Goal: Task Accomplishment & Management: Manage account settings

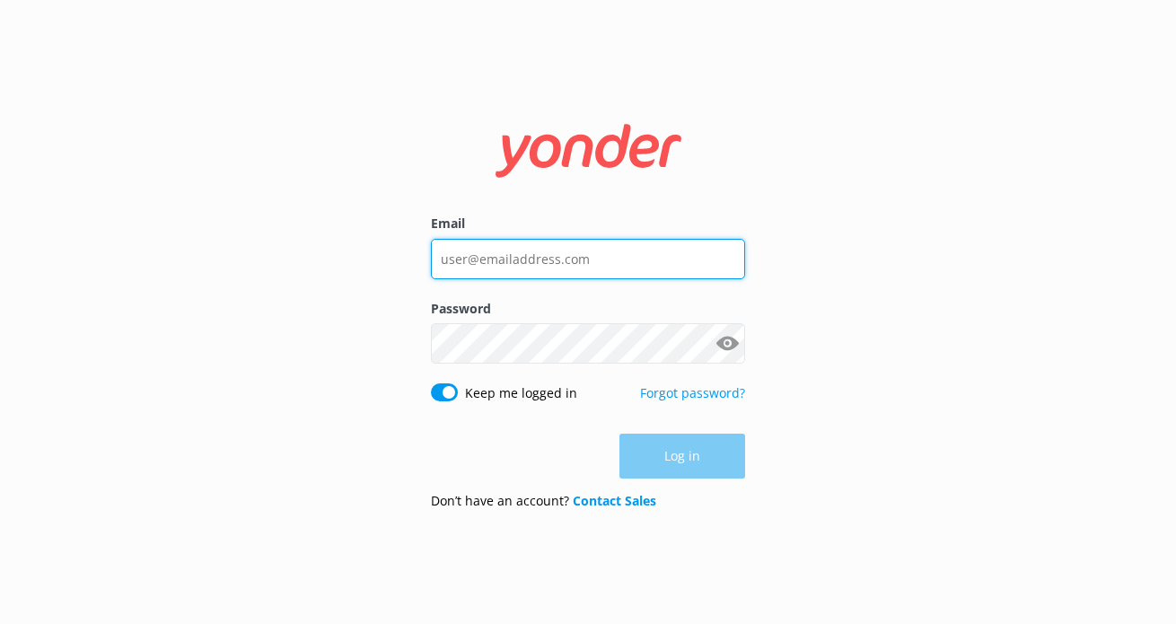
type input "[EMAIL_ADDRESS][DOMAIN_NAME]"
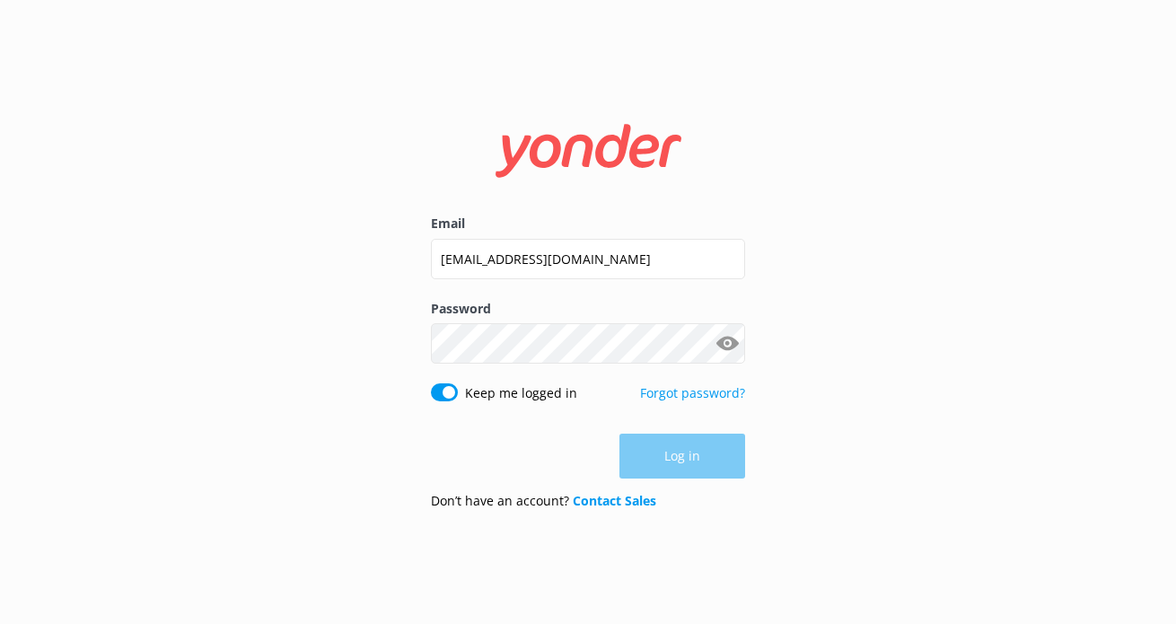
click at [664, 454] on div "Log in" at bounding box center [588, 456] width 314 height 45
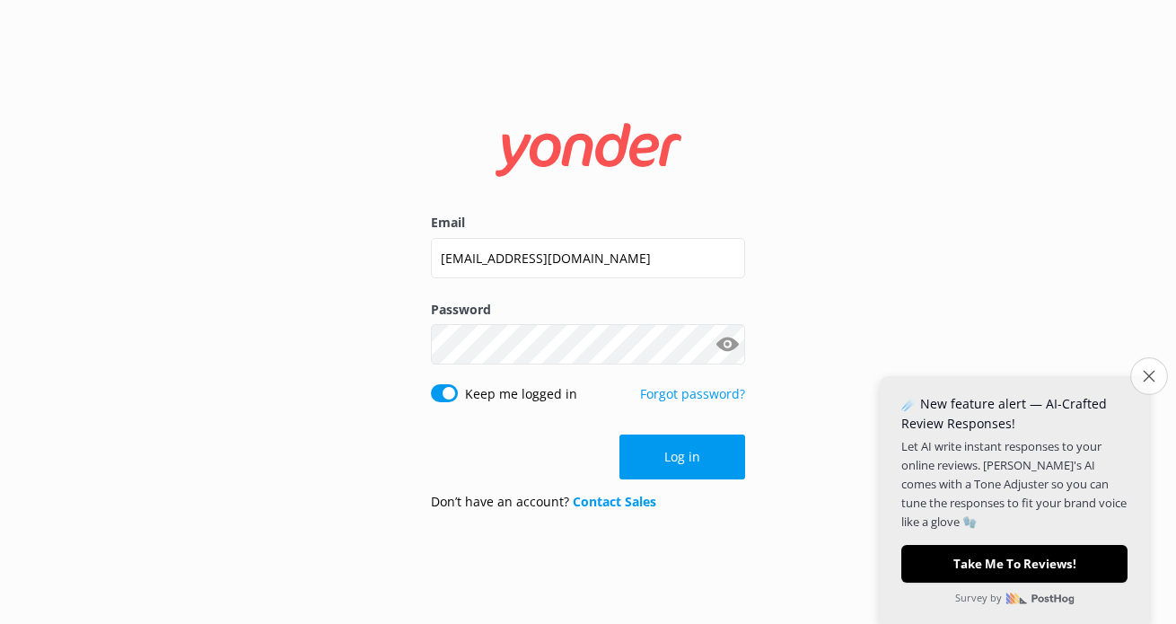
click at [1147, 374] on icon "Close survey" at bounding box center [1149, 376] width 12 height 12
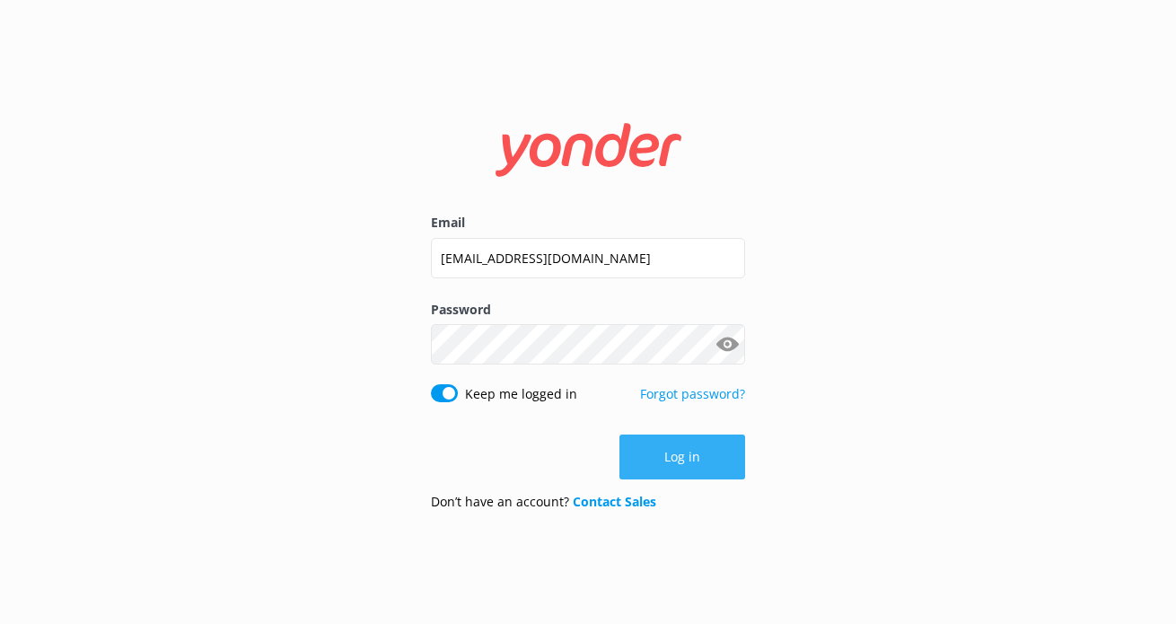
click at [664, 451] on button "Log in" at bounding box center [682, 456] width 126 height 45
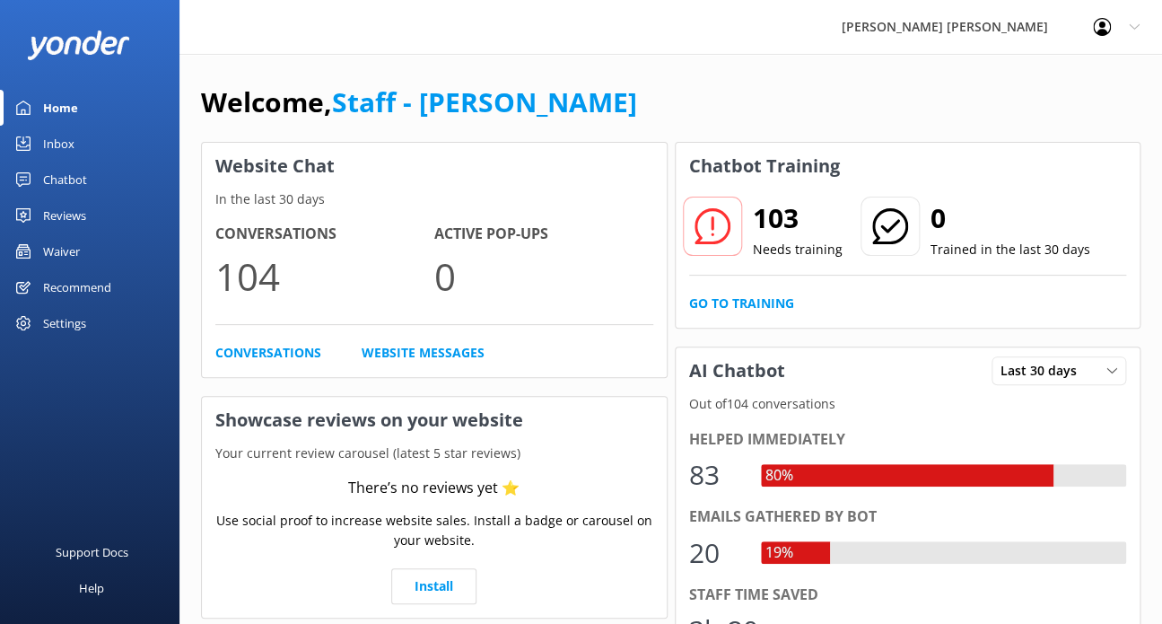
click at [79, 252] on div "Waiver" at bounding box center [61, 251] width 37 height 36
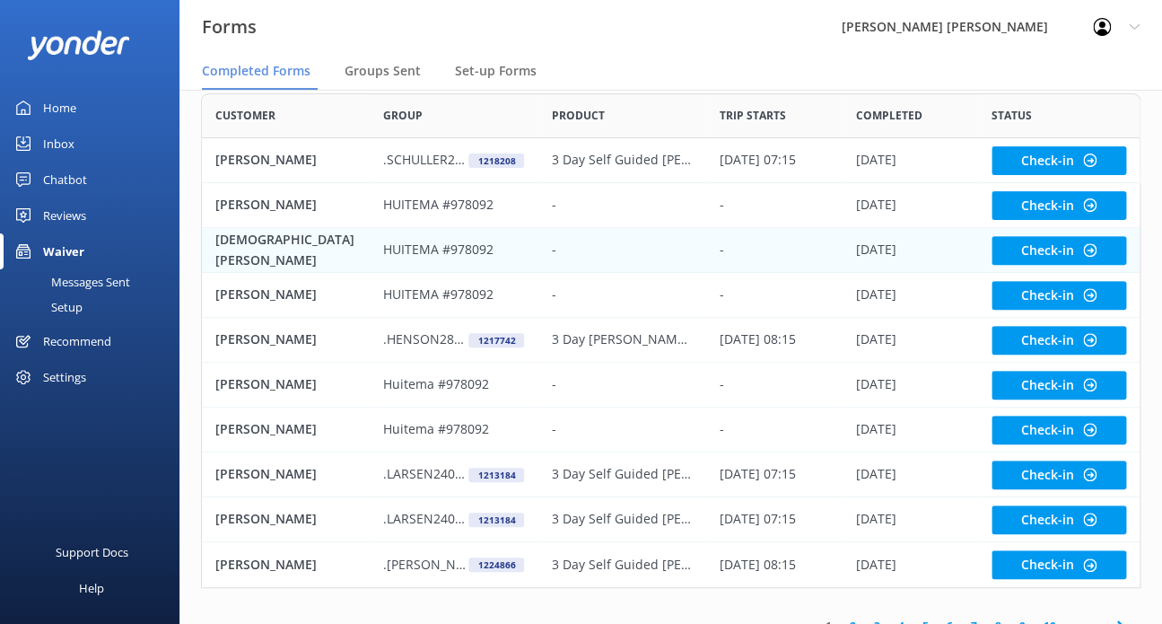
scroll to position [147, 0]
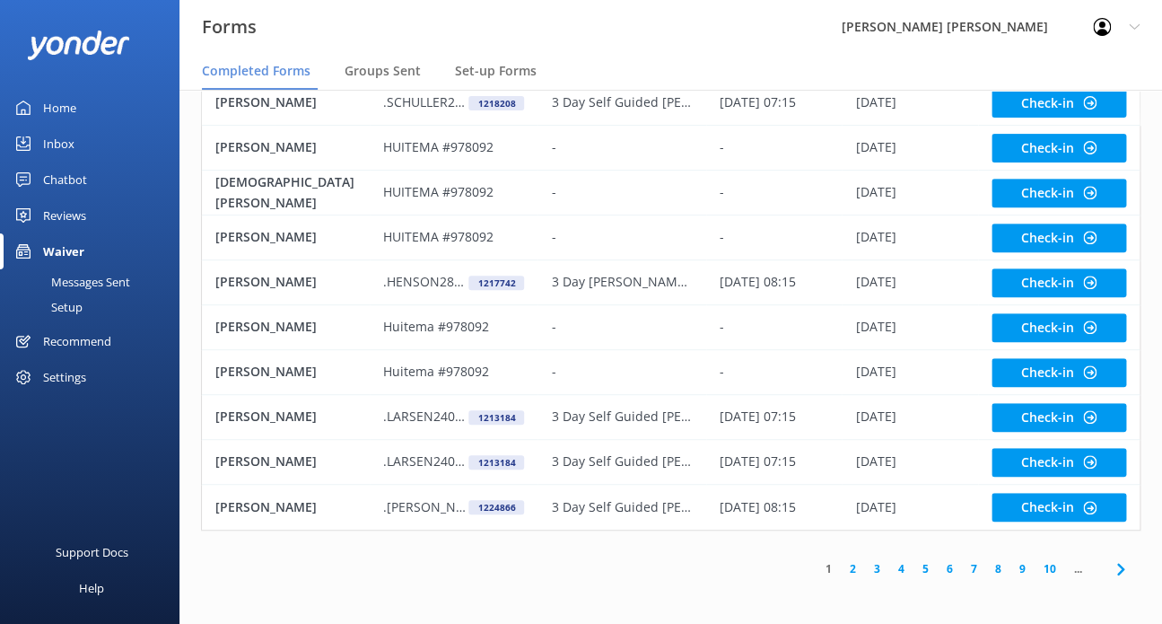
click at [898, 569] on link "4" at bounding box center [902, 568] width 24 height 17
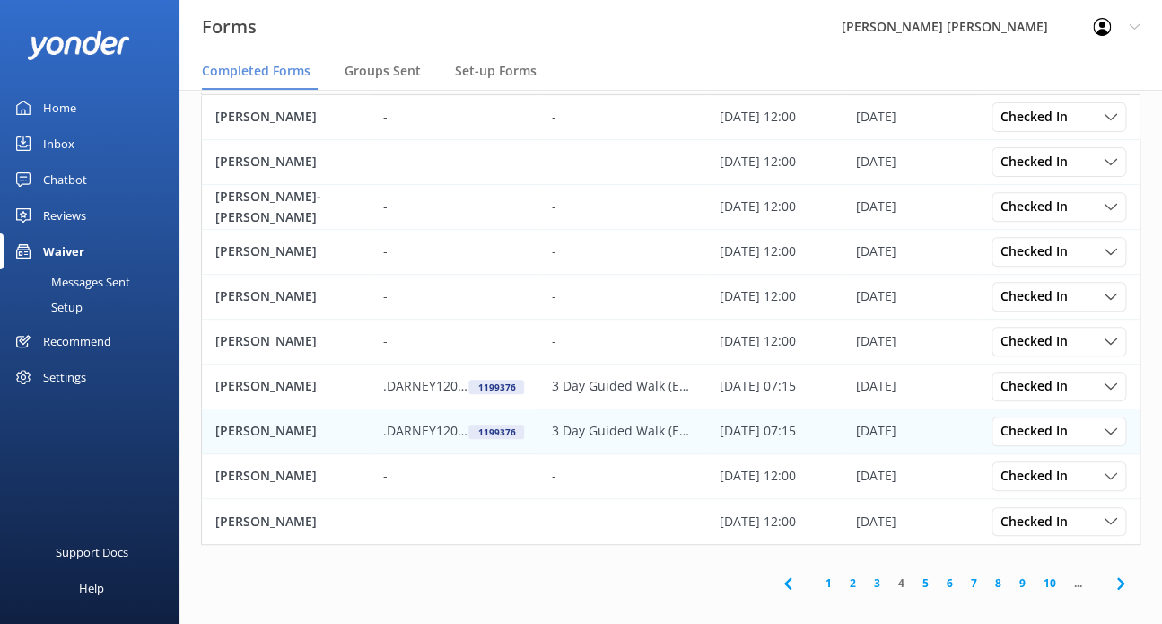
scroll to position [147, 0]
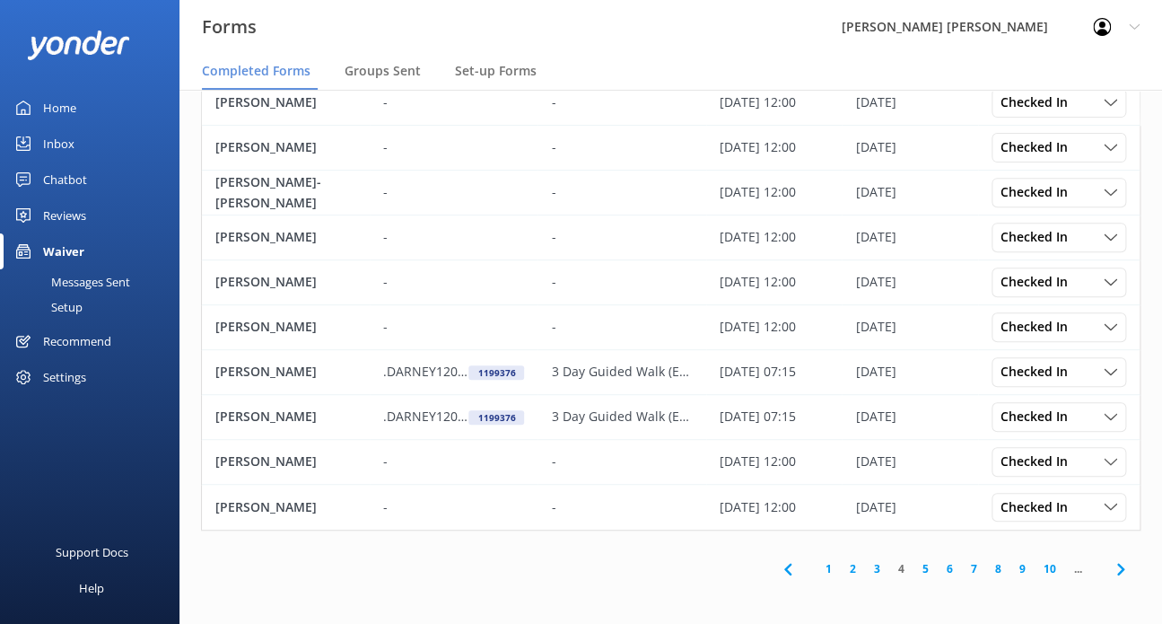
click at [873, 572] on link "3" at bounding box center [877, 568] width 24 height 17
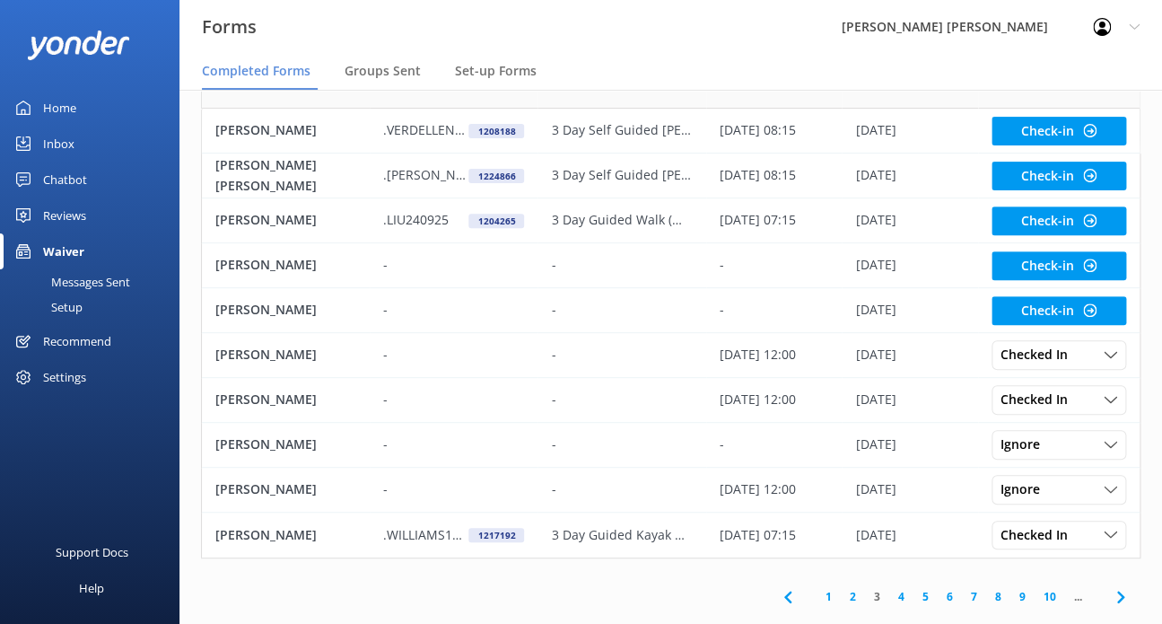
scroll to position [147, 0]
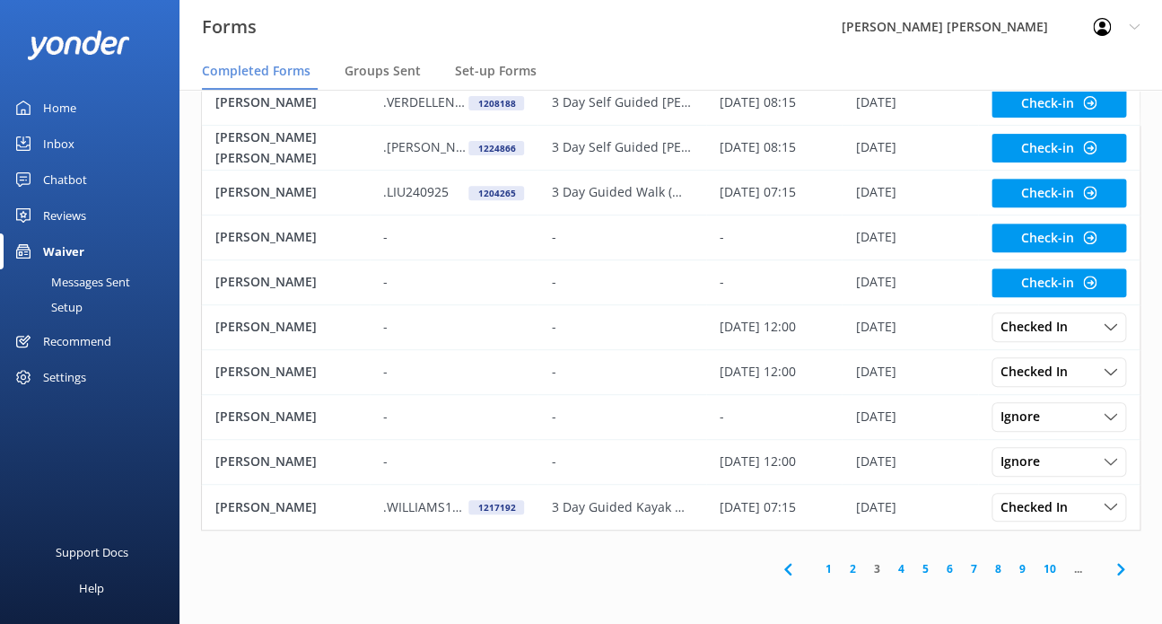
click at [855, 566] on link "2" at bounding box center [853, 568] width 24 height 17
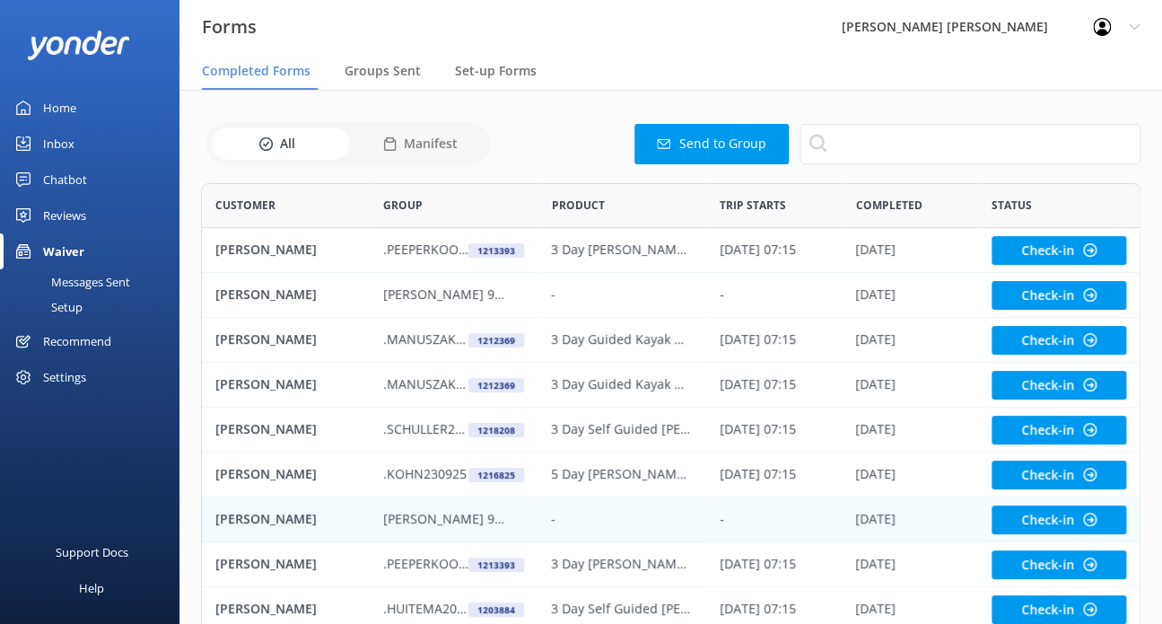
scroll to position [90, 0]
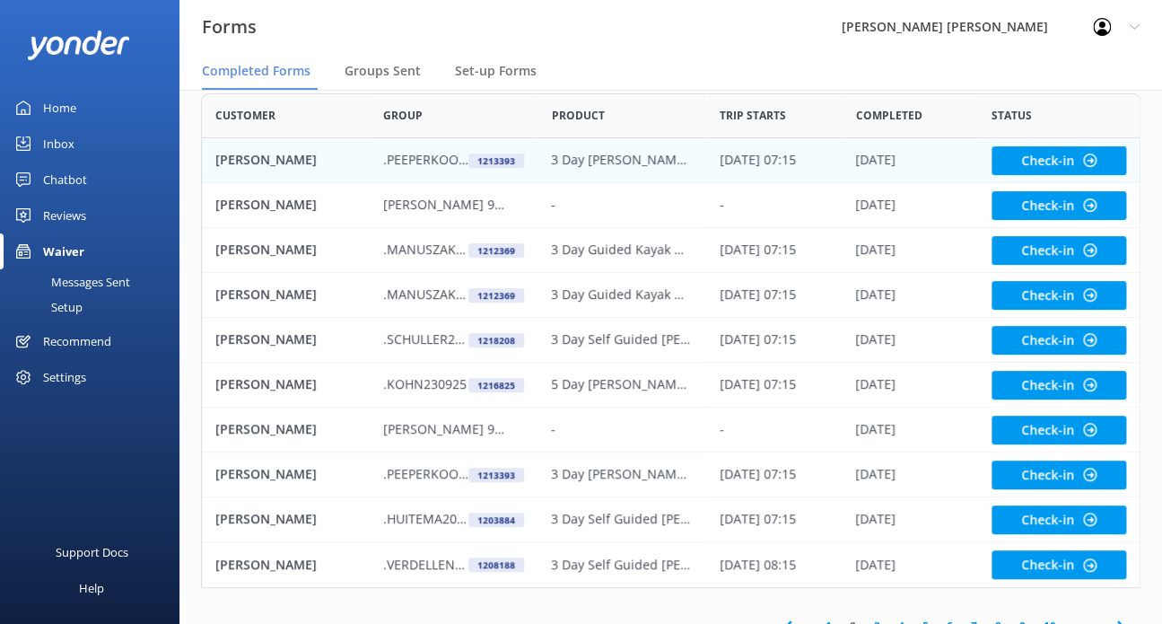
click at [610, 156] on p "3 Day [PERSON_NAME] Self Guided Walk (Early)- HOT DEAL" at bounding box center [621, 160] width 141 height 20
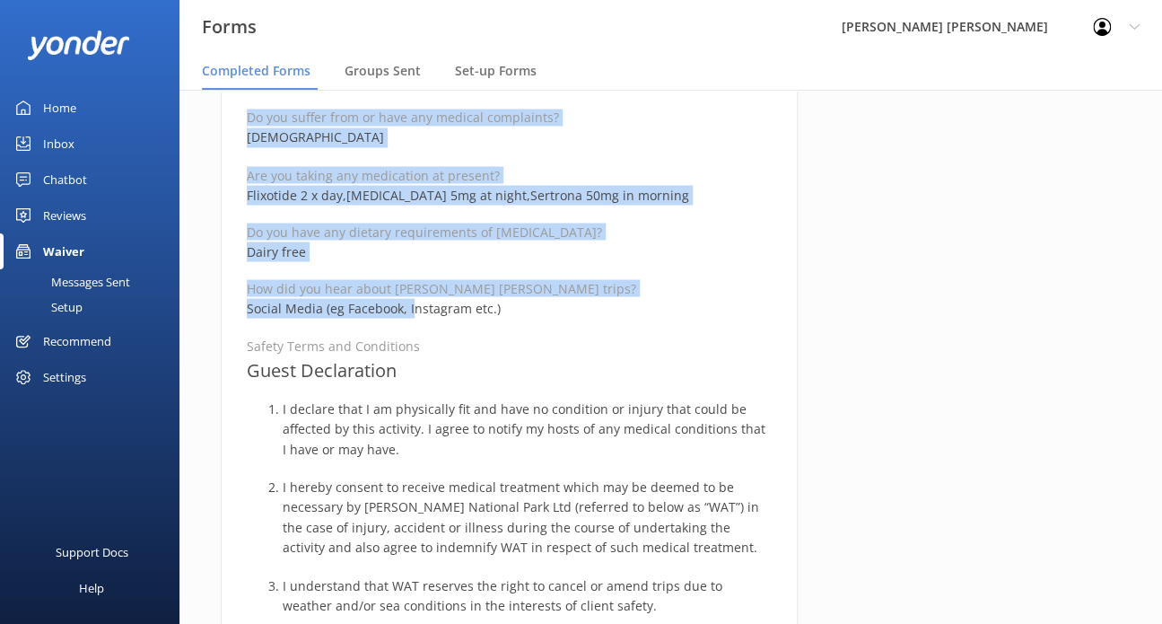
scroll to position [1077, 0]
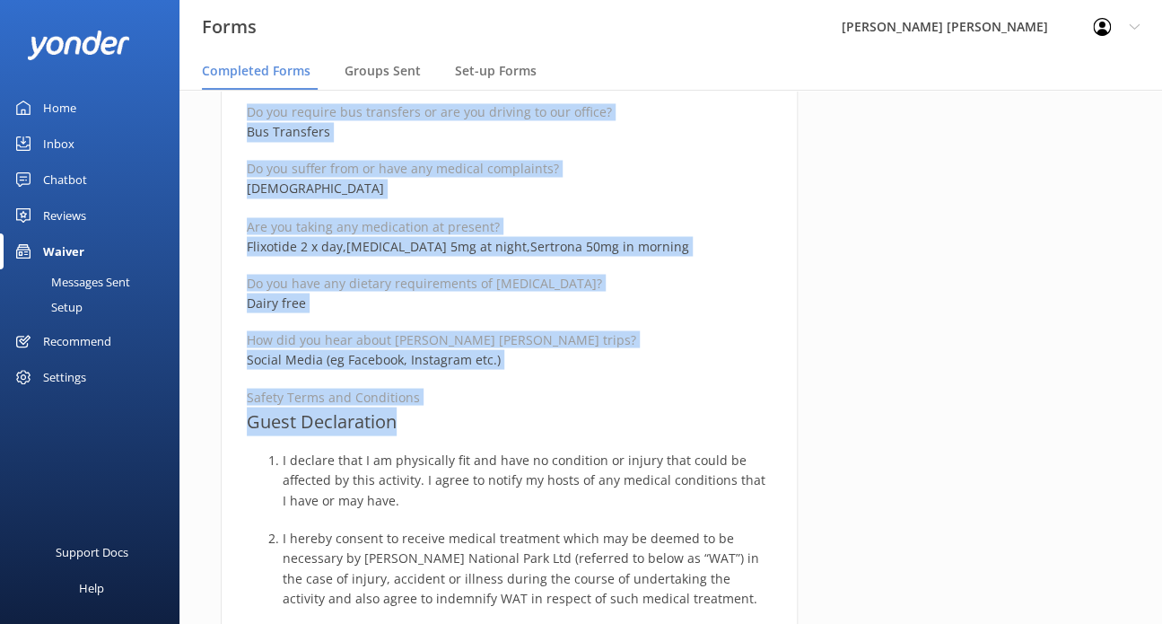
drag, startPoint x: 249, startPoint y: 218, endPoint x: 415, endPoint y: 424, distance: 264.3
click at [415, 424] on div "Medical and Assurance Form Date completed [DATE] 14:22 Full name [PERSON_NAME] …" at bounding box center [509, 399] width 577 height 2590
copy div "Medical and Assurance Form Date completed [DATE] 14:22 Full name [PERSON_NAME] …"
click at [518, 362] on p "Social Media (eg Facebook, Instagram etc.)" at bounding box center [509, 359] width 525 height 20
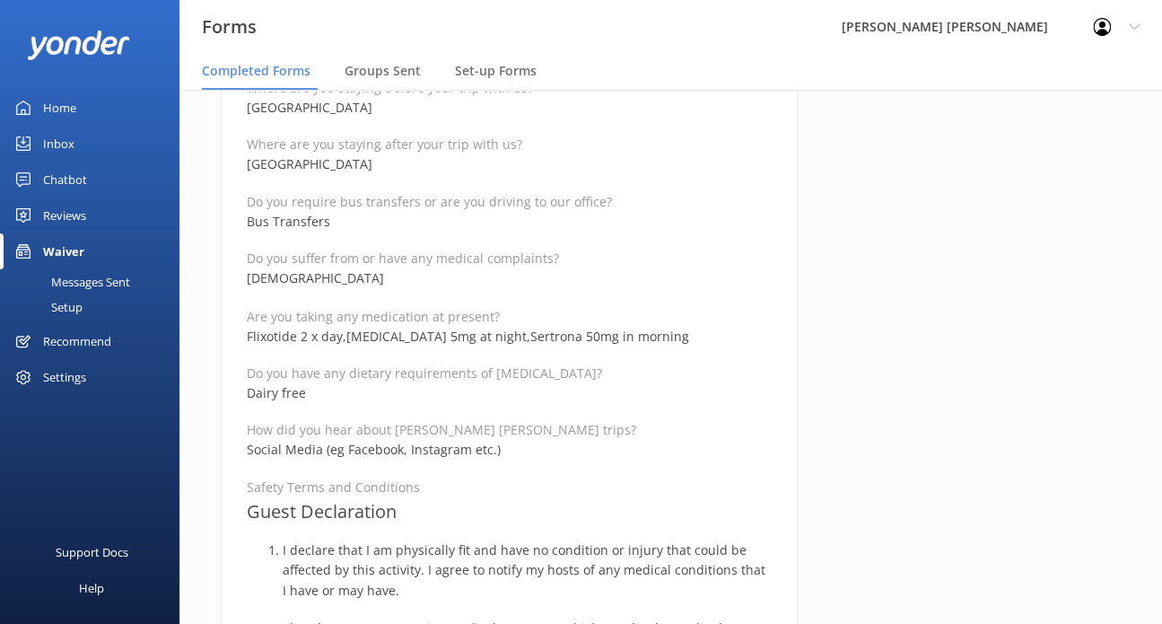
scroll to position [987, 0]
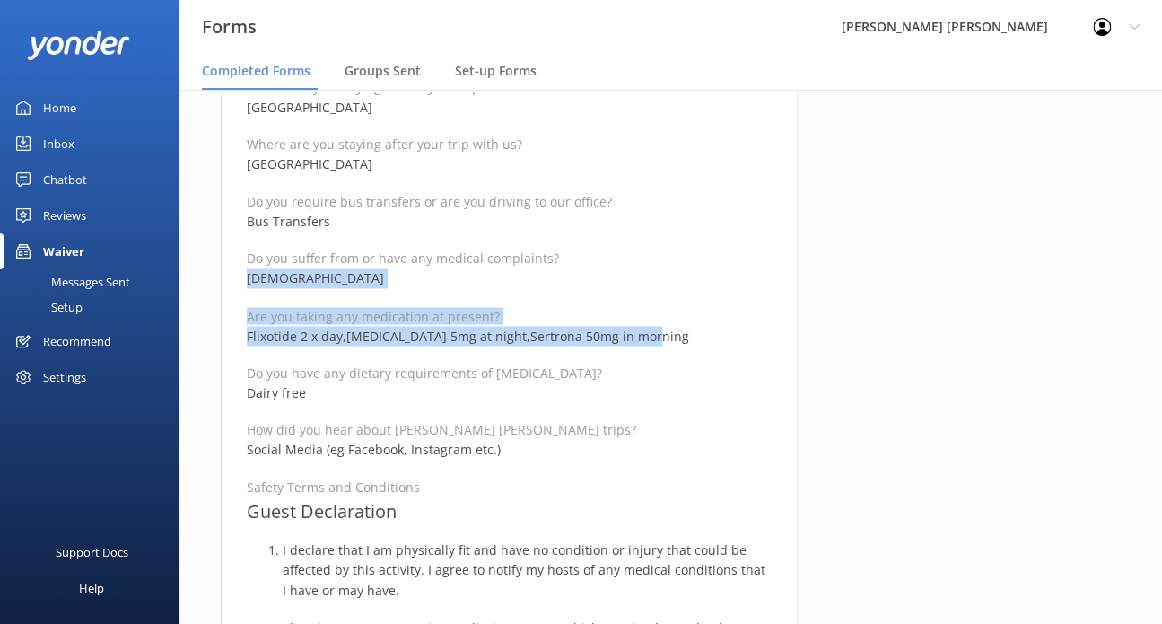
drag, startPoint x: 655, startPoint y: 340, endPoint x: 249, endPoint y: 277, distance: 411.5
click at [249, 277] on div "Full name [PERSON_NAME] Reservation Number 979728 Departure date for your trip …" at bounding box center [509, 547] width 525 height 2417
copy div "[DEMOGRAPHIC_DATA] Are you taking any medication at present? Flixotide 2 x day,…"
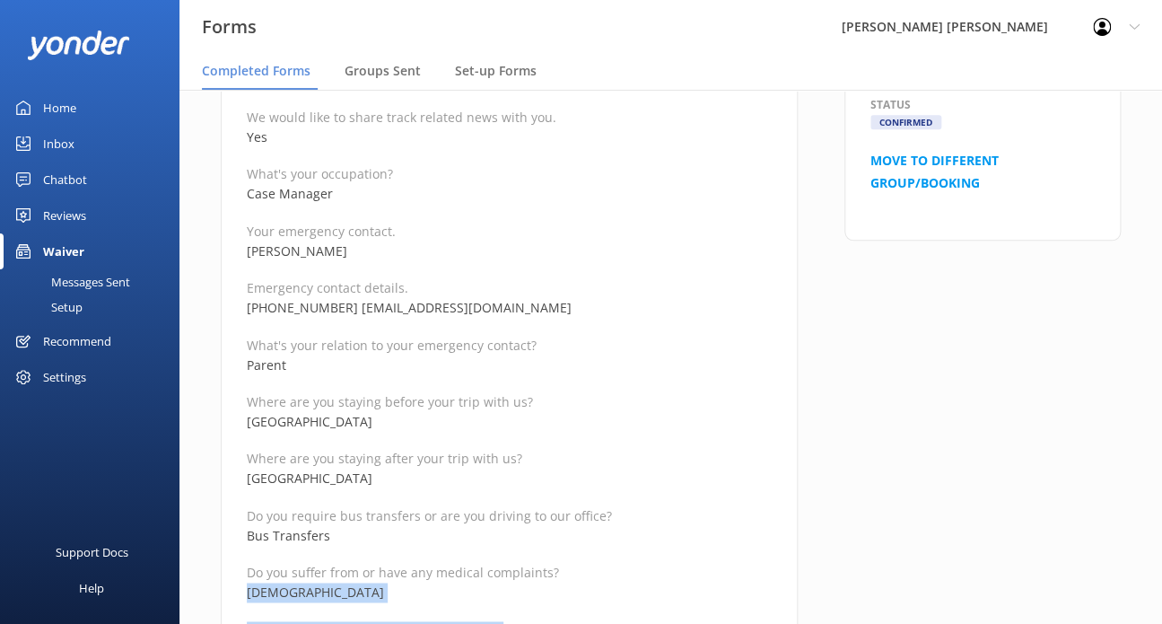
scroll to position [628, 0]
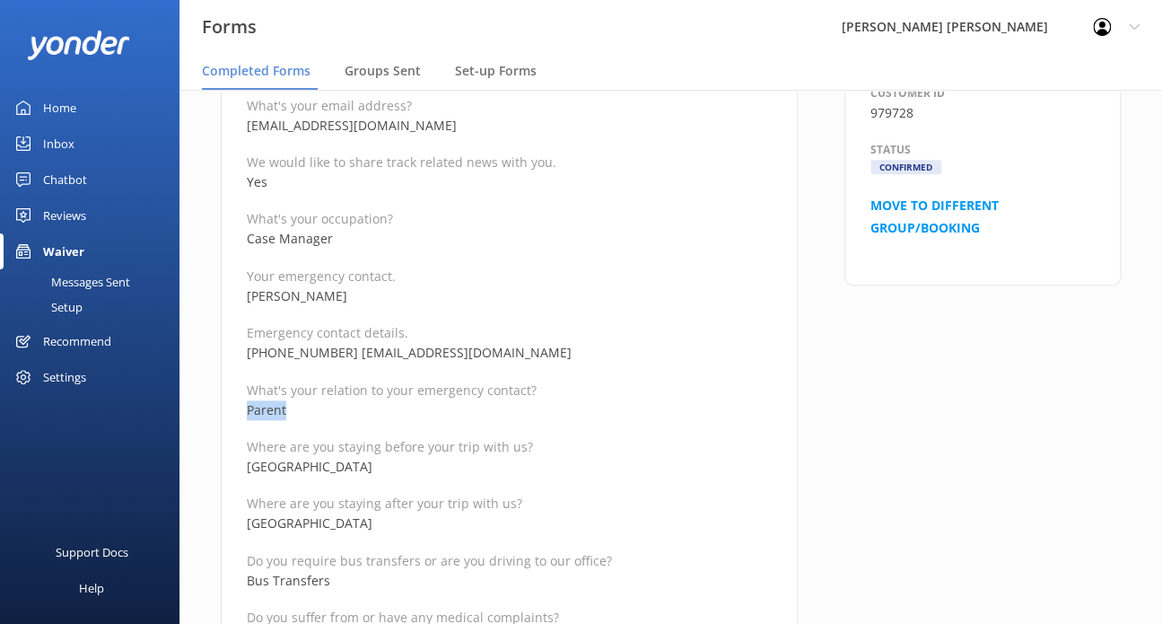
drag, startPoint x: 295, startPoint y: 407, endPoint x: 246, endPoint y: 408, distance: 49.4
click at [247, 408] on p "Parent" at bounding box center [509, 410] width 525 height 20
copy p "Parent"
drag, startPoint x: 383, startPoint y: 472, endPoint x: 237, endPoint y: 471, distance: 146.3
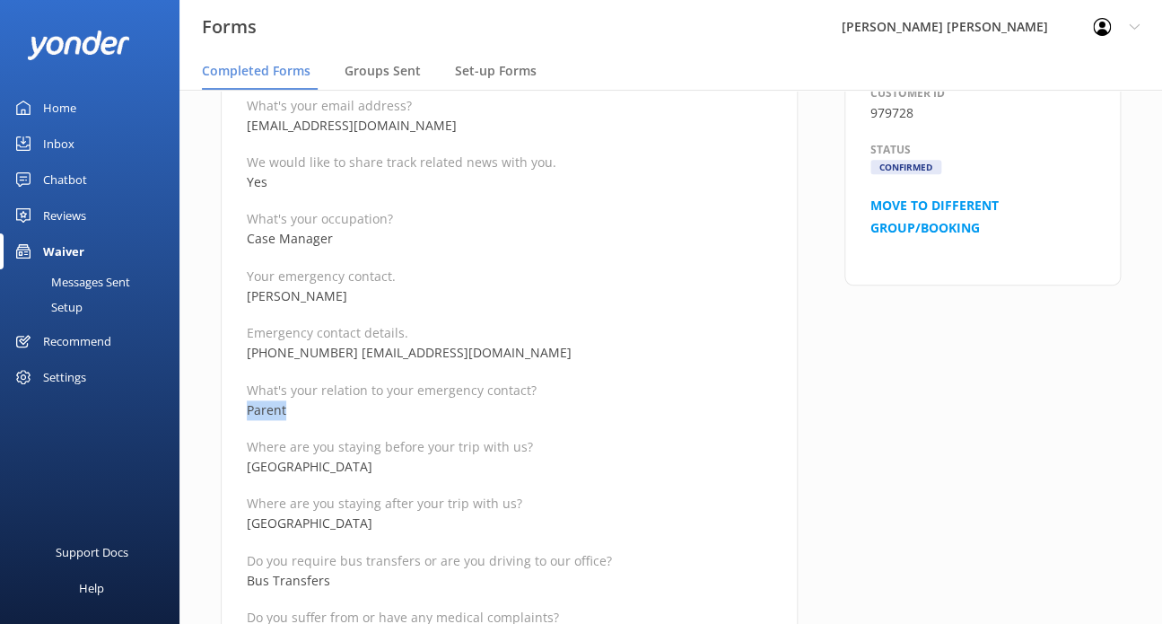
copy p "[GEOGRAPHIC_DATA]"
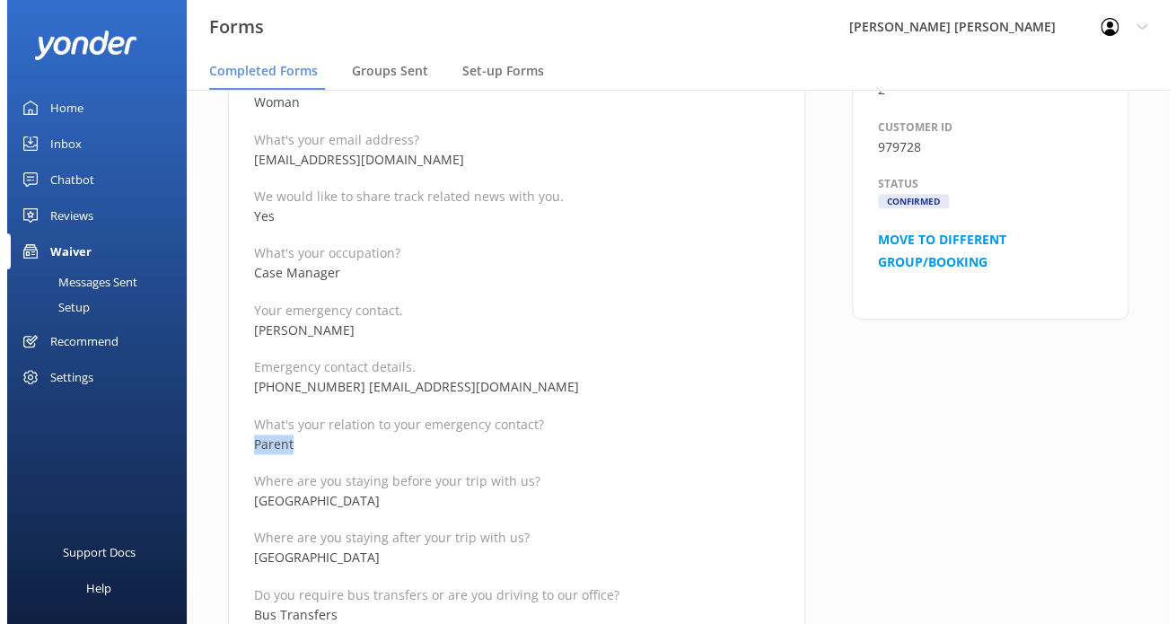
scroll to position [0, 0]
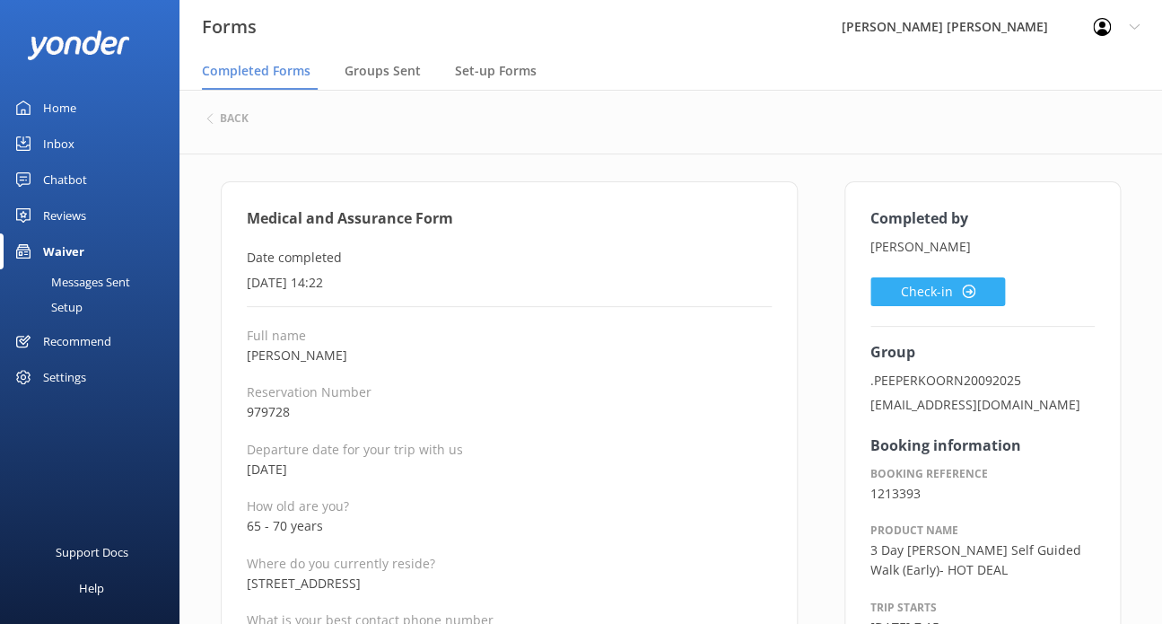
click at [940, 298] on button "Check-in" at bounding box center [938, 291] width 135 height 29
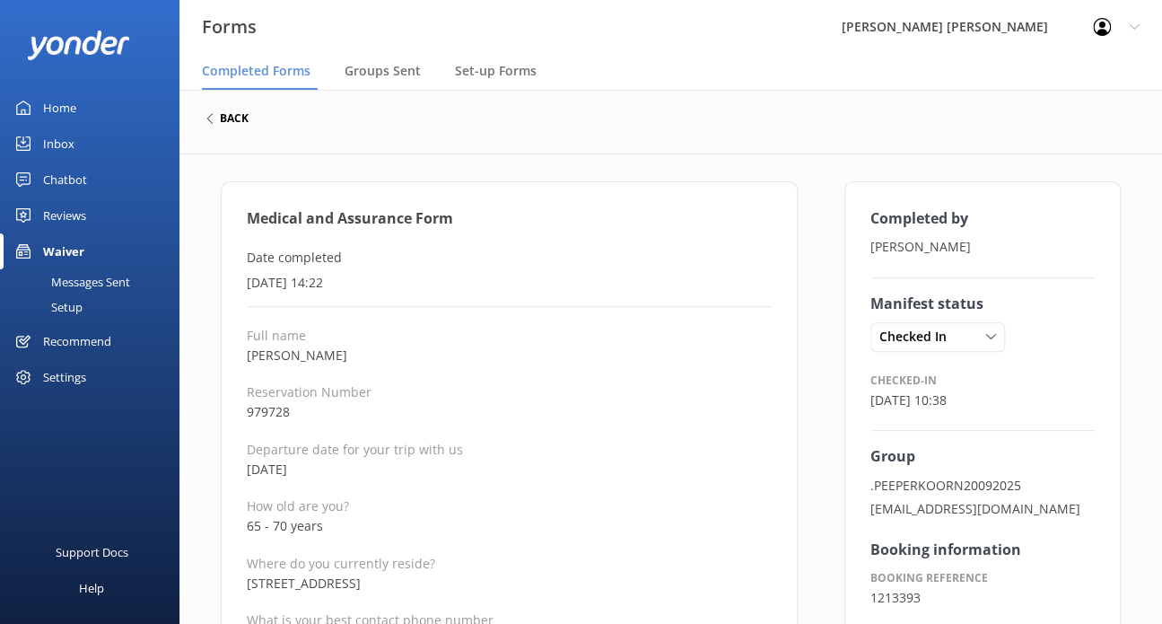
click at [233, 121] on h6 "back" at bounding box center [234, 118] width 29 height 11
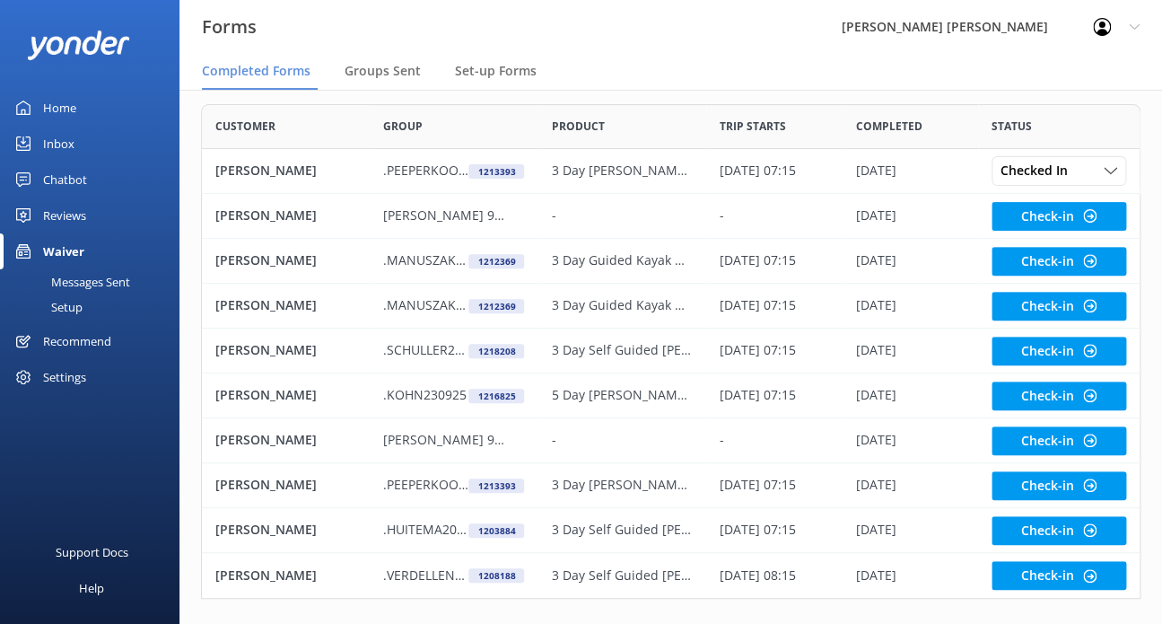
scroll to position [147, 0]
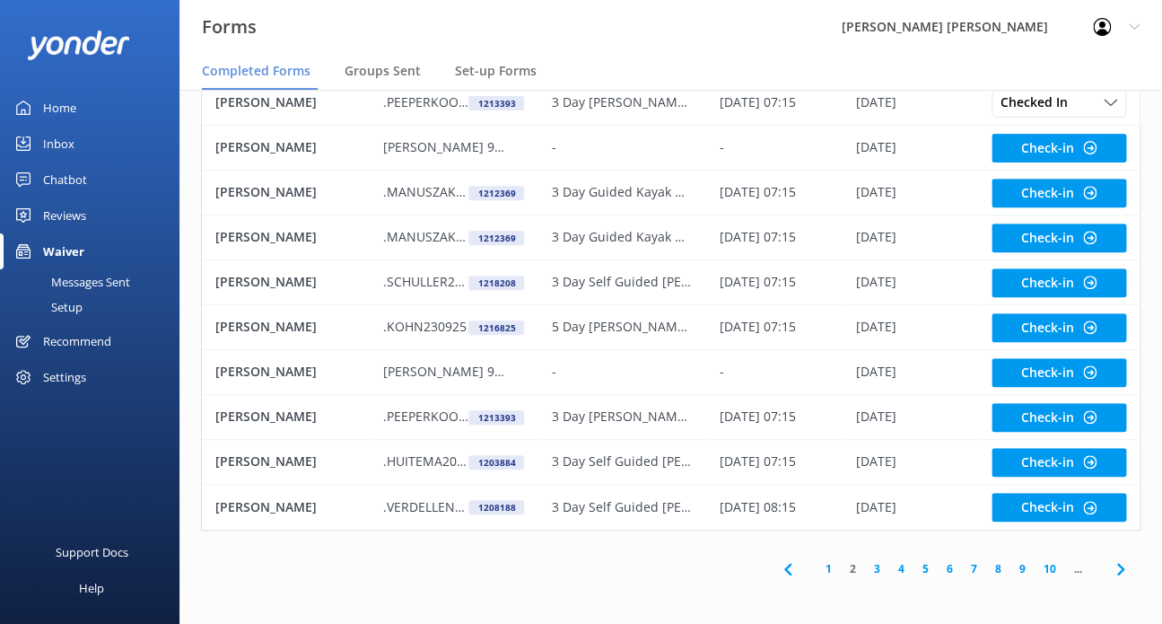
click at [828, 570] on link "1" at bounding box center [829, 568] width 24 height 17
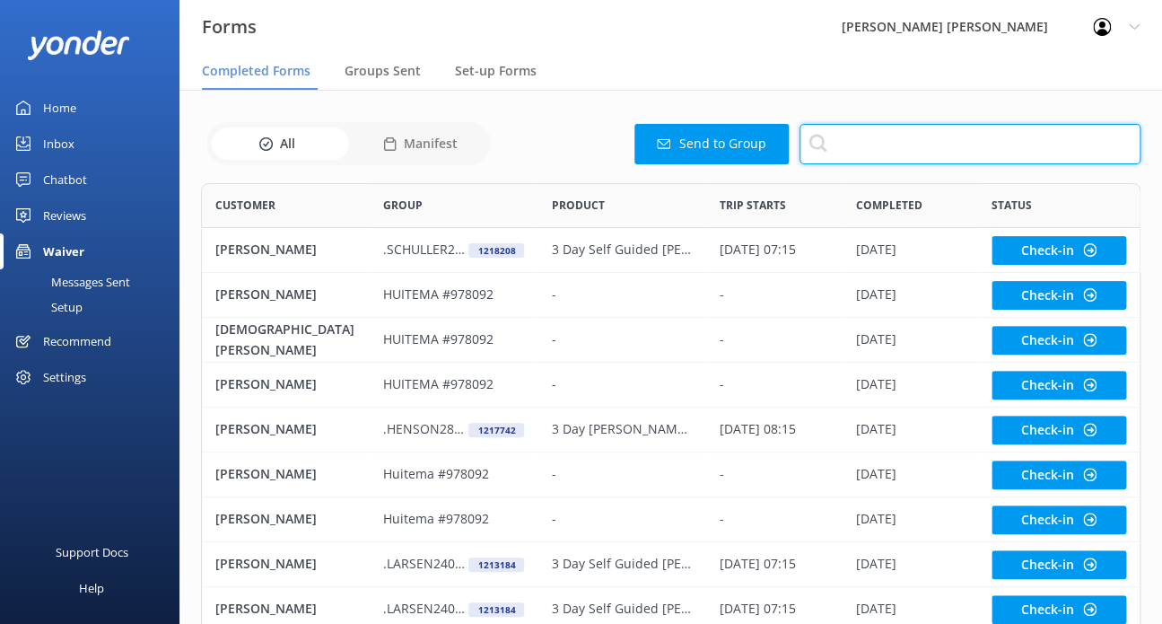
click at [946, 143] on input "text" at bounding box center [970, 144] width 341 height 40
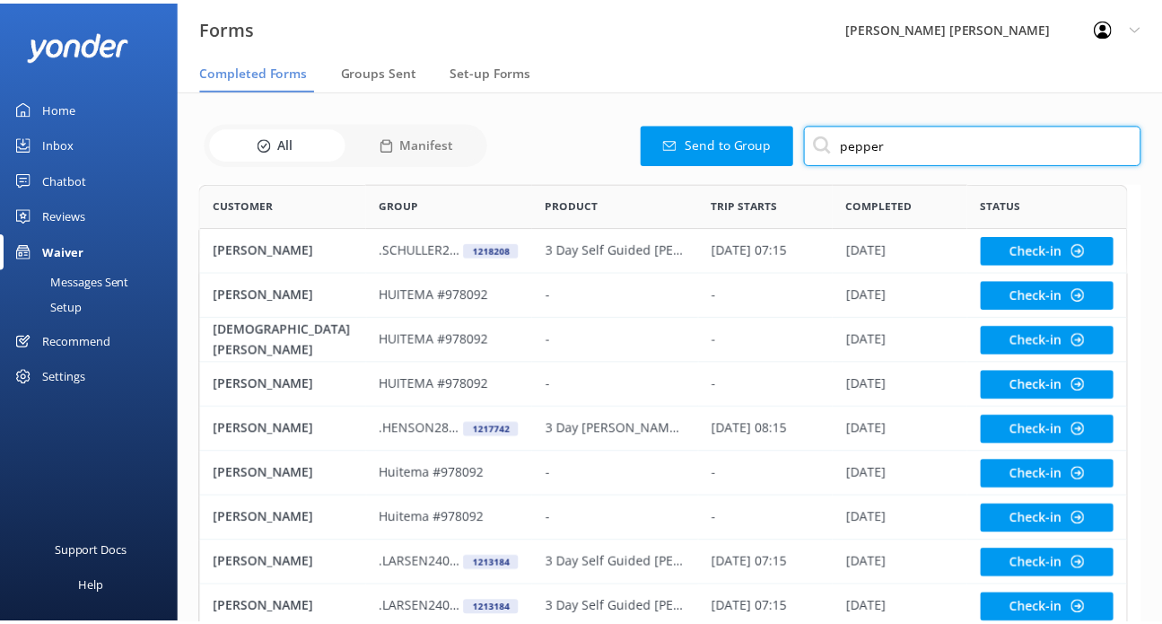
scroll to position [14, 14]
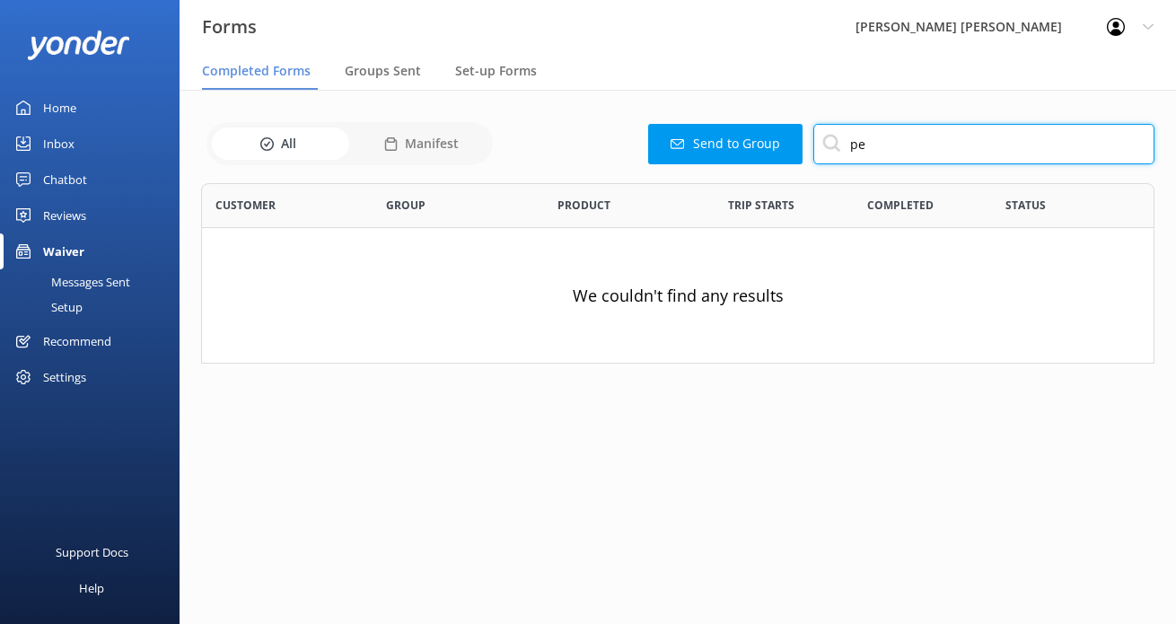
type input "p"
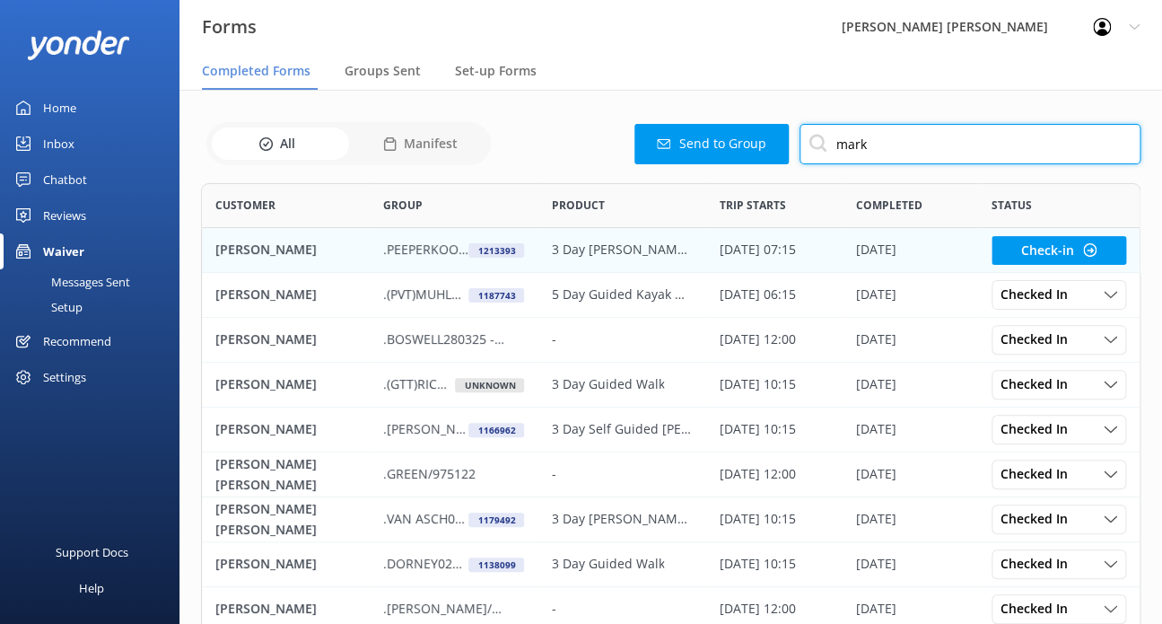
scroll to position [480, 925]
type input "mark"
click at [399, 250] on p ".PEEPERKOORN20092025" at bounding box center [425, 250] width 85 height 20
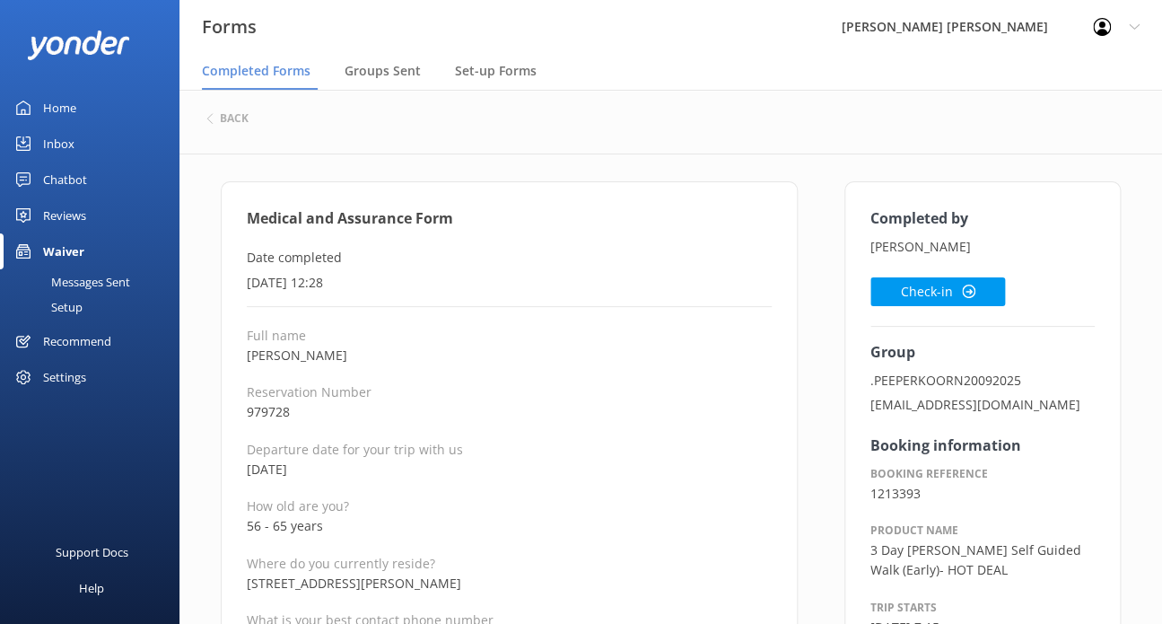
drag, startPoint x: 377, startPoint y: 359, endPoint x: 244, endPoint y: 357, distance: 132.9
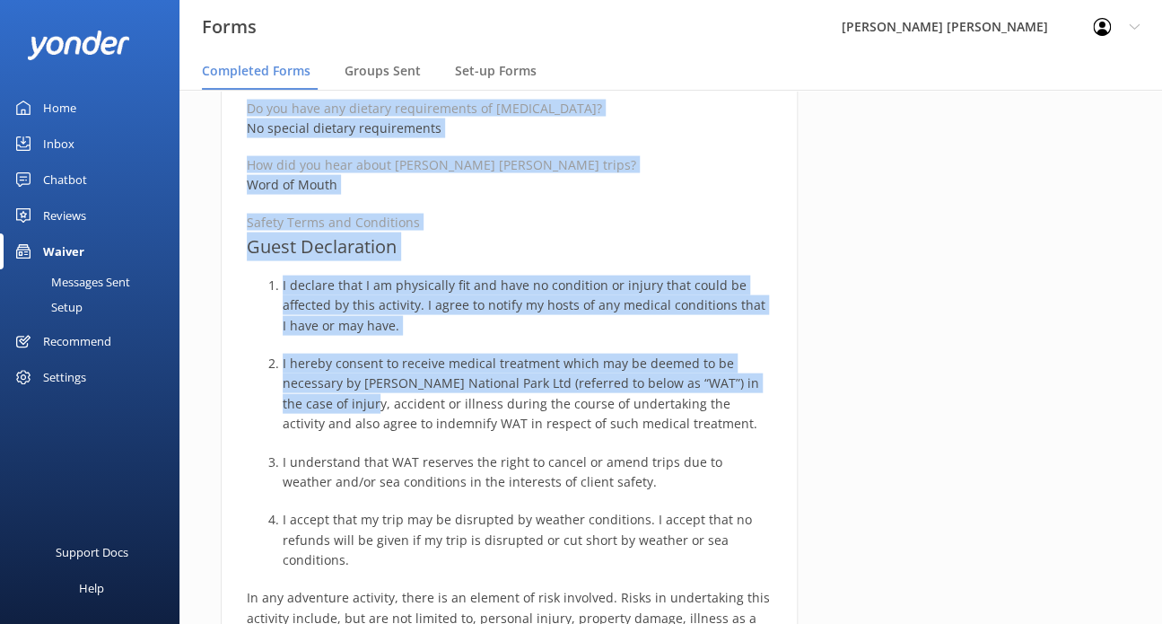
scroll to position [1257, 0]
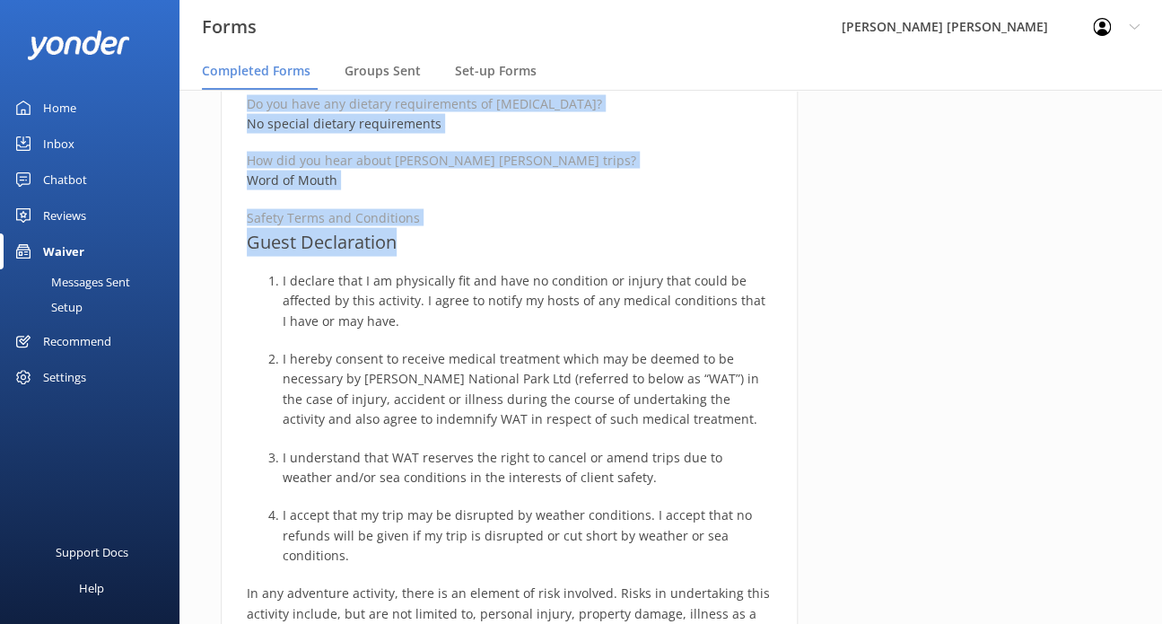
drag, startPoint x: 248, startPoint y: 215, endPoint x: 400, endPoint y: 240, distance: 154.5
click at [400, 240] on div "Medical and Assurance Form Date completed [DATE] 12:28 Full name [PERSON_NAME] …" at bounding box center [509, 220] width 577 height 2590
copy div "Medical and Assurance Form Date completed [DATE] 12:28 Full name [PERSON_NAME] …"
click at [470, 215] on p "Safety Terms and Conditions" at bounding box center [509, 216] width 525 height 17
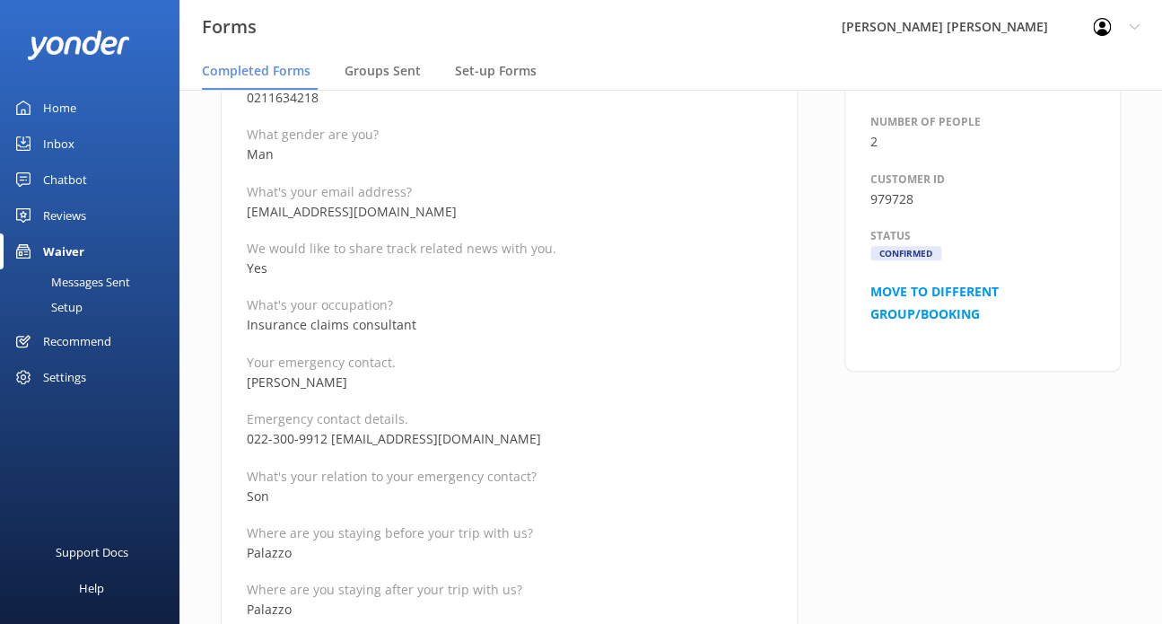
scroll to position [539, 0]
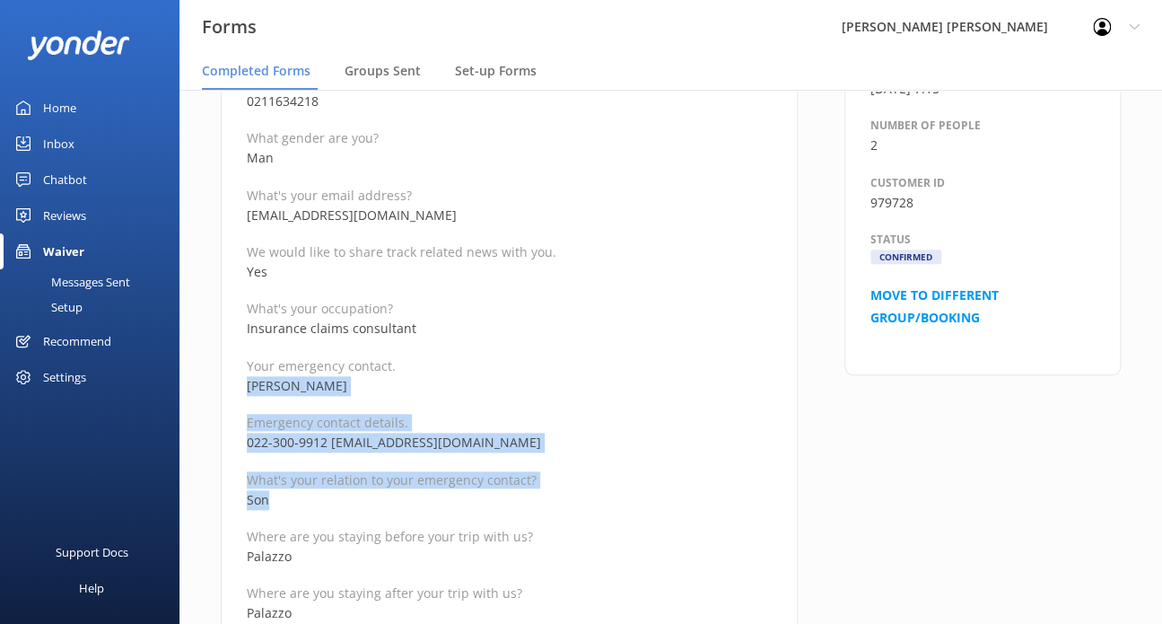
drag, startPoint x: 273, startPoint y: 500, endPoint x: 241, endPoint y: 374, distance: 129.8
copy div "[PERSON_NAME] Emergency contact details. [PHONE_NUMBER] [EMAIL_ADDRESS][DOMAIN_…"
click at [646, 553] on p "Palazzo" at bounding box center [509, 557] width 525 height 20
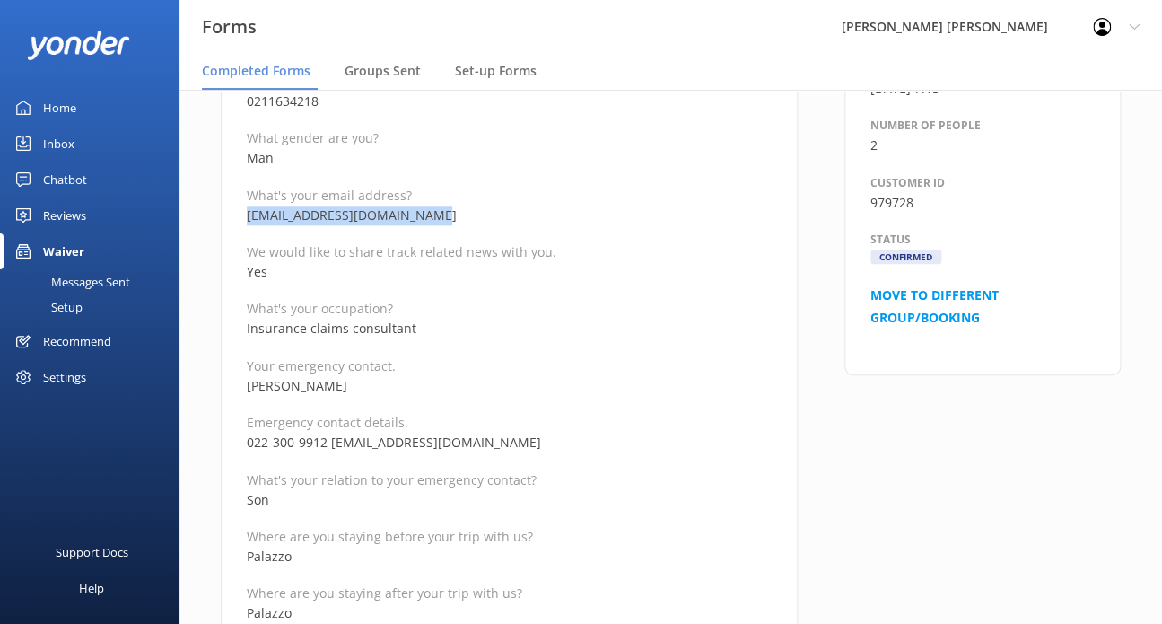
drag, startPoint x: 424, startPoint y: 215, endPoint x: 226, endPoint y: 219, distance: 197.5
copy p "[EMAIL_ADDRESS][DOMAIN_NAME]"
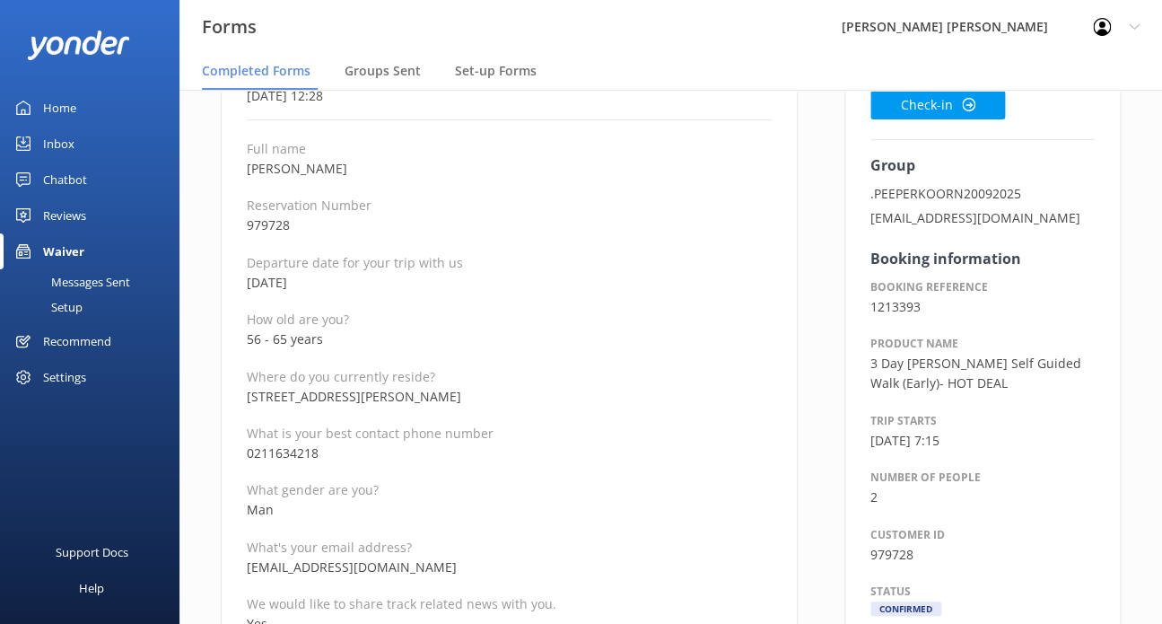
scroll to position [180, 0]
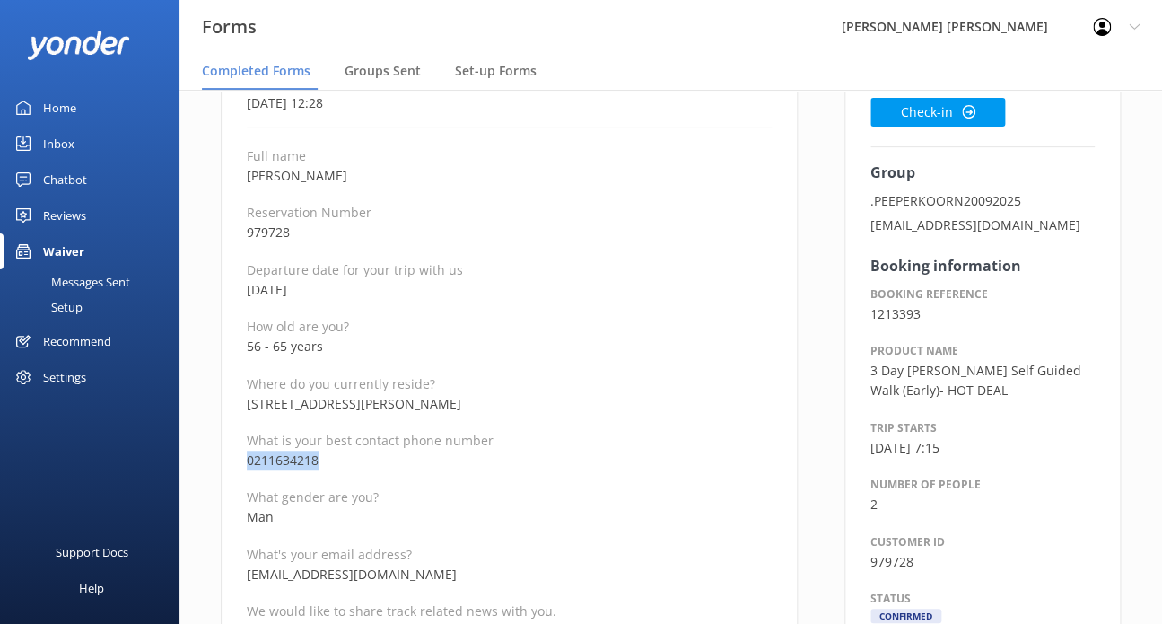
drag, startPoint x: 332, startPoint y: 462, endPoint x: 224, endPoint y: 461, distance: 107.7
copy p "0211634218"
click at [478, 525] on p "Man" at bounding box center [509, 517] width 525 height 20
drag, startPoint x: 336, startPoint y: 350, endPoint x: 232, endPoint y: 352, distance: 104.1
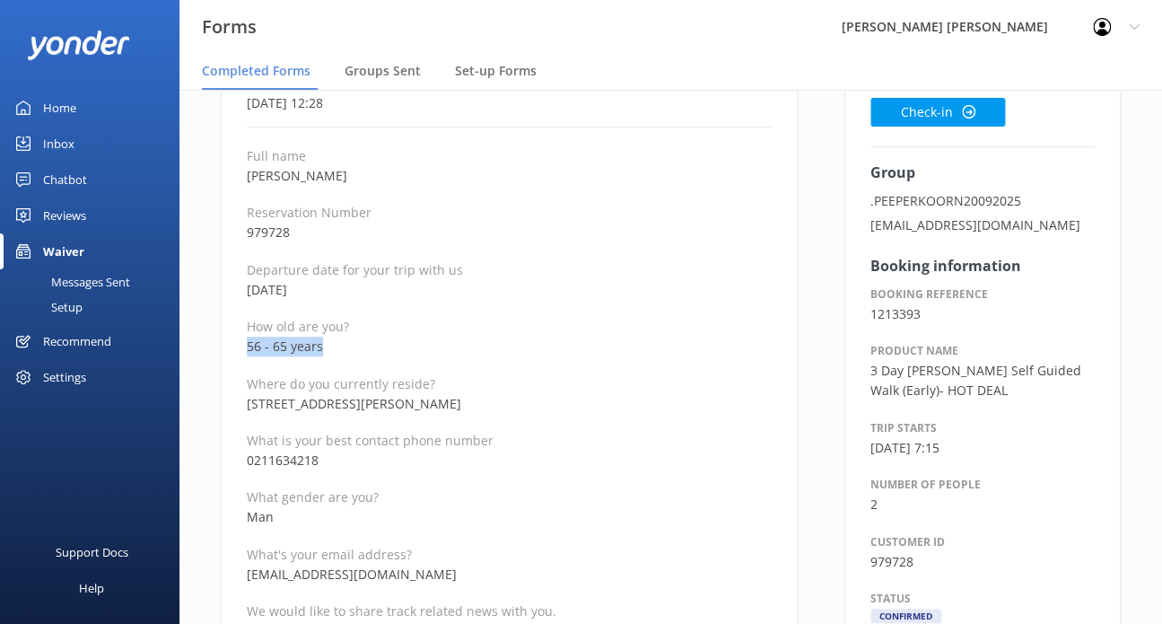
copy p "56 - 65 years"
click at [537, 523] on p "Man" at bounding box center [509, 517] width 525 height 20
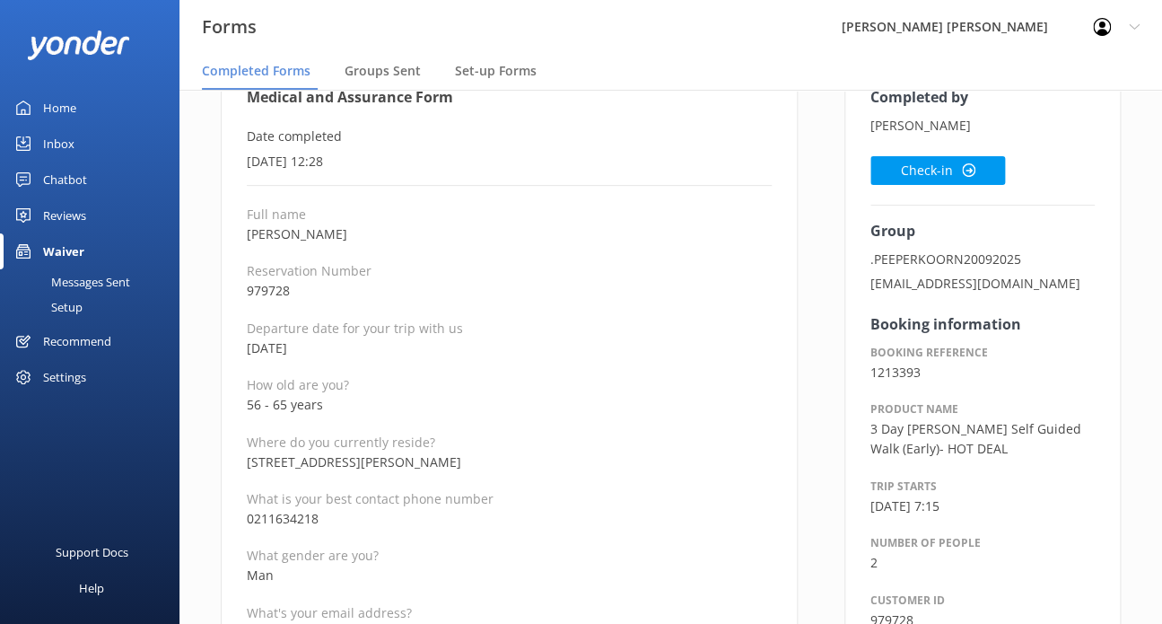
scroll to position [0, 0]
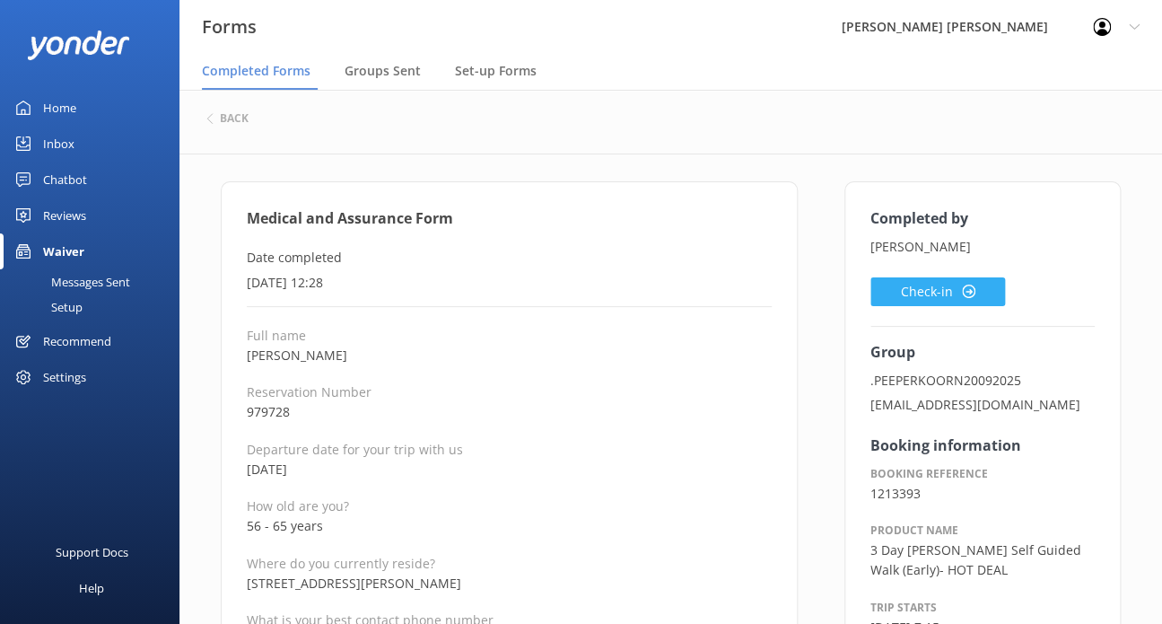
click at [940, 284] on button "Check-in" at bounding box center [938, 291] width 135 height 29
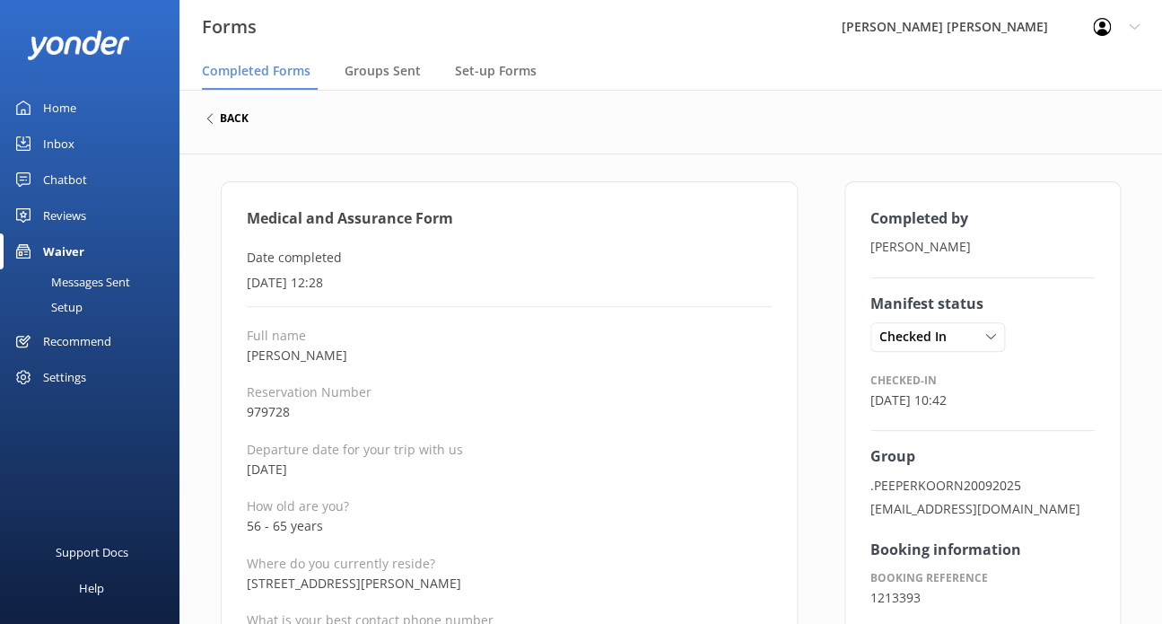
click at [227, 118] on h6 "back" at bounding box center [234, 118] width 29 height 11
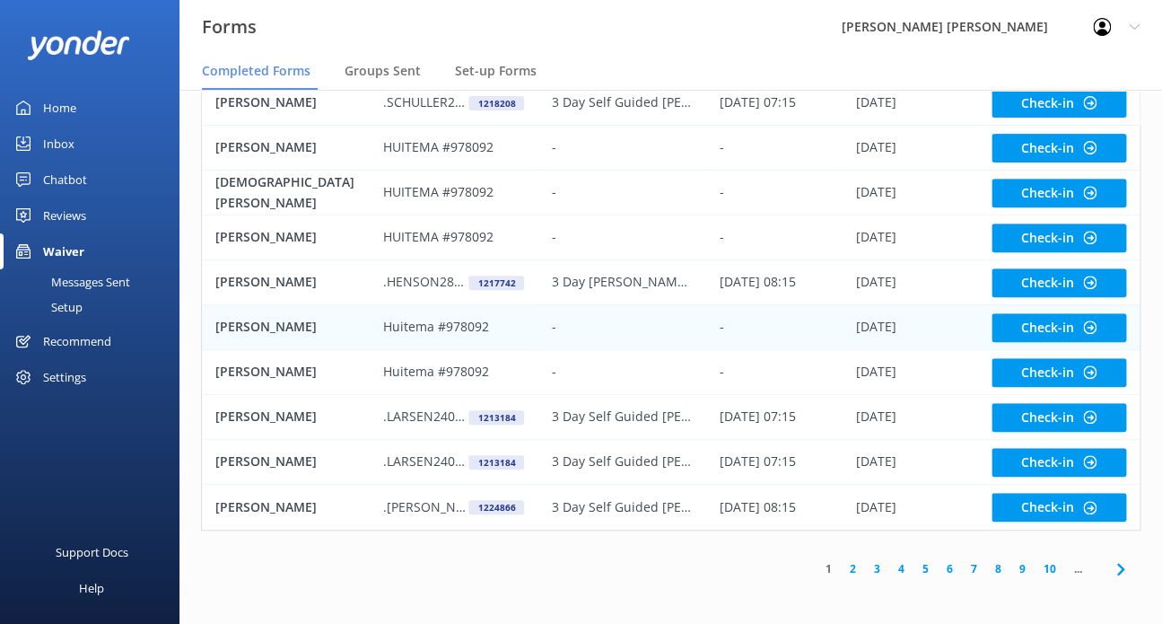
scroll to position [57, 0]
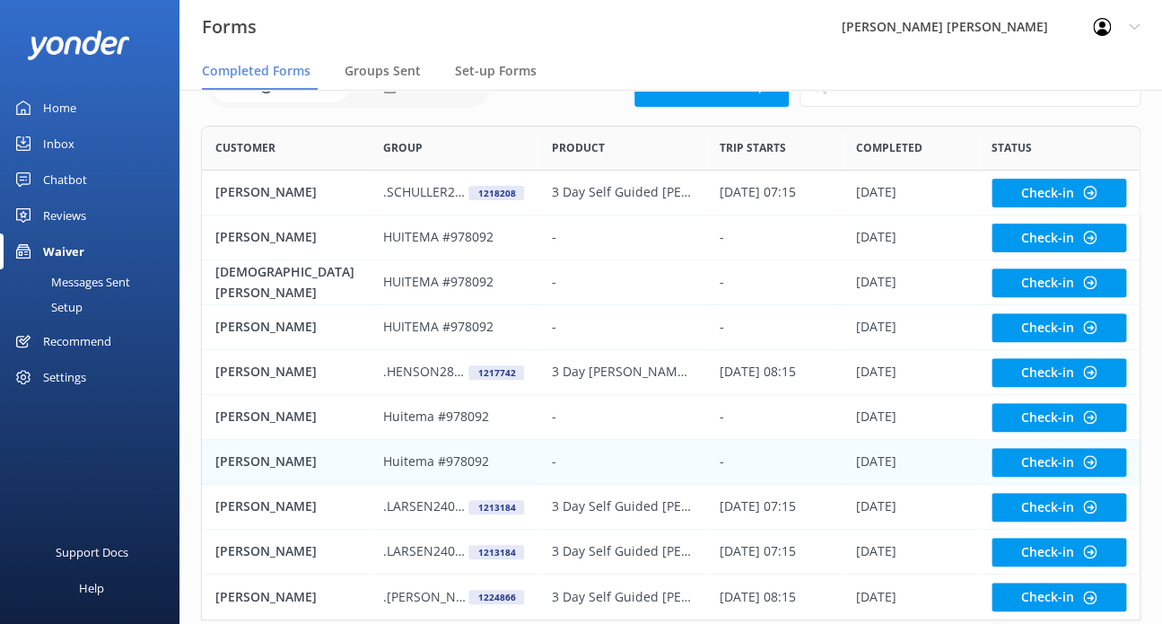
click at [410, 456] on p "Huitema #978092" at bounding box center [436, 462] width 106 height 20
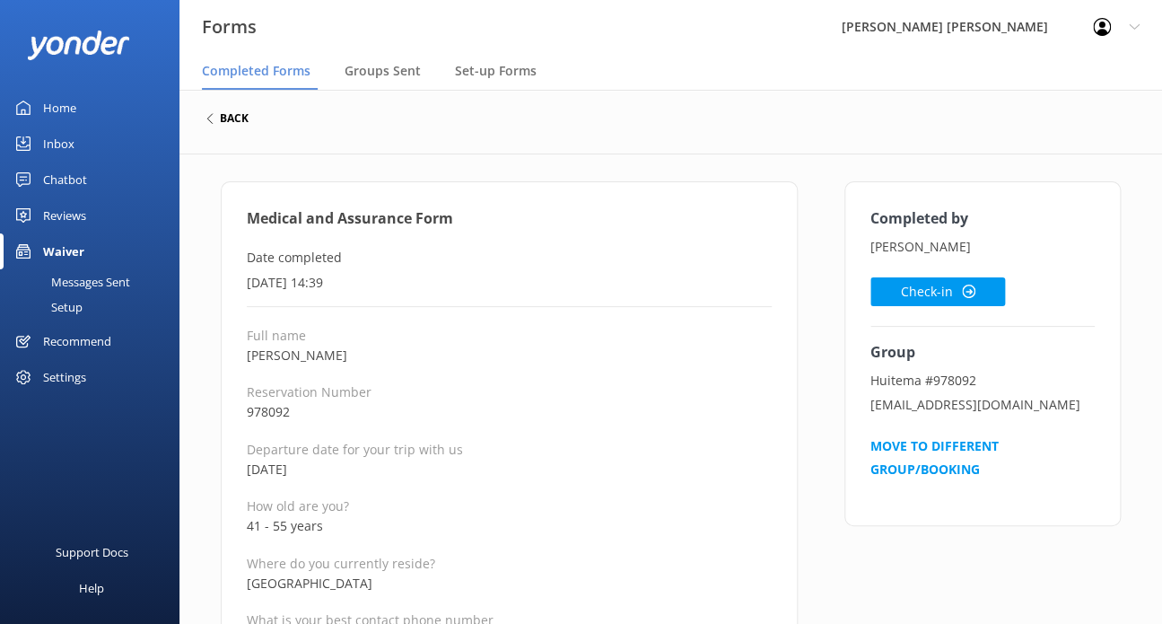
click at [225, 113] on h6 "back" at bounding box center [234, 118] width 29 height 11
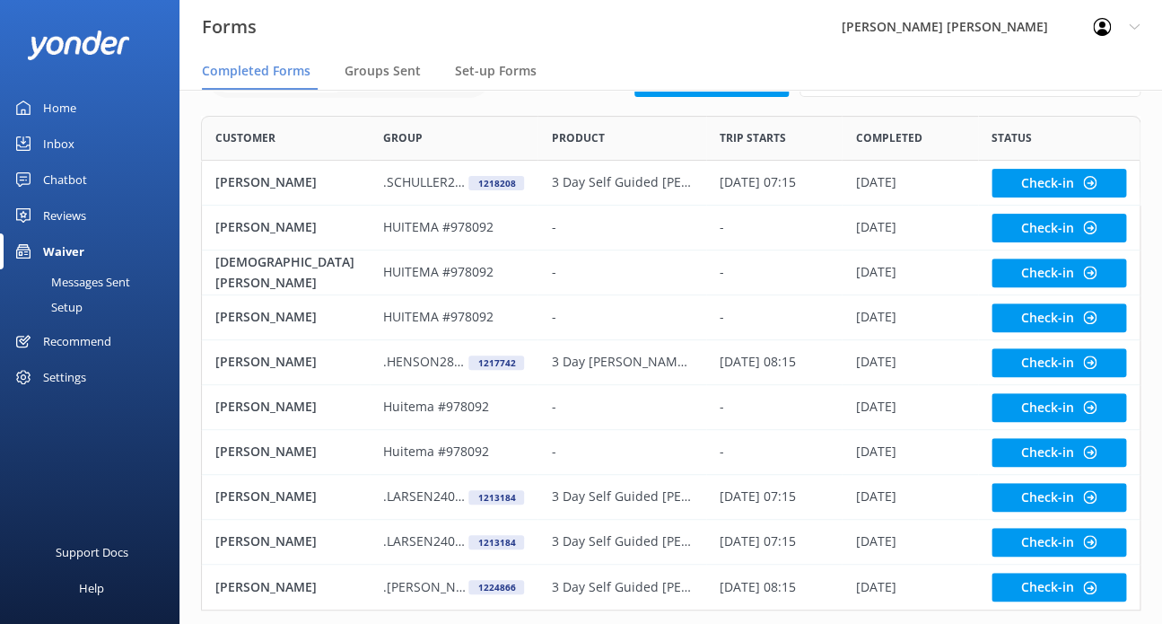
scroll to position [147, 0]
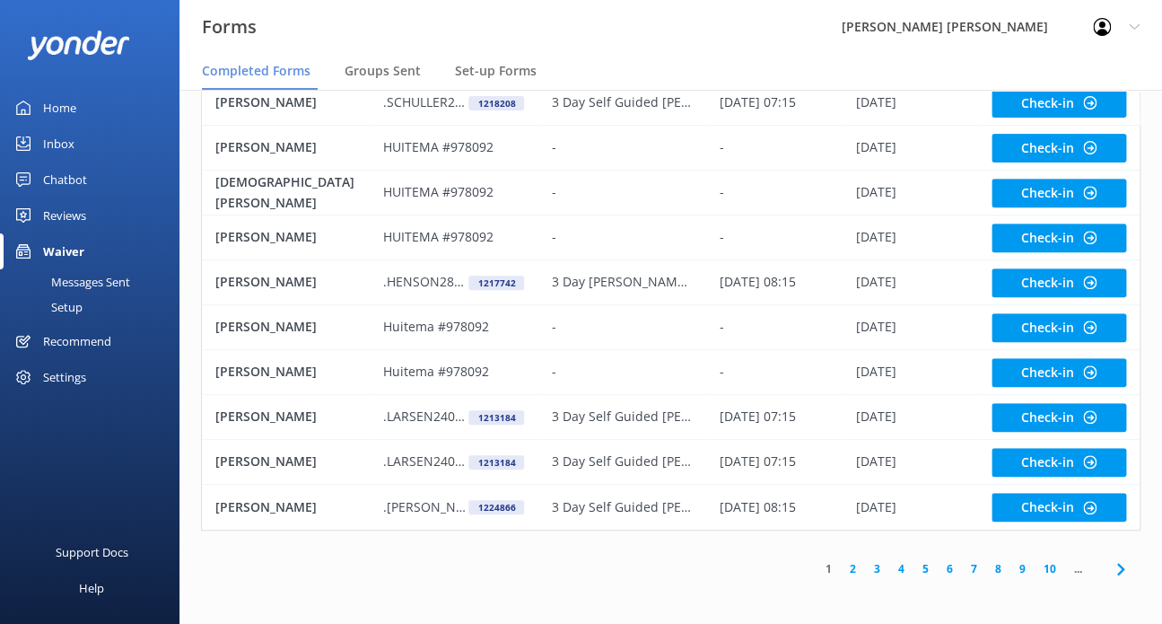
click at [857, 567] on link "2" at bounding box center [853, 568] width 24 height 17
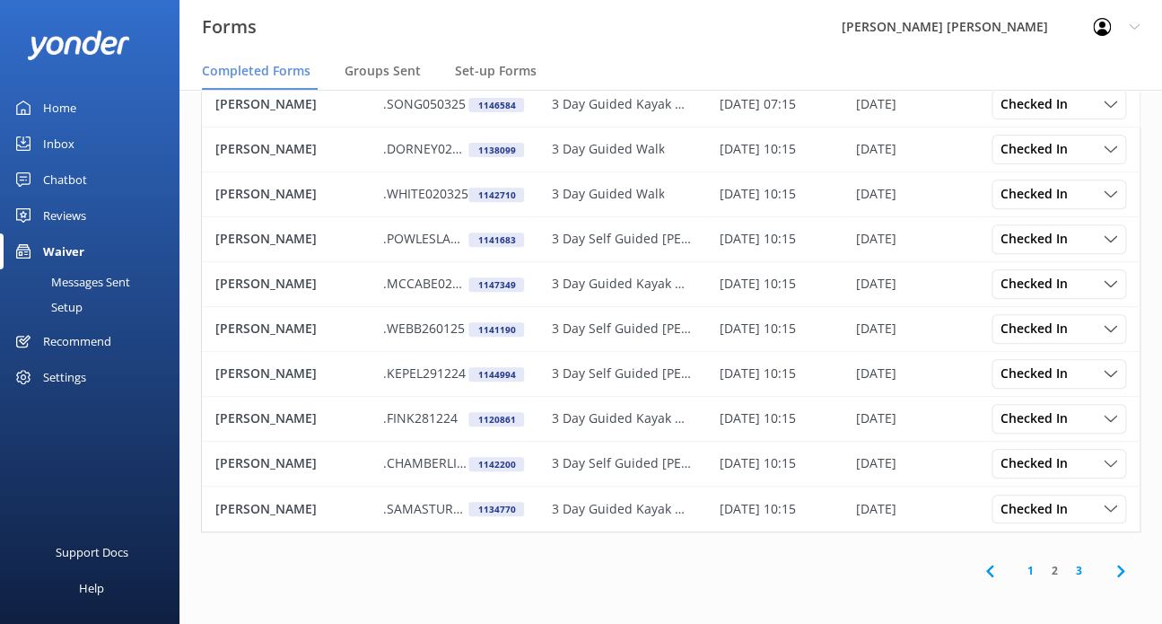
scroll to position [147, 0]
click at [1079, 570] on link "3" at bounding box center [1079, 568] width 24 height 17
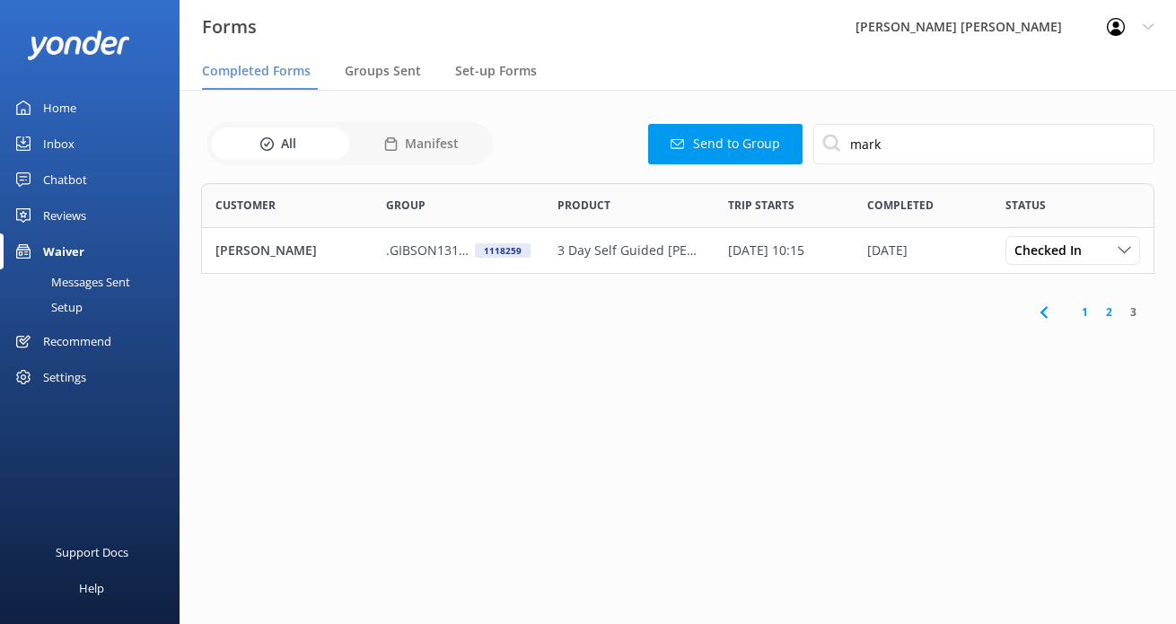
scroll to position [76, 939]
drag, startPoint x: 887, startPoint y: 141, endPoint x: 765, endPoint y: 126, distance: 123.0
click at [765, 126] on div "Send to Group mark" at bounding box center [826, 144] width 656 height 40
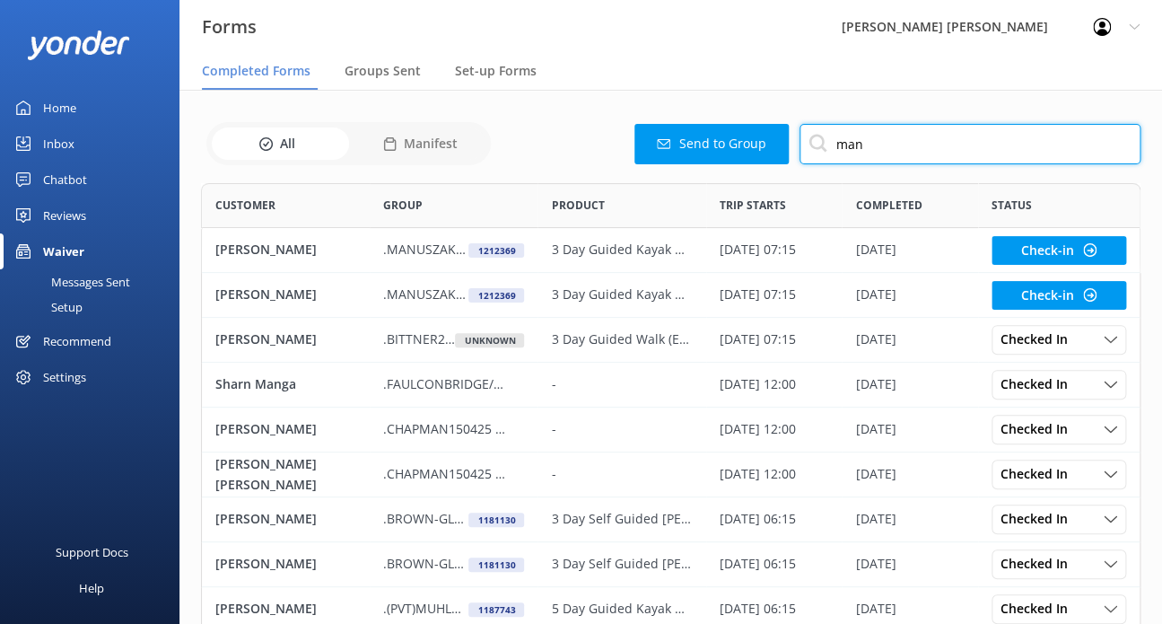
scroll to position [480, 925]
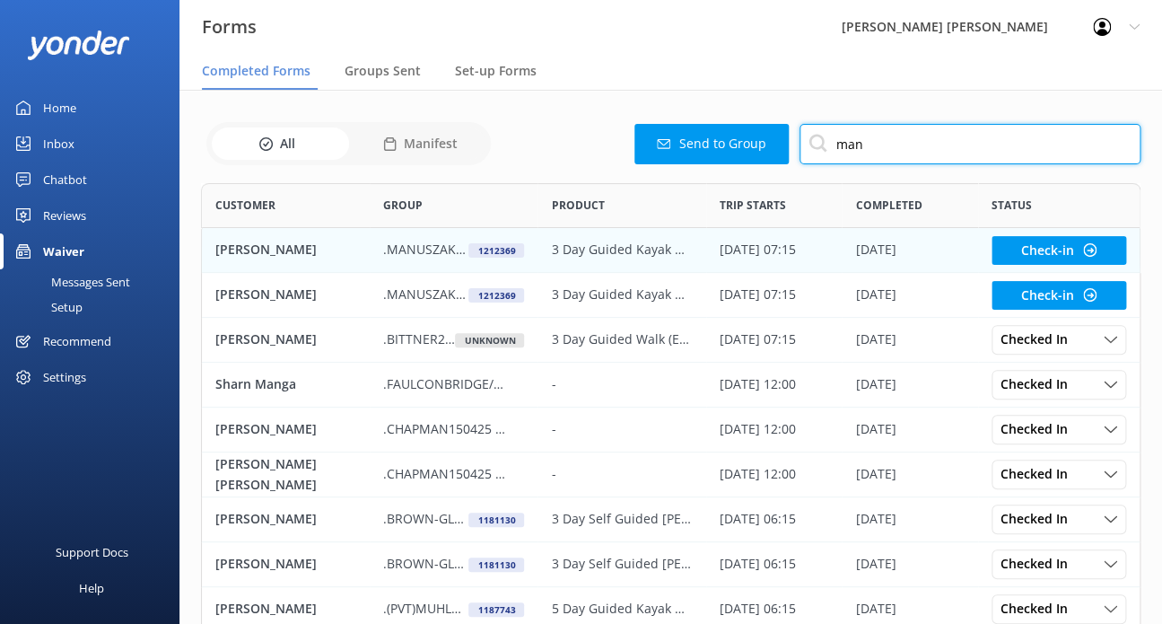
type input "man"
click at [404, 247] on p ".MANUSZAK200925" at bounding box center [425, 250] width 85 height 20
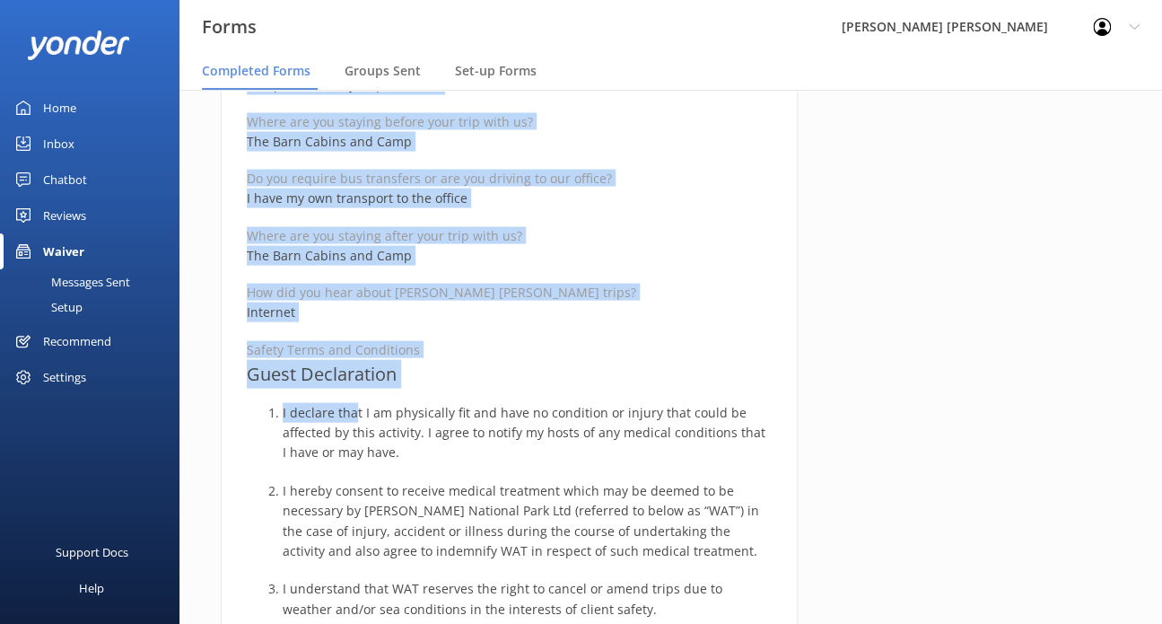
scroll to position [1257, 0]
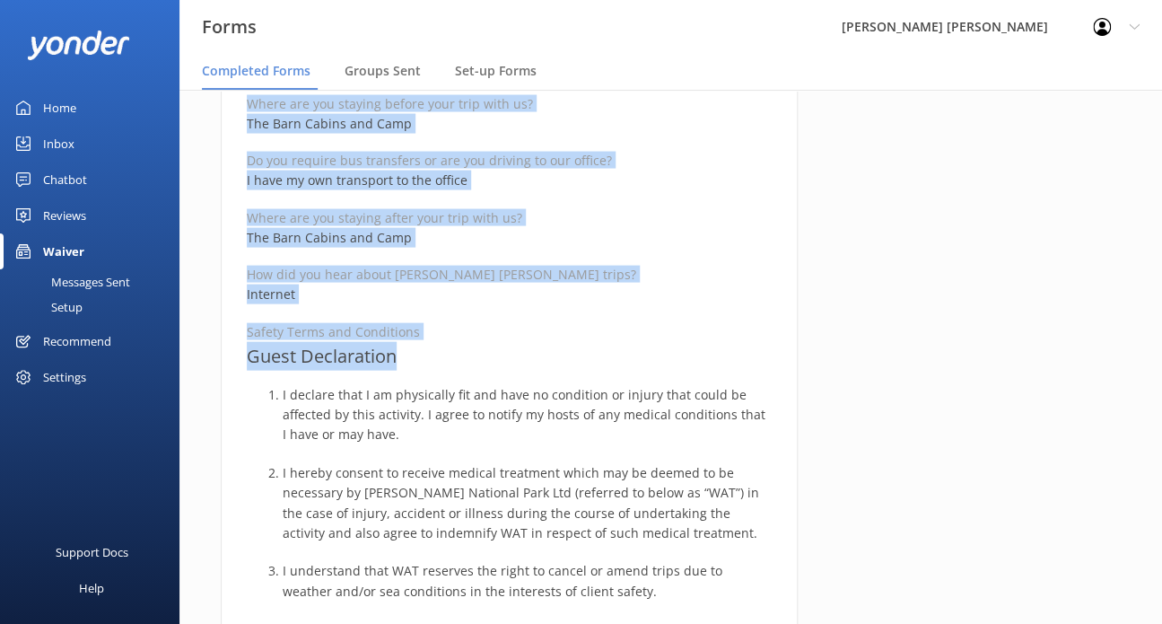
drag, startPoint x: 246, startPoint y: 215, endPoint x: 415, endPoint y: 353, distance: 218.2
click at [415, 353] on div "Medical and Assurance Form (Kayaking) Date completed [DATE] 19:37 Full name [PE…" at bounding box center [509, 277] width 577 height 2704
copy div "Medical and Assurance Form (Kayaking) Date completed [DATE] 19:37 Full name [PE…"
click at [516, 355] on h3 "Guest Declaration" at bounding box center [509, 355] width 525 height 29
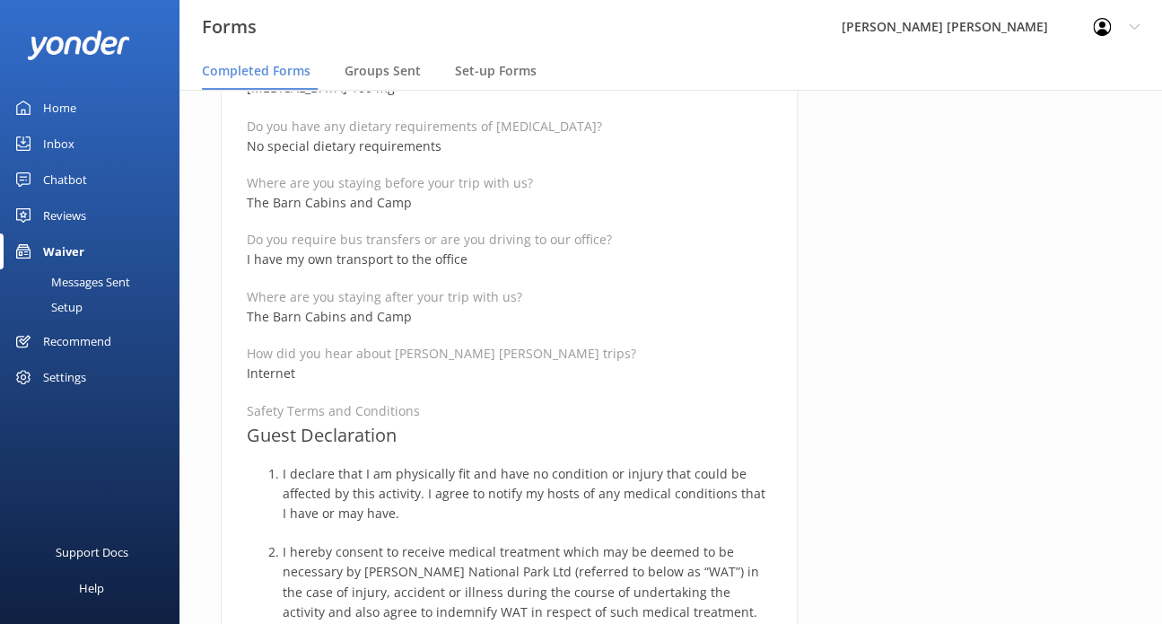
scroll to position [987, 0]
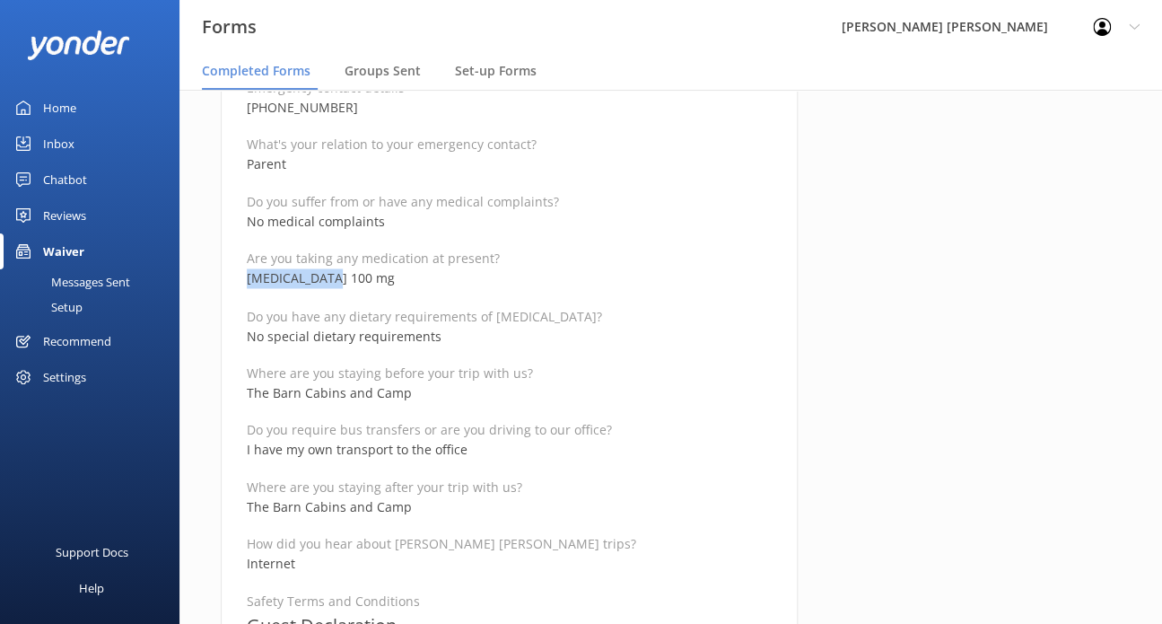
drag, startPoint x: 329, startPoint y: 273, endPoint x: 241, endPoint y: 275, distance: 88.0
click at [241, 275] on div "Medical and Assurance Form (Kayaking) Date completed [DATE] 19:37 Full name [PE…" at bounding box center [509, 546] width 577 height 2704
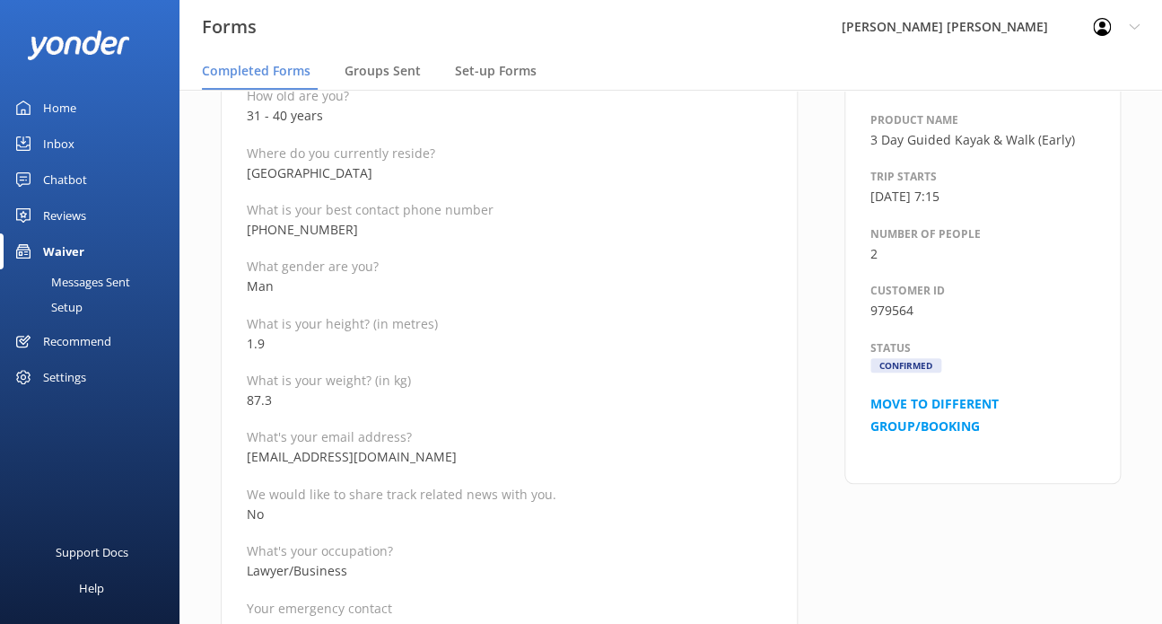
scroll to position [359, 0]
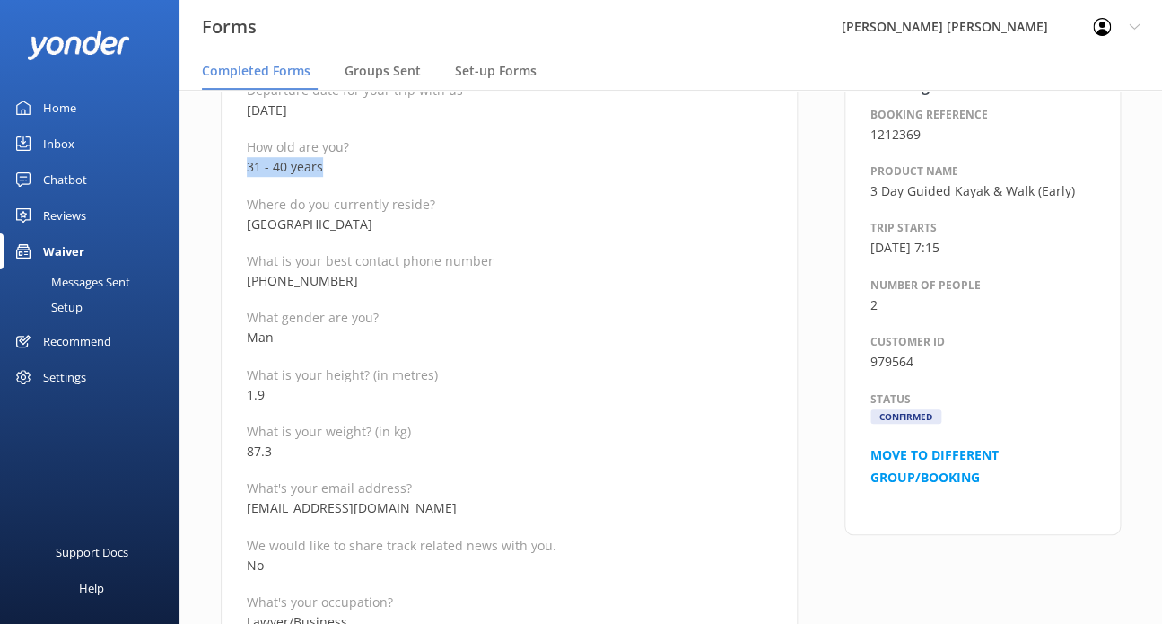
drag, startPoint x: 334, startPoint y: 171, endPoint x: 241, endPoint y: 171, distance: 92.5
drag, startPoint x: 273, startPoint y: 512, endPoint x: 202, endPoint y: 514, distance: 71.0
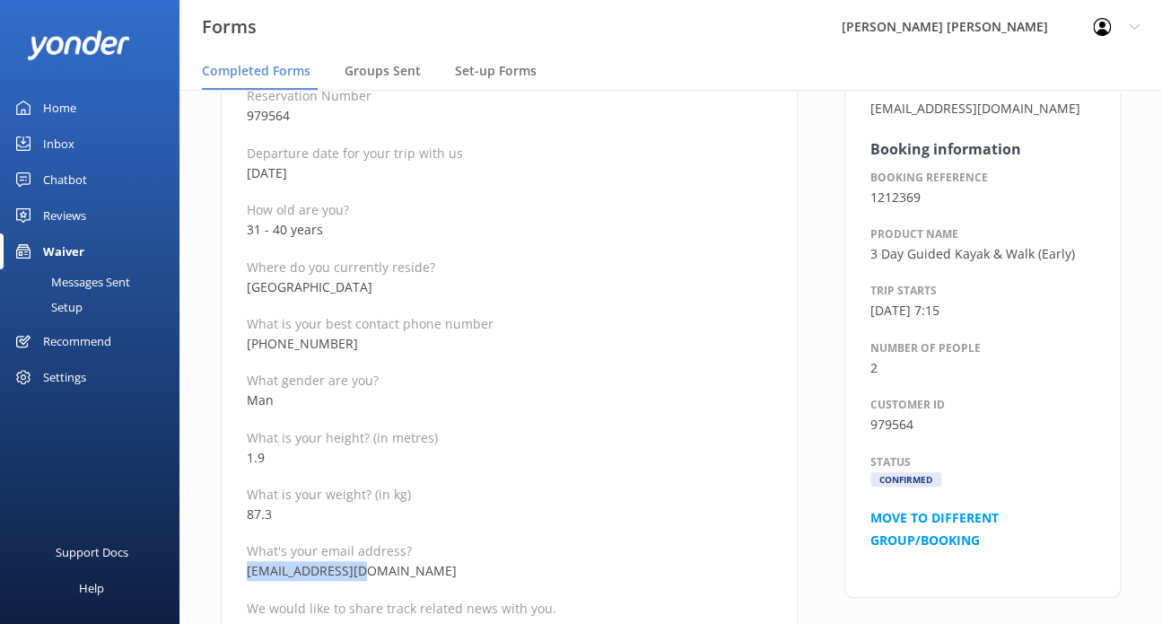
scroll to position [269, 0]
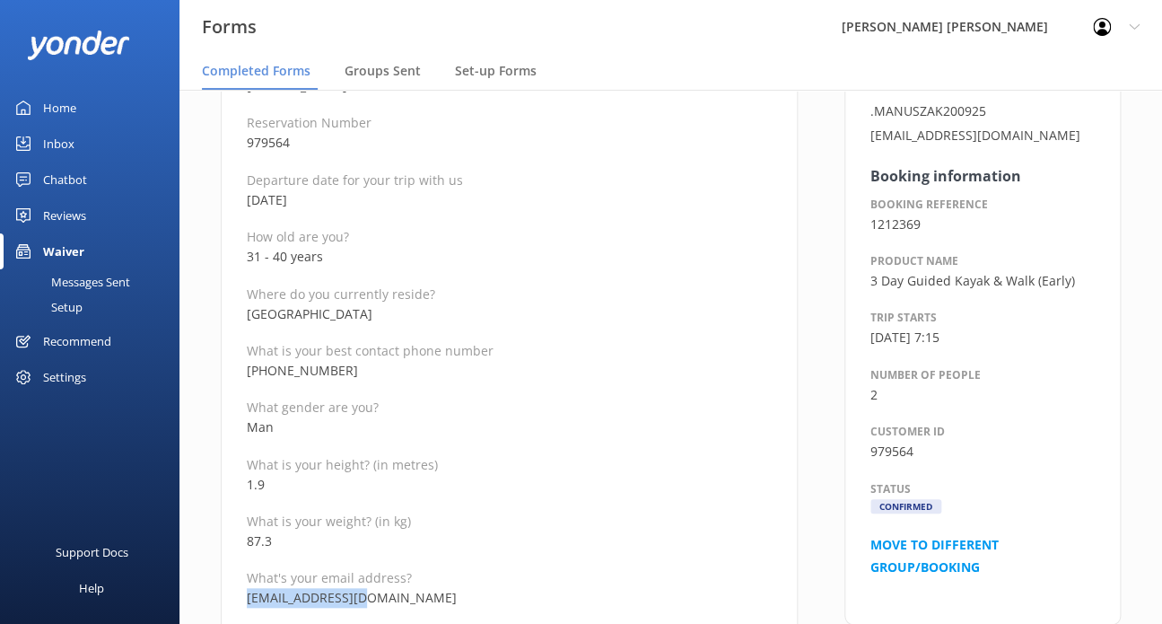
drag, startPoint x: 349, startPoint y: 377, endPoint x: 236, endPoint y: 368, distance: 113.5
click at [412, 546] on p "87.3" at bounding box center [509, 541] width 525 height 20
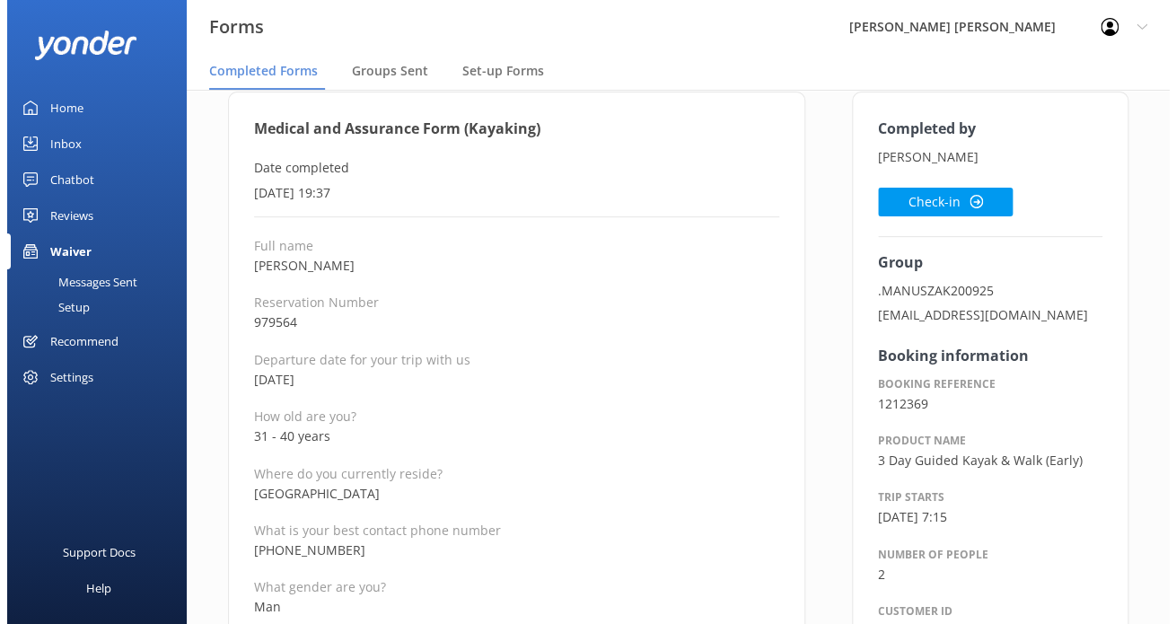
scroll to position [0, 0]
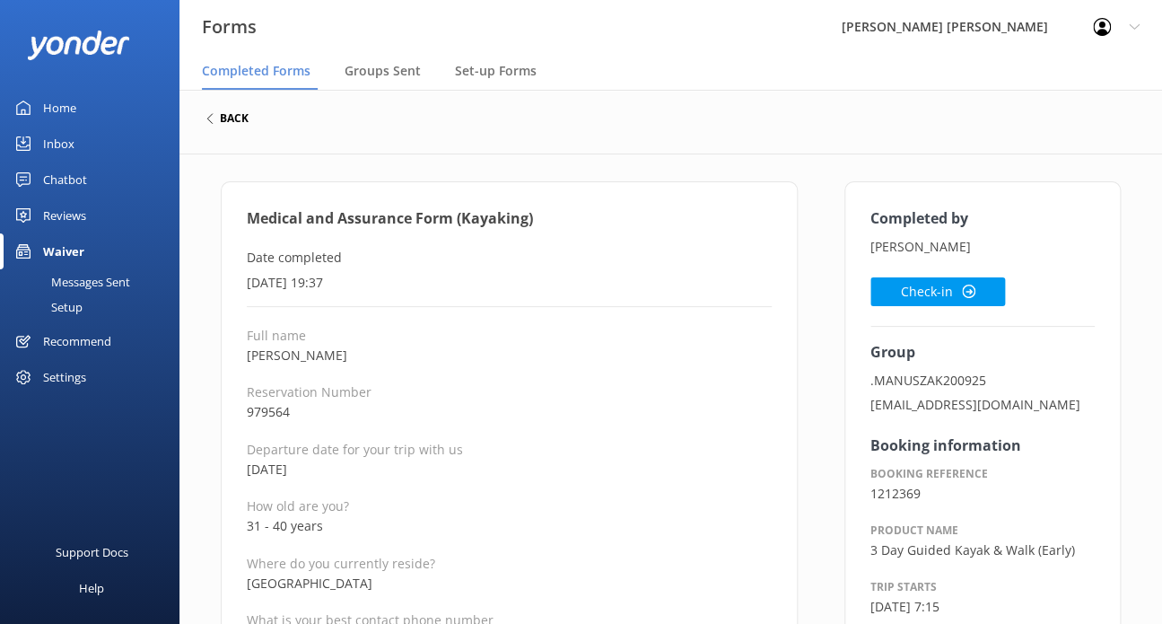
click at [242, 119] on h6 "back" at bounding box center [234, 118] width 29 height 11
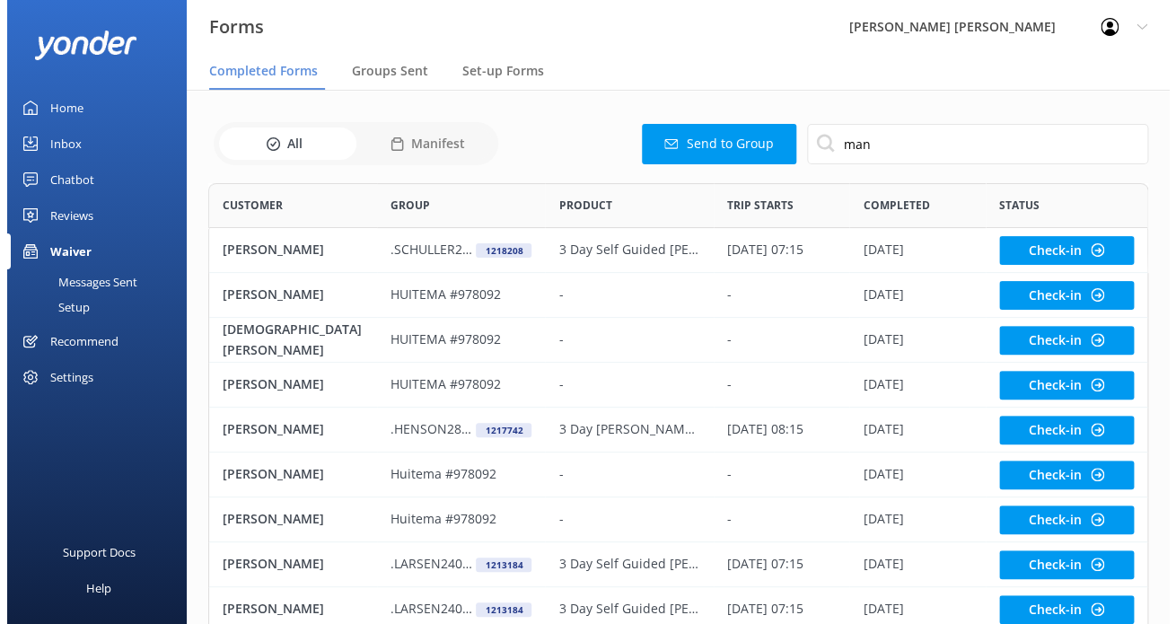
scroll to position [480, 925]
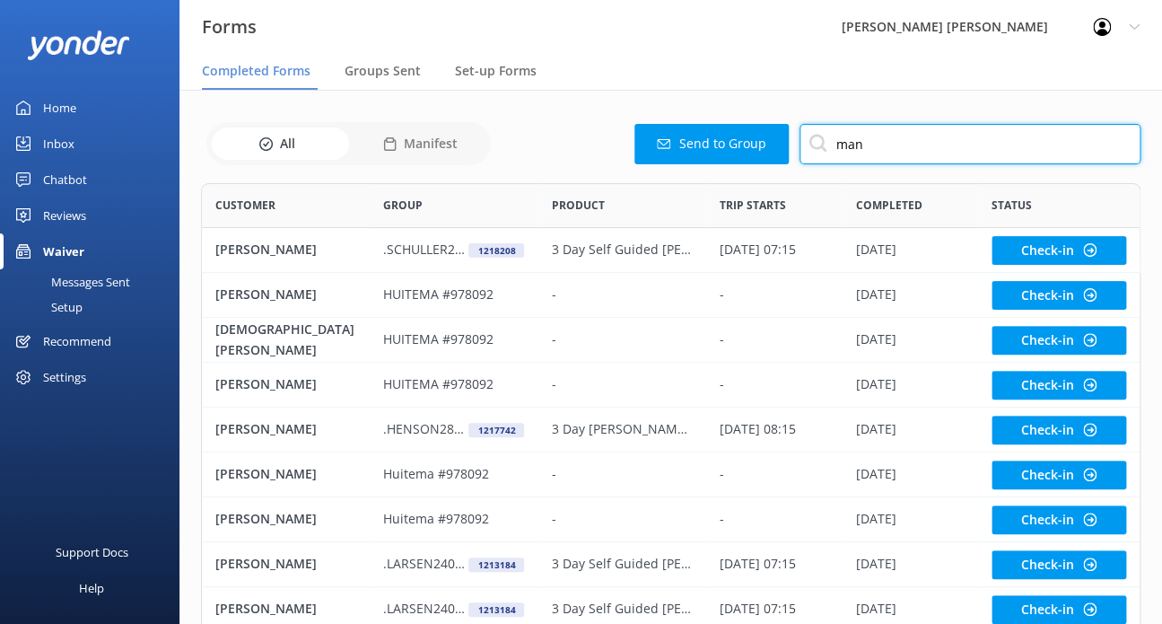
click at [885, 151] on input "man" at bounding box center [970, 144] width 341 height 40
type input "man"
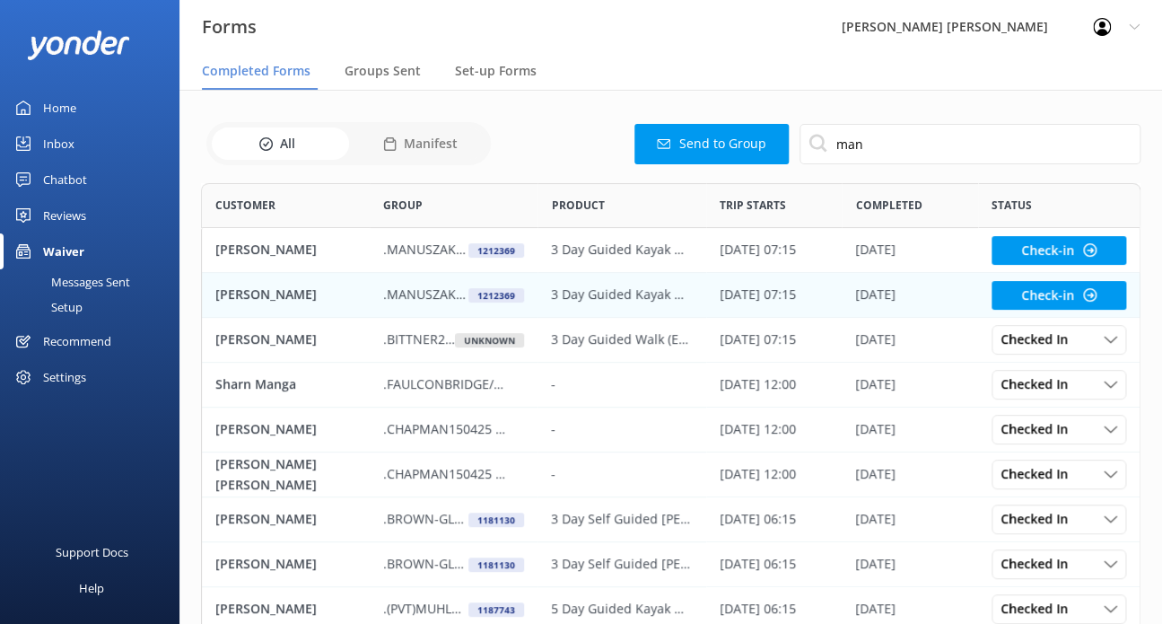
click at [355, 285] on div "[PERSON_NAME]" at bounding box center [286, 295] width 168 height 45
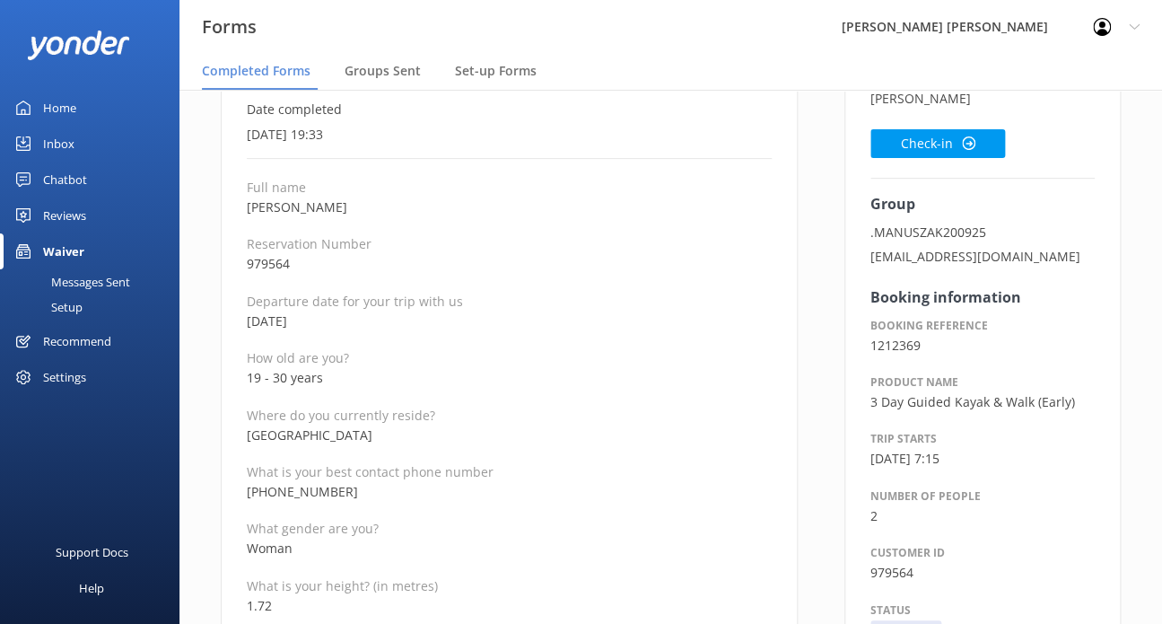
scroll to position [180, 0]
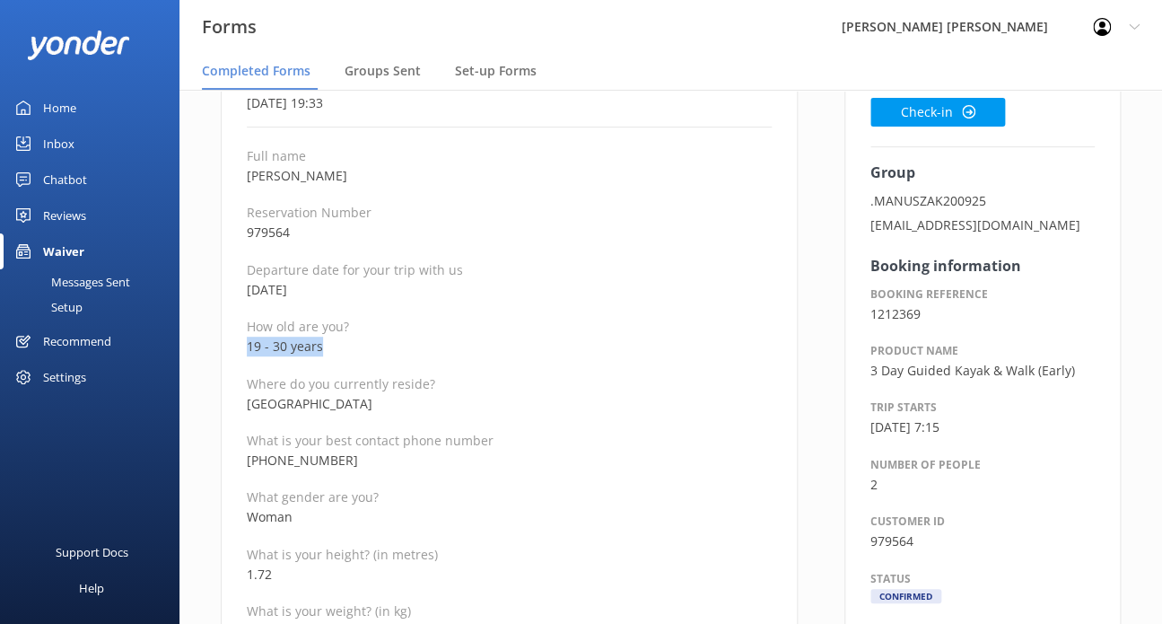
drag, startPoint x: 324, startPoint y: 343, endPoint x: 236, endPoint y: 344, distance: 88.0
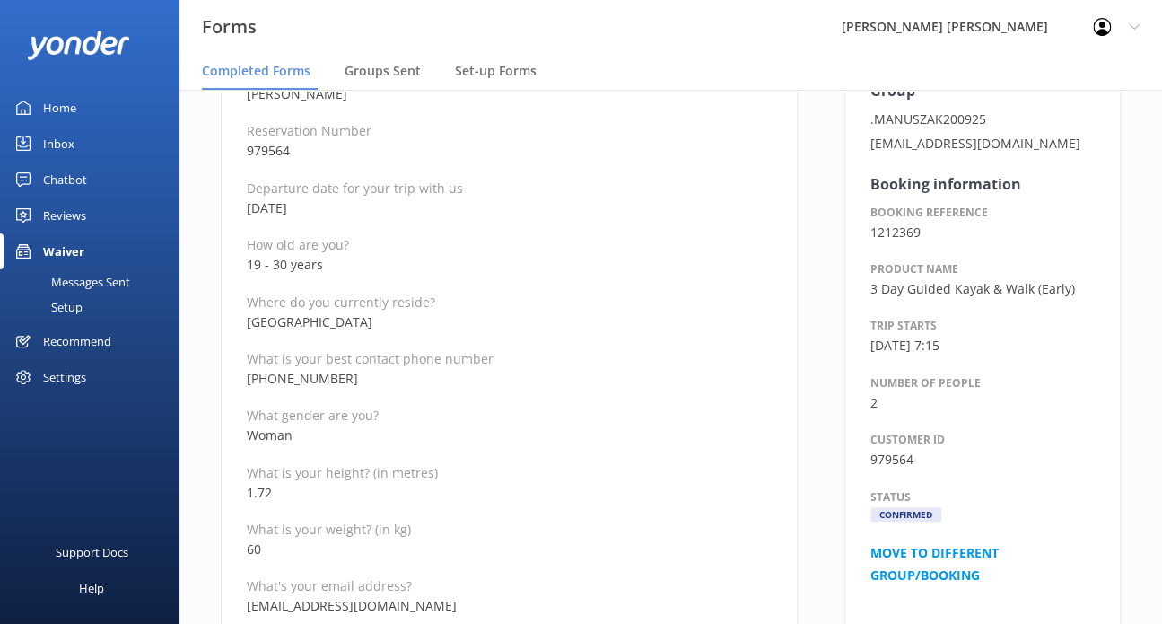
scroll to position [628, 0]
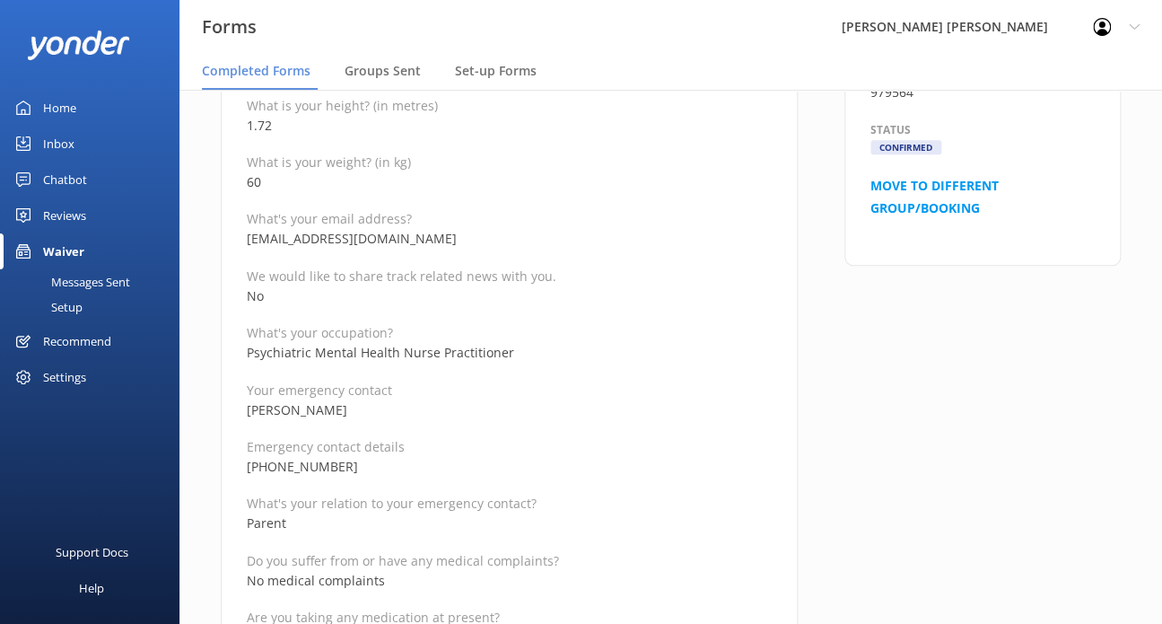
drag, startPoint x: 363, startPoint y: 461, endPoint x: 243, endPoint y: 400, distance: 134.1
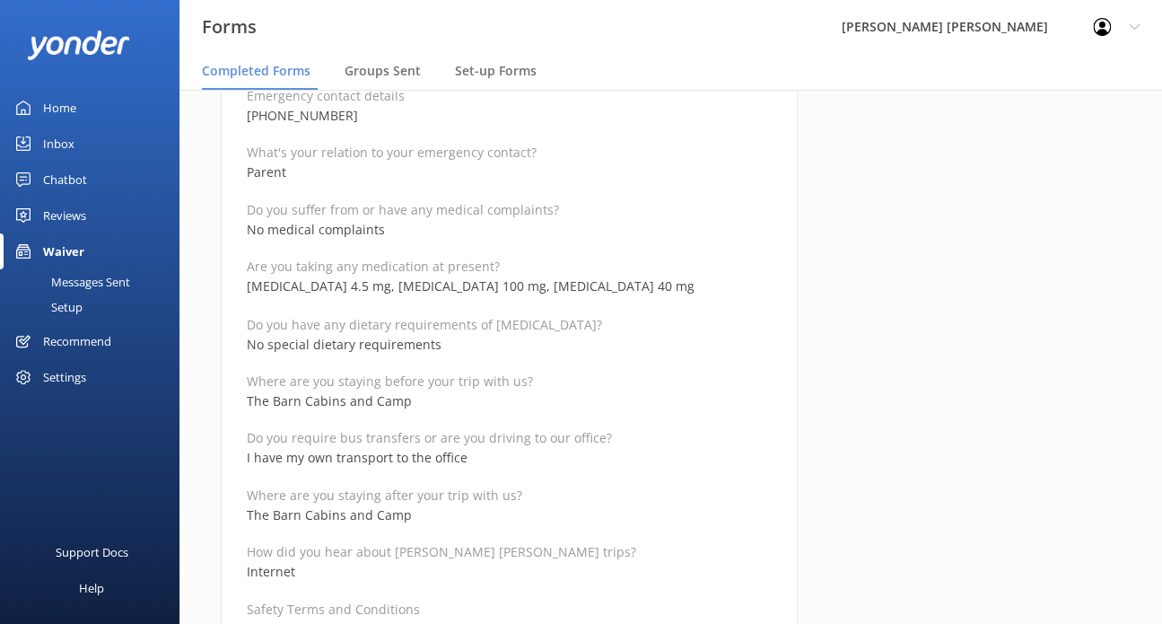
scroll to position [987, 0]
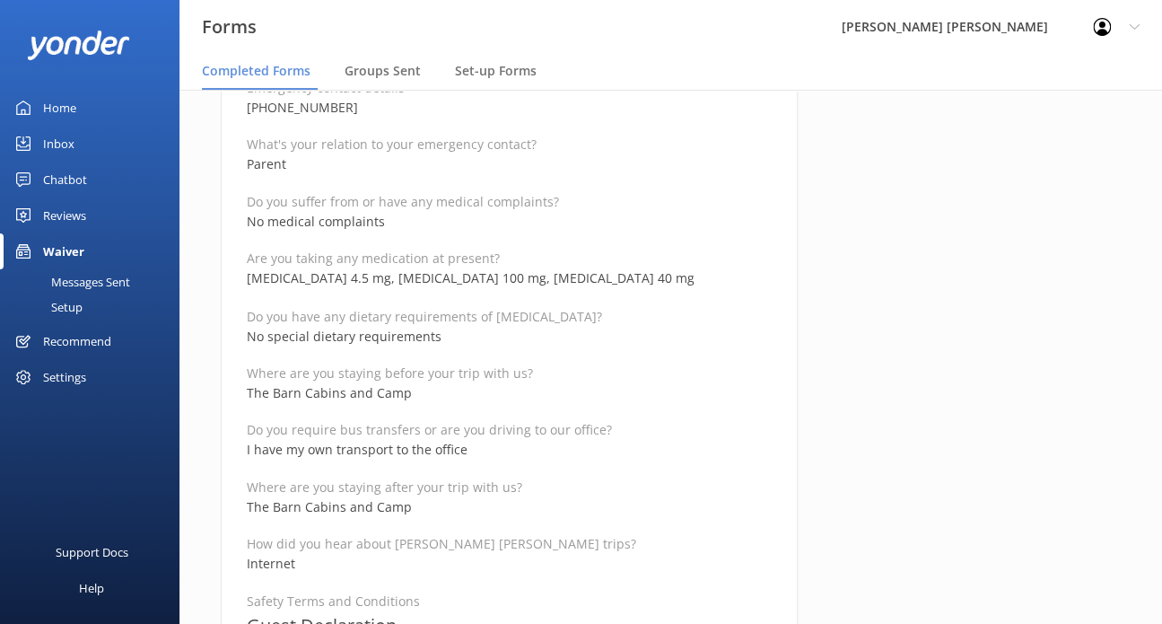
click at [1060, 249] on div "Completed by [PERSON_NAME] Check-in Group .MANUSZAK200925 [EMAIL_ADDRESS][DOMAI…" at bounding box center [982, 555] width 323 height 2722
drag, startPoint x: 370, startPoint y: 283, endPoint x: 338, endPoint y: 278, distance: 32.6
click at [338, 278] on p "[MEDICAL_DATA] 4.5 mg, [MEDICAL_DATA] 100 mg, [MEDICAL_DATA] 40 mg" at bounding box center [509, 278] width 525 height 20
click at [503, 272] on p "[MEDICAL_DATA] 4.5 mg, [MEDICAL_DATA] 100 mg, [MEDICAL_DATA] 40 mg" at bounding box center [509, 278] width 525 height 20
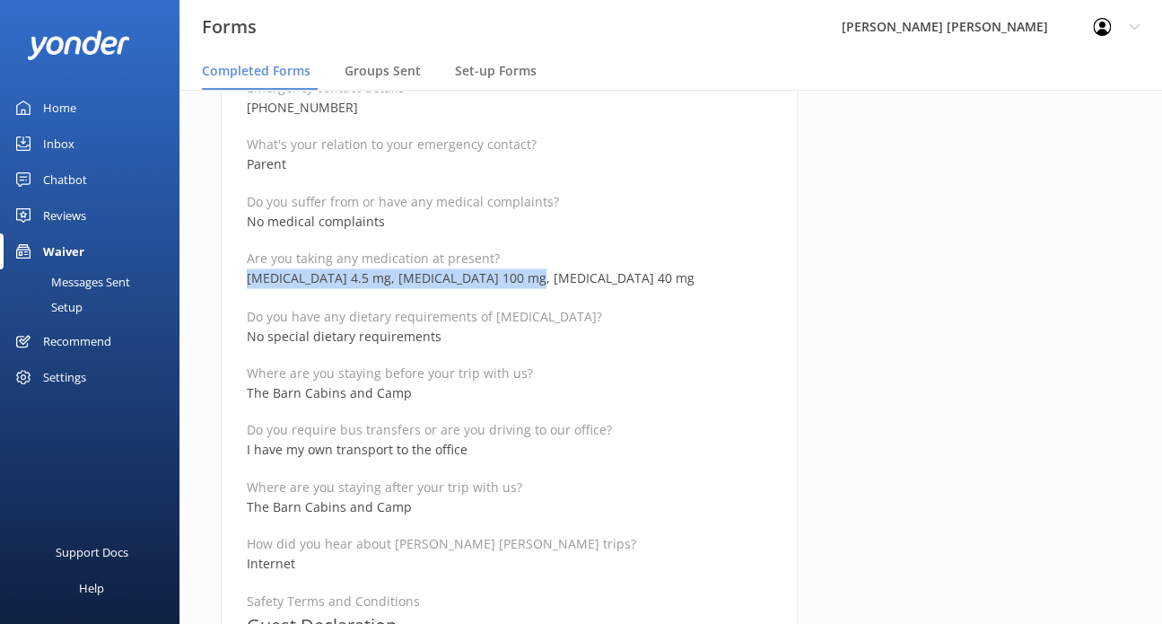
drag, startPoint x: 519, startPoint y: 276, endPoint x: 240, endPoint y: 272, distance: 279.2
click at [240, 272] on div "Medical and Assurance Form (Kayaking) Date completed [DATE] 19:33 Full name [PE…" at bounding box center [509, 546] width 577 height 2704
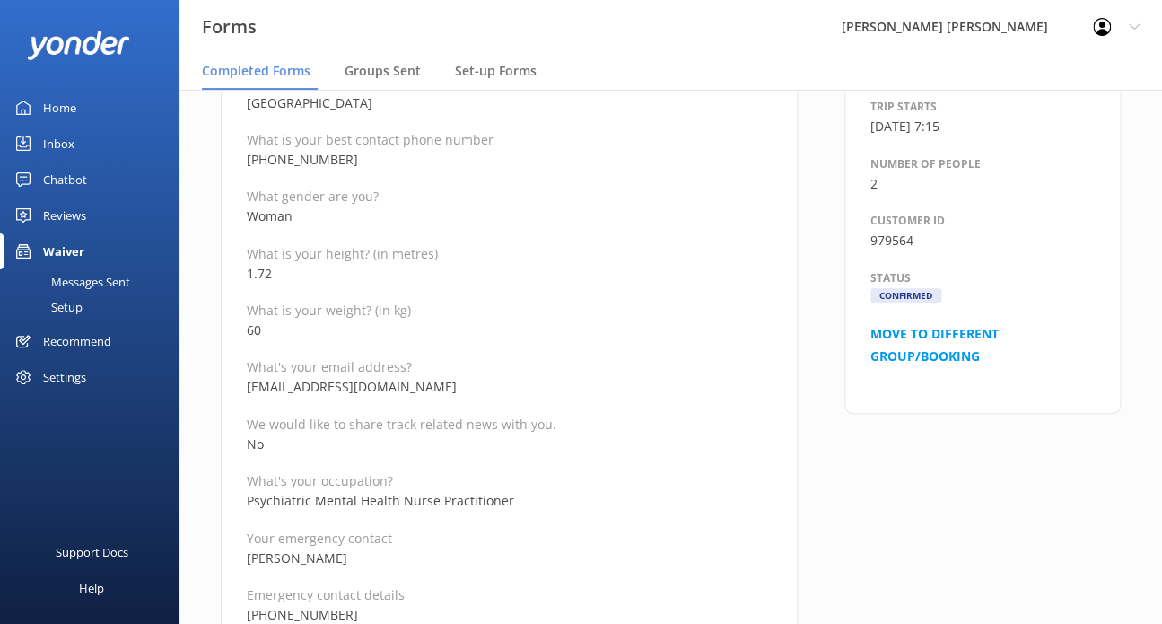
scroll to position [449, 0]
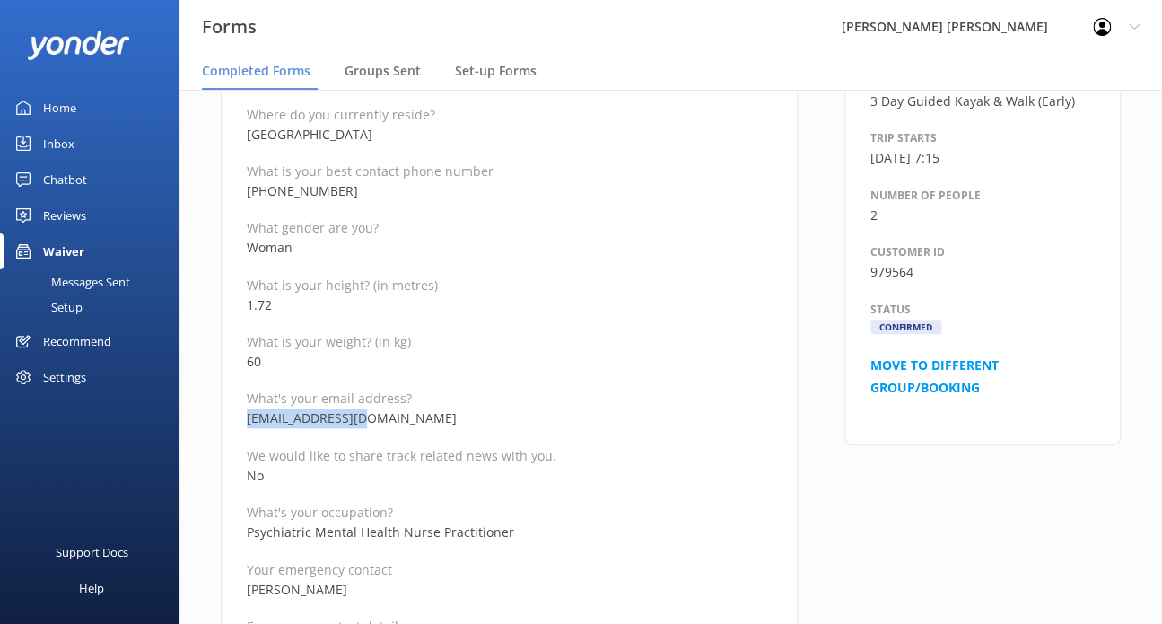
drag, startPoint x: 373, startPoint y: 417, endPoint x: 241, endPoint y: 413, distance: 132.0
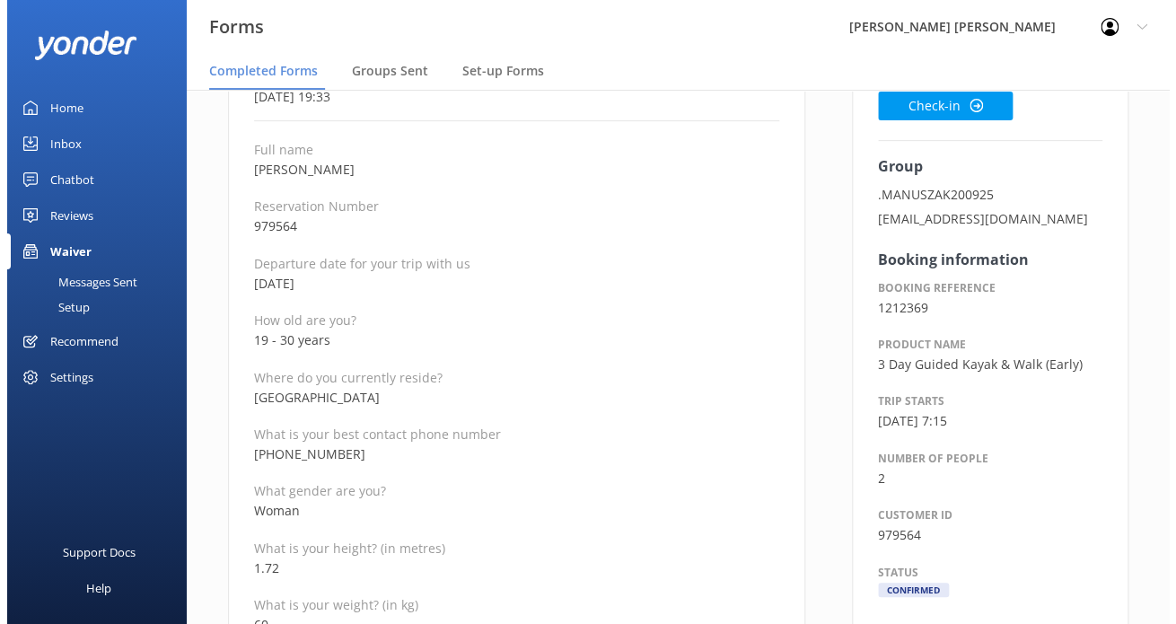
scroll to position [0, 0]
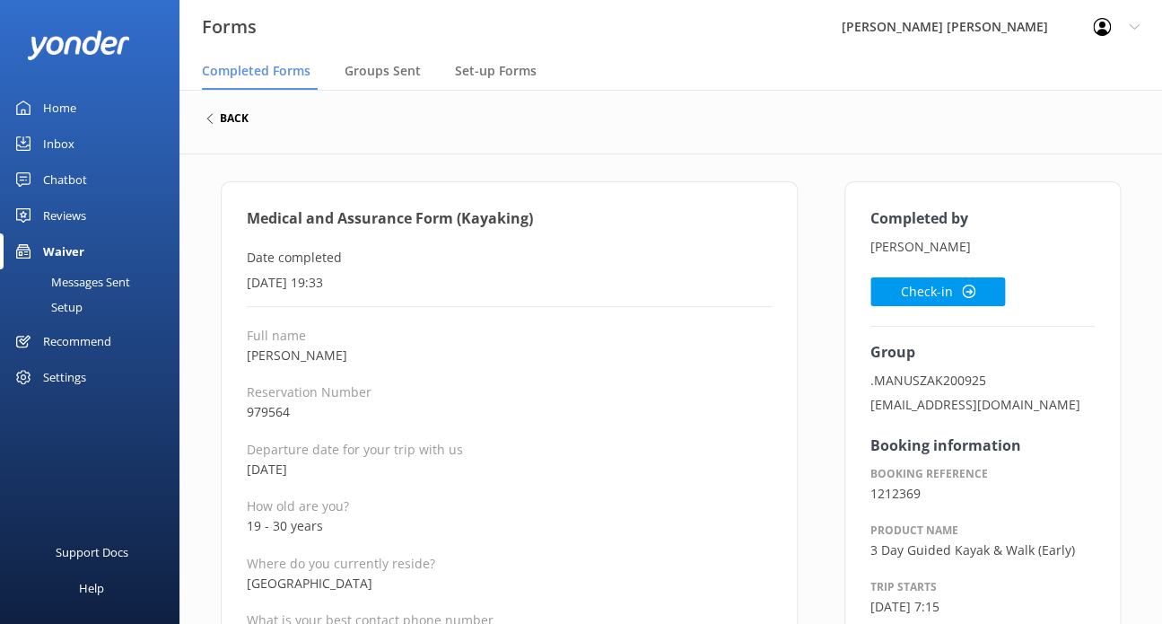
click at [232, 118] on h6 "back" at bounding box center [234, 118] width 29 height 11
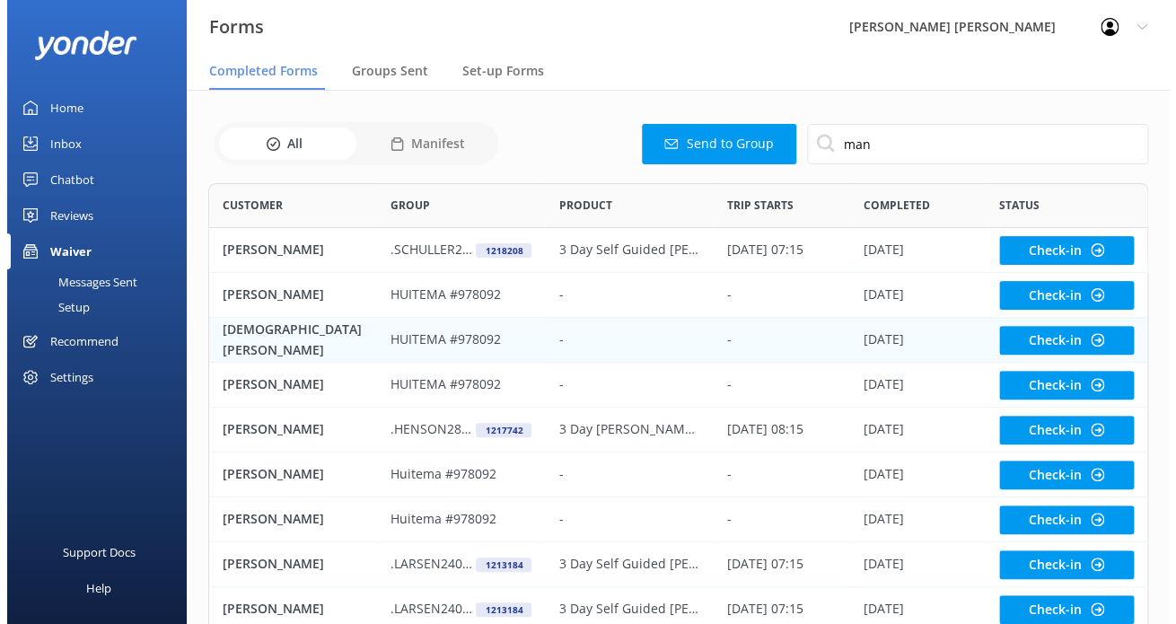
scroll to position [480, 925]
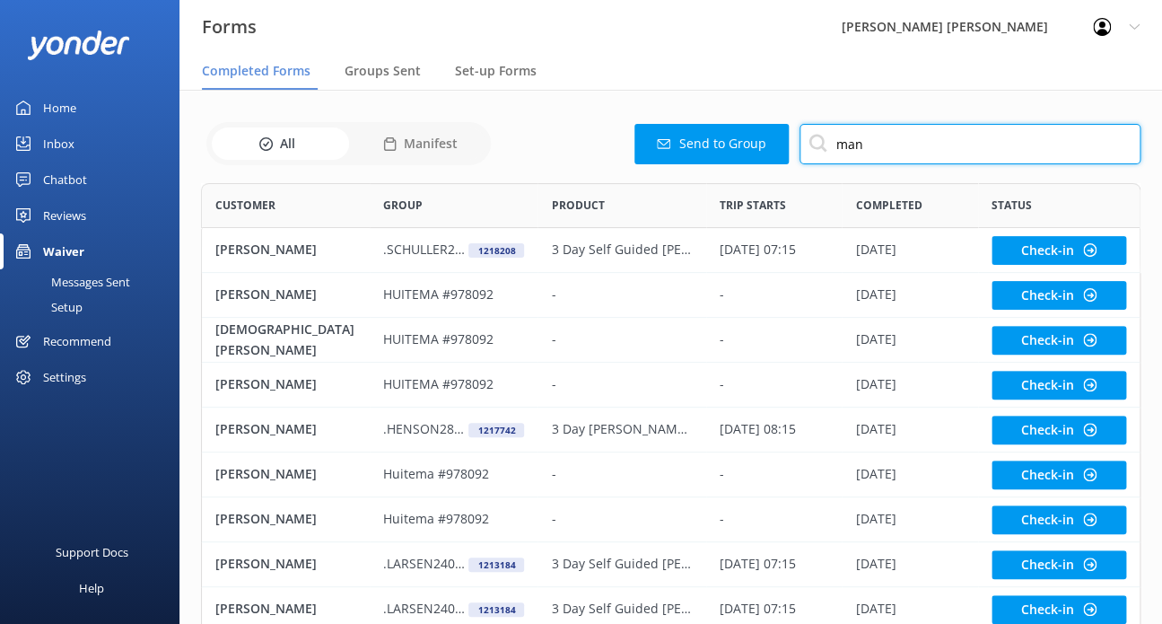
click at [888, 145] on input "man" at bounding box center [970, 144] width 341 height 40
type input "man"
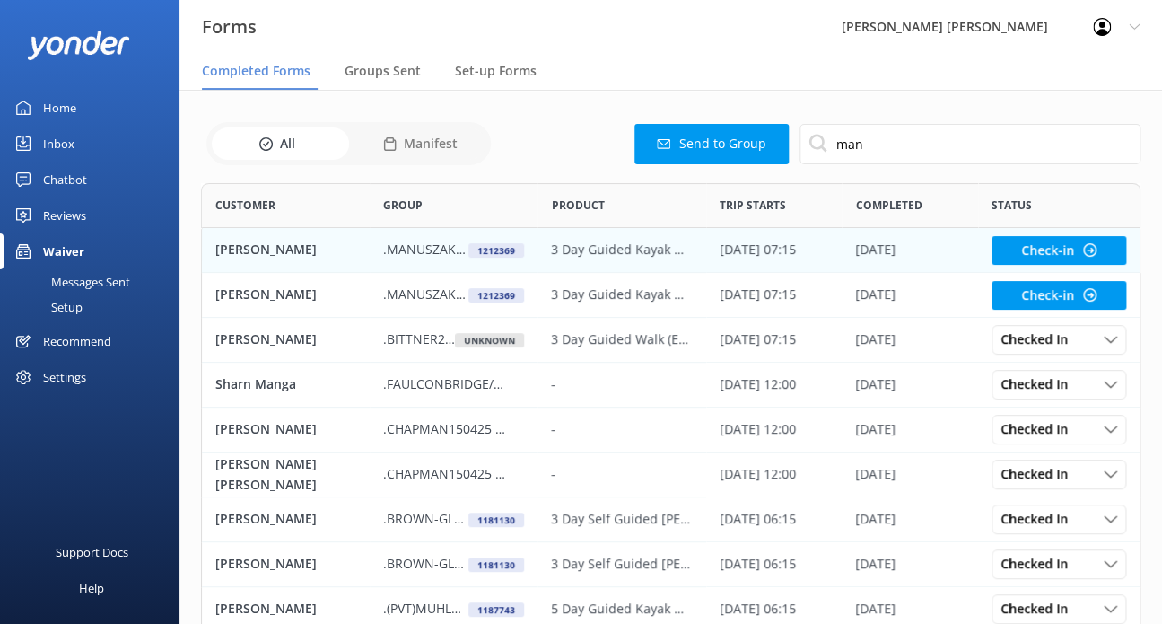
click at [418, 250] on p ".MANUSZAK200925" at bounding box center [425, 250] width 85 height 20
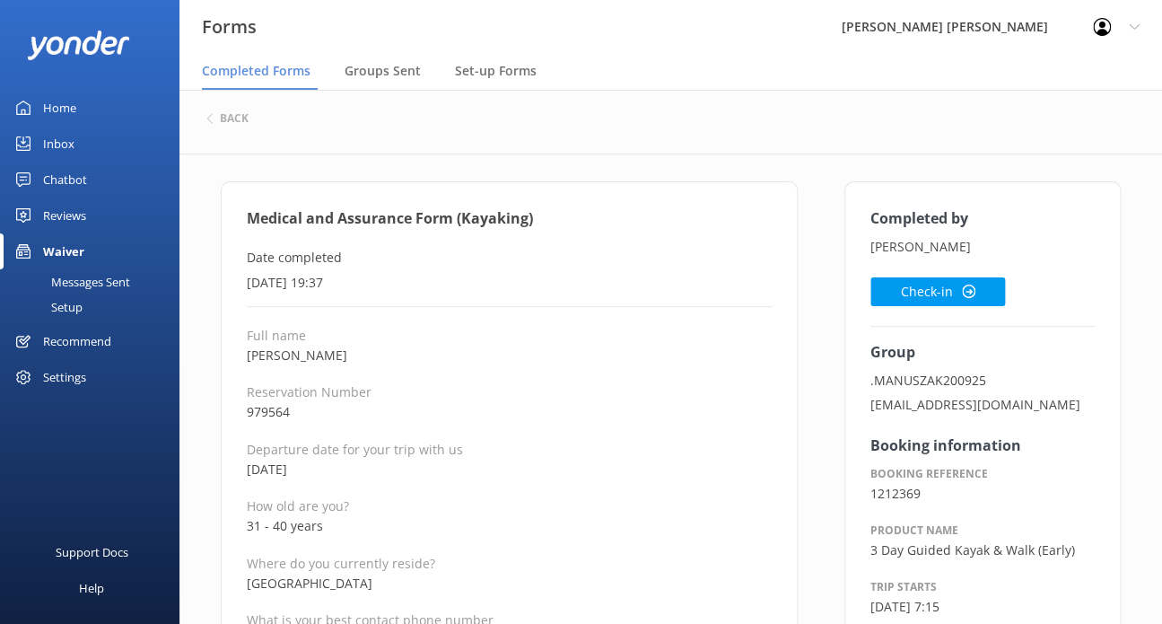
drag, startPoint x: 356, startPoint y: 354, endPoint x: 237, endPoint y: 347, distance: 119.6
click at [898, 282] on button "Check-in" at bounding box center [938, 291] width 135 height 29
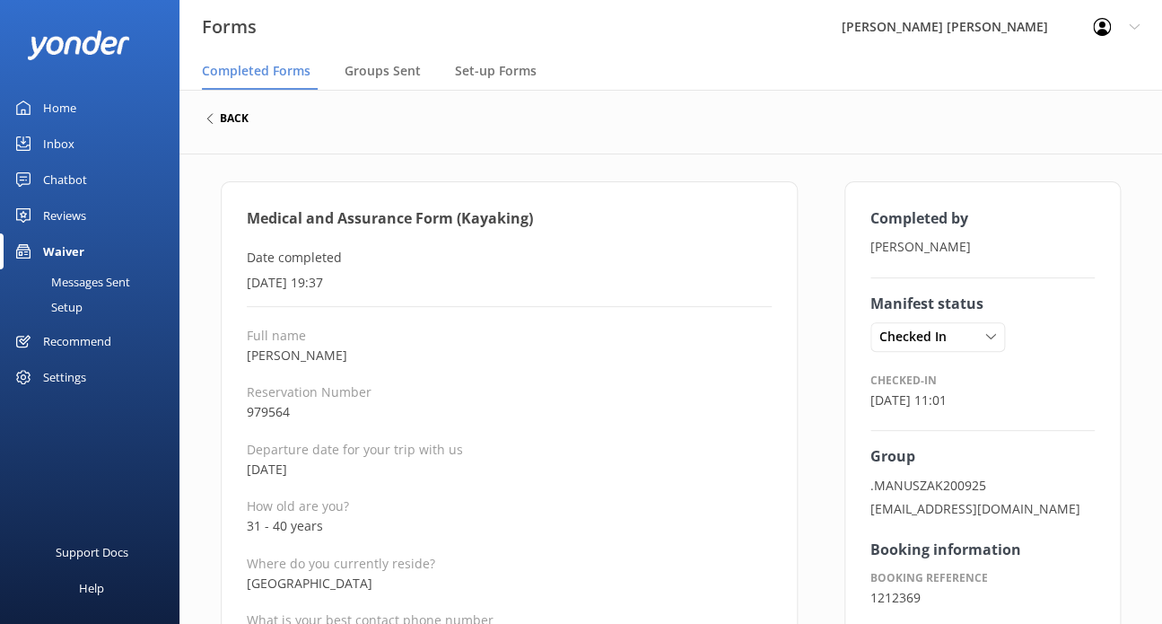
click at [215, 117] on div "back" at bounding box center [227, 118] width 42 height 11
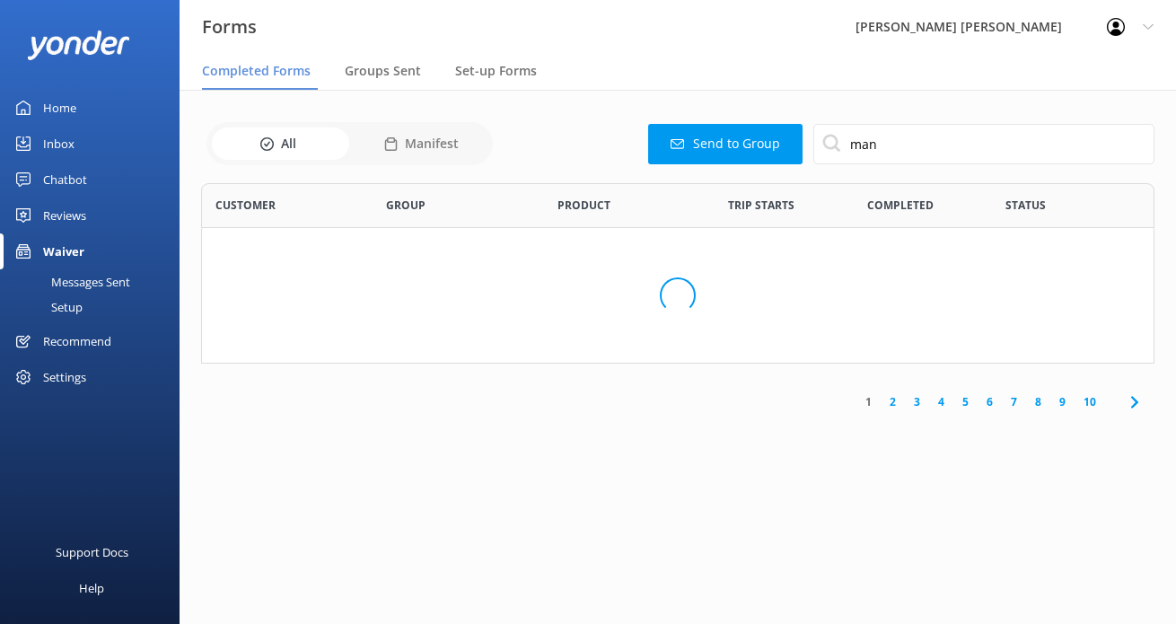
scroll to position [480, 925]
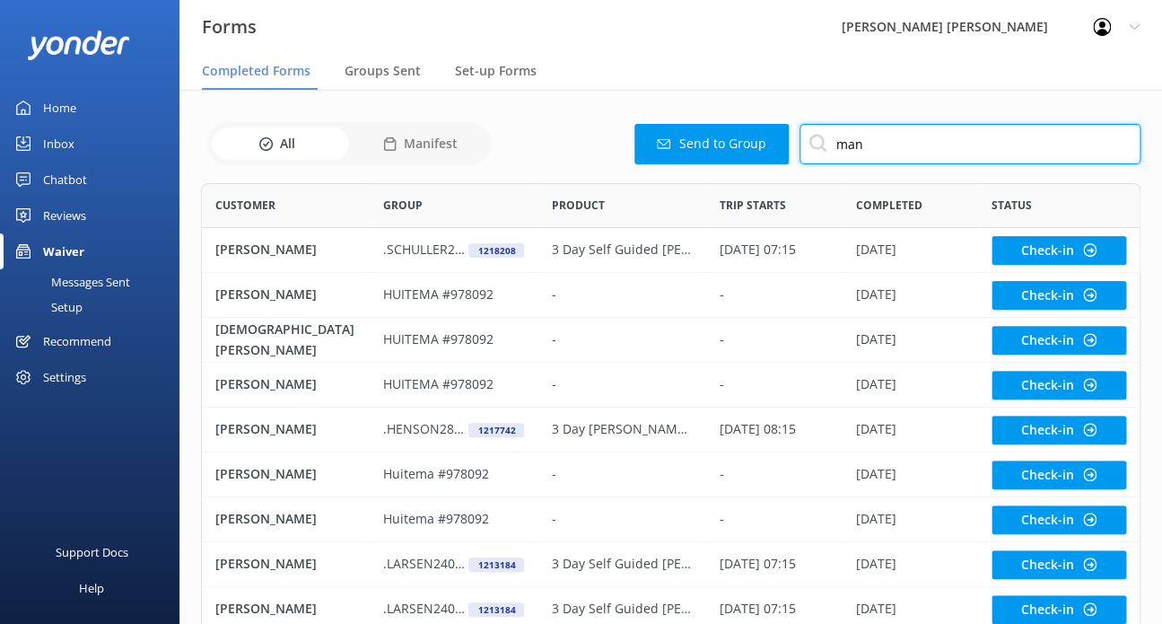
drag, startPoint x: 872, startPoint y: 141, endPoint x: 769, endPoint y: 143, distance: 102.4
click at [769, 143] on div "Send to Group man" at bounding box center [818, 144] width 645 height 40
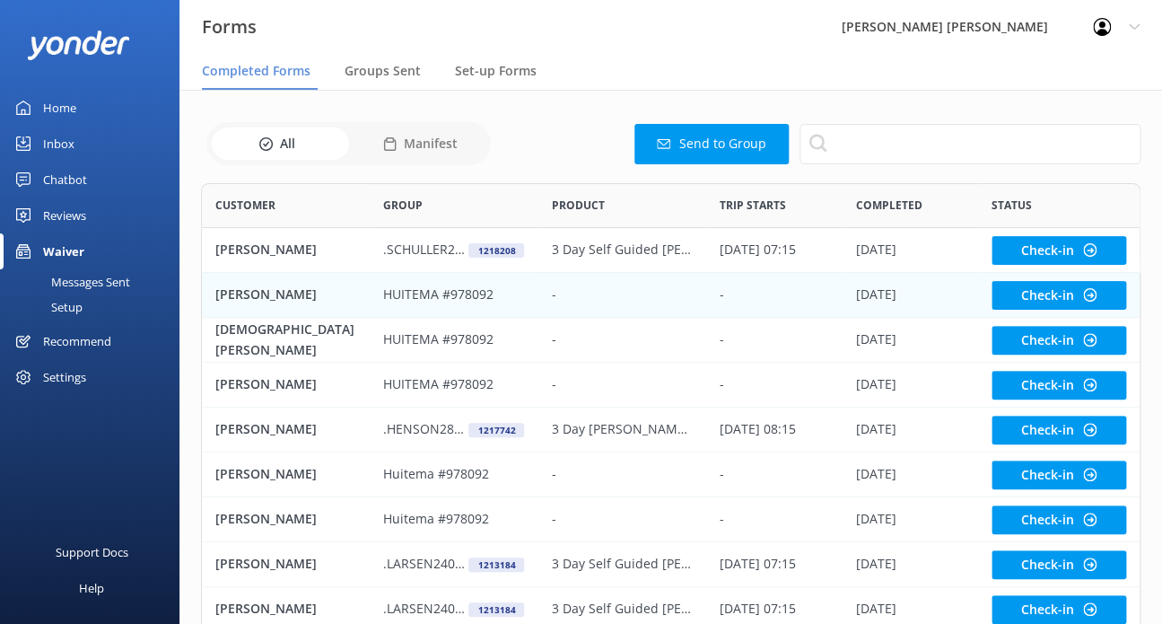
click at [426, 290] on p "HUITEMA #978092" at bounding box center [438, 295] width 110 height 20
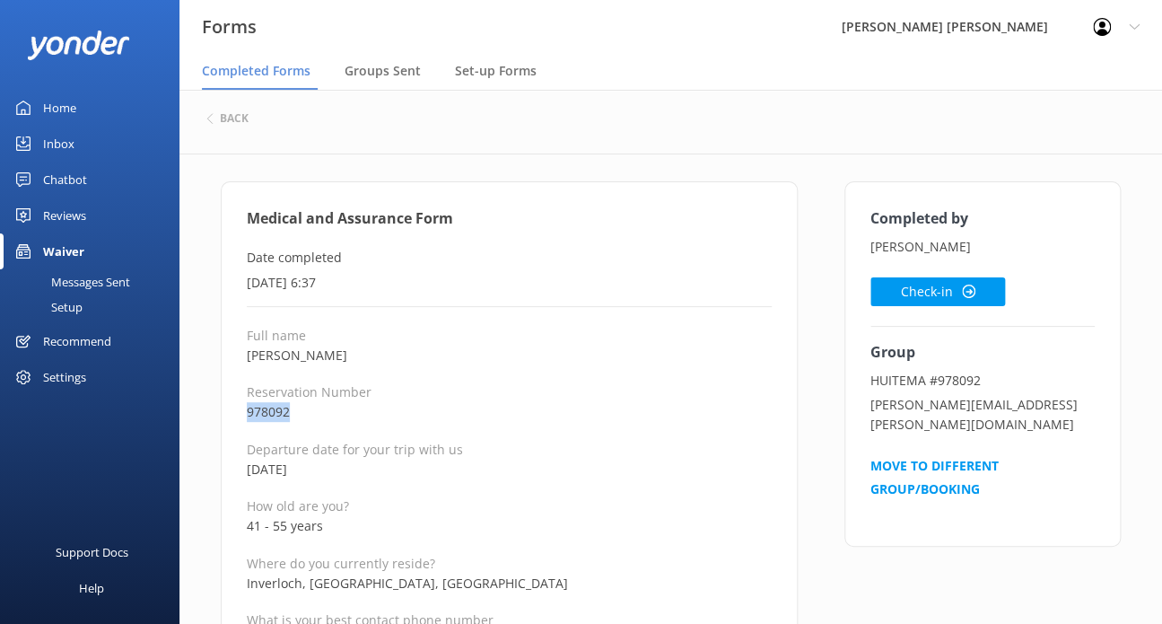
drag, startPoint x: 290, startPoint y: 413, endPoint x: 245, endPoint y: 416, distance: 45.0
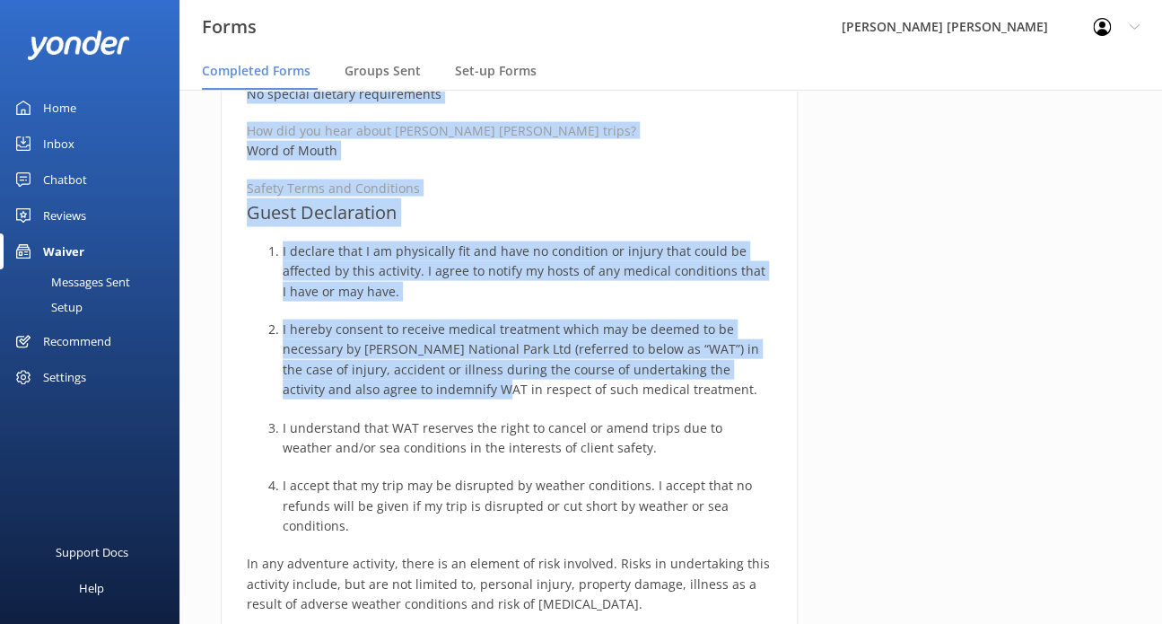
scroll to position [1347, 0]
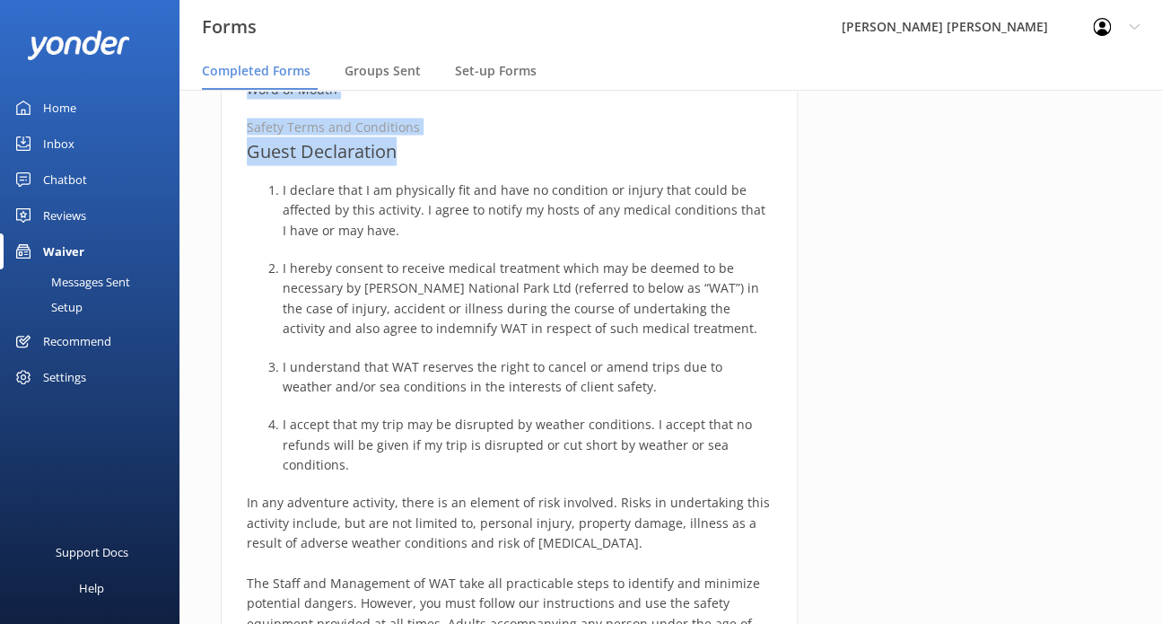
drag, startPoint x: 249, startPoint y: 215, endPoint x: 404, endPoint y: 146, distance: 169.6
click at [404, 146] on div "Medical and Assurance Form Date completed [DATE] 6:37 Full name [PERSON_NAME] R…" at bounding box center [509, 130] width 577 height 2590
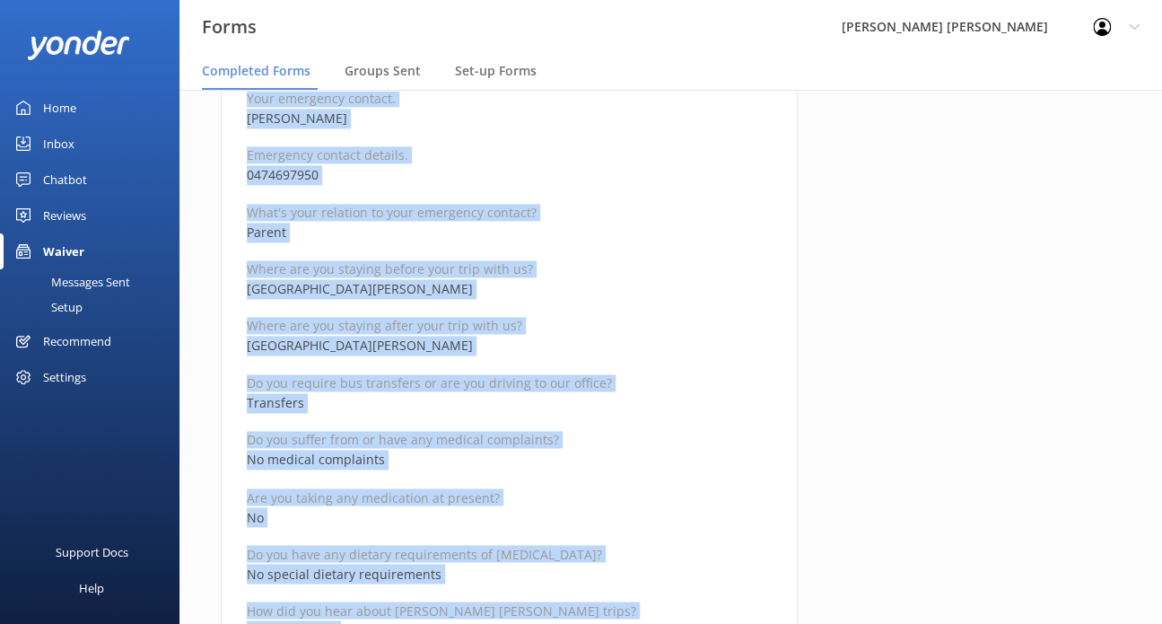
scroll to position [718, 0]
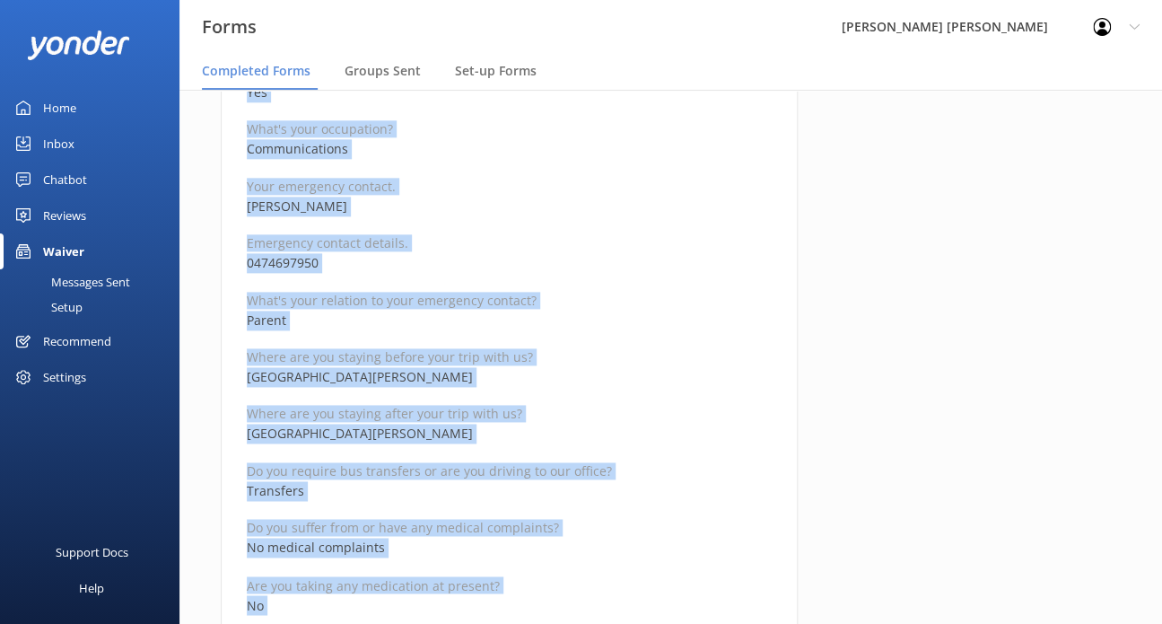
click at [382, 267] on p "0474697950" at bounding box center [509, 263] width 525 height 20
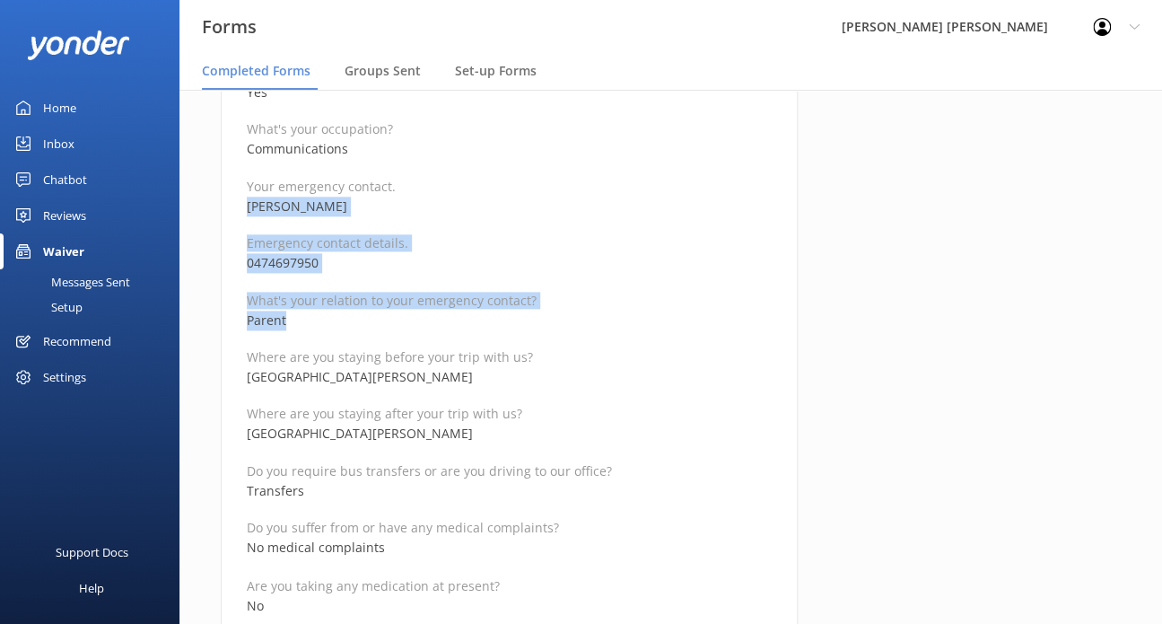
drag, startPoint x: 299, startPoint y: 324, endPoint x: 241, endPoint y: 201, distance: 135.7
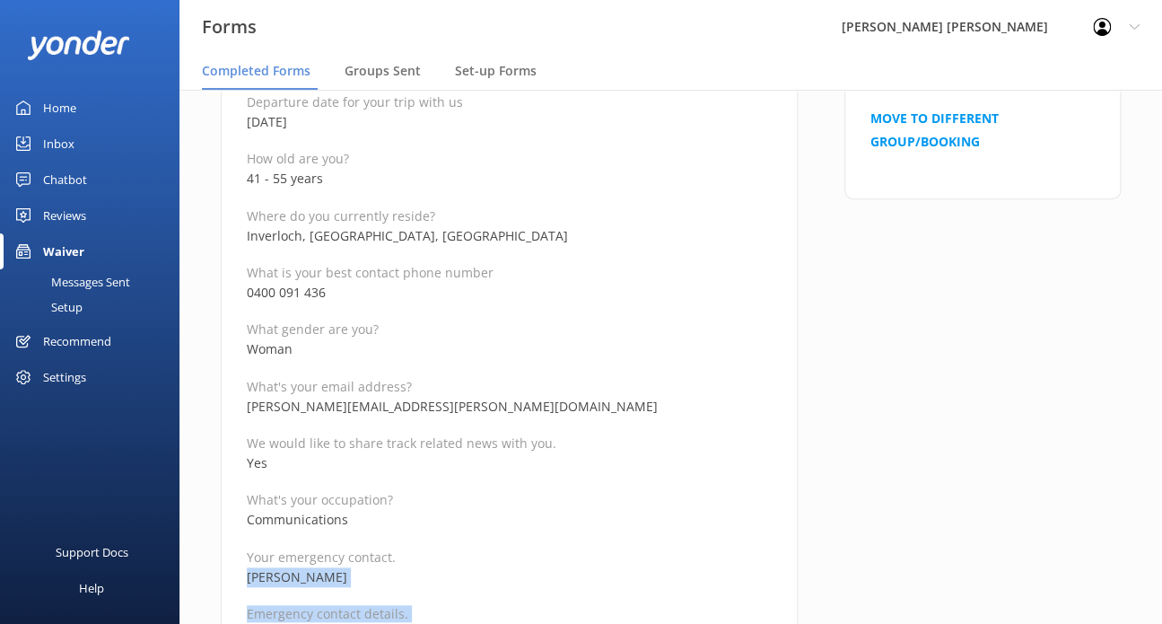
scroll to position [269, 0]
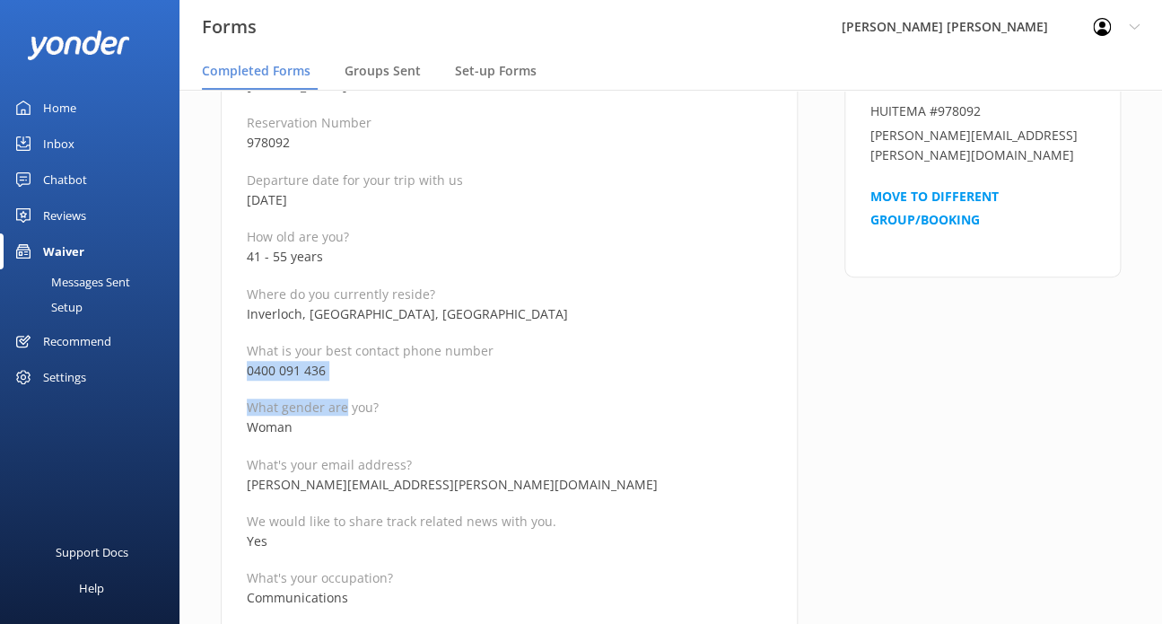
drag, startPoint x: 339, startPoint y: 380, endPoint x: 243, endPoint y: 379, distance: 96.1
click at [373, 375] on p "0400 091 436" at bounding box center [509, 371] width 525 height 20
drag, startPoint x: 299, startPoint y: 258, endPoint x: 220, endPoint y: 259, distance: 79.0
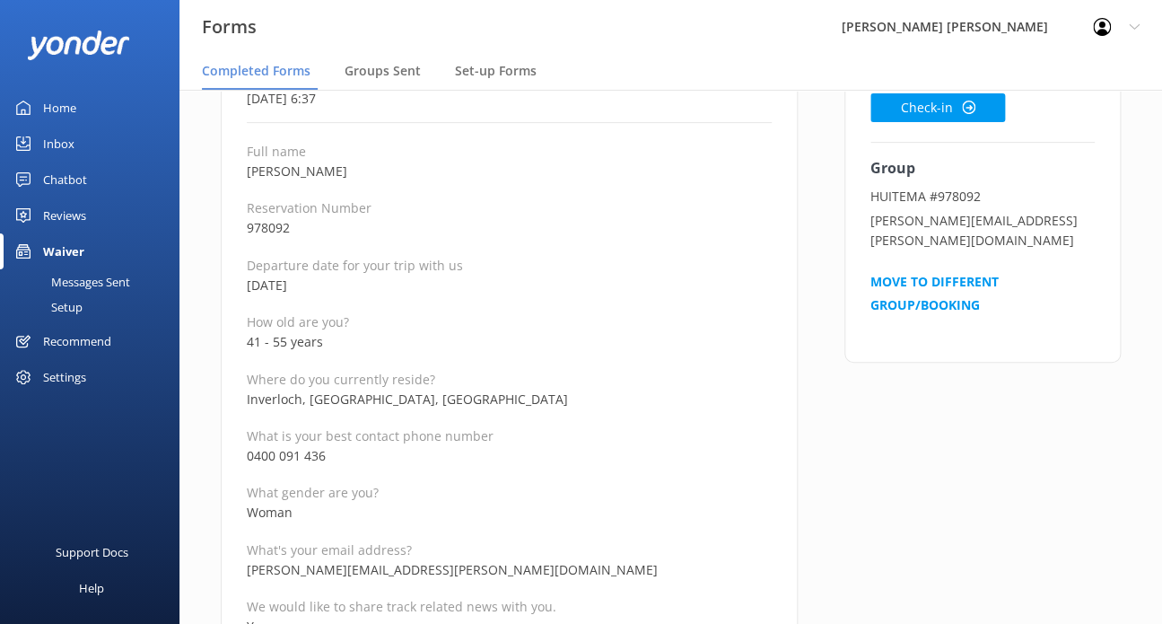
scroll to position [180, 0]
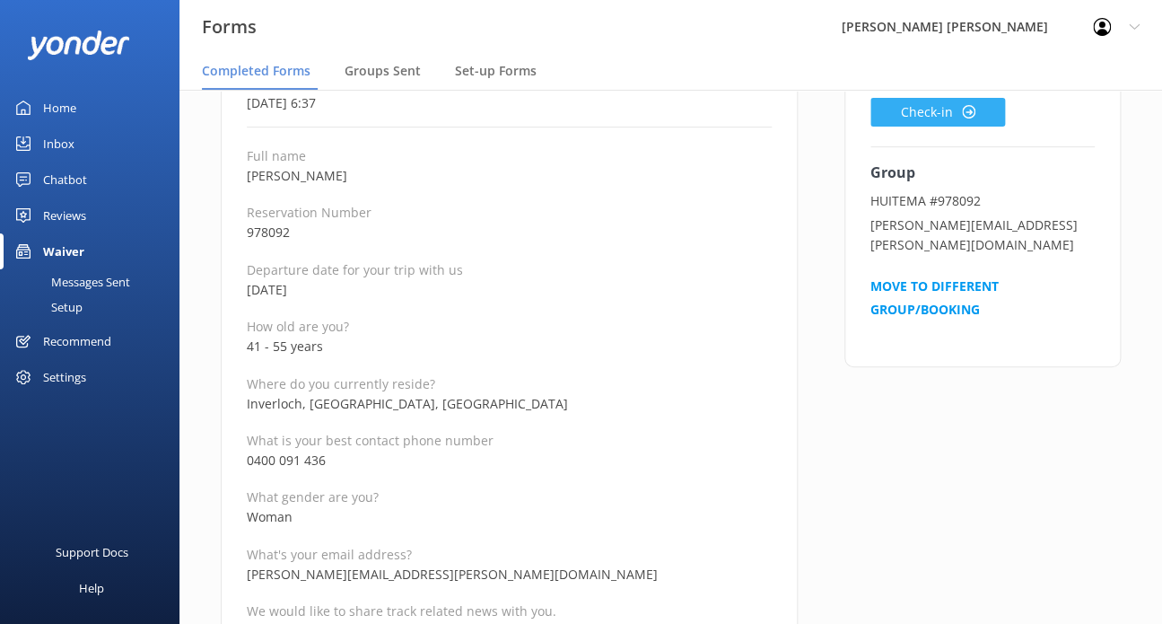
click at [990, 118] on button "Check-in" at bounding box center [938, 112] width 135 height 29
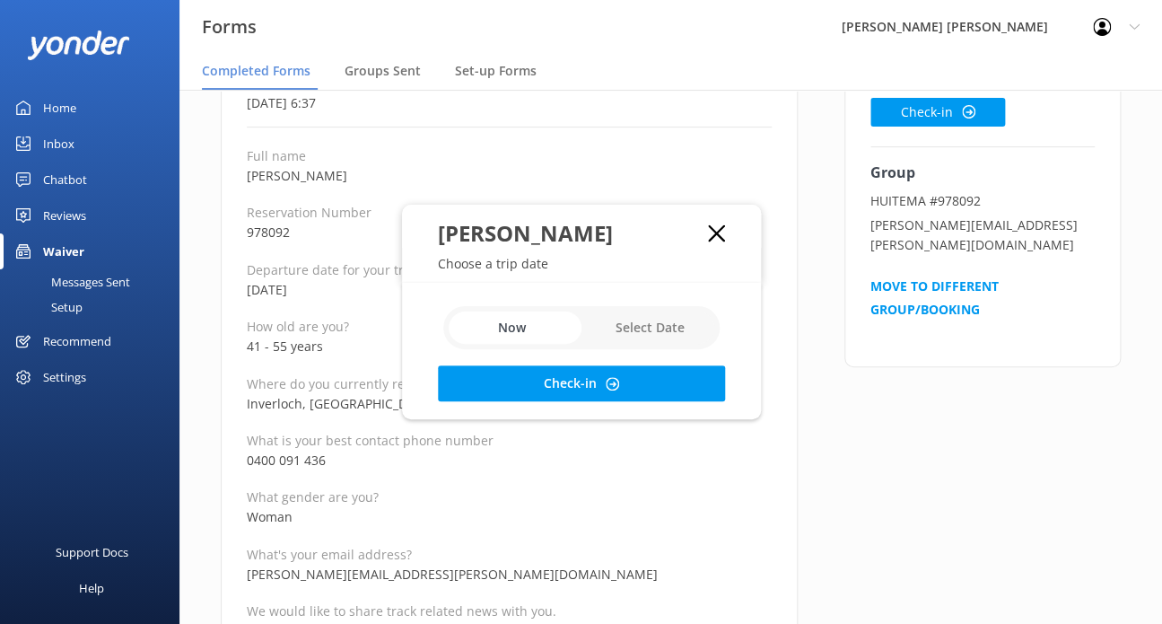
click at [654, 325] on input "checkbox" at bounding box center [581, 327] width 276 height 43
checkbox input "true"
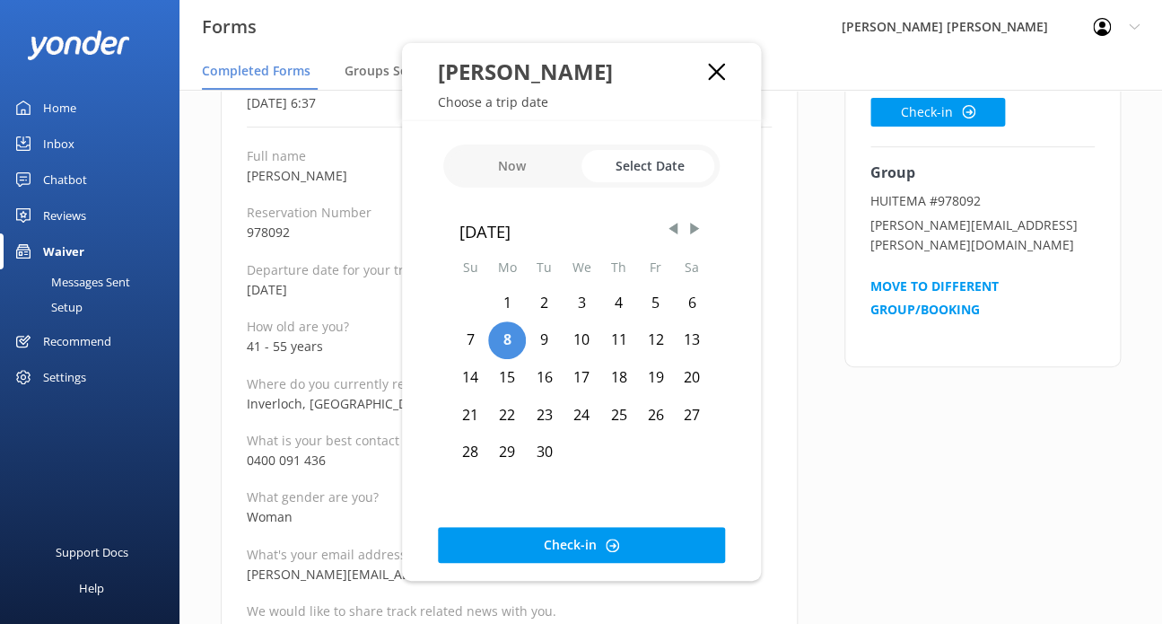
click at [703, 375] on div "20" at bounding box center [692, 378] width 37 height 38
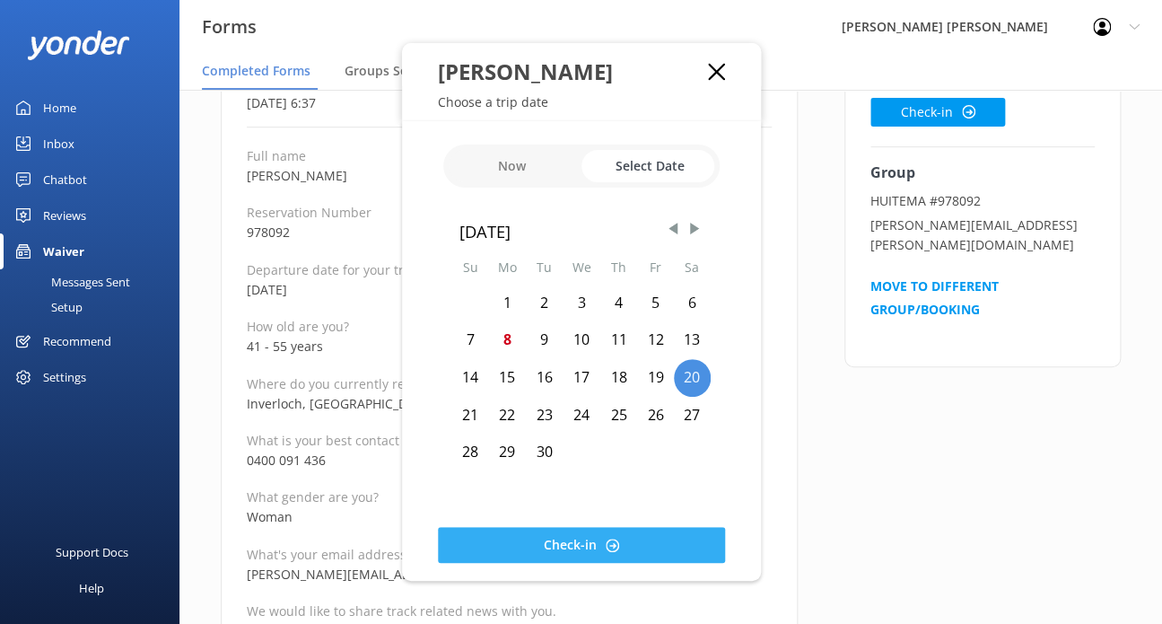
click at [602, 546] on button "Check-in" at bounding box center [581, 545] width 287 height 36
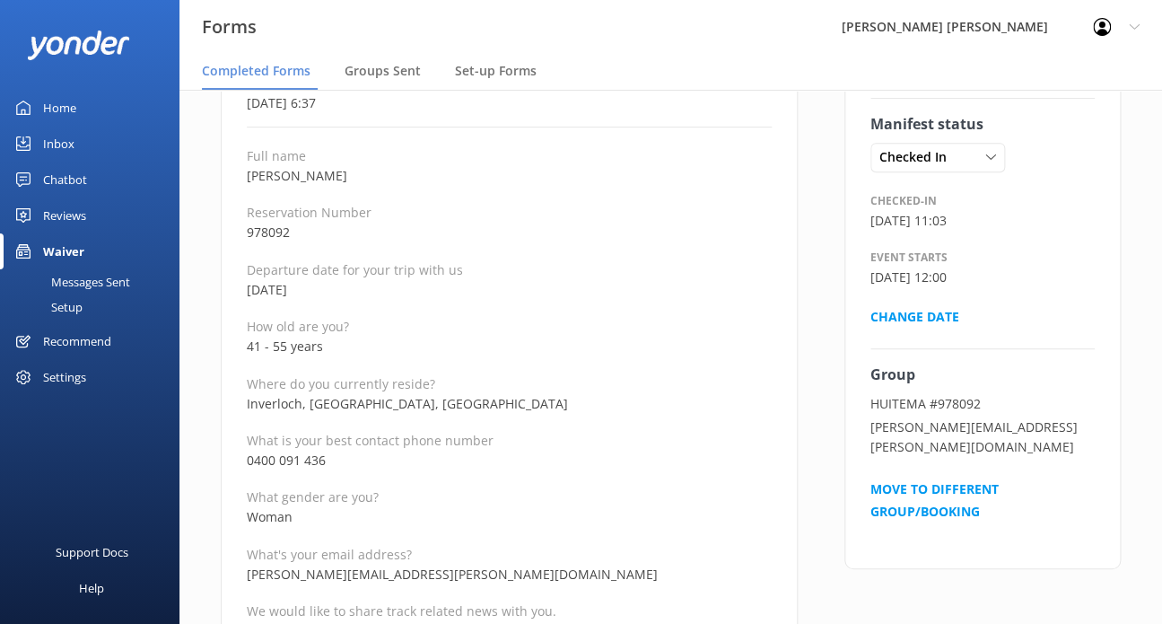
click at [545, 555] on p "What's your email address?" at bounding box center [509, 554] width 525 height 17
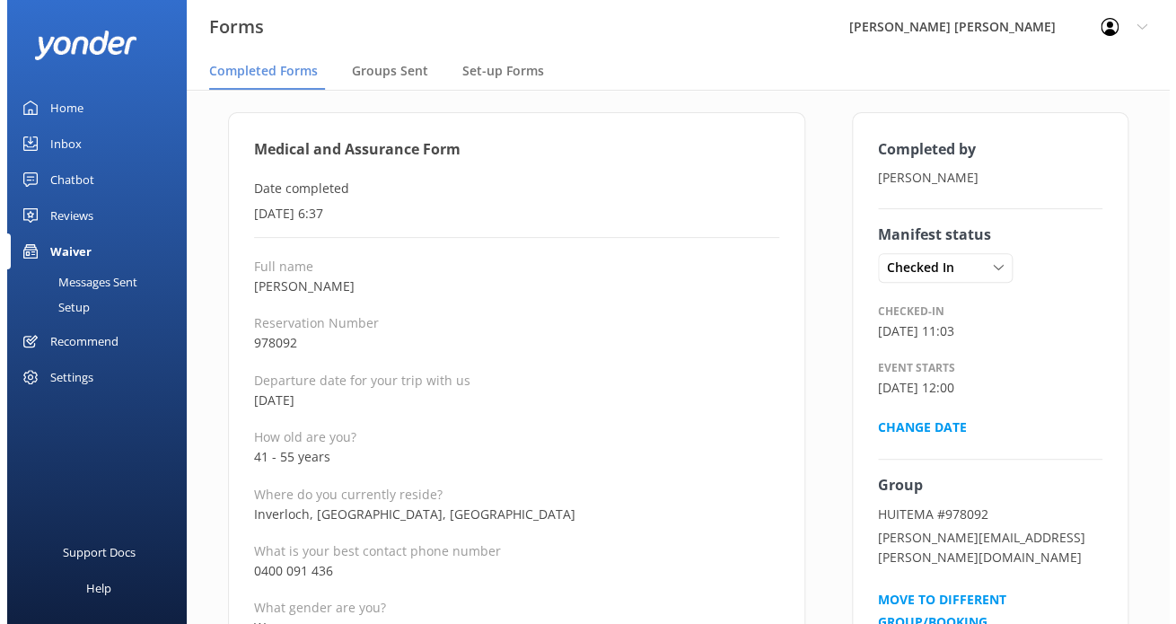
scroll to position [0, 0]
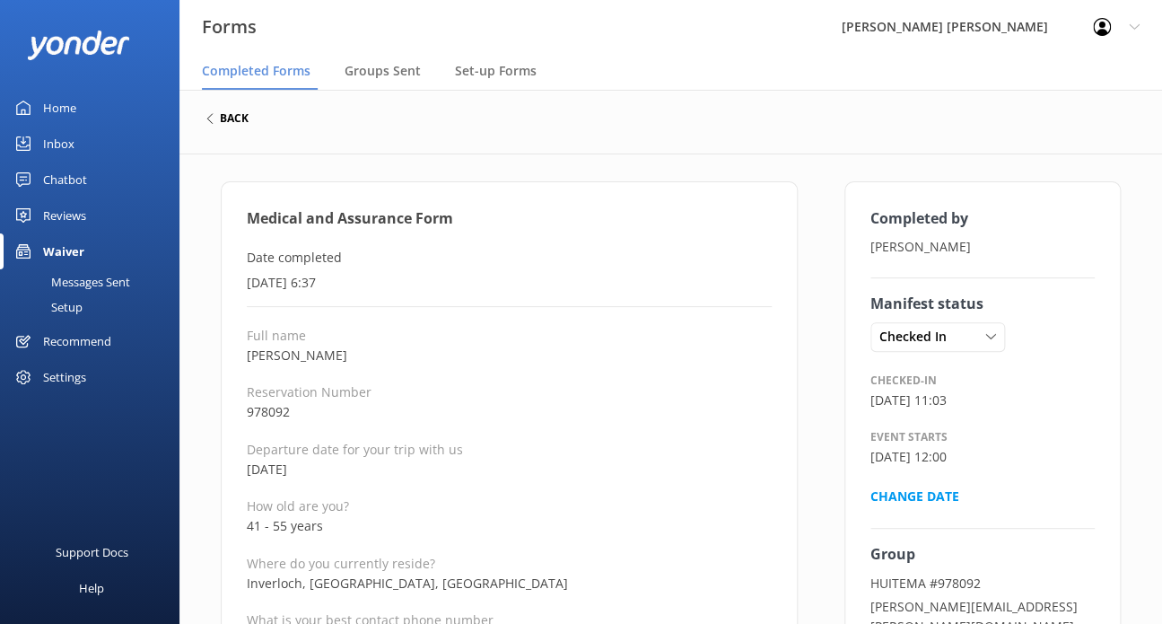
click at [241, 124] on h6 "back" at bounding box center [234, 118] width 29 height 11
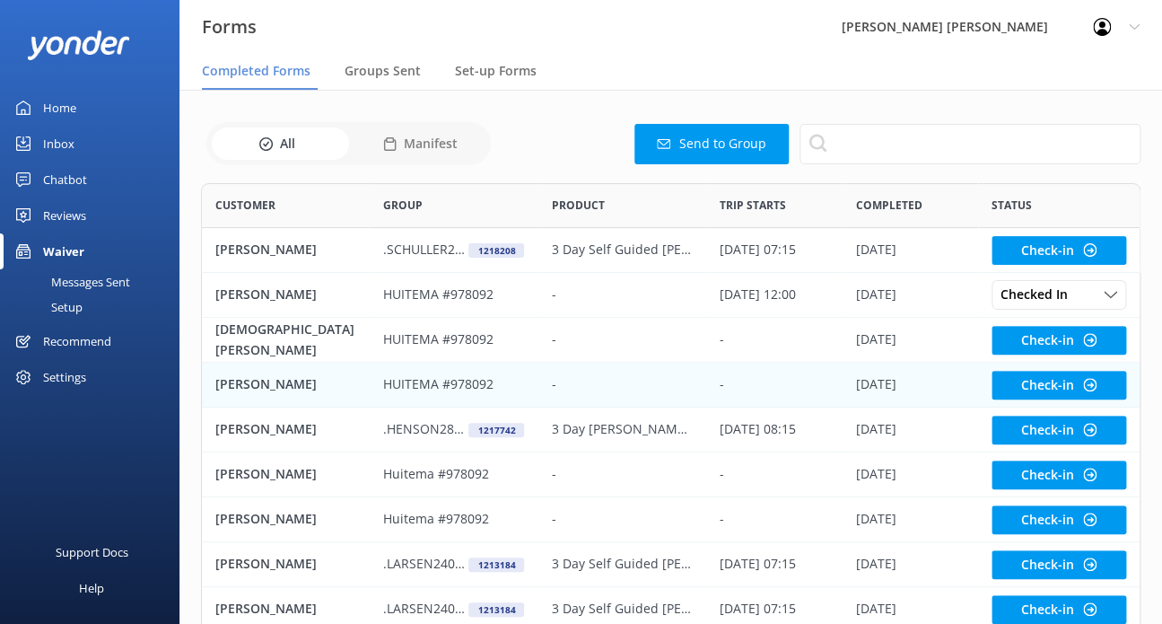
scroll to position [480, 925]
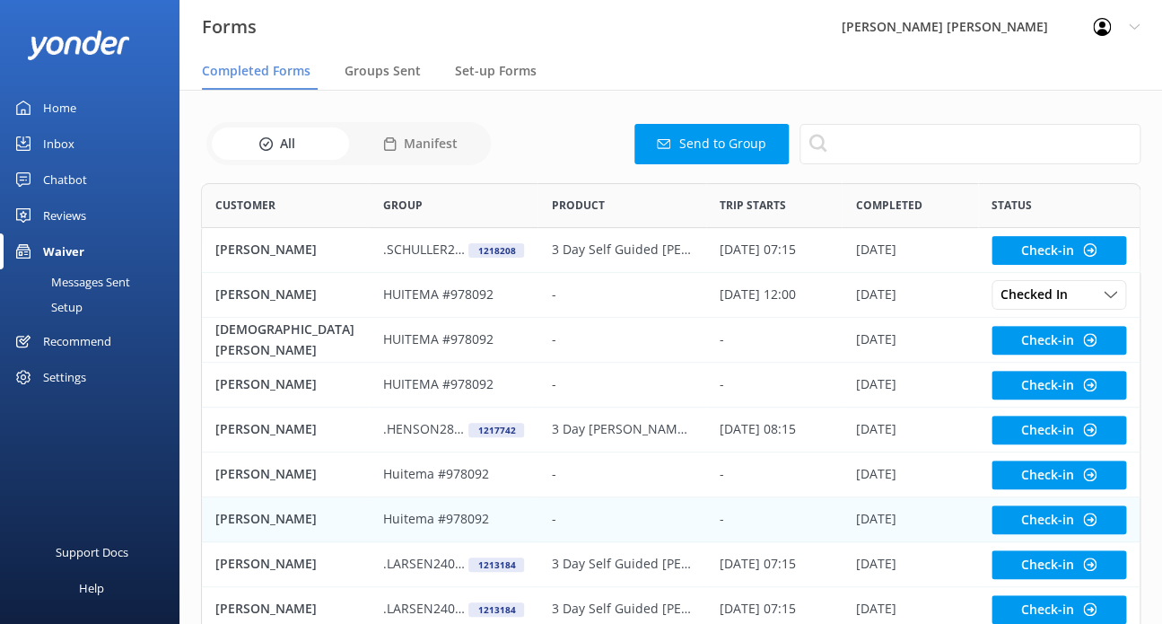
click at [430, 520] on p "Huitema #978092" at bounding box center [436, 519] width 106 height 20
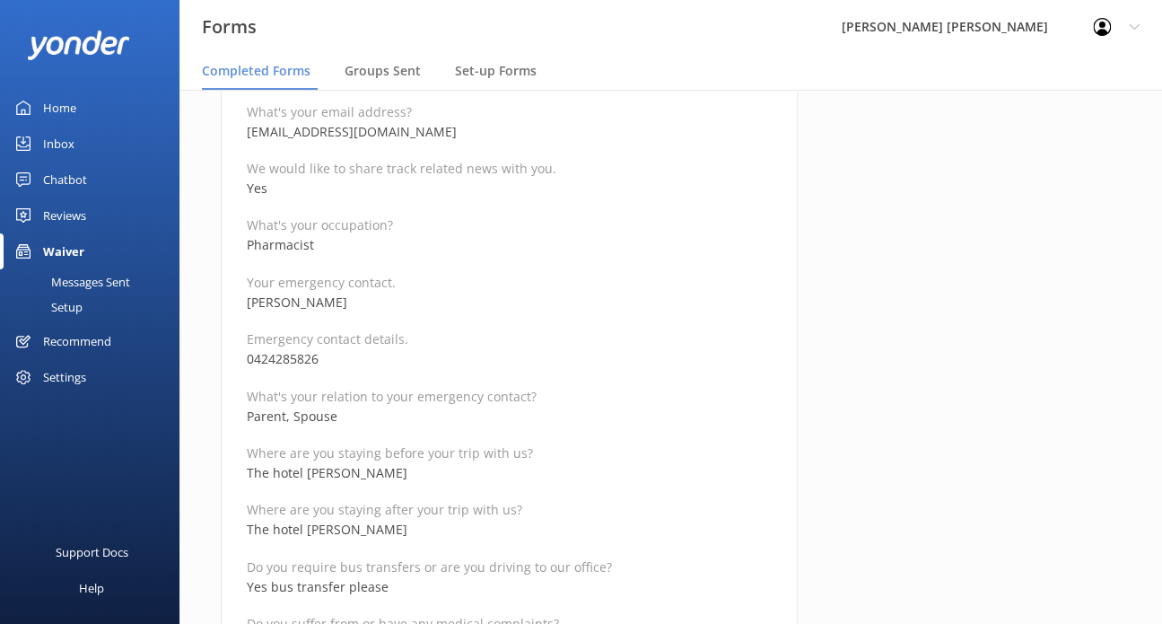
scroll to position [628, 0]
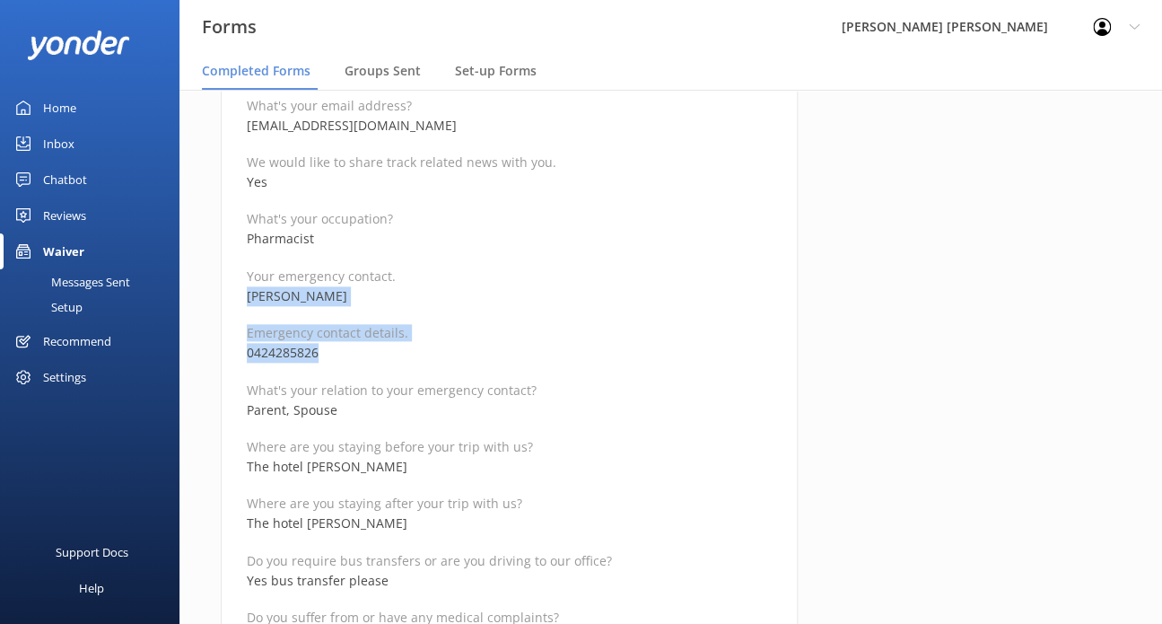
drag, startPoint x: 338, startPoint y: 360, endPoint x: 241, endPoint y: 295, distance: 117.3
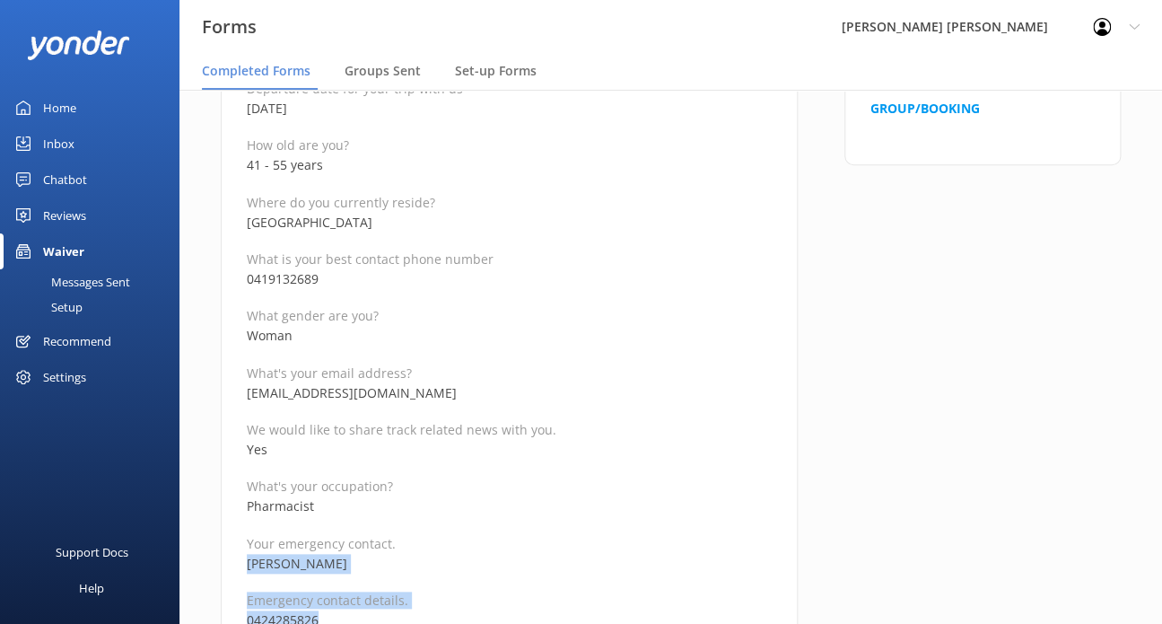
scroll to position [359, 0]
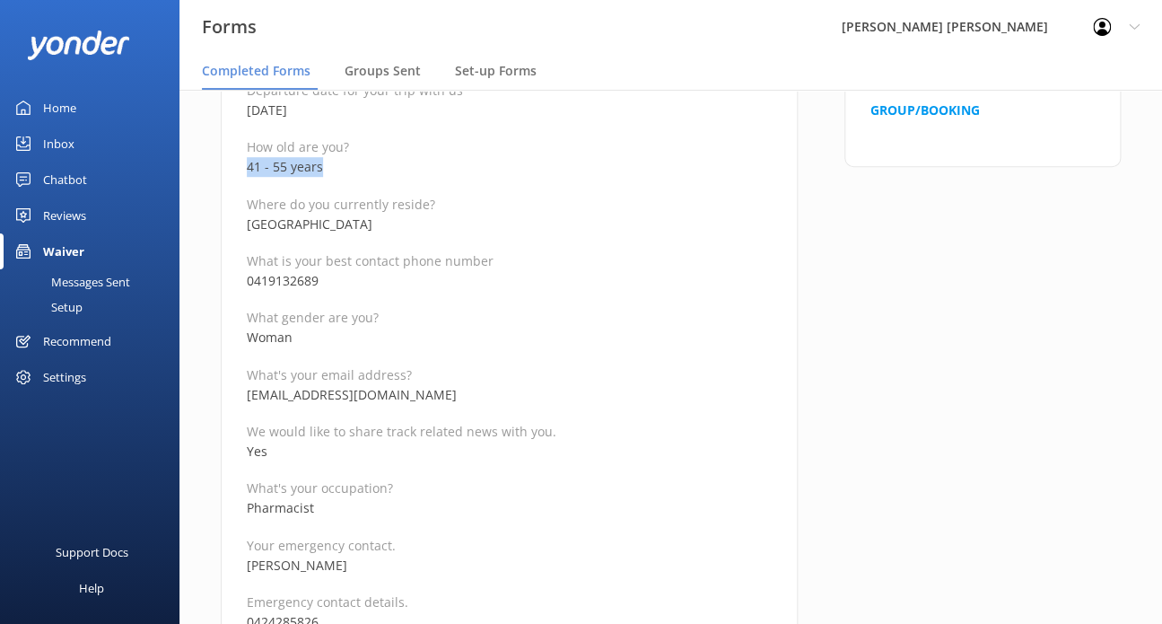
drag, startPoint x: 328, startPoint y: 166, endPoint x: 302, endPoint y: 182, distance: 30.6
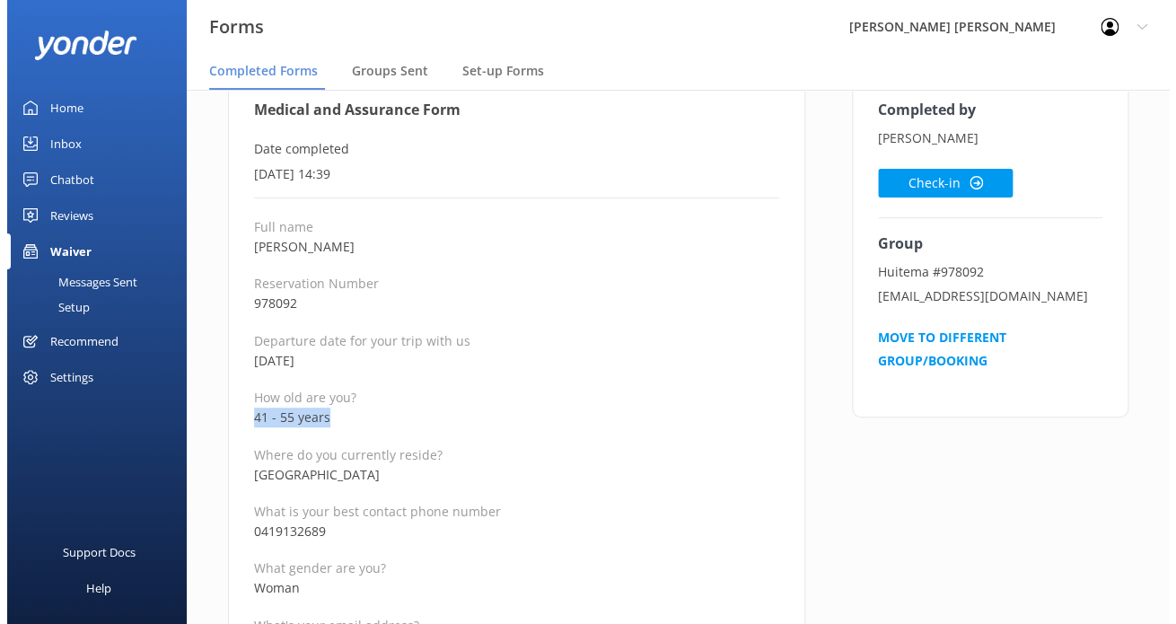
scroll to position [0, 0]
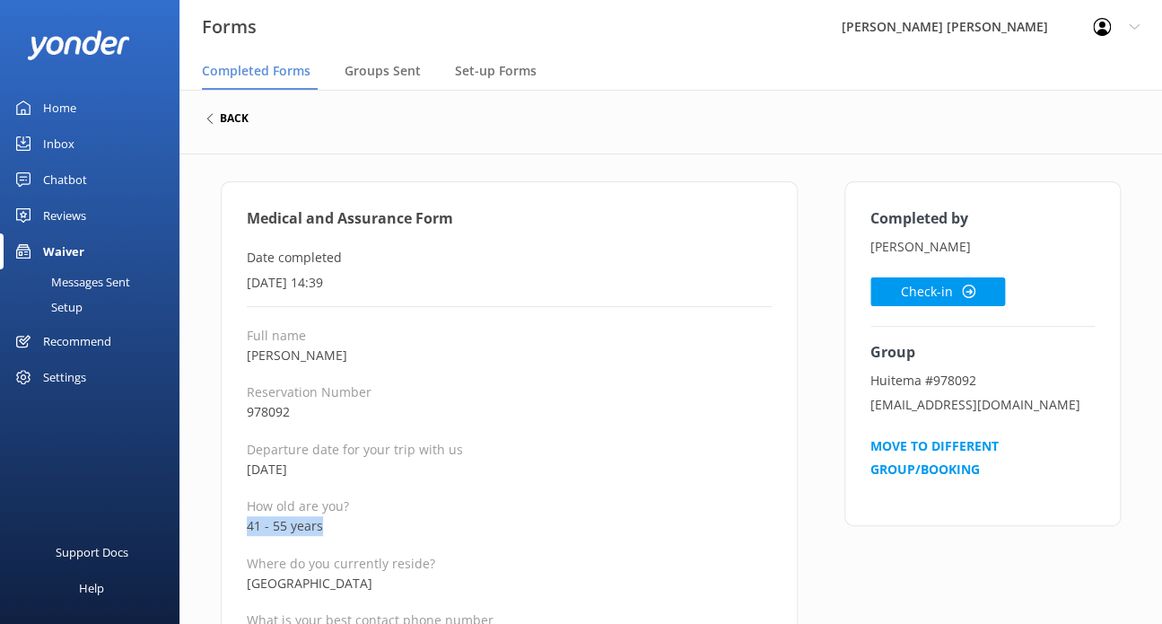
click at [236, 120] on h6 "back" at bounding box center [234, 118] width 29 height 11
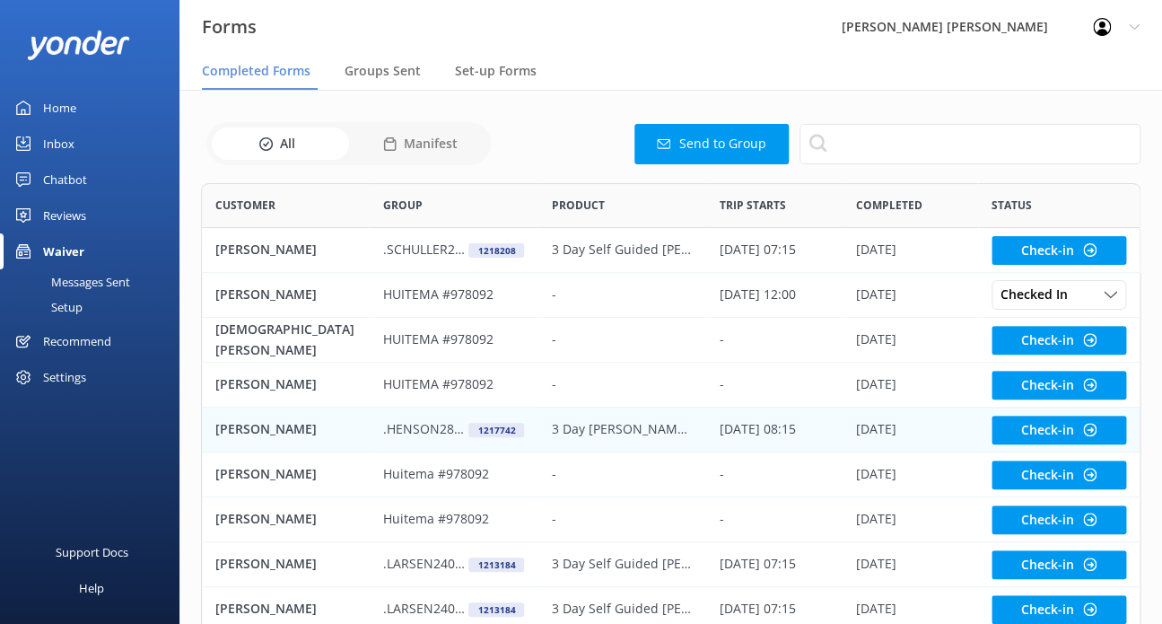
scroll to position [90, 0]
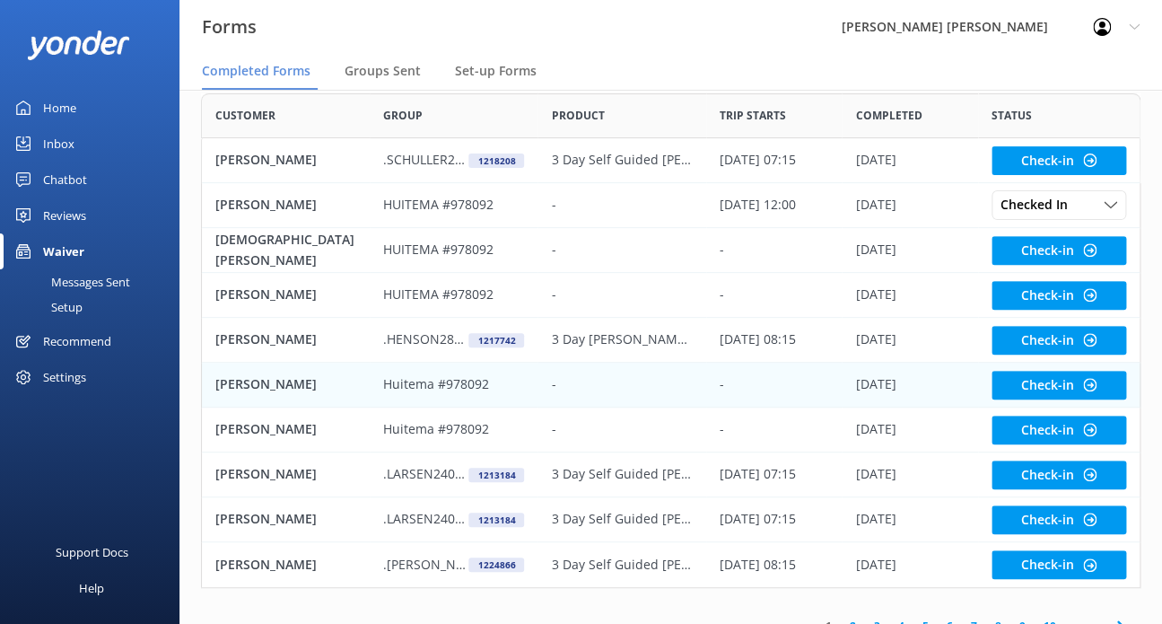
click at [321, 389] on div "[PERSON_NAME]" at bounding box center [286, 385] width 168 height 45
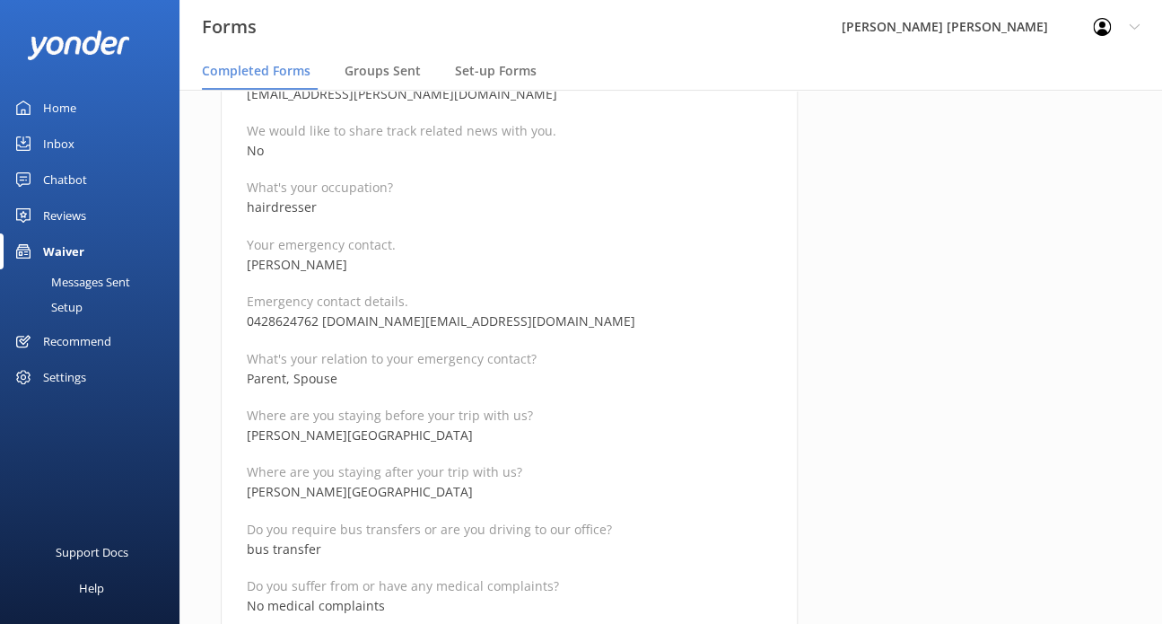
scroll to position [628, 0]
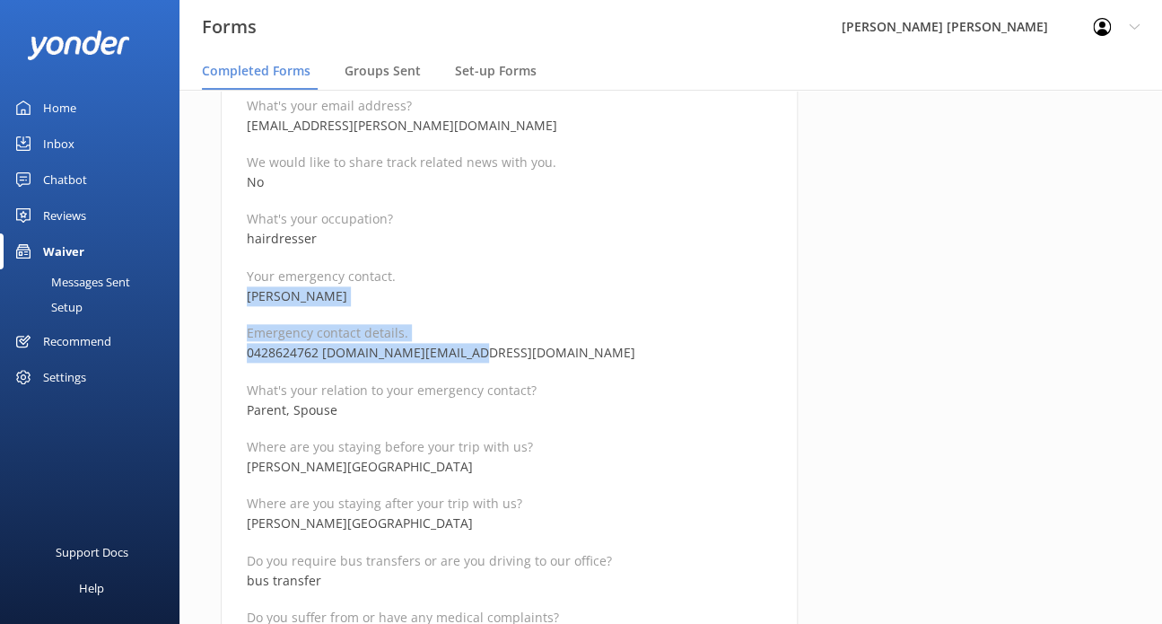
drag, startPoint x: 472, startPoint y: 352, endPoint x: 244, endPoint y: 303, distance: 233.3
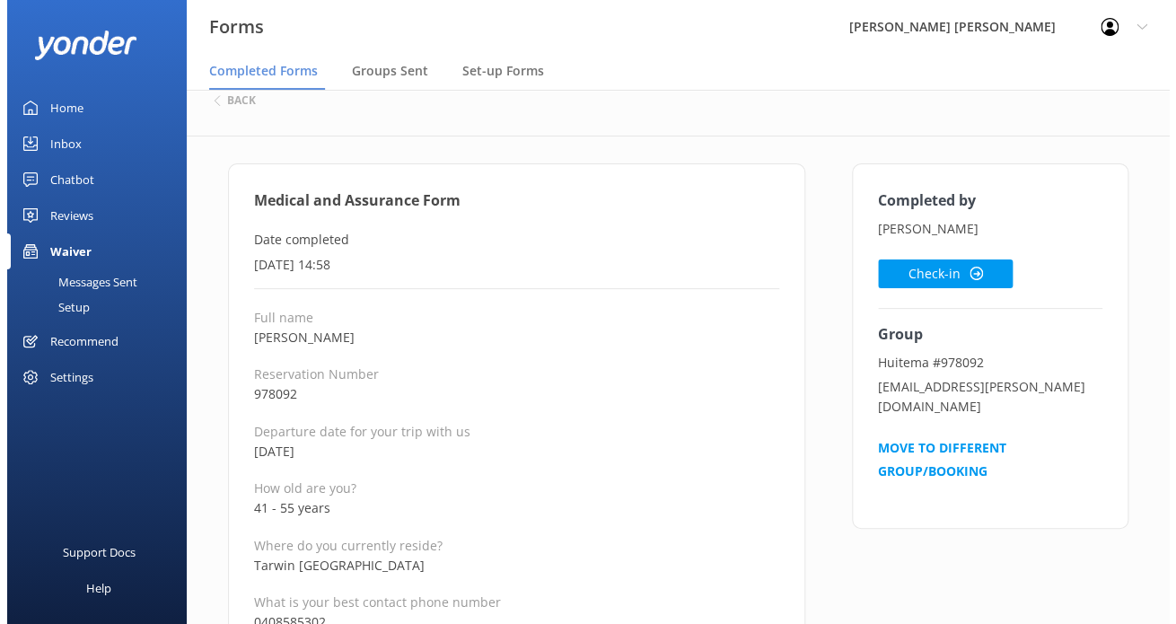
scroll to position [0, 0]
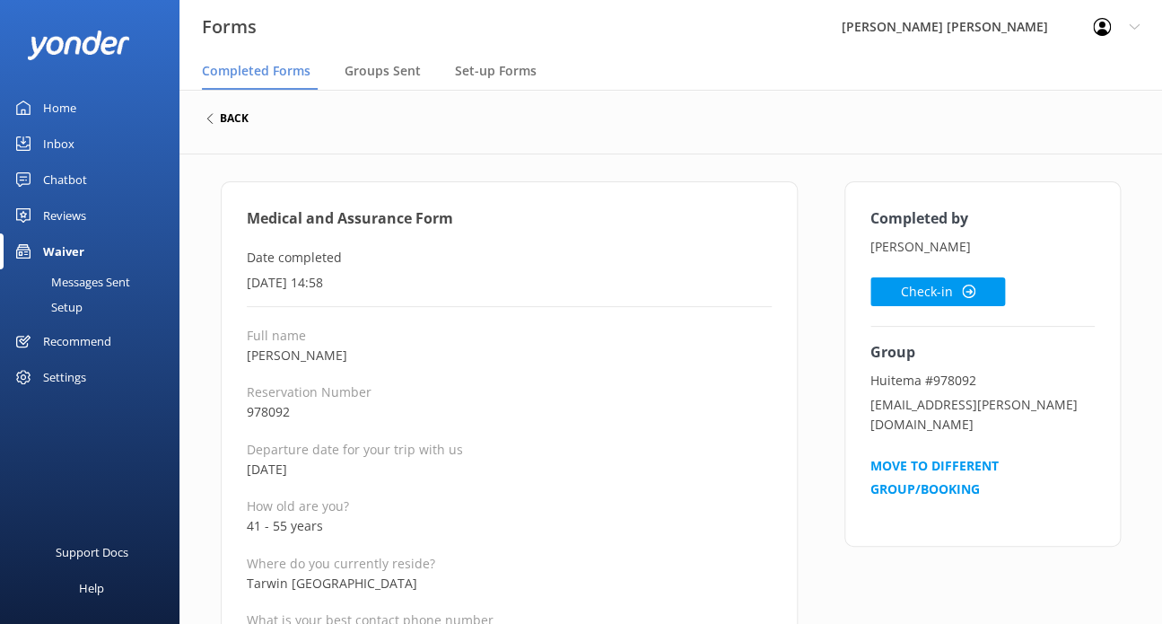
click at [245, 121] on h6 "back" at bounding box center [234, 118] width 29 height 11
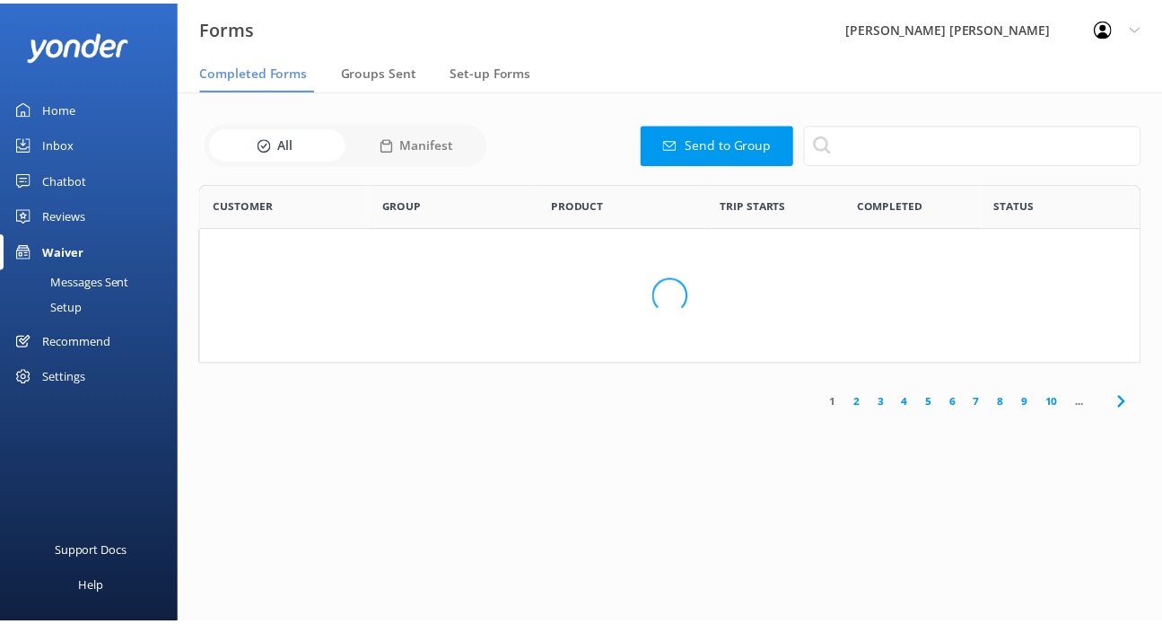
scroll to position [480, 925]
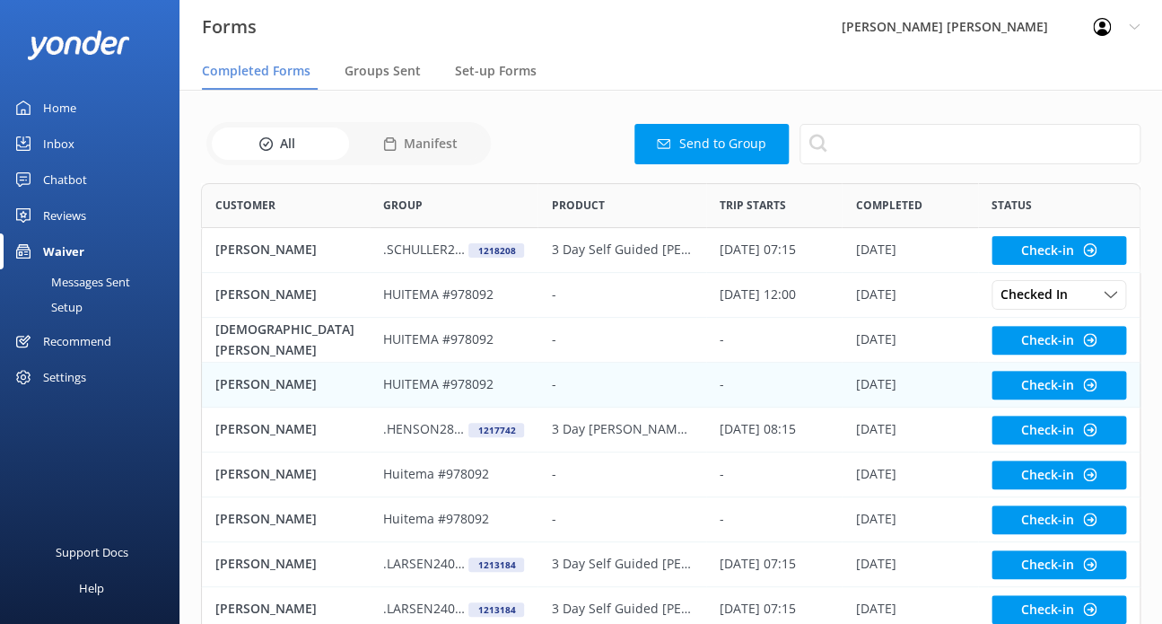
click at [403, 389] on p "HUITEMA #978092" at bounding box center [438, 384] width 110 height 20
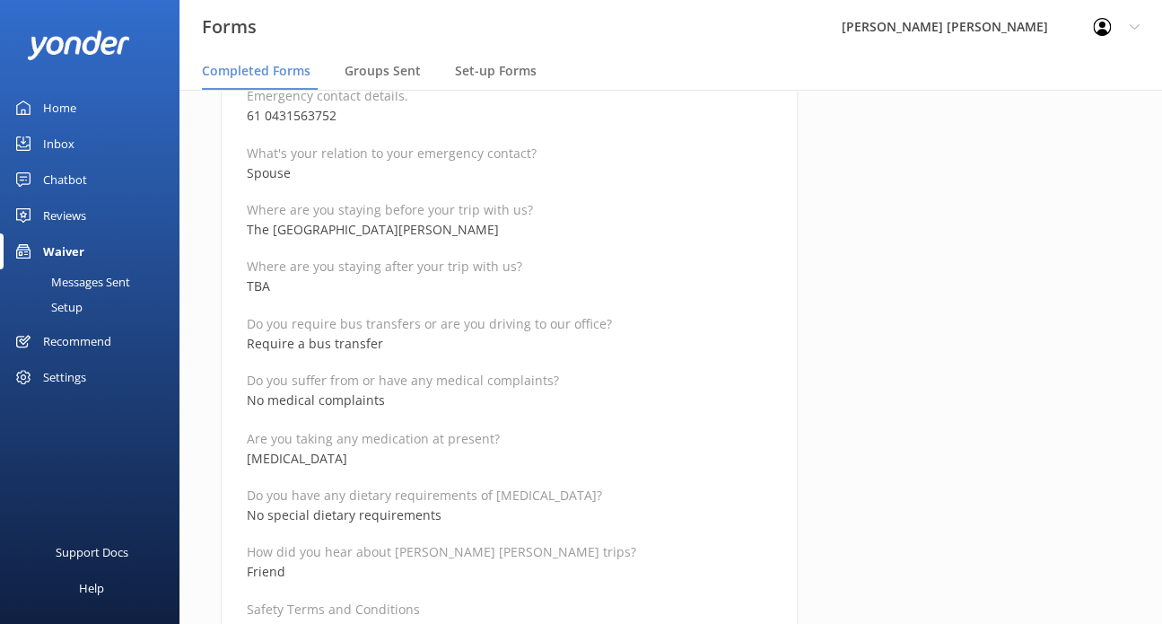
scroll to position [898, 0]
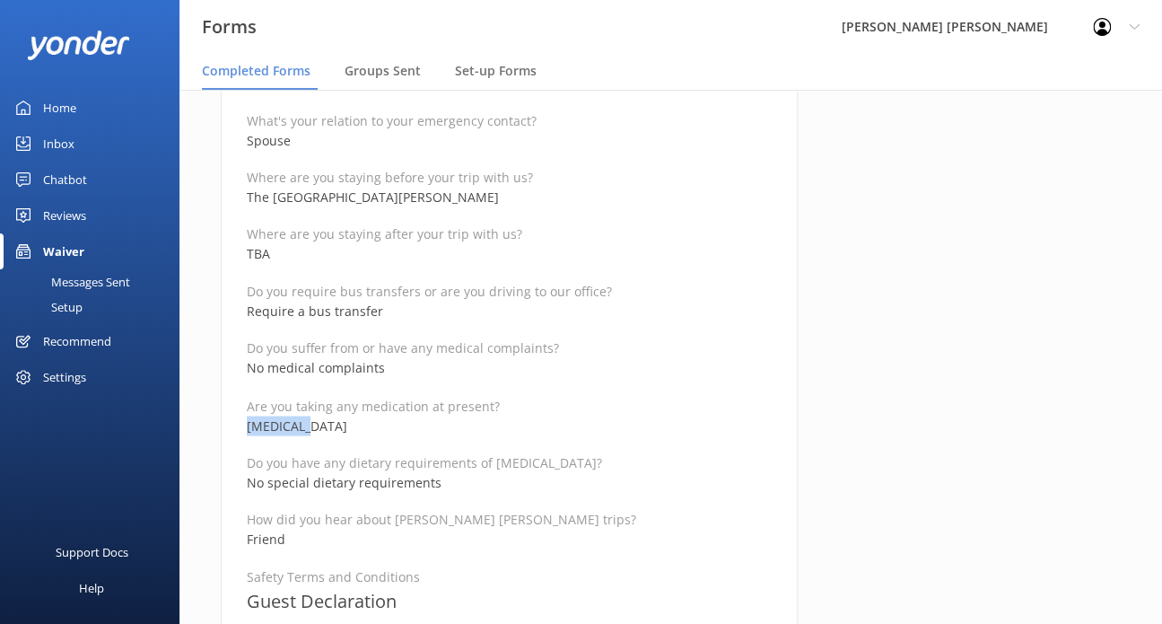
drag, startPoint x: 322, startPoint y: 421, endPoint x: 220, endPoint y: 424, distance: 102.4
click at [221, 424] on div "Medical and Assurance Form Date completed [DATE] 13:57 Full name [PERSON_NAME] …" at bounding box center [509, 579] width 577 height 2590
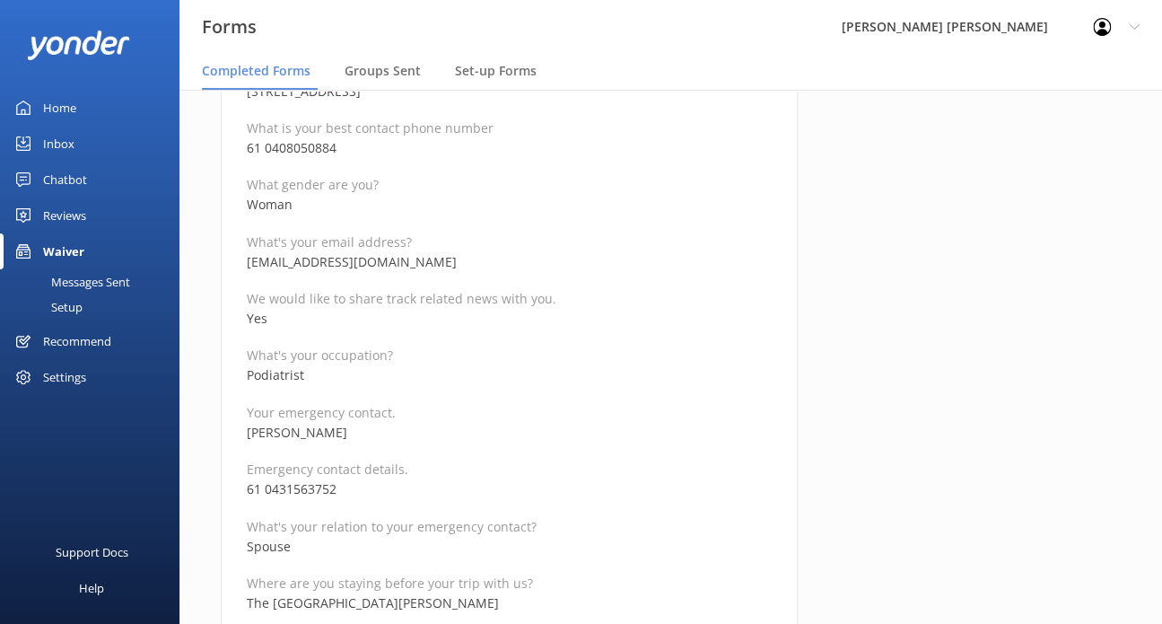
scroll to position [539, 0]
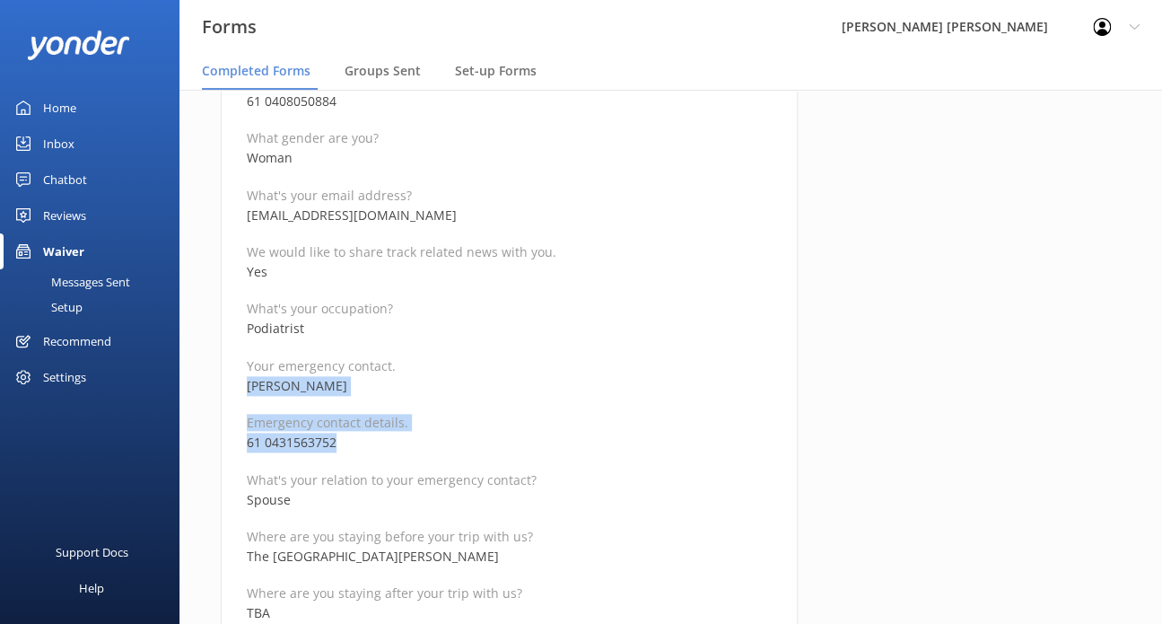
drag, startPoint x: 357, startPoint y: 447, endPoint x: 242, endPoint y: 379, distance: 133.6
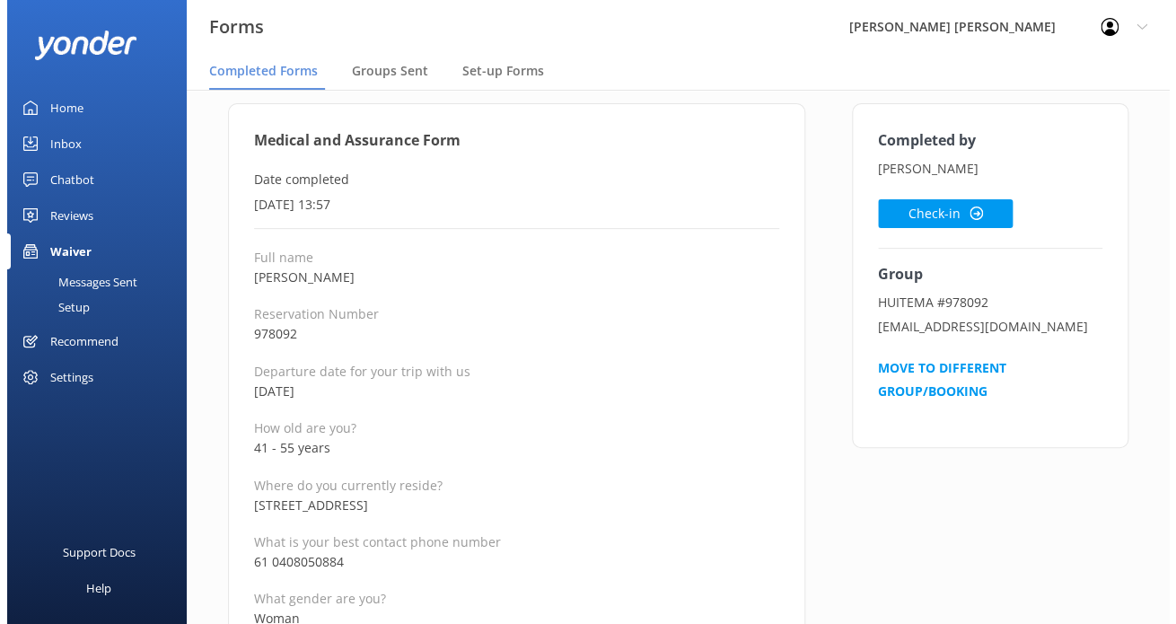
scroll to position [0, 0]
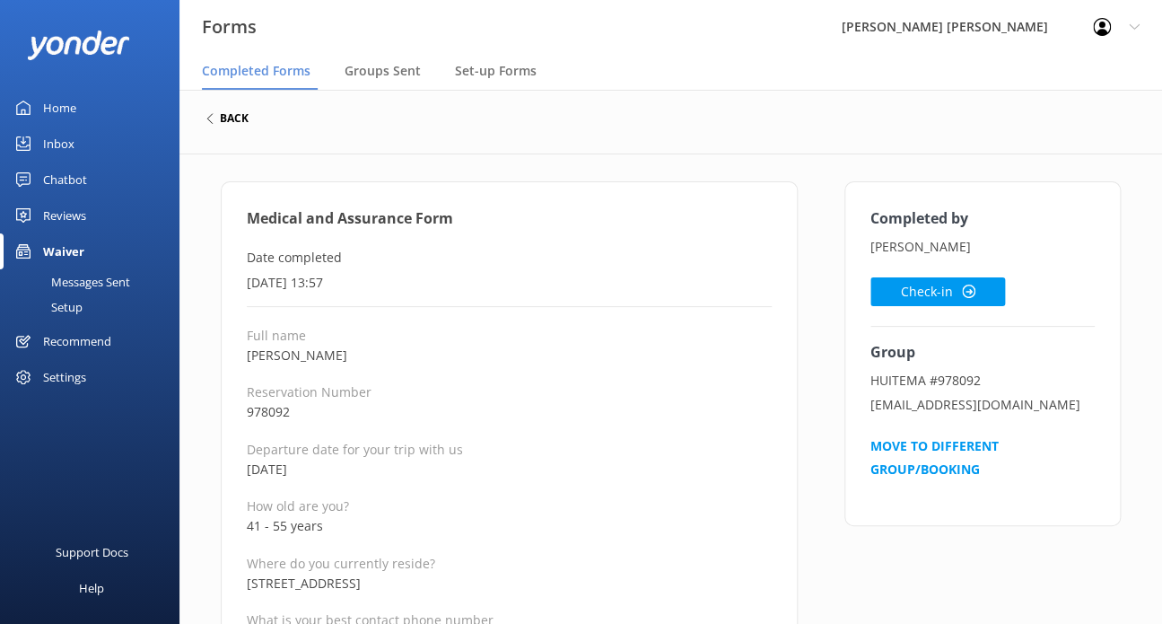
click at [241, 122] on h6 "back" at bounding box center [234, 118] width 29 height 11
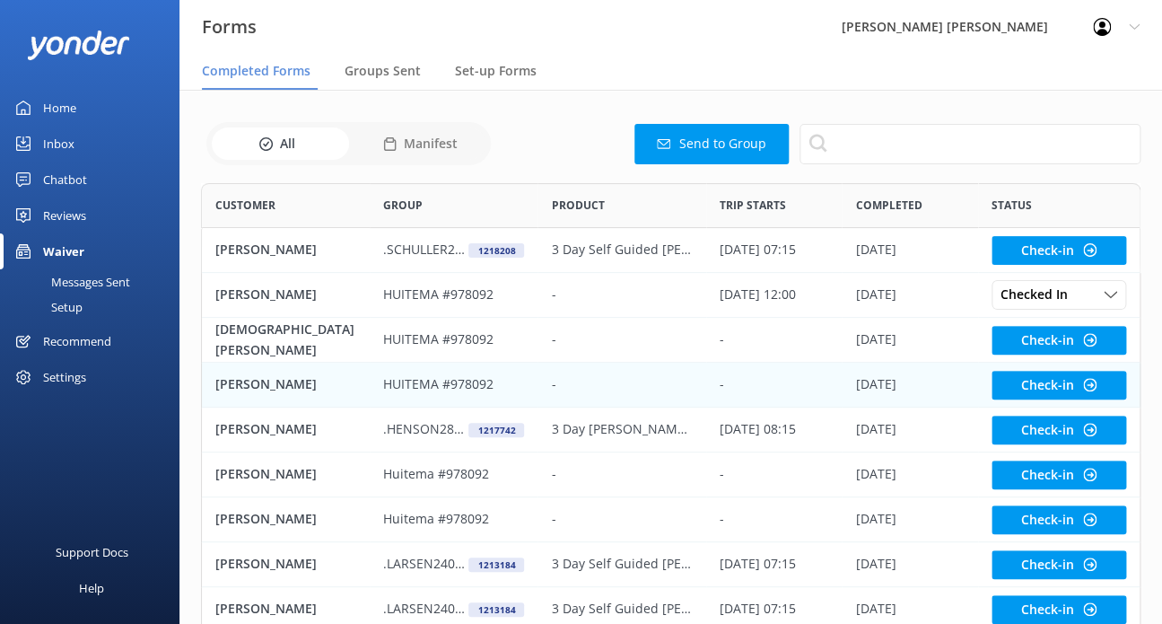
scroll to position [480, 925]
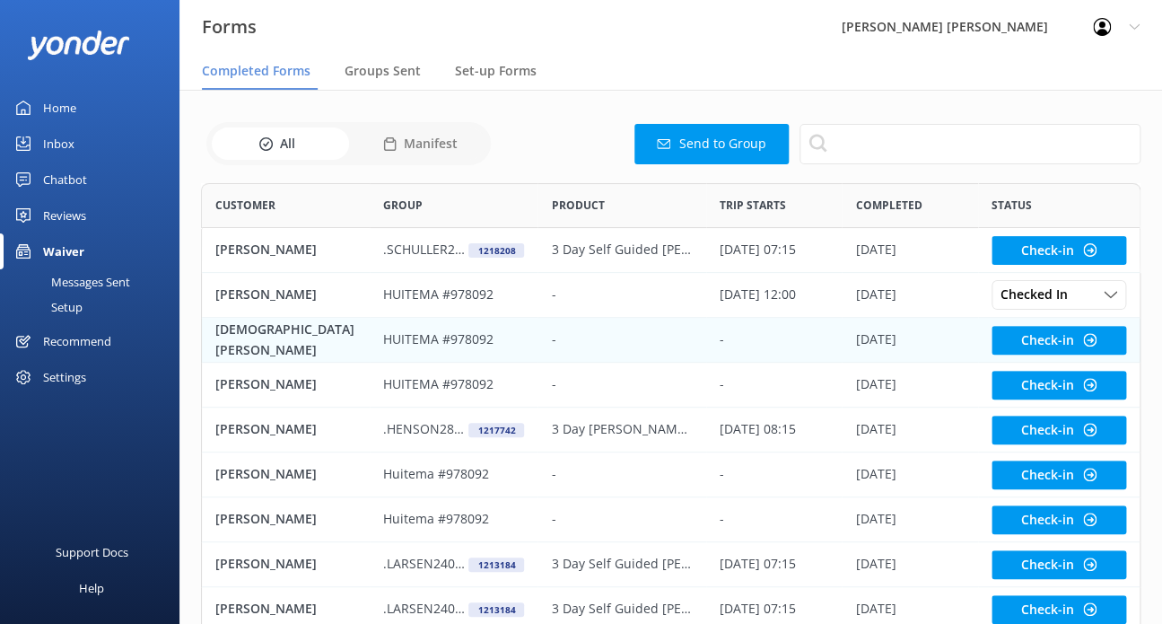
click at [336, 331] on div "[DEMOGRAPHIC_DATA][PERSON_NAME]" at bounding box center [286, 340] width 168 height 45
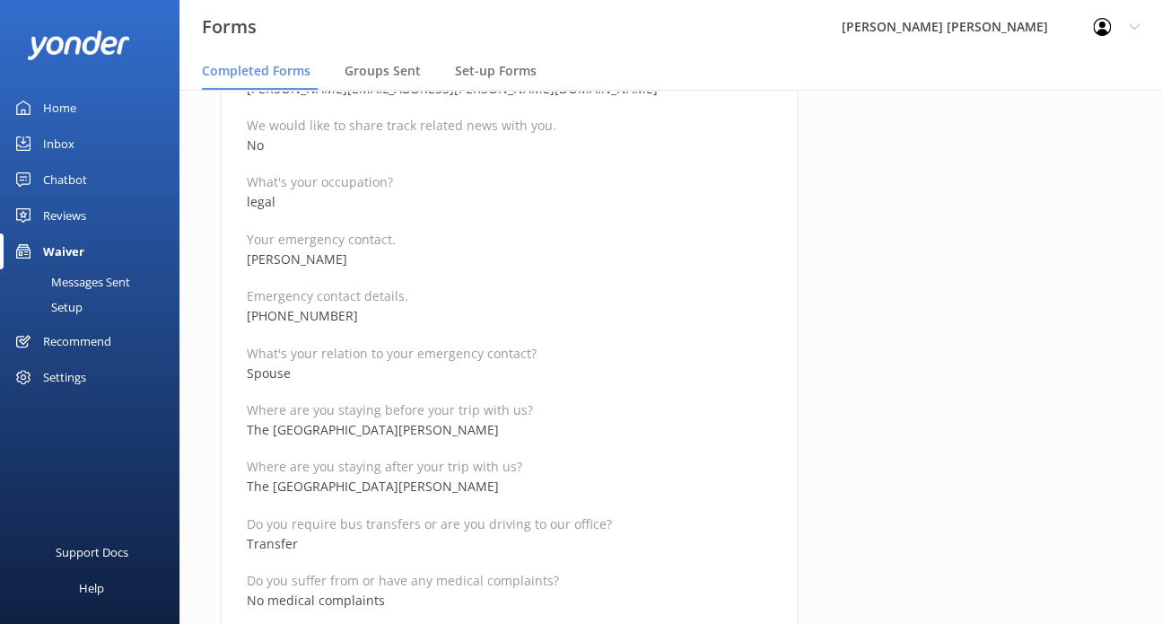
scroll to position [718, 0]
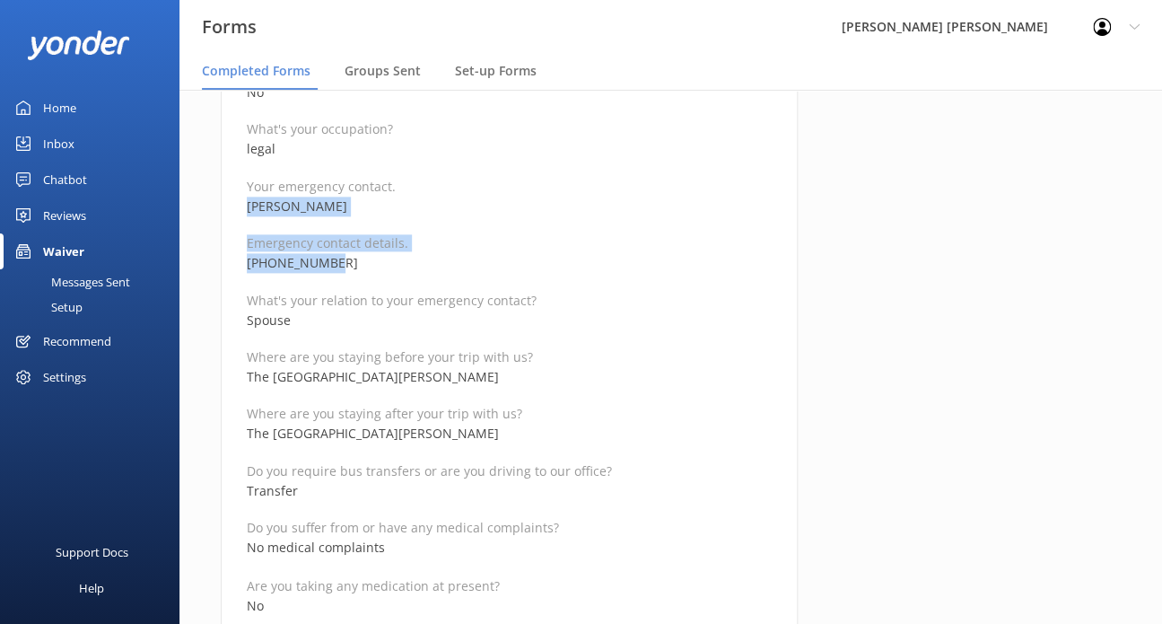
drag, startPoint x: 303, startPoint y: 250, endPoint x: 237, endPoint y: 206, distance: 78.4
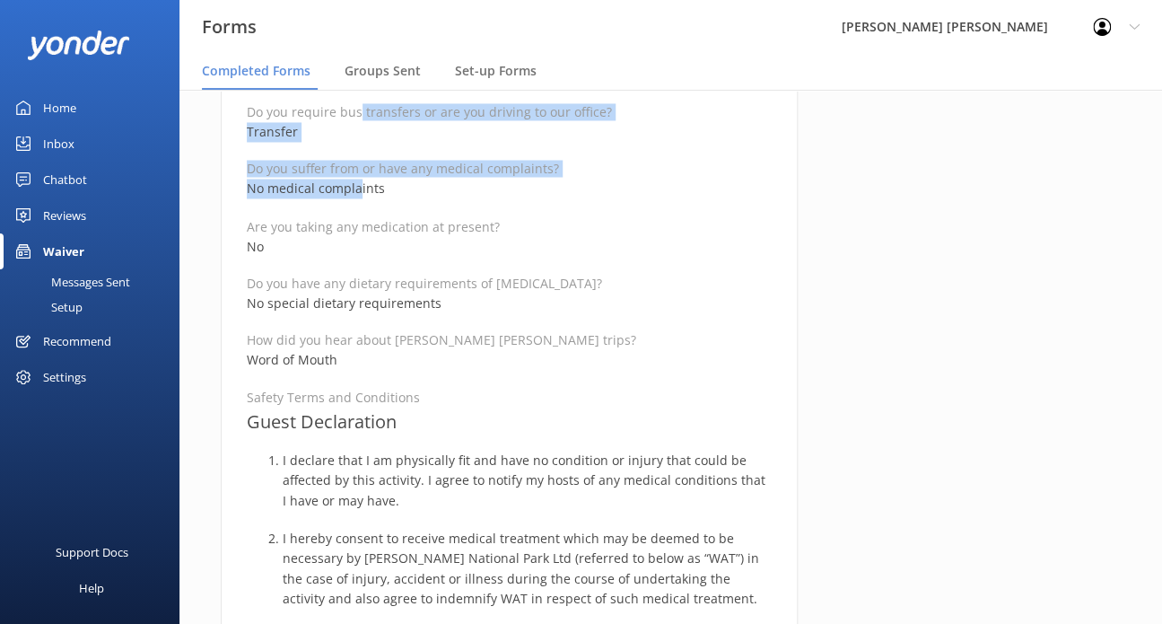
scroll to position [539, 0]
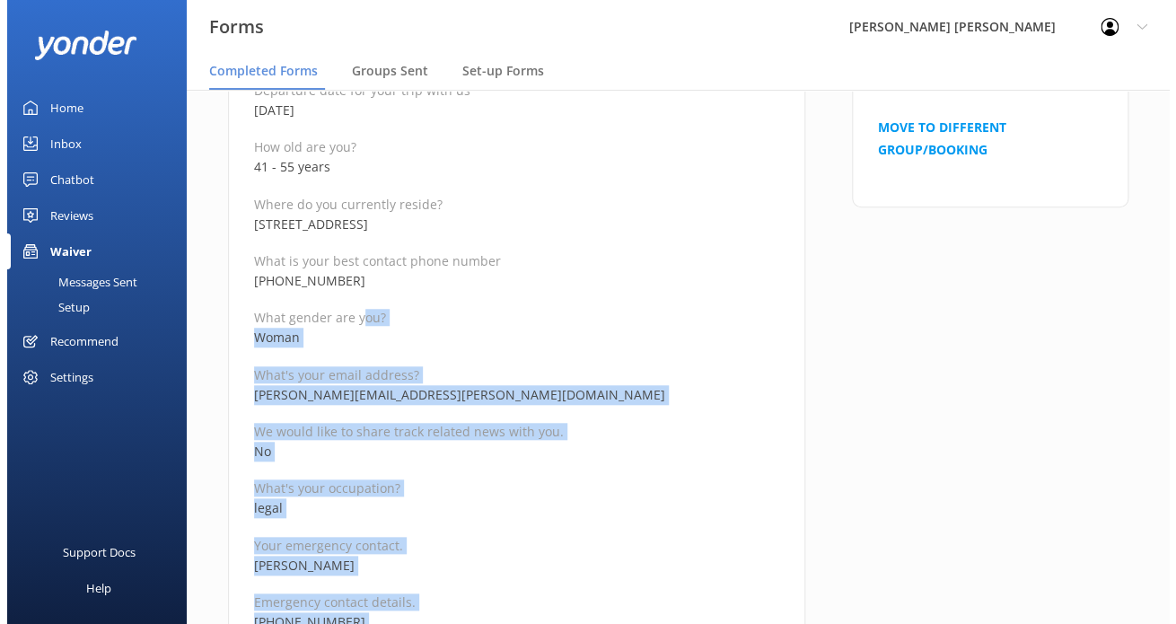
scroll to position [0, 0]
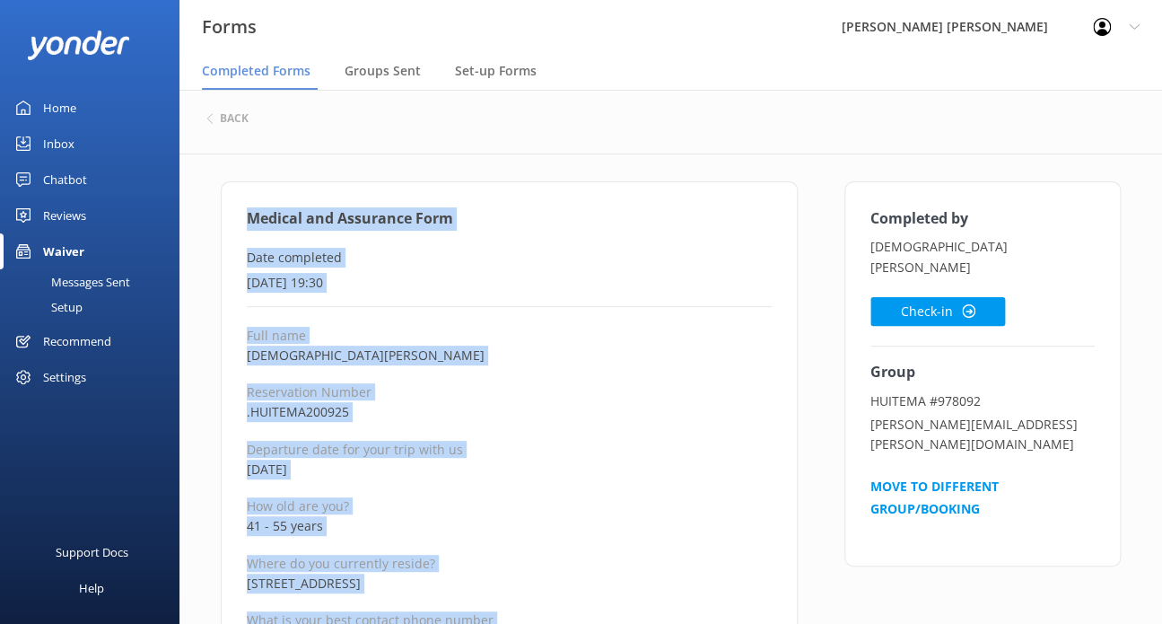
drag, startPoint x: 402, startPoint y: 514, endPoint x: 242, endPoint y: 224, distance: 331.1
click at [916, 297] on button "Check-in" at bounding box center [938, 311] width 135 height 29
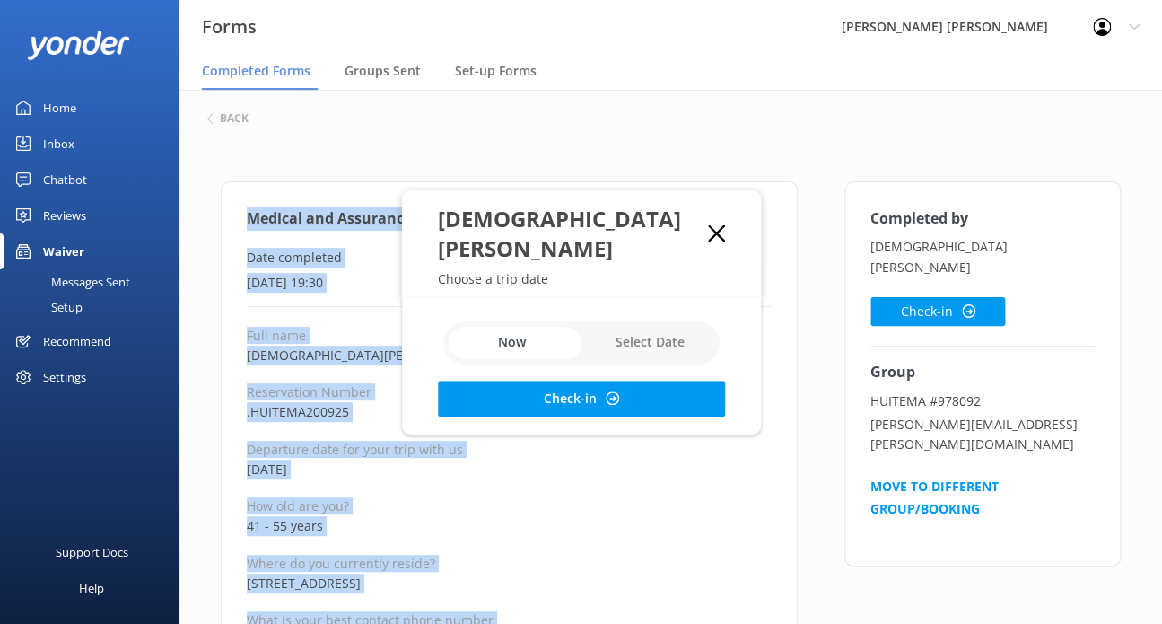
click at [677, 331] on input "checkbox" at bounding box center [581, 342] width 276 height 43
checkbox input "true"
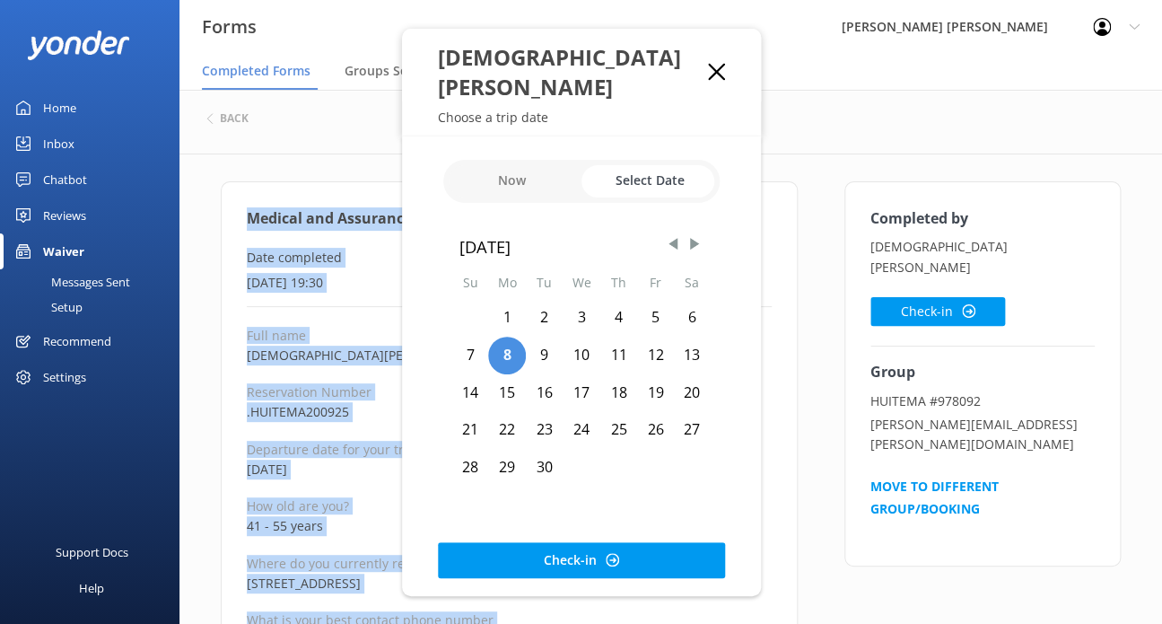
drag, startPoint x: 686, startPoint y: 371, endPoint x: 691, endPoint y: 386, distance: 16.2
click at [686, 374] on div "20" at bounding box center [692, 393] width 37 height 38
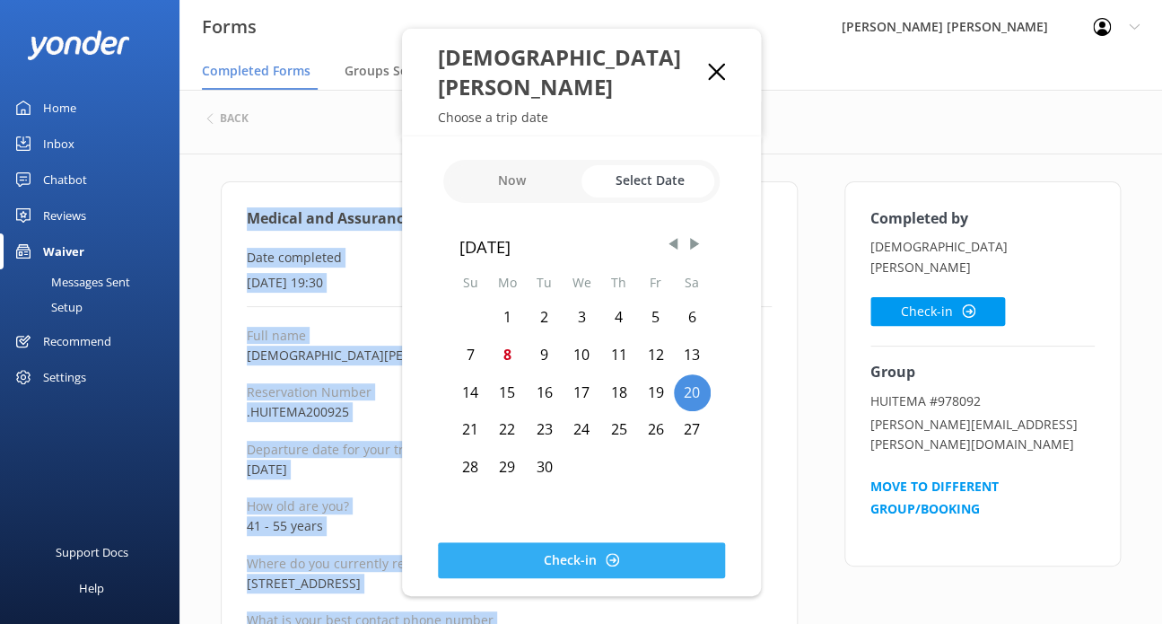
click at [650, 542] on button "Check-in" at bounding box center [581, 560] width 287 height 36
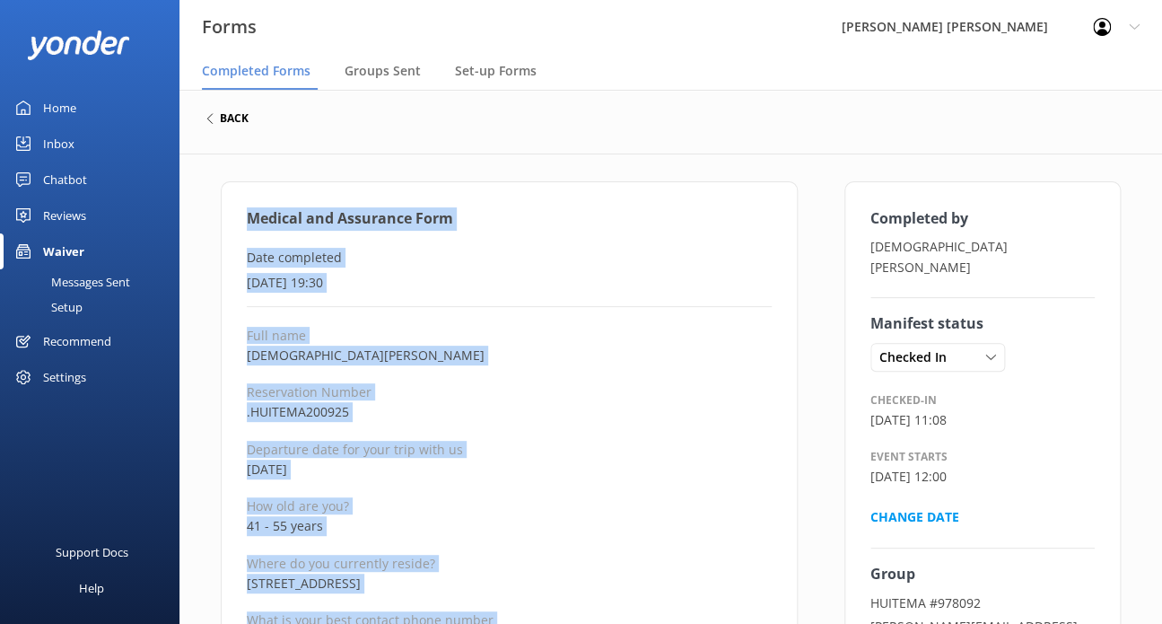
click at [237, 121] on h6 "back" at bounding box center [234, 118] width 29 height 11
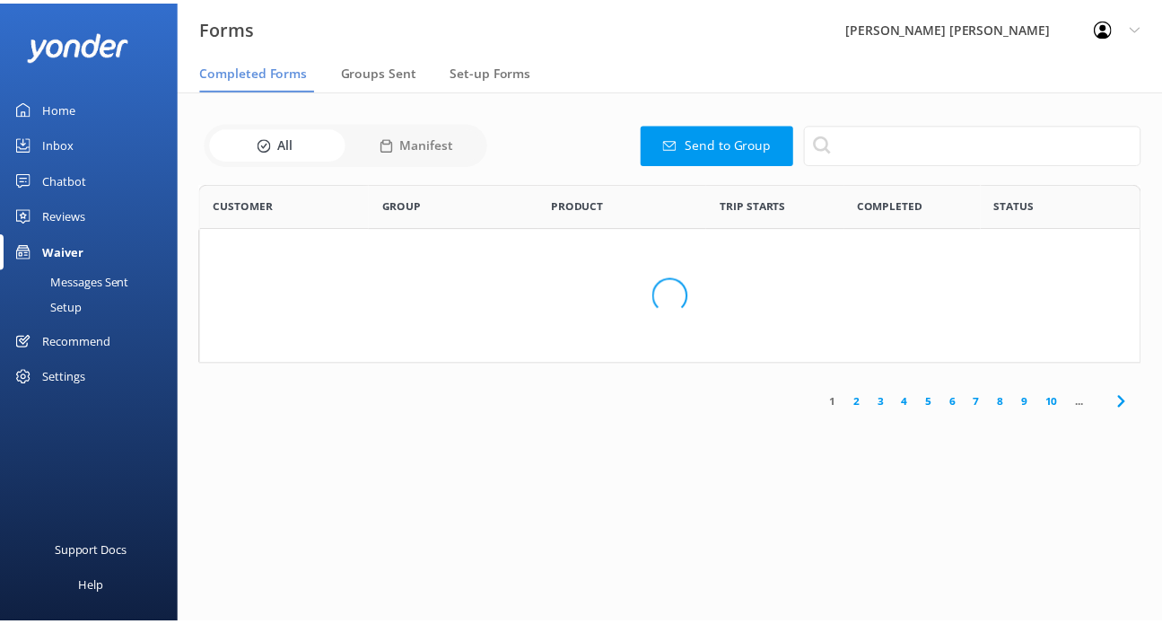
scroll to position [480, 925]
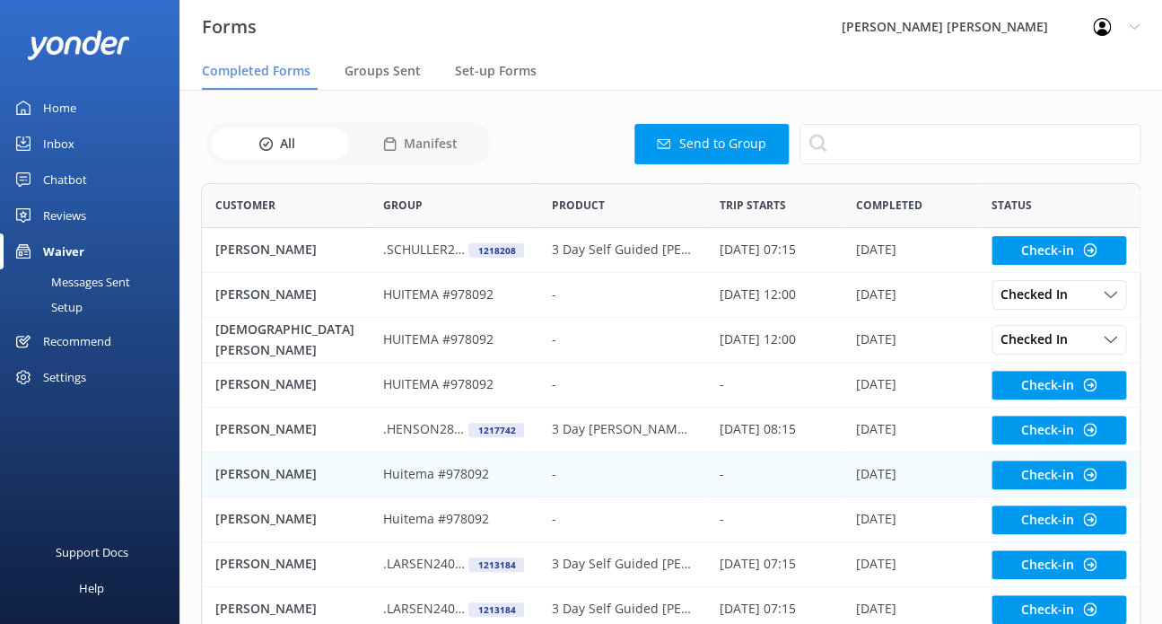
click at [299, 475] on p "[PERSON_NAME]" at bounding box center [265, 474] width 101 height 20
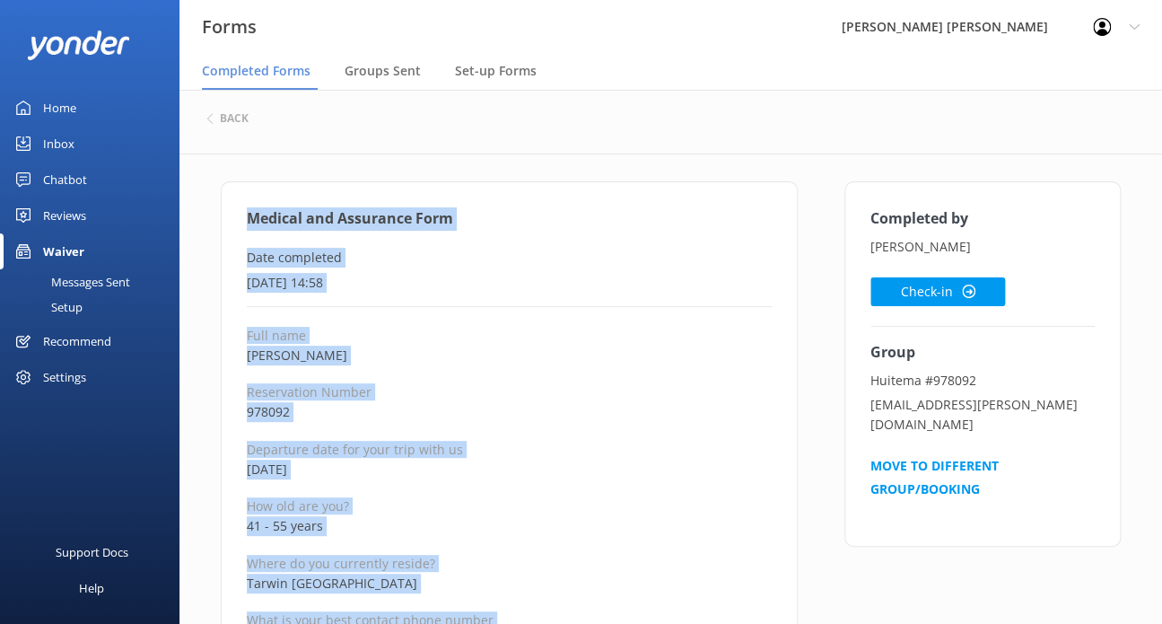
drag, startPoint x: 416, startPoint y: 428, endPoint x: 250, endPoint y: 223, distance: 264.3
click at [970, 278] on button "Check-in" at bounding box center [938, 291] width 135 height 29
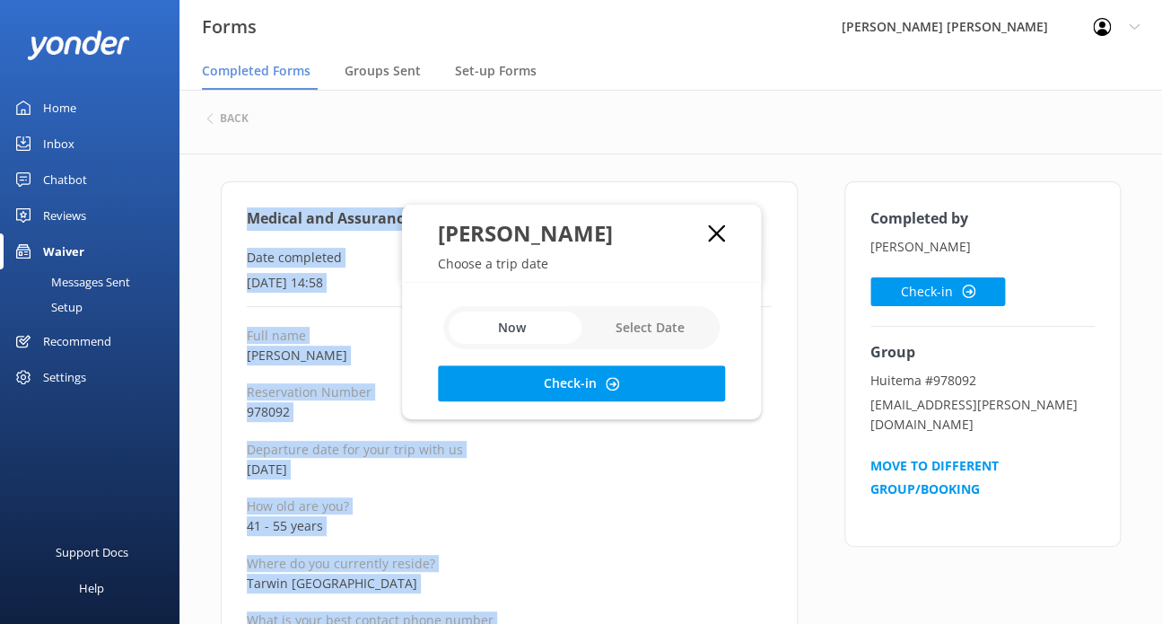
click at [673, 328] on input "checkbox" at bounding box center [581, 327] width 276 height 43
checkbox input "true"
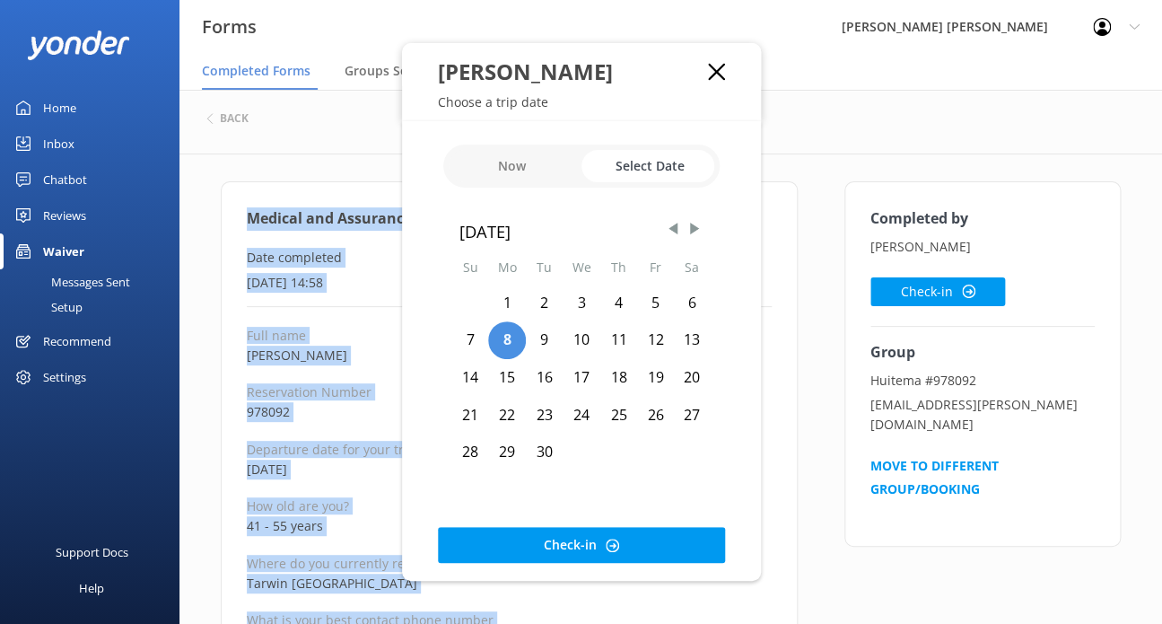
click at [699, 366] on div "20" at bounding box center [692, 378] width 37 height 38
drag, startPoint x: 682, startPoint y: 542, endPoint x: 861, endPoint y: 192, distance: 393.0
click at [682, 543] on button "Check-in" at bounding box center [581, 545] width 287 height 36
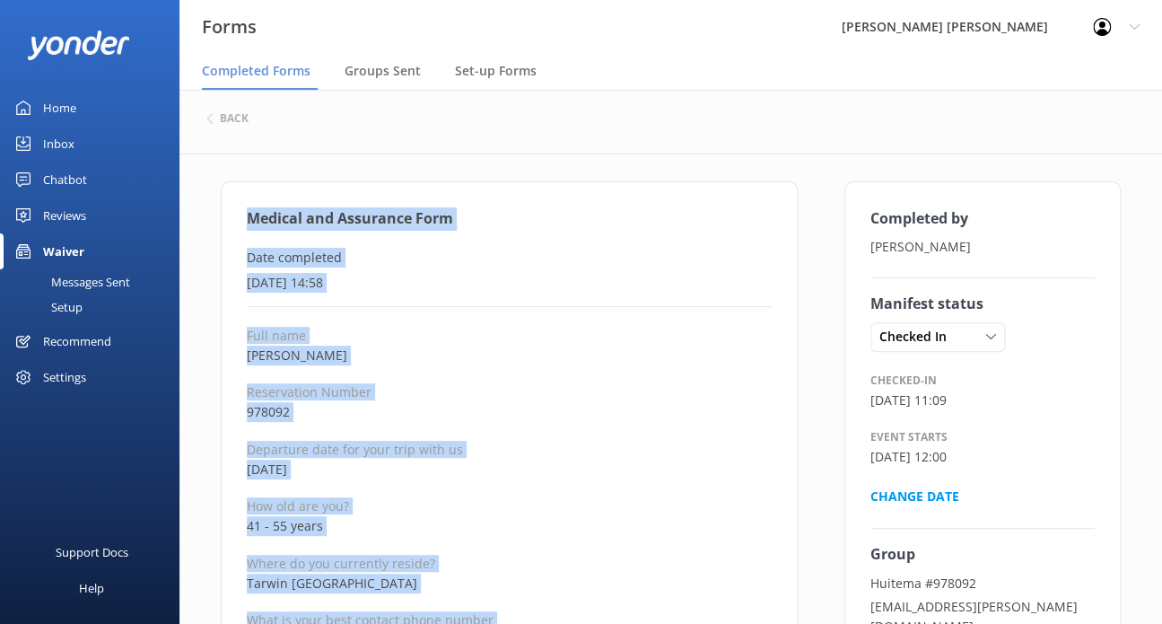
drag, startPoint x: 692, startPoint y: 363, endPoint x: 390, endPoint y: 214, distance: 336.4
click at [691, 364] on p "[PERSON_NAME]" at bounding box center [509, 356] width 525 height 20
click at [224, 119] on h6 "back" at bounding box center [234, 118] width 29 height 11
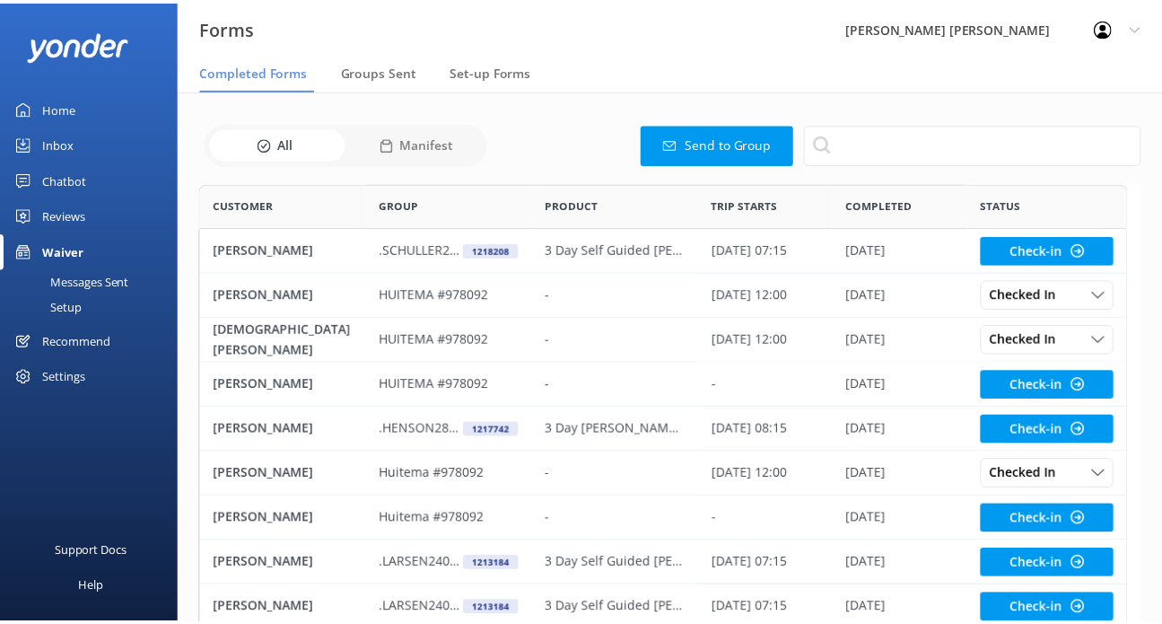
scroll to position [480, 925]
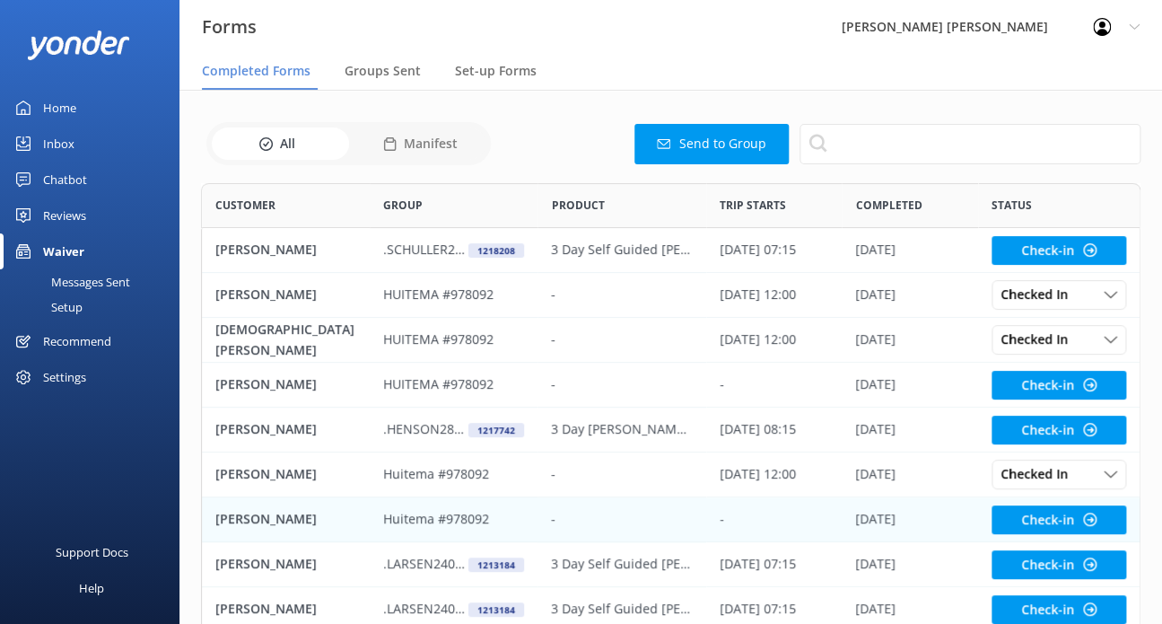
click at [415, 509] on p "Huitema #978092" at bounding box center [436, 519] width 106 height 20
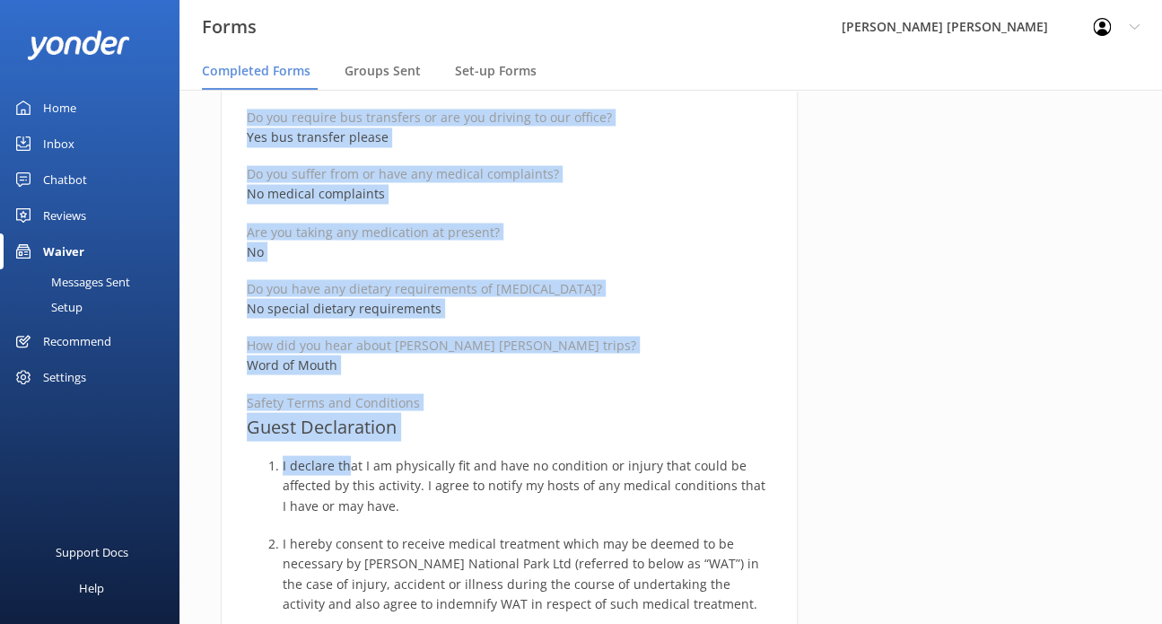
scroll to position [1077, 0]
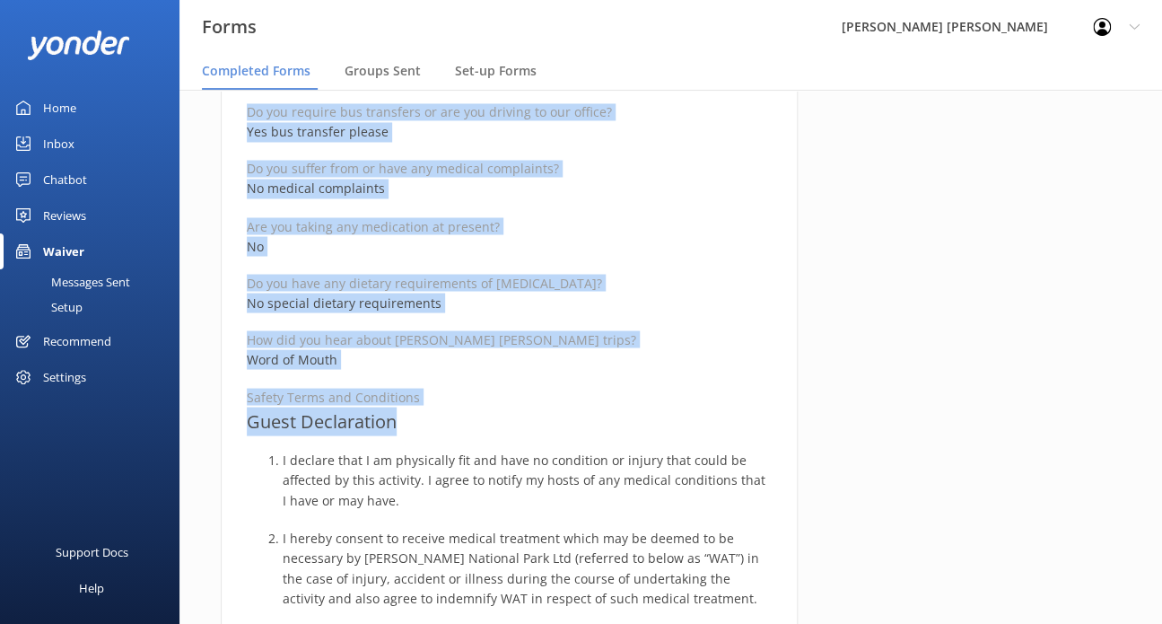
drag, startPoint x: 242, startPoint y: 216, endPoint x: 399, endPoint y: 431, distance: 265.4
click at [399, 431] on div "Medical and Assurance Form Date completed [DATE] 14:39 Full name [PERSON_NAME] …" at bounding box center [509, 399] width 577 height 2590
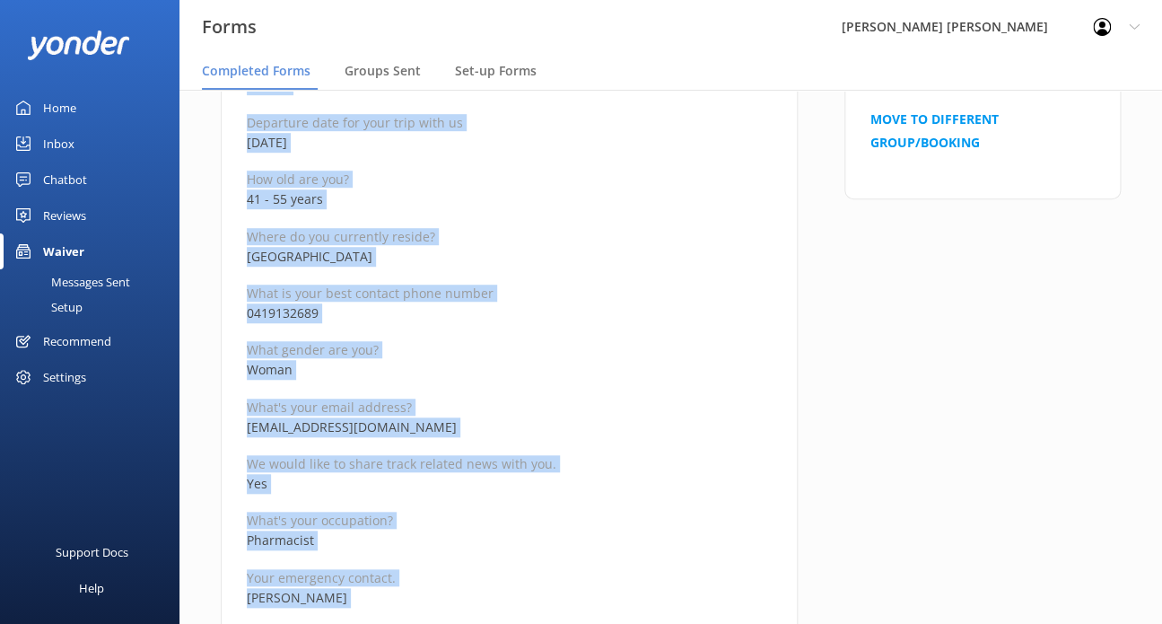
scroll to position [90, 0]
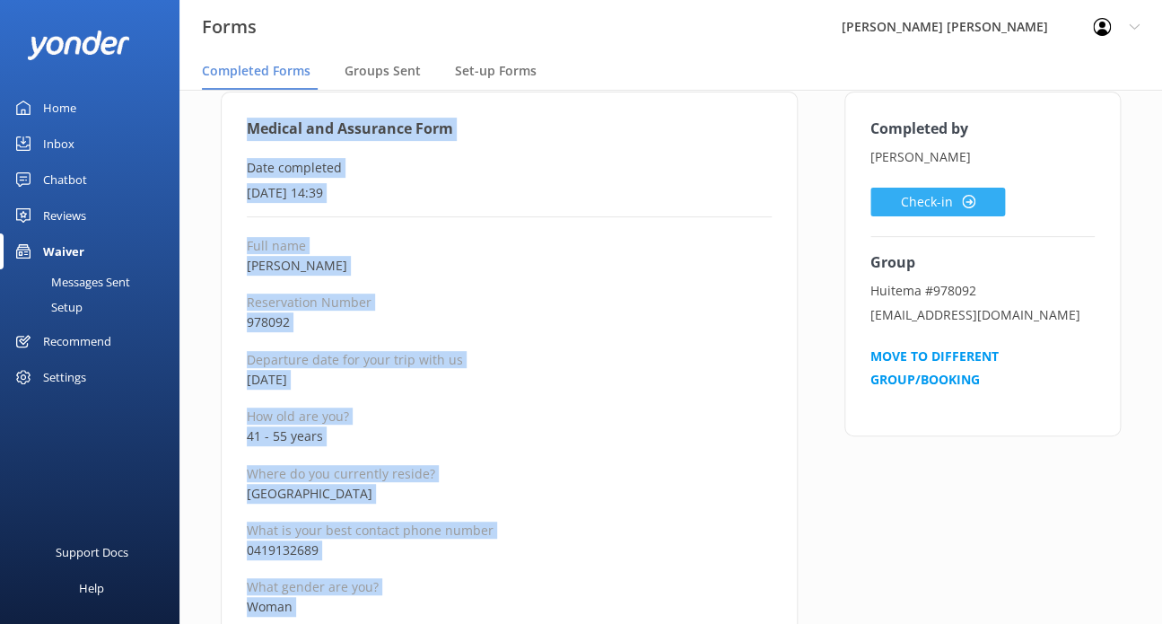
click at [961, 191] on button "Check-in" at bounding box center [938, 202] width 135 height 29
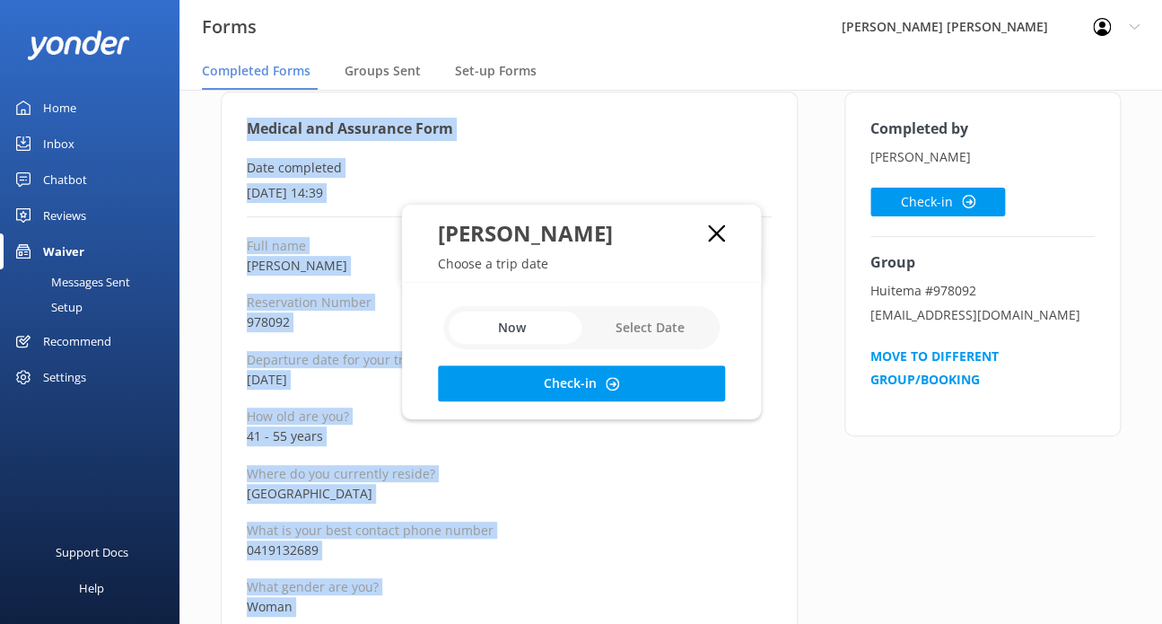
click at [656, 347] on input "checkbox" at bounding box center [581, 327] width 276 height 43
checkbox input "true"
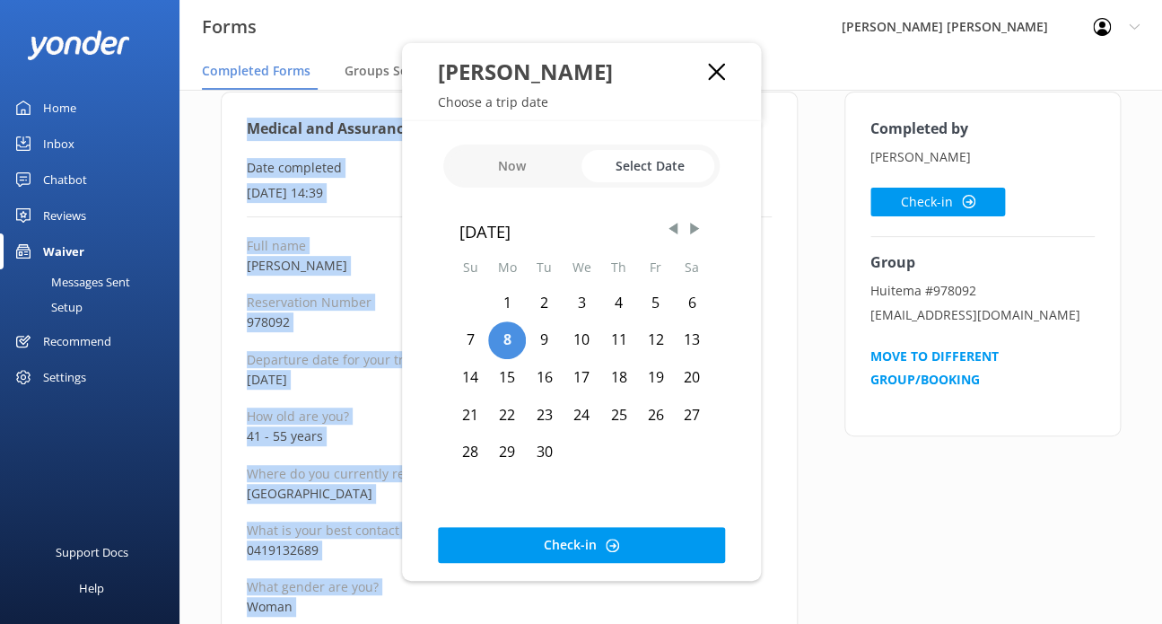
drag, startPoint x: 688, startPoint y: 370, endPoint x: 691, endPoint y: 387, distance: 17.4
click at [688, 370] on div "20" at bounding box center [692, 378] width 37 height 38
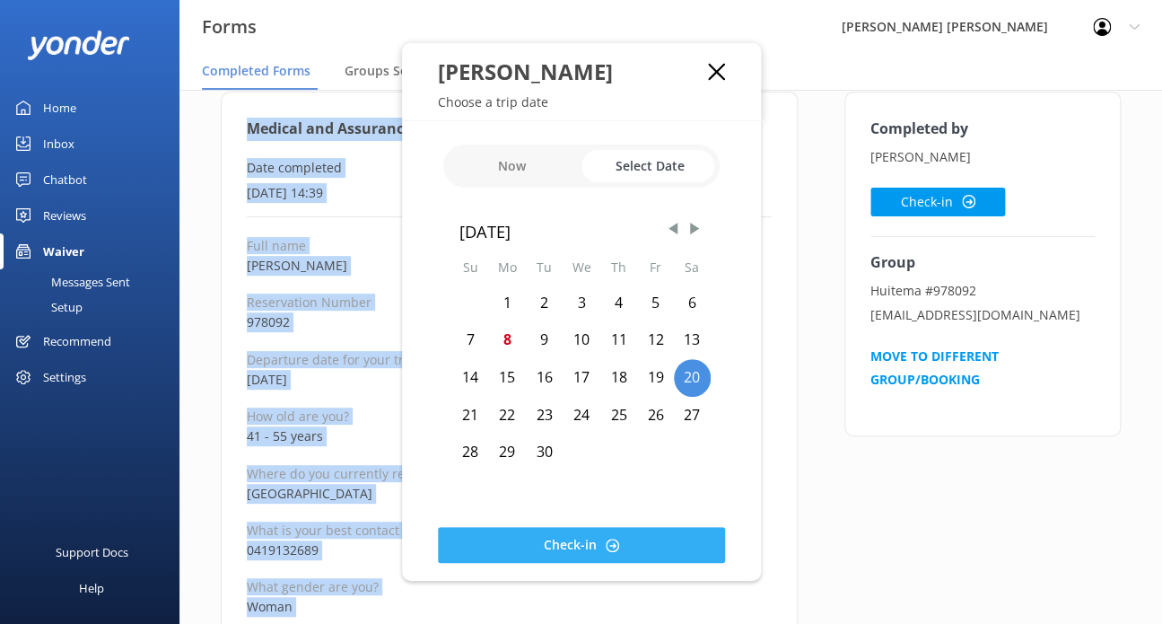
click at [691, 550] on button "Check-in" at bounding box center [581, 545] width 287 height 36
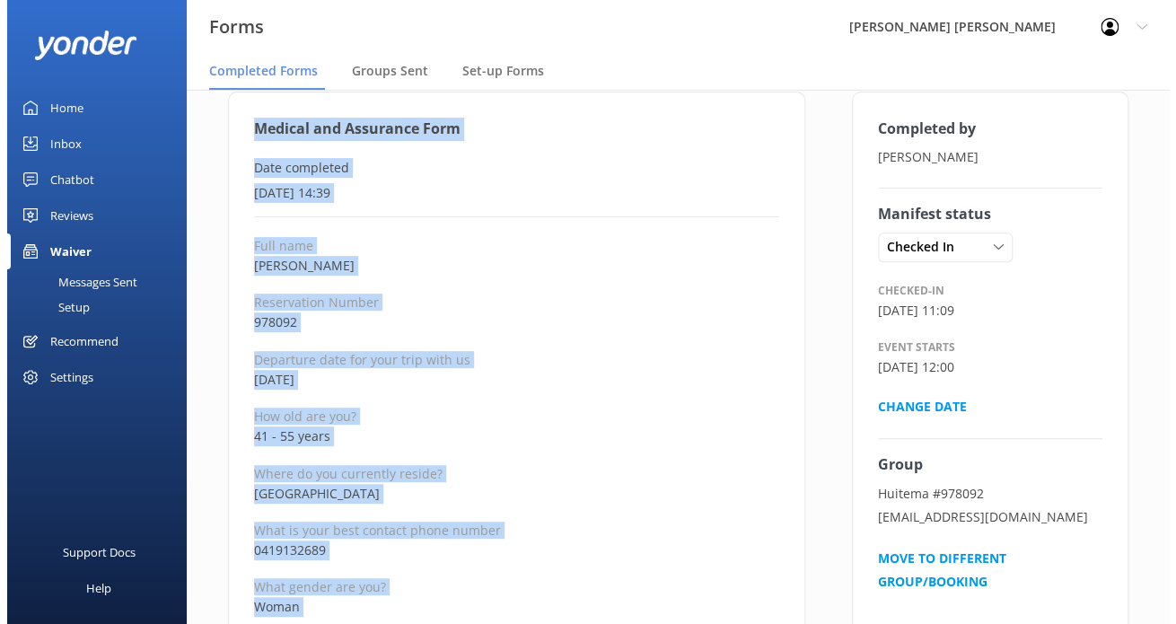
scroll to position [0, 0]
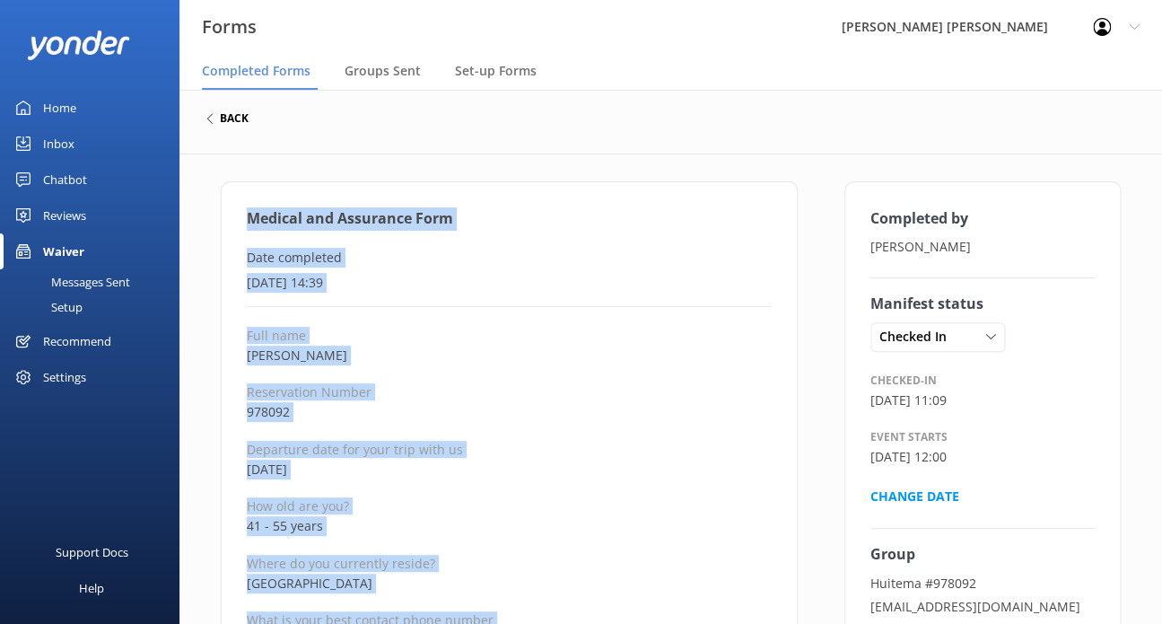
click at [244, 121] on h6 "back" at bounding box center [234, 118] width 29 height 11
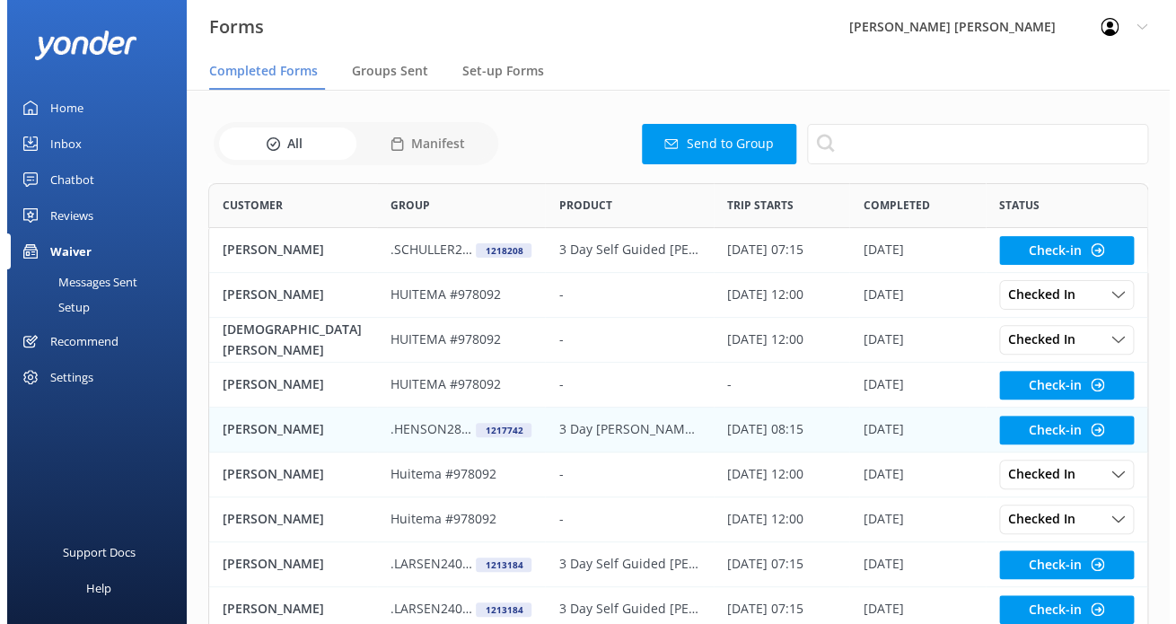
scroll to position [480, 925]
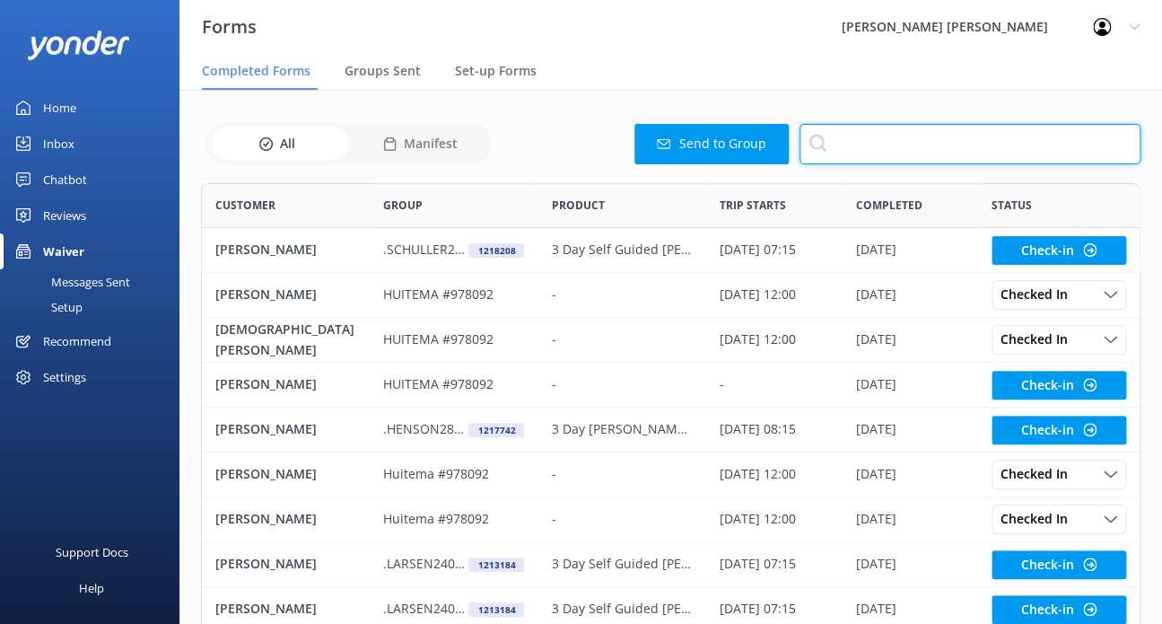
click at [947, 145] on input "text" at bounding box center [970, 144] width 341 height 40
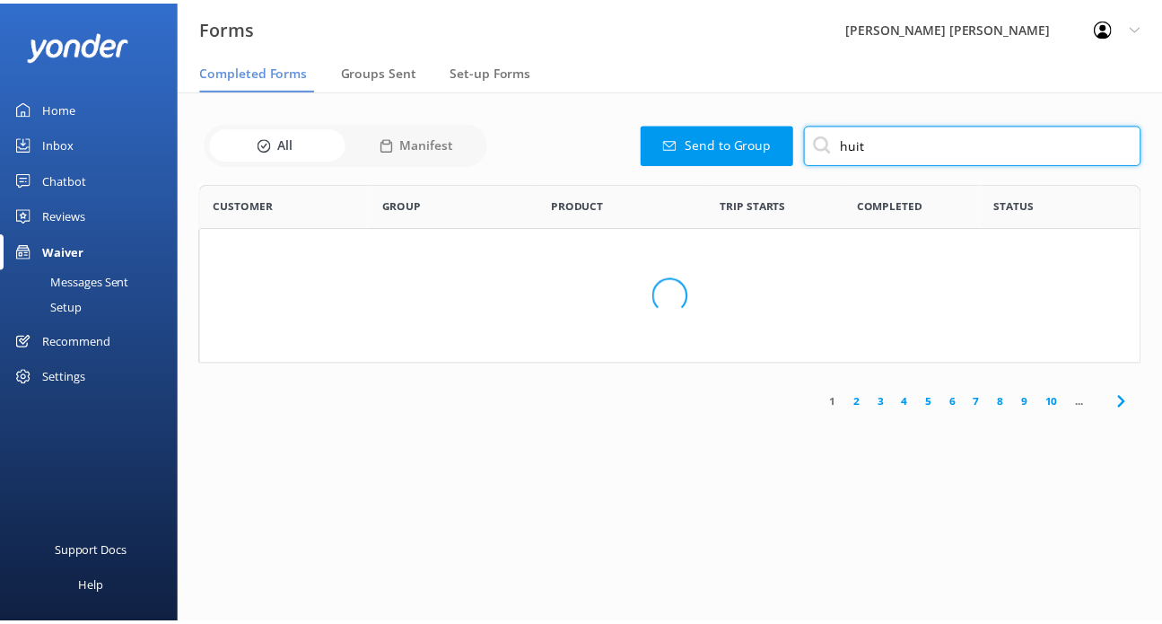
scroll to position [346, 939]
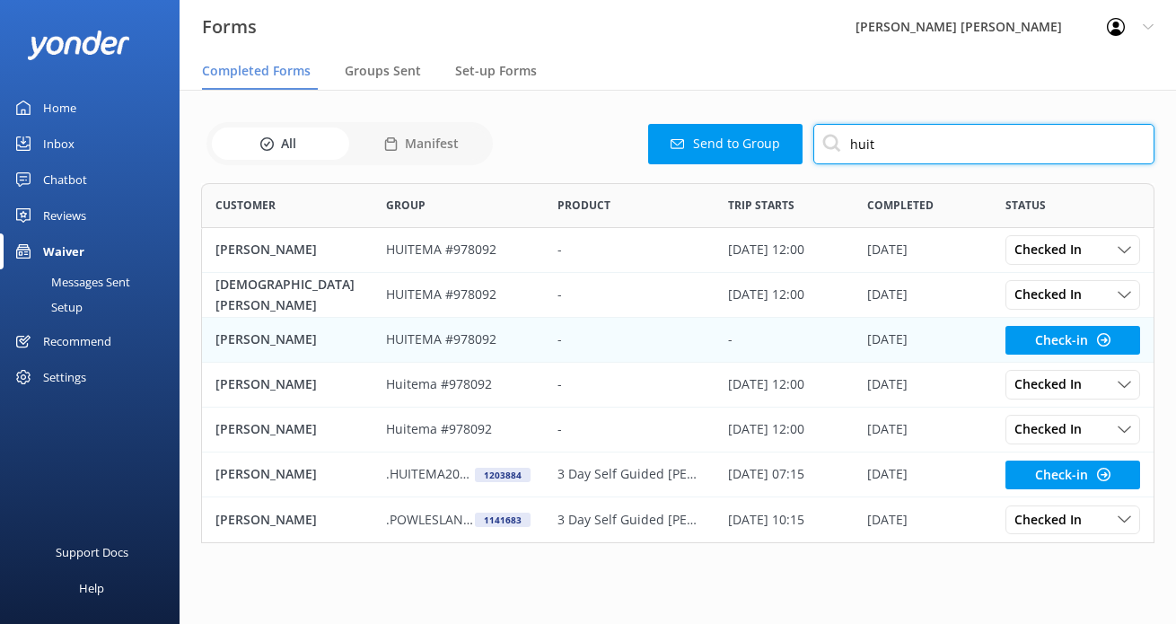
type input "huit"
click at [410, 334] on p "HUITEMA #978092" at bounding box center [441, 339] width 110 height 20
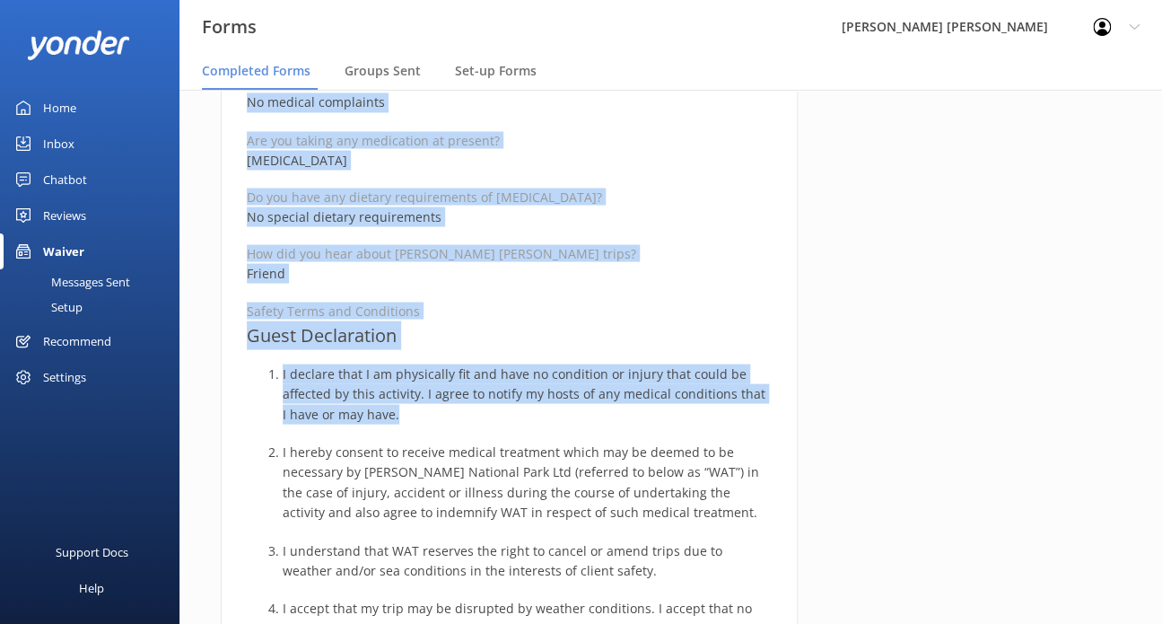
scroll to position [1167, 0]
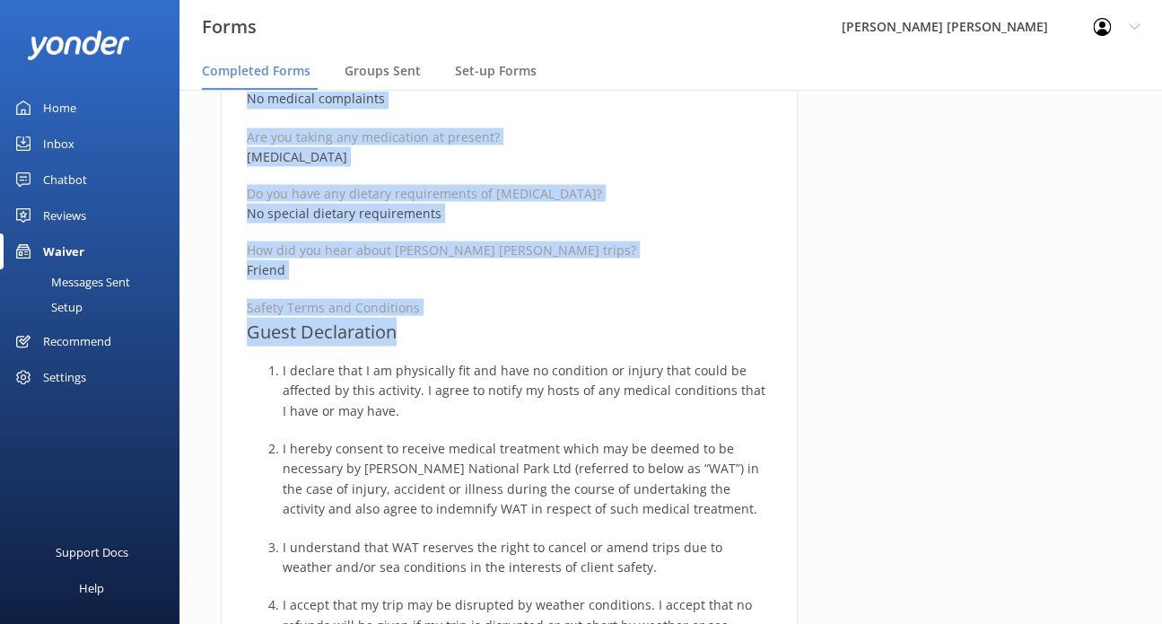
drag, startPoint x: 249, startPoint y: 211, endPoint x: 426, endPoint y: 335, distance: 216.7
click at [426, 335] on div "Medical and Assurance Form Date completed [DATE] 13:57 Full name [PERSON_NAME] …" at bounding box center [509, 309] width 577 height 2590
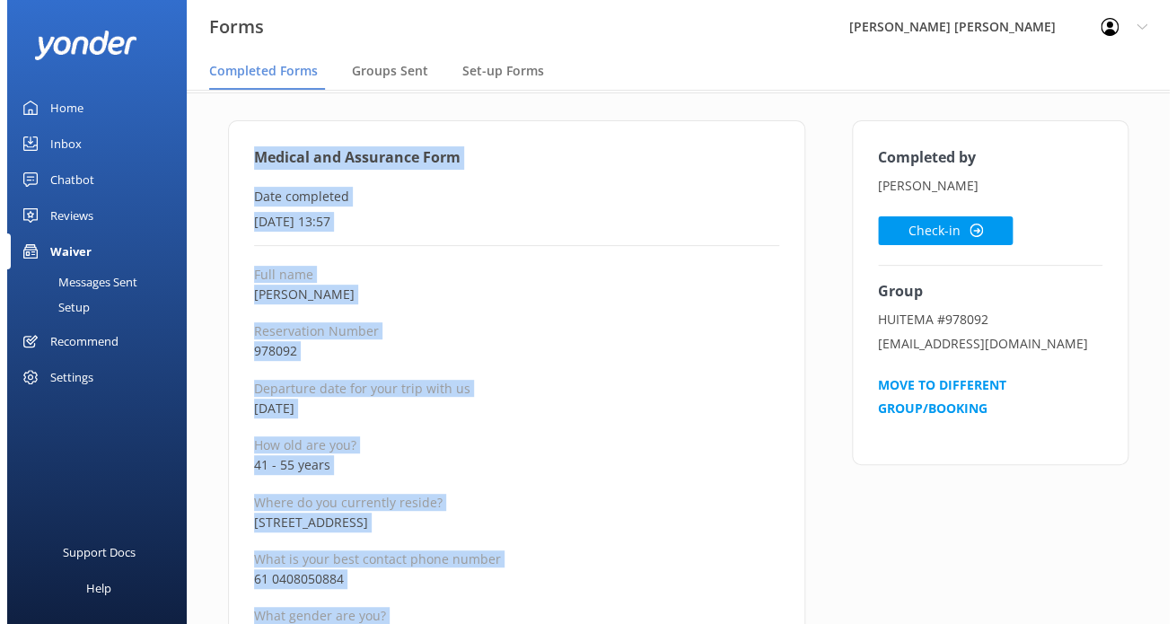
scroll to position [0, 0]
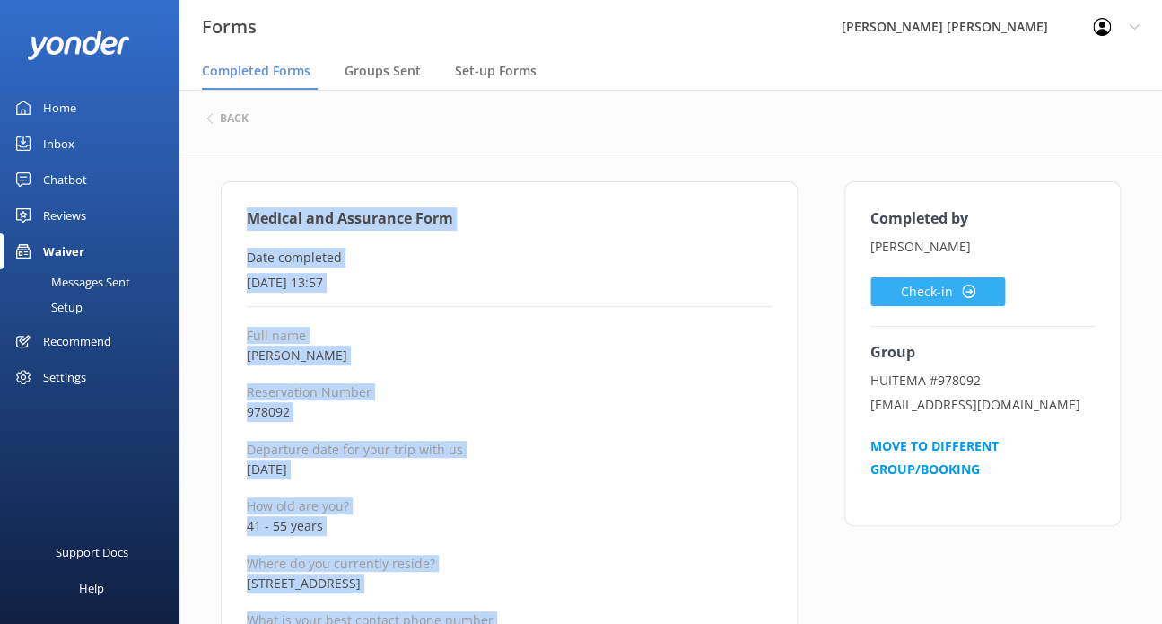
click at [936, 299] on button "Check-in" at bounding box center [938, 291] width 135 height 29
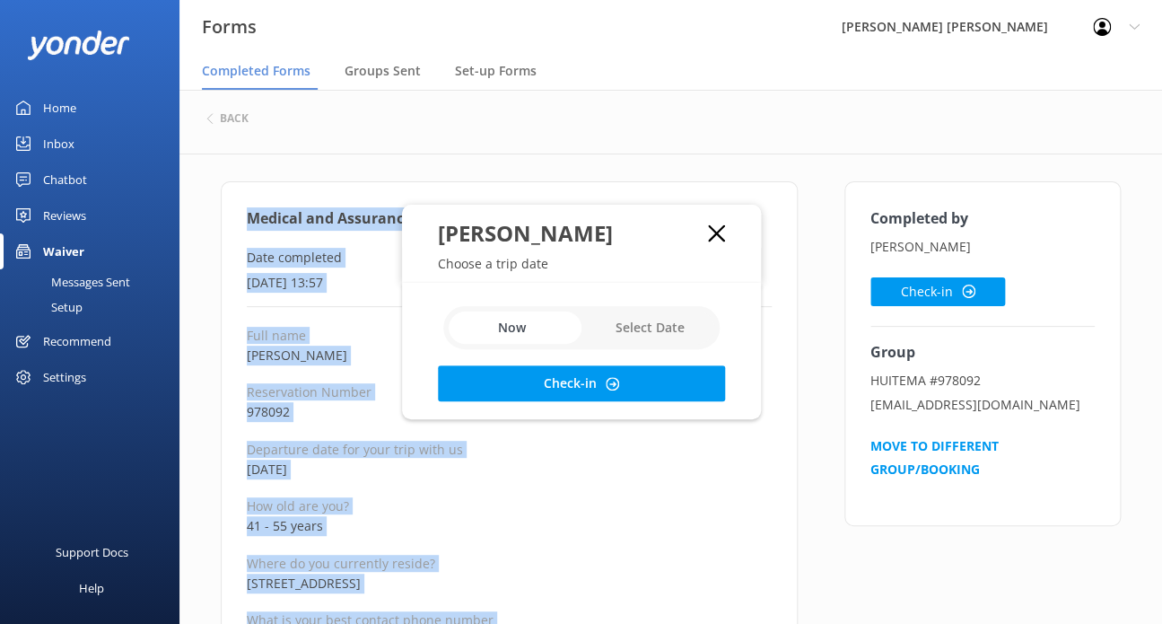
click at [645, 328] on input "checkbox" at bounding box center [581, 327] width 276 height 43
checkbox input "true"
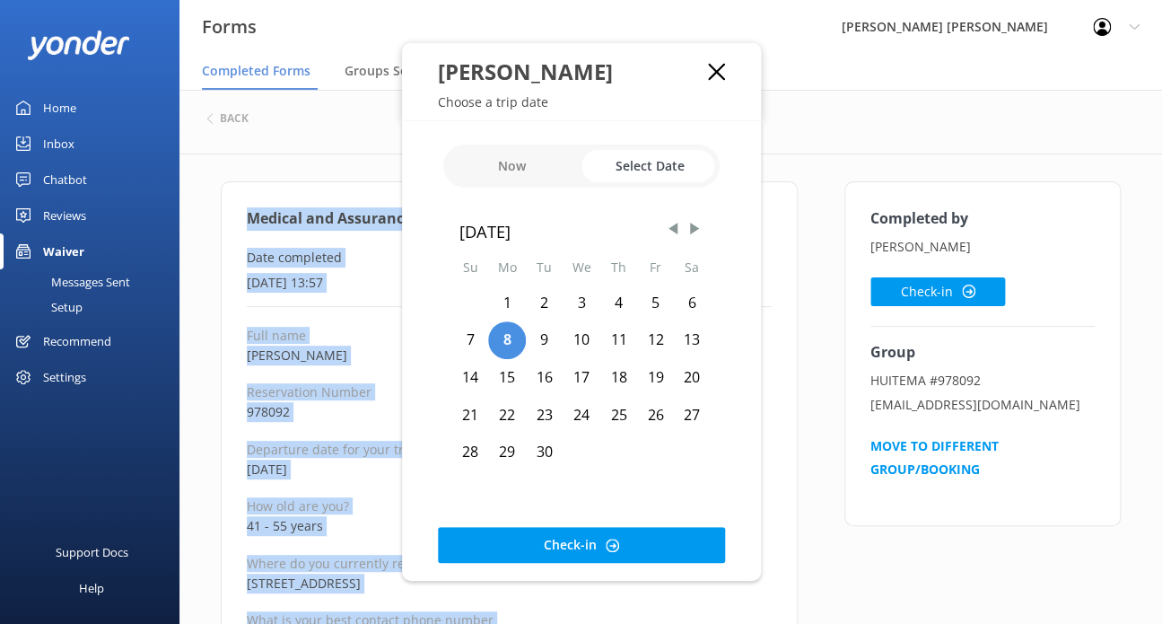
click at [696, 375] on div "20" at bounding box center [692, 378] width 37 height 38
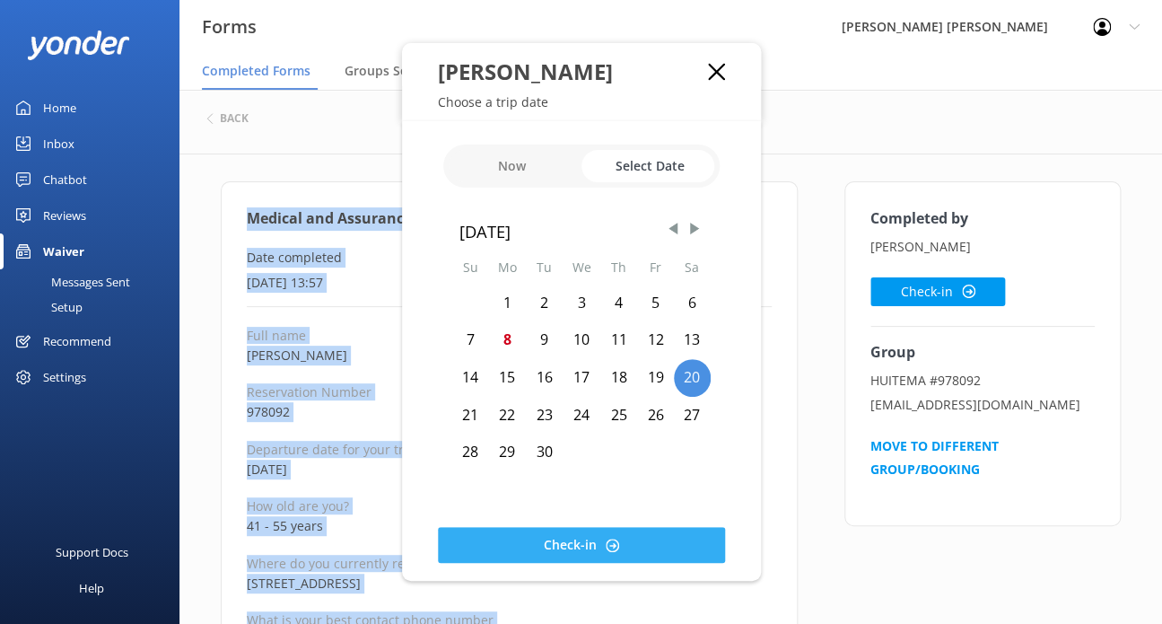
click at [654, 548] on button "Check-in" at bounding box center [581, 545] width 287 height 36
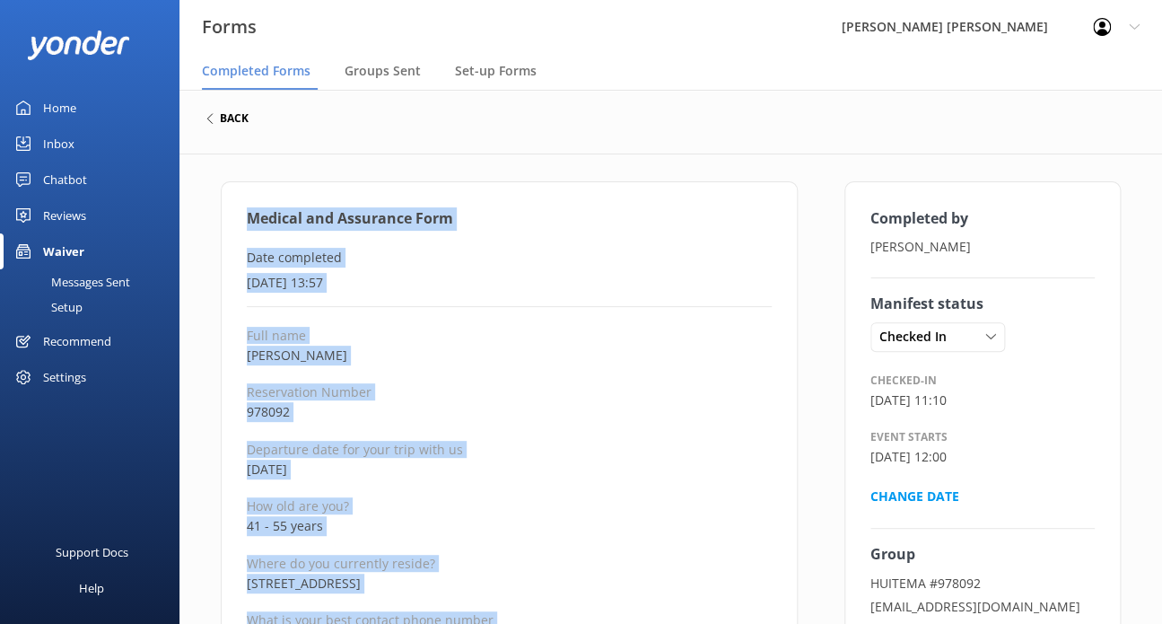
click at [232, 118] on h6 "back" at bounding box center [234, 118] width 29 height 11
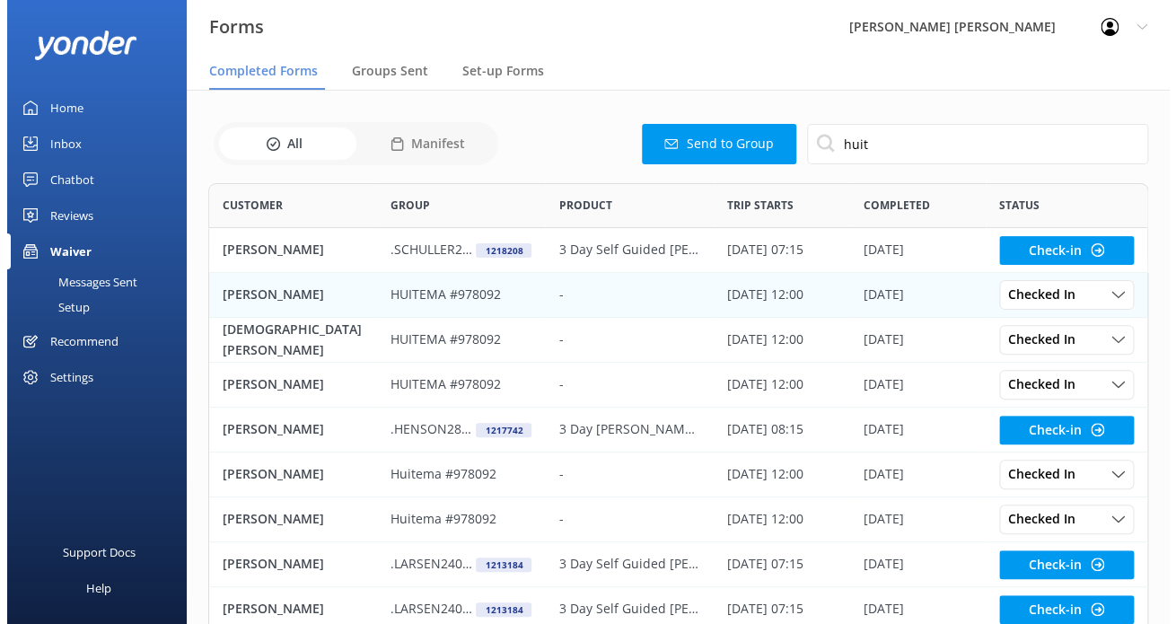
scroll to position [480, 925]
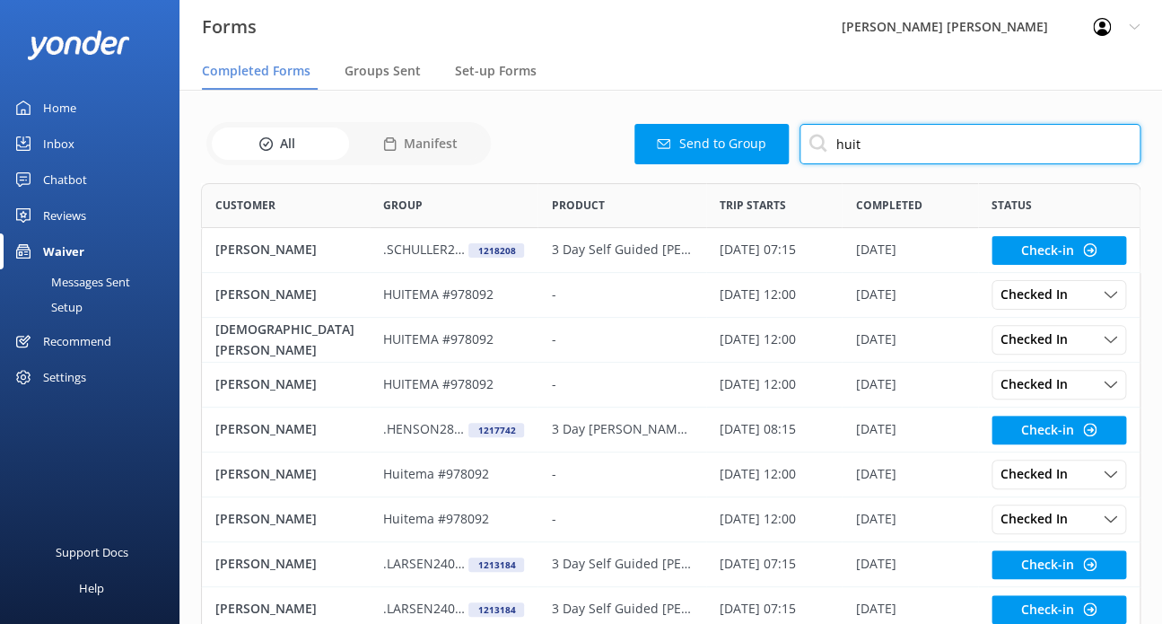
click at [883, 139] on input "huit" at bounding box center [970, 144] width 341 height 40
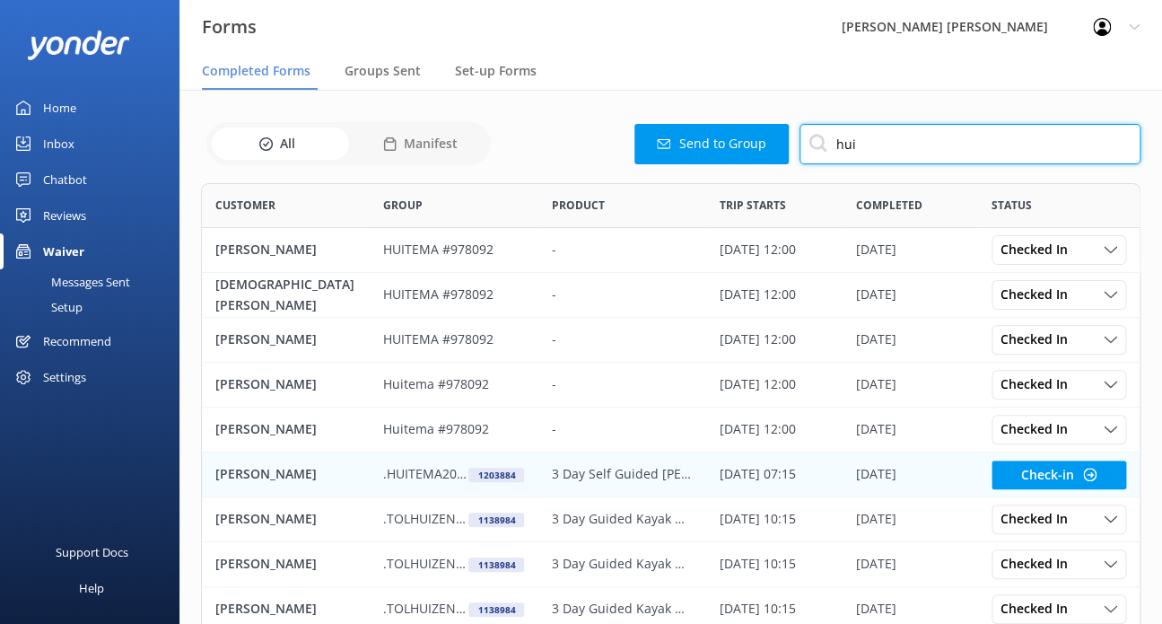
type input "hui"
click at [426, 469] on p ".HUITEMA200925" at bounding box center [425, 474] width 85 height 20
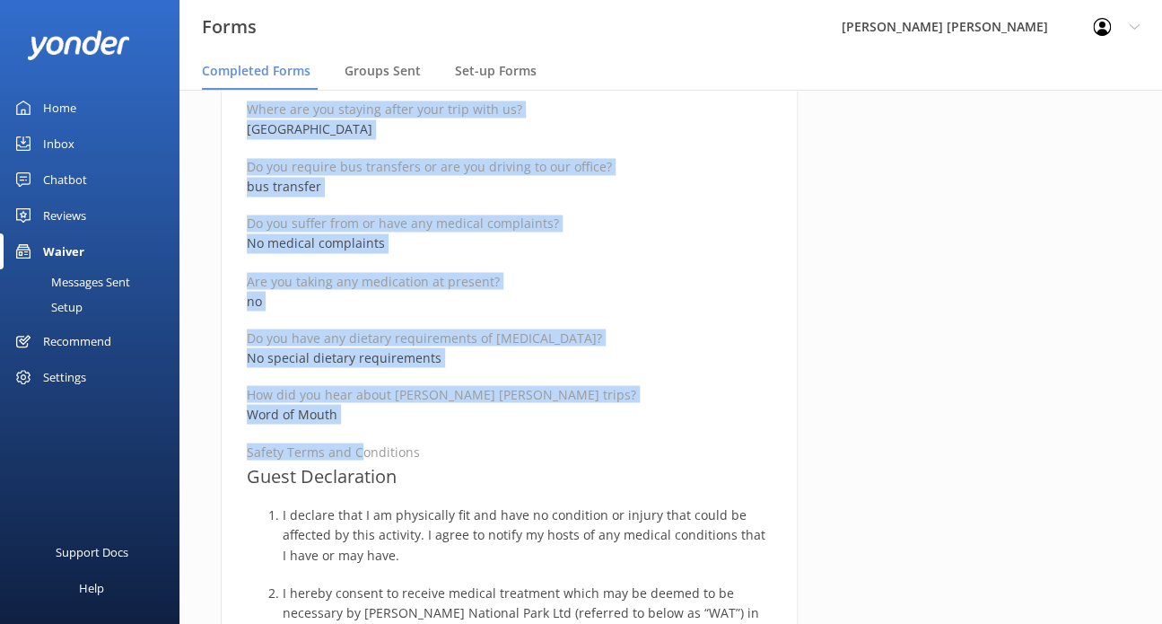
scroll to position [1077, 0]
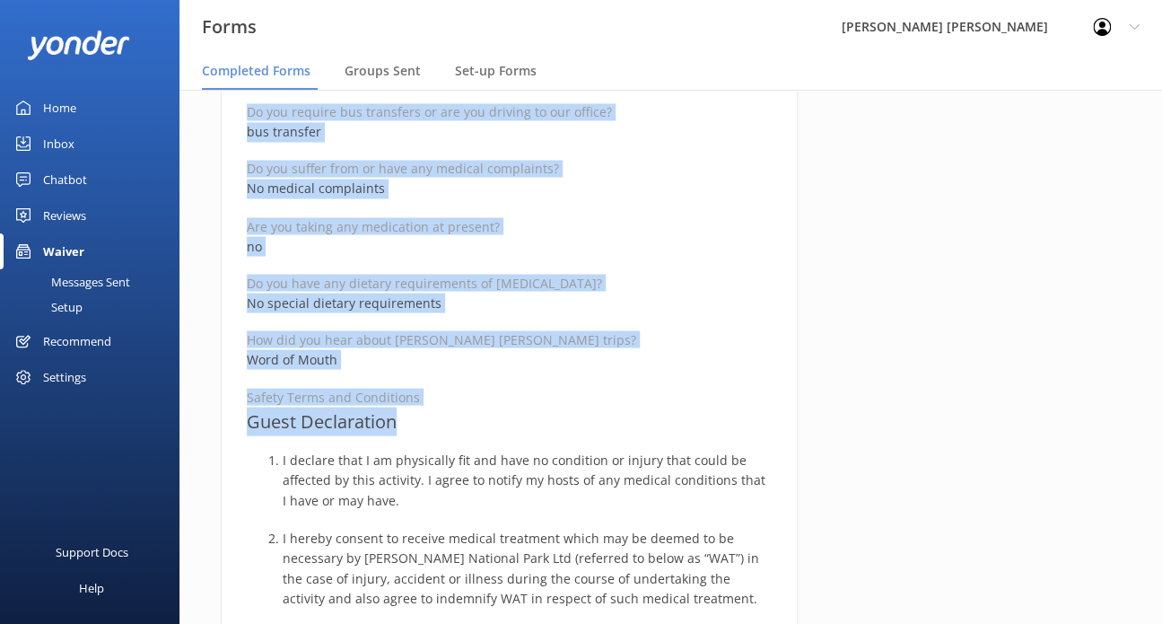
drag, startPoint x: 249, startPoint y: 212, endPoint x: 410, endPoint y: 416, distance: 260.1
click at [410, 416] on div "Medical and Assurance Form Date completed [DATE] 12:01 Full name [PERSON_NAME] …" at bounding box center [509, 338] width 577 height 2469
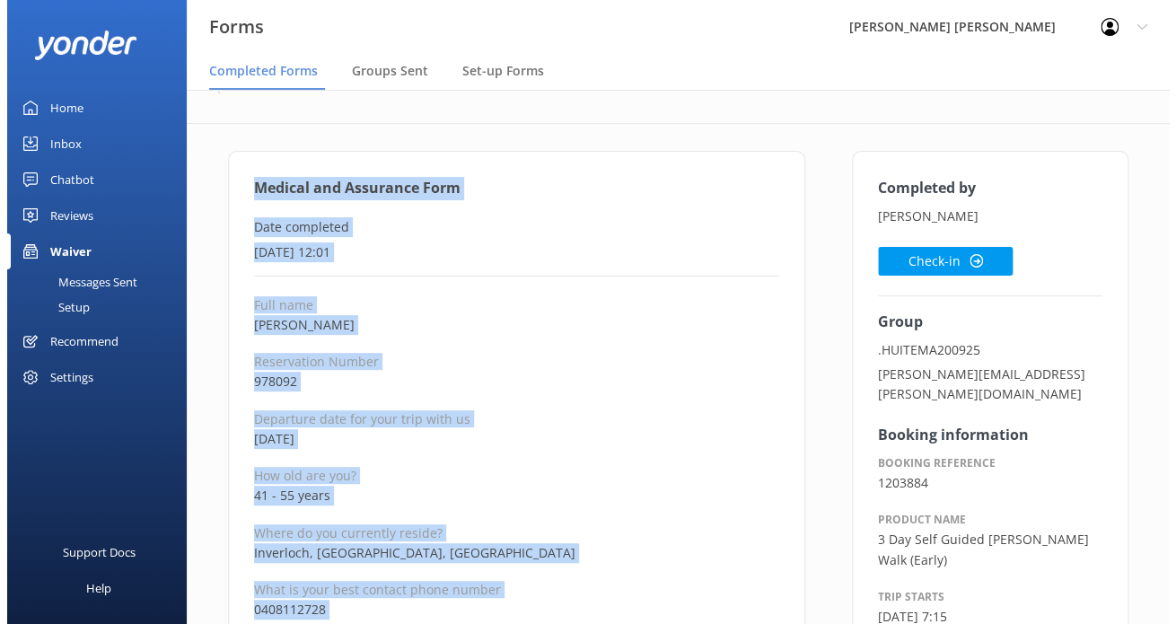
scroll to position [0, 0]
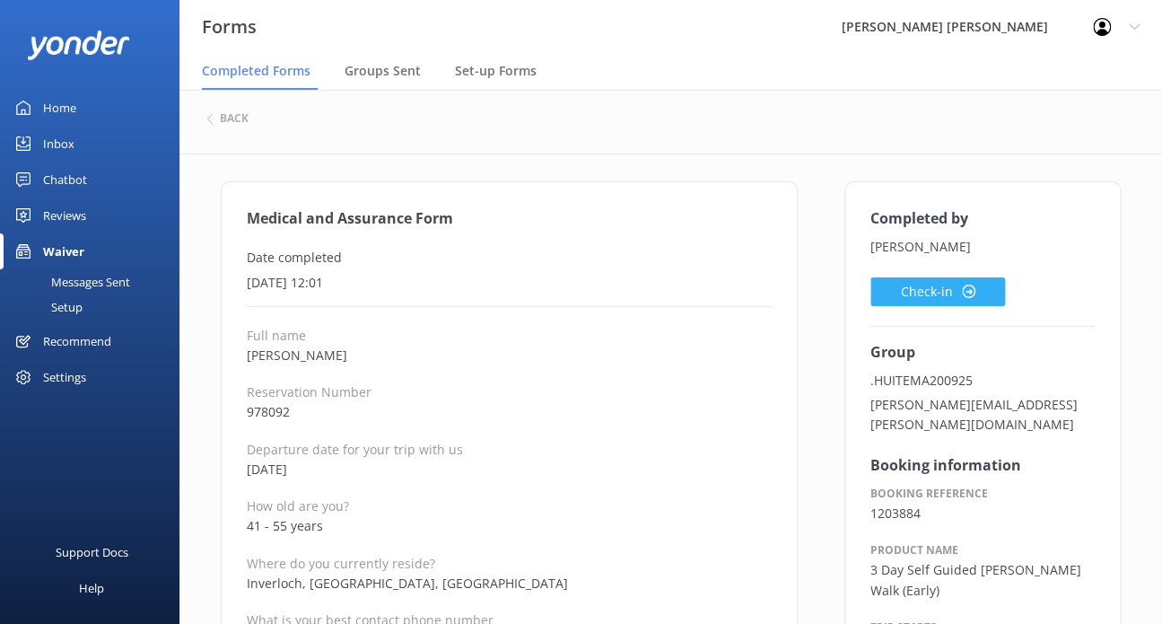
drag, startPoint x: 974, startPoint y: 273, endPoint x: 978, endPoint y: 285, distance: 12.2
click at [974, 276] on div "Completed by [PERSON_NAME] Check-in Group .HUITEMA200925 [PERSON_NAME][EMAIL_AD…" at bounding box center [983, 557] width 224 height 701
click at [978, 285] on button "Check-in" at bounding box center [938, 291] width 135 height 29
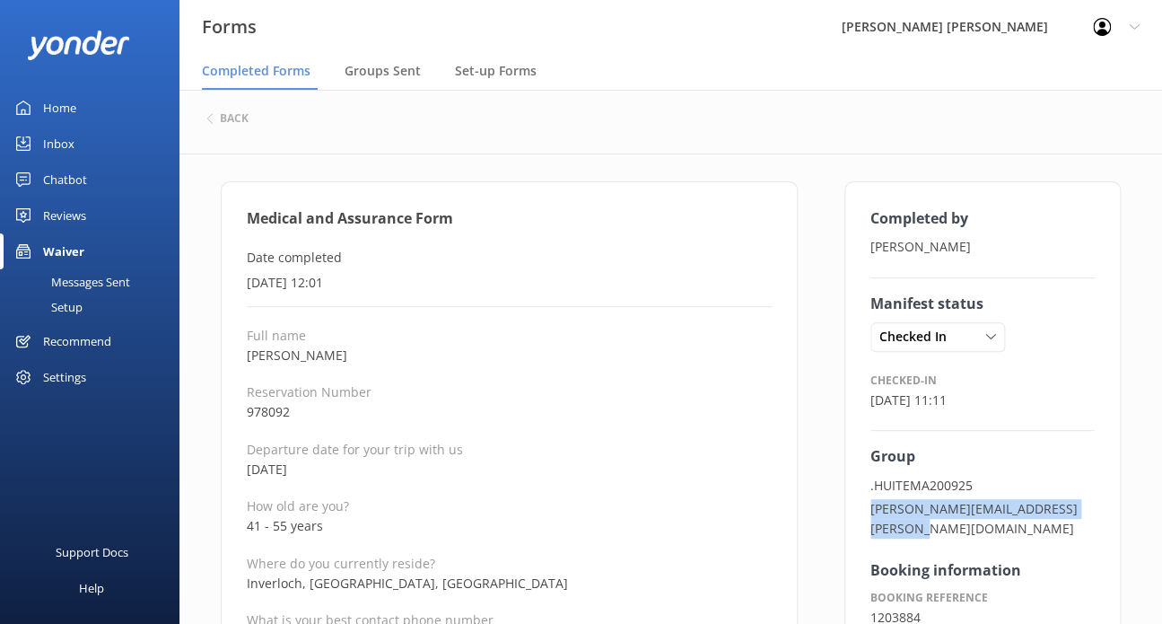
drag, startPoint x: 942, startPoint y: 526, endPoint x: 866, endPoint y: 504, distance: 78.4
click at [866, 504] on div "Completed by [PERSON_NAME] Manifest status Checked In -- Checked In No Show Ign…" at bounding box center [983, 609] width 276 height 857
click at [405, 74] on span "Groups Sent" at bounding box center [383, 71] width 76 height 18
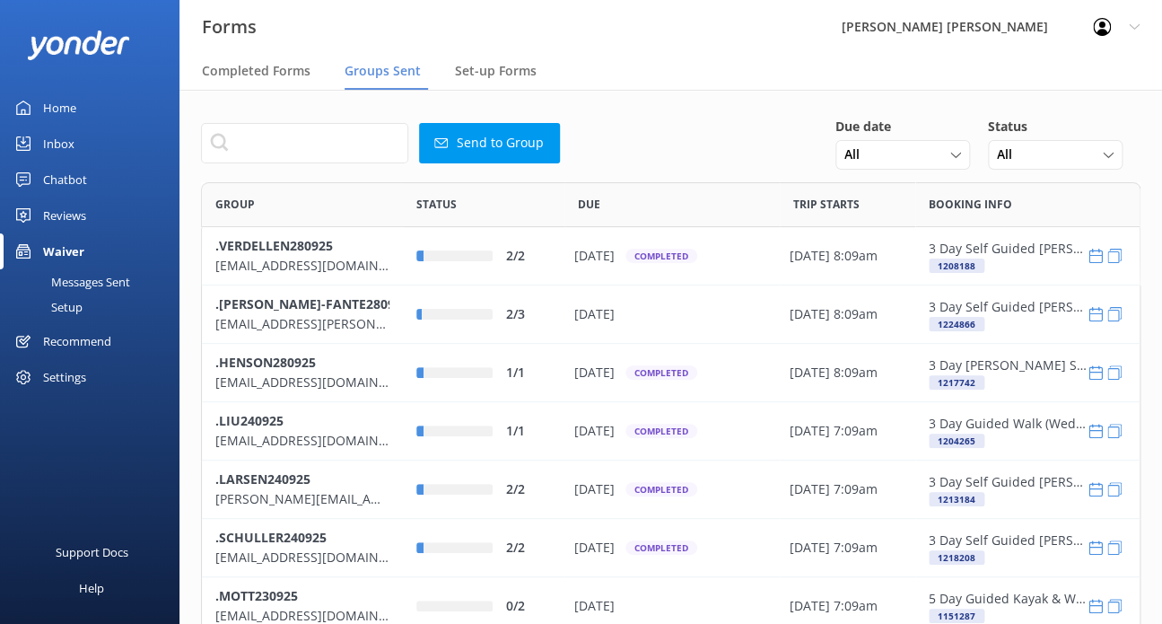
scroll to position [615, 925]
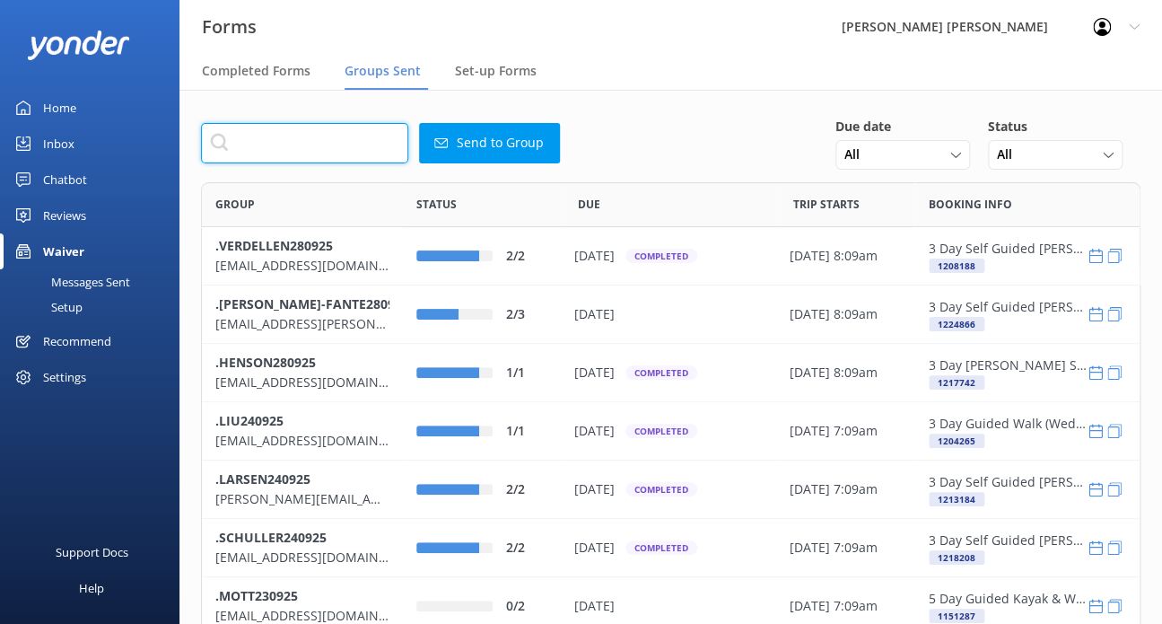
click at [377, 149] on input "text" at bounding box center [304, 143] width 207 height 40
paste input "[PERSON_NAME][EMAIL_ADDRESS][PERSON_NAME][DOMAIN_NAME]"
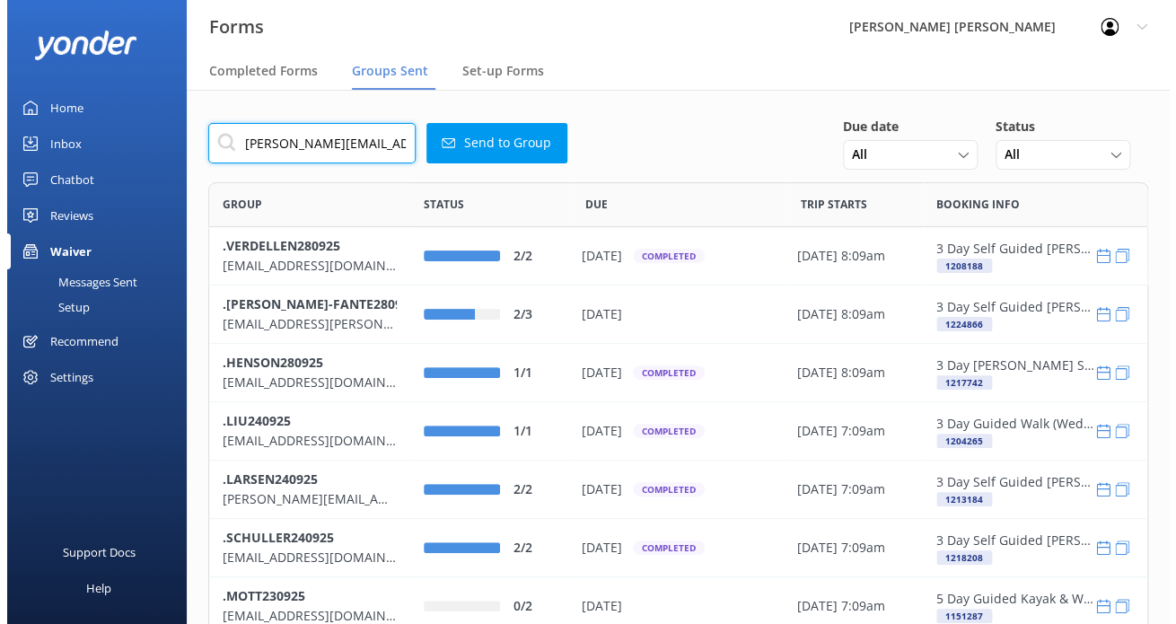
scroll to position [0, 73]
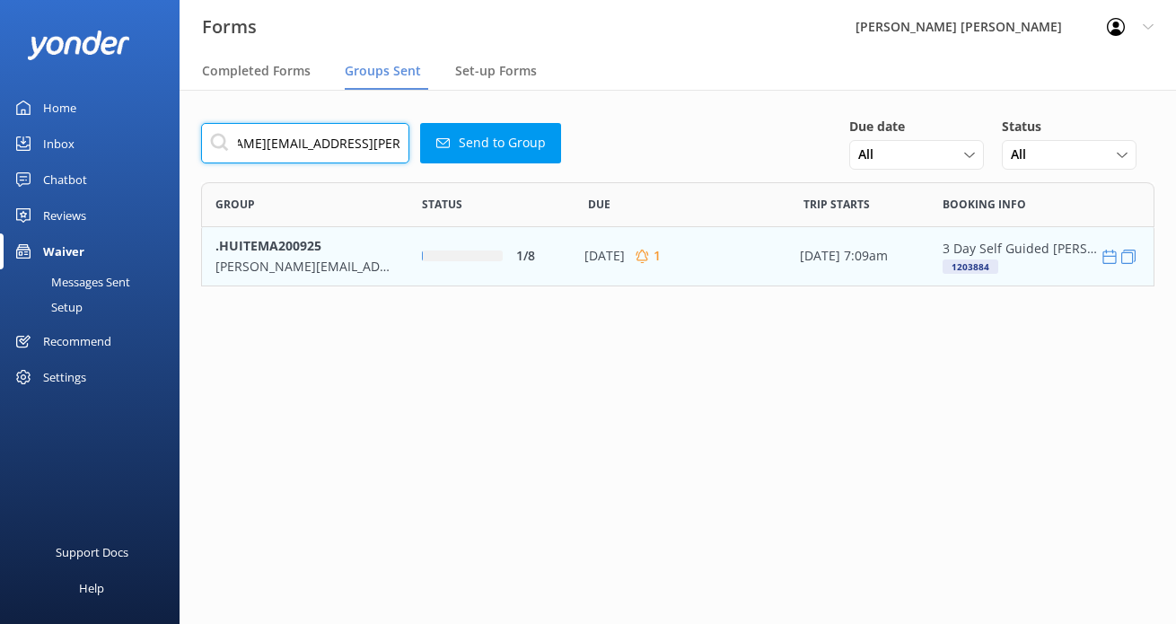
scroll to position [90, 939]
type input "[PERSON_NAME][EMAIL_ADDRESS][PERSON_NAME][DOMAIN_NAME]"
click at [584, 263] on p "[DATE]" at bounding box center [604, 256] width 40 height 20
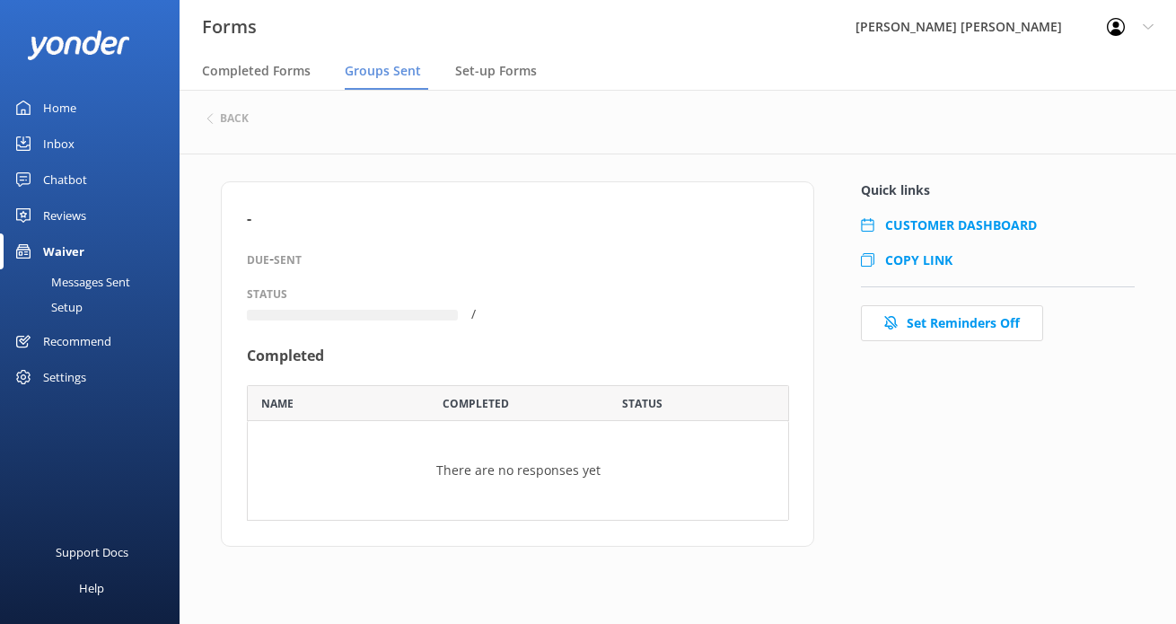
scroll to position [58, 518]
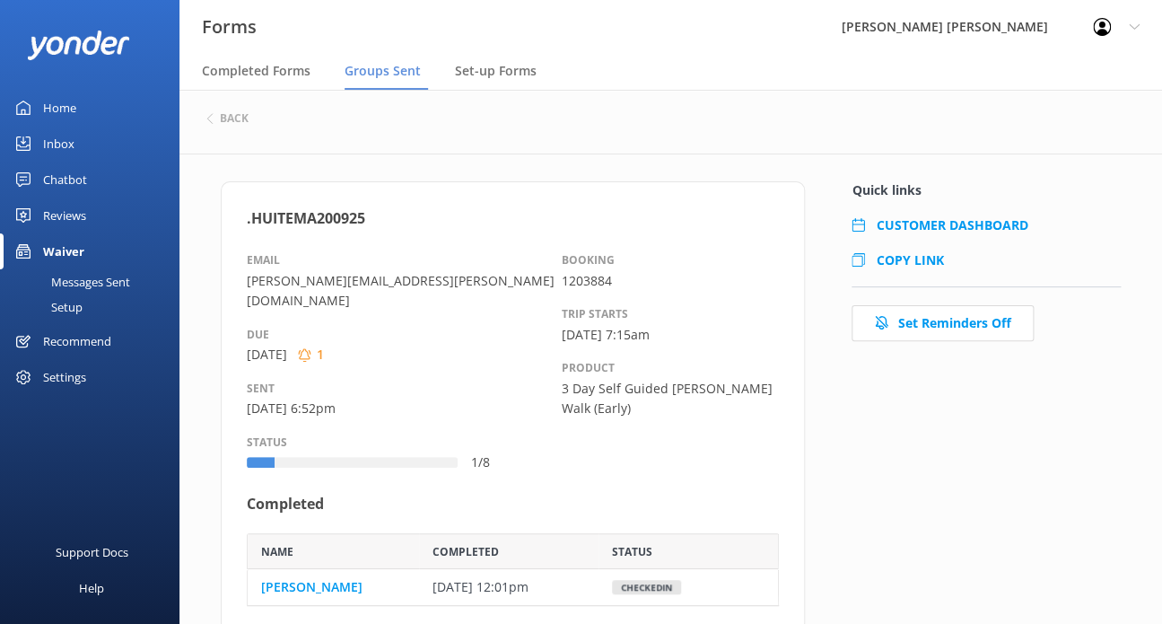
click at [906, 257] on span "COPY LINK" at bounding box center [909, 259] width 67 height 17
click at [235, 117] on h6 "back" at bounding box center [234, 118] width 29 height 11
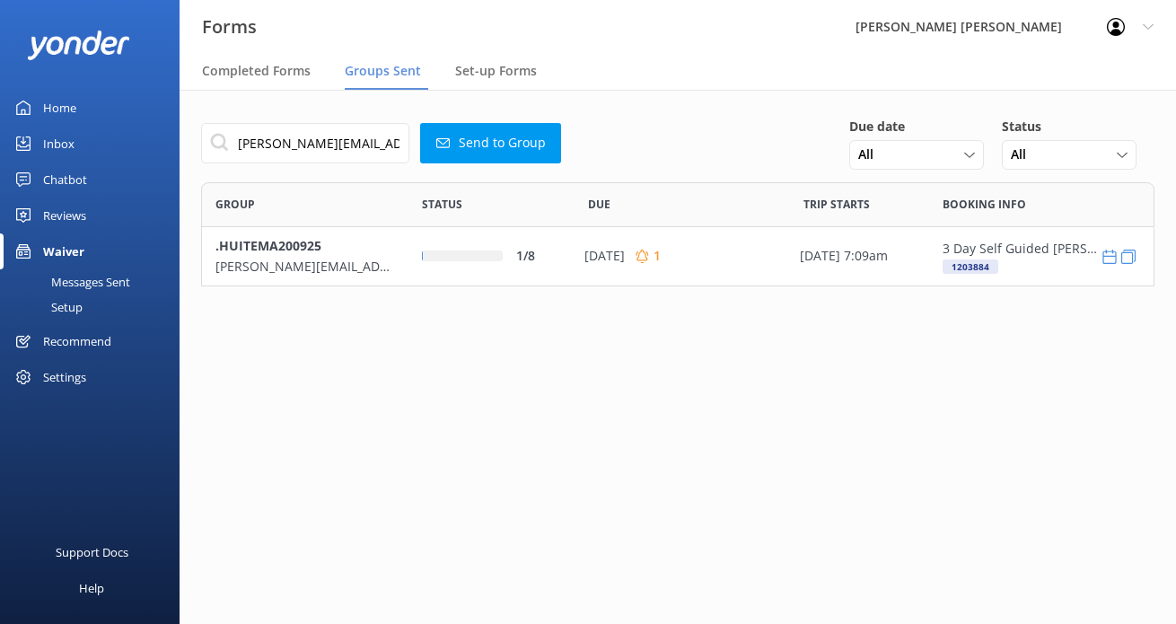
scroll to position [90, 939]
click at [286, 72] on span "Completed Forms" at bounding box center [256, 71] width 109 height 18
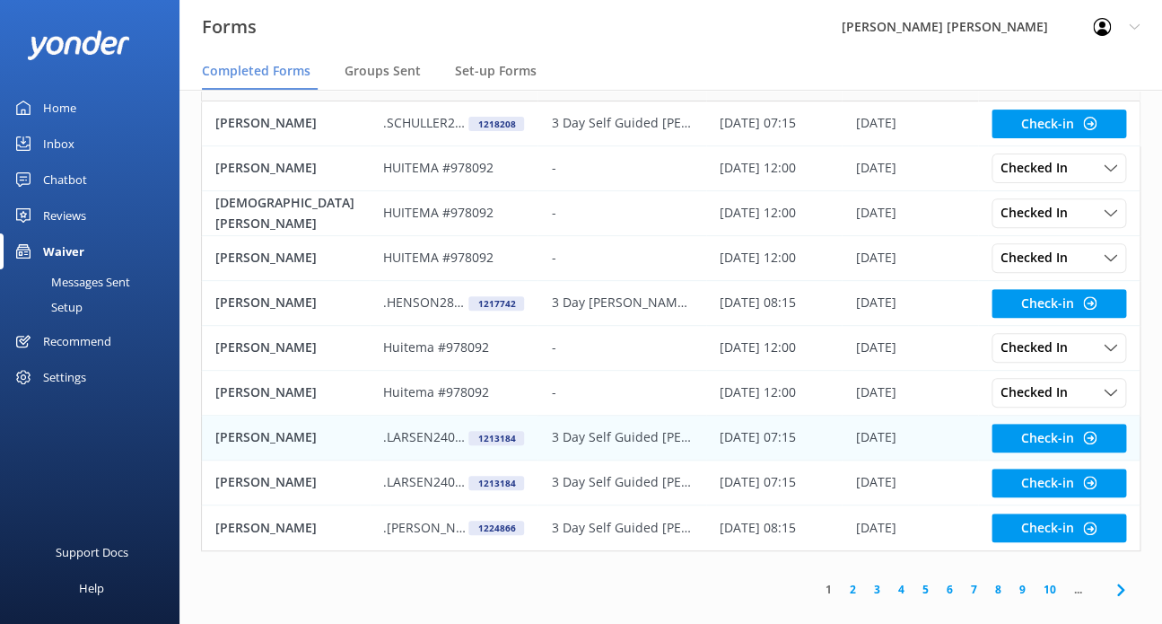
scroll to position [147, 0]
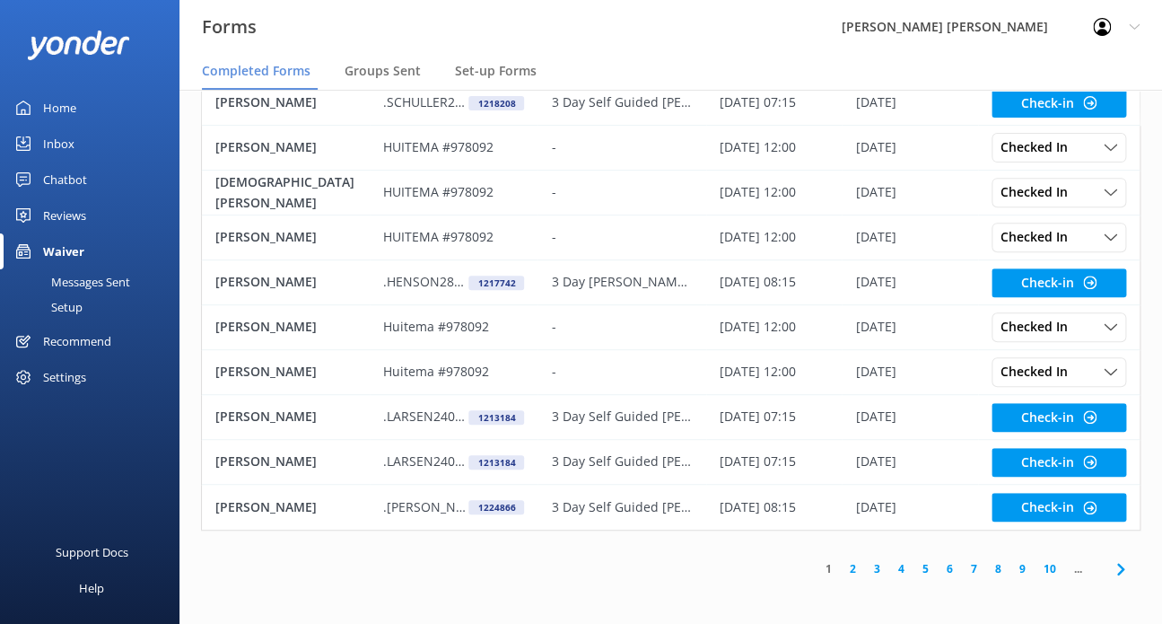
click at [857, 566] on link "2" at bounding box center [853, 568] width 24 height 17
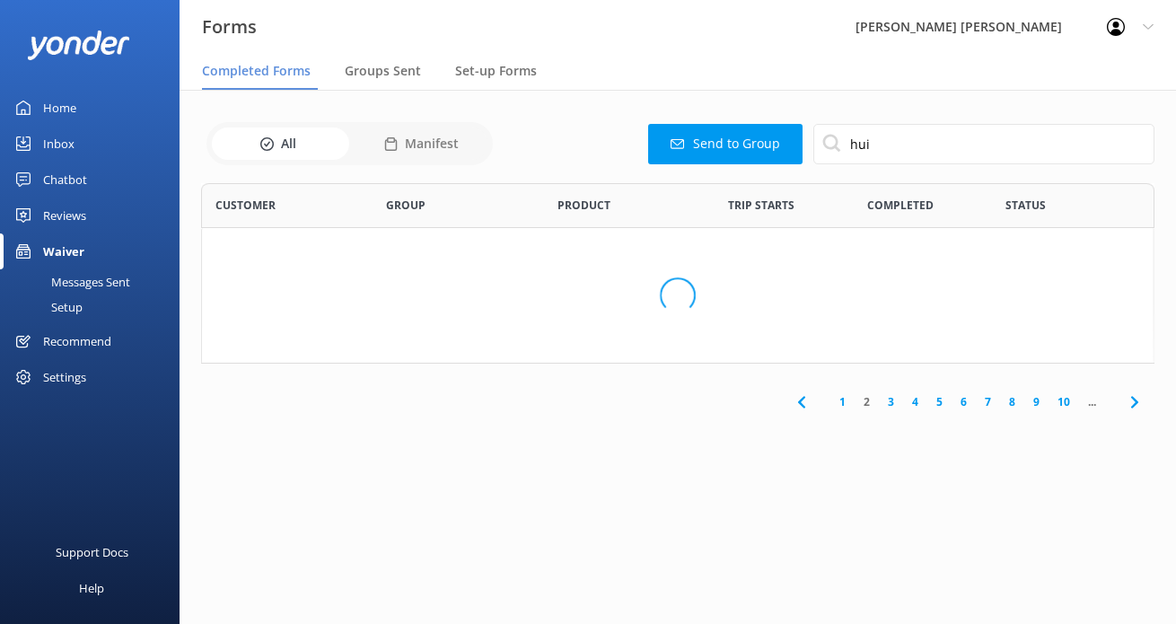
scroll to position [121, 939]
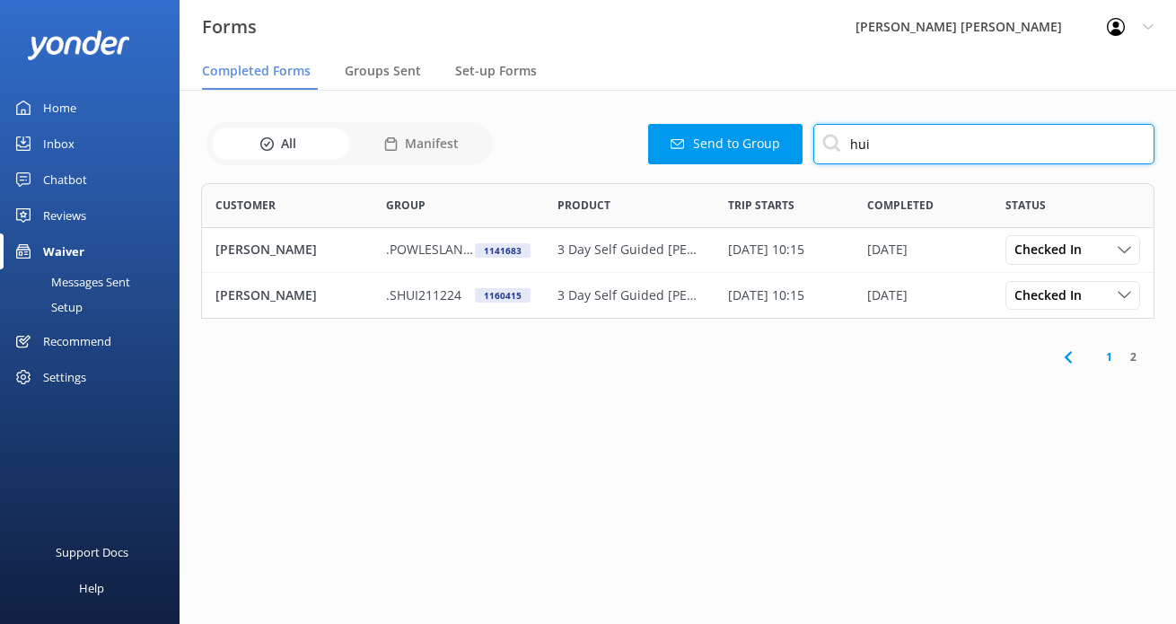
drag, startPoint x: 879, startPoint y: 146, endPoint x: 794, endPoint y: 147, distance: 85.3
click at [794, 147] on div "Send to Group hui" at bounding box center [826, 144] width 656 height 40
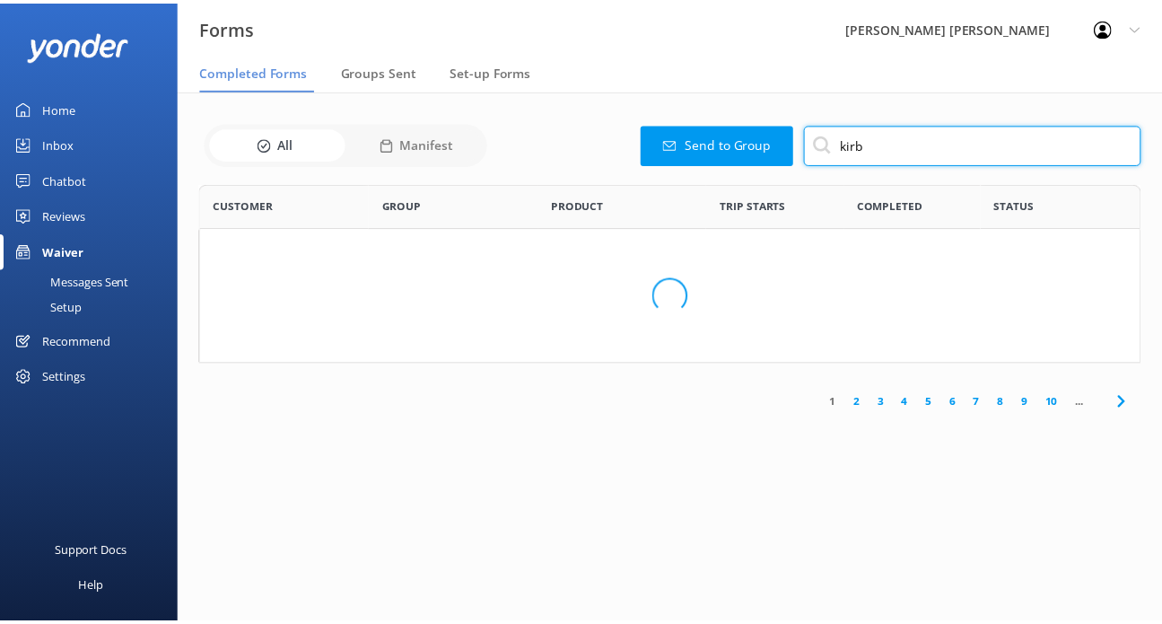
scroll to position [14, 14]
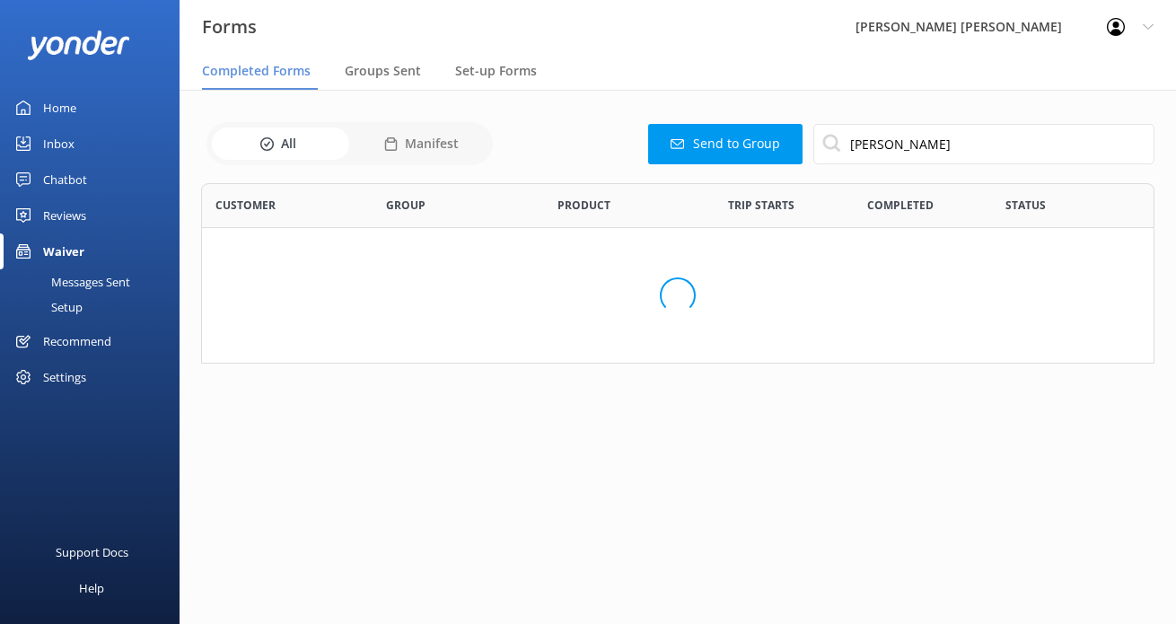
click at [745, 143] on div "Loading.." at bounding box center [678, 296] width 916 height 624
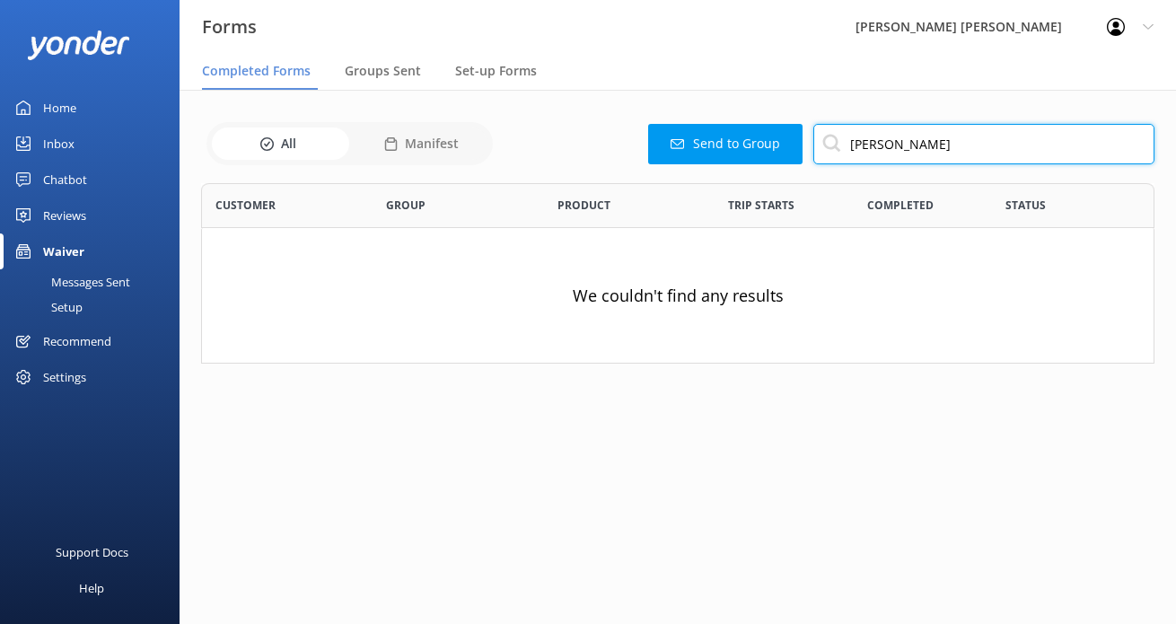
drag, startPoint x: 894, startPoint y: 150, endPoint x: 798, endPoint y: 133, distance: 97.6
click at [798, 133] on div "Send to Group [PERSON_NAME]" at bounding box center [826, 144] width 656 height 40
type input "[PERSON_NAME]"
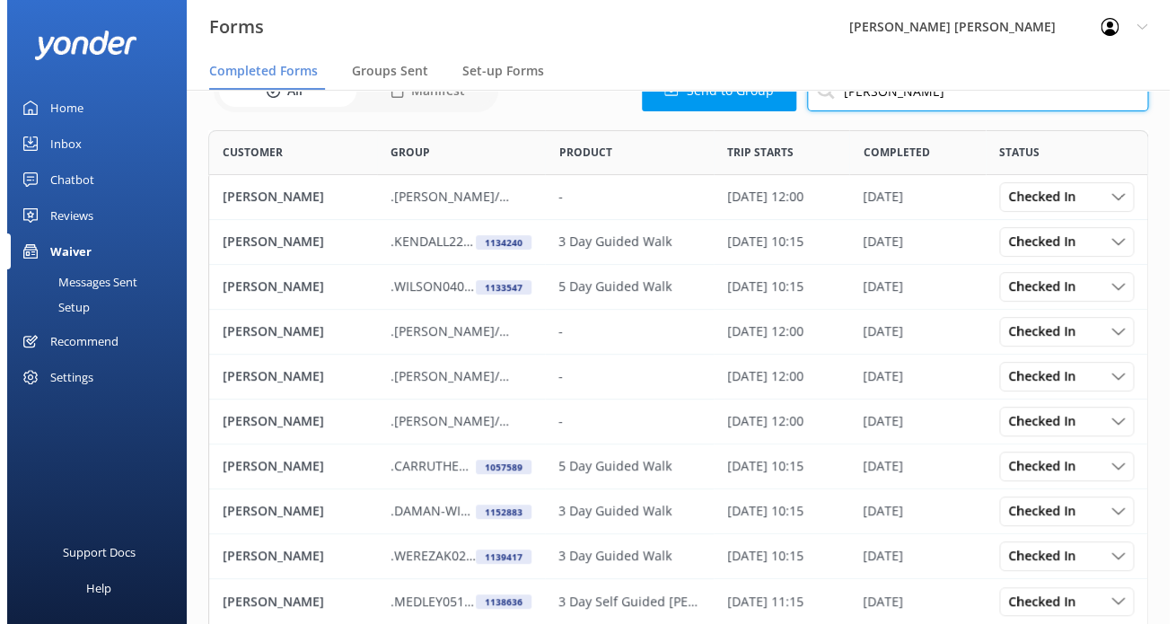
scroll to position [0, 0]
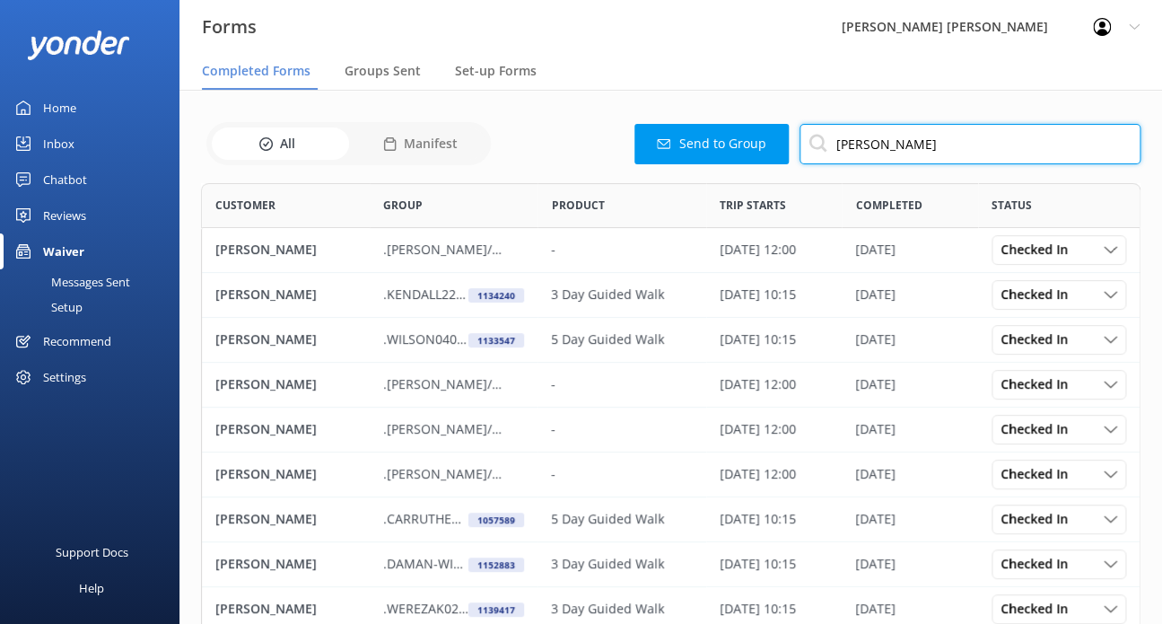
drag, startPoint x: 861, startPoint y: 146, endPoint x: 793, endPoint y: 138, distance: 68.7
click at [793, 138] on div "Send to Group [PERSON_NAME]" at bounding box center [818, 144] width 645 height 40
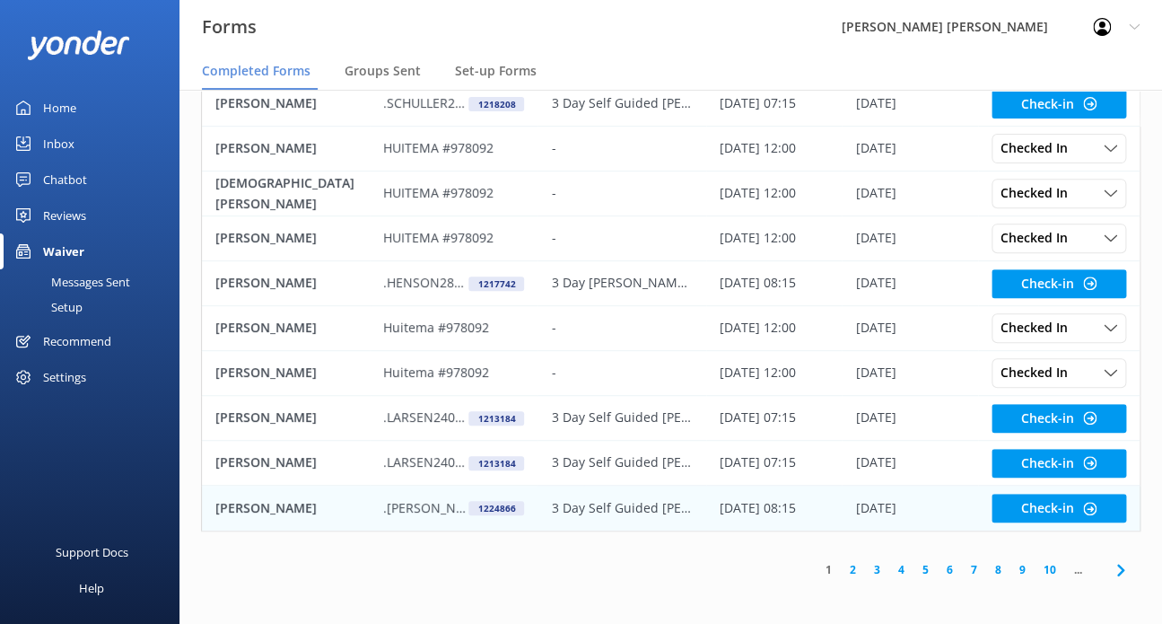
scroll to position [147, 0]
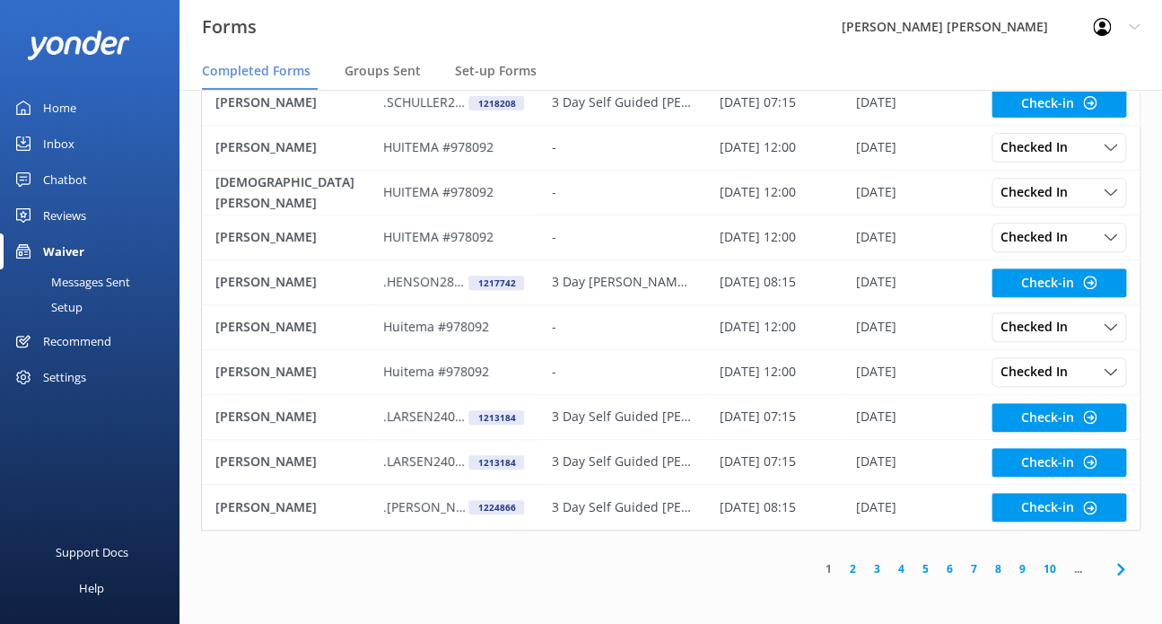
click at [899, 567] on link "4" at bounding box center [902, 568] width 24 height 17
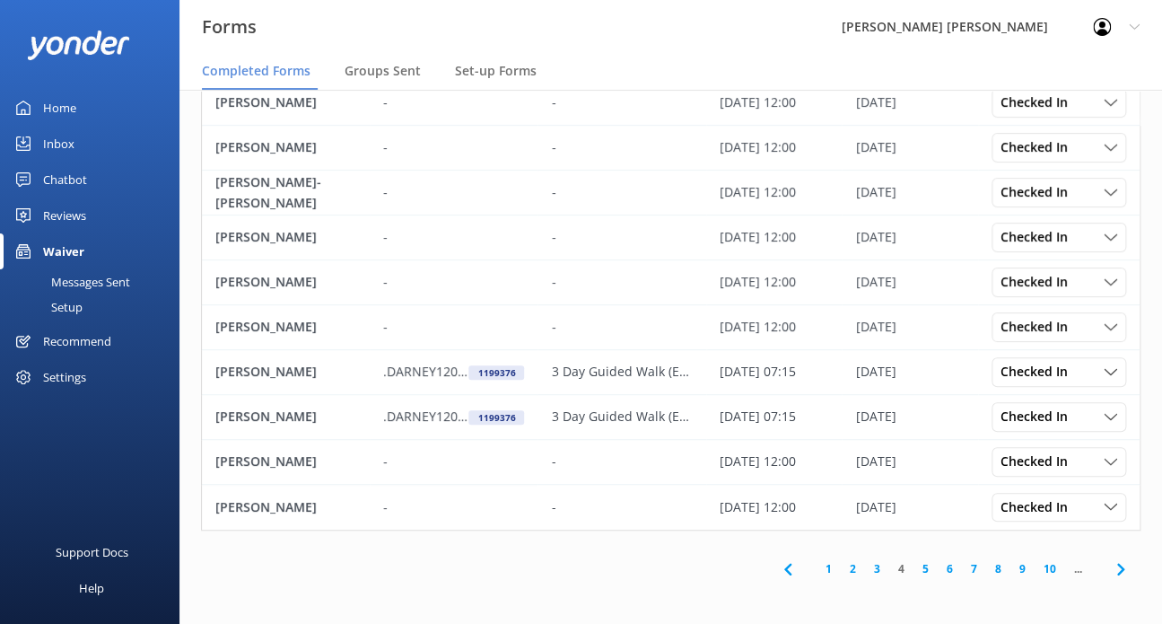
click at [878, 566] on link "3" at bounding box center [877, 568] width 24 height 17
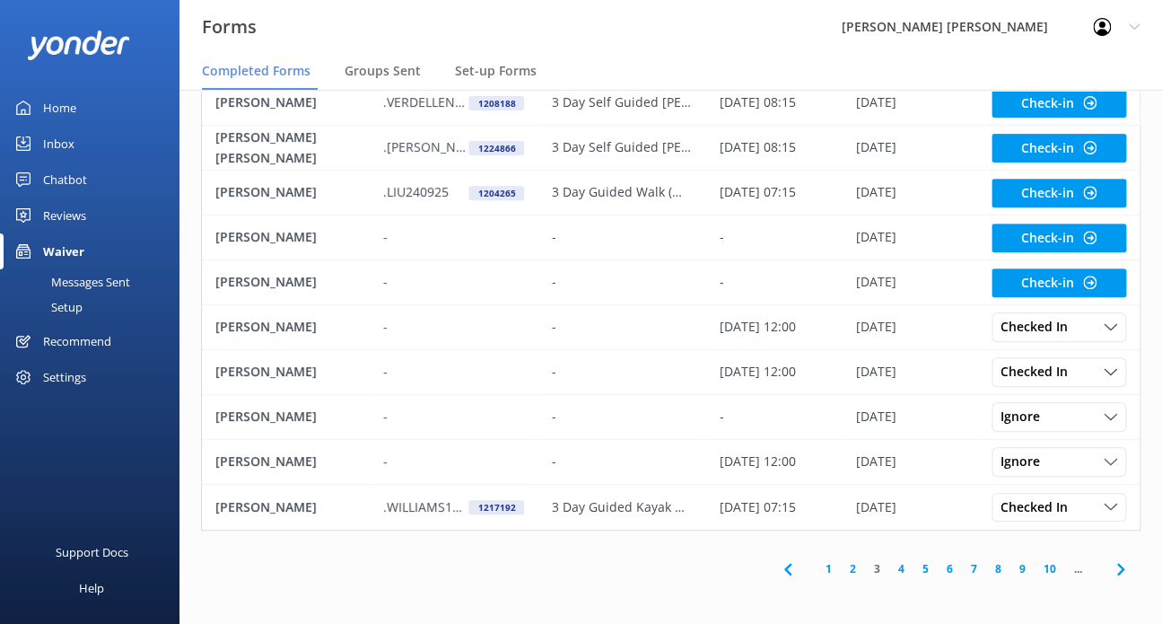
click at [852, 571] on link "2" at bounding box center [853, 568] width 24 height 17
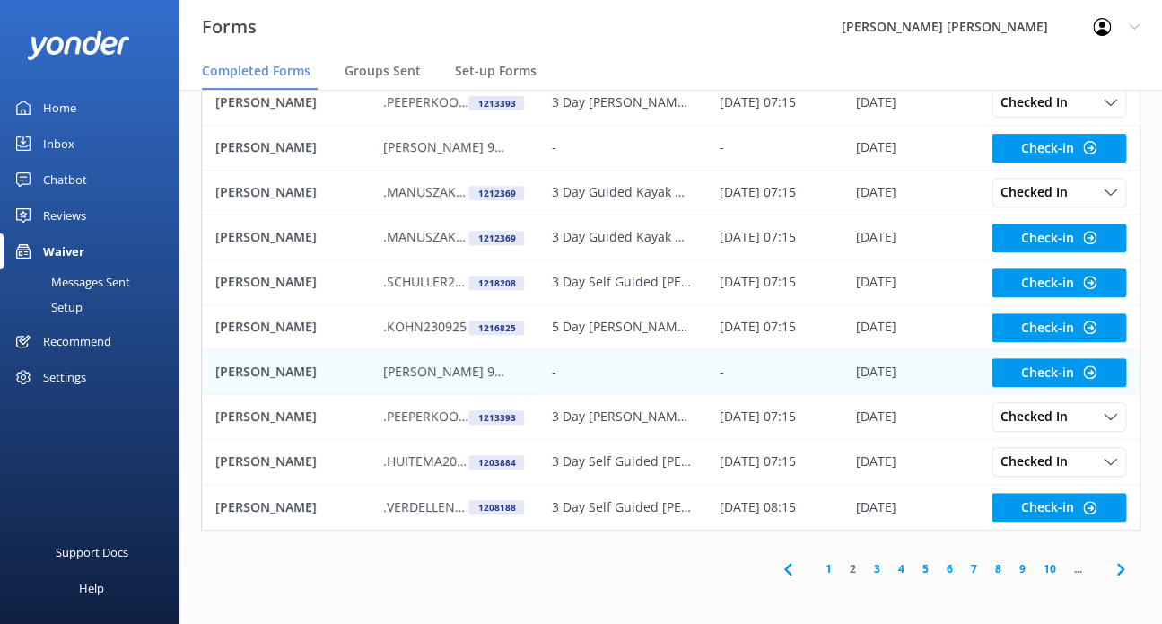
click at [475, 366] on p "[PERSON_NAME] 979426" at bounding box center [444, 372] width 123 height 20
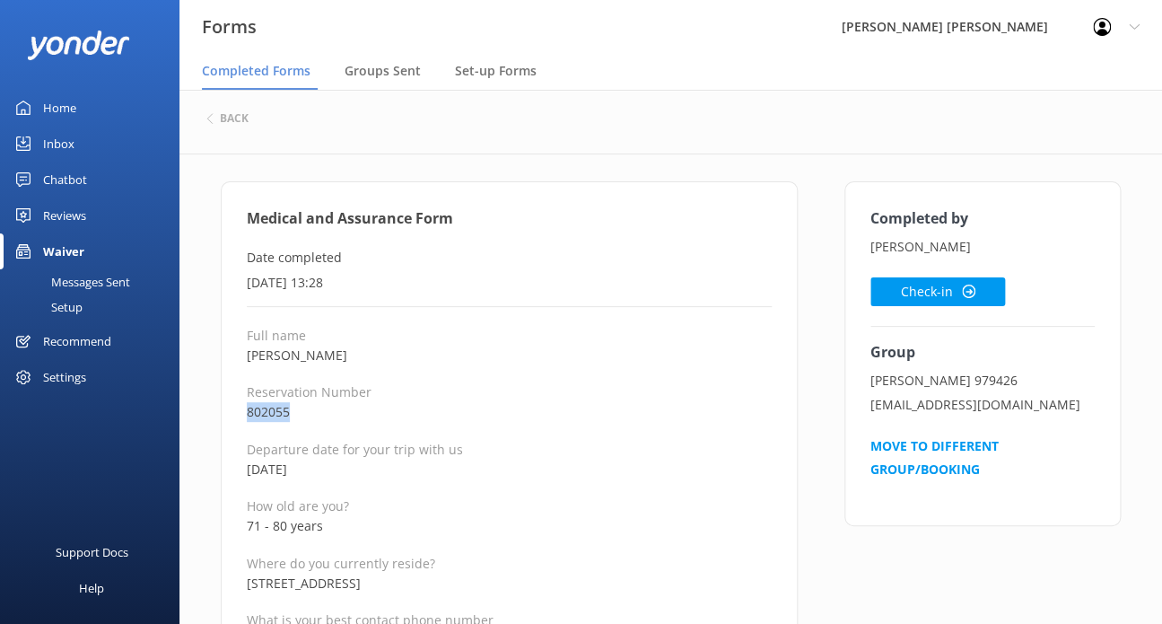
drag, startPoint x: 297, startPoint y: 410, endPoint x: 247, endPoint y: 413, distance: 50.3
click at [247, 413] on p "802055" at bounding box center [509, 412] width 525 height 20
drag, startPoint x: 373, startPoint y: 361, endPoint x: 242, endPoint y: 351, distance: 130.5
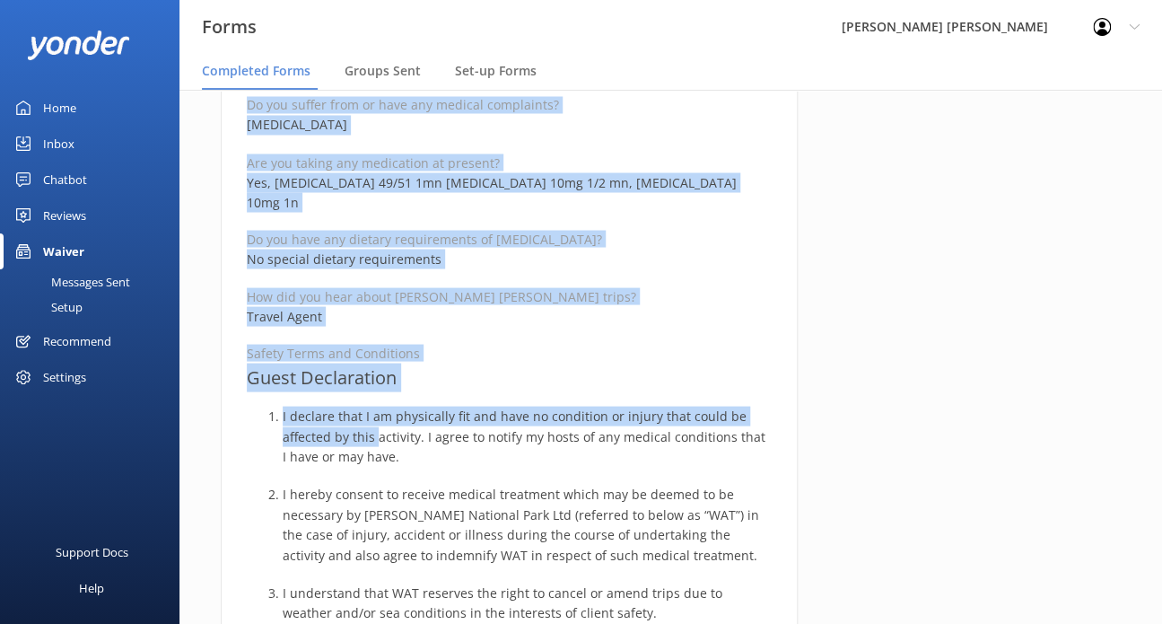
scroll to position [1167, 0]
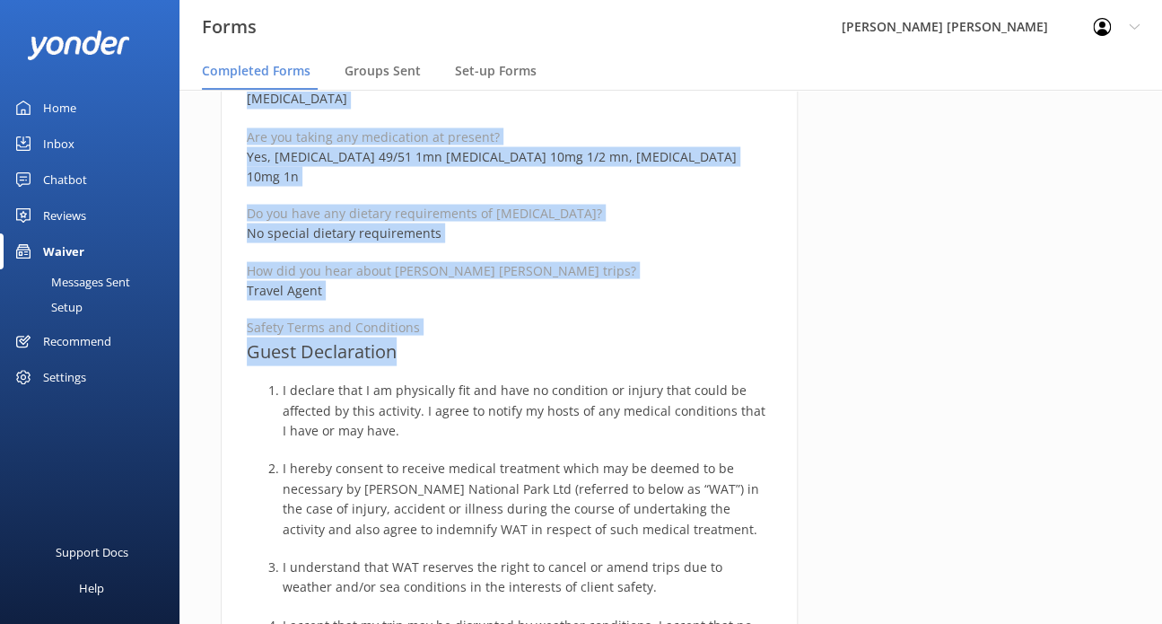
drag, startPoint x: 243, startPoint y: 217, endPoint x: 421, endPoint y: 338, distance: 215.1
click at [421, 338] on div "Medical and Assurance Form Date completed [DATE] 13:28 Full name [PERSON_NAME] …" at bounding box center [509, 319] width 577 height 2610
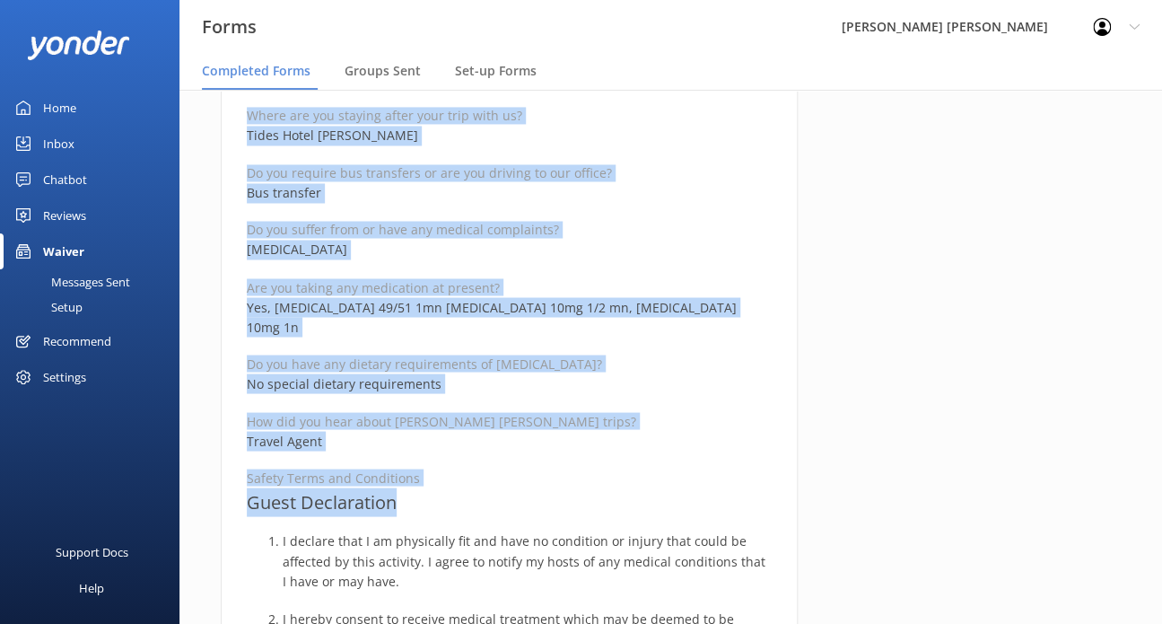
scroll to position [987, 0]
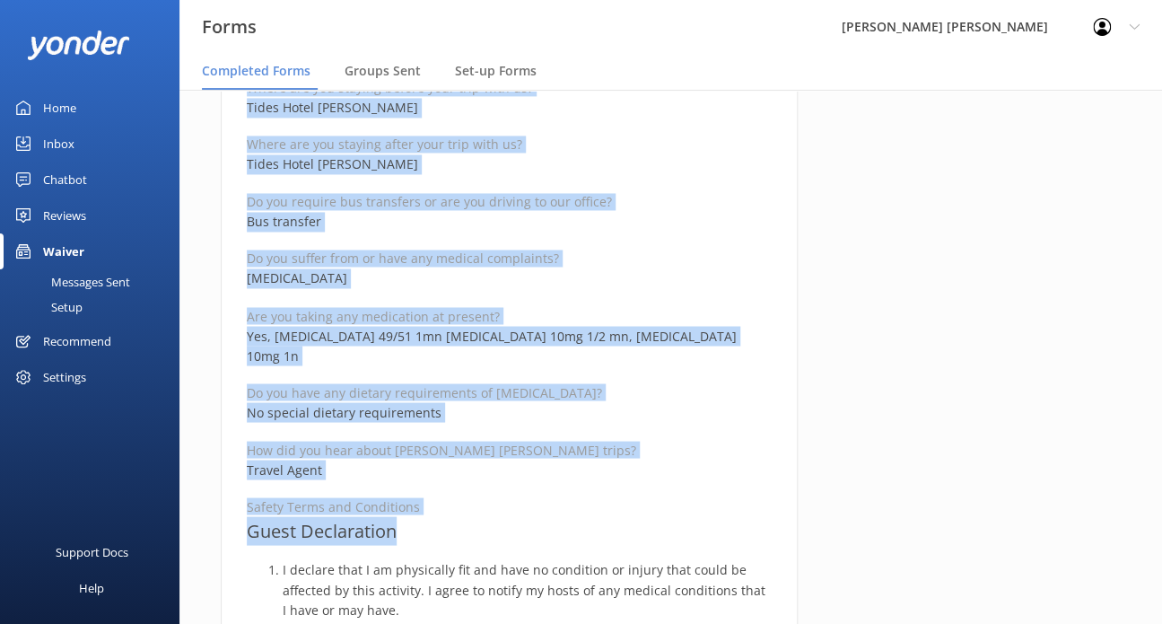
click at [536, 316] on p "Are you taking any medication at present?" at bounding box center [509, 315] width 525 height 17
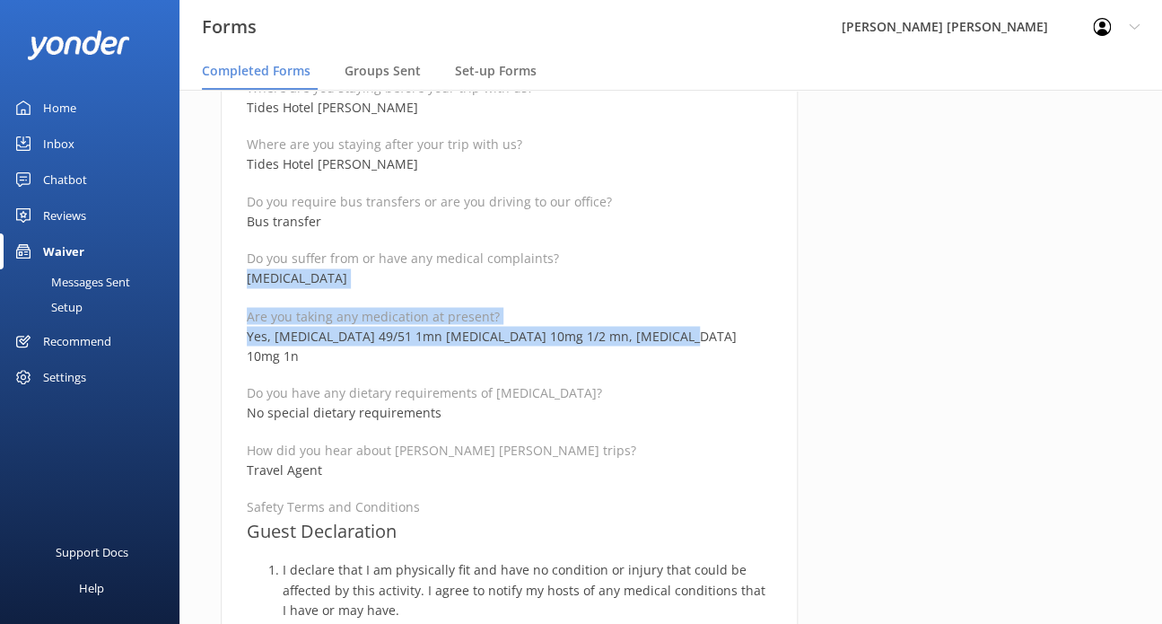
drag, startPoint x: 689, startPoint y: 337, endPoint x: 241, endPoint y: 281, distance: 450.5
click at [241, 281] on div "Medical and Assurance Form Date completed [DATE] 13:28 Full name [PERSON_NAME] …" at bounding box center [509, 499] width 577 height 2610
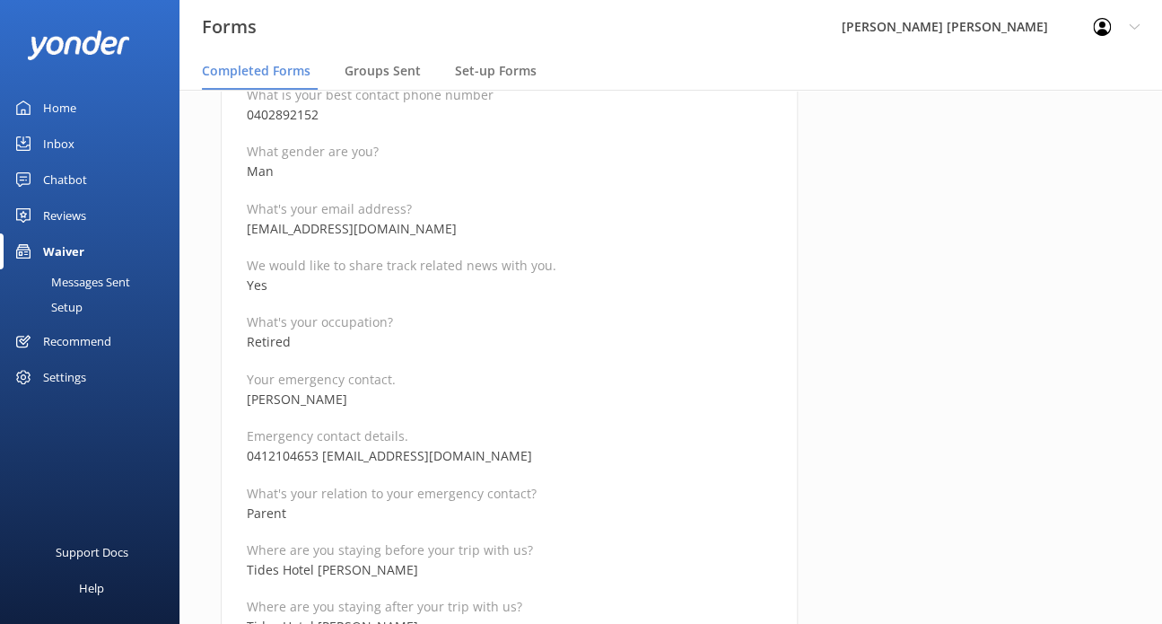
scroll to position [359, 0]
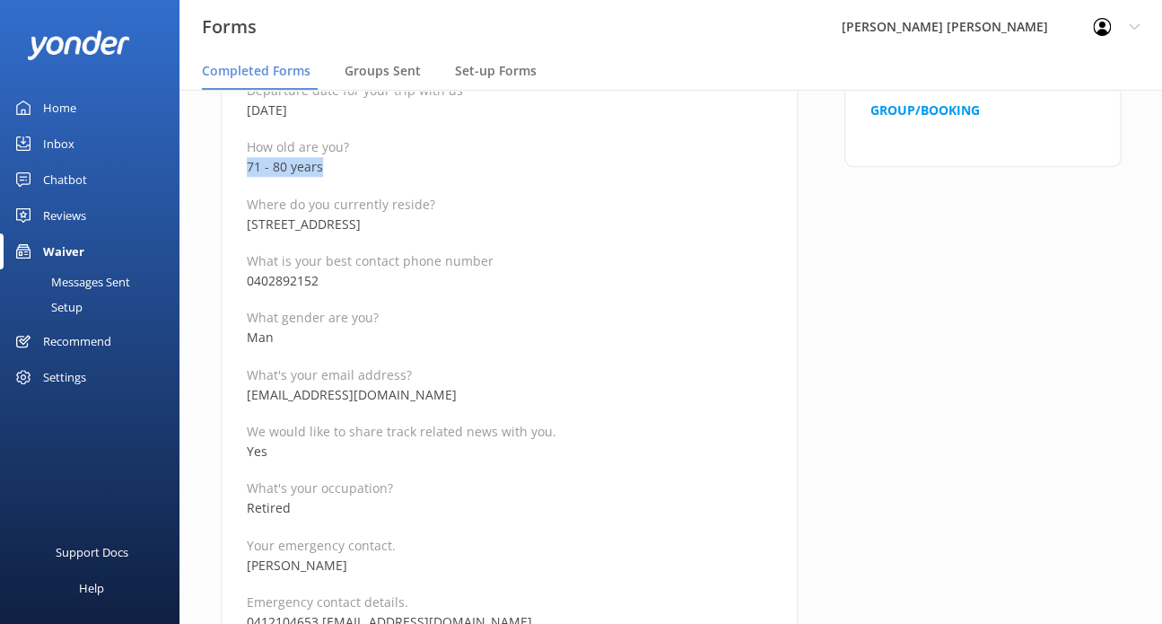
drag, startPoint x: 328, startPoint y: 164, endPoint x: 214, endPoint y: 165, distance: 114.0
drag, startPoint x: 374, startPoint y: 395, endPoint x: 252, endPoint y: 399, distance: 122.1
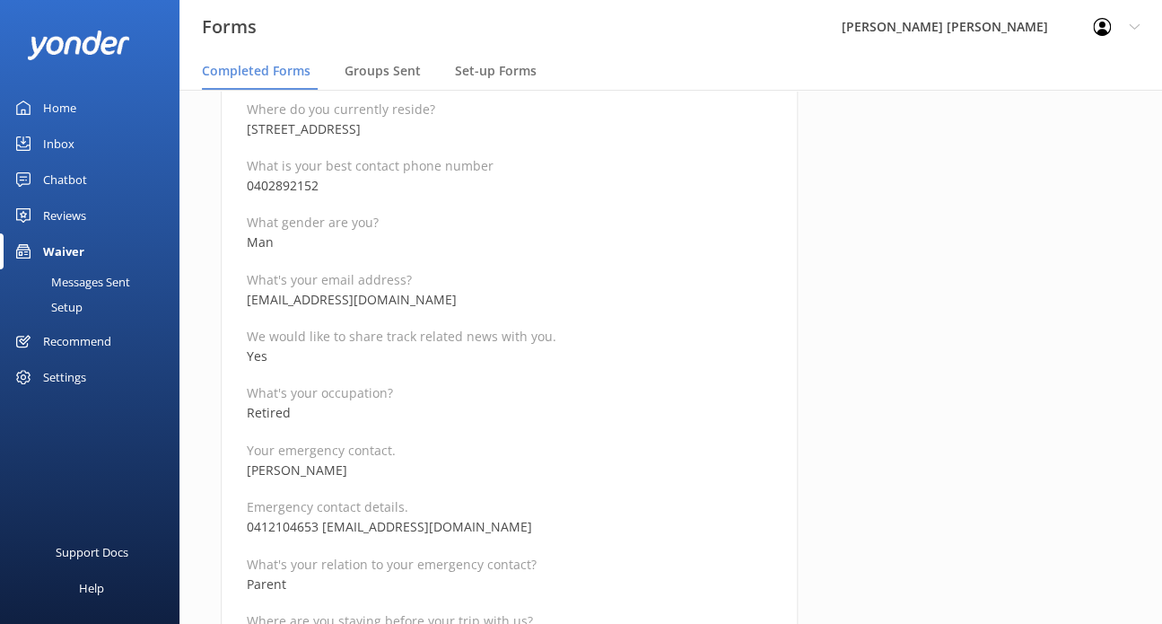
scroll to position [539, 0]
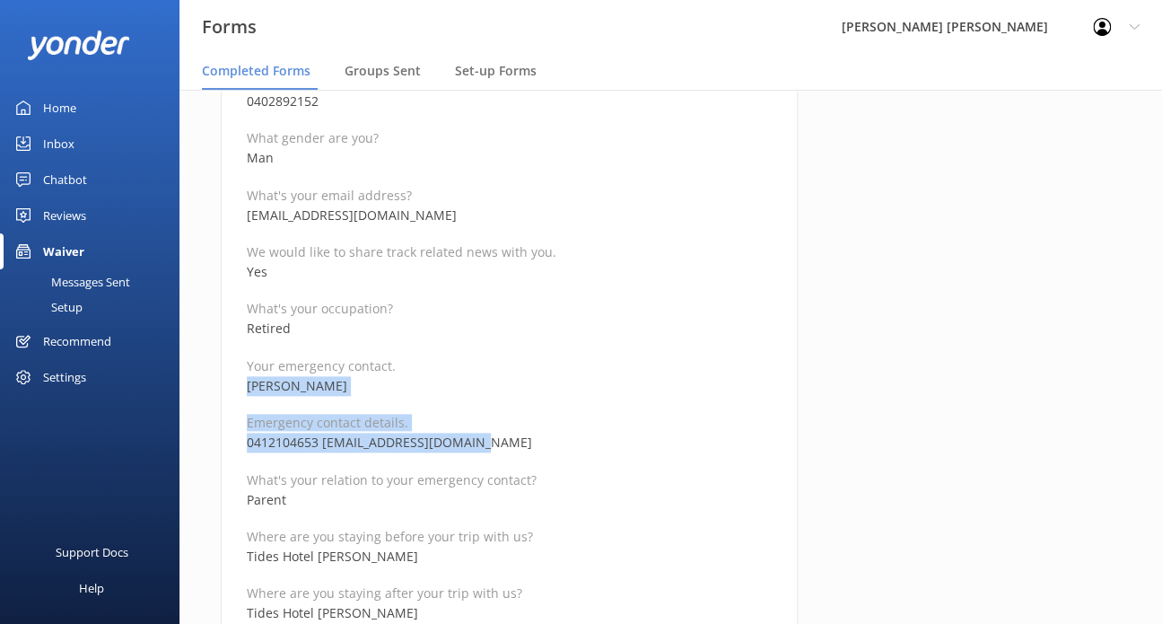
drag, startPoint x: 489, startPoint y: 442, endPoint x: 236, endPoint y: 387, distance: 259.0
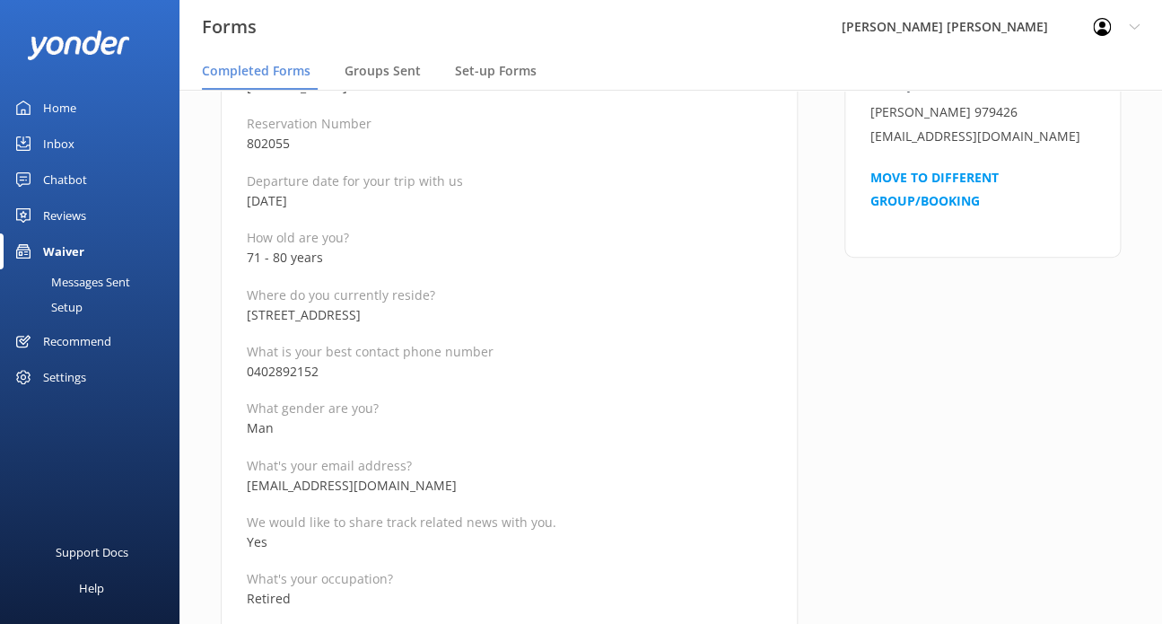
scroll to position [180, 0]
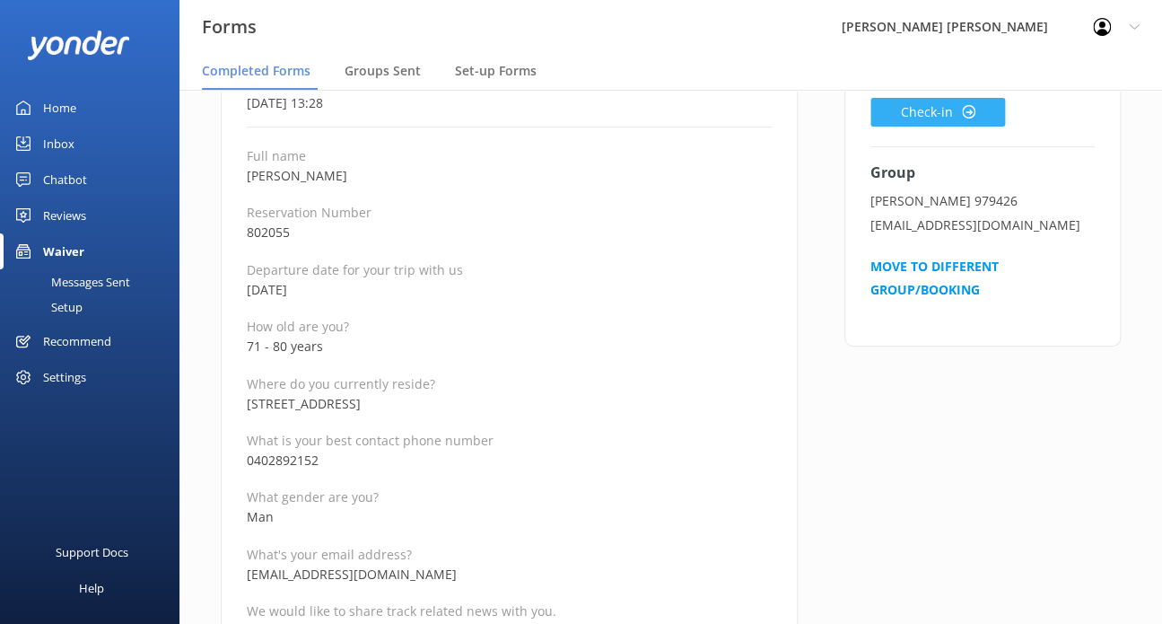
click at [901, 126] on div "Completed by [PERSON_NAME] Check-in Group [PERSON_NAME] 979426 [EMAIL_ADDRESS][…" at bounding box center [983, 175] width 224 height 294
click at [906, 110] on button "Check-in" at bounding box center [938, 112] width 135 height 29
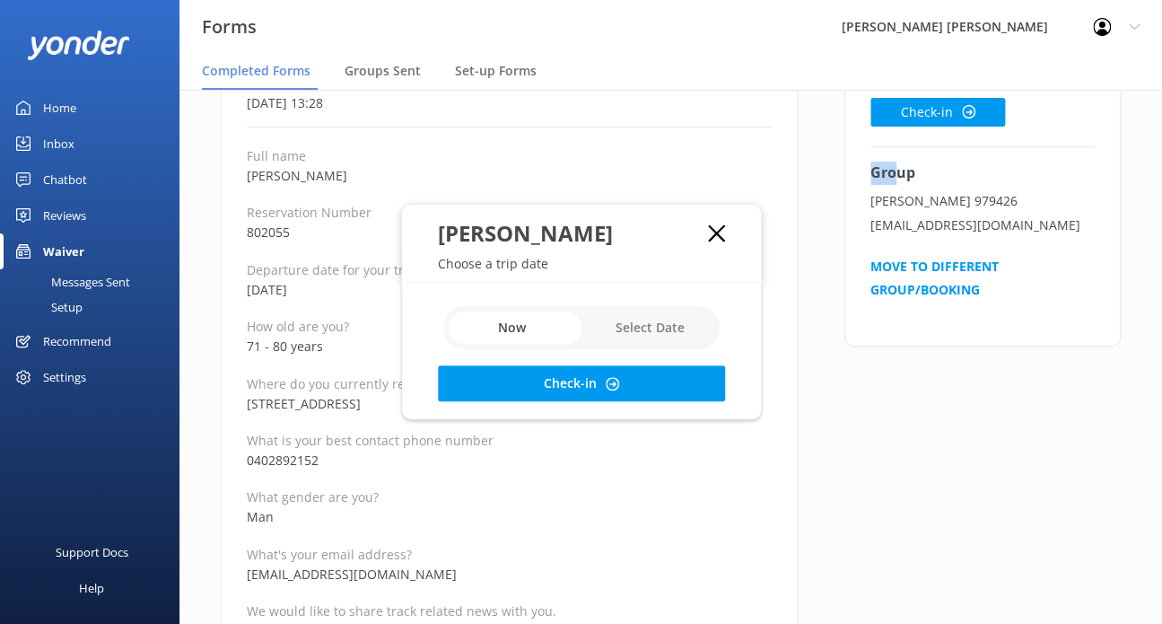
click at [653, 342] on input "checkbox" at bounding box center [581, 327] width 276 height 43
checkbox input "true"
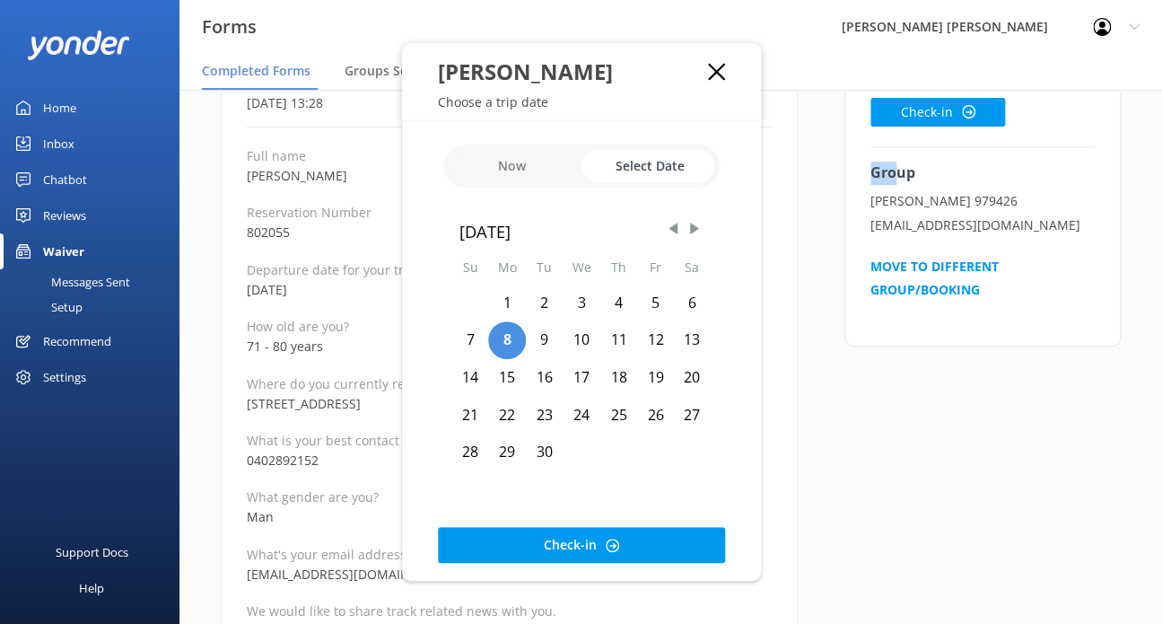
click at [654, 346] on div "12" at bounding box center [655, 340] width 37 height 38
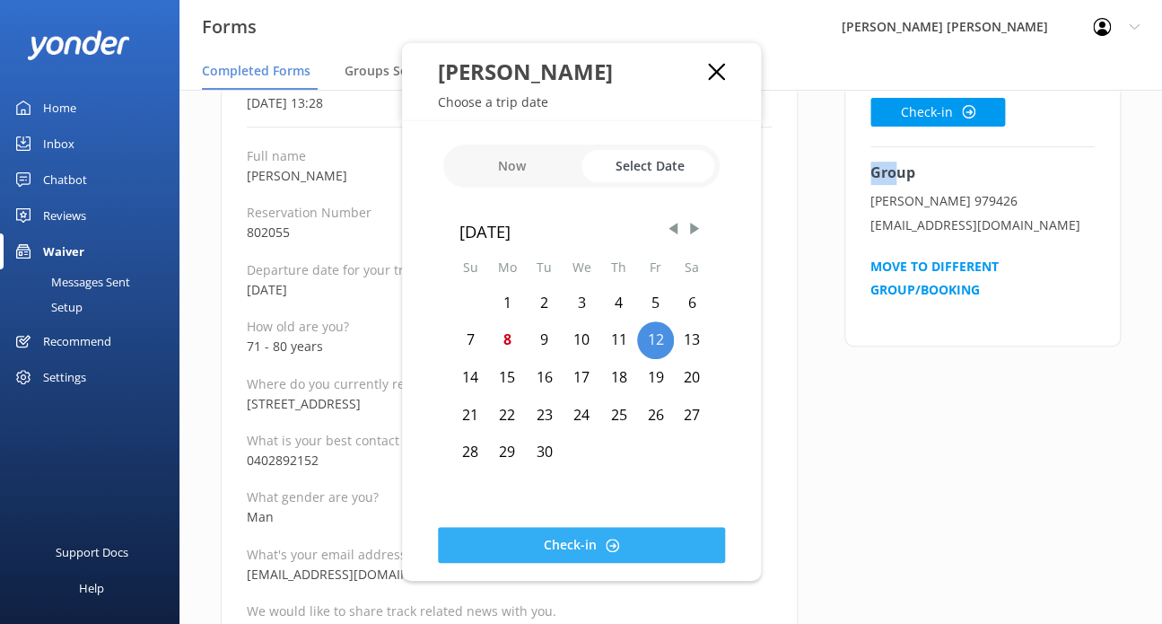
click at [613, 546] on use at bounding box center [612, 545] width 13 height 13
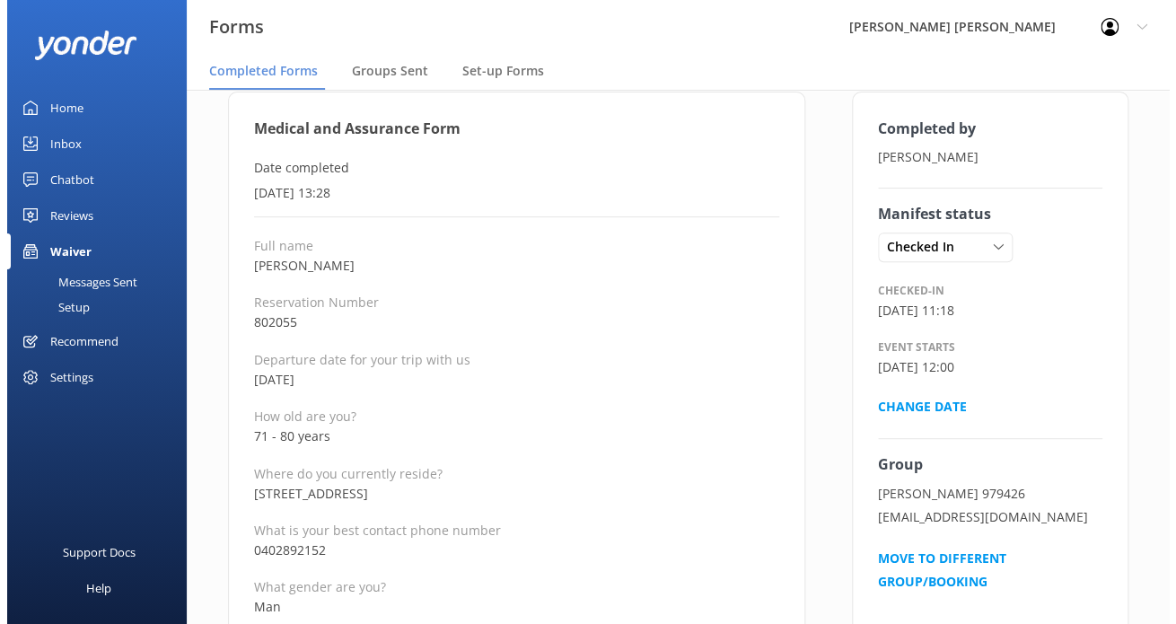
scroll to position [0, 0]
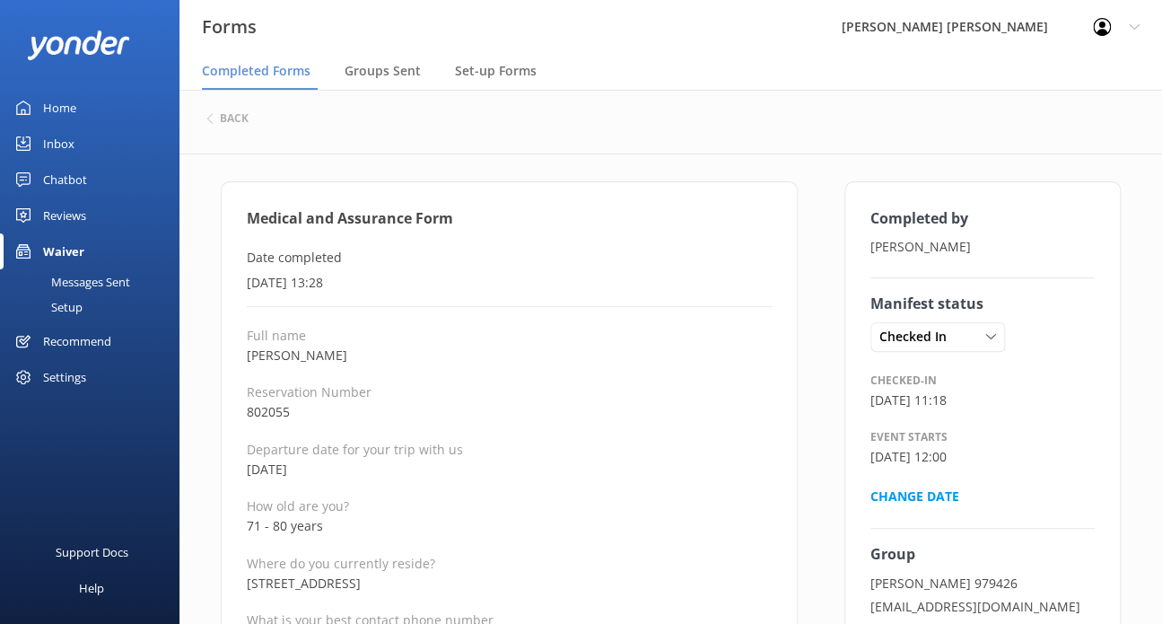
drag, startPoint x: 359, startPoint y: 350, endPoint x: 304, endPoint y: 355, distance: 54.9
click at [304, 355] on p "[PERSON_NAME]" at bounding box center [509, 356] width 525 height 20
click at [236, 119] on h6 "back" at bounding box center [234, 118] width 29 height 11
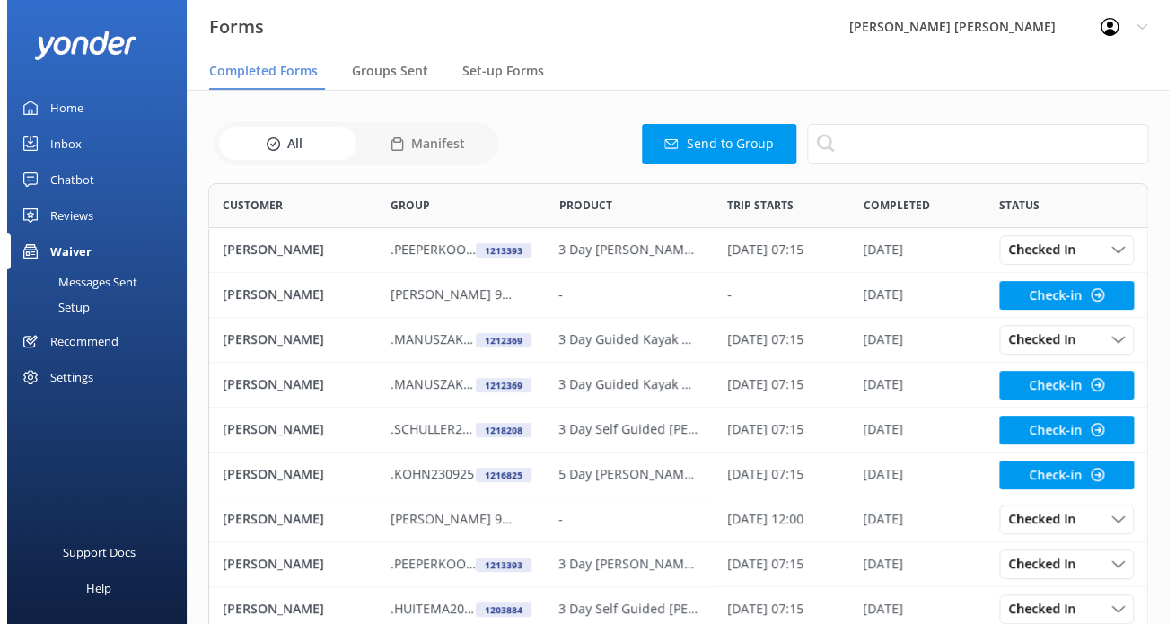
scroll to position [480, 925]
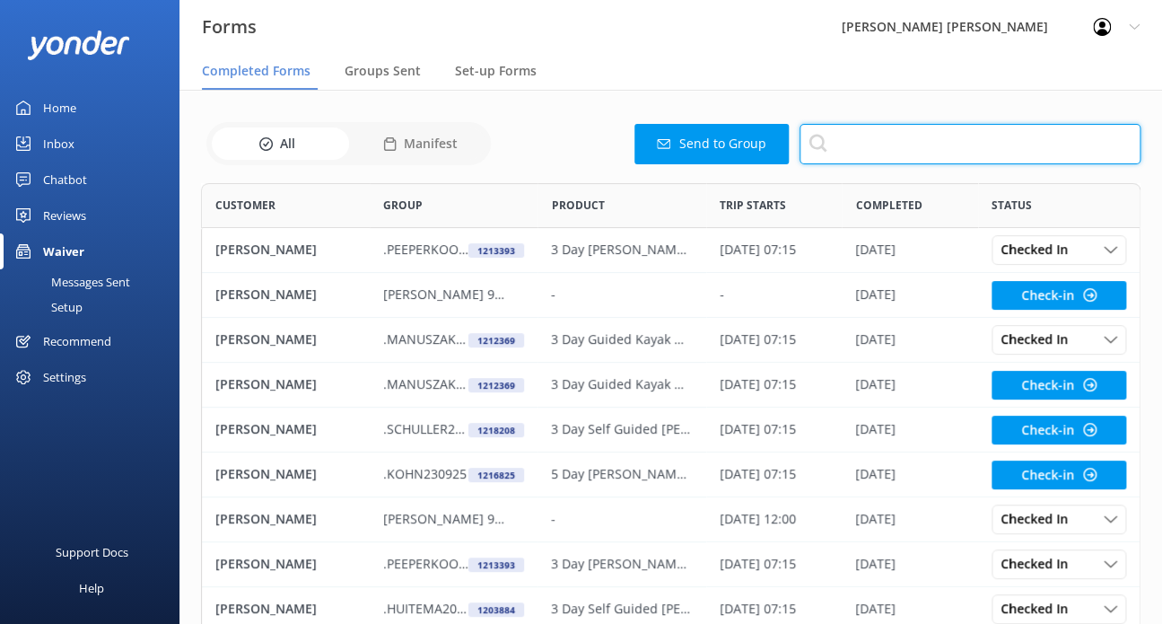
click at [881, 149] on input "text" at bounding box center [970, 144] width 341 height 40
paste input "[PERSON_NAME]"
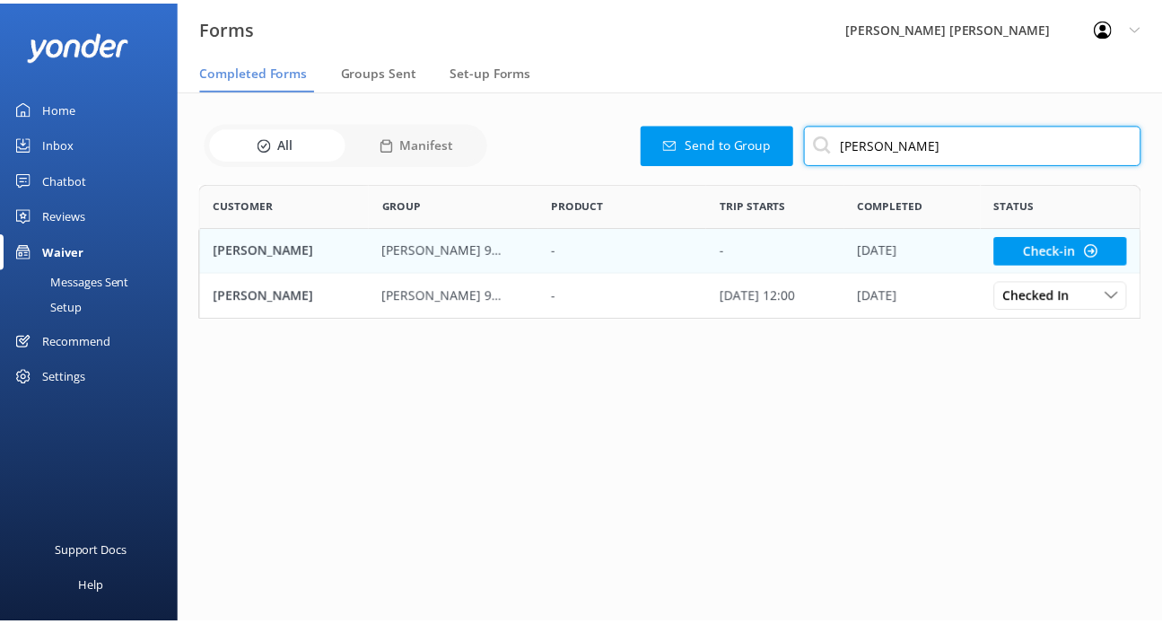
scroll to position [121, 939]
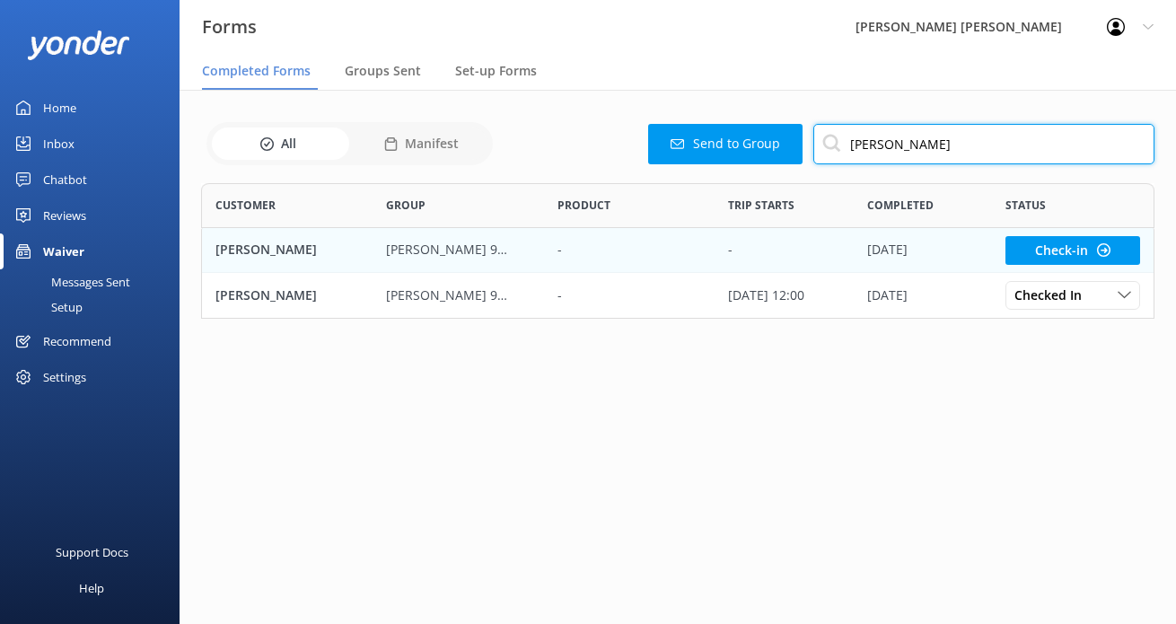
type input "[PERSON_NAME]"
click at [484, 256] on p "[PERSON_NAME] 979426" at bounding box center [449, 250] width 126 height 20
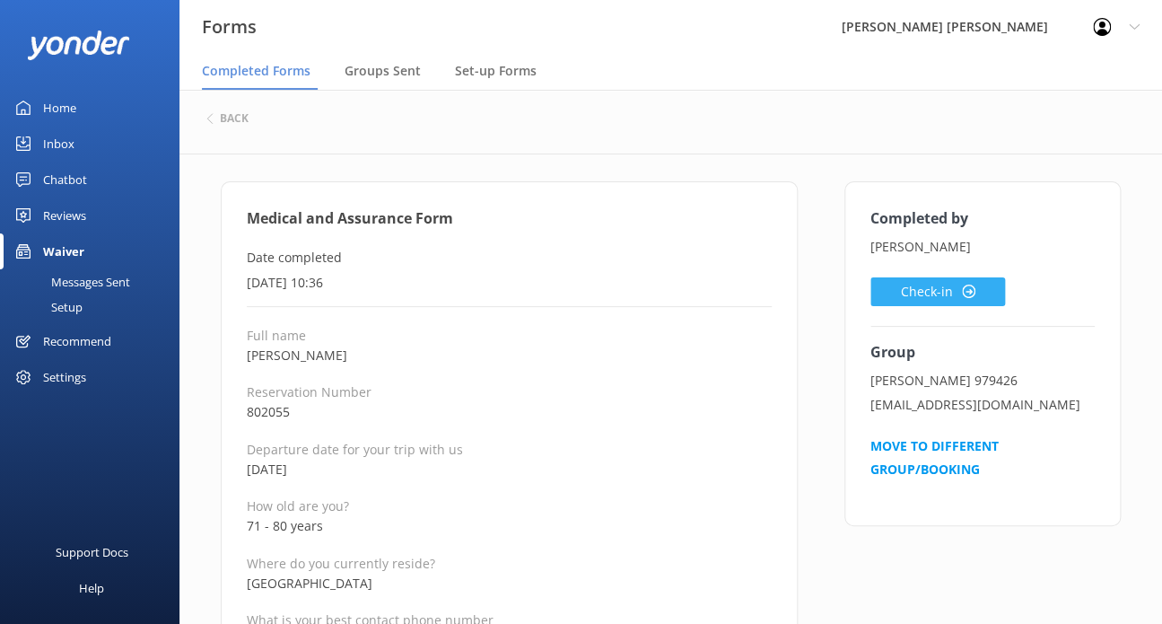
click at [910, 295] on button "Check-in" at bounding box center [938, 291] width 135 height 29
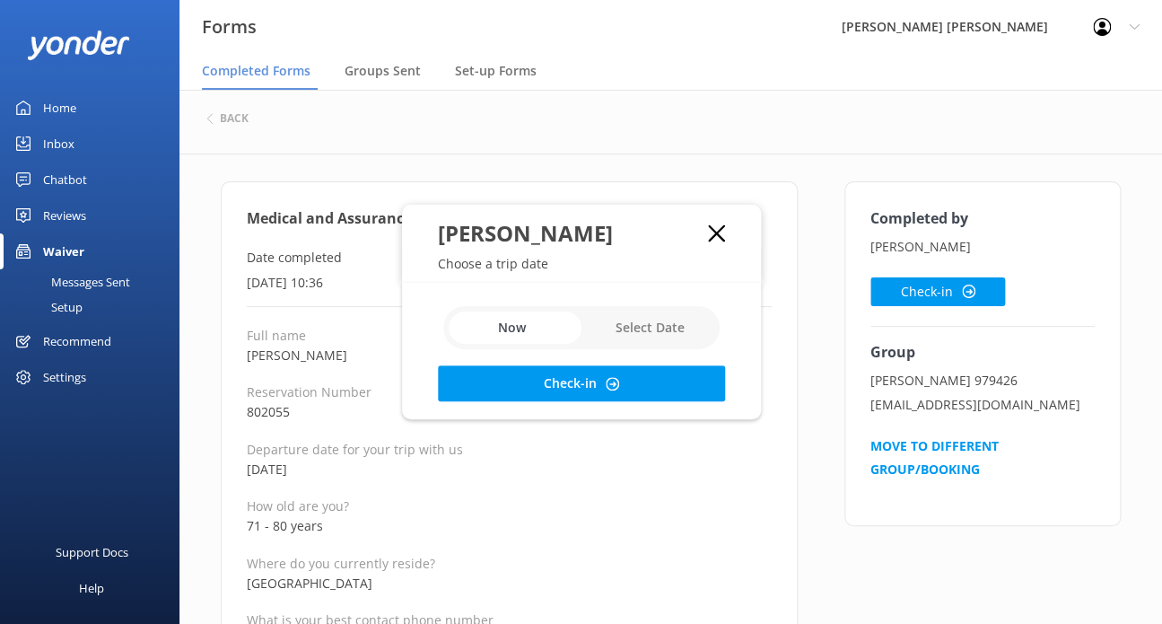
click at [659, 333] on input "checkbox" at bounding box center [581, 327] width 276 height 43
checkbox input "true"
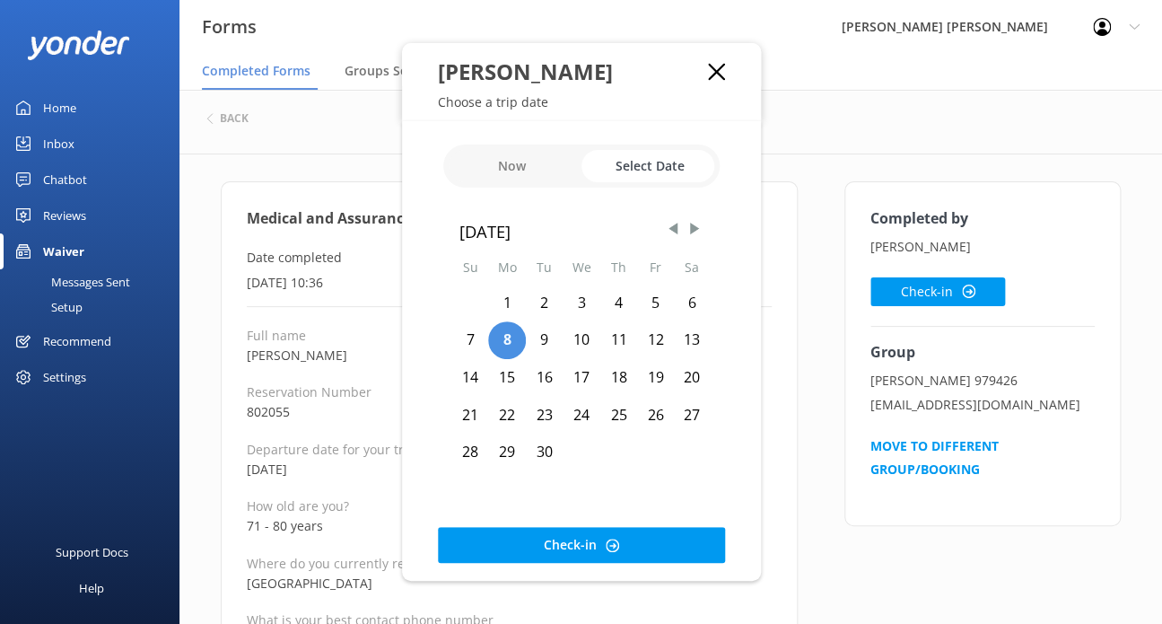
click at [654, 338] on div "12" at bounding box center [655, 340] width 37 height 38
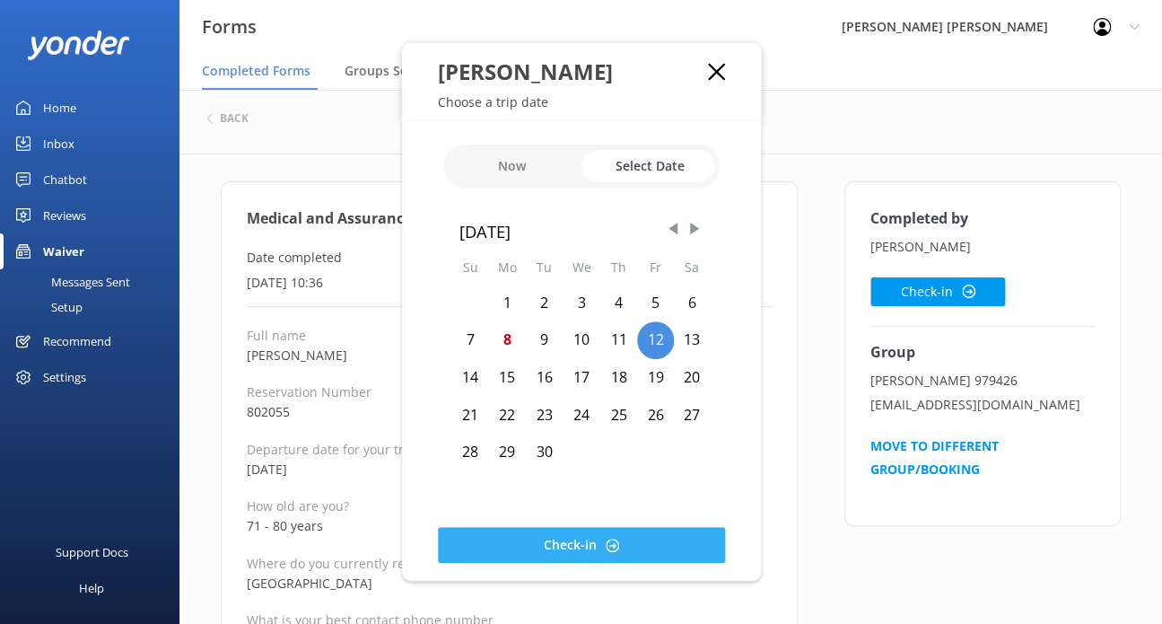
click at [628, 540] on button "Check-in" at bounding box center [581, 545] width 287 height 36
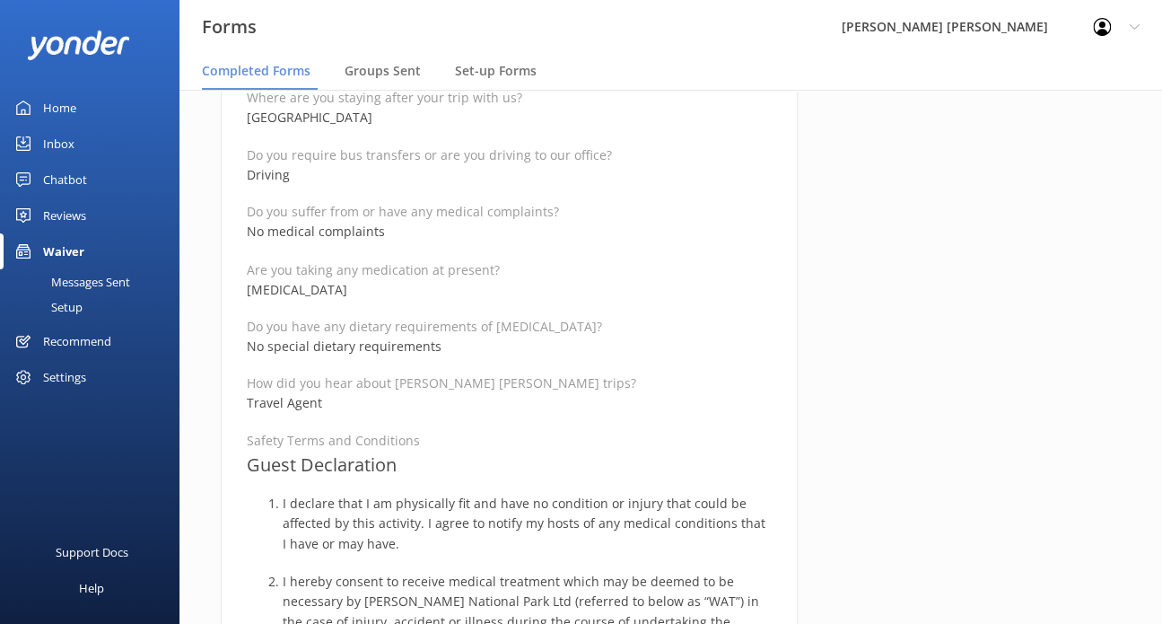
scroll to position [987, 0]
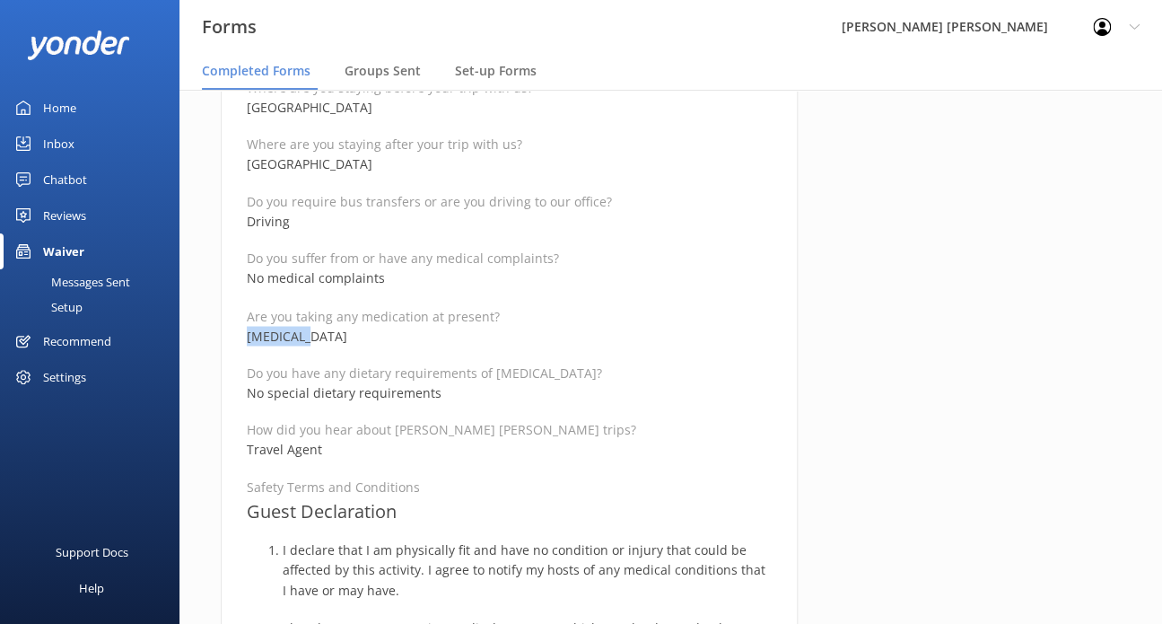
drag, startPoint x: 304, startPoint y: 334, endPoint x: 224, endPoint y: 334, distance: 79.9
click at [224, 334] on div "Medical and Assurance Form Date completed [DATE] 10:36 Full name [PERSON_NAME] …" at bounding box center [509, 489] width 577 height 2590
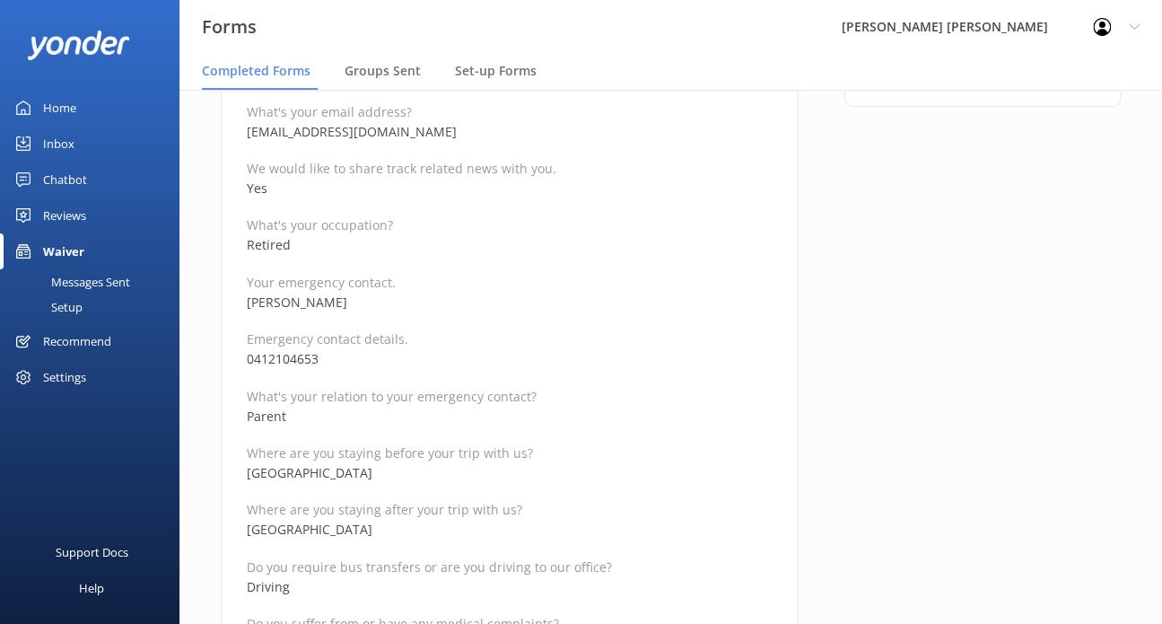
scroll to position [539, 0]
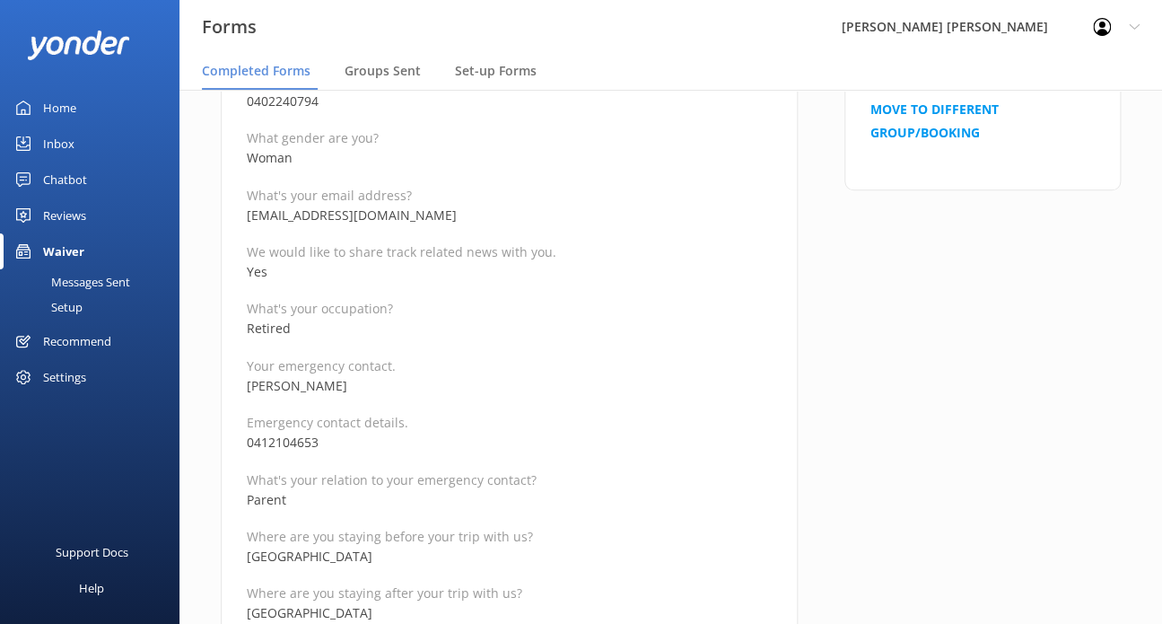
drag, startPoint x: 402, startPoint y: 210, endPoint x: 248, endPoint y: 213, distance: 154.4
click at [248, 213] on p "[EMAIL_ADDRESS][DOMAIN_NAME]" at bounding box center [509, 216] width 525 height 20
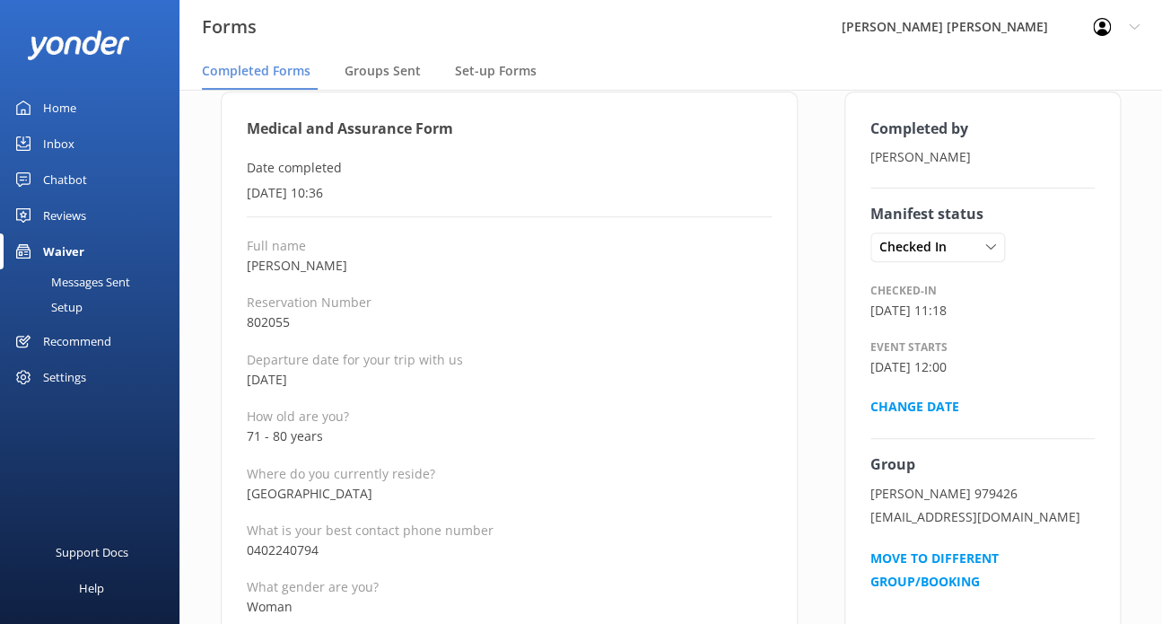
scroll to position [0, 0]
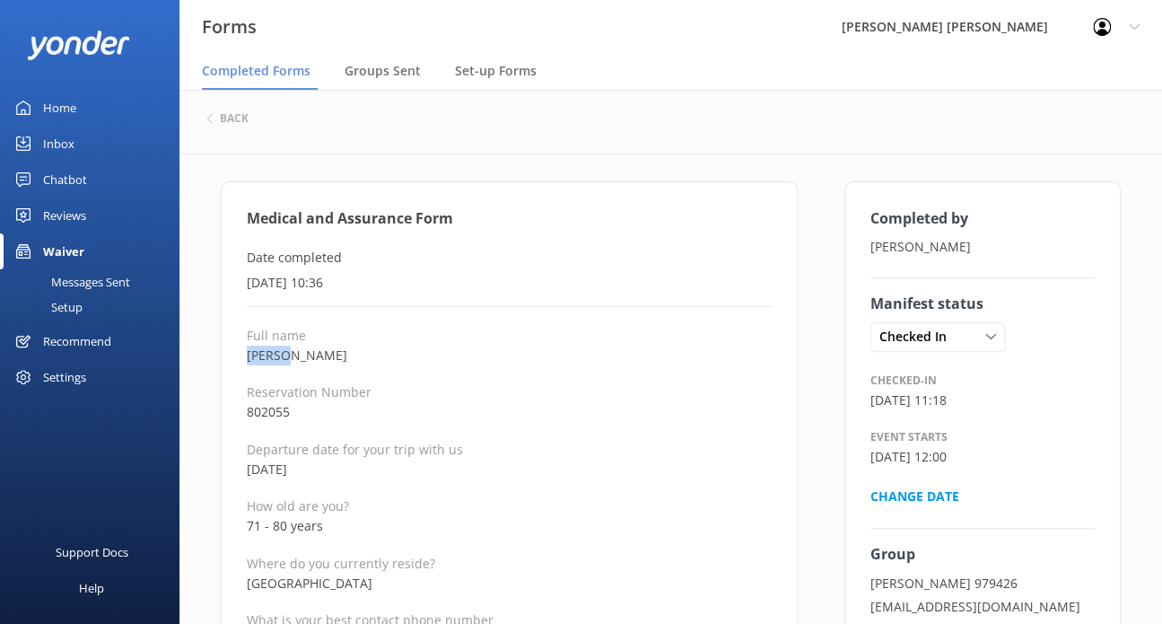
drag, startPoint x: 284, startPoint y: 355, endPoint x: 213, endPoint y: 355, distance: 70.9
click at [585, 271] on div "Medical and Assurance Form Date completed [DATE] 10:36" at bounding box center [509, 257] width 525 height 100
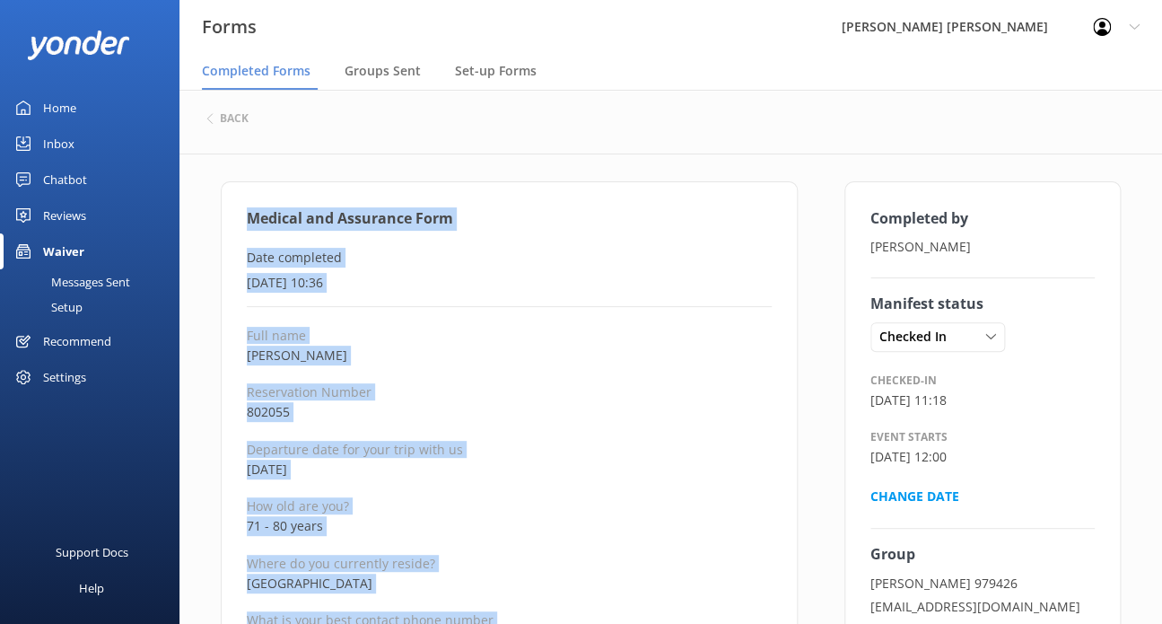
drag, startPoint x: 420, startPoint y: 509, endPoint x: 245, endPoint y: 214, distance: 343.3
click at [715, 274] on p "[DATE] 10:36" at bounding box center [509, 283] width 525 height 20
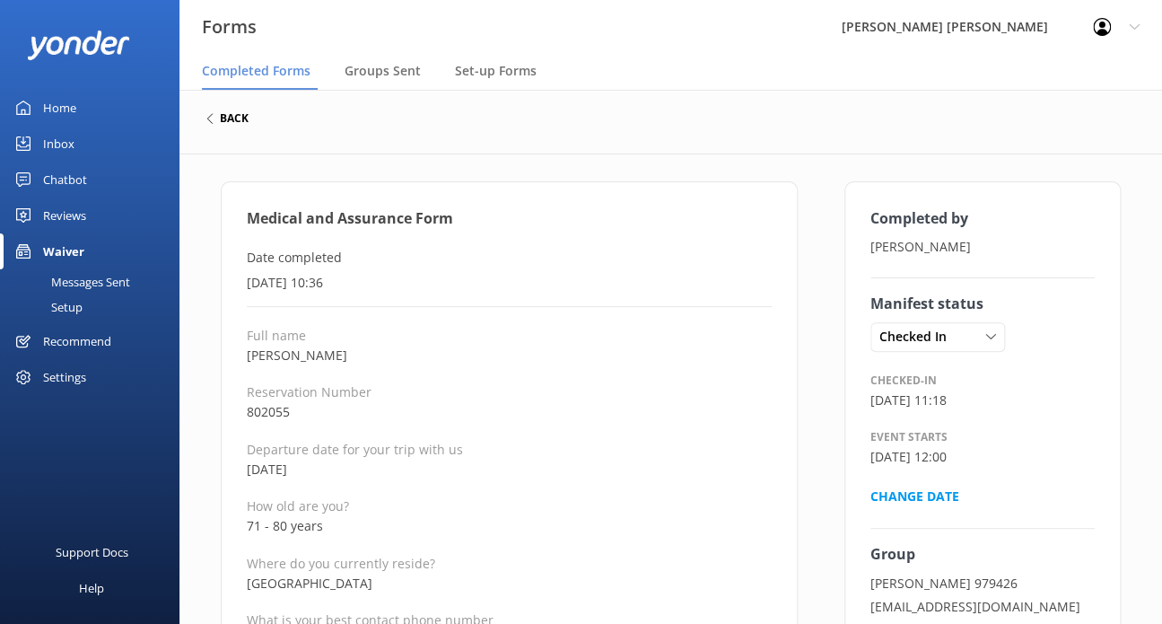
click at [237, 118] on h6 "back" at bounding box center [234, 118] width 29 height 11
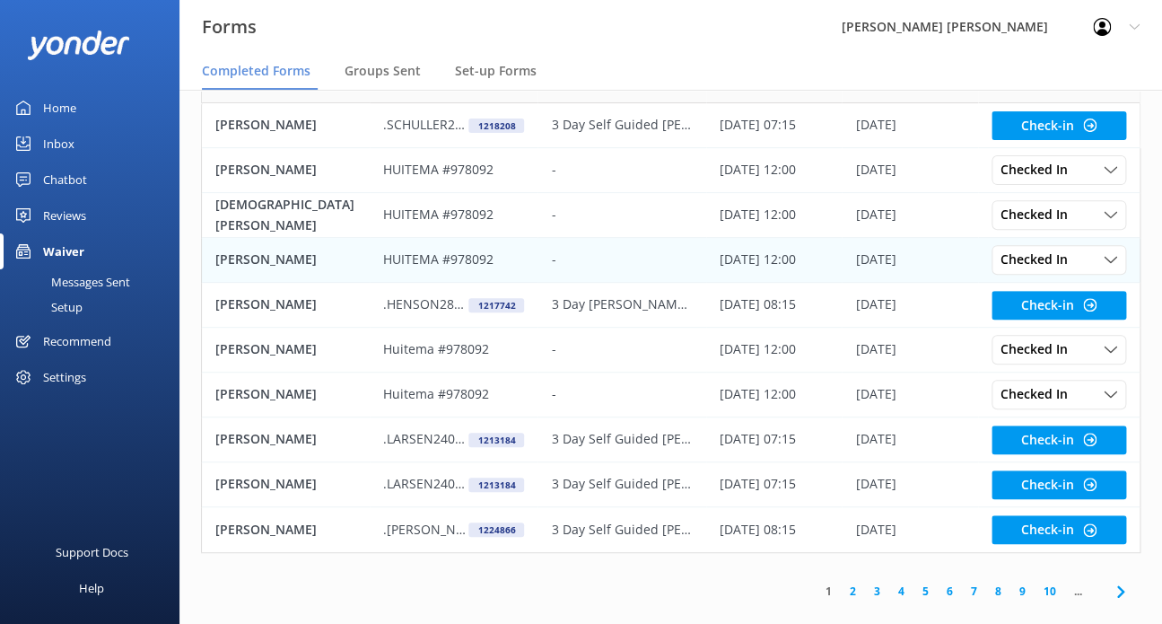
scroll to position [147, 0]
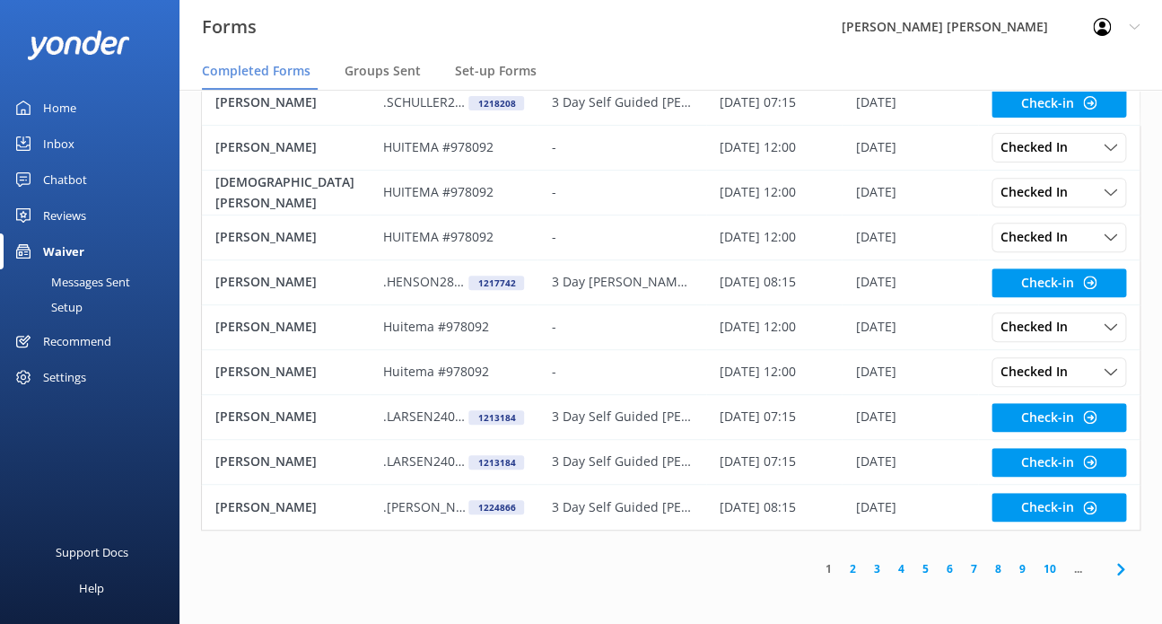
click at [875, 565] on link "3" at bounding box center [877, 568] width 24 height 17
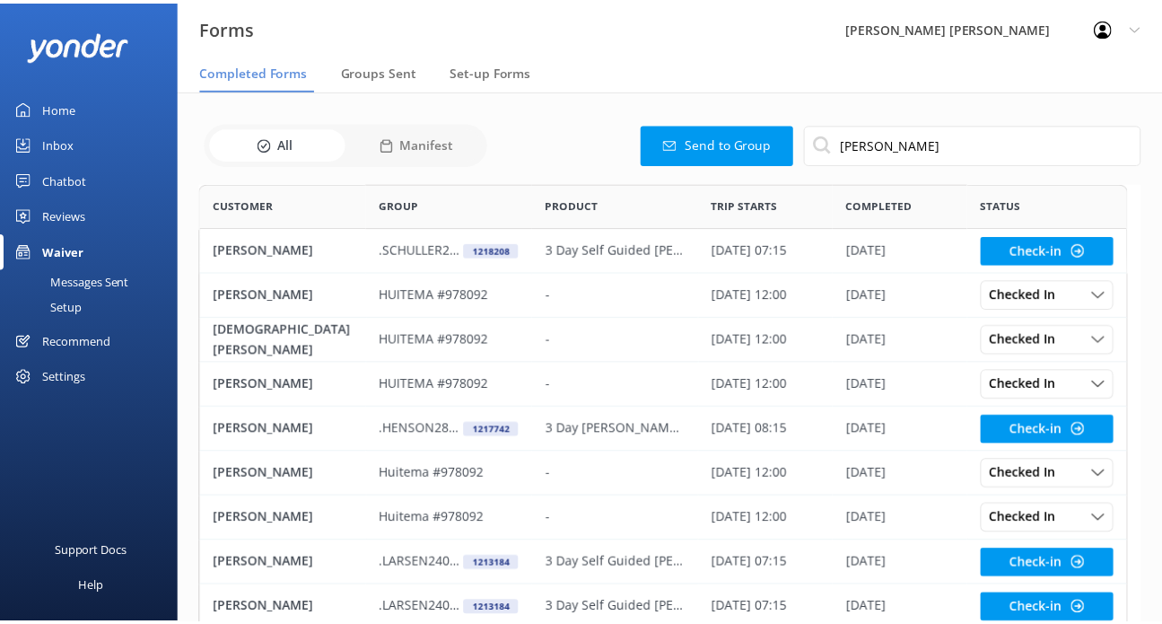
scroll to position [14, 14]
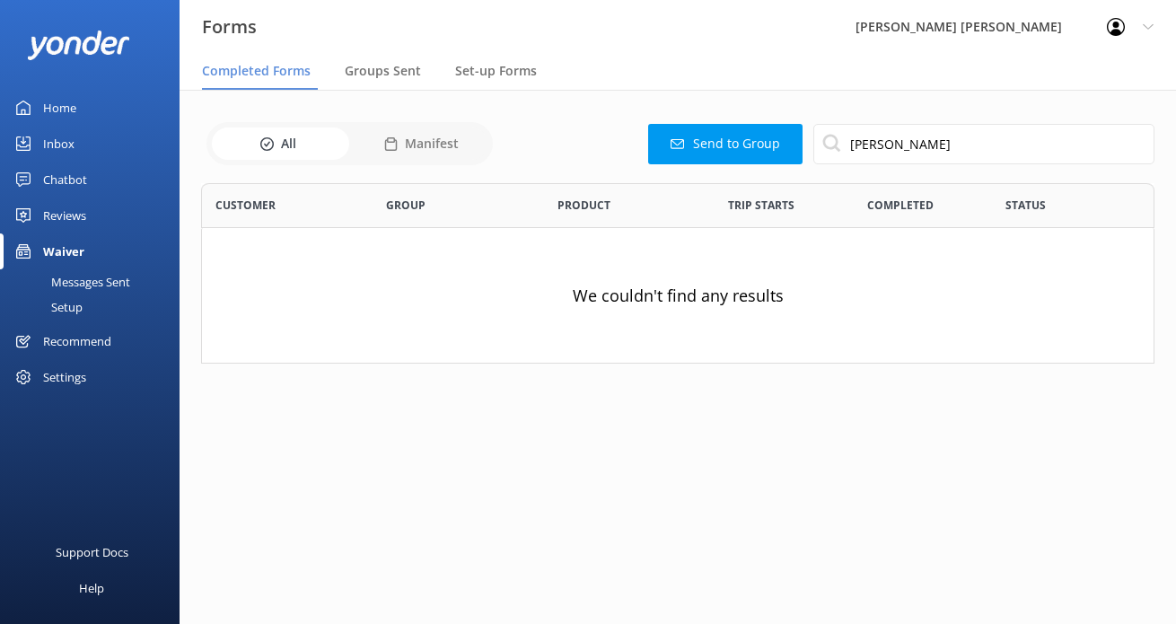
click at [435, 151] on input "checkbox" at bounding box center [349, 143] width 286 height 43
checkbox input "true"
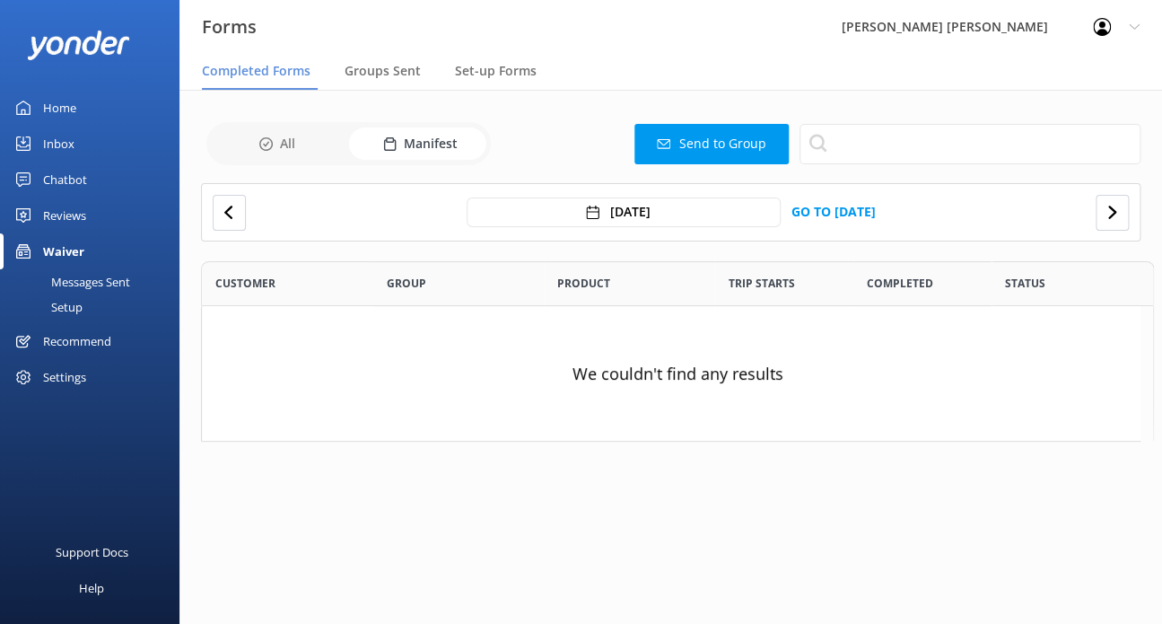
scroll to position [166, 939]
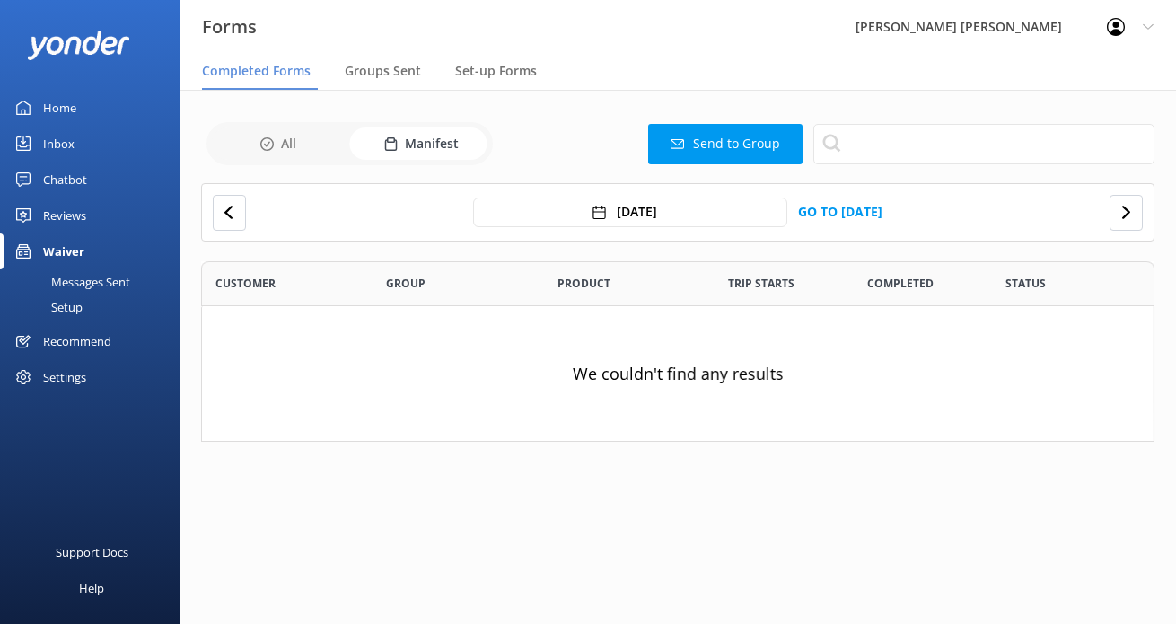
click at [308, 137] on input "checkbox" at bounding box center [349, 143] width 286 height 43
checkbox input "false"
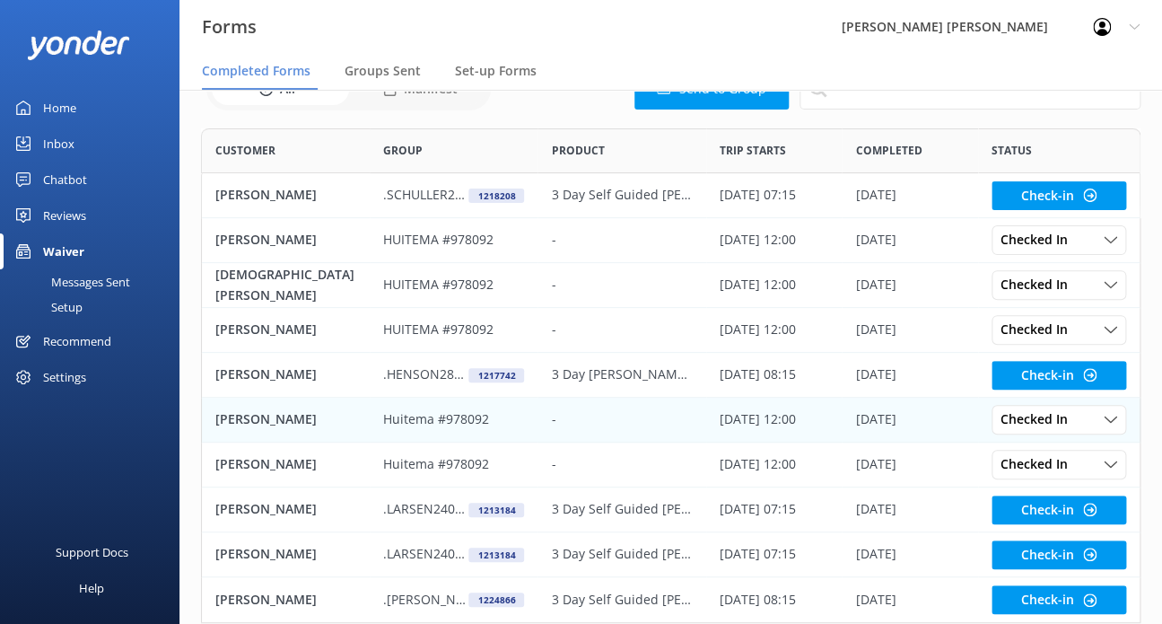
scroll to position [147, 0]
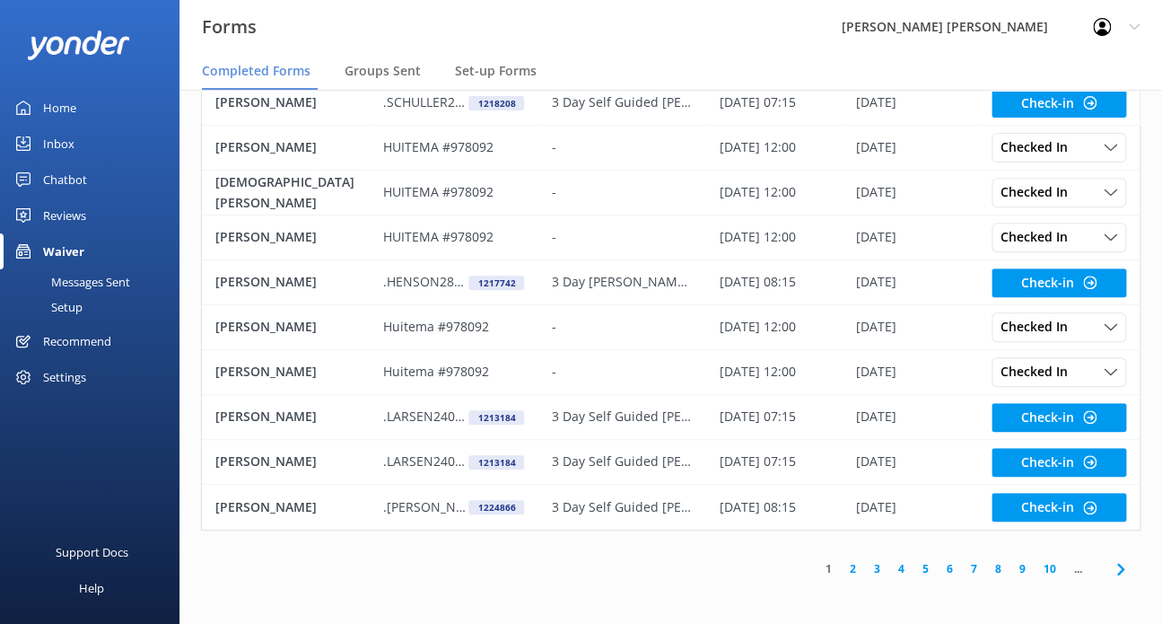
click at [901, 567] on link "4" at bounding box center [902, 568] width 24 height 17
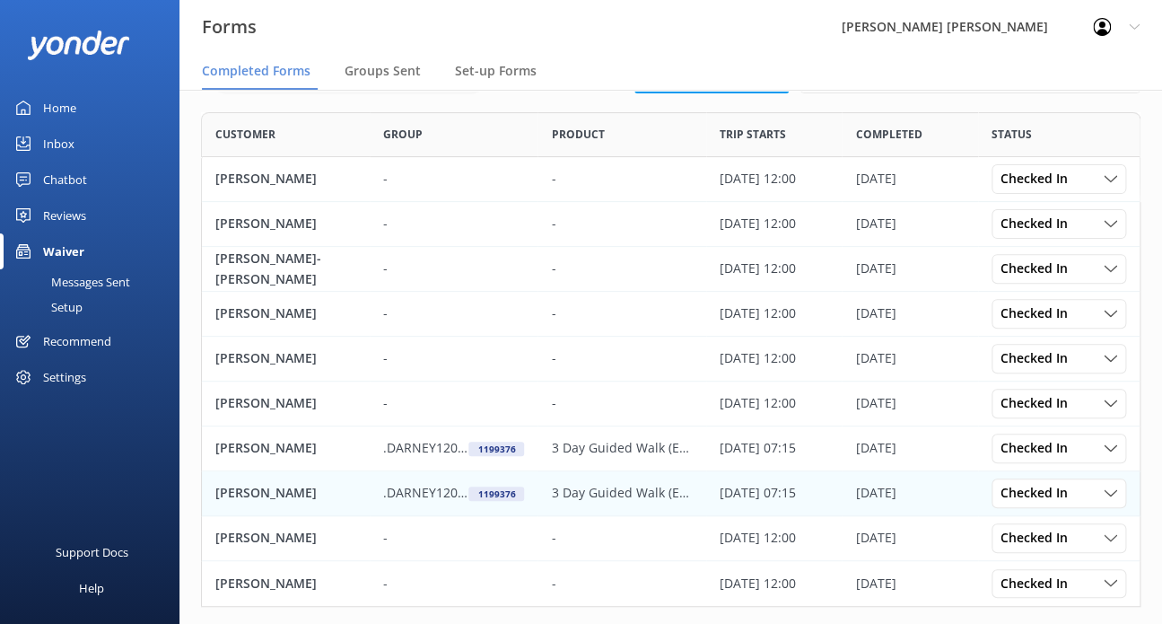
scroll to position [147, 0]
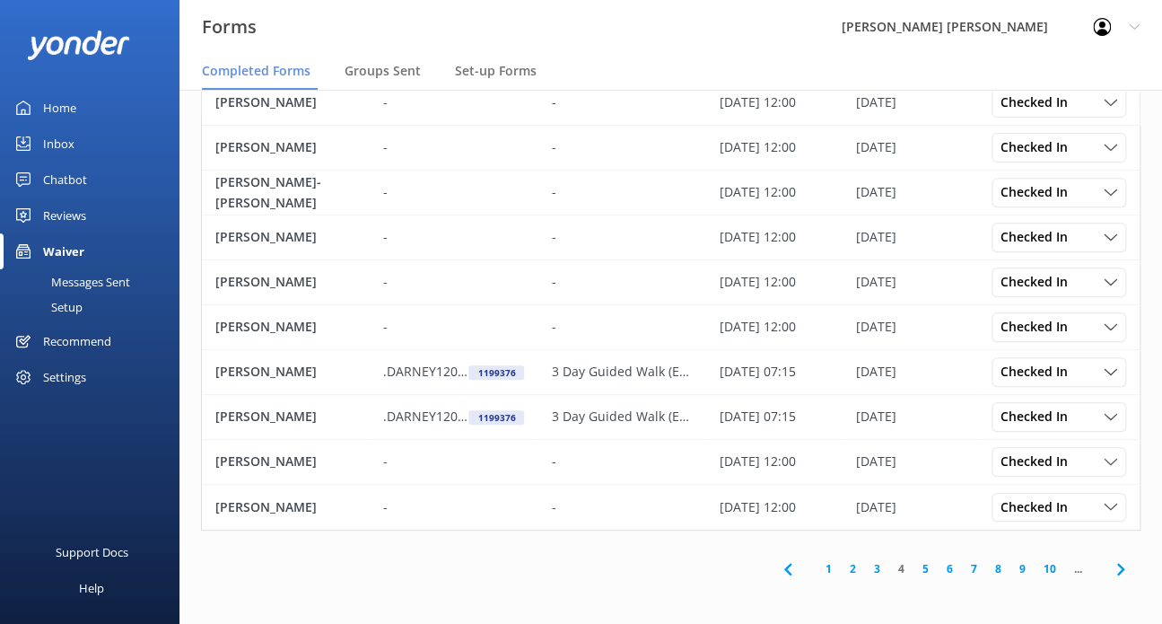
click at [873, 567] on link "3" at bounding box center [877, 568] width 24 height 17
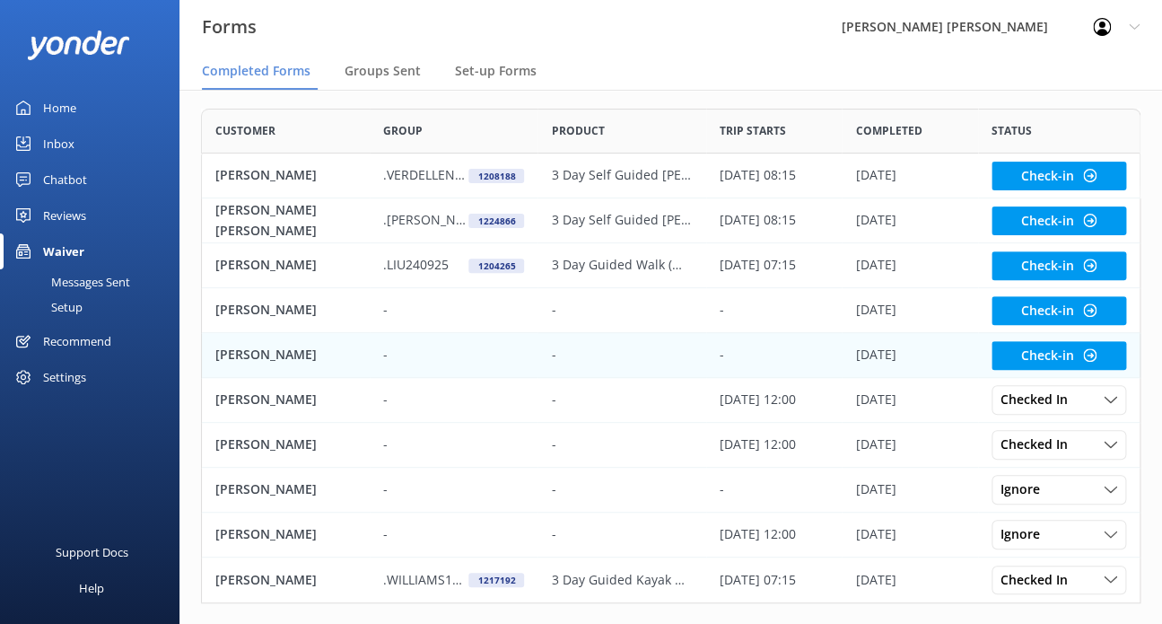
scroll to position [147, 0]
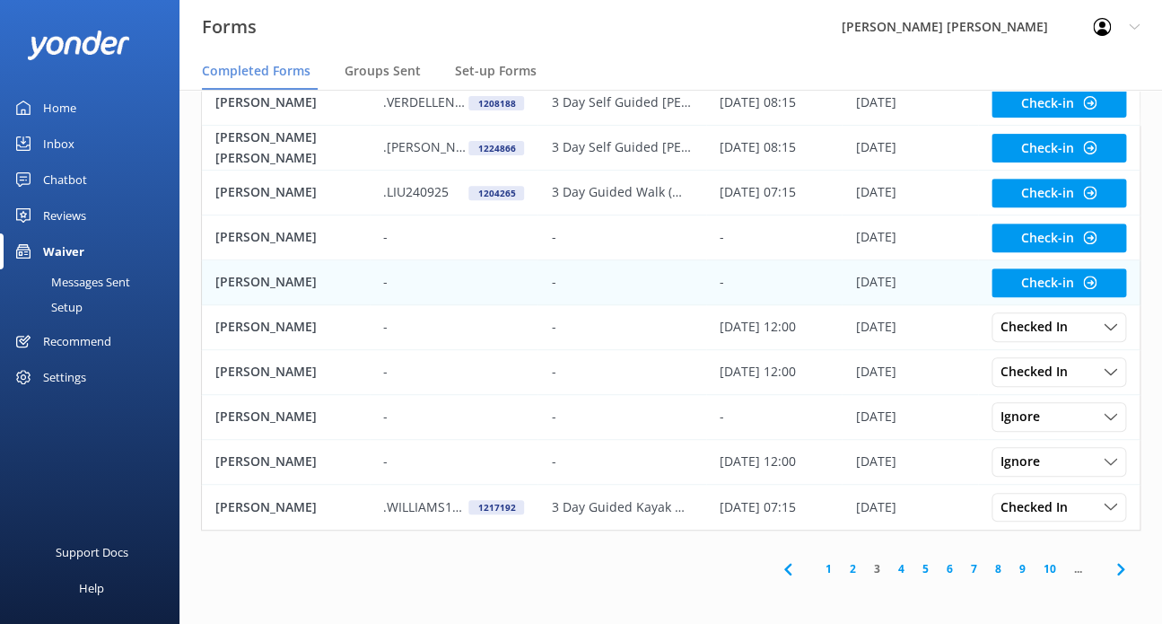
click at [434, 267] on div "-" at bounding box center [454, 282] width 168 height 45
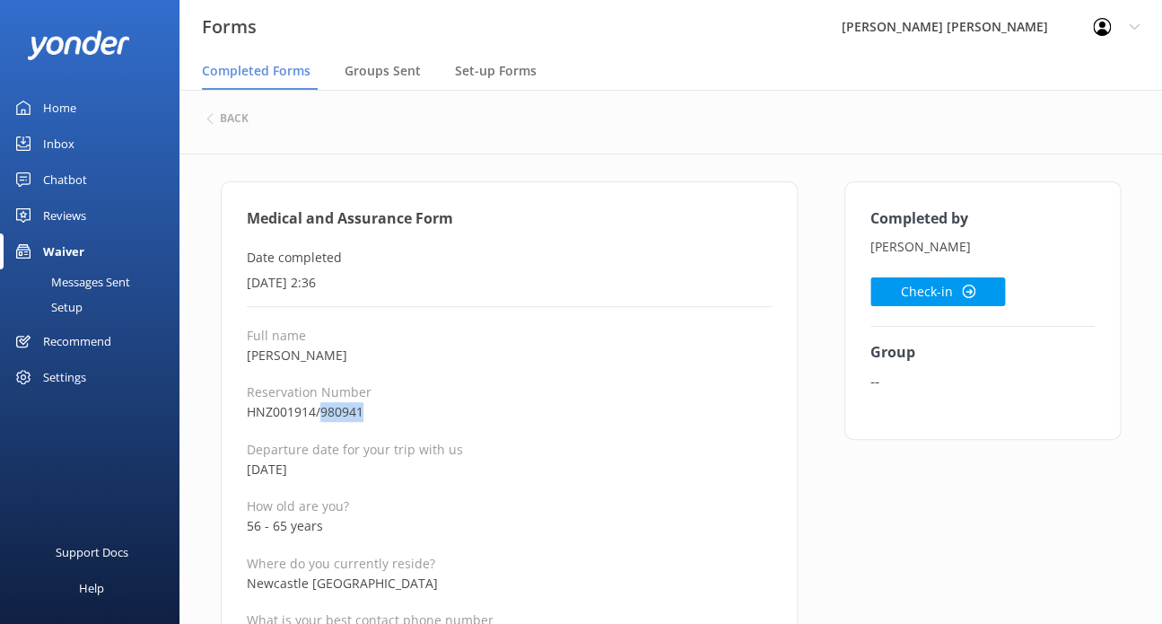
drag, startPoint x: 368, startPoint y: 408, endPoint x: 320, endPoint y: 408, distance: 48.5
click at [320, 408] on p "HNZ001914/980941" at bounding box center [509, 412] width 525 height 20
drag, startPoint x: 342, startPoint y: 358, endPoint x: 248, endPoint y: 353, distance: 94.4
click at [248, 353] on p "[PERSON_NAME]" at bounding box center [509, 356] width 525 height 20
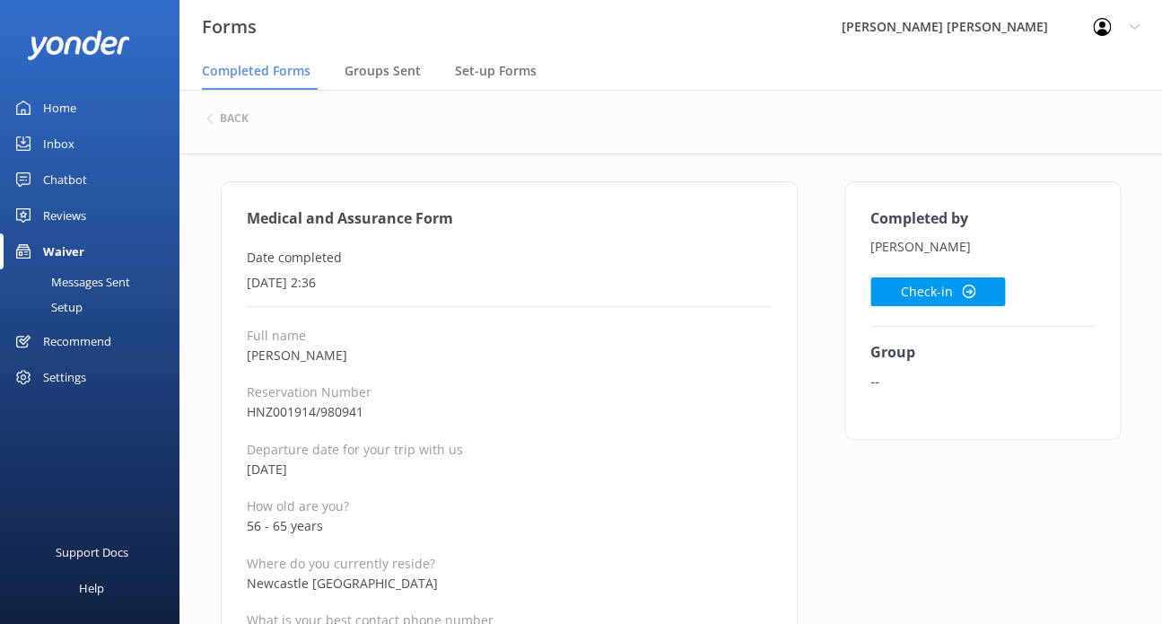
click at [295, 278] on p "[DATE] 2:36" at bounding box center [509, 283] width 525 height 20
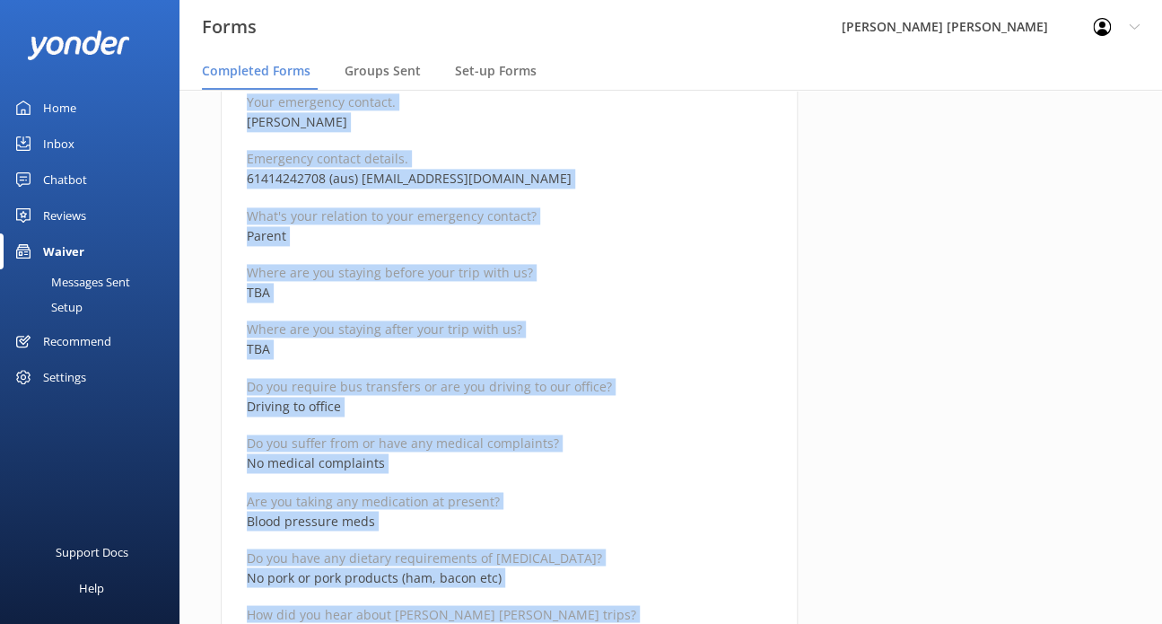
scroll to position [1167, 0]
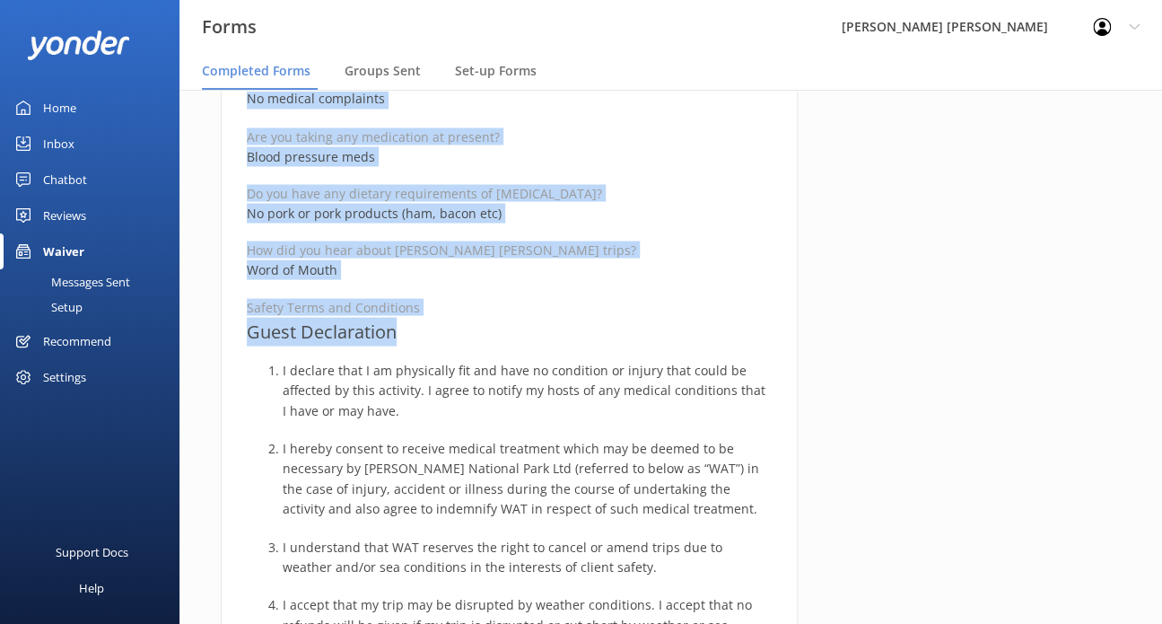
drag, startPoint x: 245, startPoint y: 209, endPoint x: 460, endPoint y: 334, distance: 248.2
click at [460, 334] on div "Medical and Assurance Form Date completed [DATE] 2:36 Full name [PERSON_NAME][G…" at bounding box center [509, 309] width 577 height 2590
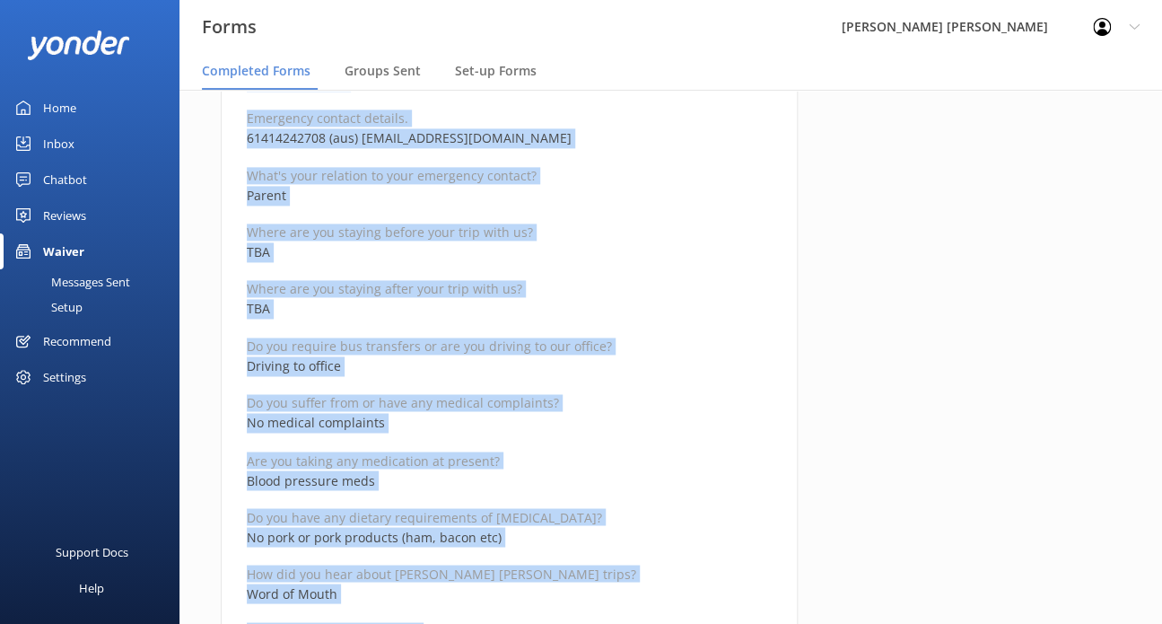
scroll to position [808, 0]
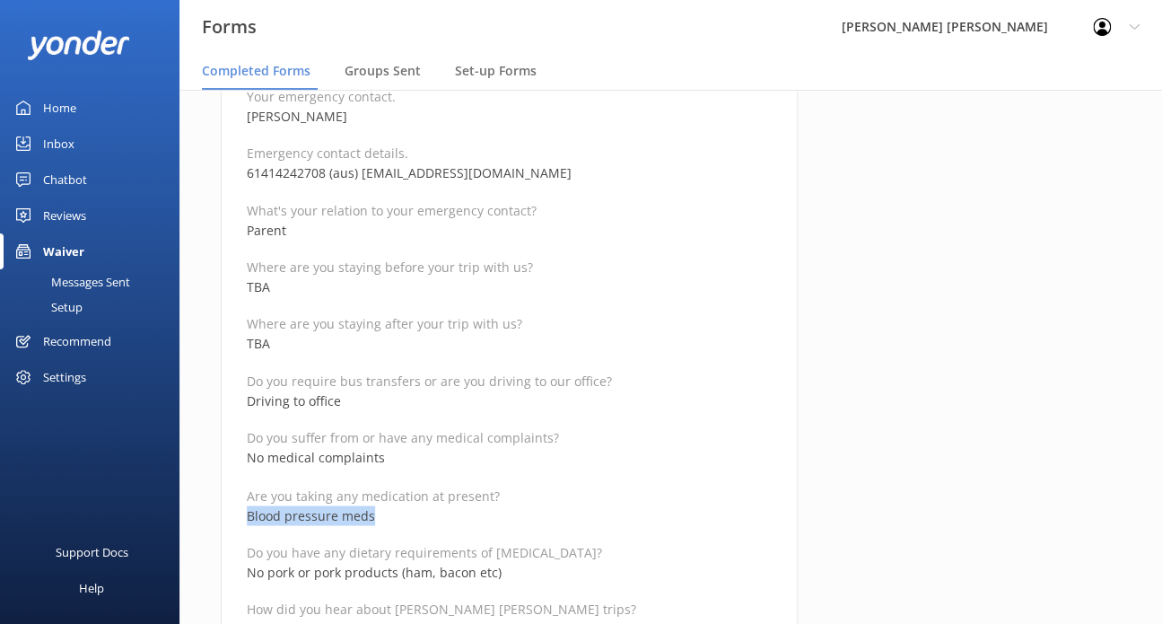
drag, startPoint x: 377, startPoint y: 513, endPoint x: 230, endPoint y: 504, distance: 147.4
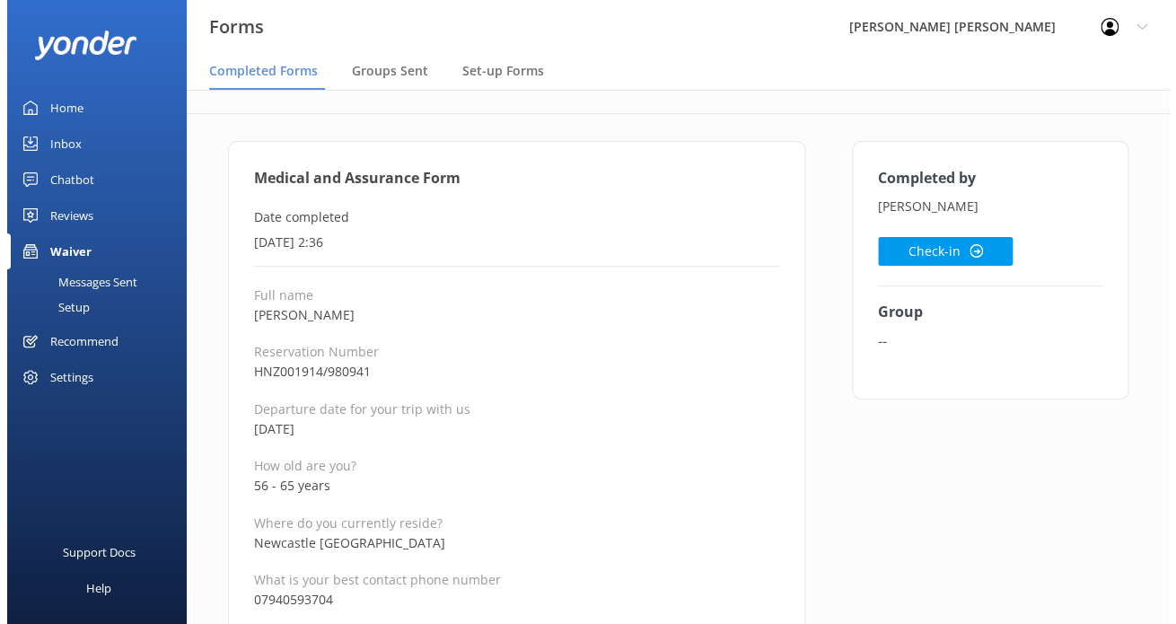
scroll to position [0, 0]
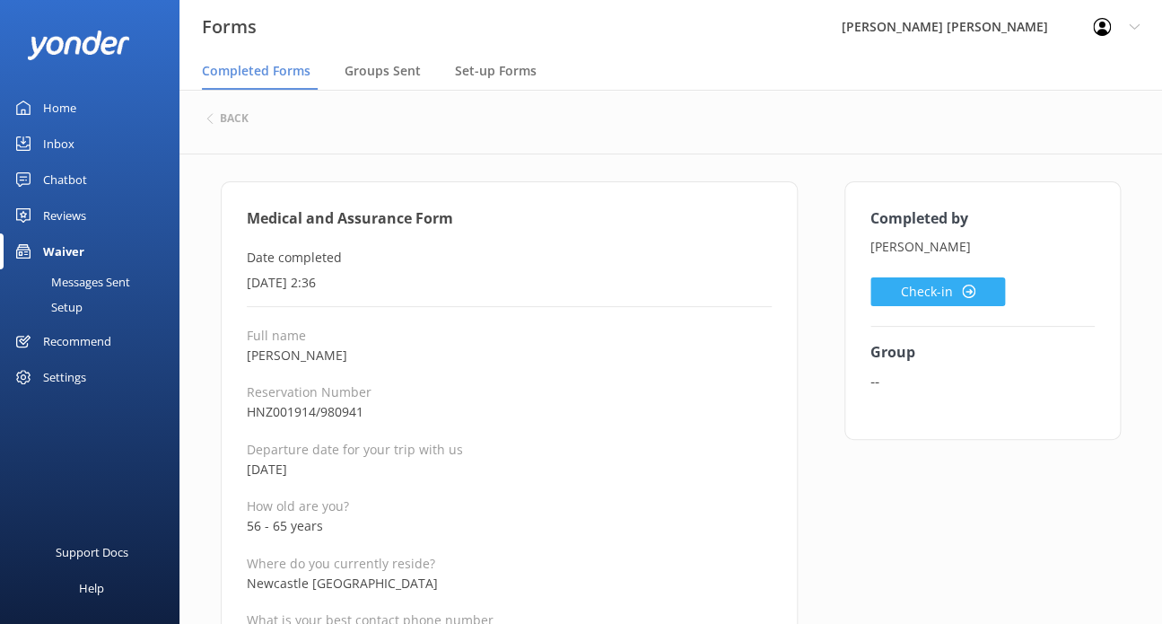
click at [897, 291] on button "Check-in" at bounding box center [938, 291] width 135 height 29
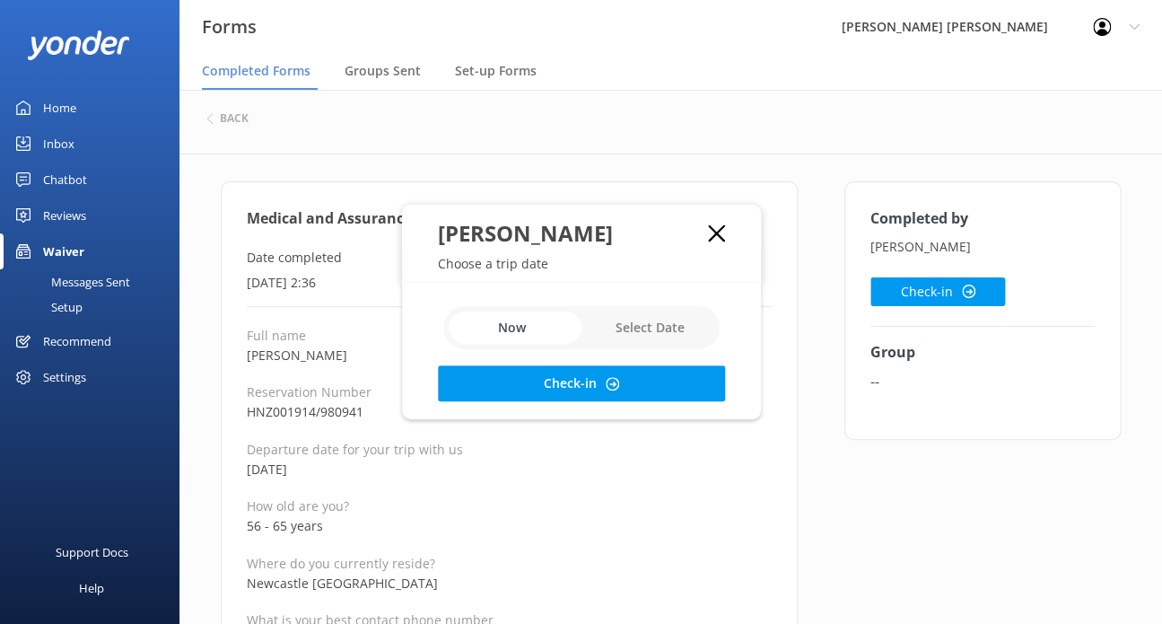
click at [667, 323] on input "checkbox" at bounding box center [581, 327] width 276 height 43
checkbox input "true"
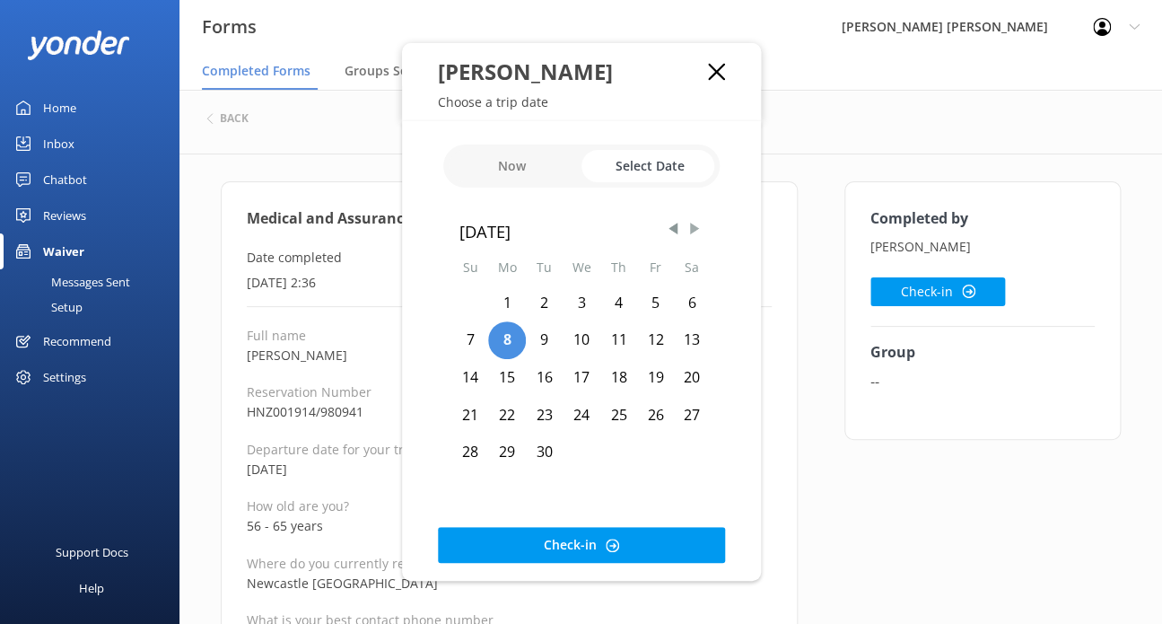
click at [689, 230] on span "Next Month" at bounding box center [695, 229] width 18 height 18
click at [689, 231] on span "Next Month" at bounding box center [695, 229] width 18 height 18
click at [592, 410] on div "21" at bounding box center [582, 416] width 38 height 38
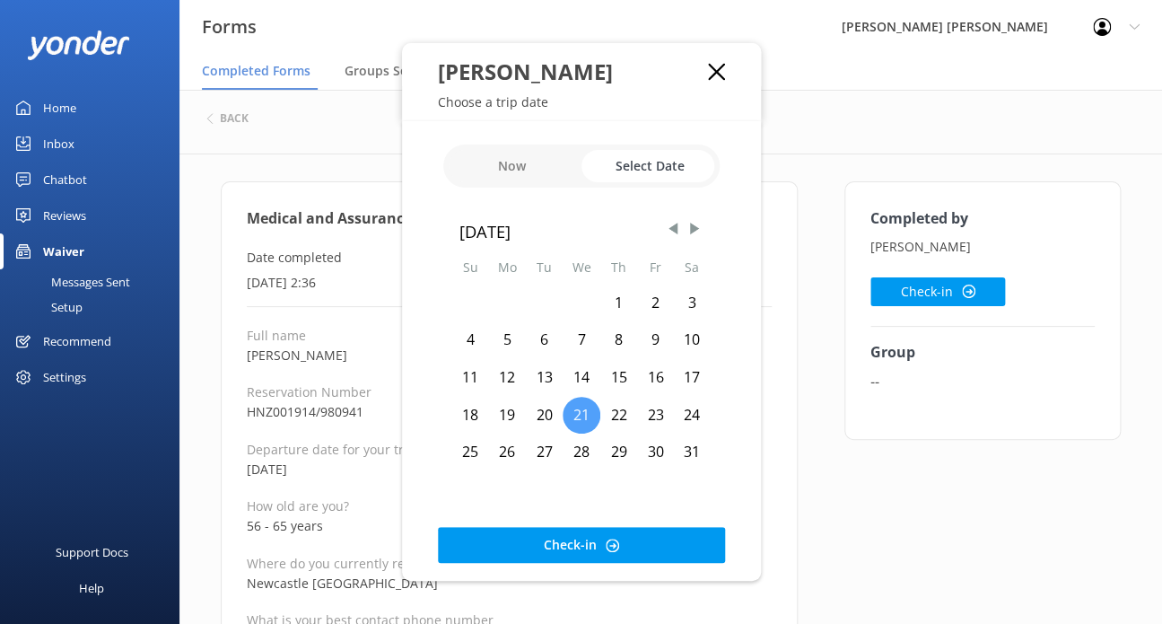
click at [583, 416] on div "21" at bounding box center [582, 416] width 38 height 38
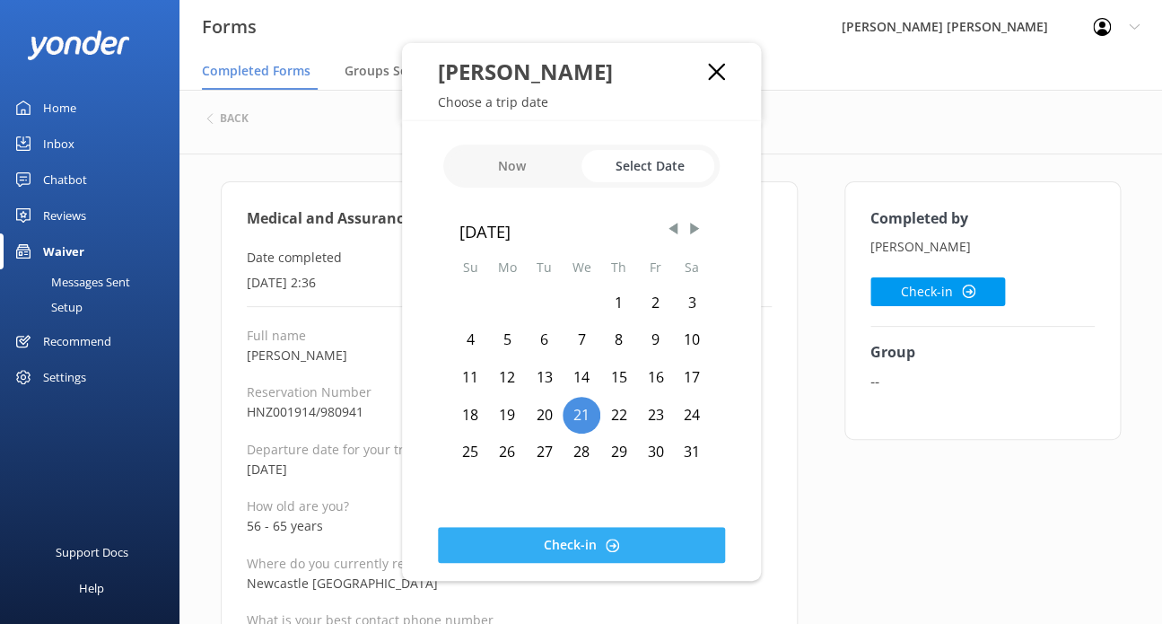
click at [586, 531] on button "Check-in" at bounding box center [581, 545] width 287 height 36
click at [585, 540] on span at bounding box center [580, 544] width 25 height 25
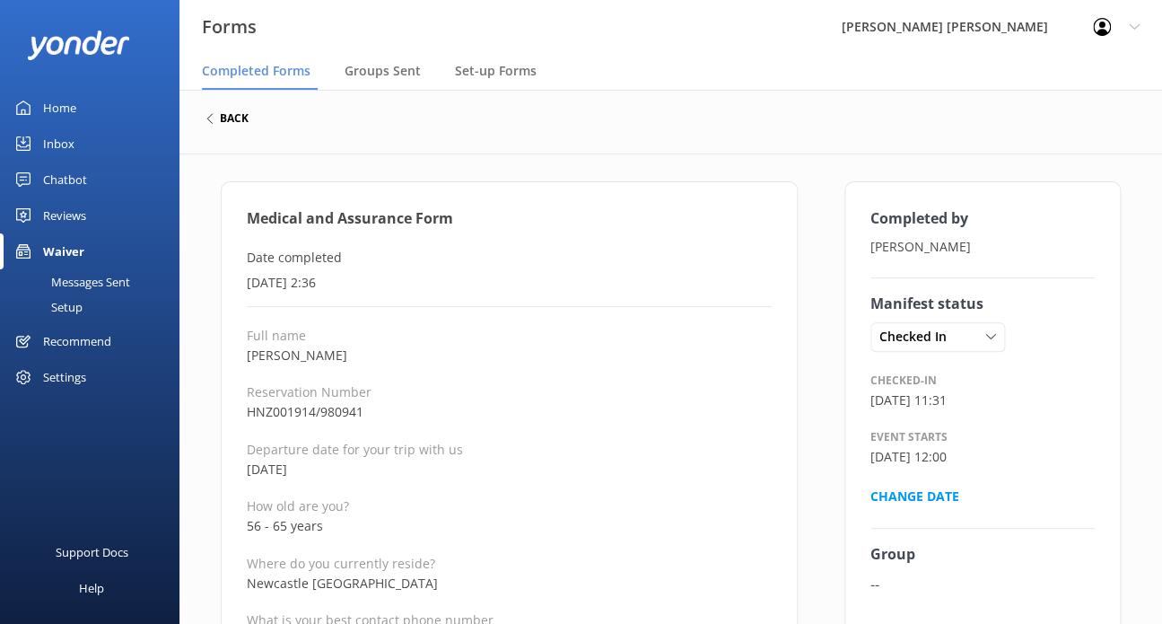
click at [224, 120] on h6 "back" at bounding box center [234, 118] width 29 height 11
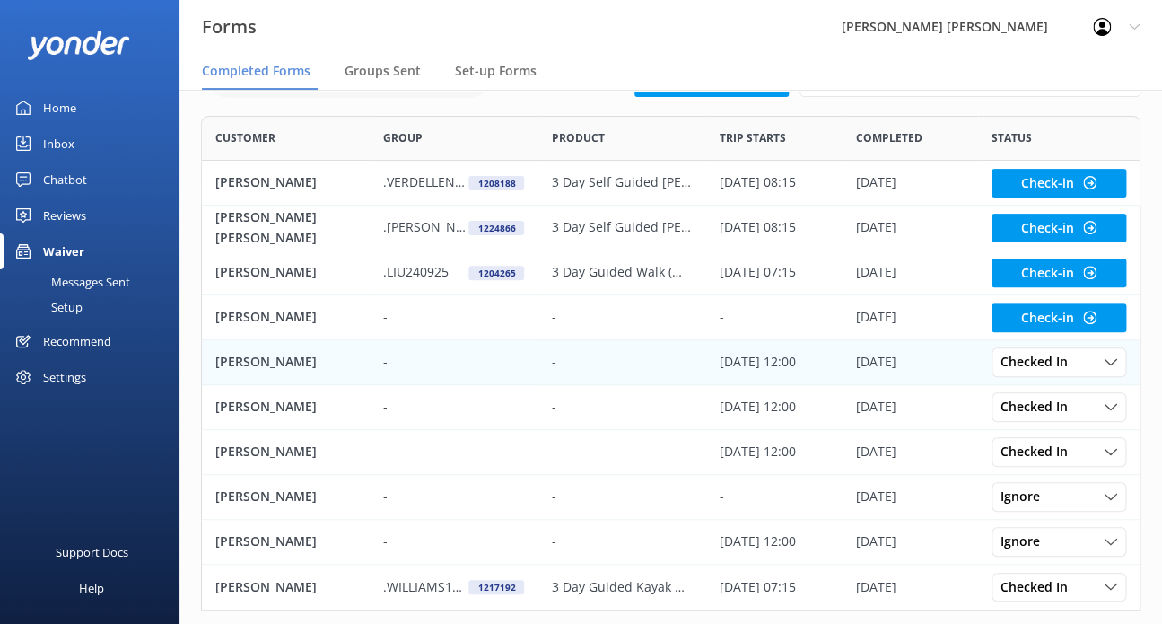
scroll to position [147, 0]
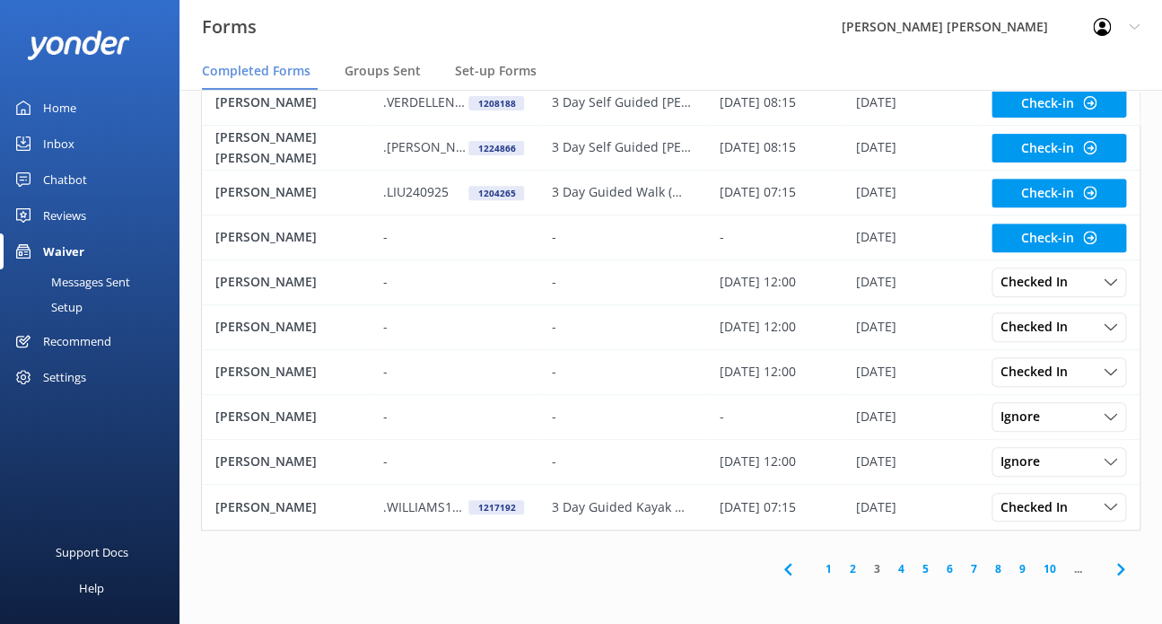
click at [852, 566] on link "2" at bounding box center [853, 568] width 24 height 17
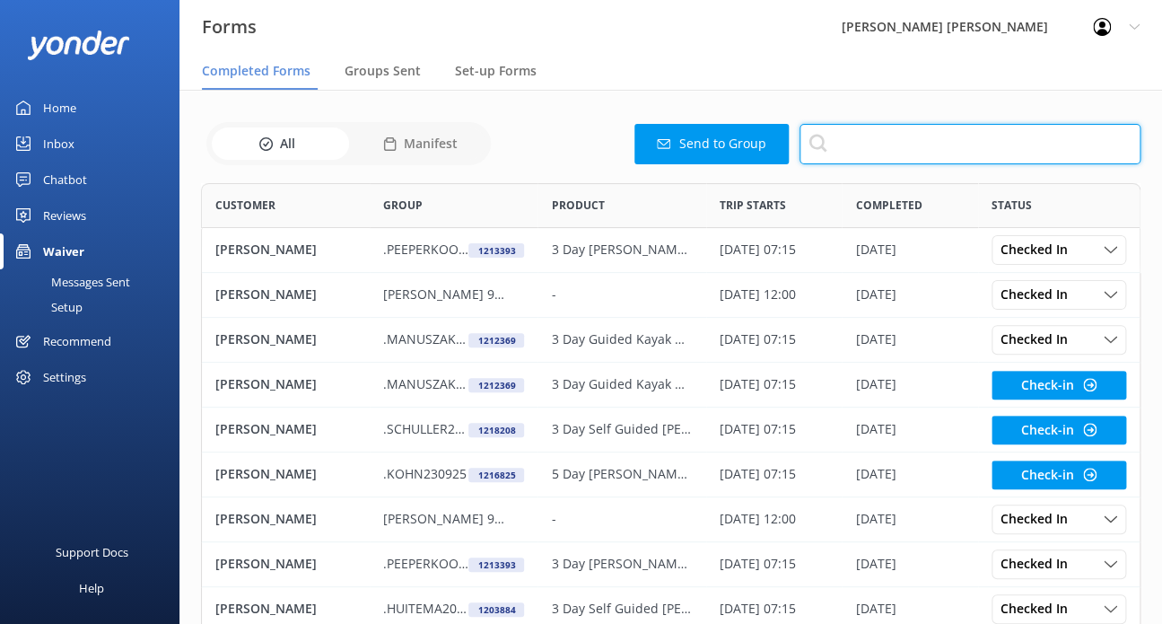
click at [829, 145] on input "text" at bounding box center [970, 144] width 341 height 40
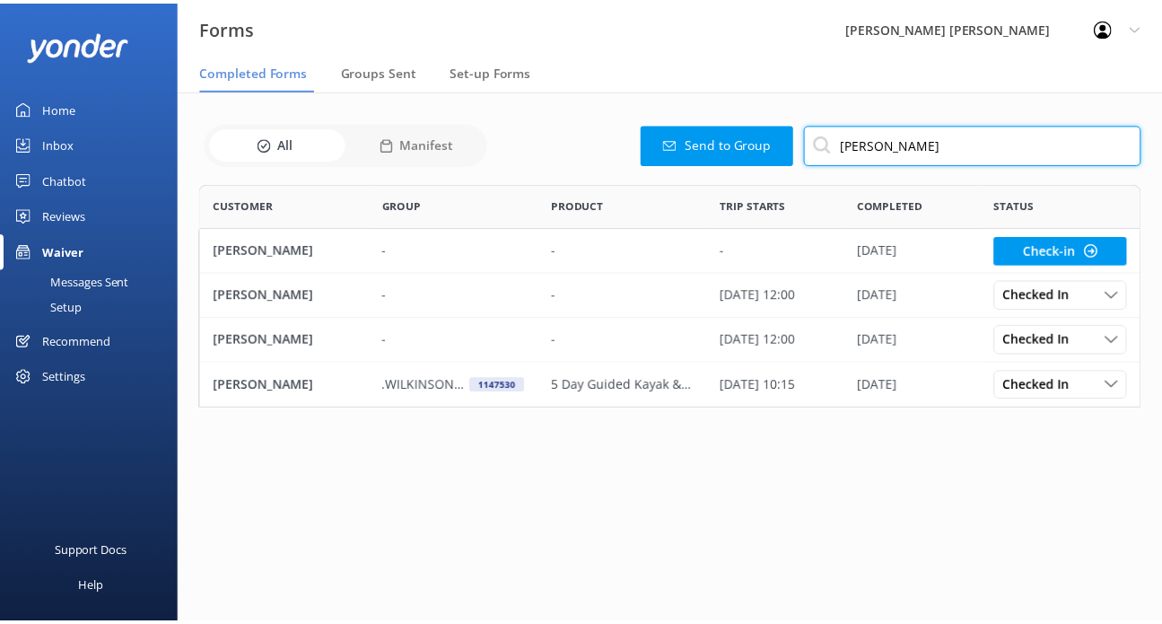
scroll to position [211, 939]
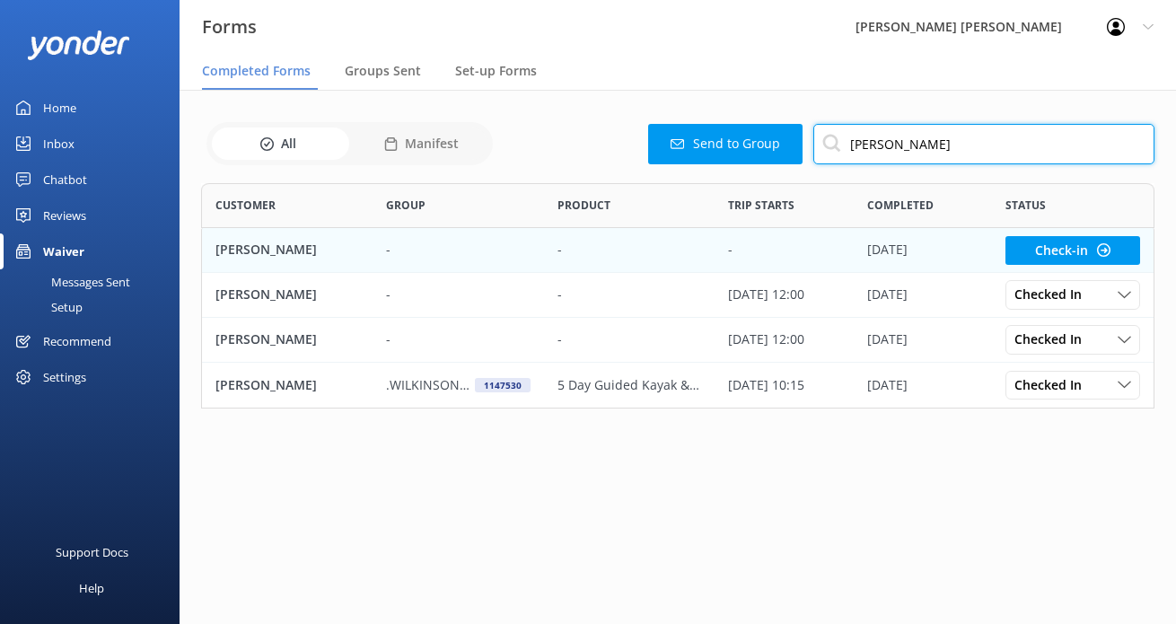
type input "[PERSON_NAME]"
click at [307, 245] on div "[PERSON_NAME]" at bounding box center [287, 250] width 171 height 45
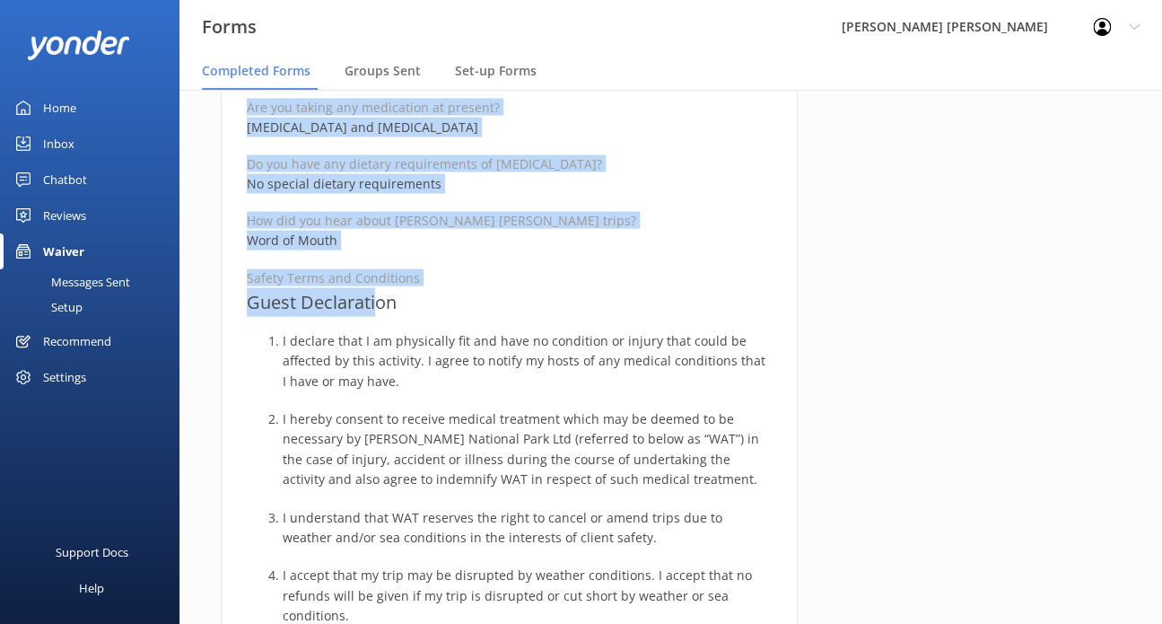
scroll to position [1167, 0]
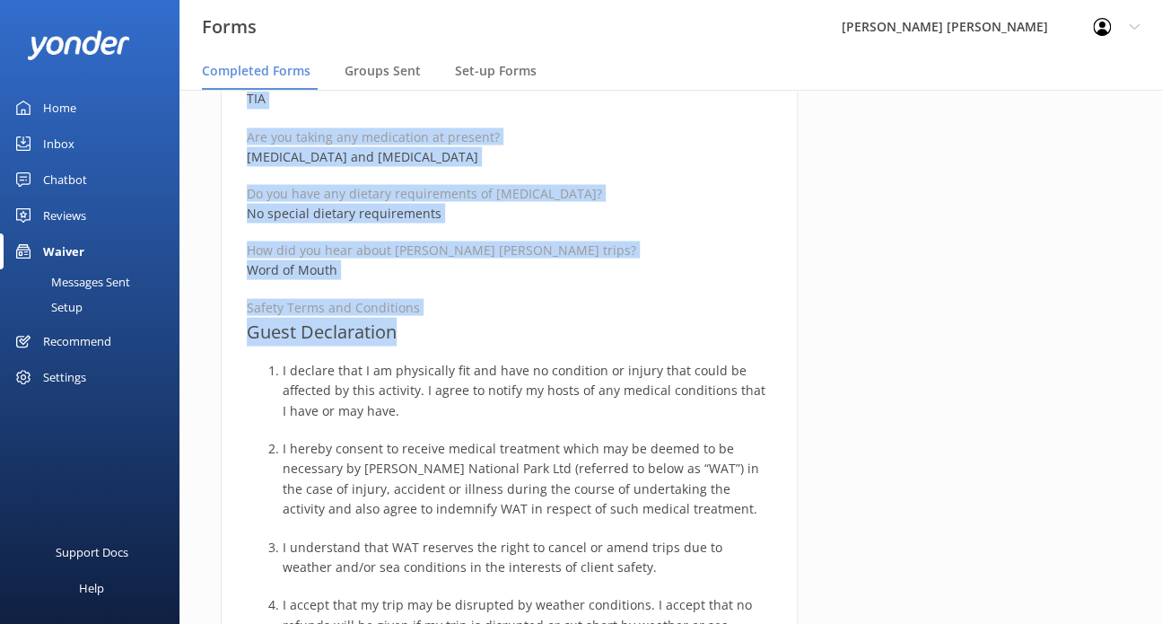
drag, startPoint x: 247, startPoint y: 211, endPoint x: 399, endPoint y: 327, distance: 190.9
click at [399, 327] on div "Medical and Assurance Form Date completed [DATE] 4:37 Full name [PERSON_NAME][G…" at bounding box center [509, 309] width 577 height 2590
drag, startPoint x: 662, startPoint y: 320, endPoint x: 891, endPoint y: 100, distance: 317.4
click at [664, 319] on h3 "Guest Declaration" at bounding box center [509, 331] width 525 height 29
click at [568, 269] on p "Word of Mouth" at bounding box center [509, 269] width 525 height 20
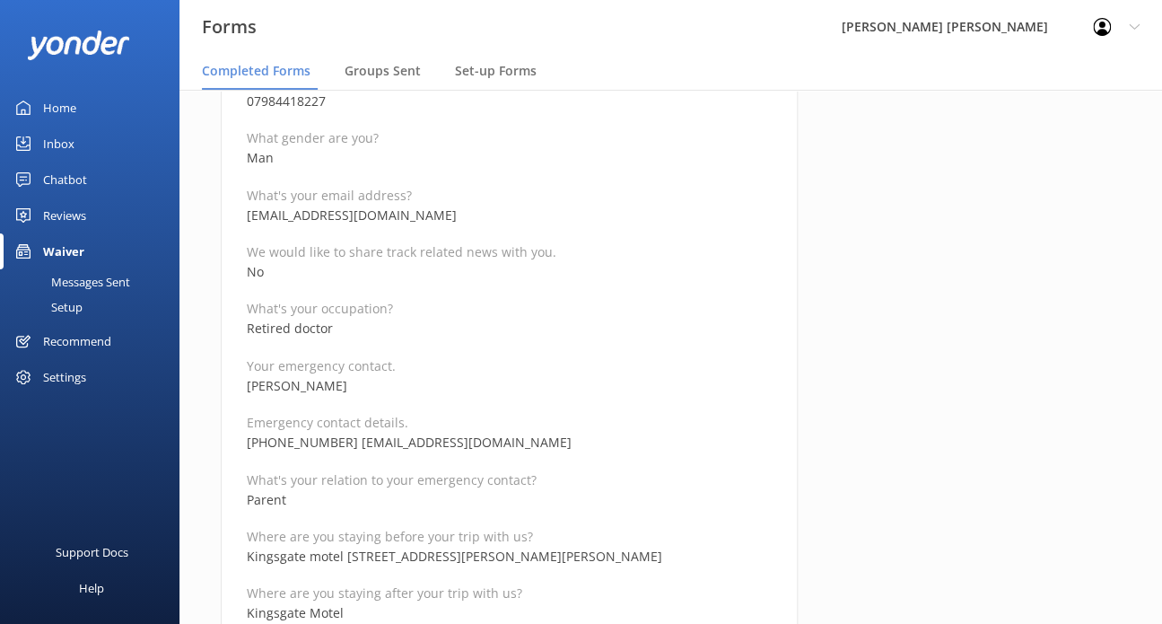
scroll to position [449, 0]
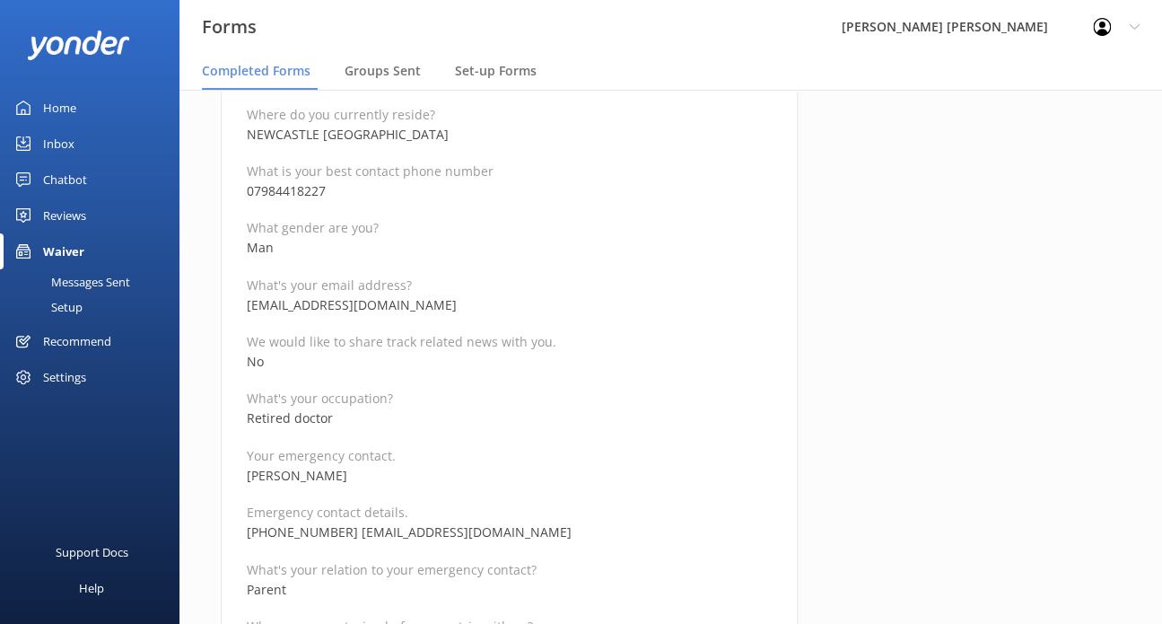
drag, startPoint x: 442, startPoint y: 300, endPoint x: 233, endPoint y: 305, distance: 208.3
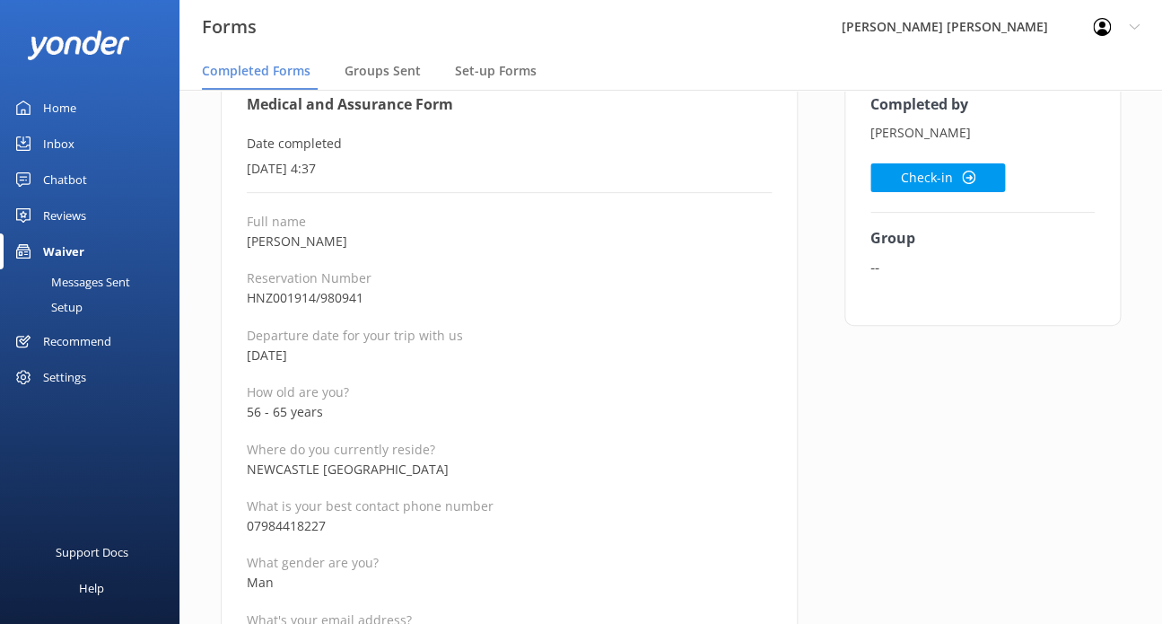
scroll to position [90, 0]
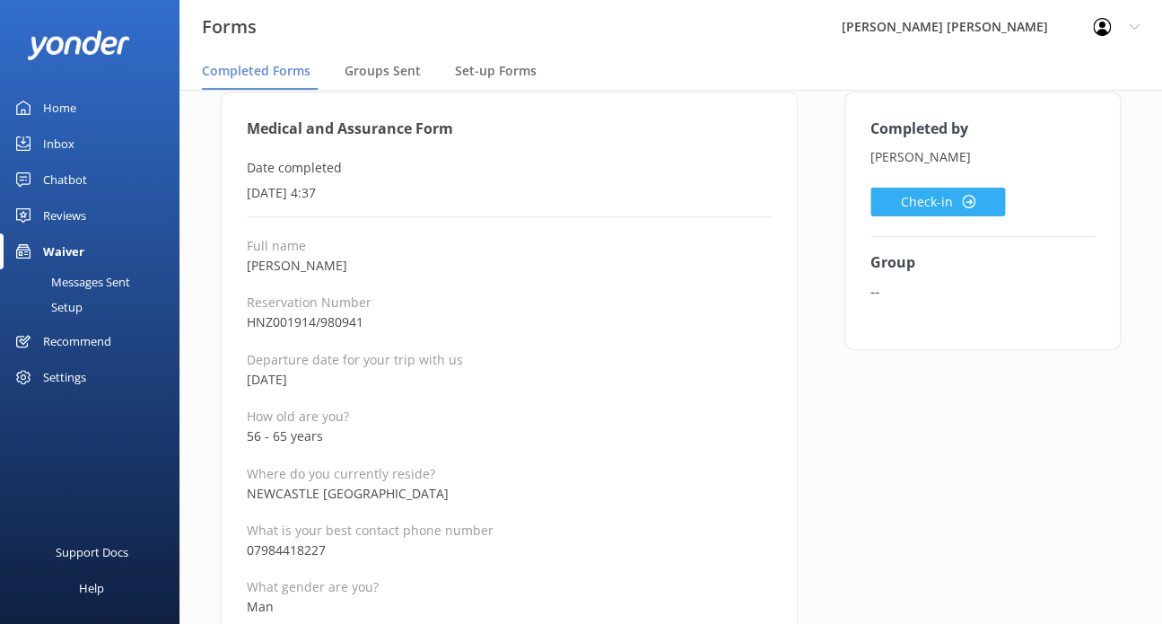
click at [937, 190] on button "Check-in" at bounding box center [938, 202] width 135 height 29
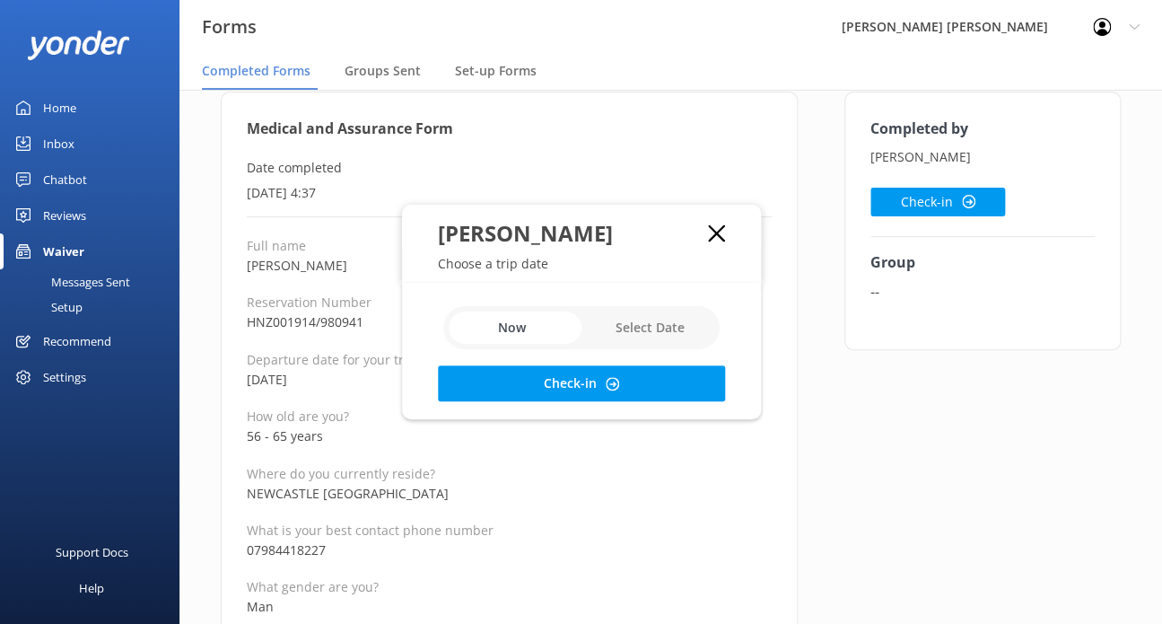
click at [664, 325] on input "checkbox" at bounding box center [581, 327] width 276 height 43
checkbox input "true"
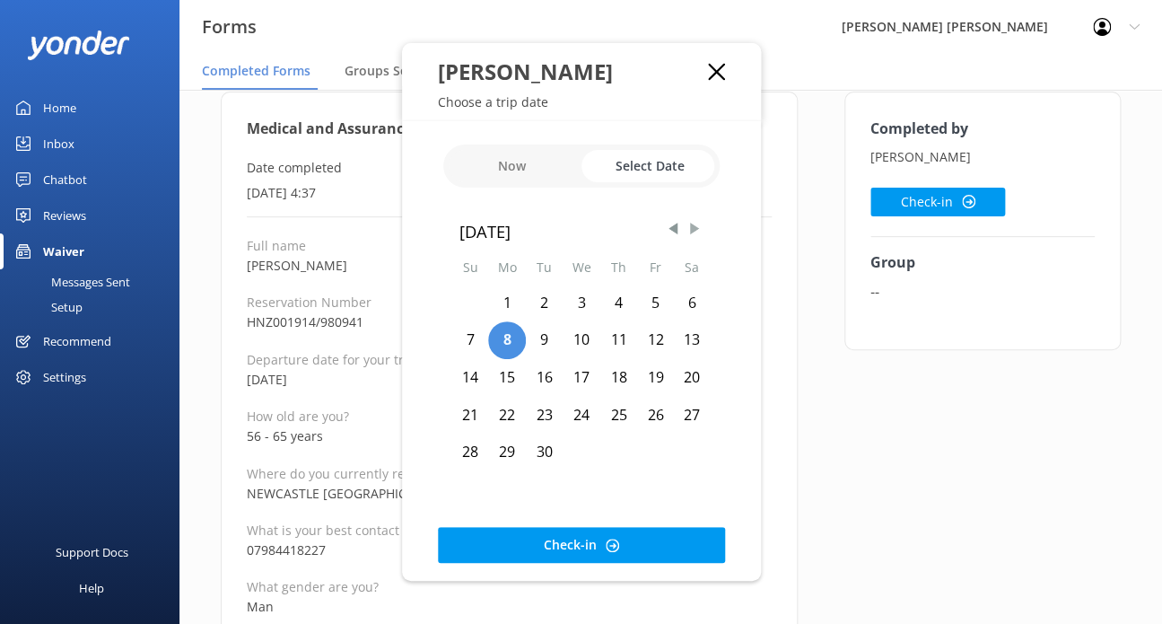
click at [694, 221] on span "Next Month" at bounding box center [695, 229] width 18 height 18
click at [690, 220] on span "Next Month" at bounding box center [695, 229] width 18 height 18
click at [690, 221] on span "Next Month" at bounding box center [695, 229] width 18 height 18
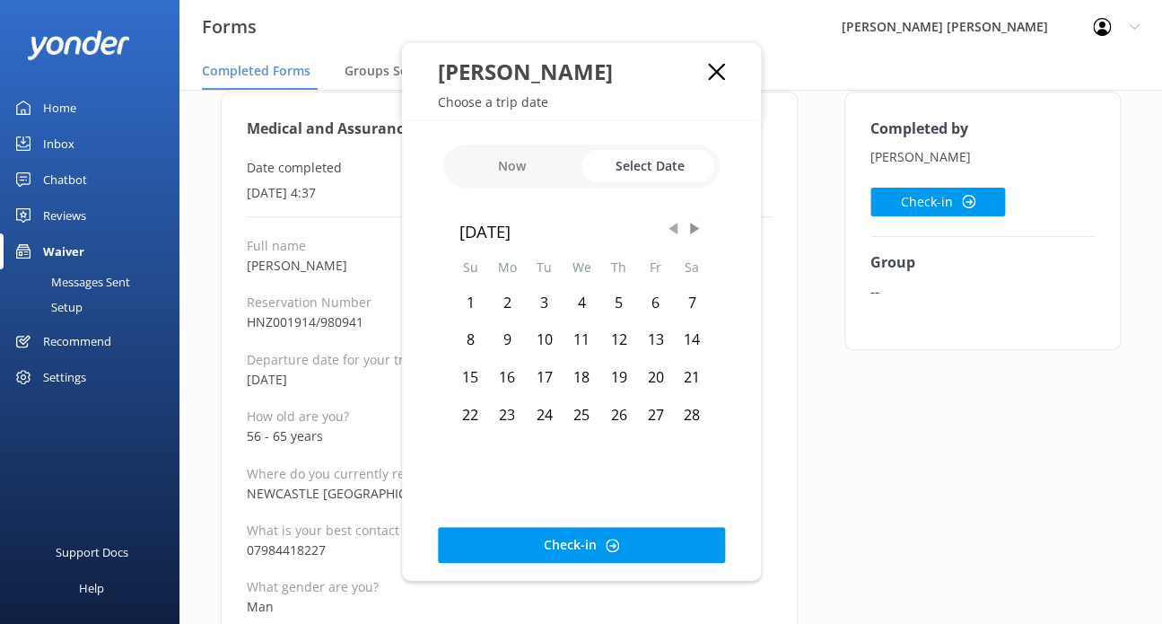
click at [668, 227] on span "Previous Month" at bounding box center [673, 229] width 18 height 18
click at [573, 426] on div "21" at bounding box center [582, 416] width 38 height 38
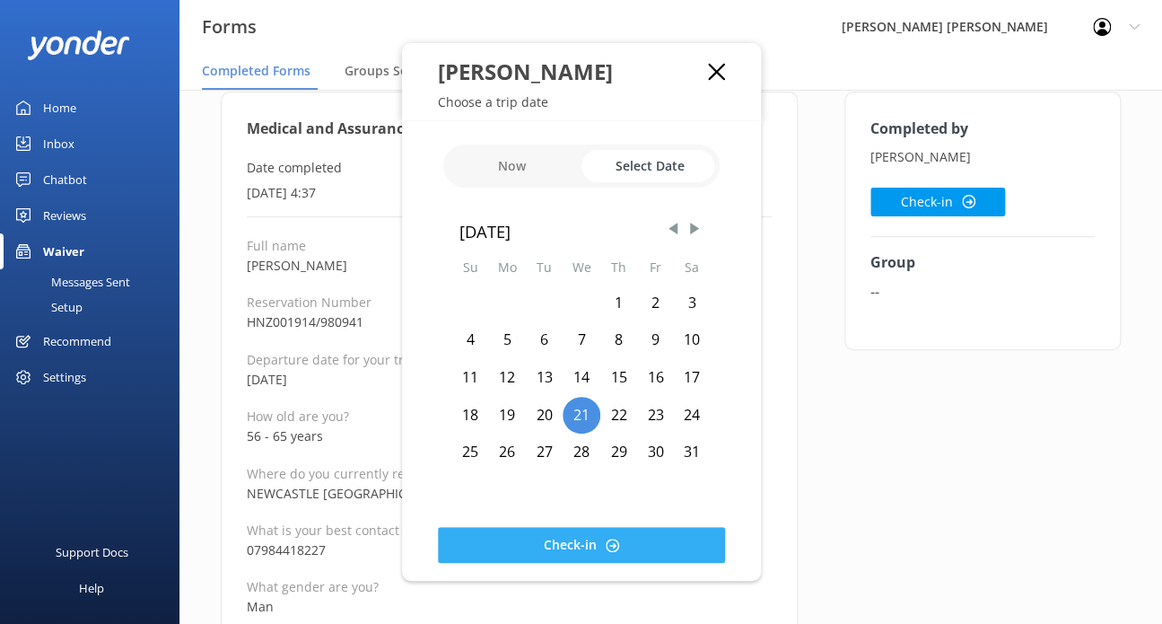
click at [619, 550] on button "Check-in" at bounding box center [581, 545] width 287 height 36
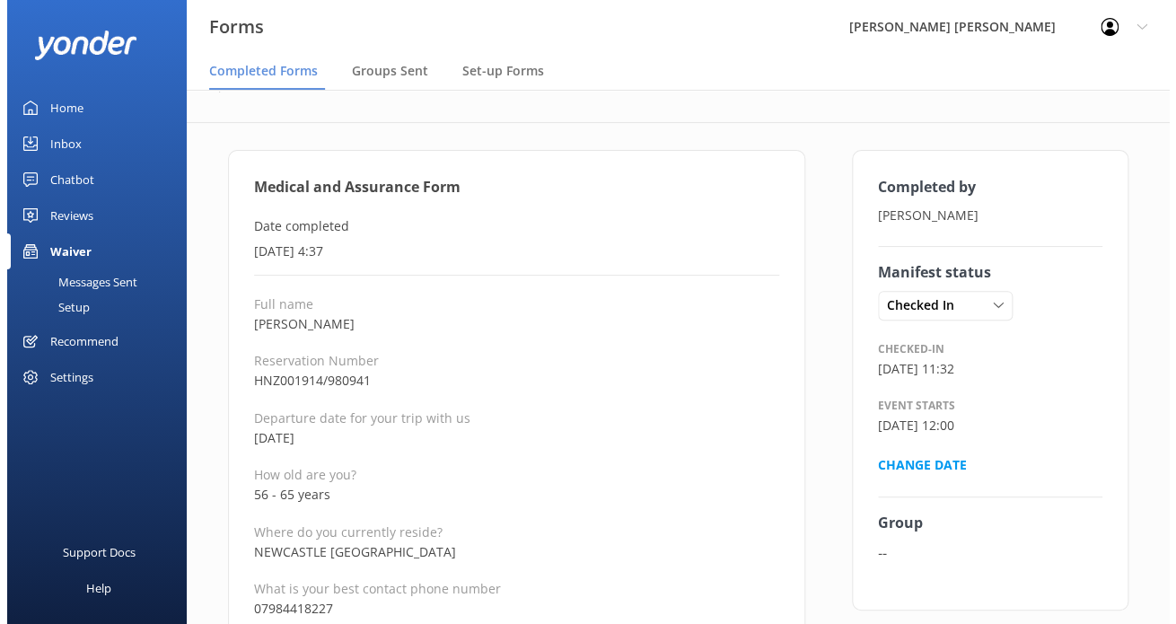
scroll to position [0, 0]
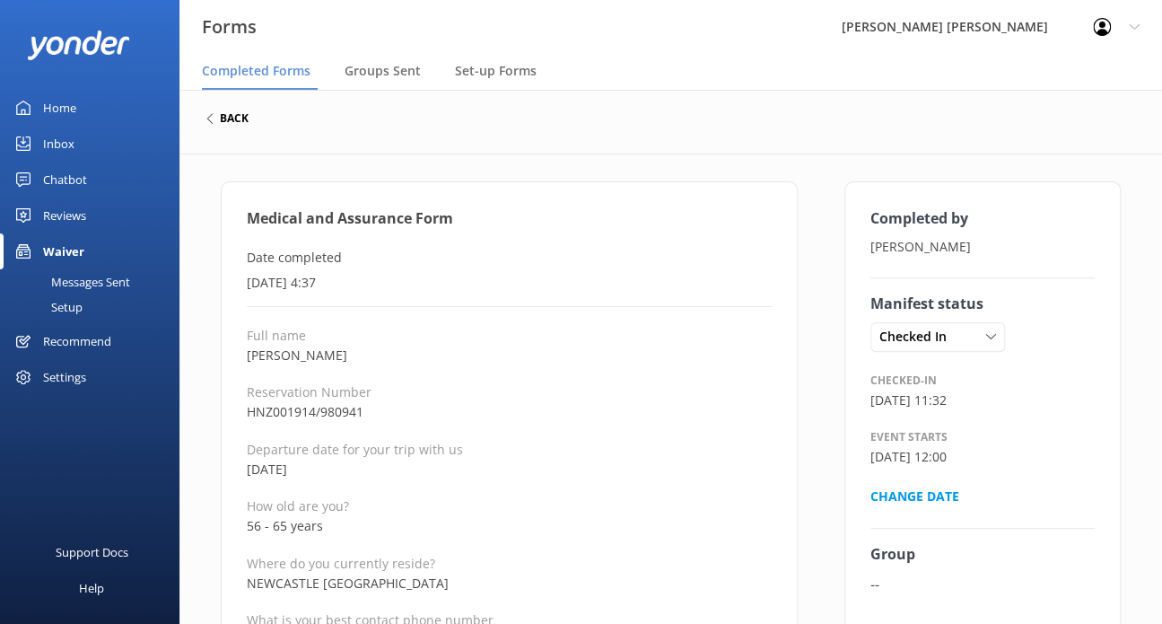
click at [236, 114] on h6 "back" at bounding box center [234, 118] width 29 height 11
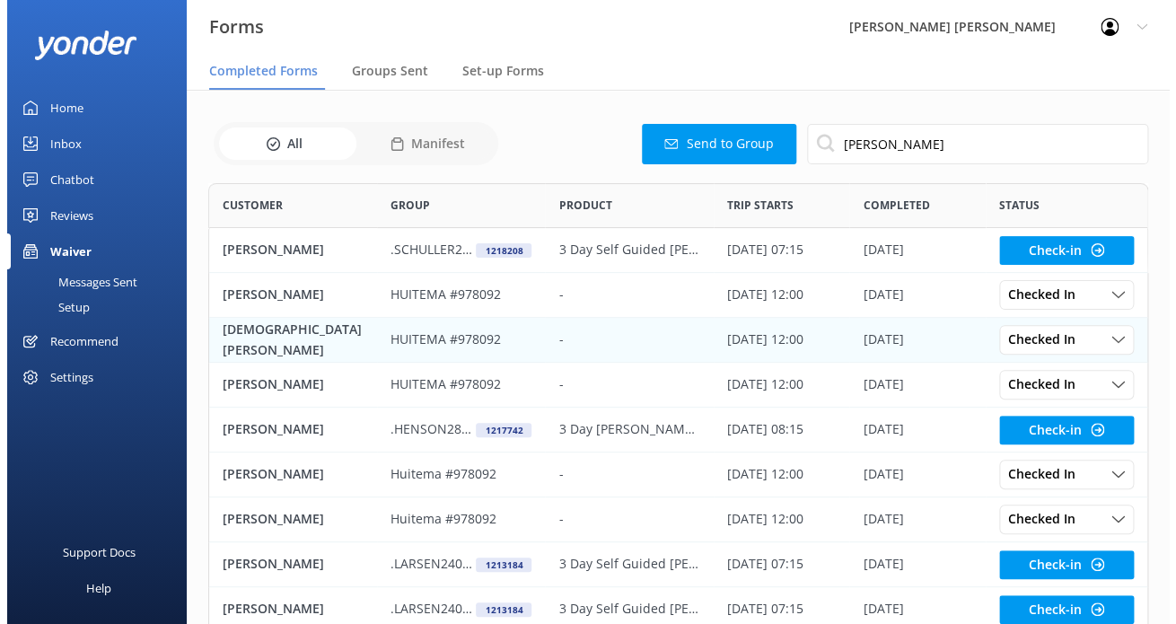
scroll to position [480, 925]
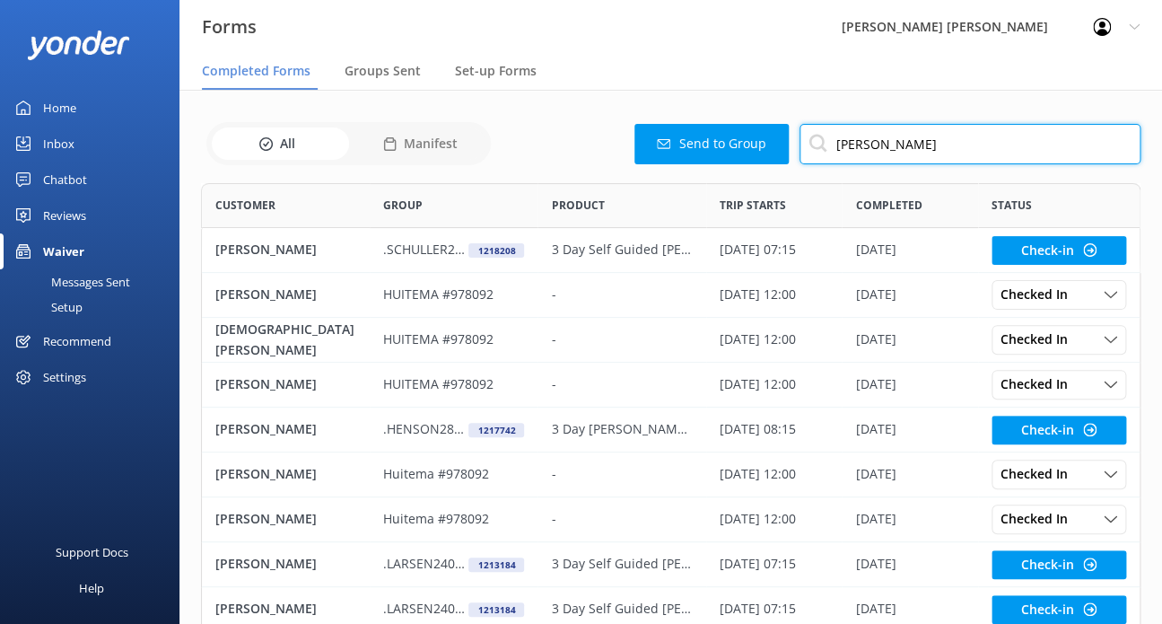
click at [898, 149] on input "[PERSON_NAME]" at bounding box center [970, 144] width 341 height 40
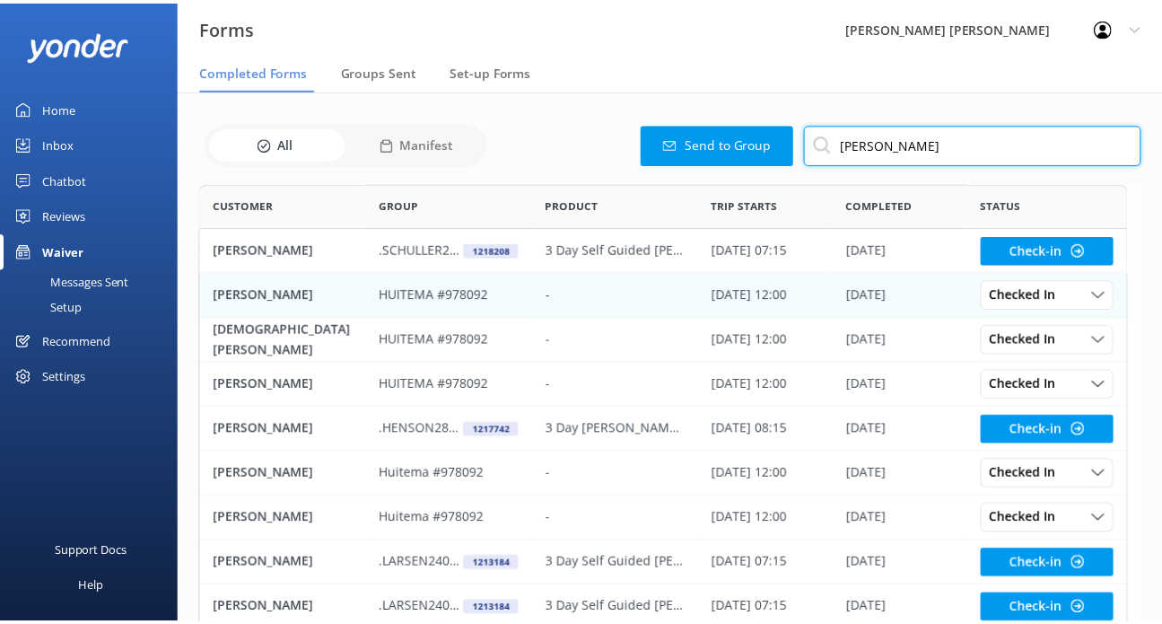
scroll to position [14, 14]
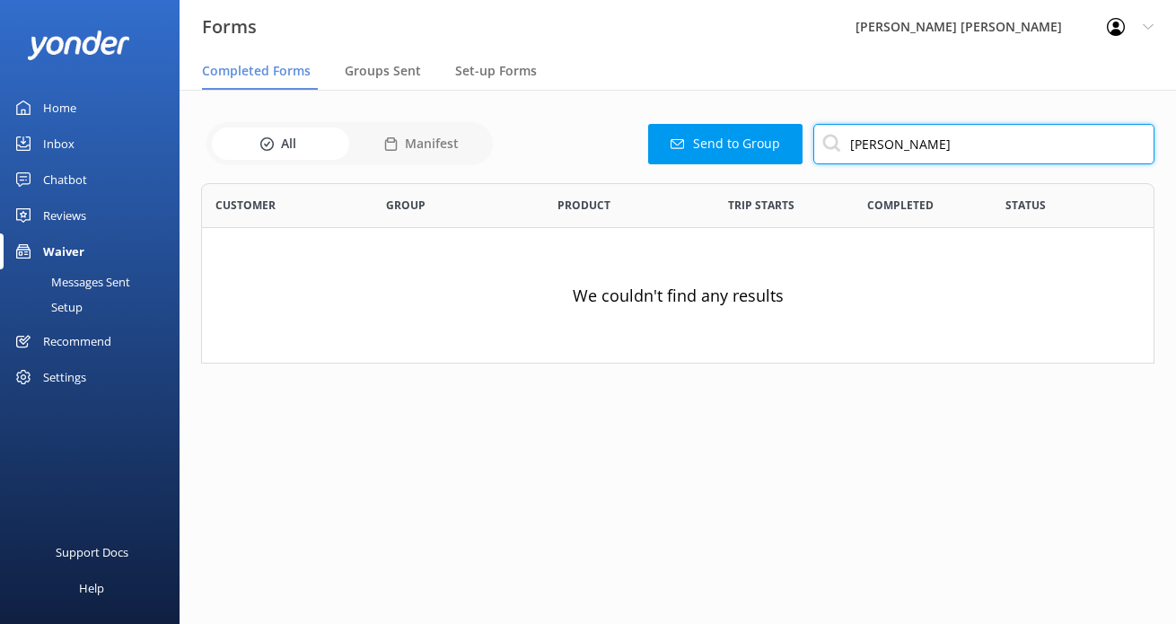
click at [921, 136] on input "[PERSON_NAME]" at bounding box center [983, 144] width 341 height 40
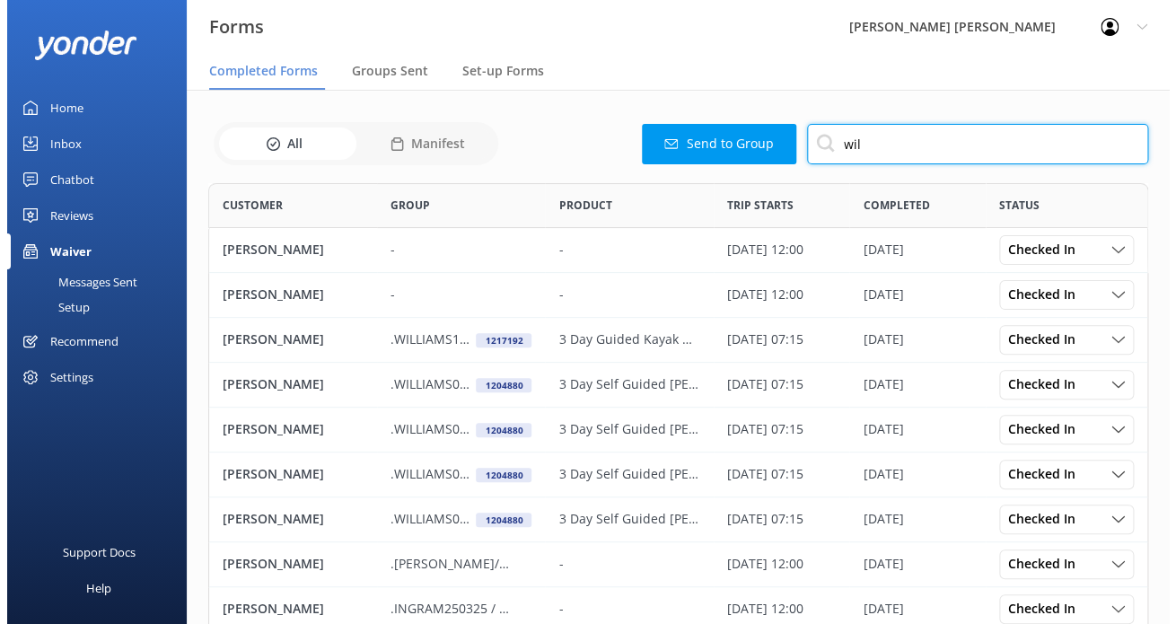
scroll to position [480, 925]
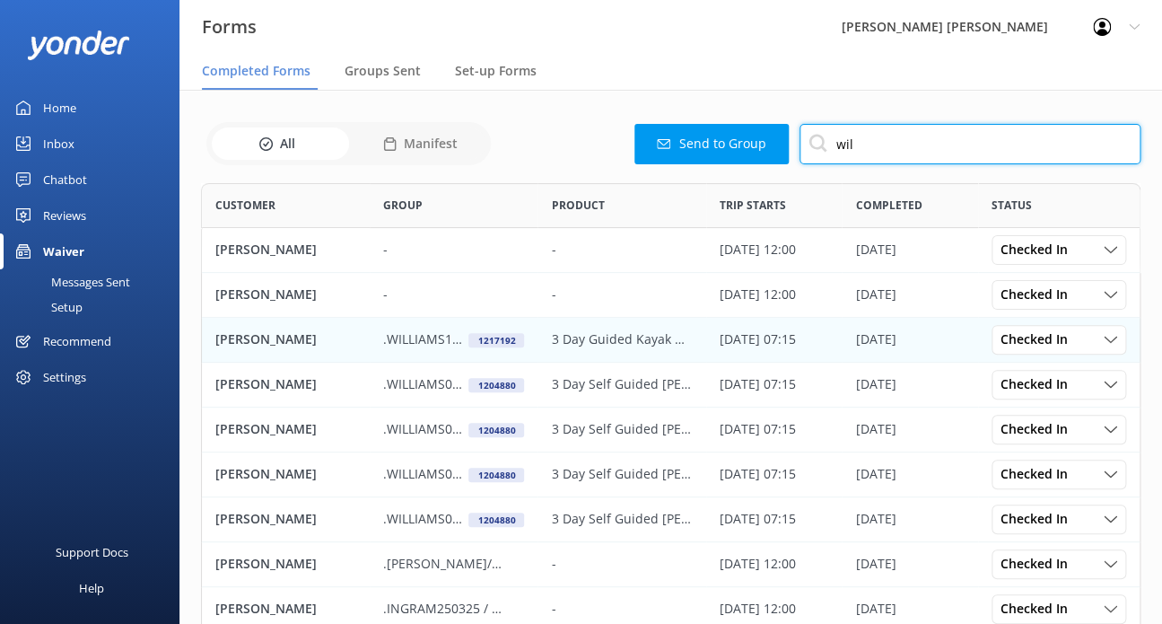
type input "[PERSON_NAME]"
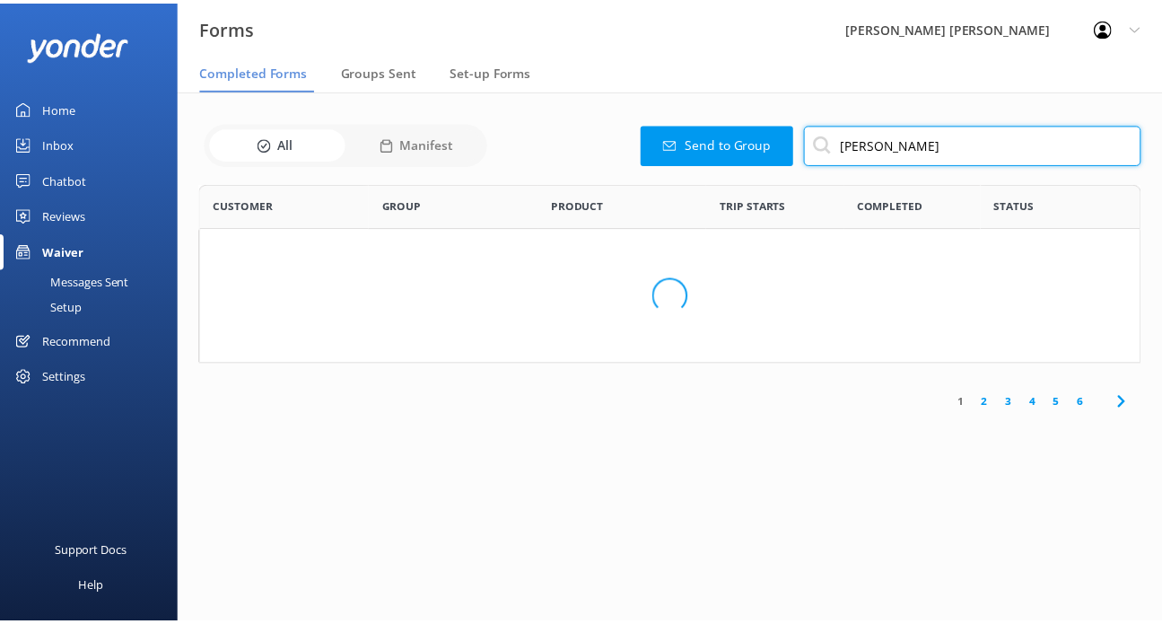
scroll to position [211, 939]
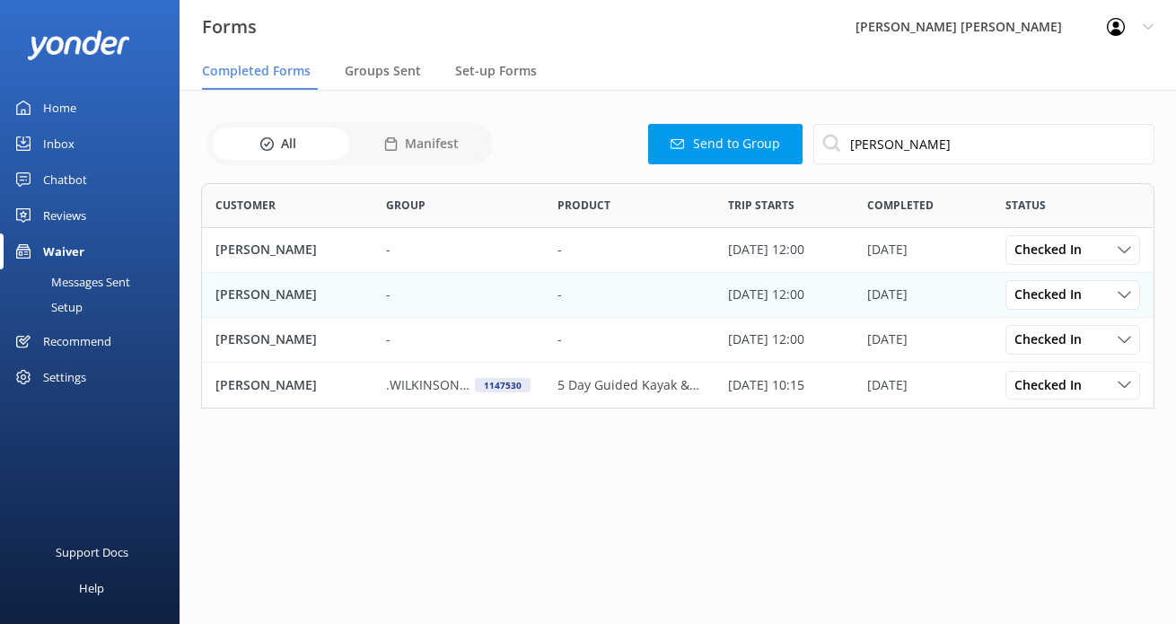
click at [303, 293] on p "[PERSON_NAME]" at bounding box center [265, 295] width 101 height 20
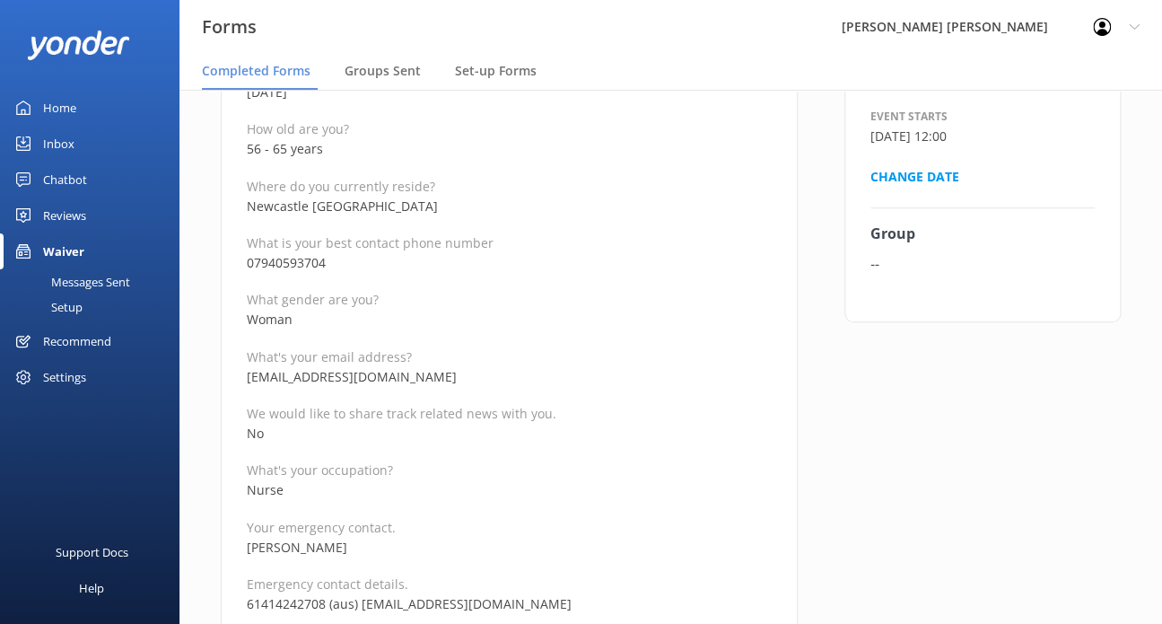
scroll to position [449, 0]
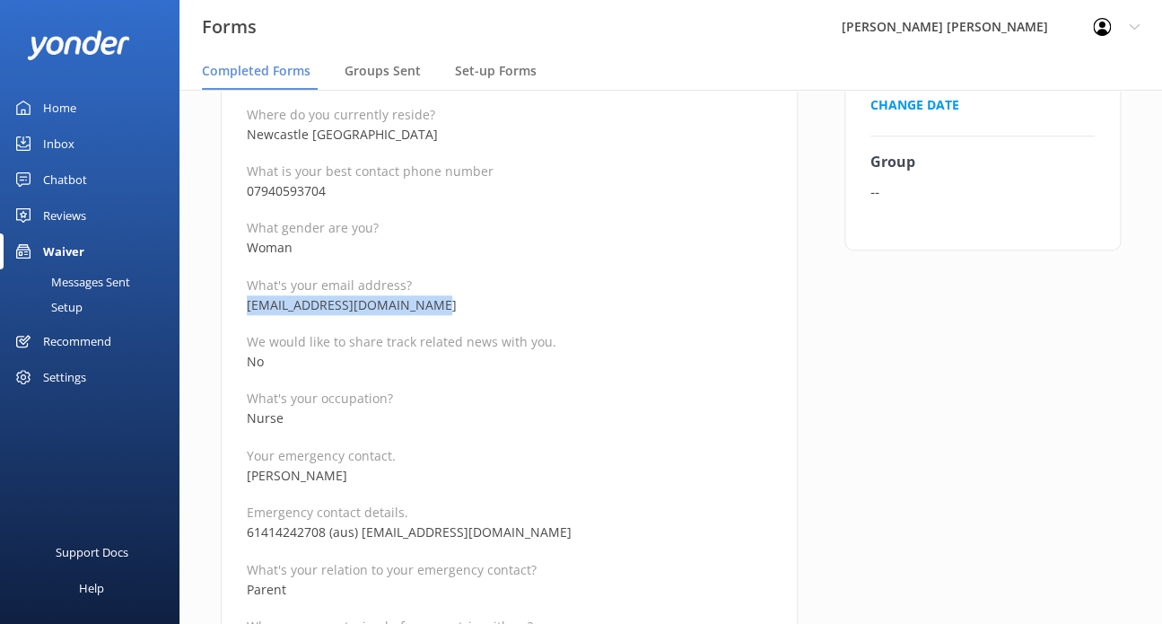
drag, startPoint x: 437, startPoint y: 312, endPoint x: 230, endPoint y: 305, distance: 207.5
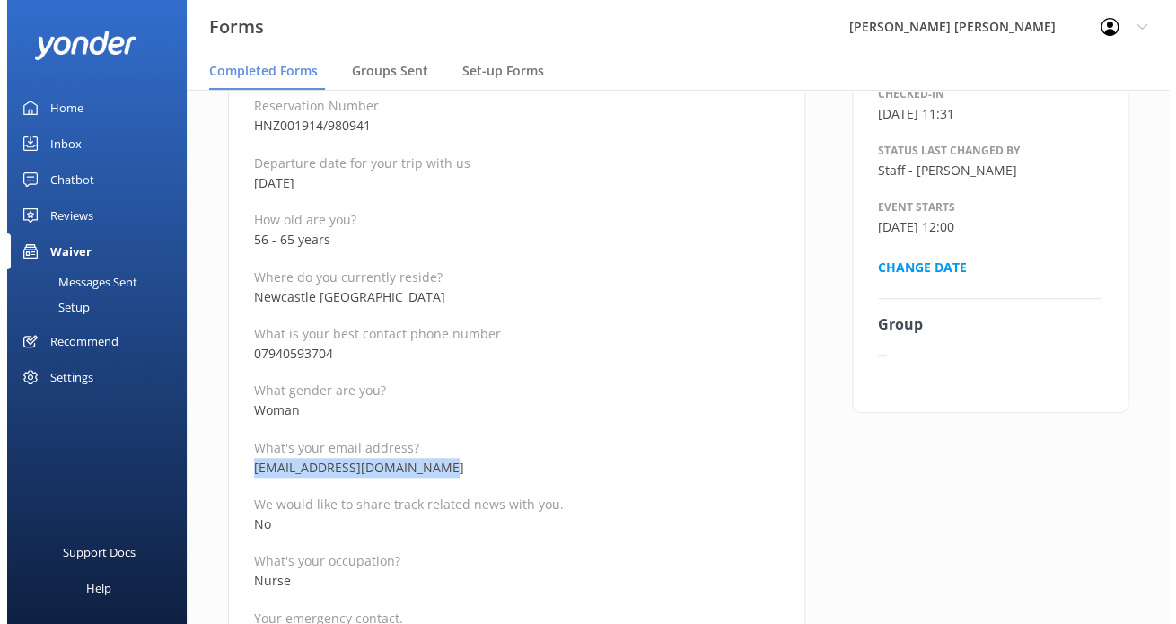
scroll to position [0, 0]
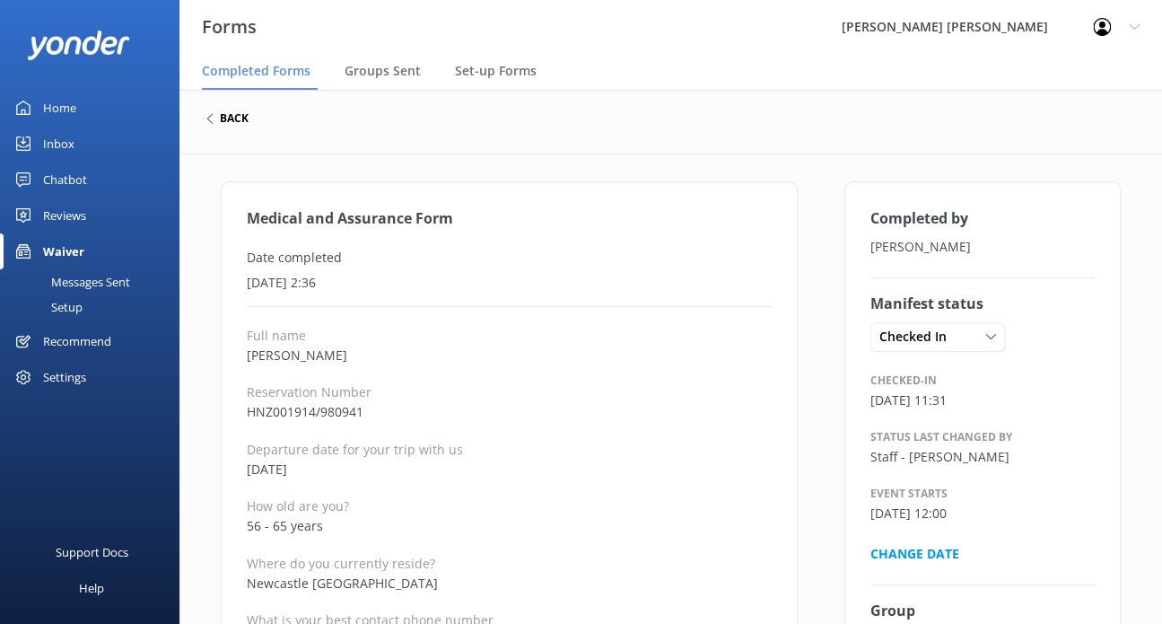
click at [244, 124] on h6 "back" at bounding box center [234, 118] width 29 height 11
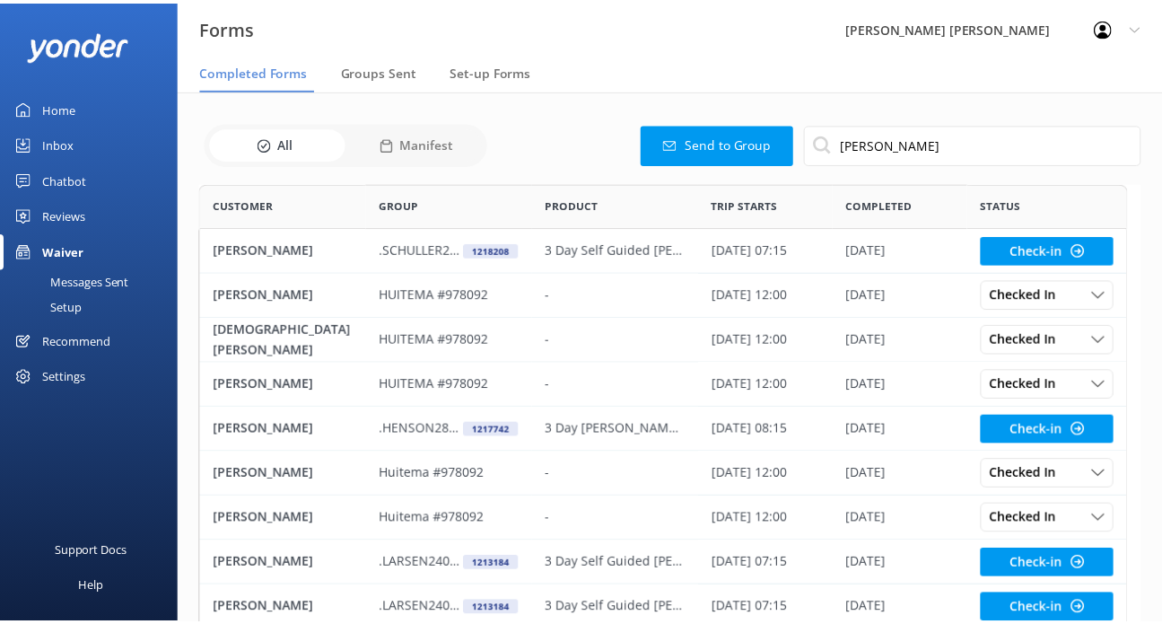
scroll to position [480, 925]
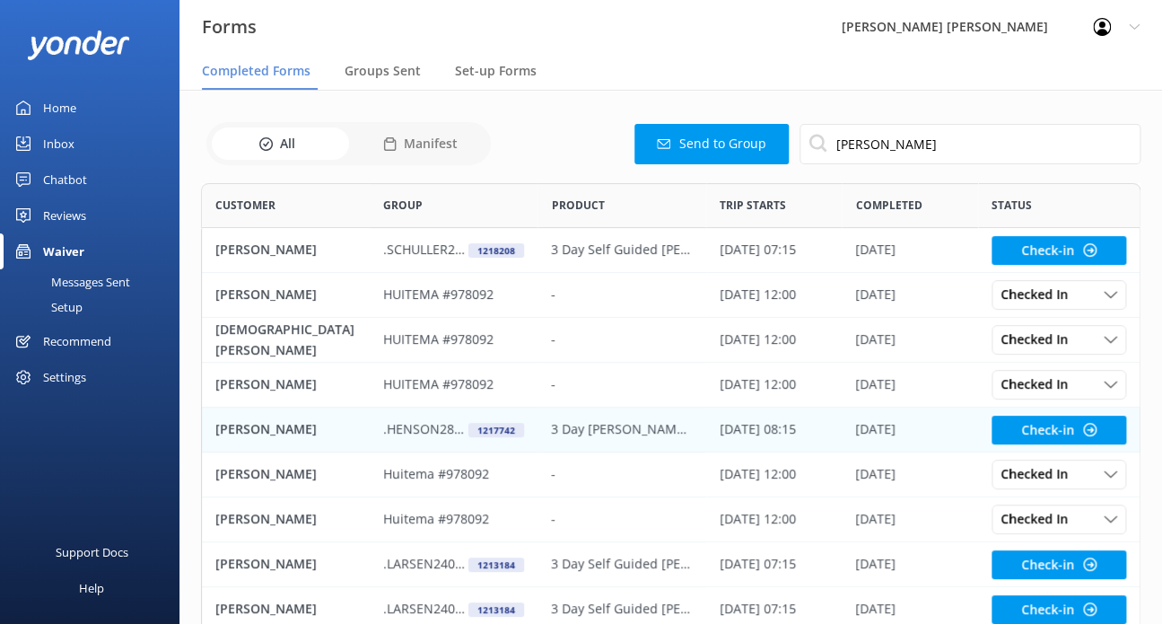
click at [377, 424] on div ".HENSON280925 1217742" at bounding box center [454, 430] width 168 height 45
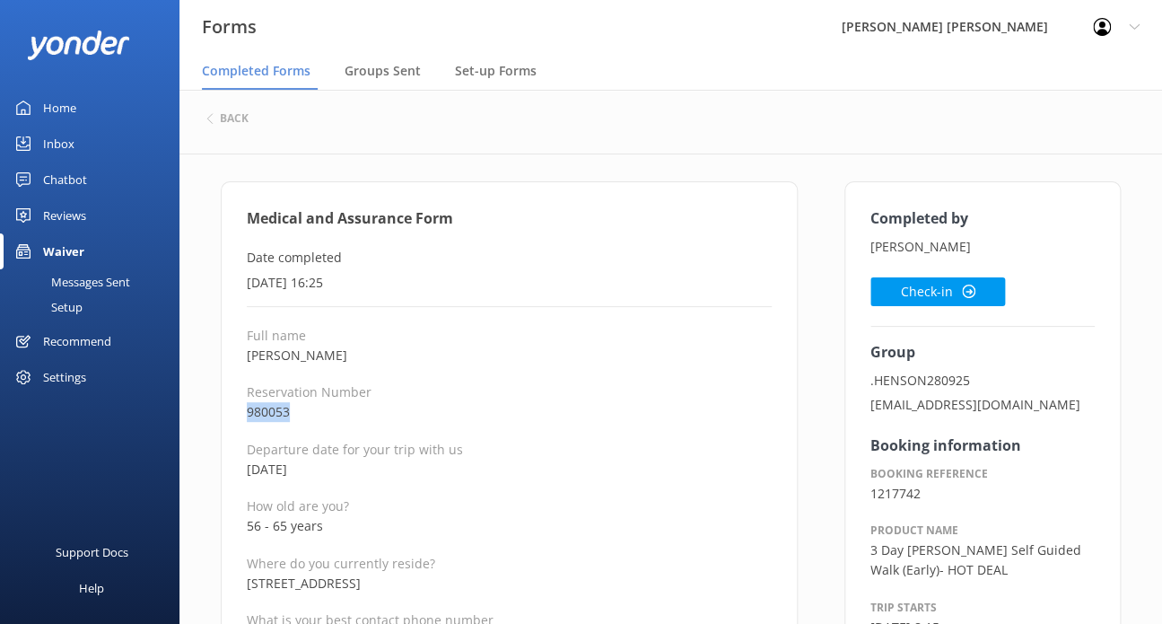
drag, startPoint x: 298, startPoint y: 416, endPoint x: 224, endPoint y: 416, distance: 74.5
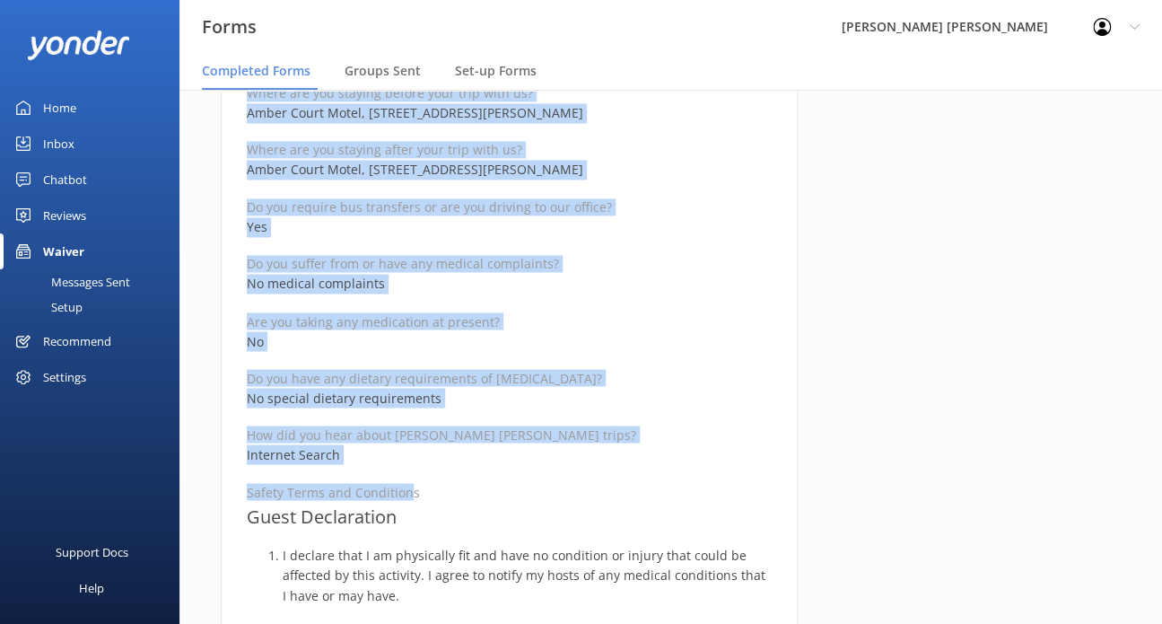
scroll to position [987, 0]
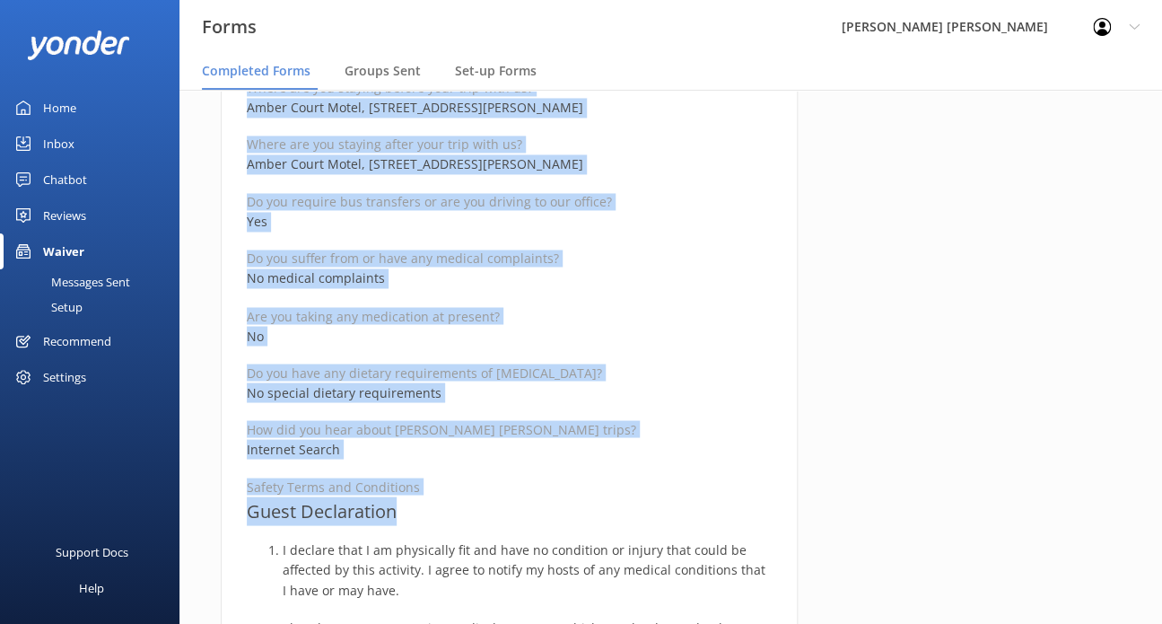
drag, startPoint x: 249, startPoint y: 218, endPoint x: 413, endPoint y: 502, distance: 327.8
click at [413, 502] on div "Medical and Assurance Form Date completed [DATE] 16:25 Full name [PERSON_NAME] …" at bounding box center [509, 489] width 577 height 2590
click at [520, 472] on div "Full name [PERSON_NAME] Reservation Number 980053 Departure date for your trip …" at bounding box center [509, 547] width 525 height 2417
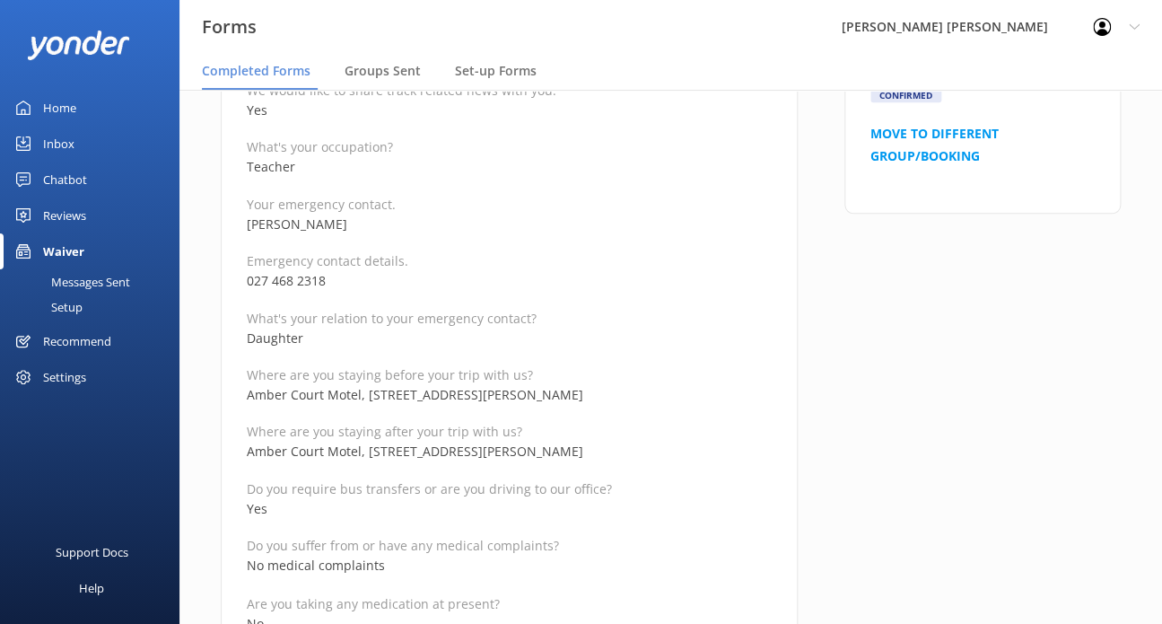
scroll to position [628, 0]
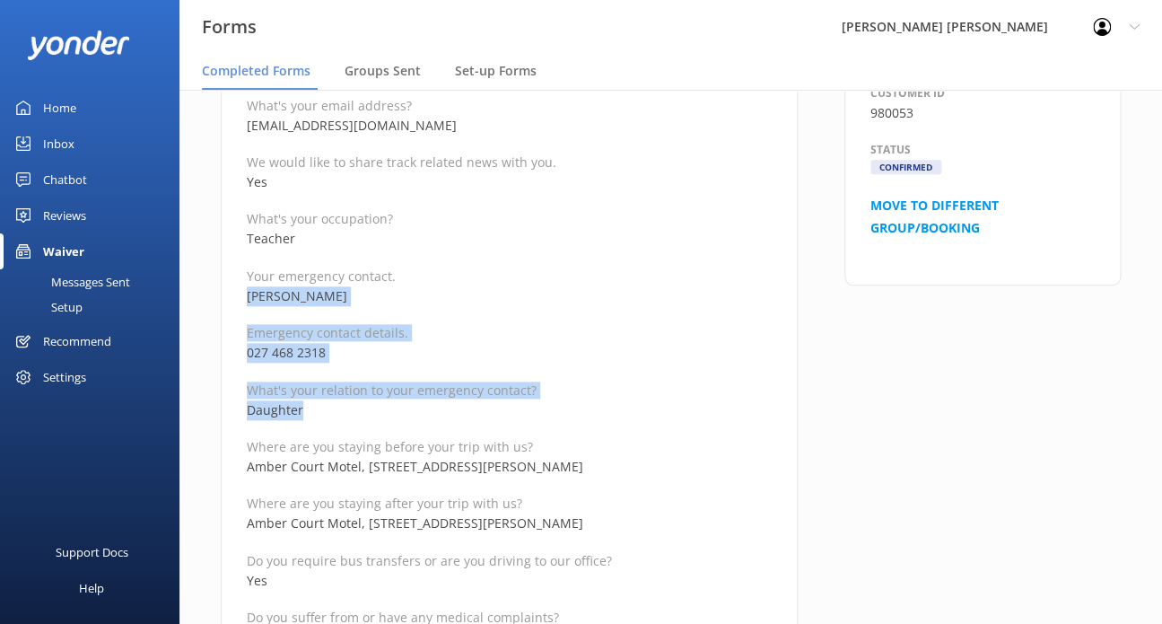
drag, startPoint x: 312, startPoint y: 416, endPoint x: 240, endPoint y: 289, distance: 146.0
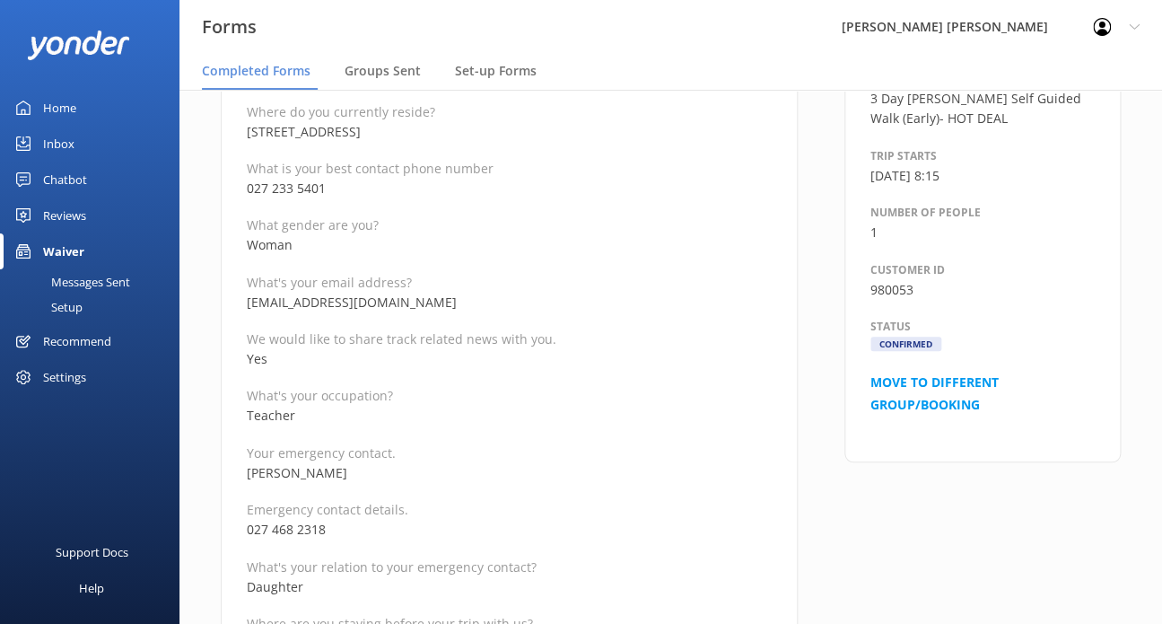
scroll to position [449, 0]
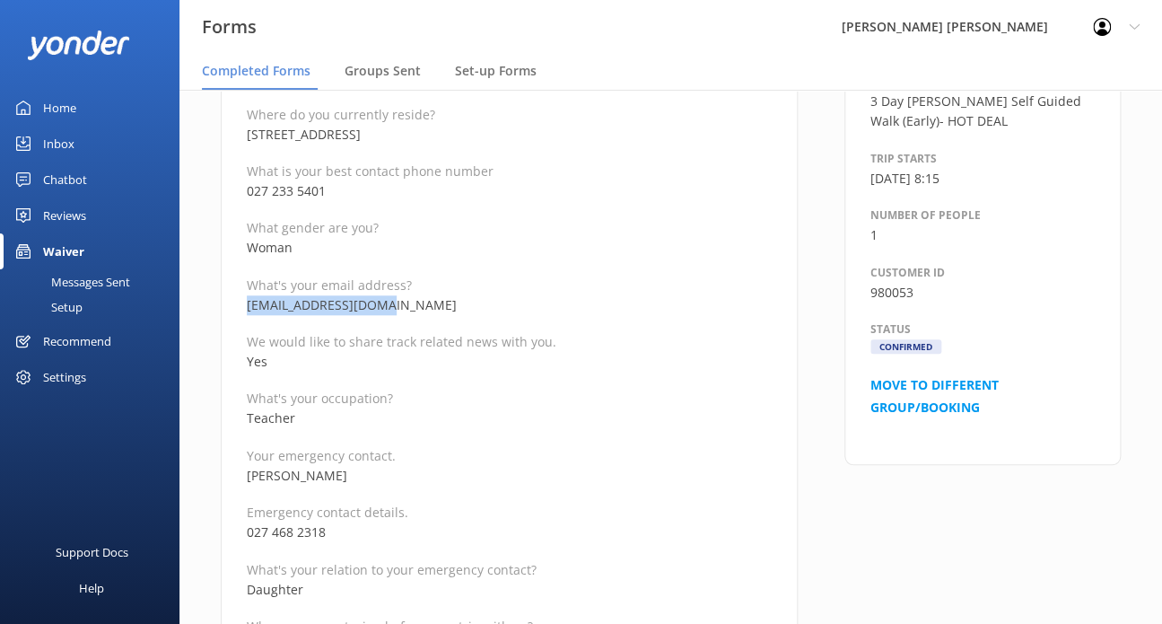
drag, startPoint x: 404, startPoint y: 306, endPoint x: 233, endPoint y: 299, distance: 170.7
click at [550, 516] on p "Emergency contact details." at bounding box center [509, 512] width 525 height 17
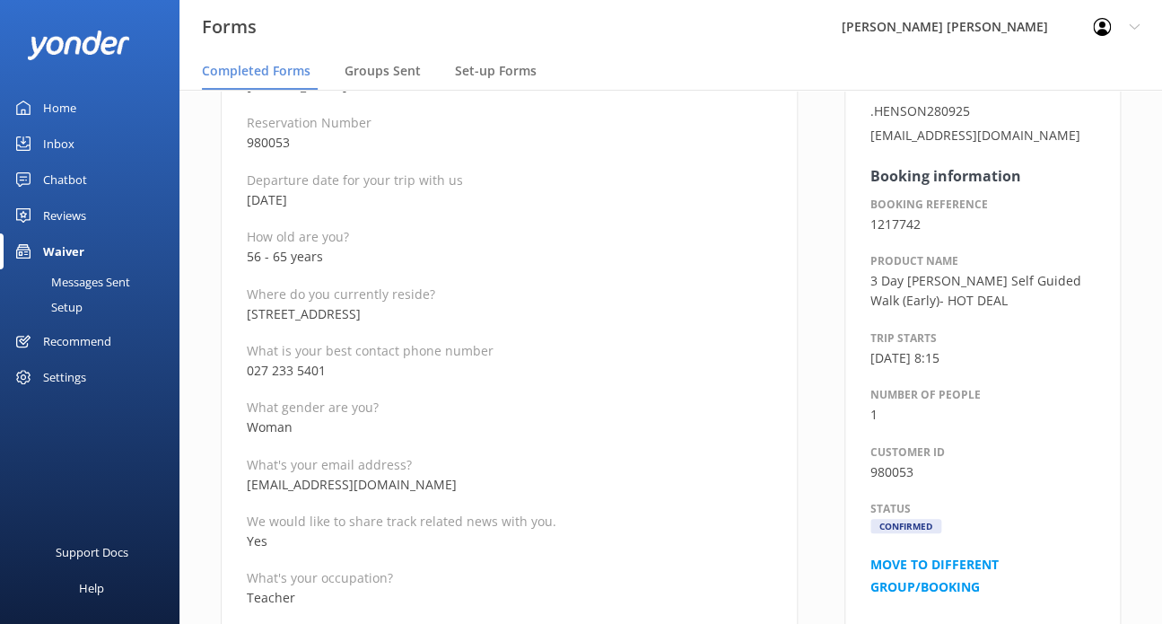
scroll to position [269, 0]
drag, startPoint x: 329, startPoint y: 373, endPoint x: 237, endPoint y: 373, distance: 92.5
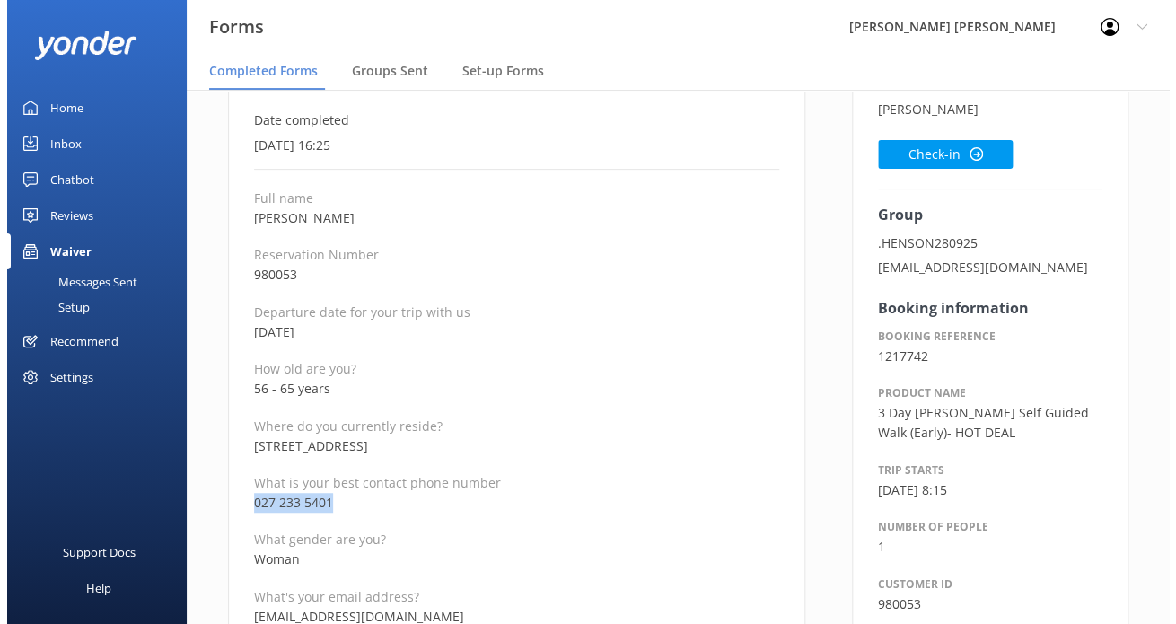
scroll to position [0, 0]
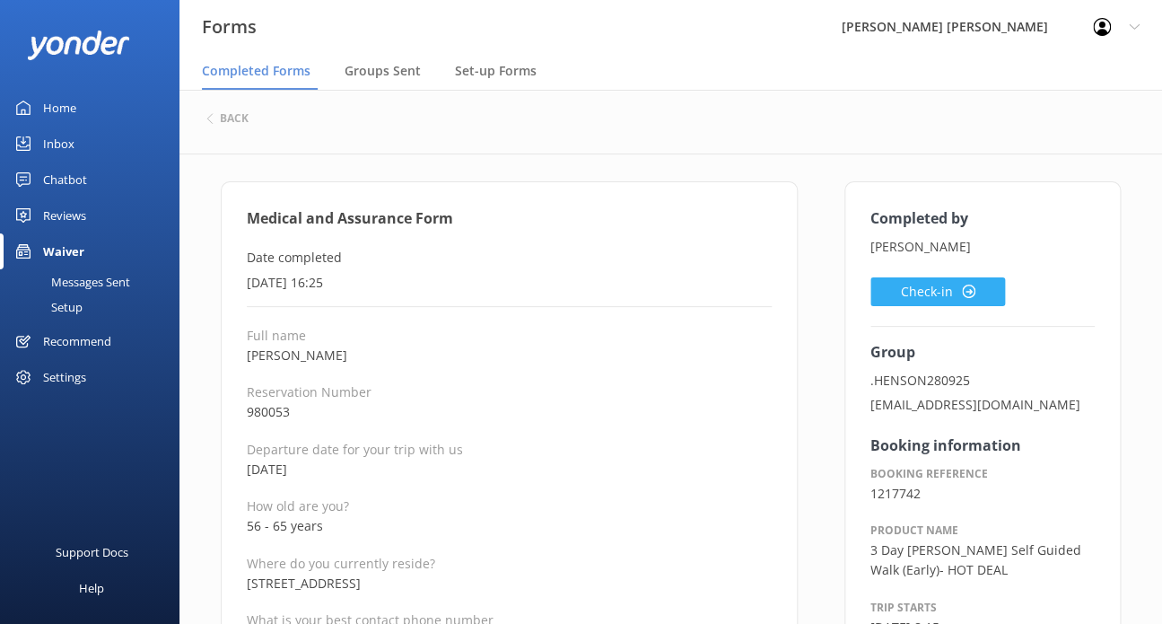
click at [912, 297] on button "Check-in" at bounding box center [938, 291] width 135 height 29
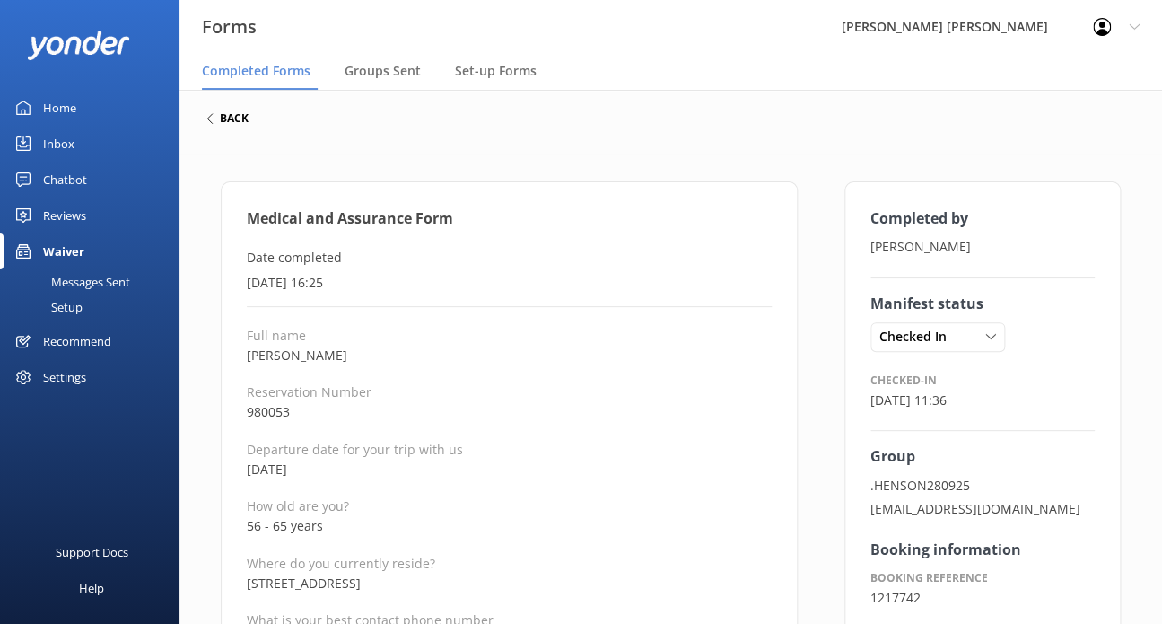
click at [243, 113] on h6 "back" at bounding box center [234, 118] width 29 height 11
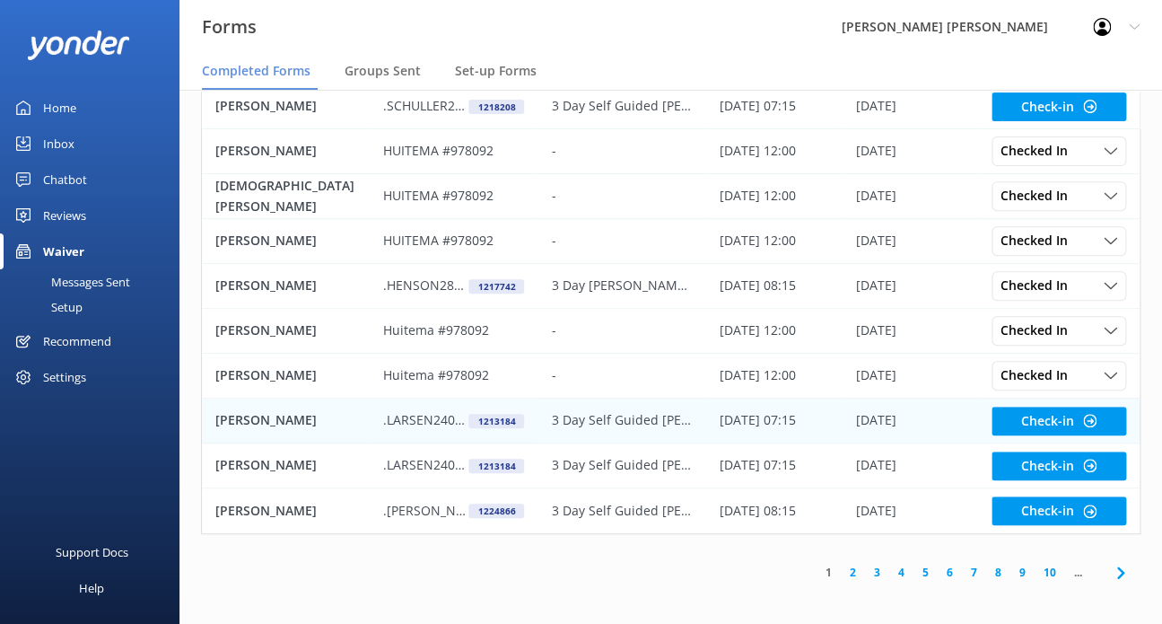
scroll to position [147, 0]
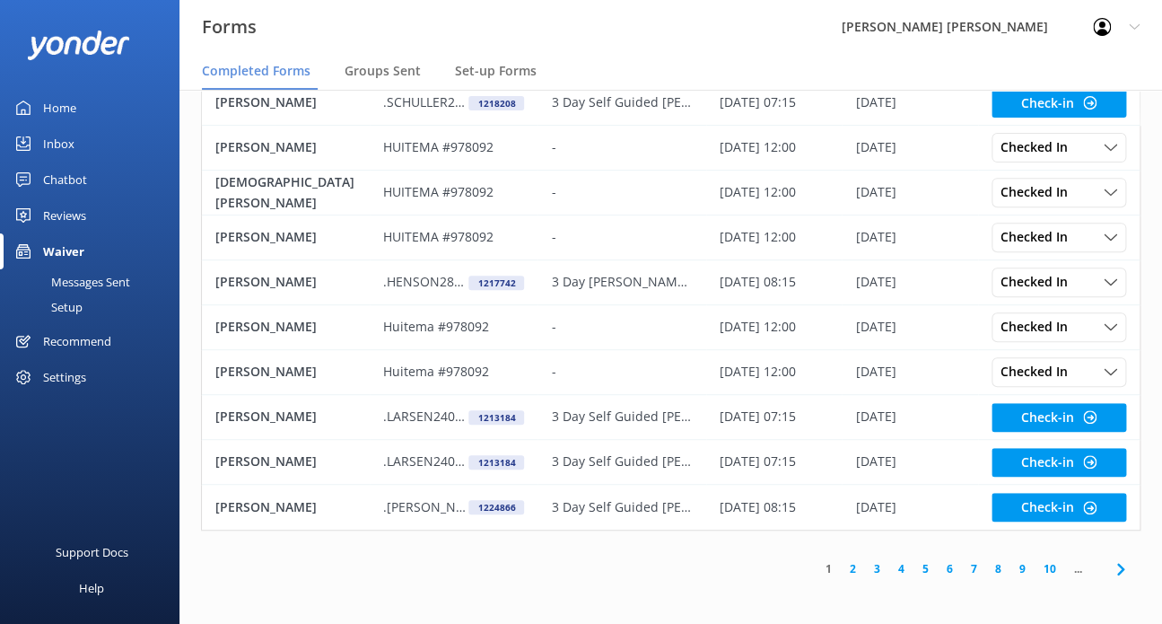
click at [899, 568] on link "4" at bounding box center [902, 568] width 24 height 17
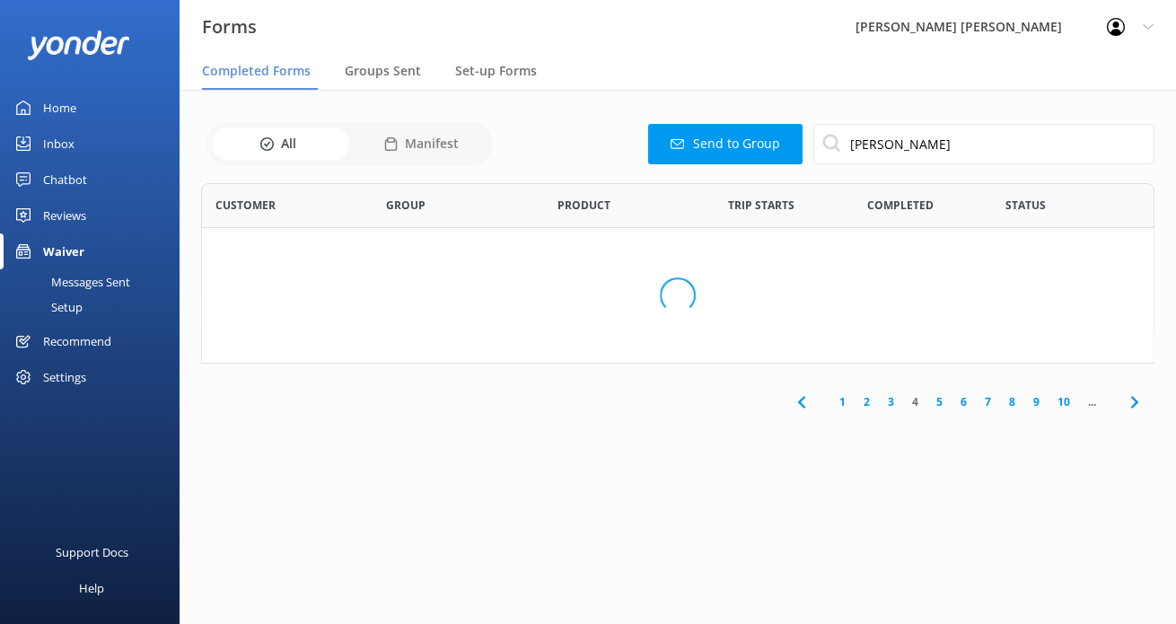
scroll to position [14, 14]
click at [249, 75] on span "Completed Forms" at bounding box center [256, 71] width 109 height 18
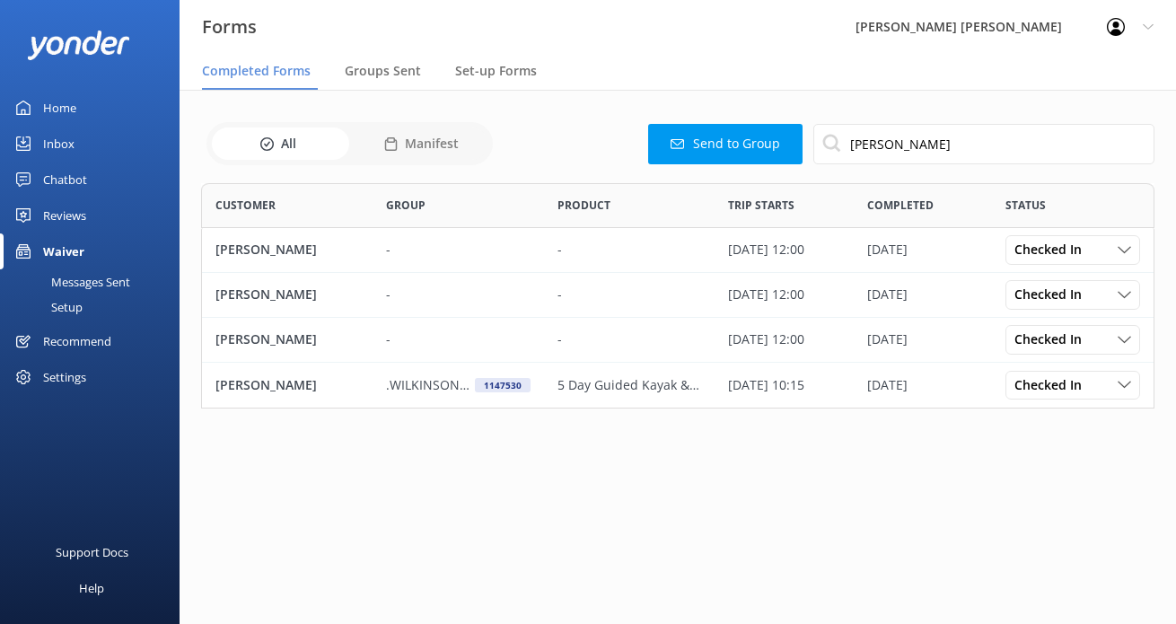
scroll to position [211, 939]
drag, startPoint x: 748, startPoint y: 131, endPoint x: 730, endPoint y: 130, distance: 18.0
click at [729, 130] on div "Send to Group [PERSON_NAME]" at bounding box center [826, 144] width 656 height 40
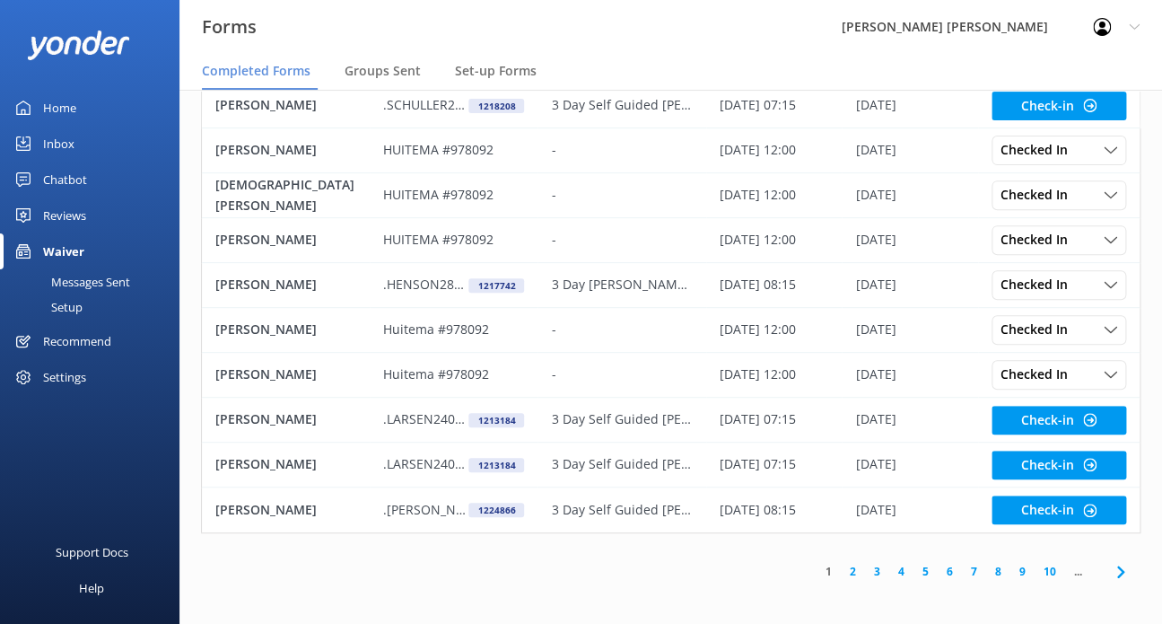
scroll to position [147, 0]
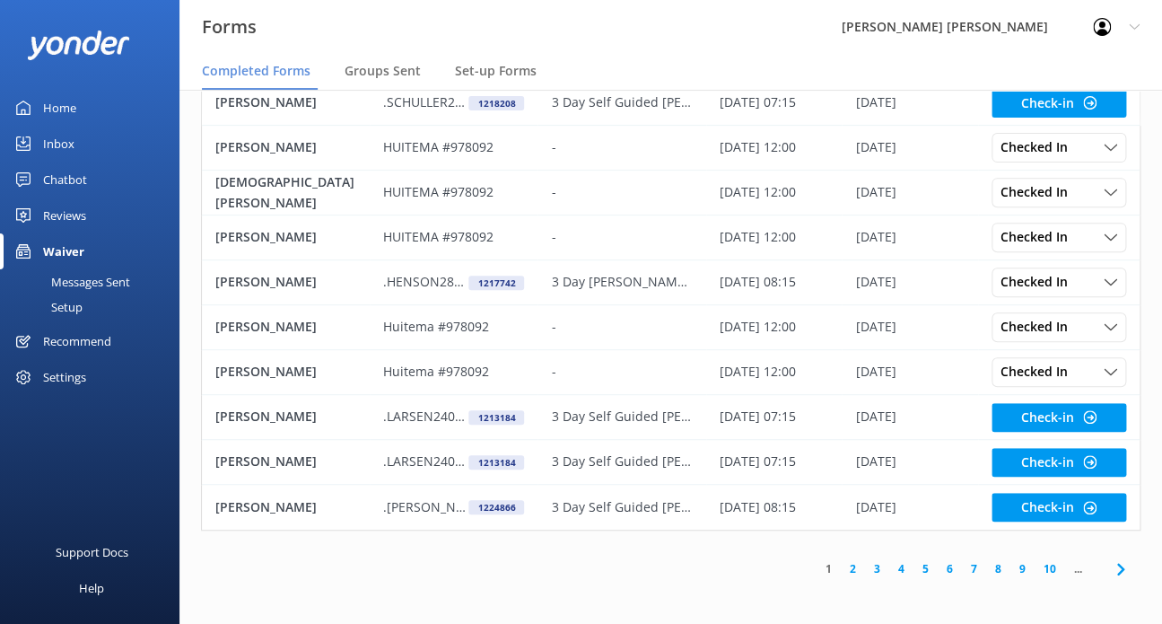
click at [901, 568] on link "4" at bounding box center [902, 568] width 24 height 17
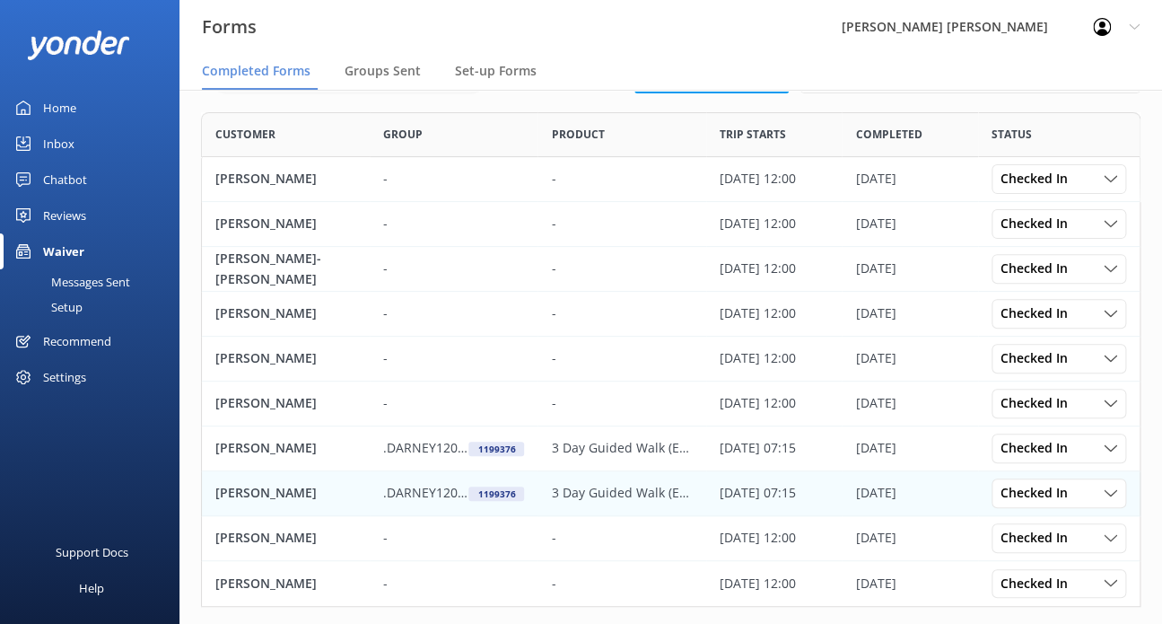
scroll to position [147, 0]
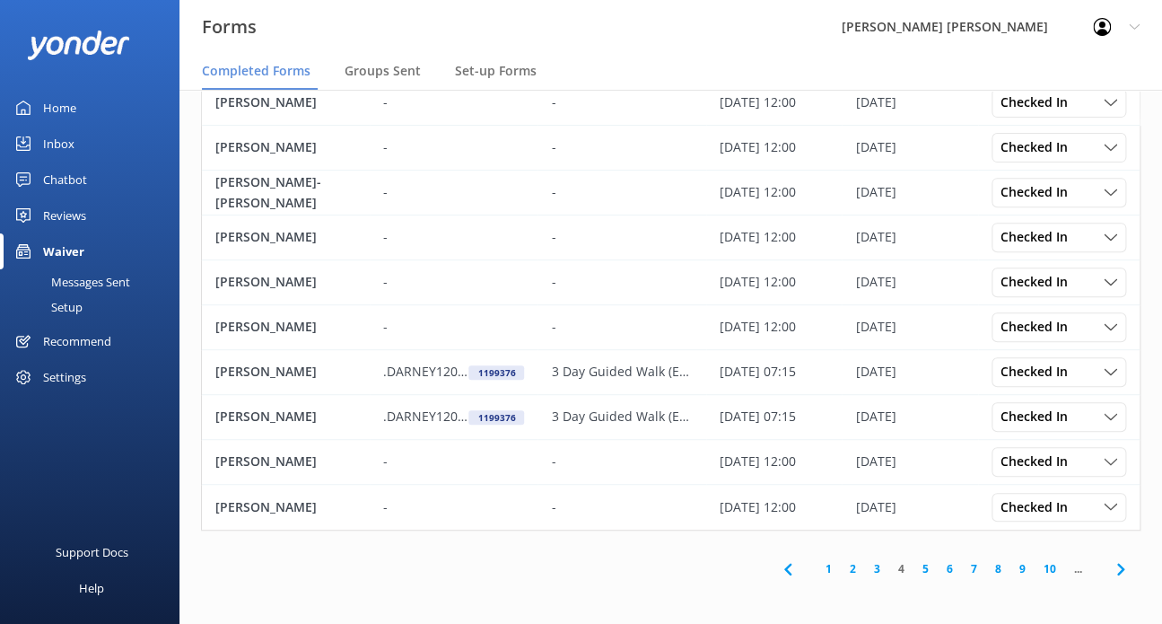
click at [874, 567] on link "3" at bounding box center [877, 568] width 24 height 17
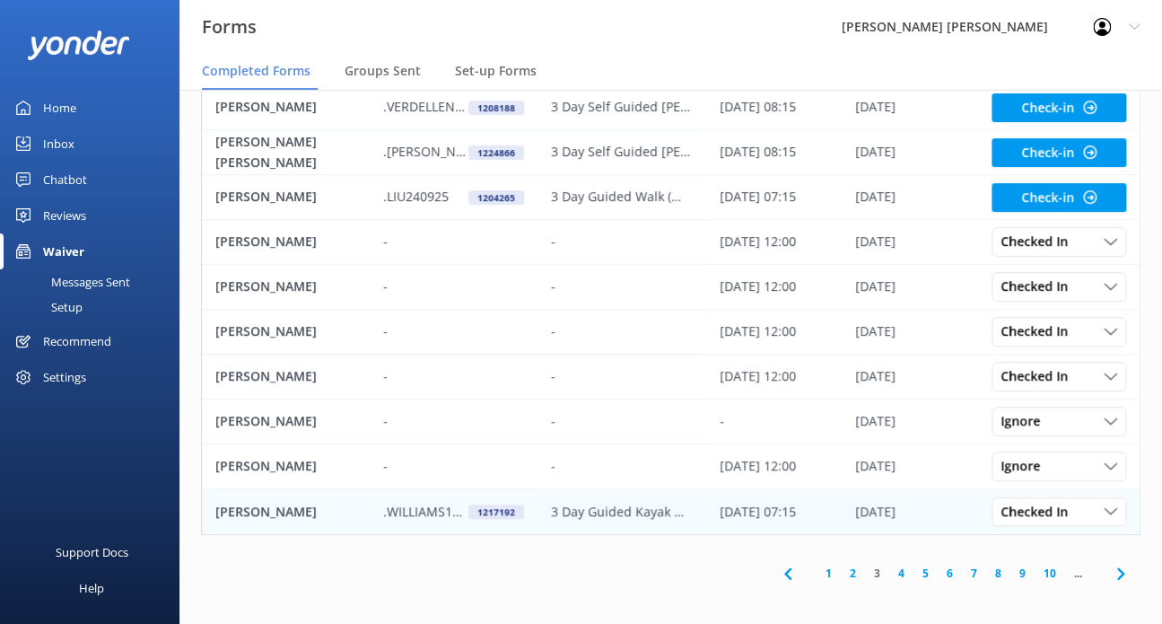
scroll to position [147, 0]
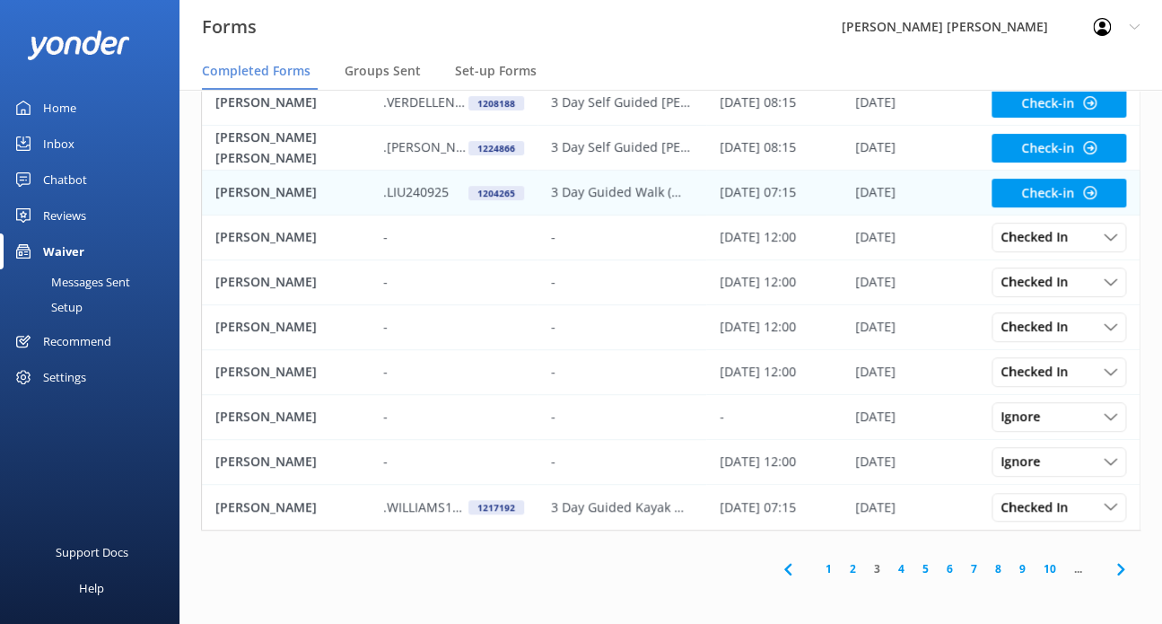
click at [366, 186] on div "[PERSON_NAME]" at bounding box center [286, 193] width 168 height 45
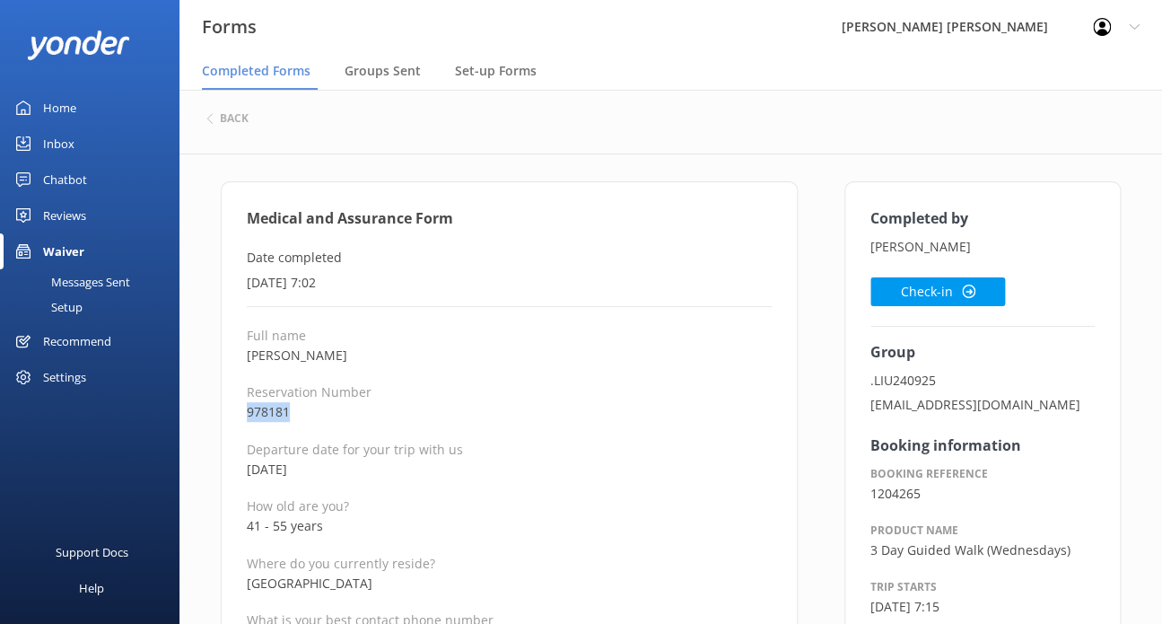
drag, startPoint x: 303, startPoint y: 410, endPoint x: 244, endPoint y: 414, distance: 58.5
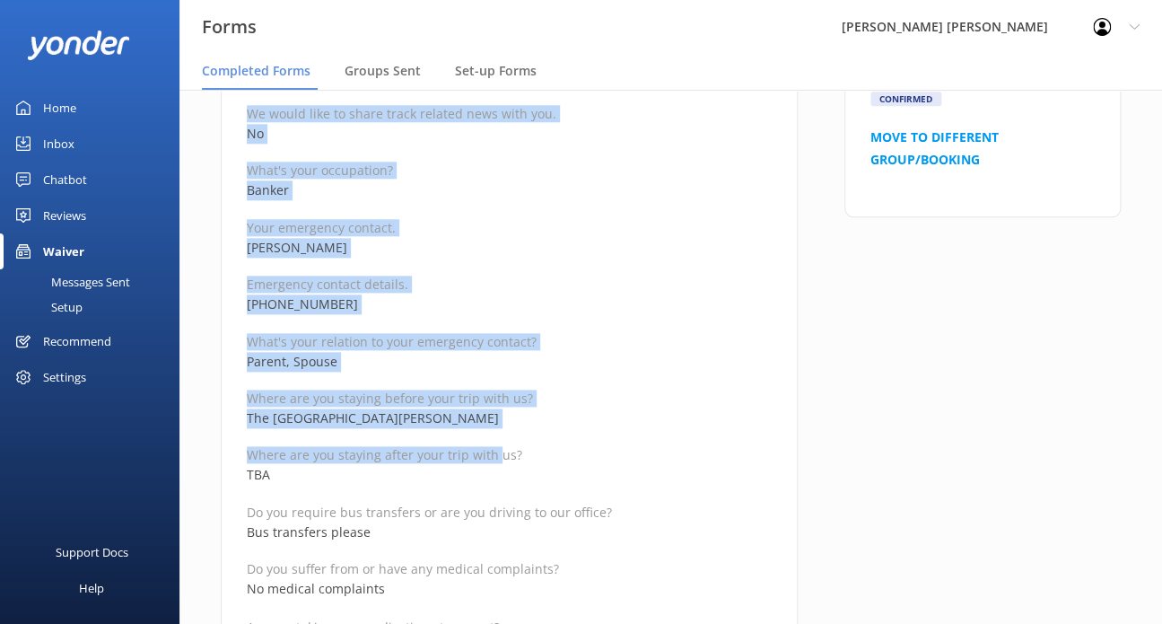
scroll to position [987, 0]
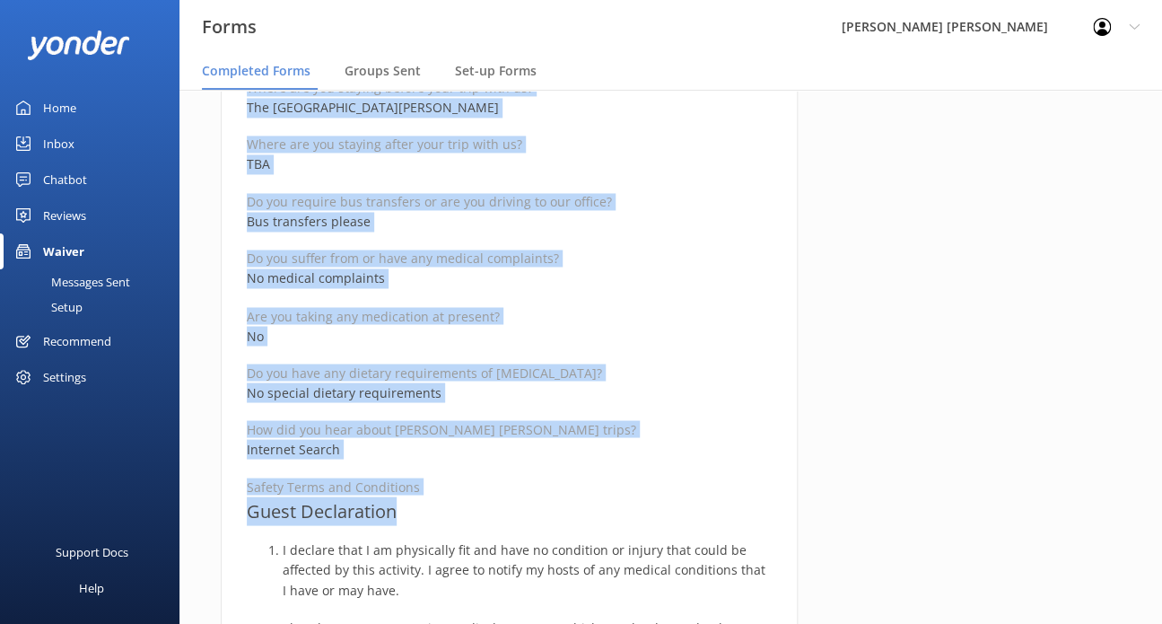
drag, startPoint x: 249, startPoint y: 217, endPoint x: 482, endPoint y: 501, distance: 367.3
click at [482, 501] on div "Medical and Assurance Form Date completed [DATE] 7:02 Full name [PERSON_NAME] R…" at bounding box center [509, 489] width 577 height 2590
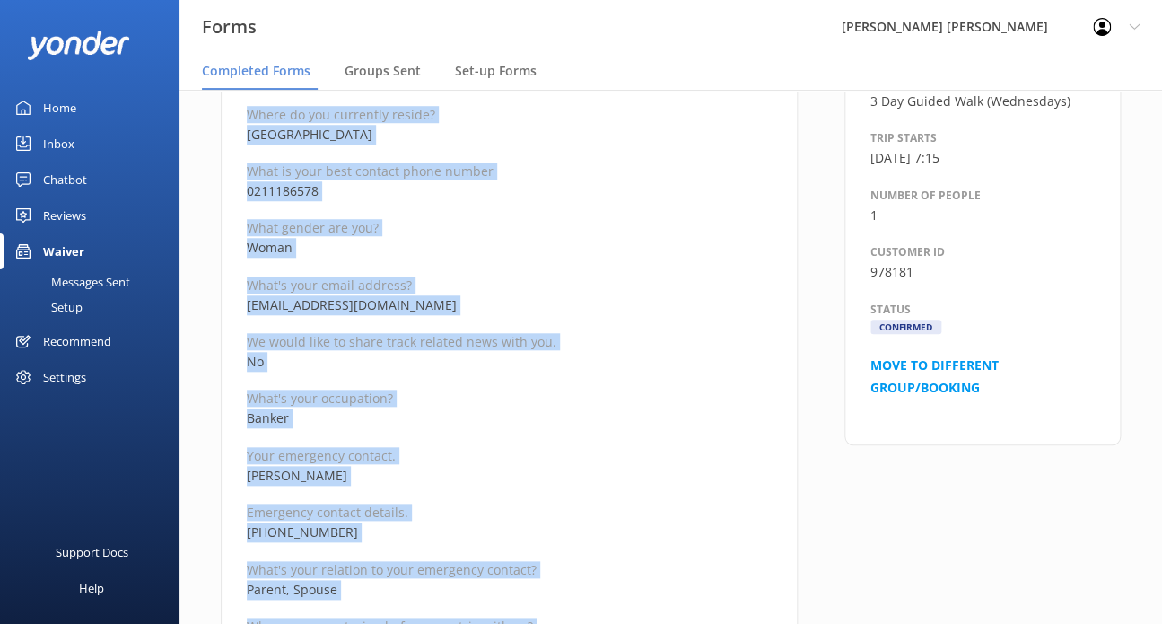
scroll to position [0, 0]
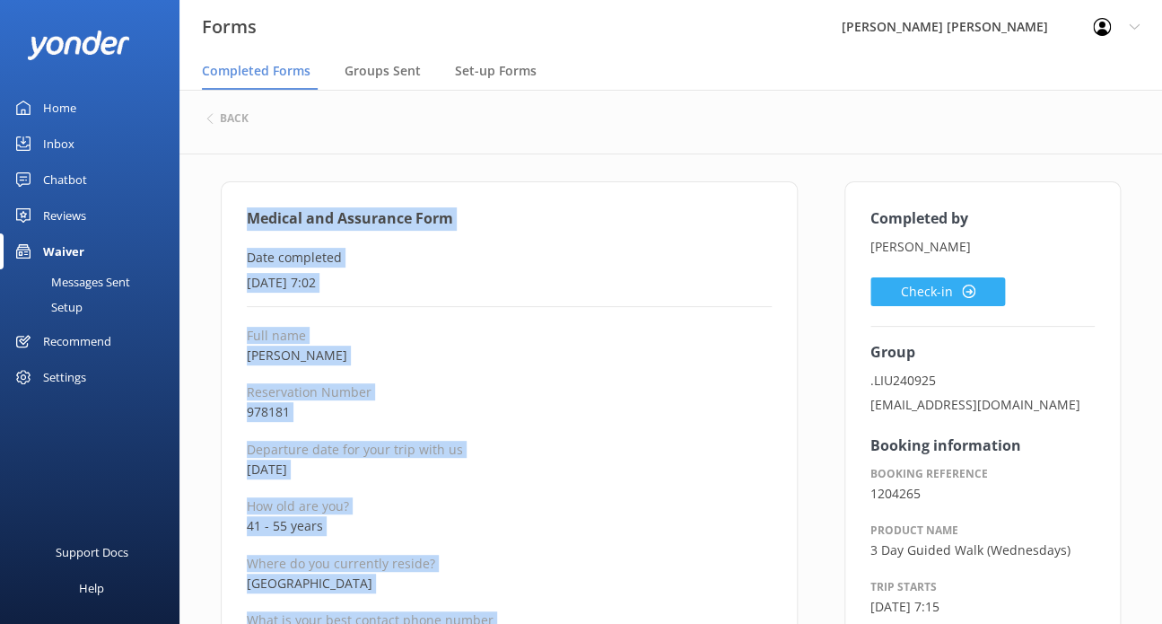
click at [920, 295] on button "Check-in" at bounding box center [938, 291] width 135 height 29
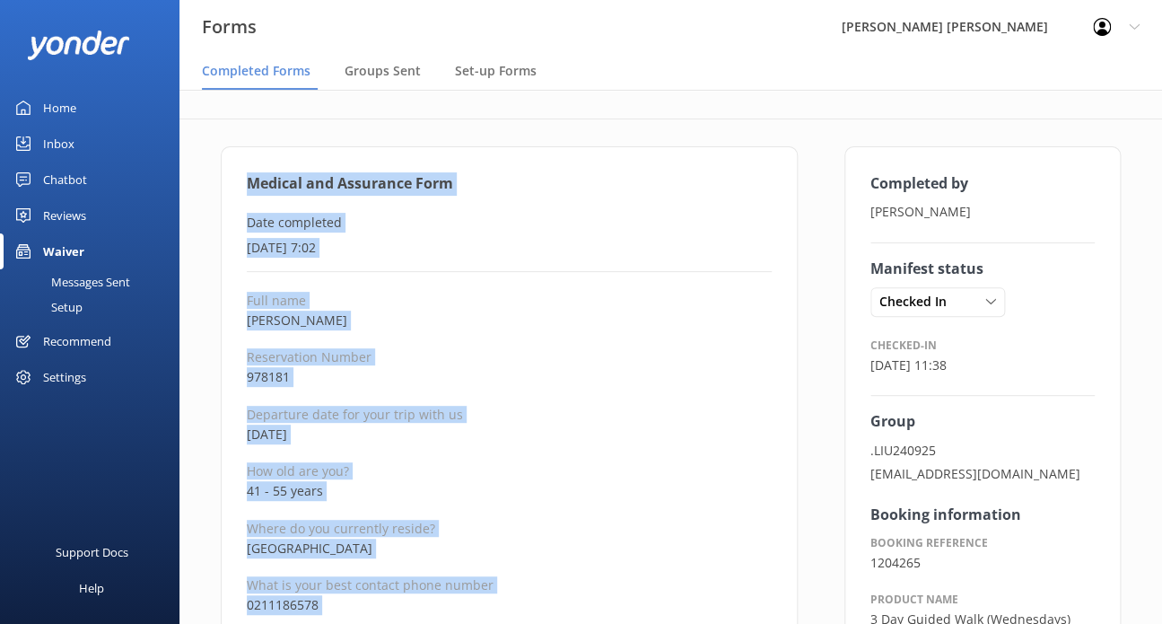
scroll to position [90, 0]
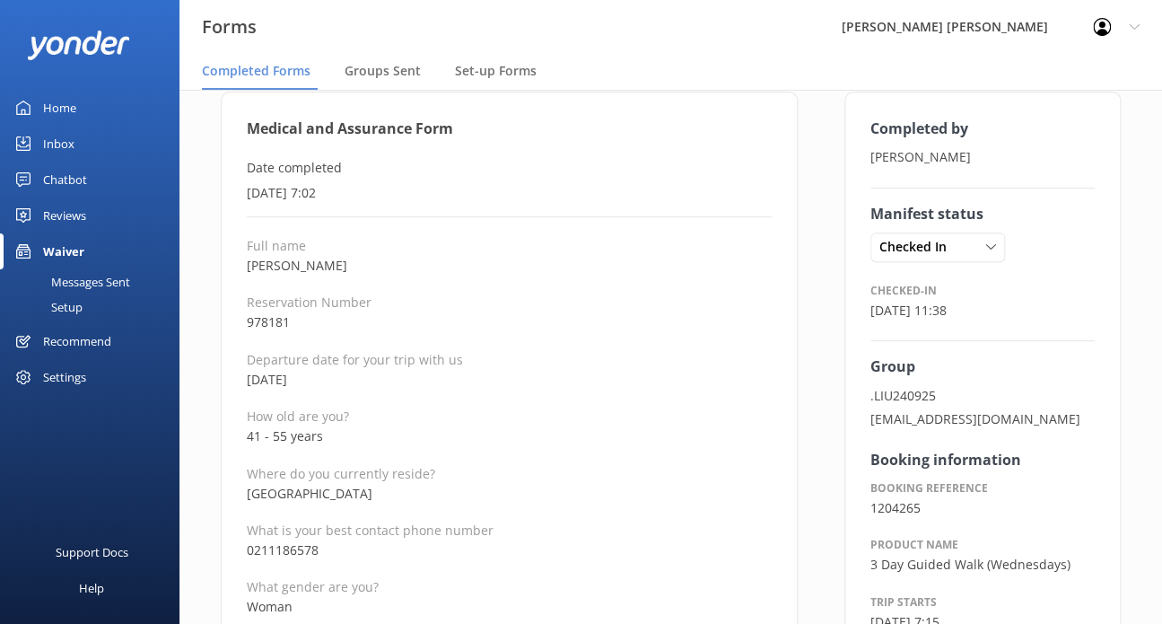
click at [336, 434] on p "41 - 55 years" at bounding box center [509, 436] width 525 height 20
drag, startPoint x: 337, startPoint y: 436, endPoint x: 244, endPoint y: 434, distance: 92.5
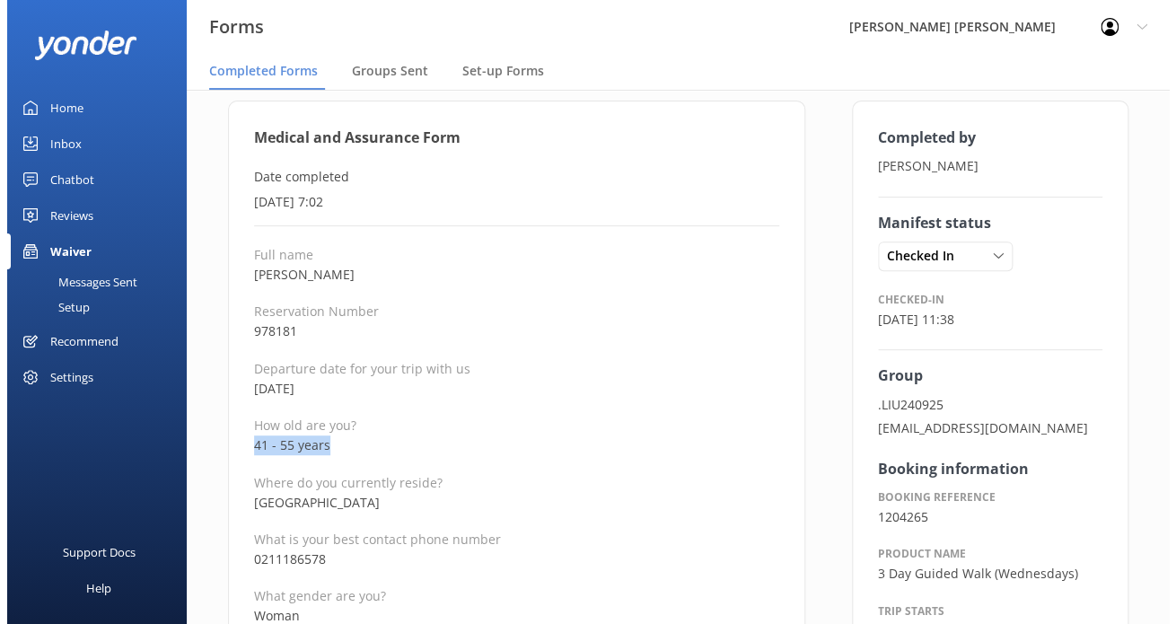
scroll to position [0, 0]
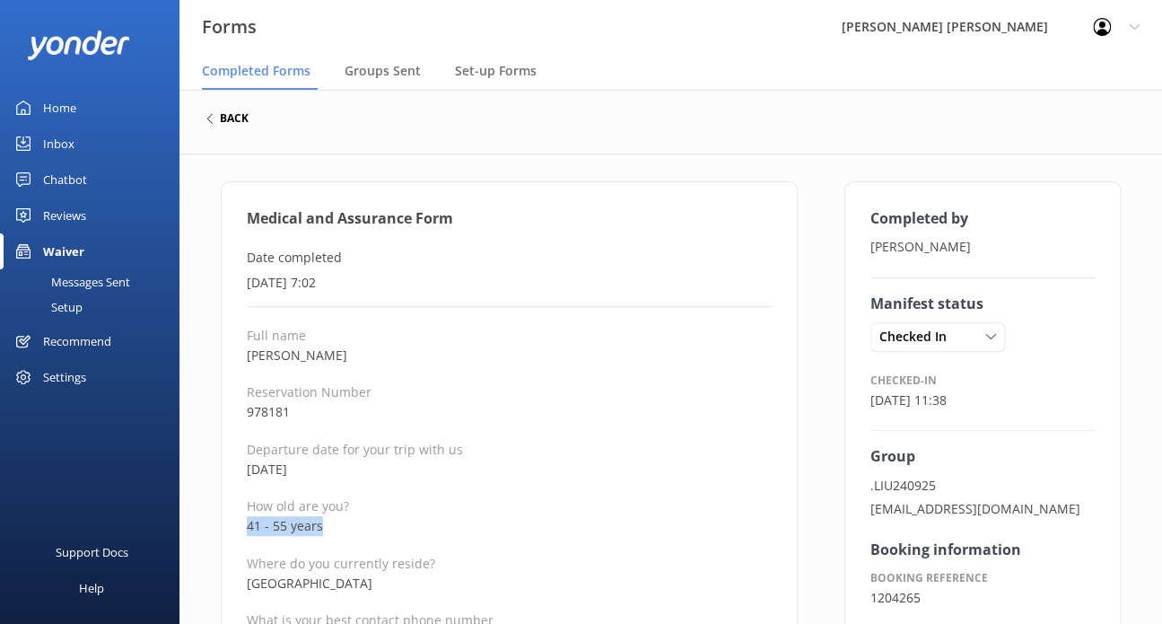
click at [234, 114] on h6 "back" at bounding box center [234, 118] width 29 height 11
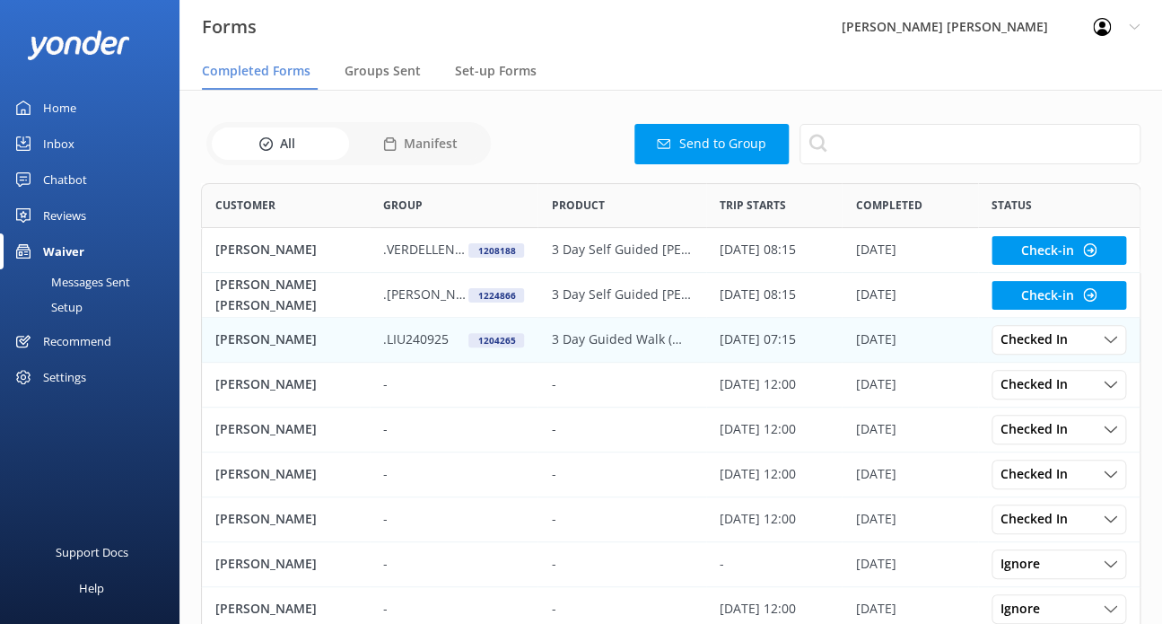
scroll to position [480, 925]
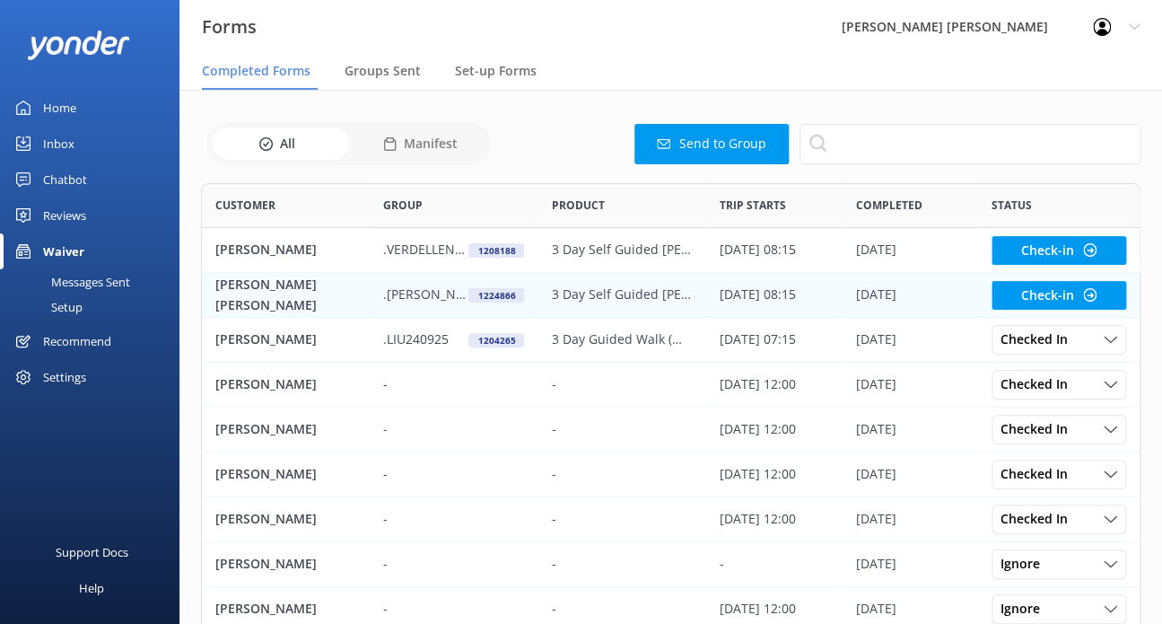
click at [424, 290] on p ".[PERSON_NAME]-FANTE280925" at bounding box center [425, 295] width 85 height 20
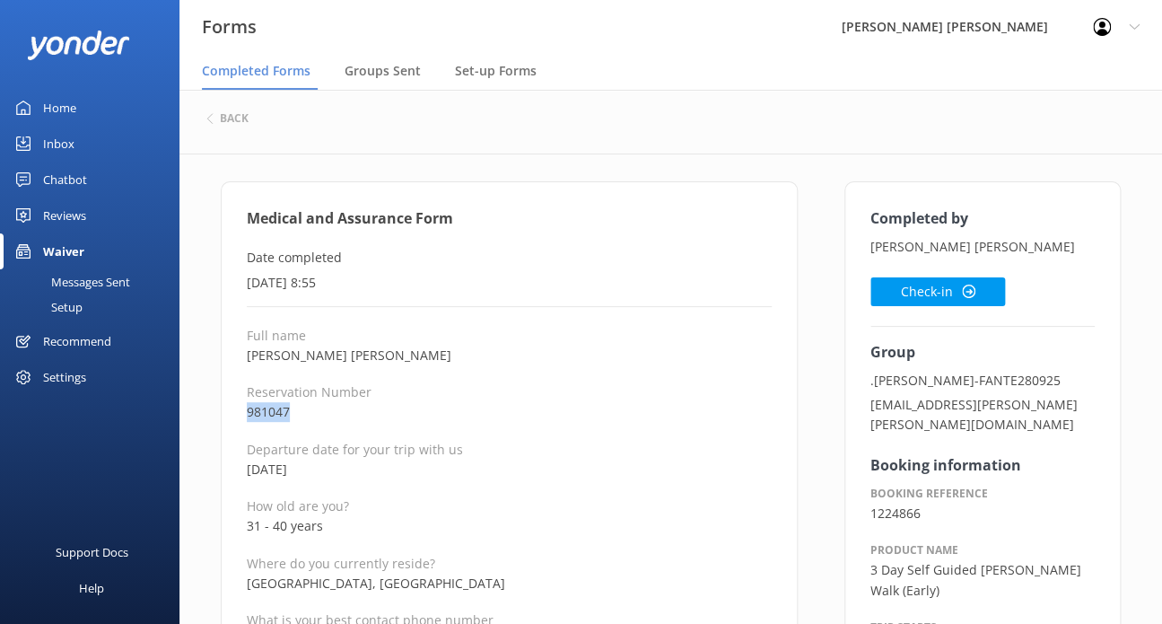
drag, startPoint x: 246, startPoint y: 411, endPoint x: 217, endPoint y: 411, distance: 28.7
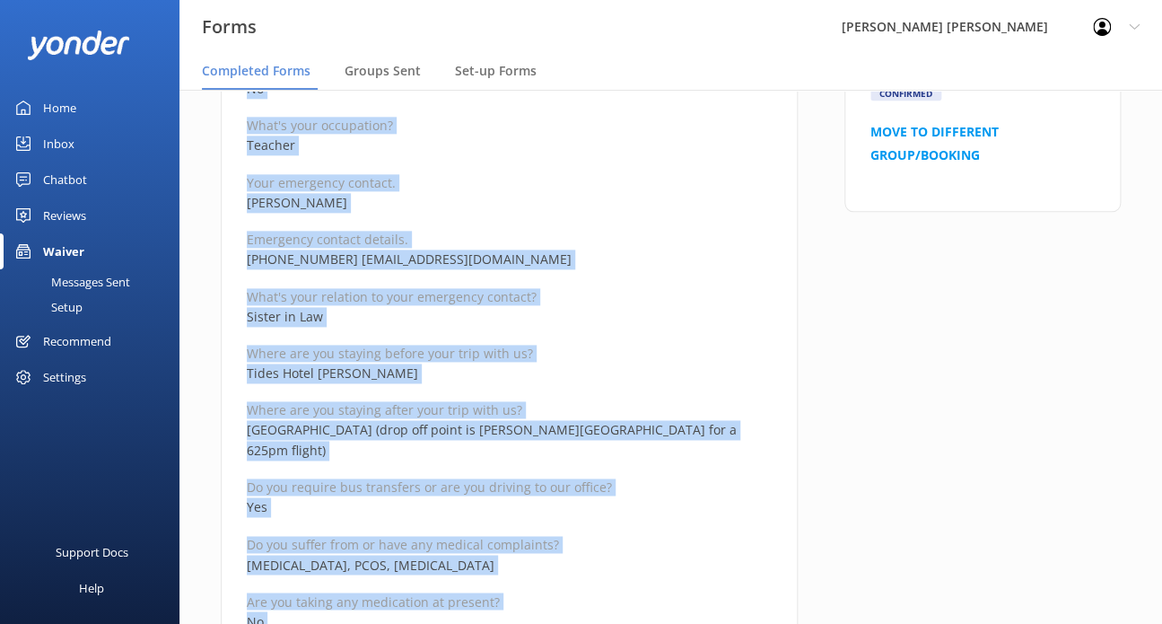
scroll to position [987, 0]
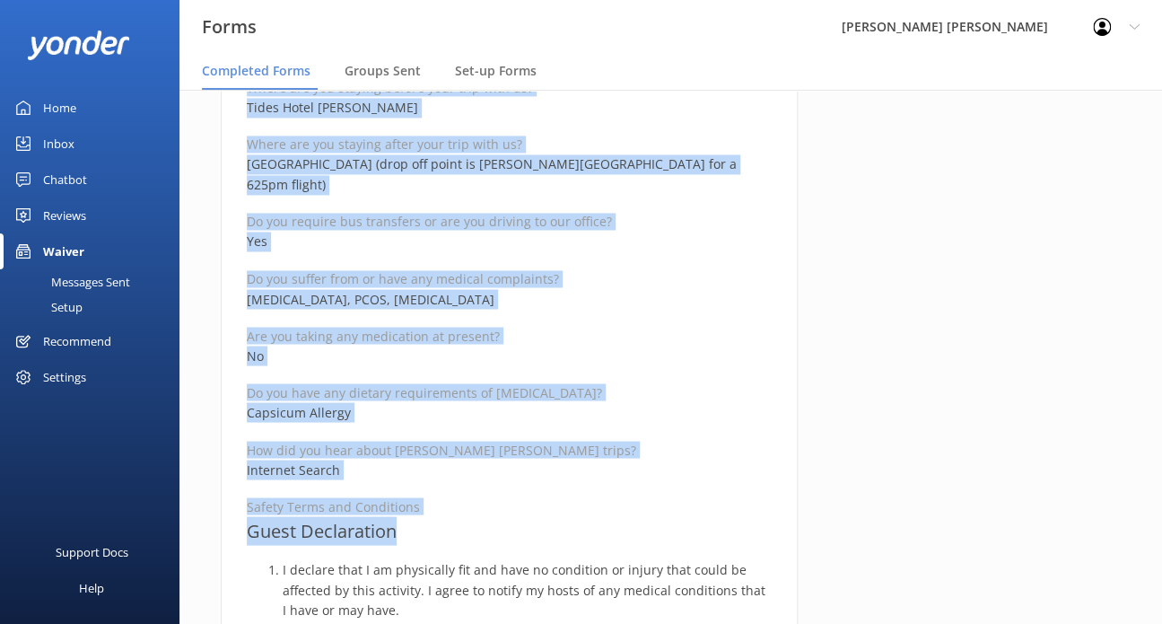
drag, startPoint x: 245, startPoint y: 222, endPoint x: 411, endPoint y: 516, distance: 338.0
click at [411, 516] on div "Medical and Assurance Form Date completed [DATE] 8:55 Full name [PERSON_NAME] […" at bounding box center [509, 499] width 577 height 2610
click at [582, 289] on p "[MEDICAL_DATA], PCOS, [MEDICAL_DATA]" at bounding box center [509, 299] width 525 height 20
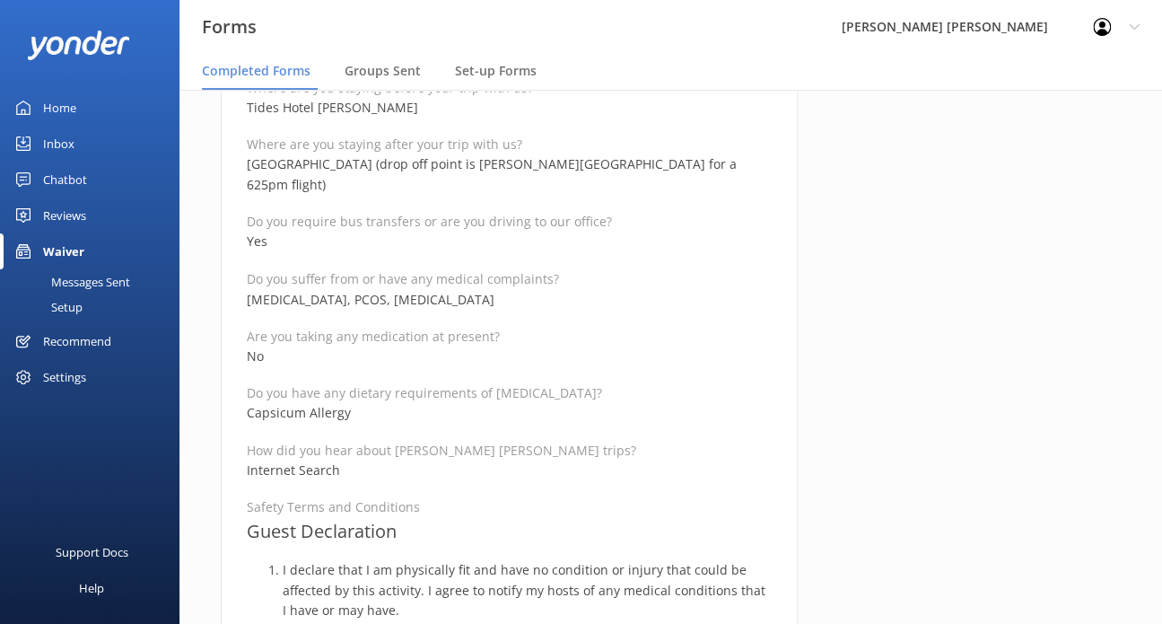
drag, startPoint x: 507, startPoint y: 279, endPoint x: 215, endPoint y: 273, distance: 291.8
click at [215, 273] on div "Medical and Assurance Form Date completed [DATE] 8:55 Full name [PERSON_NAME] […" at bounding box center [509, 508] width 624 height 2628
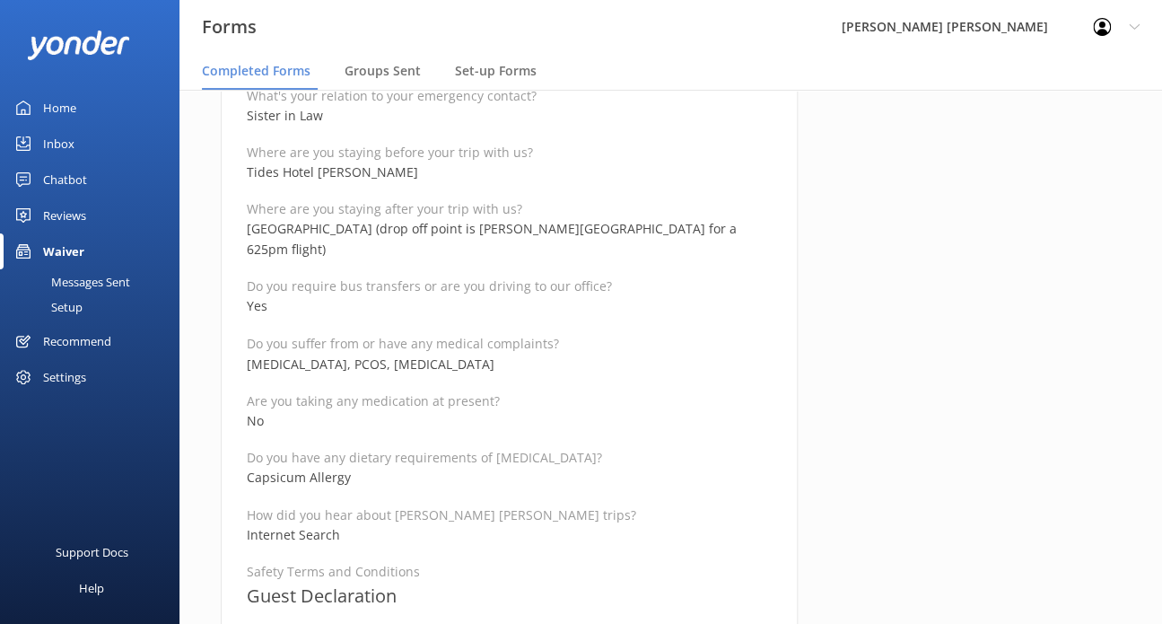
scroll to position [898, 0]
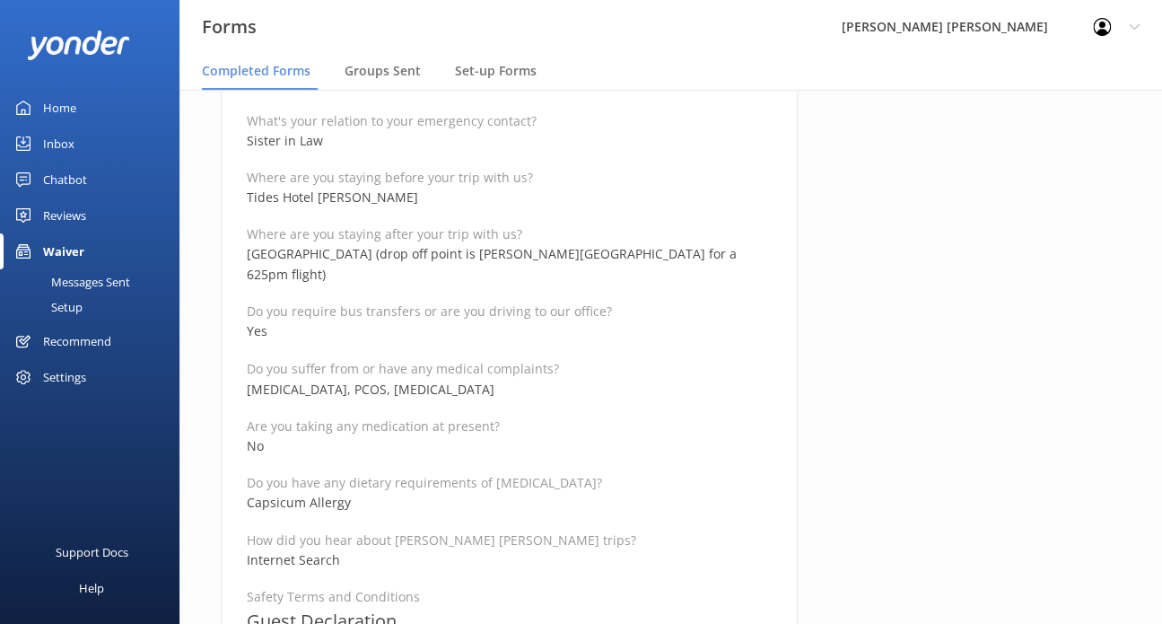
click at [551, 379] on p "[MEDICAL_DATA], PCOS, [MEDICAL_DATA]" at bounding box center [509, 389] width 525 height 20
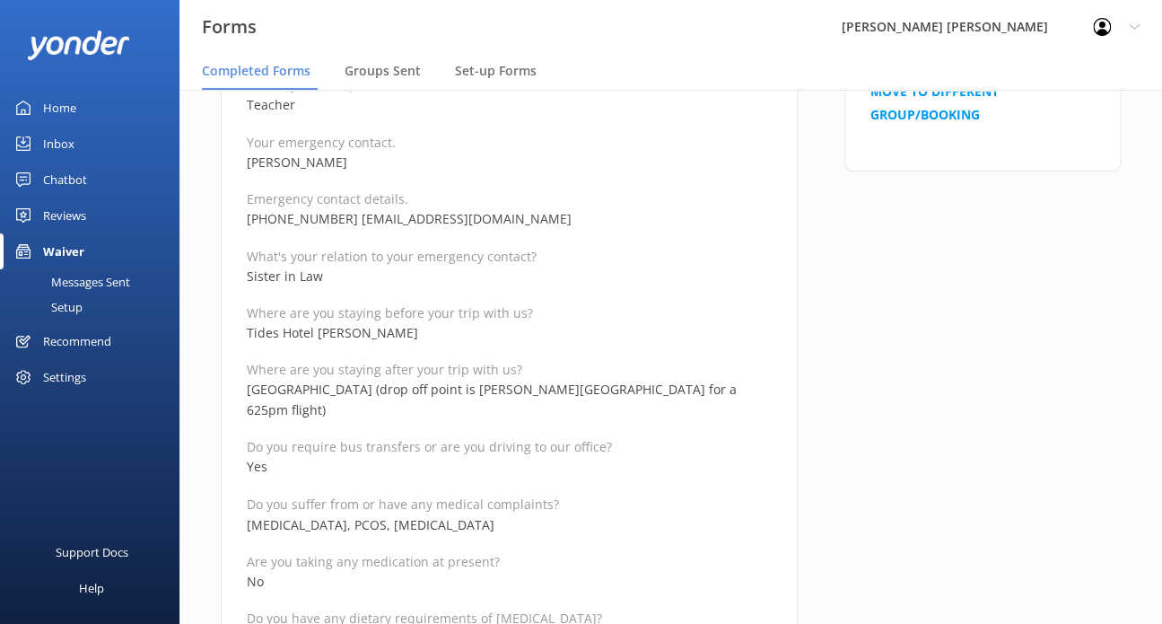
scroll to position [718, 0]
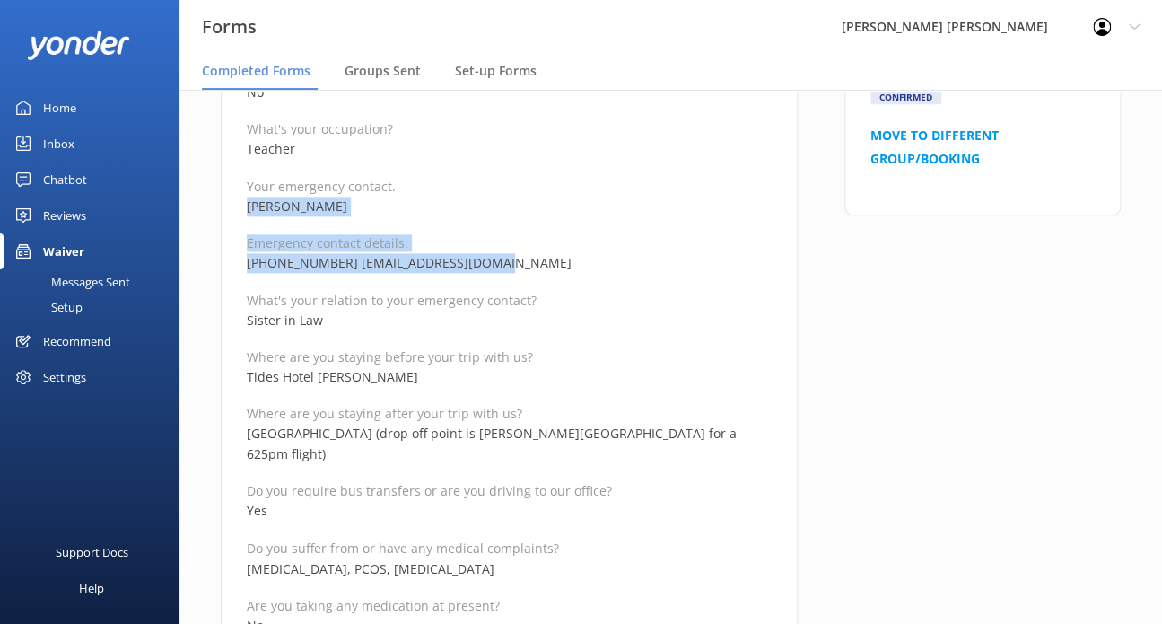
drag, startPoint x: 483, startPoint y: 261, endPoint x: 231, endPoint y: 210, distance: 257.4
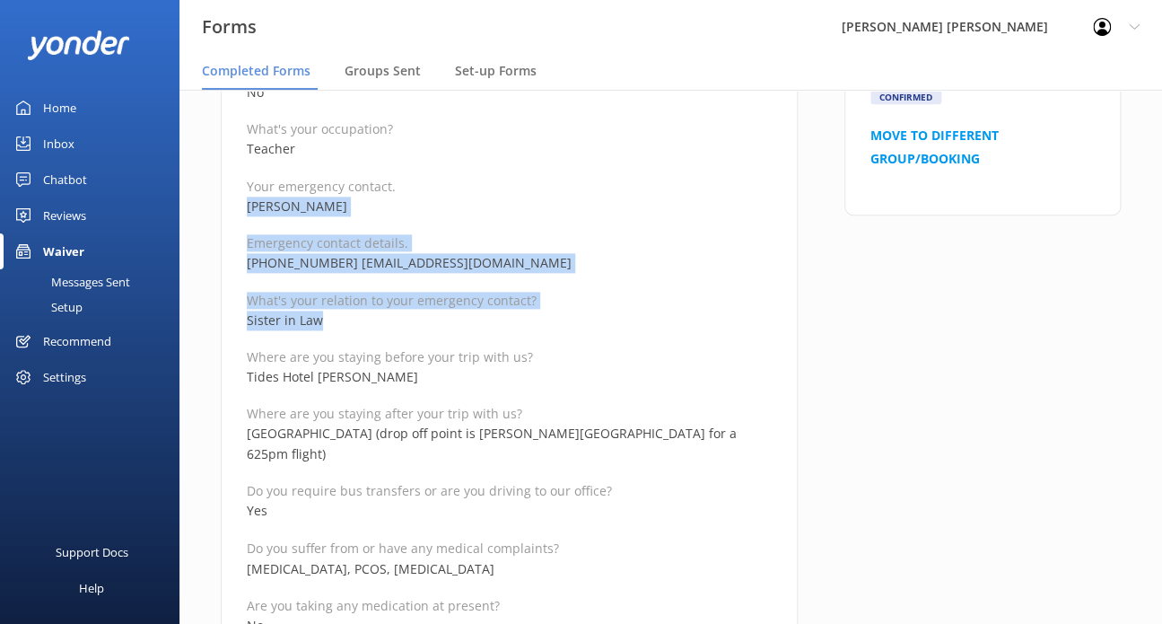
drag, startPoint x: 341, startPoint y: 320, endPoint x: 235, endPoint y: 211, distance: 152.4
drag, startPoint x: 673, startPoint y: 263, endPoint x: 667, endPoint y: 272, distance: 11.0
click at [673, 264] on p "[PHONE_NUMBER] [EMAIL_ADDRESS][DOMAIN_NAME]" at bounding box center [509, 263] width 525 height 20
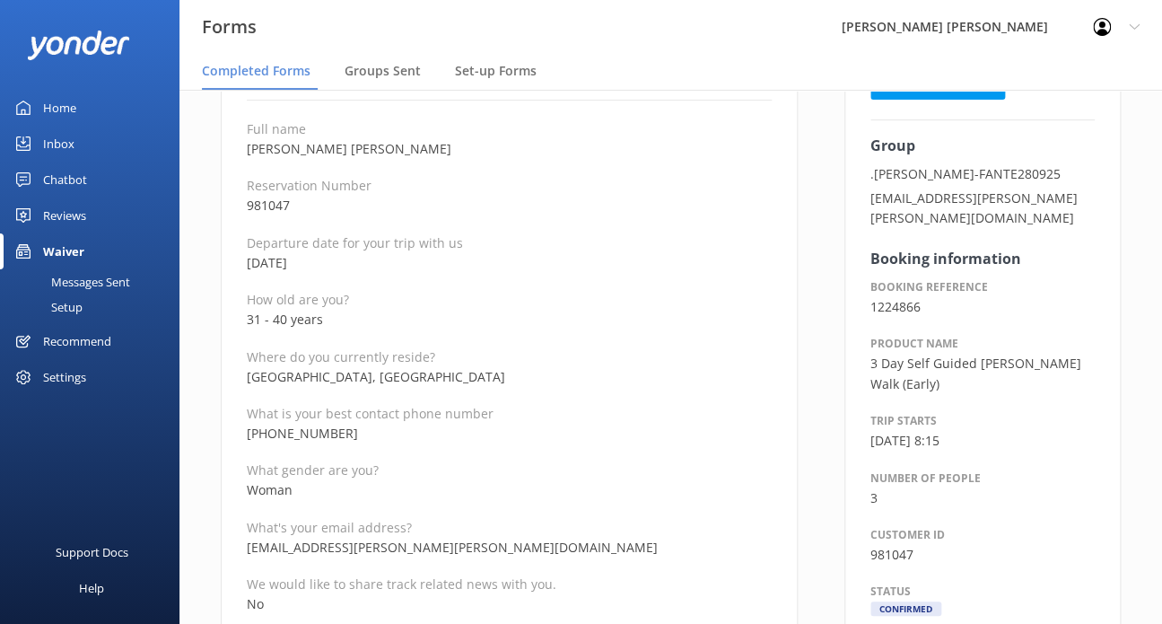
scroll to position [0, 0]
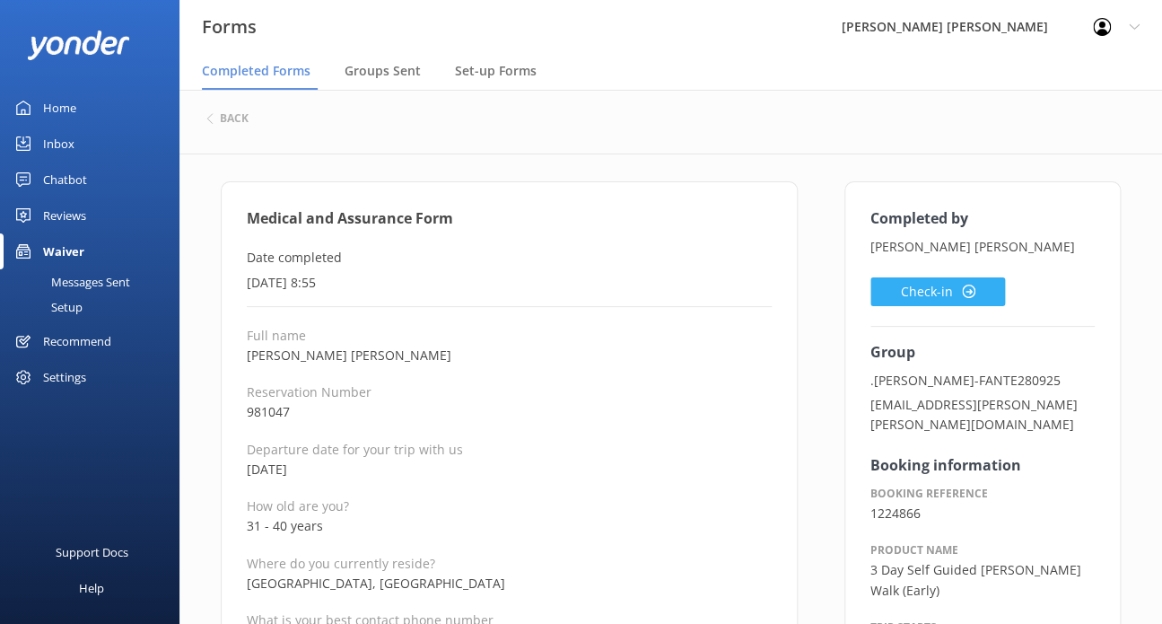
click at [984, 289] on button "Check-in" at bounding box center [938, 291] width 135 height 29
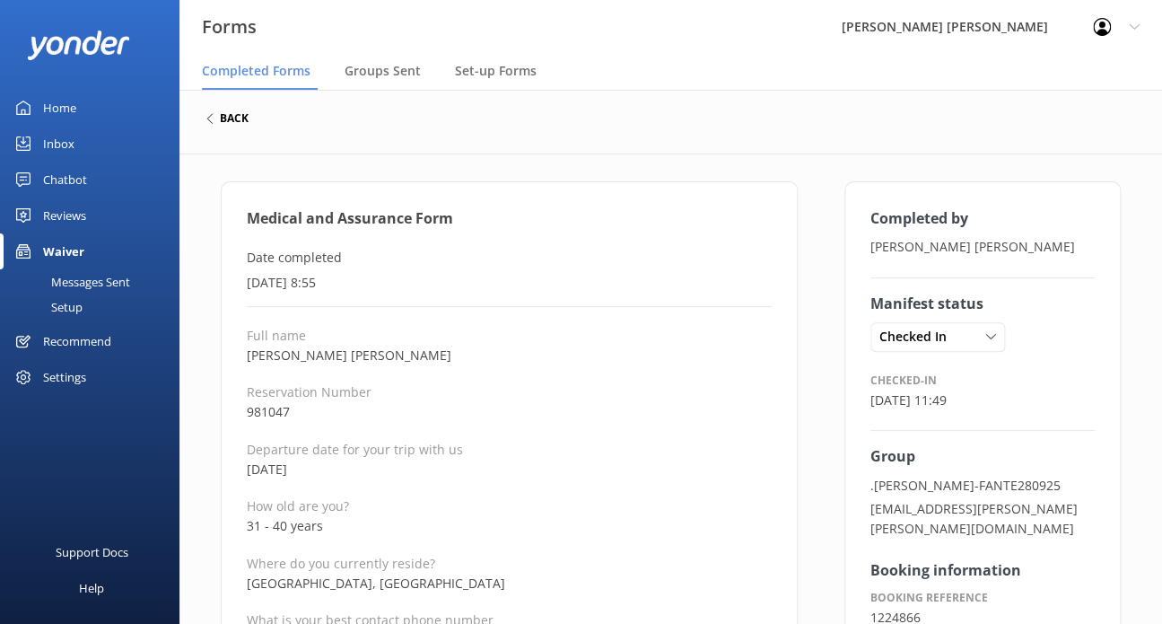
click at [230, 119] on h6 "back" at bounding box center [234, 118] width 29 height 11
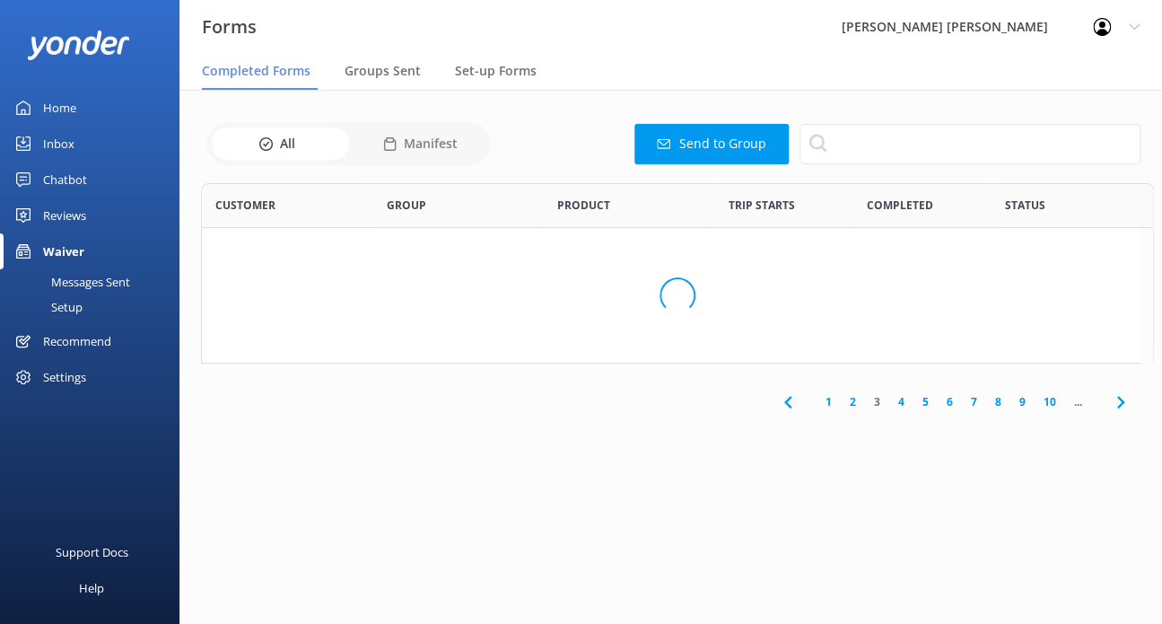
scroll to position [480, 925]
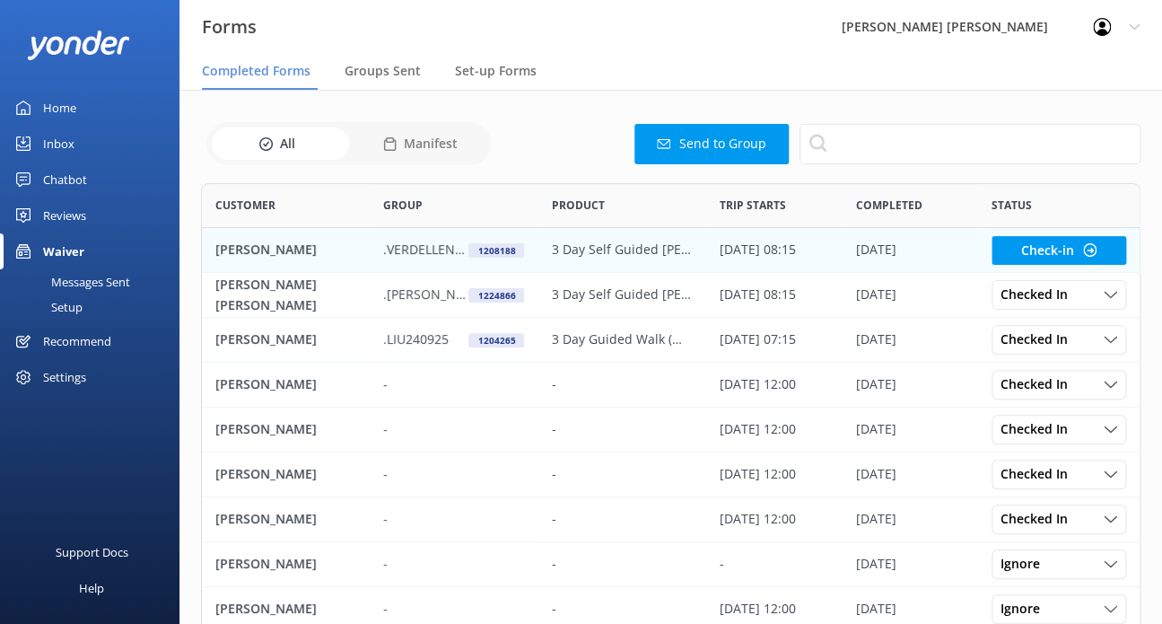
click at [560, 250] on p "3 Day Self Guided [PERSON_NAME] Walk (Early)" at bounding box center [621, 250] width 141 height 20
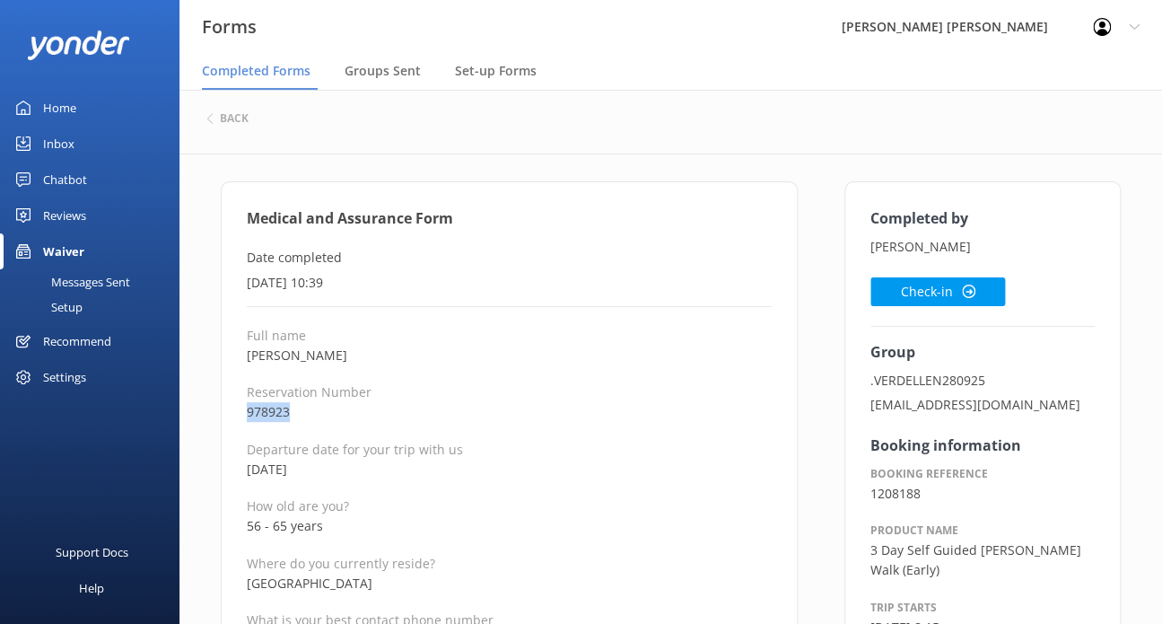
drag, startPoint x: 296, startPoint y: 417, endPoint x: 221, endPoint y: 407, distance: 76.2
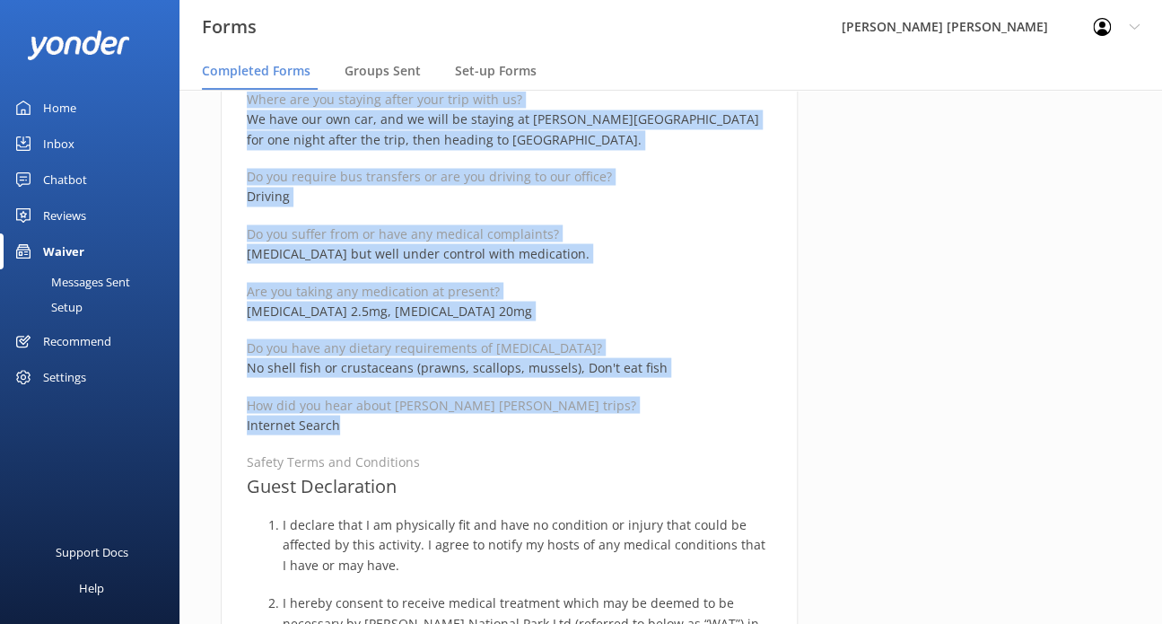
scroll to position [1077, 0]
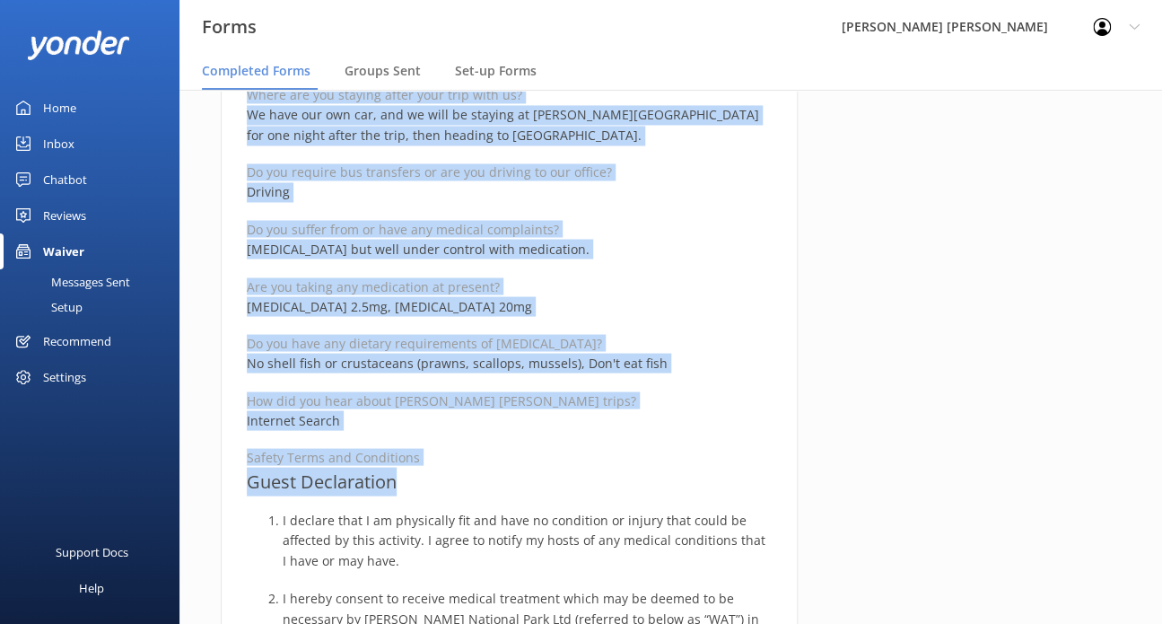
drag, startPoint x: 246, startPoint y: 214, endPoint x: 404, endPoint y: 487, distance: 316.1
click at [404, 487] on div "Medical and Assurance Form Date completed [DATE] 10:39 Full name [PERSON_NAME] …" at bounding box center [509, 429] width 577 height 2650
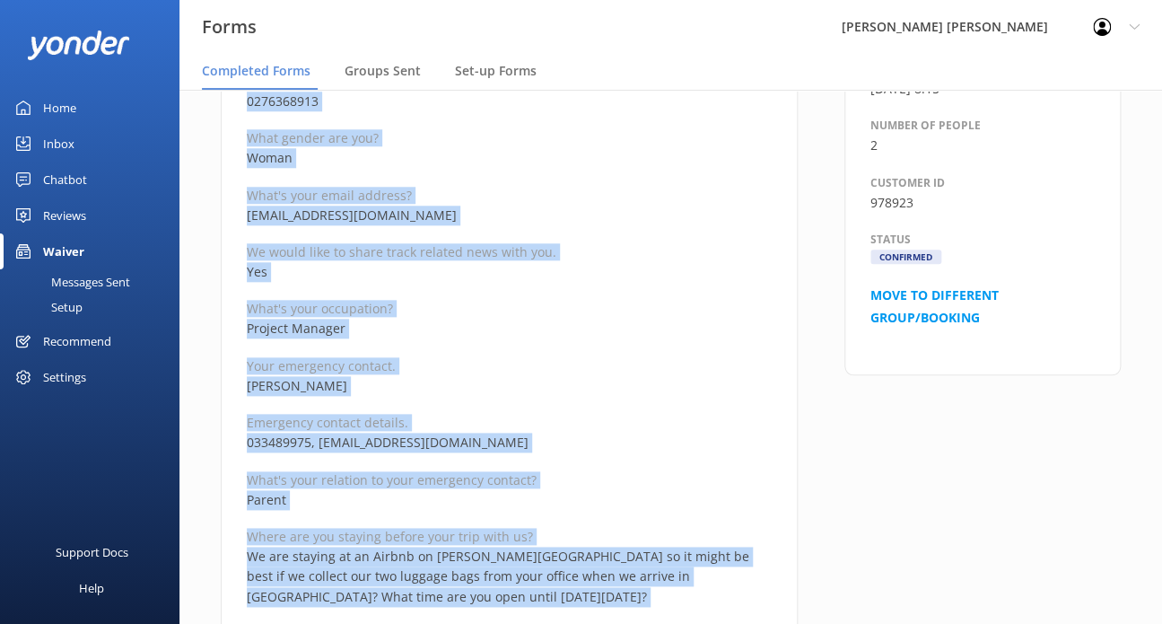
scroll to position [0, 0]
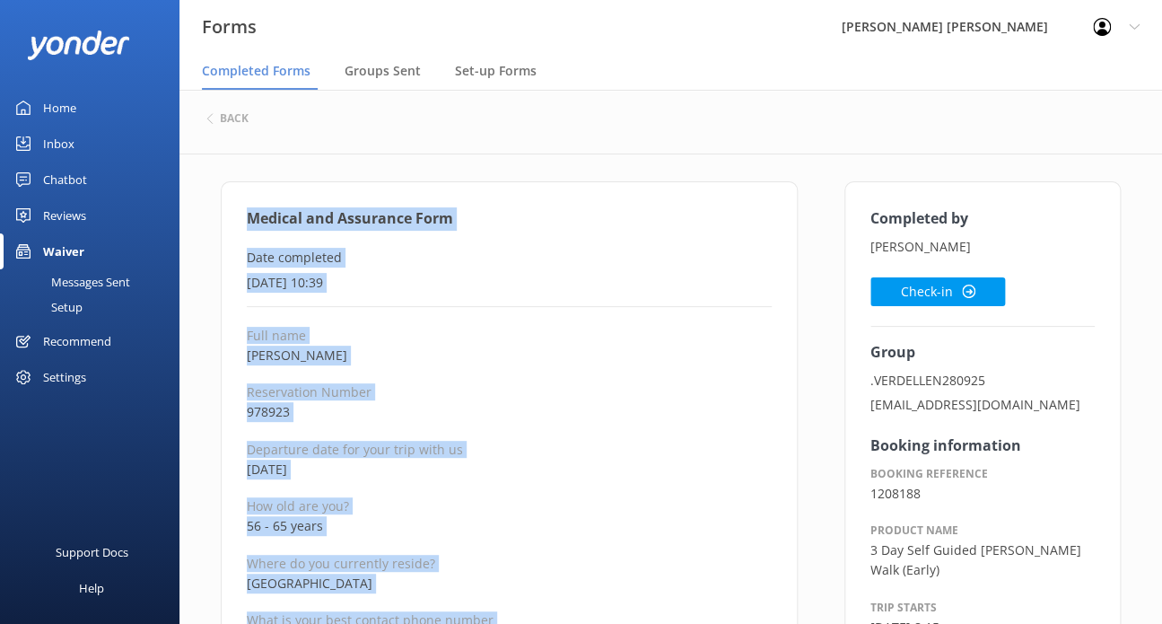
click at [515, 383] on p "Reservation Number" at bounding box center [509, 391] width 525 height 17
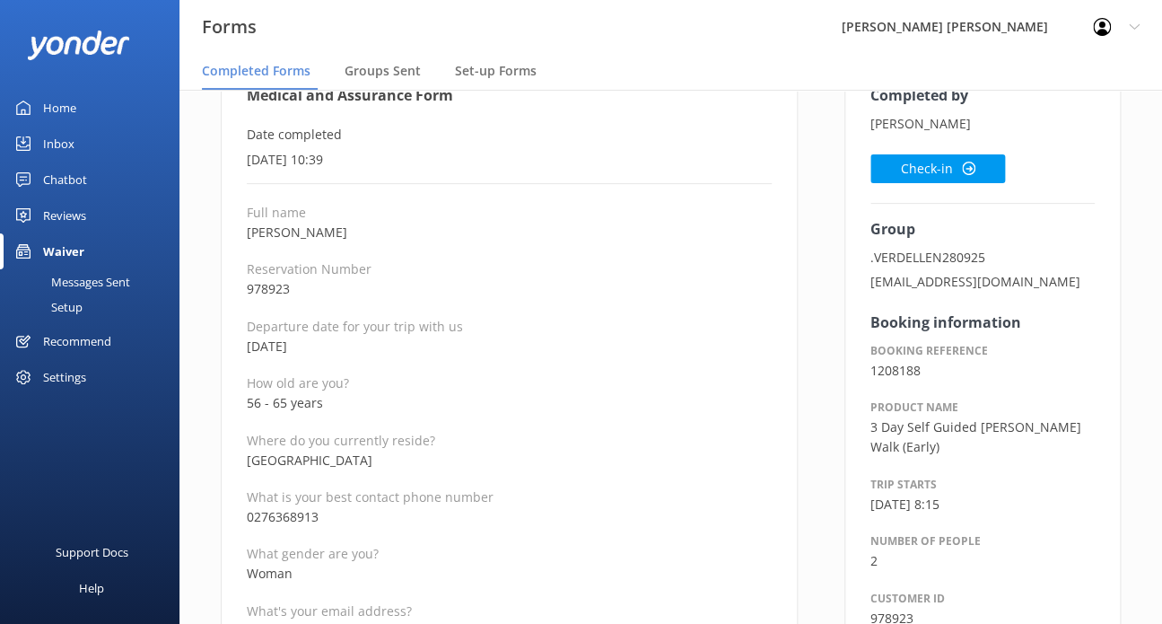
scroll to position [180, 0]
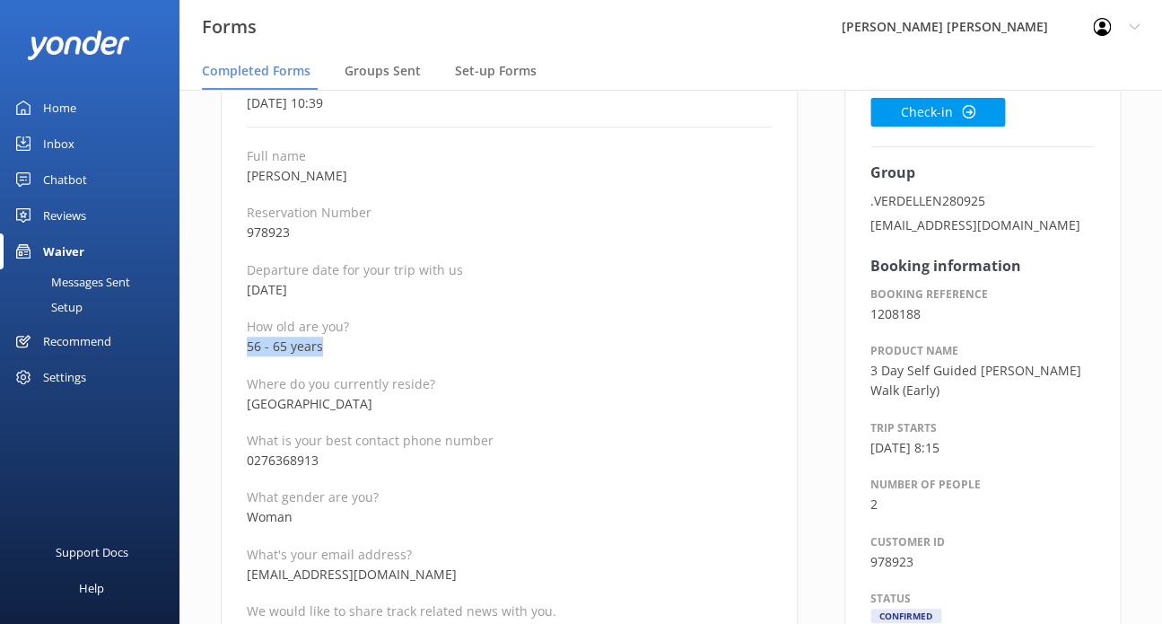
drag, startPoint x: 336, startPoint y: 352, endPoint x: 235, endPoint y: 354, distance: 100.6
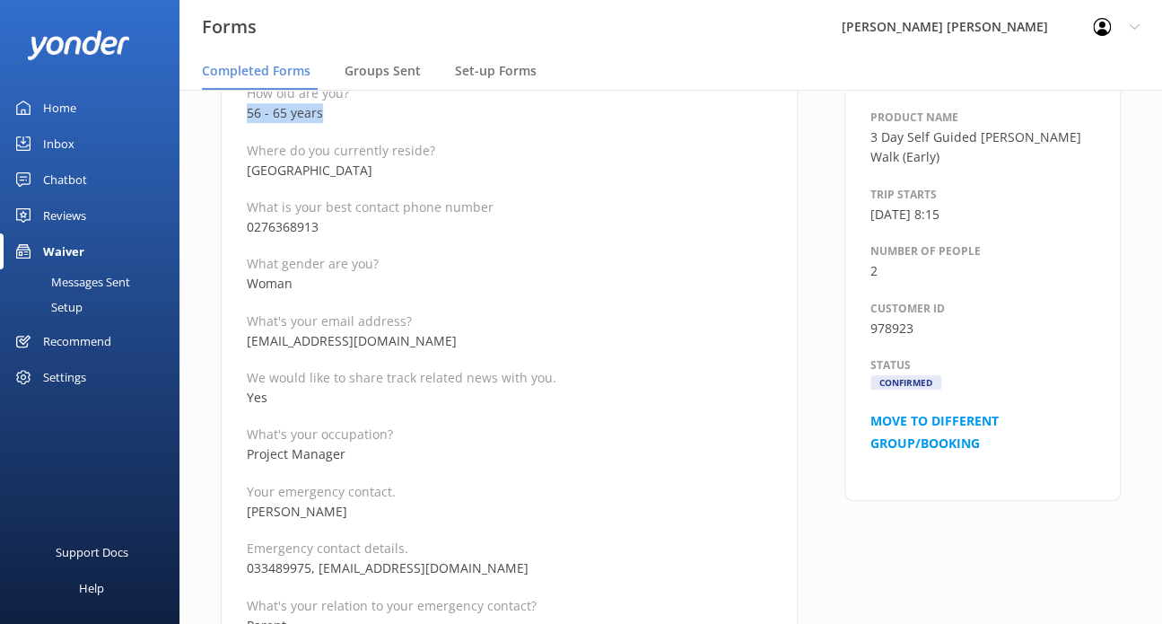
scroll to position [449, 0]
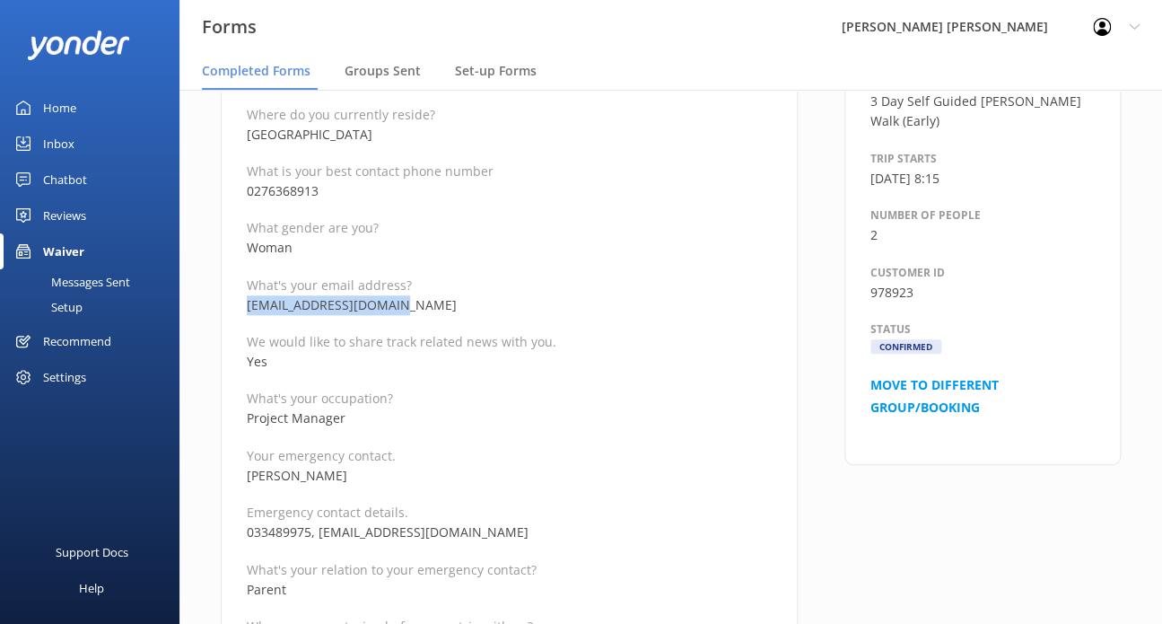
drag, startPoint x: 355, startPoint y: 307, endPoint x: 243, endPoint y: 304, distance: 111.3
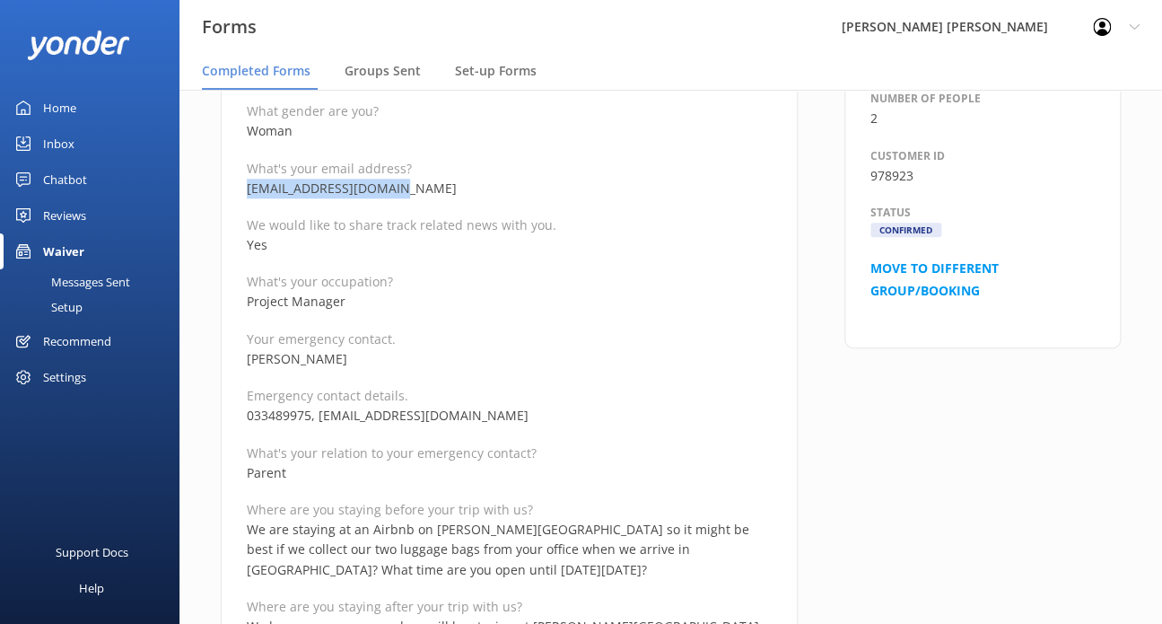
scroll to position [628, 0]
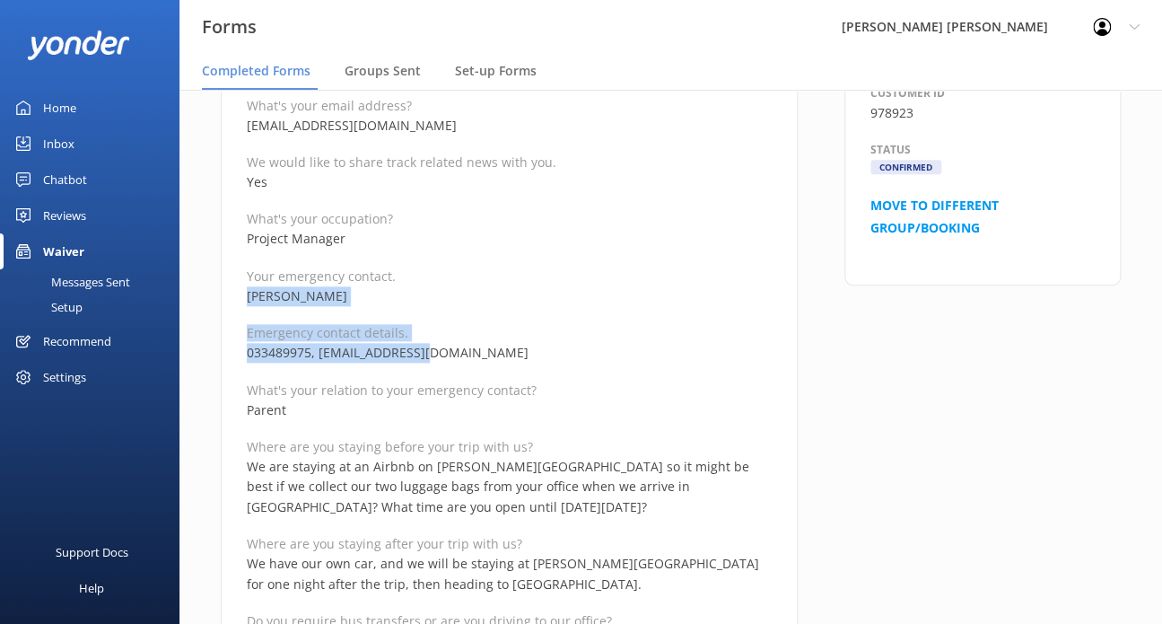
drag, startPoint x: 435, startPoint y: 357, endPoint x: 220, endPoint y: 289, distance: 226.0
drag, startPoint x: 1075, startPoint y: 427, endPoint x: 1030, endPoint y: 427, distance: 44.9
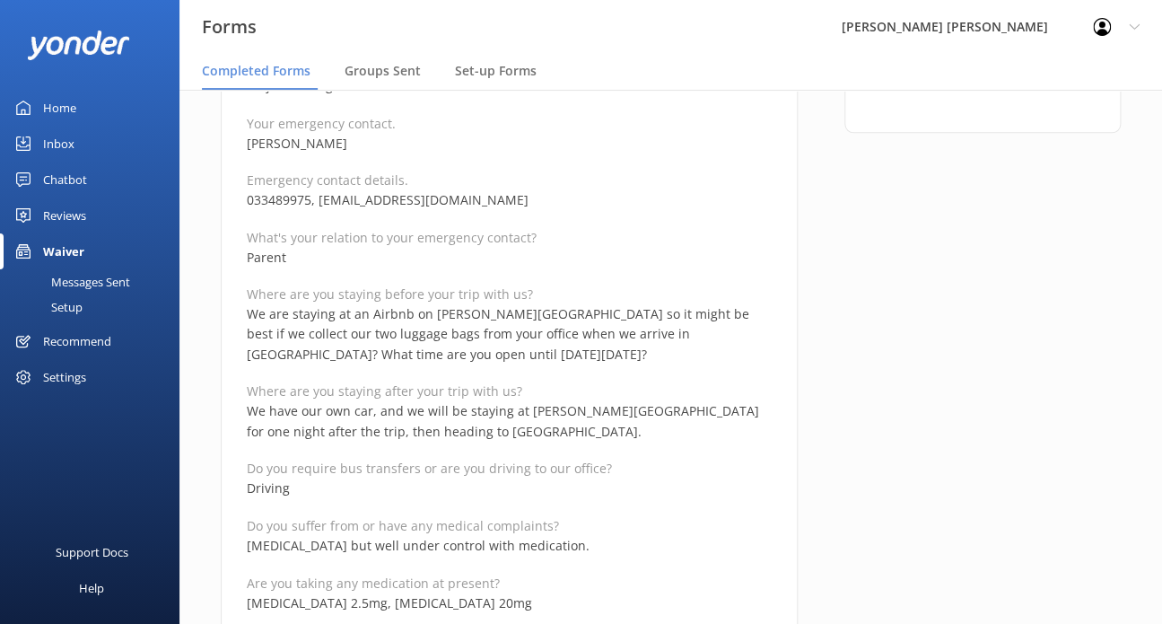
scroll to position [808, 0]
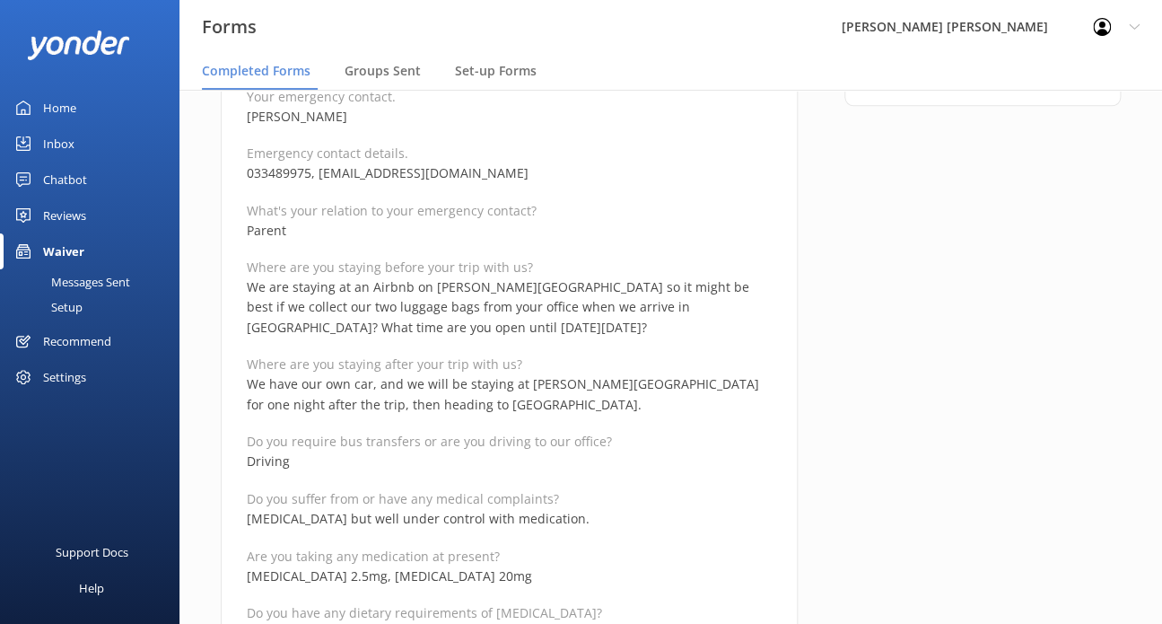
drag, startPoint x: 618, startPoint y: 513, endPoint x: 488, endPoint y: 520, distance: 129.4
click at [488, 520] on p "[MEDICAL_DATA] but well under control with medication." at bounding box center [509, 518] width 525 height 20
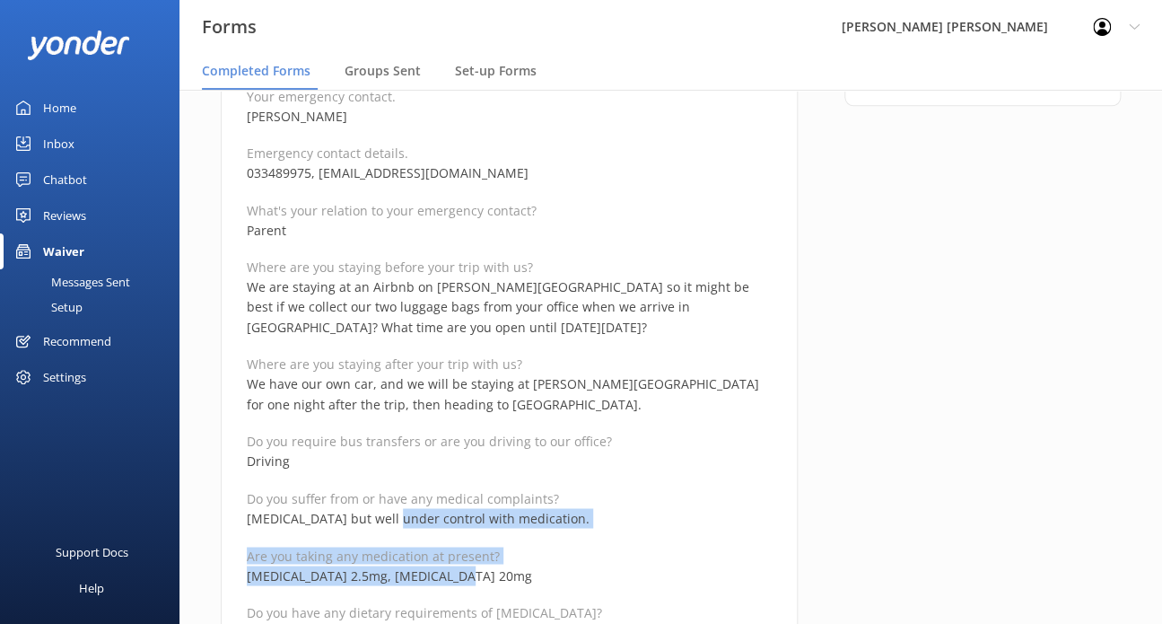
drag, startPoint x: 457, startPoint y: 583, endPoint x: 393, endPoint y: 522, distance: 88.9
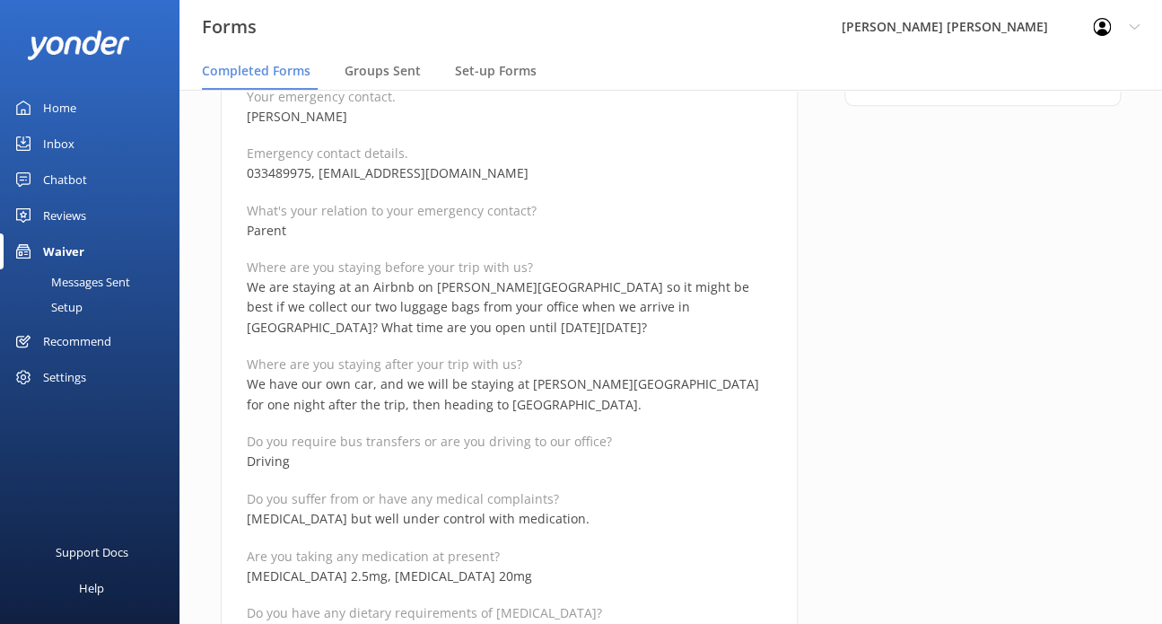
click at [457, 406] on p "We have our own car, and we will be staying at [PERSON_NAME][GEOGRAPHIC_DATA] f…" at bounding box center [509, 394] width 525 height 40
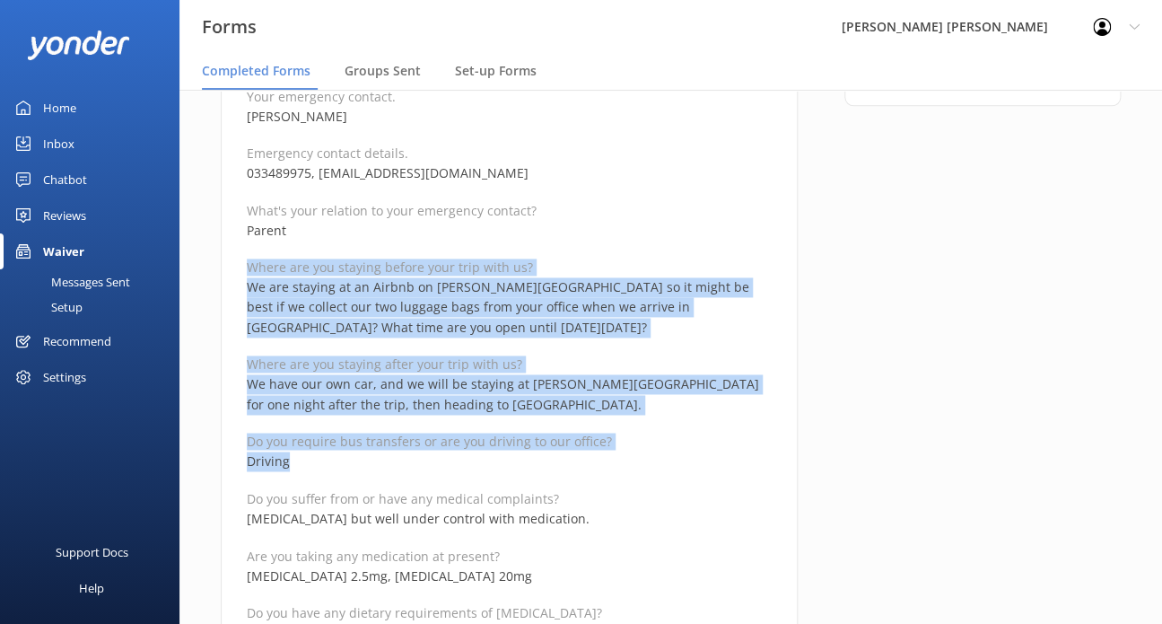
drag, startPoint x: 331, startPoint y: 468, endPoint x: 234, endPoint y: 263, distance: 226.5
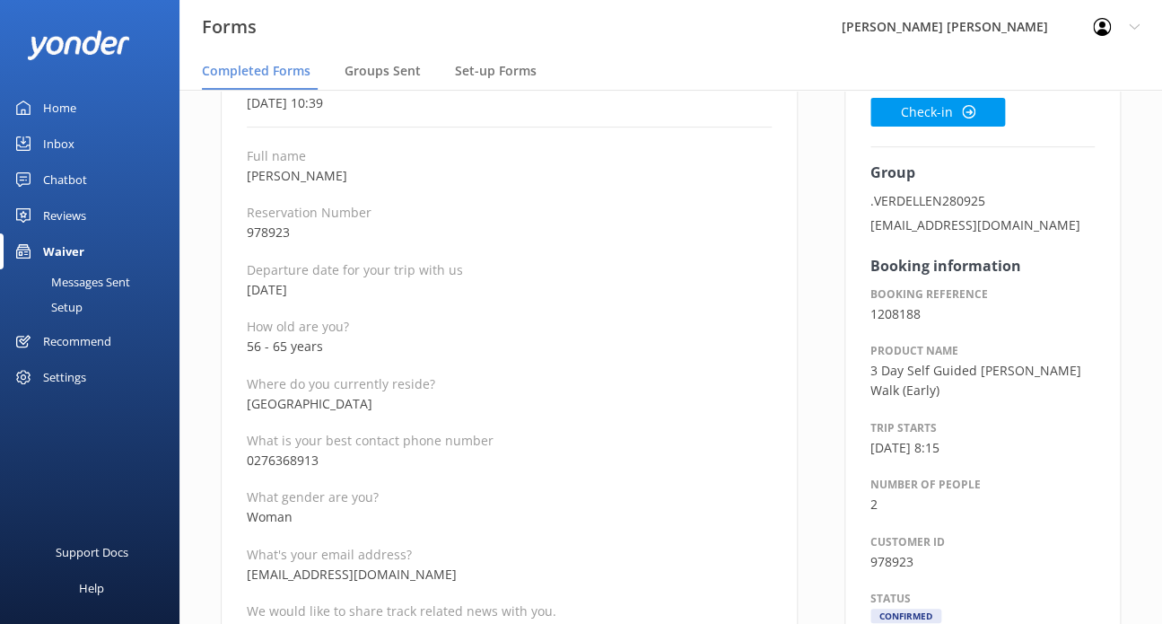
scroll to position [90, 0]
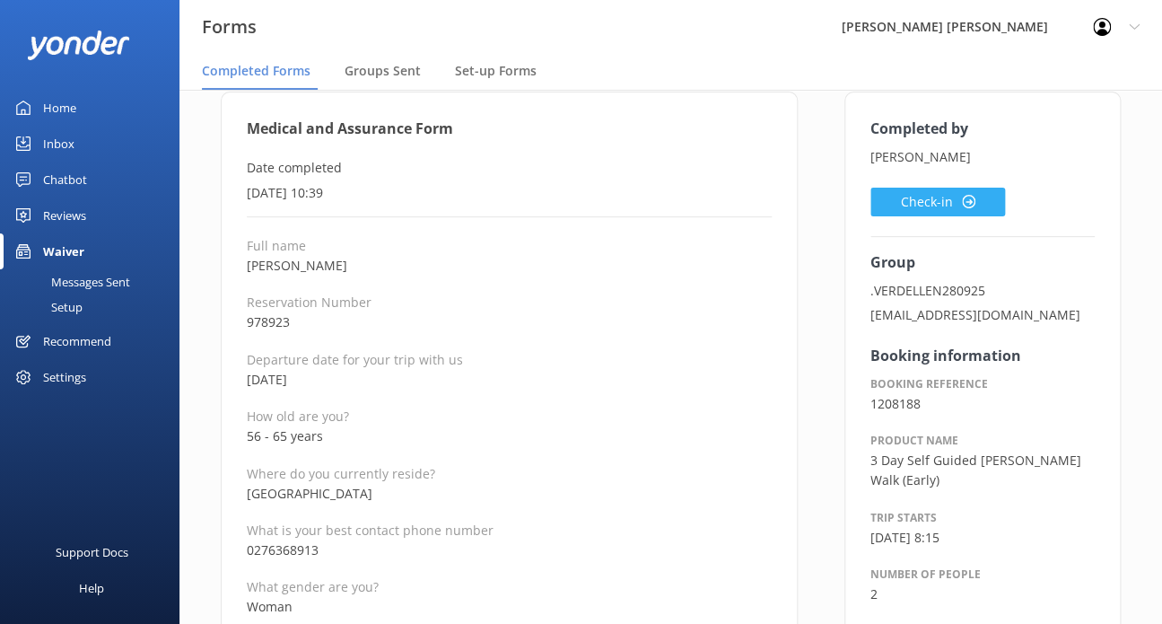
click at [915, 189] on button "Check-in" at bounding box center [938, 202] width 135 height 29
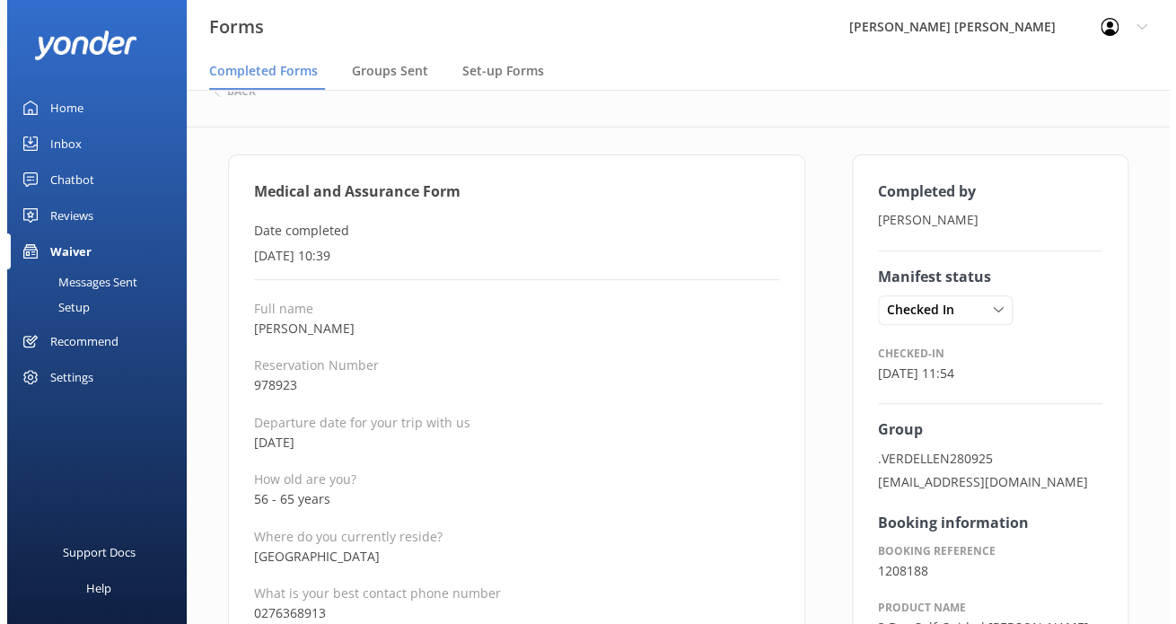
scroll to position [0, 0]
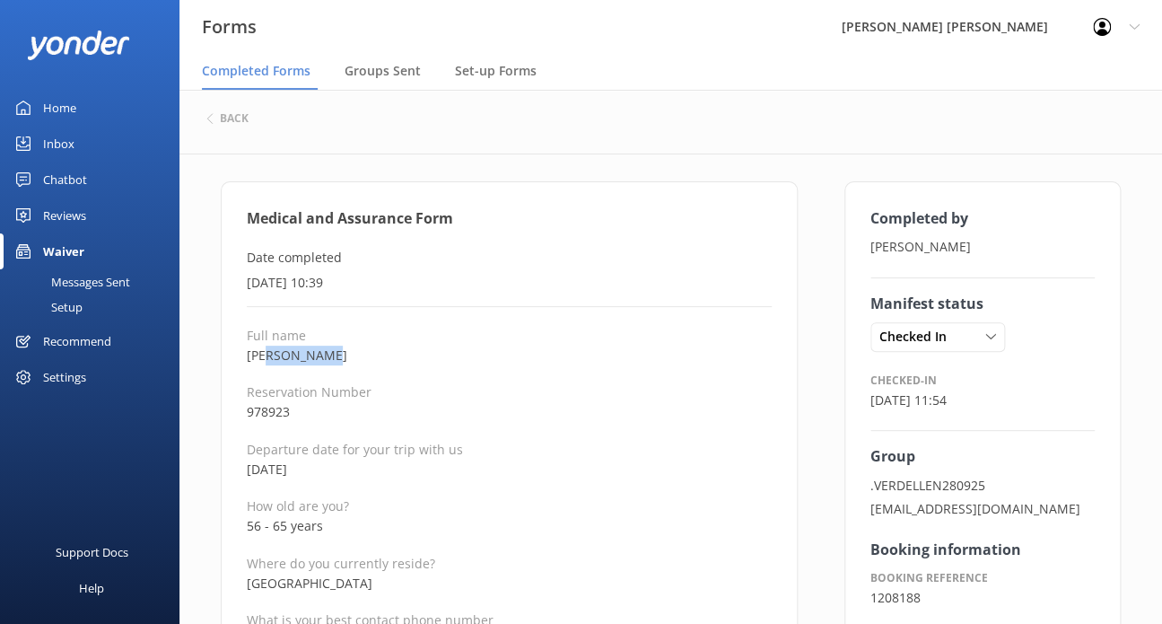
drag, startPoint x: 319, startPoint y: 351, endPoint x: 263, endPoint y: 352, distance: 55.7
click at [263, 352] on p "[PERSON_NAME]" at bounding box center [509, 356] width 525 height 20
click at [243, 118] on h6 "back" at bounding box center [234, 118] width 29 height 11
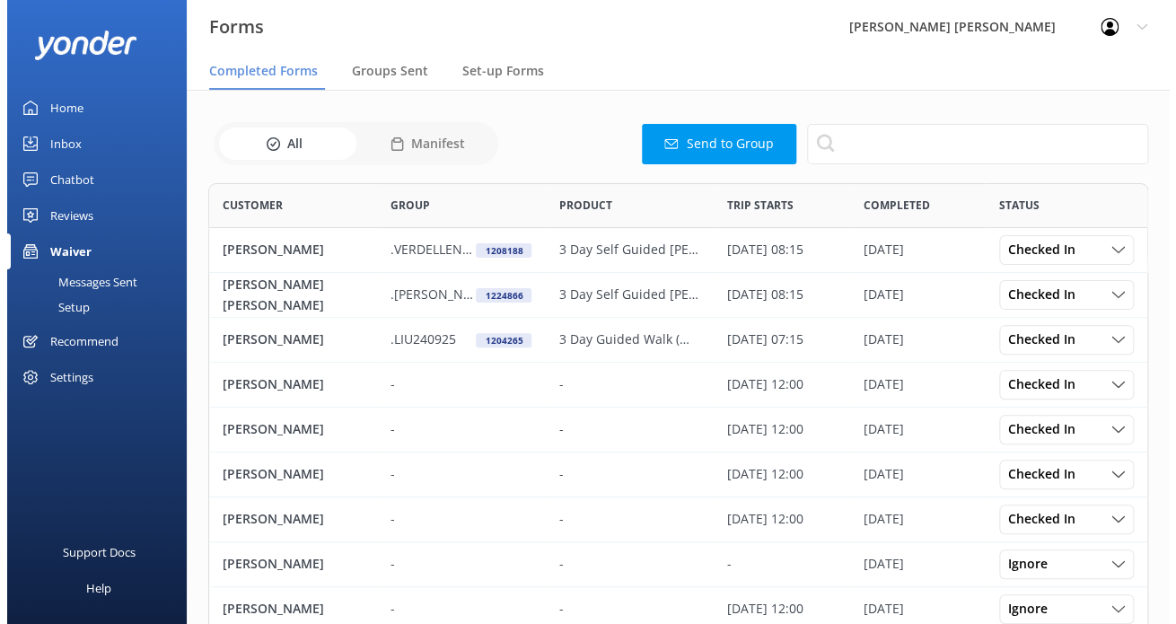
scroll to position [480, 925]
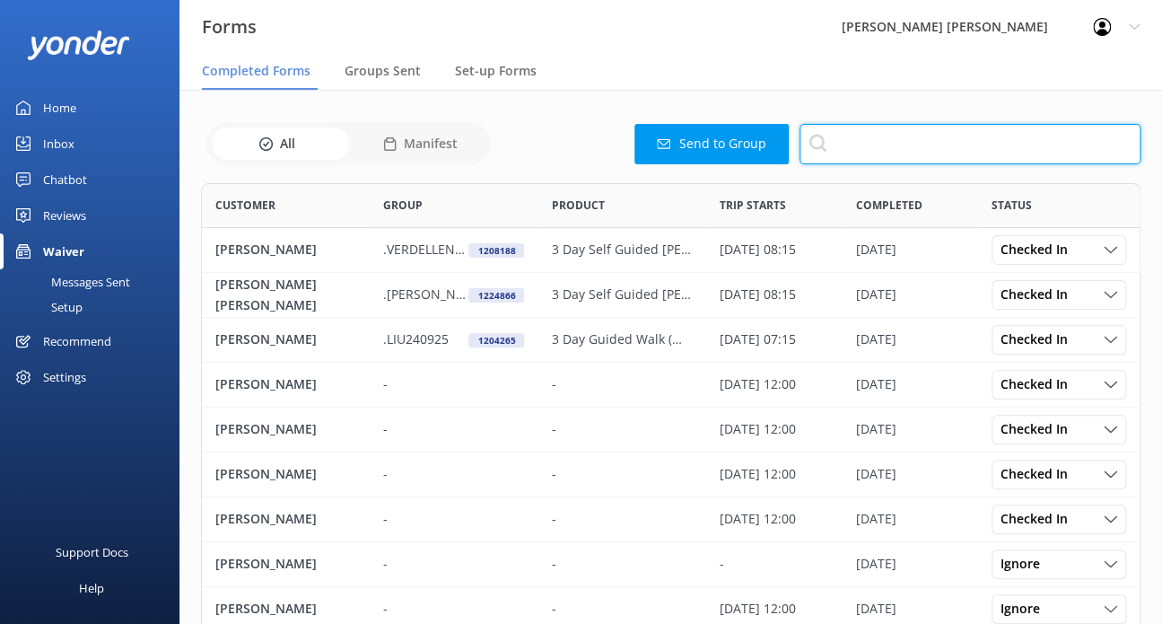
click at [932, 150] on input "text" at bounding box center [970, 144] width 341 height 40
paste input "Verdellen"
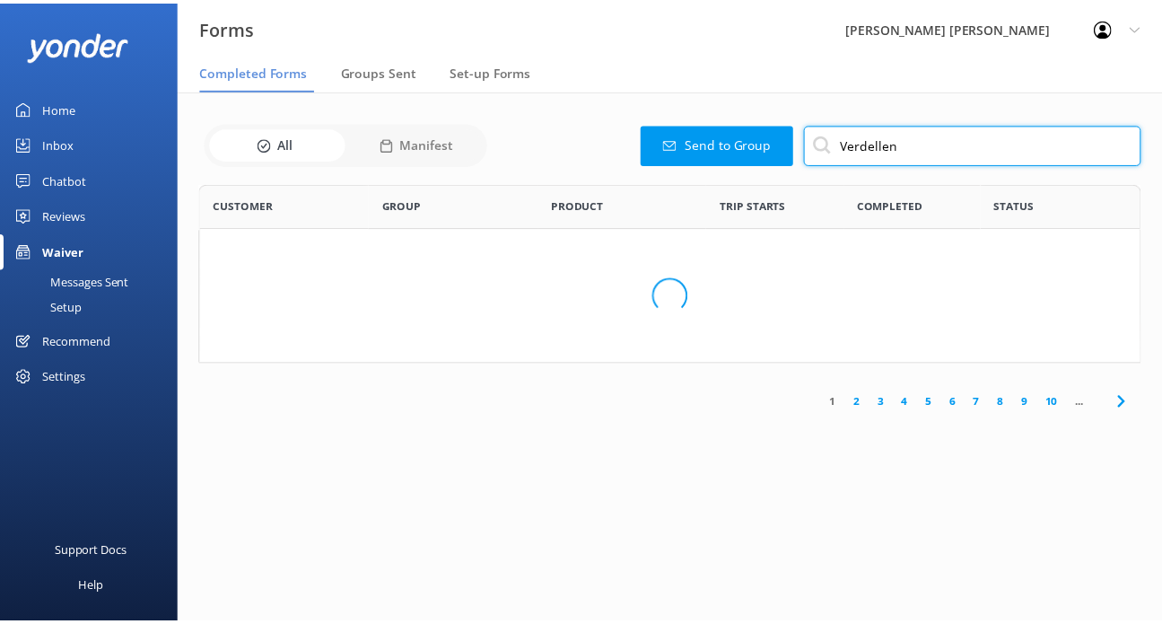
scroll to position [121, 939]
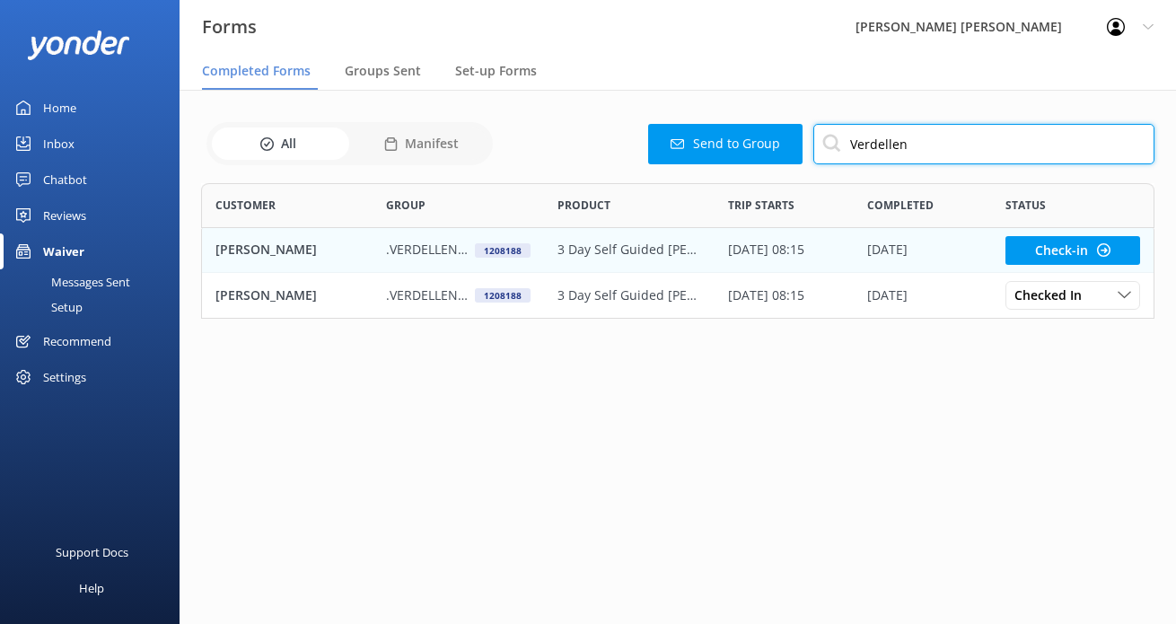
type input "Verdellen"
click at [469, 256] on p ".VERDELLEN280925" at bounding box center [430, 250] width 88 height 20
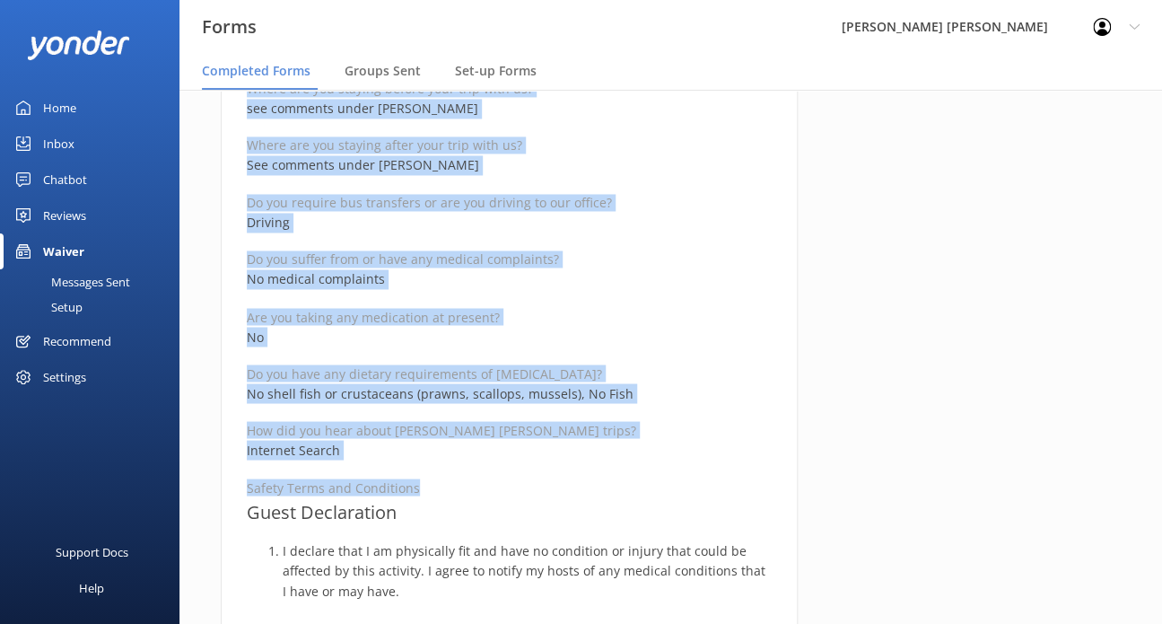
scroll to position [987, 0]
drag, startPoint x: 251, startPoint y: 211, endPoint x: 445, endPoint y: 514, distance: 360.1
click at [445, 514] on div "Medical and Assurance Form Date completed [DATE] 10:43 Full name [PERSON_NAME] …" at bounding box center [509, 489] width 577 height 2590
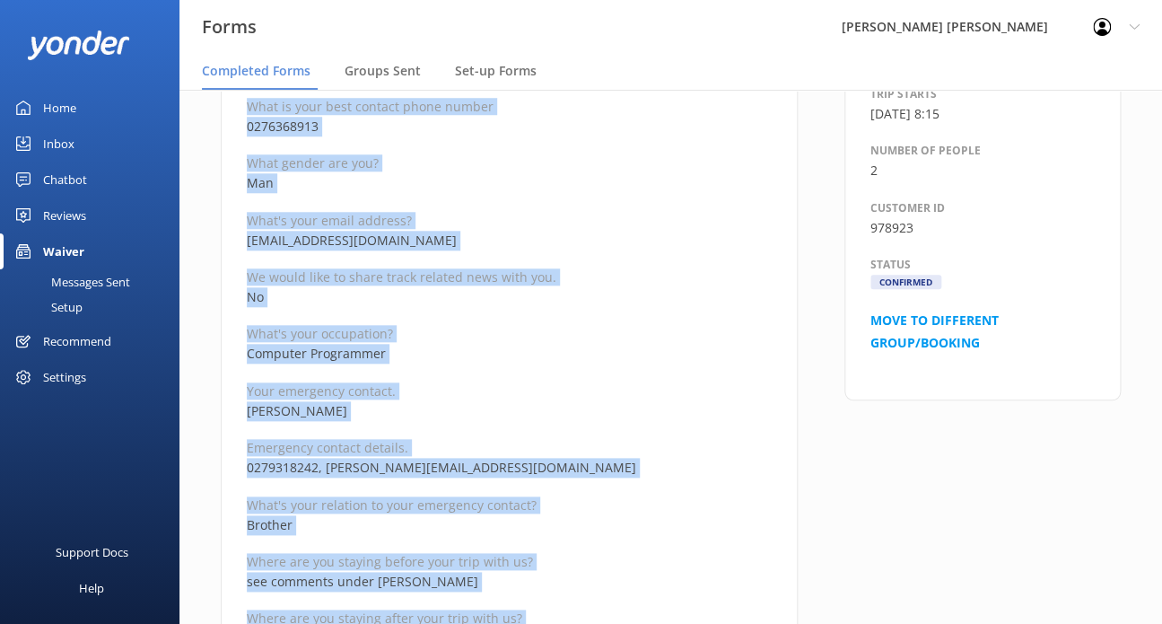
scroll to position [449, 0]
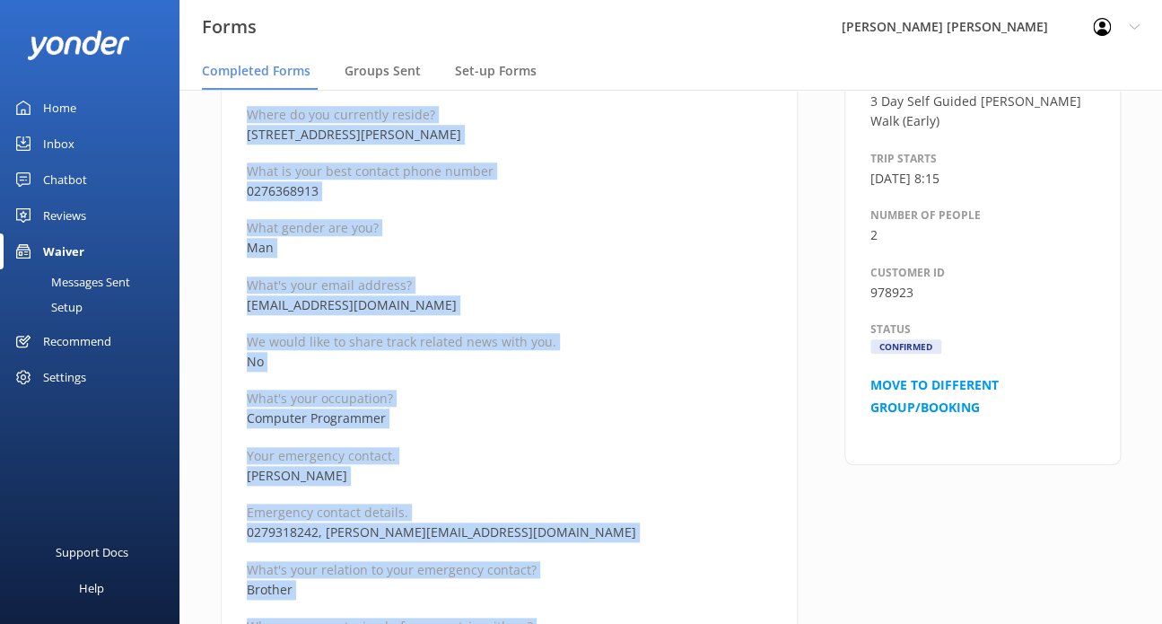
click at [493, 254] on p "Man" at bounding box center [509, 248] width 525 height 20
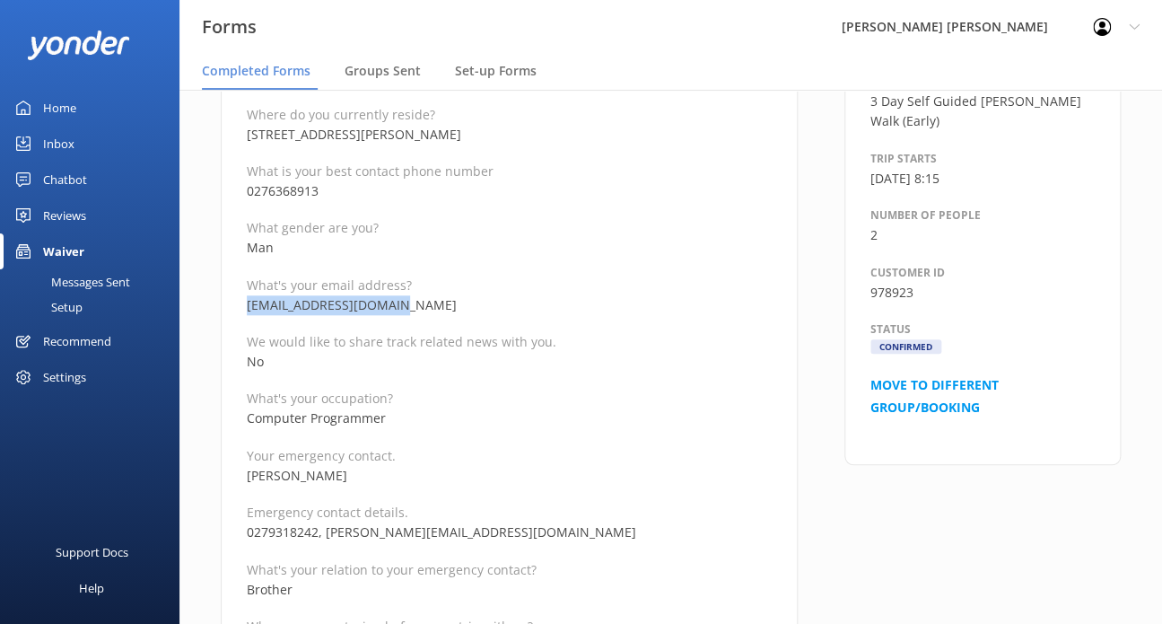
drag, startPoint x: 409, startPoint y: 299, endPoint x: 241, endPoint y: 308, distance: 168.1
drag, startPoint x: 332, startPoint y: 192, endPoint x: 225, endPoint y: 190, distance: 106.8
click at [543, 534] on p "0279318242, [PERSON_NAME][EMAIL_ADDRESS][DOMAIN_NAME]" at bounding box center [509, 532] width 525 height 20
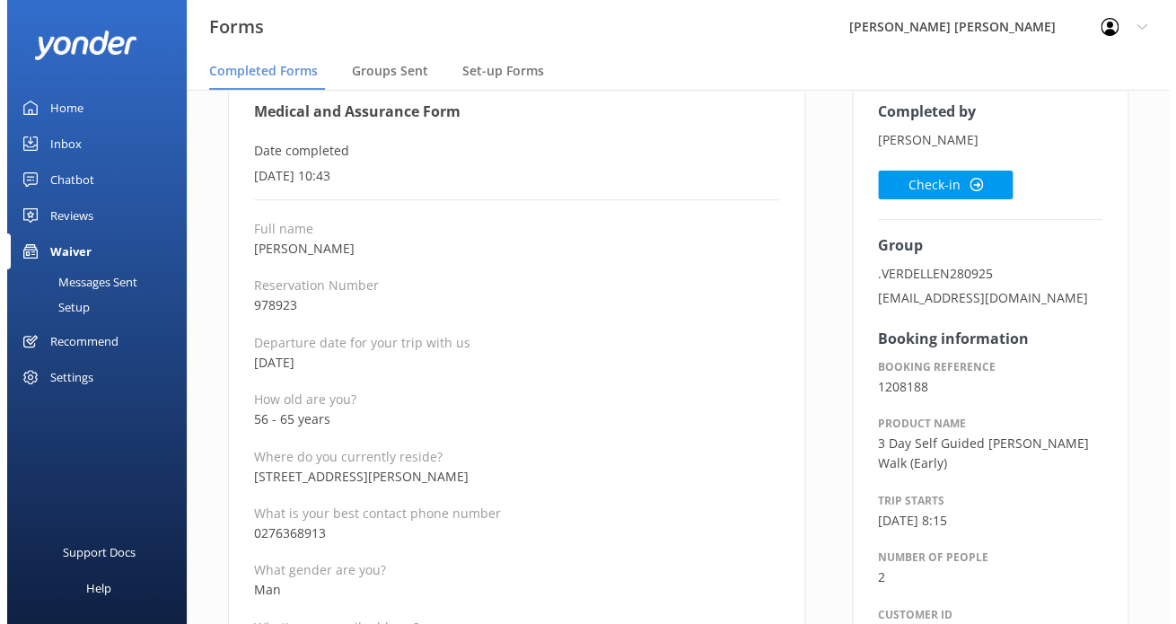
scroll to position [0, 0]
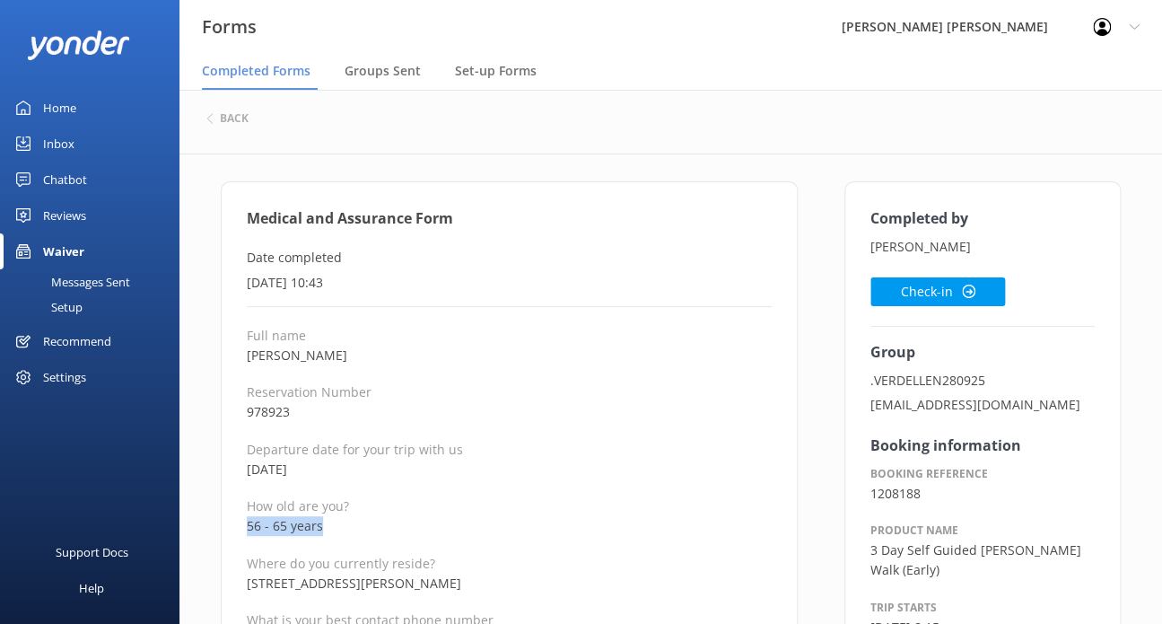
drag, startPoint x: 329, startPoint y: 528, endPoint x: 242, endPoint y: 524, distance: 86.3
click at [883, 290] on button "Check-in" at bounding box center [938, 291] width 135 height 29
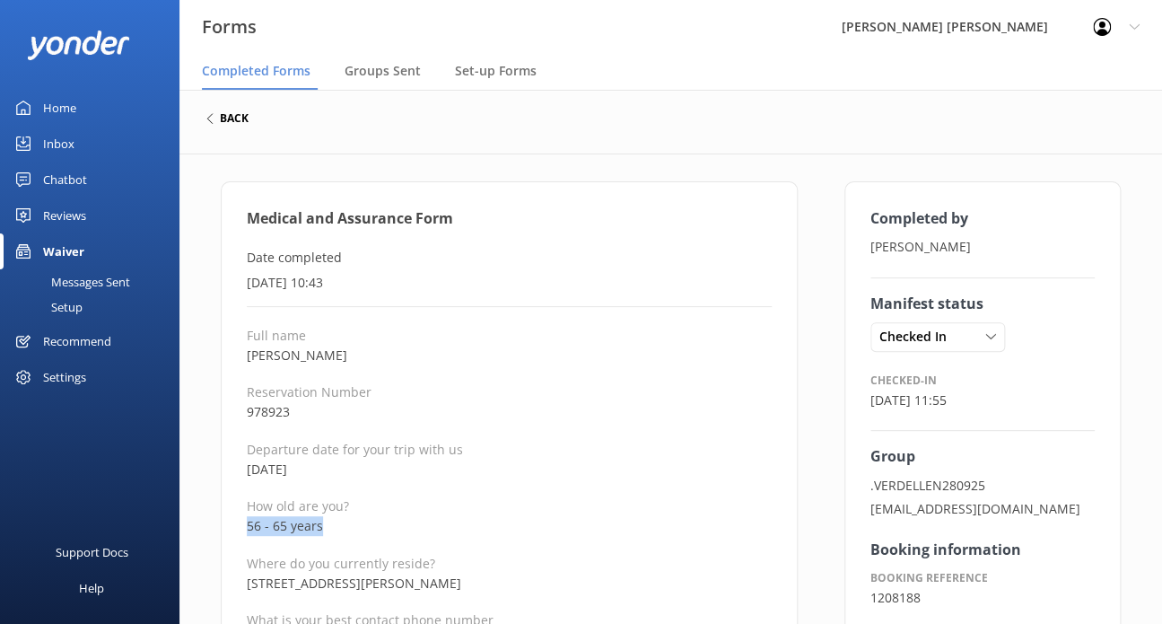
click at [216, 123] on div "back" at bounding box center [227, 118] width 42 height 11
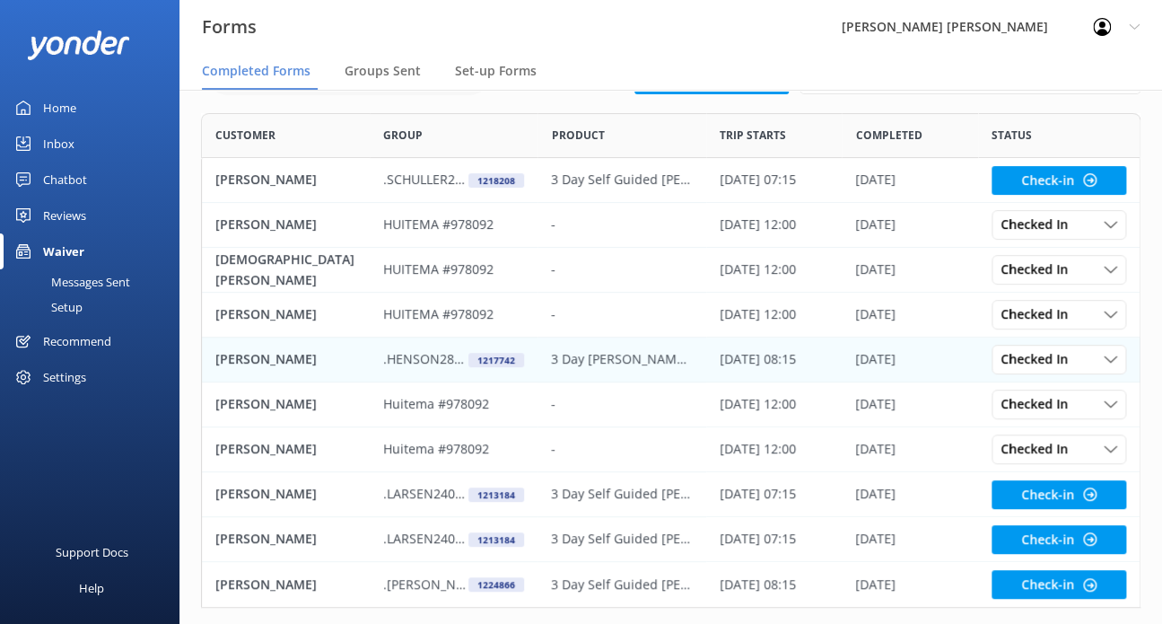
scroll to position [147, 0]
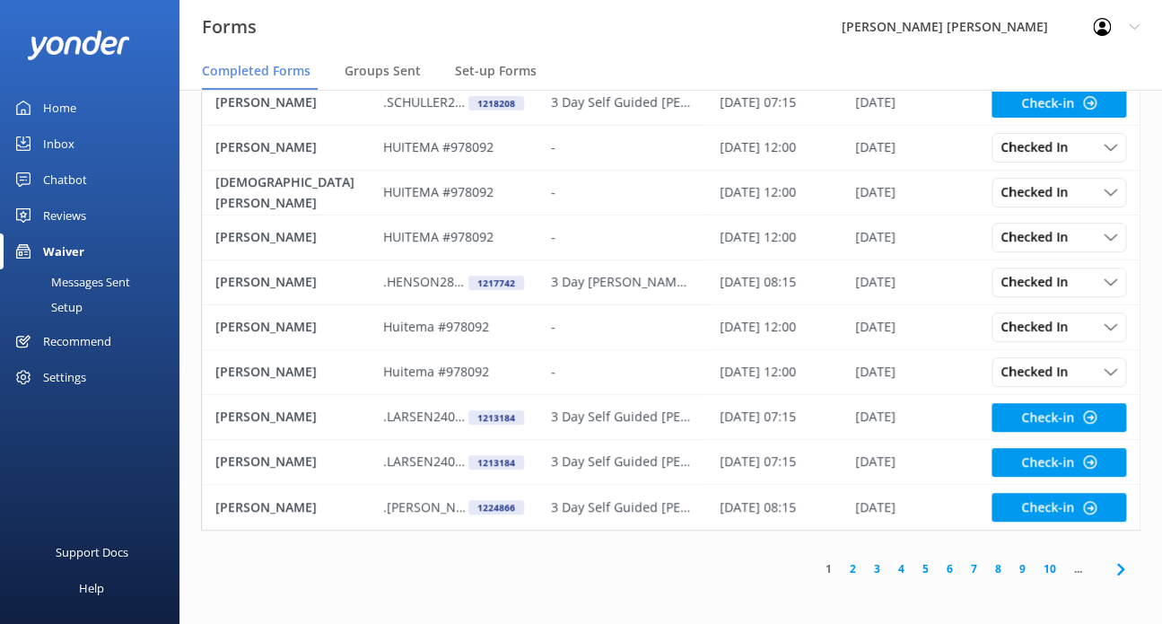
click at [855, 570] on link "2" at bounding box center [853, 568] width 24 height 17
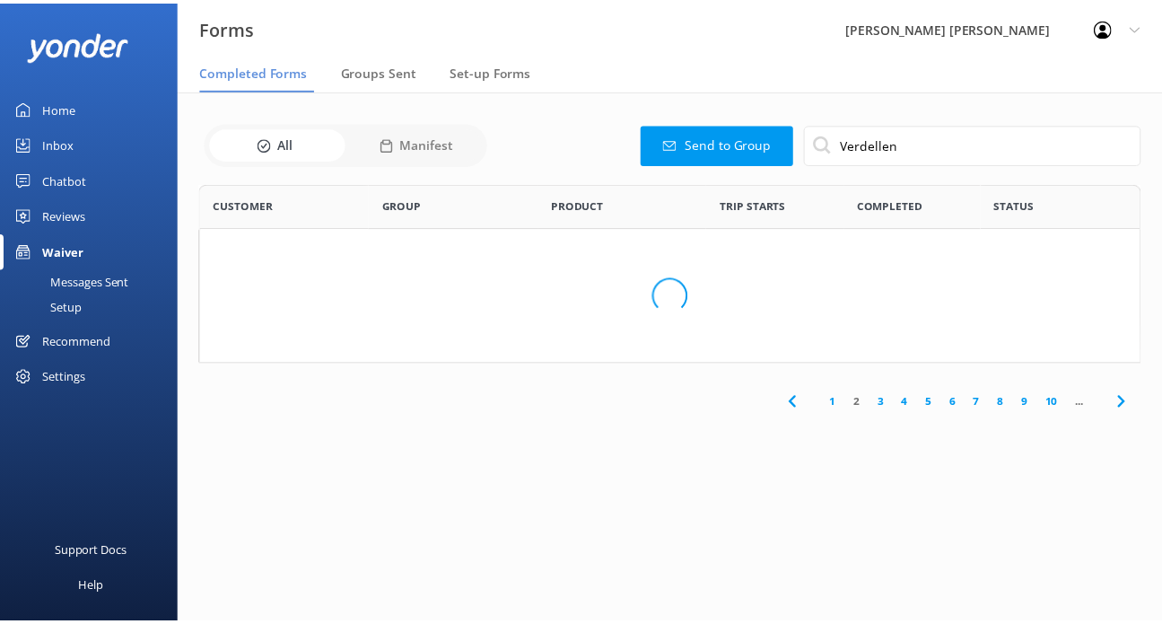
scroll to position [14, 14]
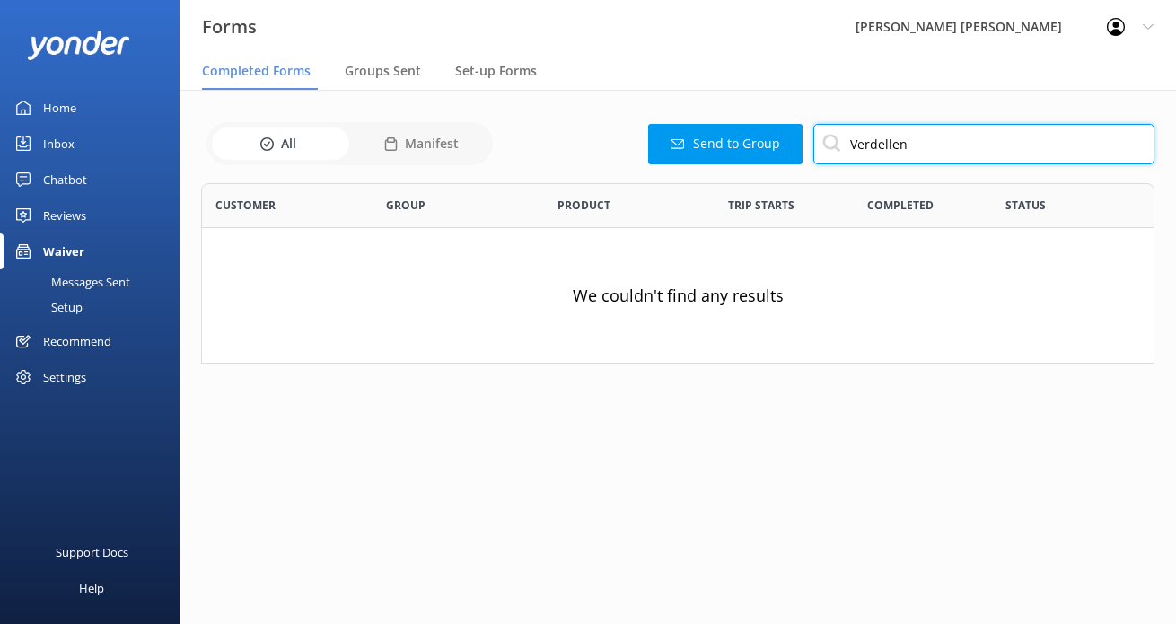
drag, startPoint x: 901, startPoint y: 149, endPoint x: 592, endPoint y: 116, distance: 310.6
click at [601, 111] on div "All Manifest Send to Group Verdellen Customer Group Product Trip starts Complet…" at bounding box center [678, 254] width 996 height 328
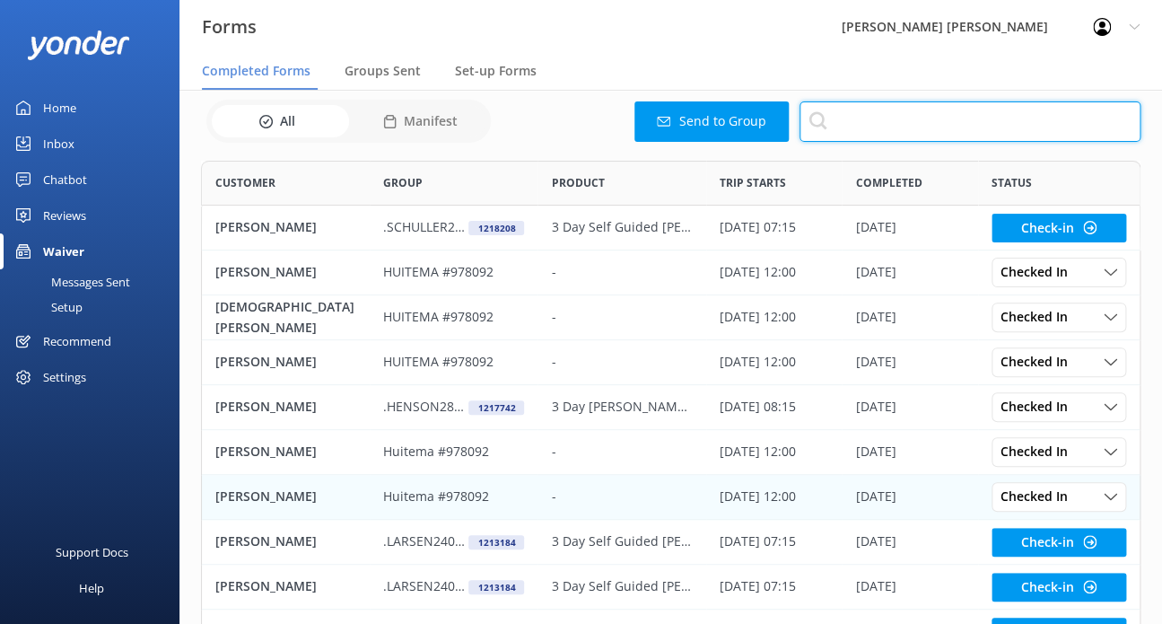
scroll to position [147, 0]
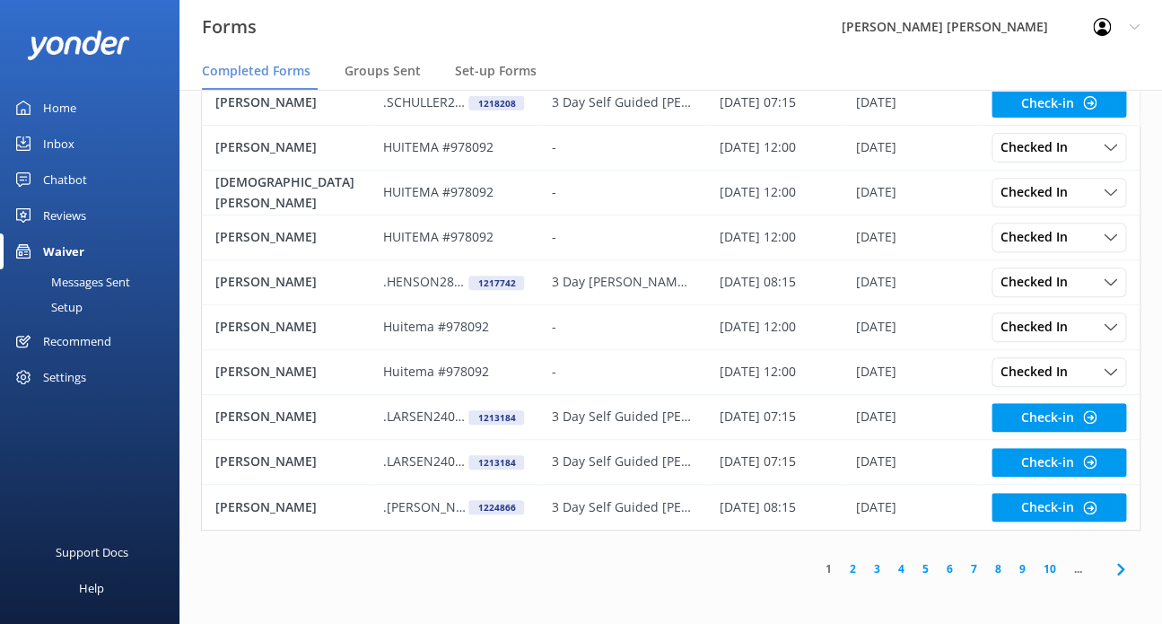
click at [875, 570] on link "3" at bounding box center [877, 568] width 24 height 17
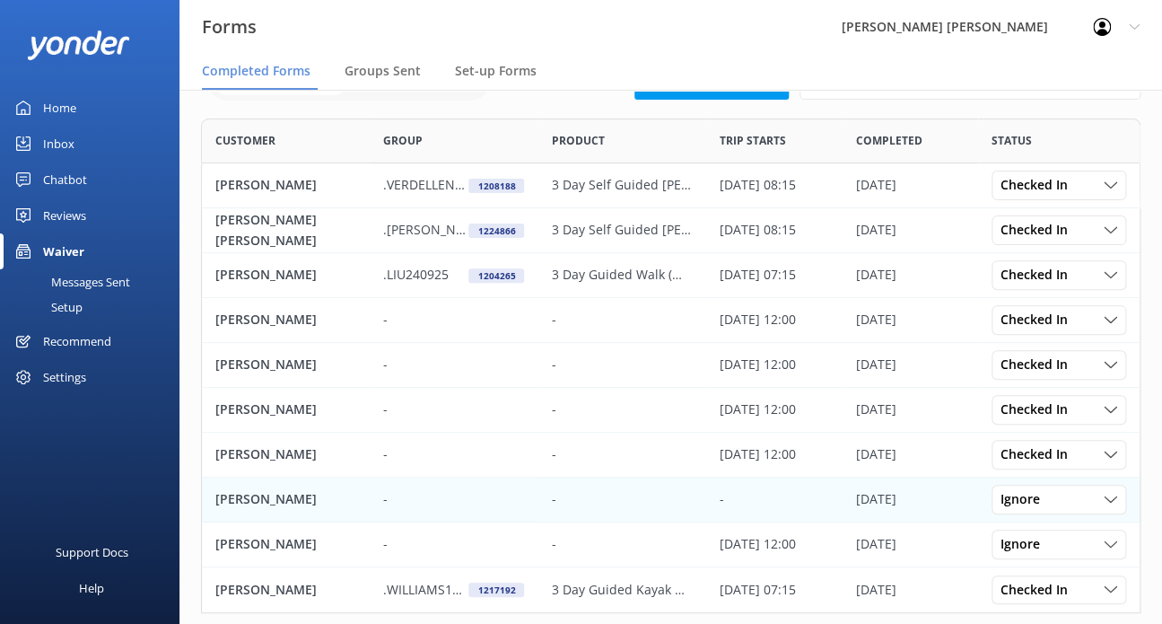
scroll to position [147, 0]
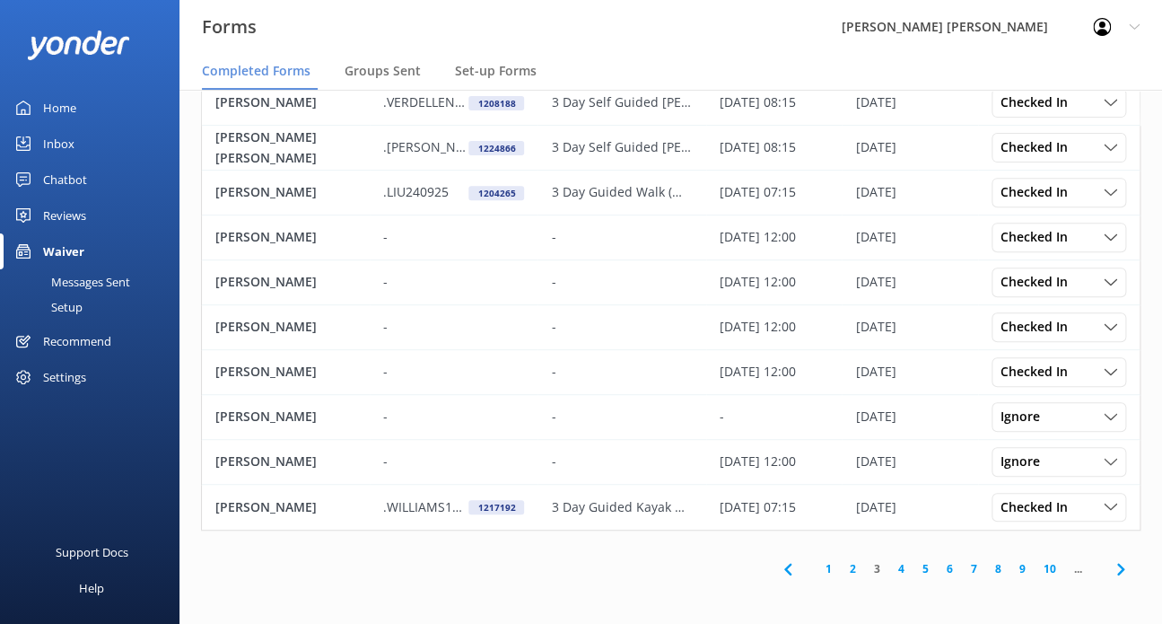
click at [853, 569] on link "2" at bounding box center [853, 568] width 24 height 17
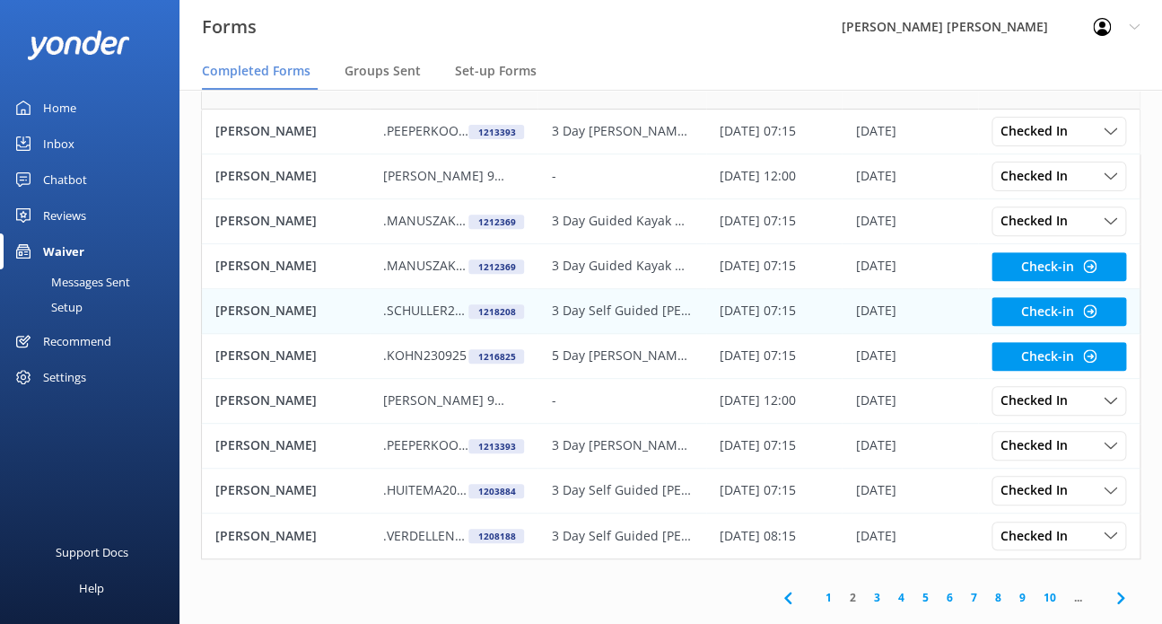
scroll to position [147, 0]
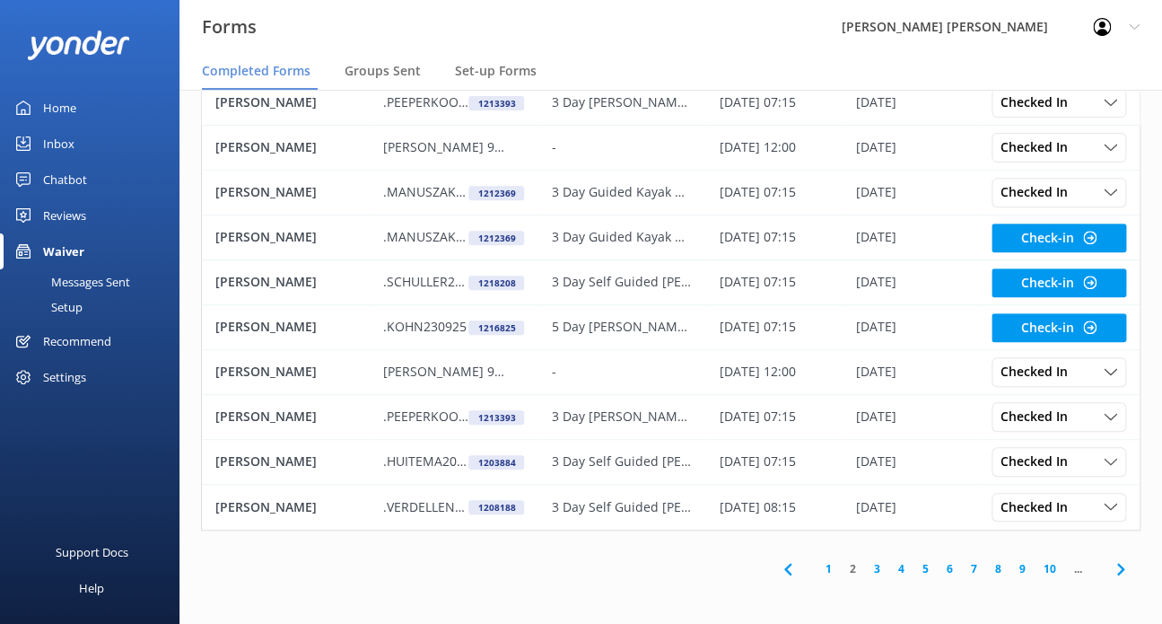
click at [829, 567] on link "1" at bounding box center [829, 568] width 24 height 17
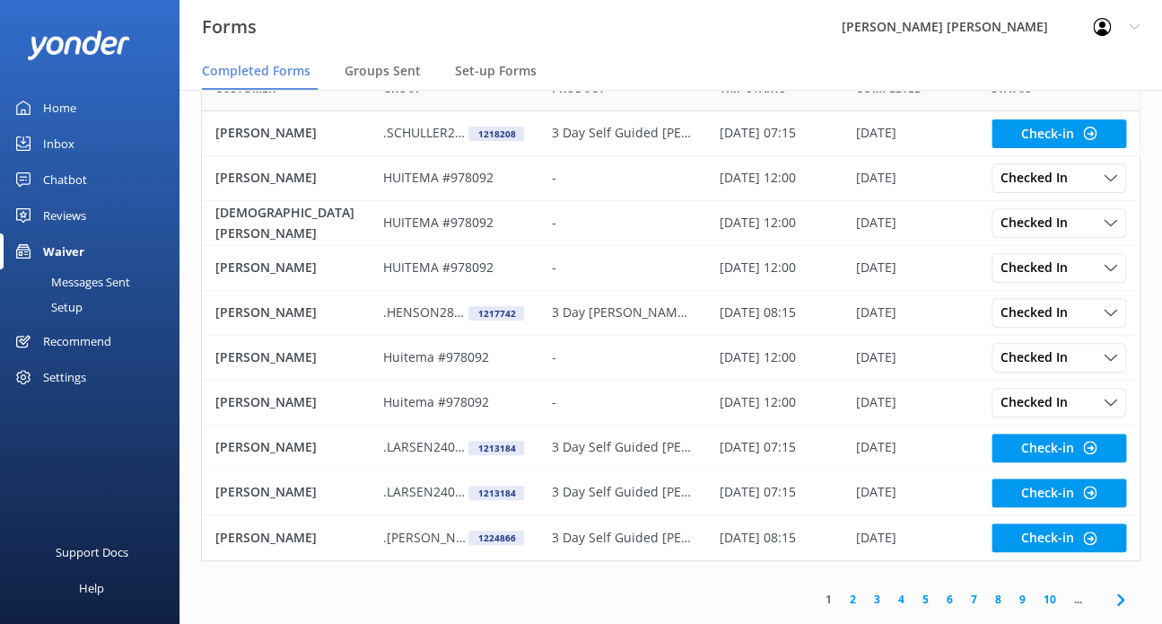
scroll to position [147, 0]
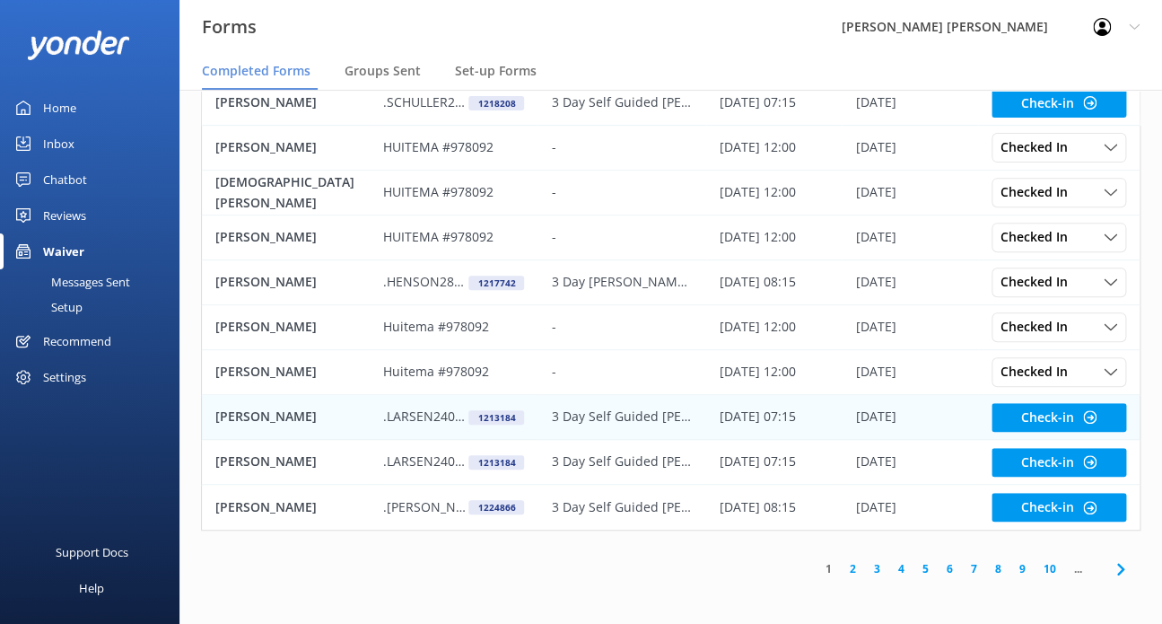
click at [375, 418] on div ".LARSEN240925 1213184" at bounding box center [454, 417] width 168 height 45
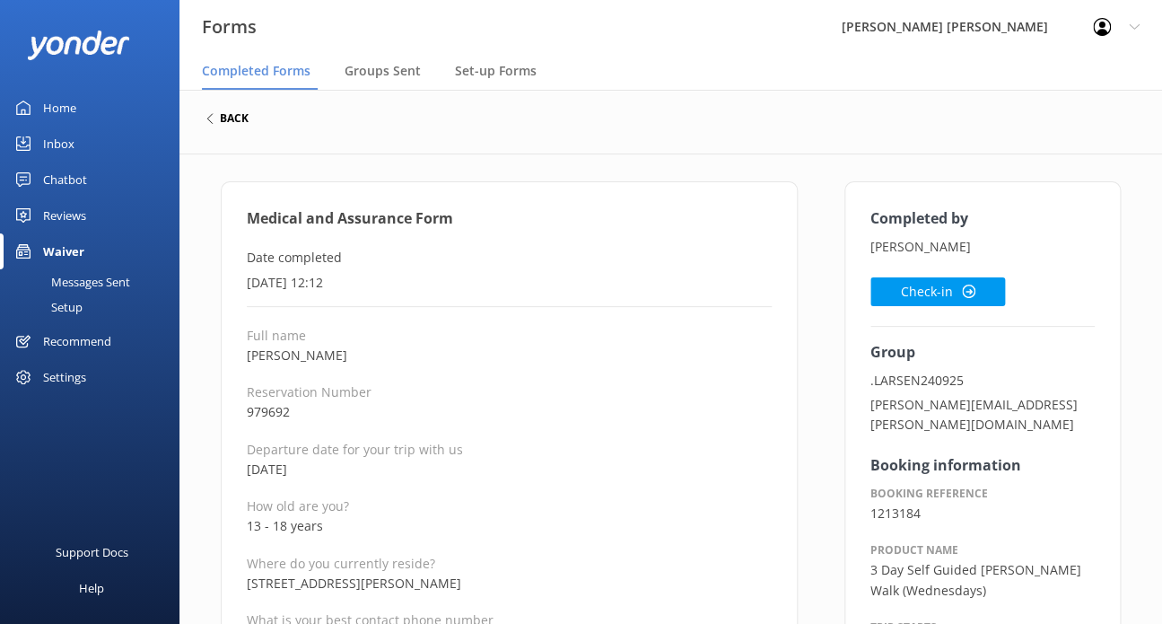
click at [224, 118] on h6 "back" at bounding box center [234, 118] width 29 height 11
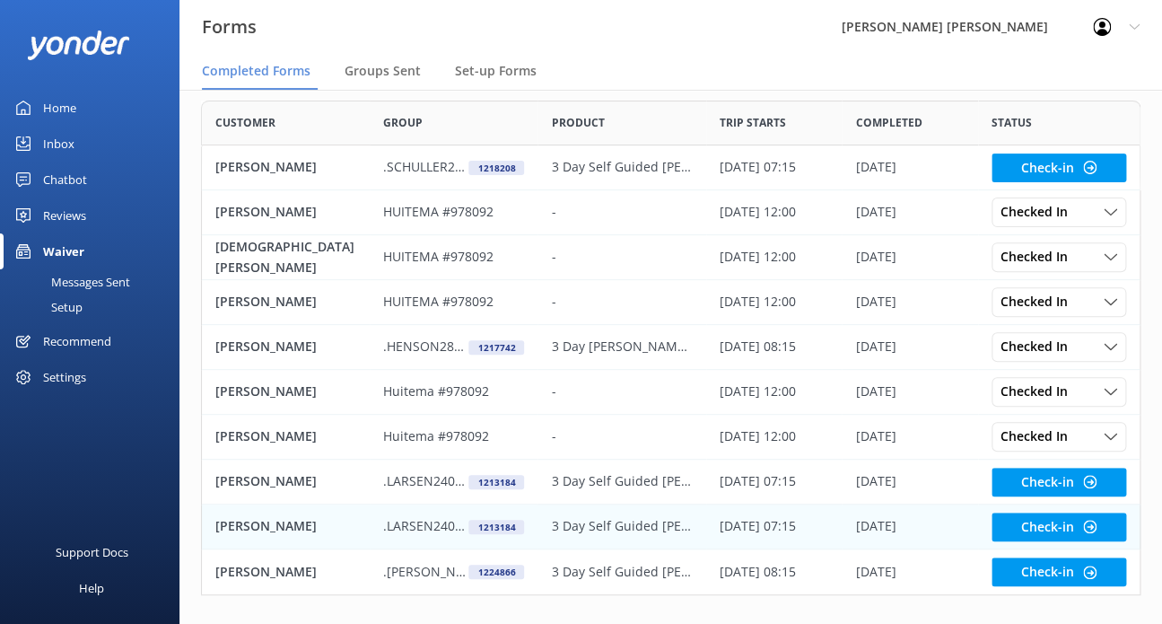
scroll to position [147, 0]
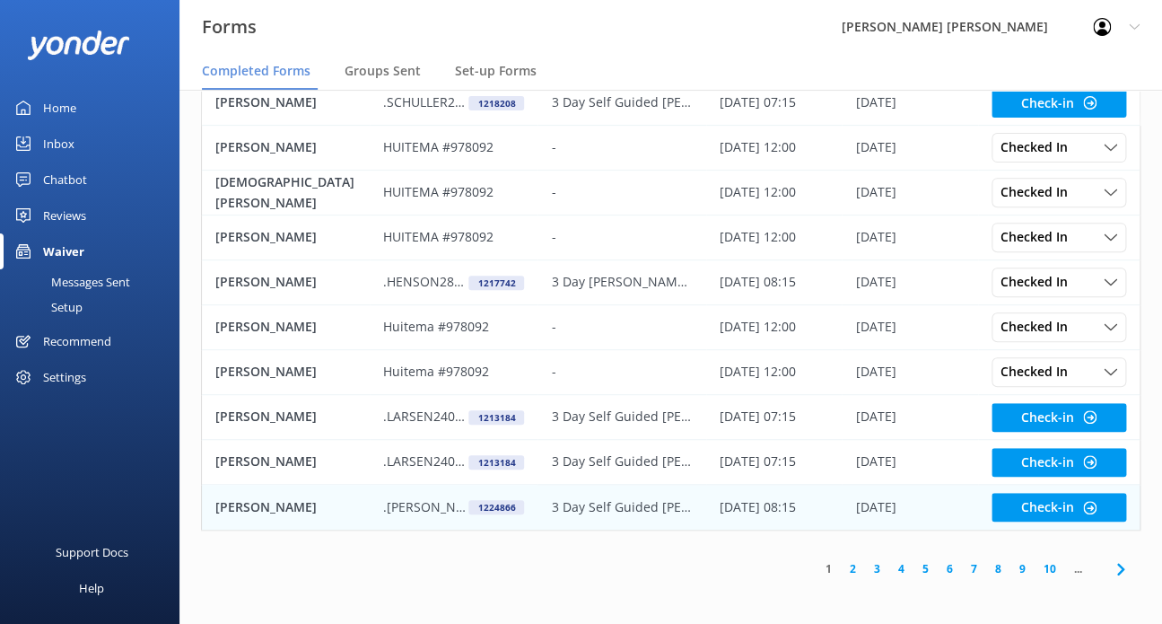
click at [584, 513] on p "3 Day Self Guided [PERSON_NAME] Walk (Early)" at bounding box center [621, 507] width 141 height 20
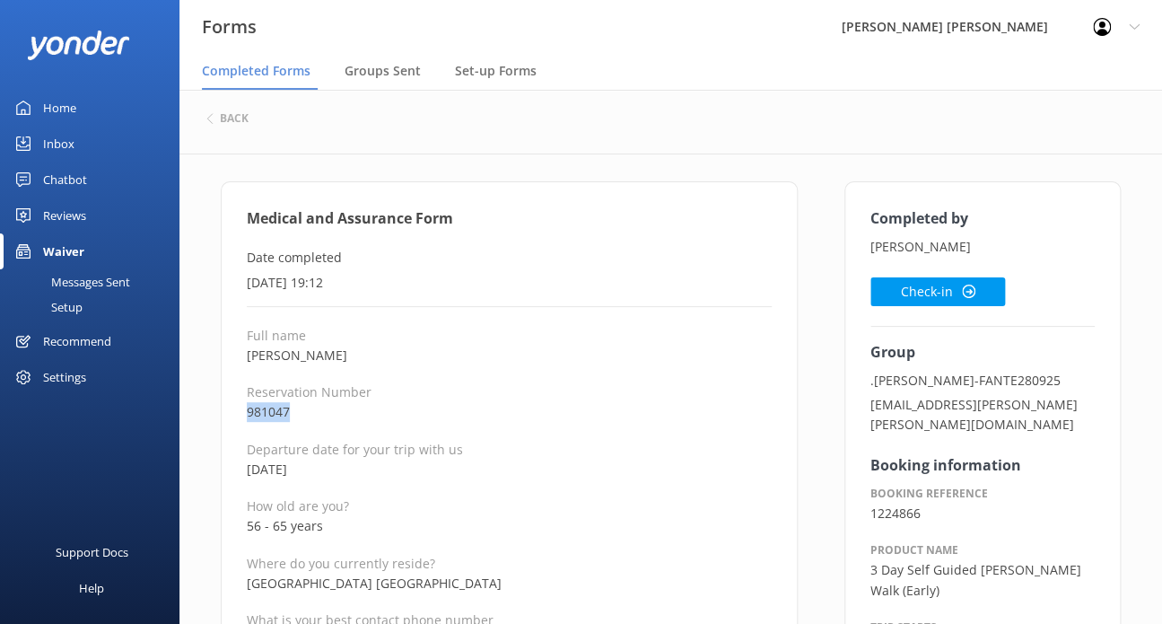
drag, startPoint x: 296, startPoint y: 421, endPoint x: 232, endPoint y: 415, distance: 64.0
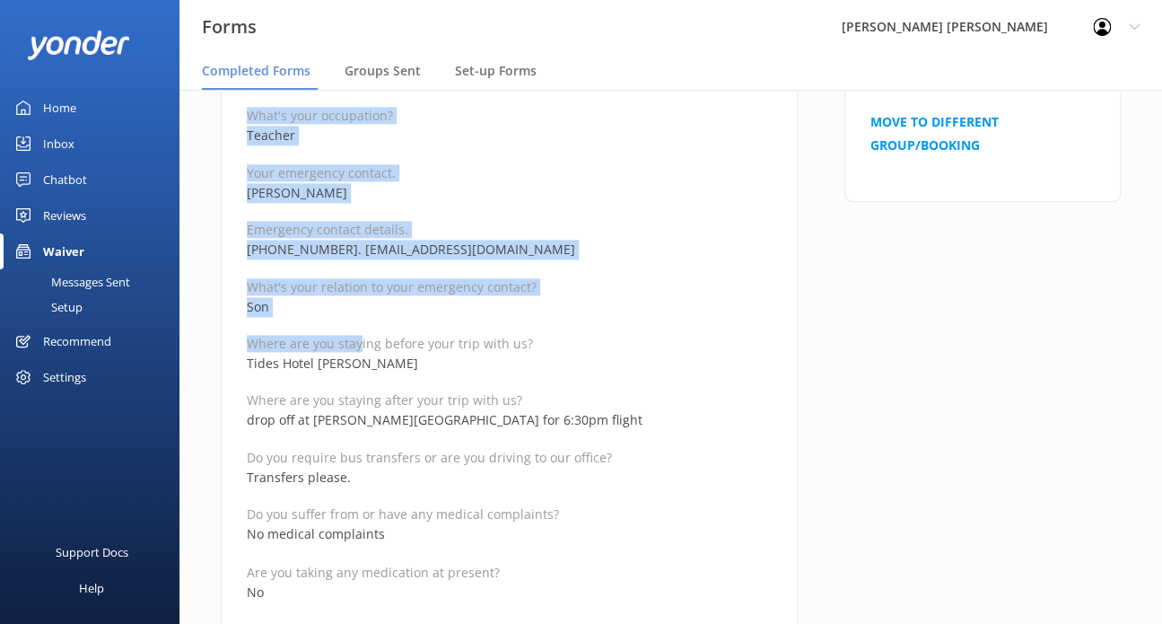
scroll to position [1077, 0]
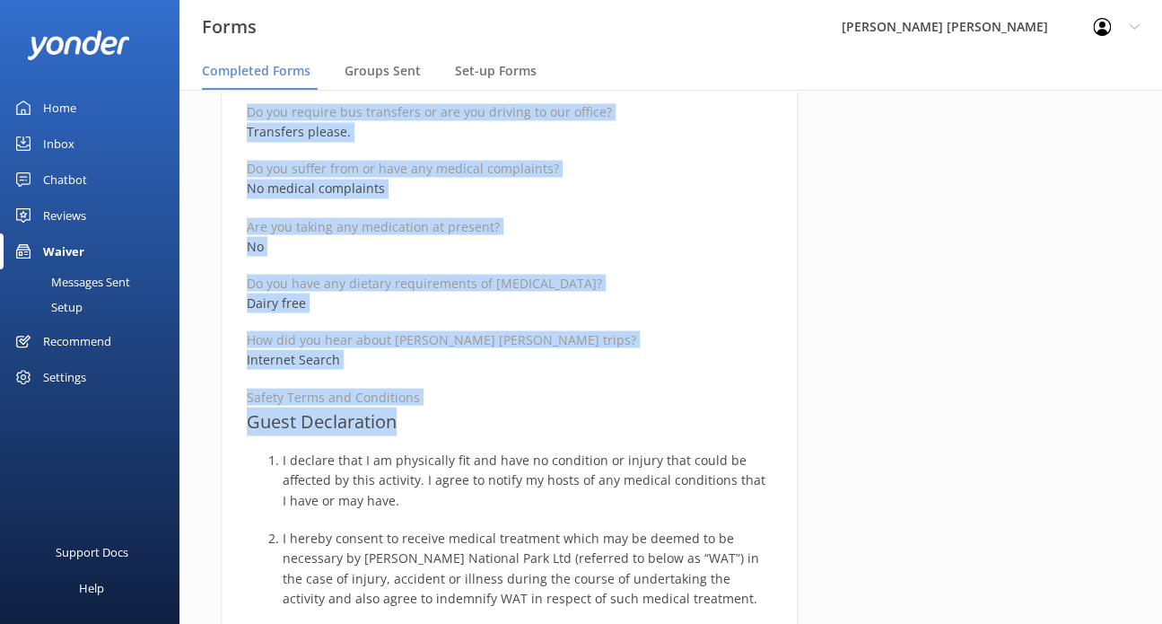
drag, startPoint x: 251, startPoint y: 213, endPoint x: 428, endPoint y: 420, distance: 272.5
click at [428, 420] on div "Medical and Assurance Form Date completed [DATE] 19:12 Full name [PERSON_NAME][…" at bounding box center [509, 399] width 577 height 2590
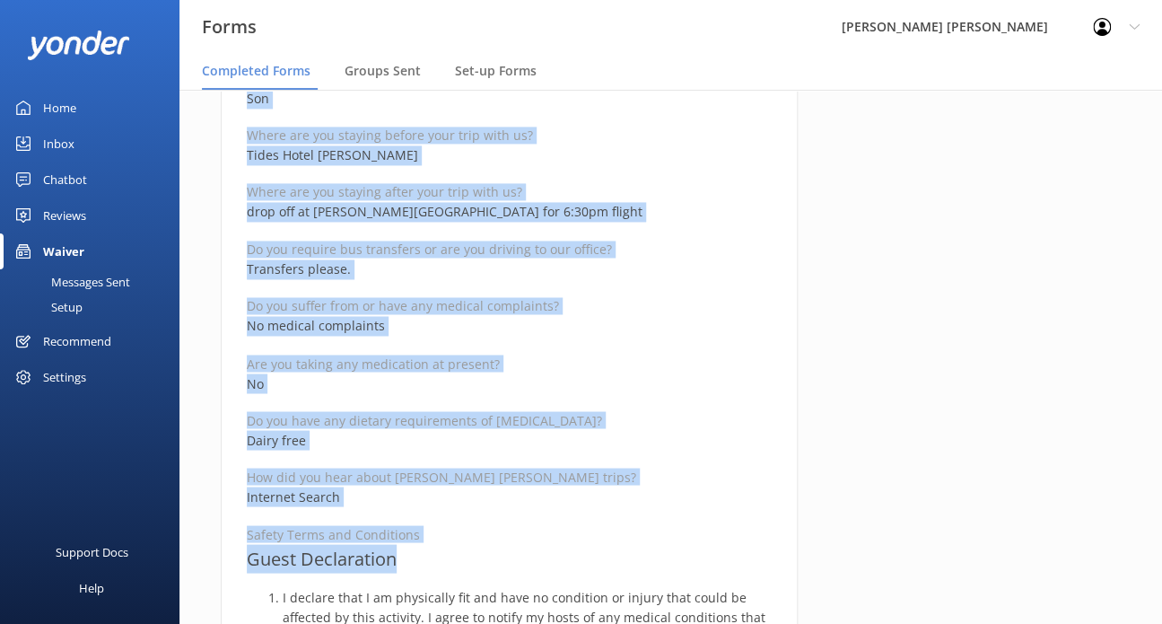
scroll to position [898, 0]
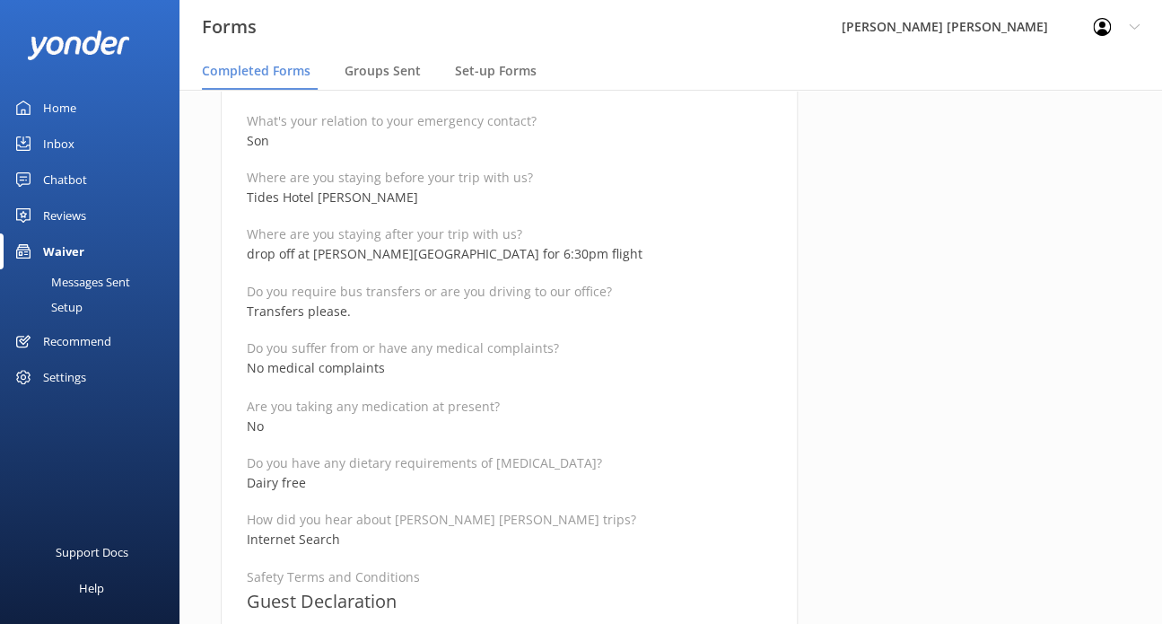
scroll to position [808, 0]
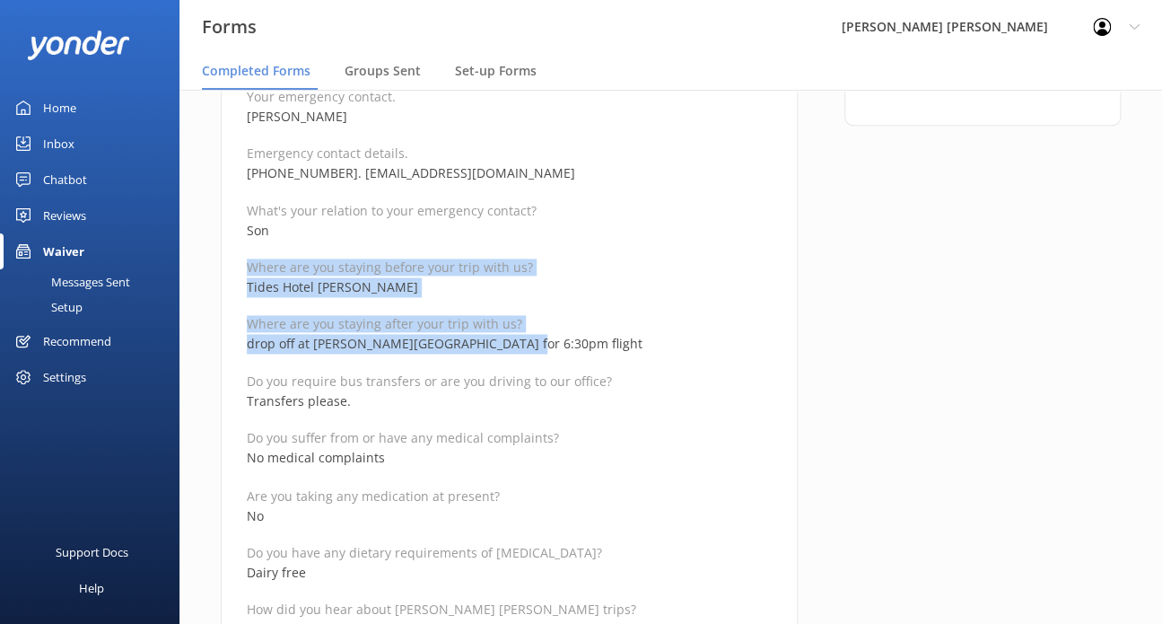
drag, startPoint x: 504, startPoint y: 342, endPoint x: 239, endPoint y: 265, distance: 275.8
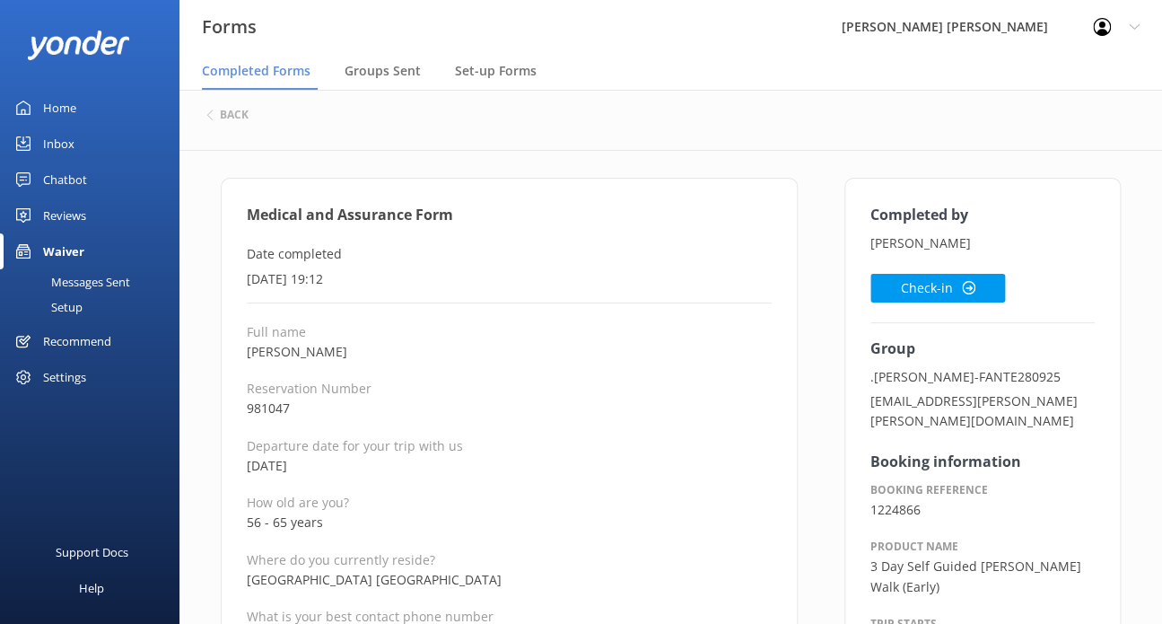
scroll to position [0, 0]
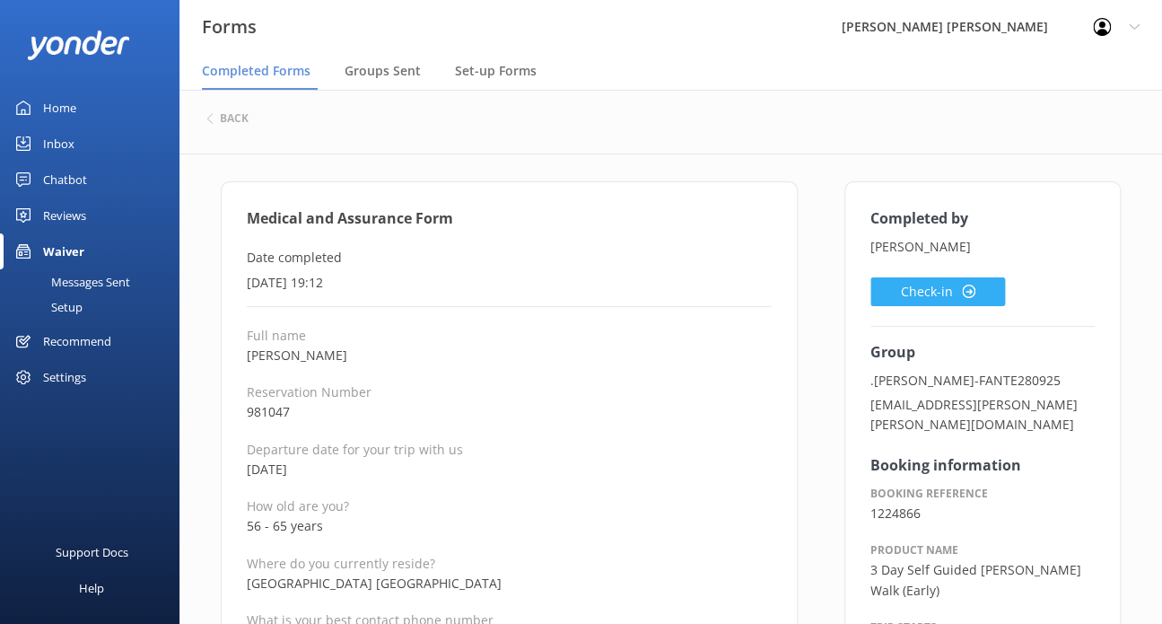
click at [961, 279] on button "Check-in" at bounding box center [938, 291] width 135 height 29
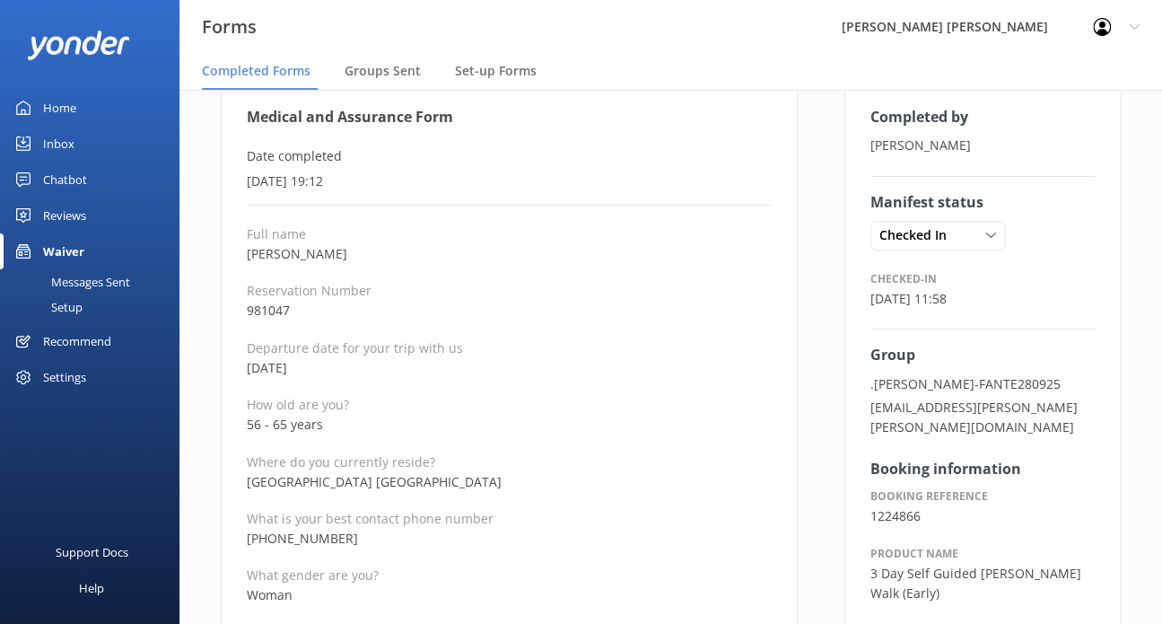
scroll to position [269, 0]
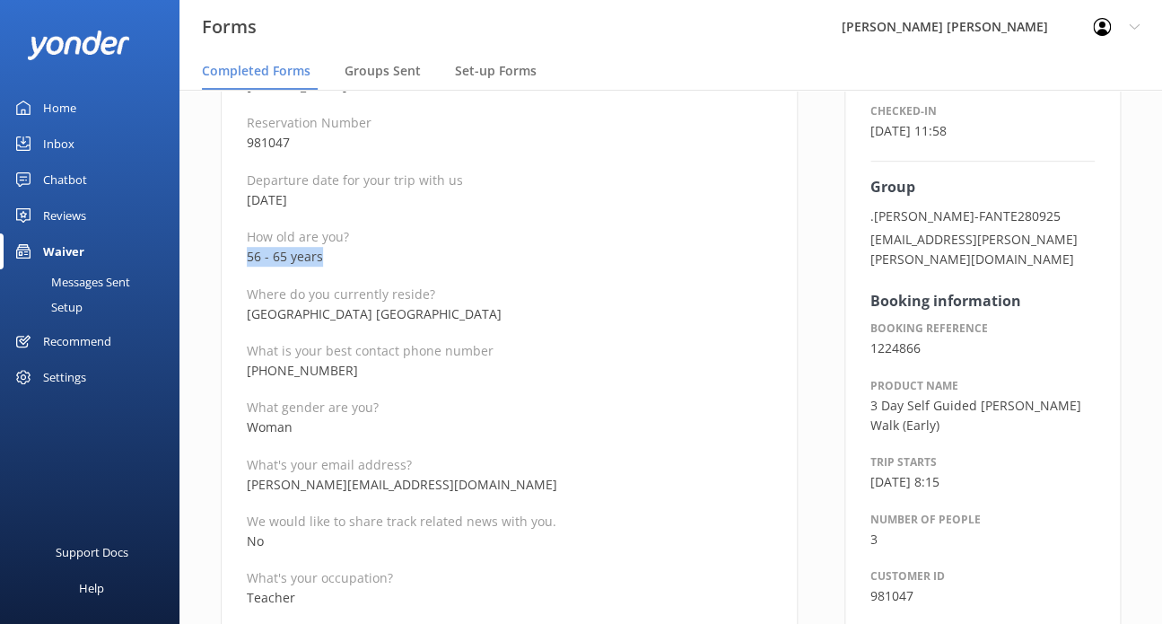
drag, startPoint x: 349, startPoint y: 258, endPoint x: 216, endPoint y: 255, distance: 132.9
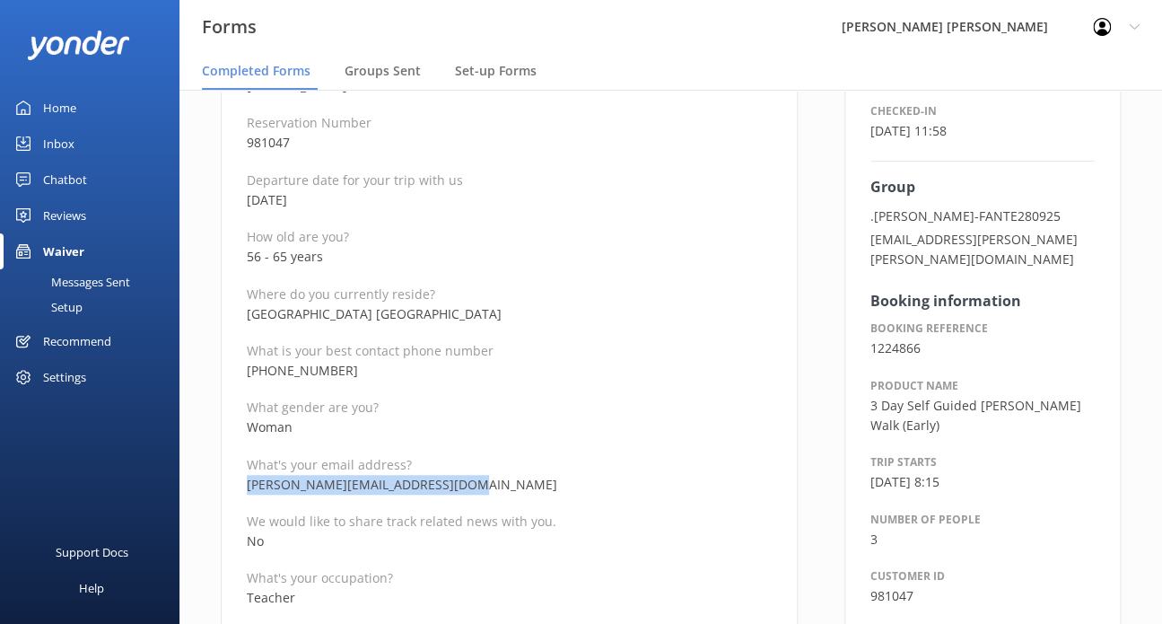
drag, startPoint x: 452, startPoint y: 483, endPoint x: 227, endPoint y: 489, distance: 225.4
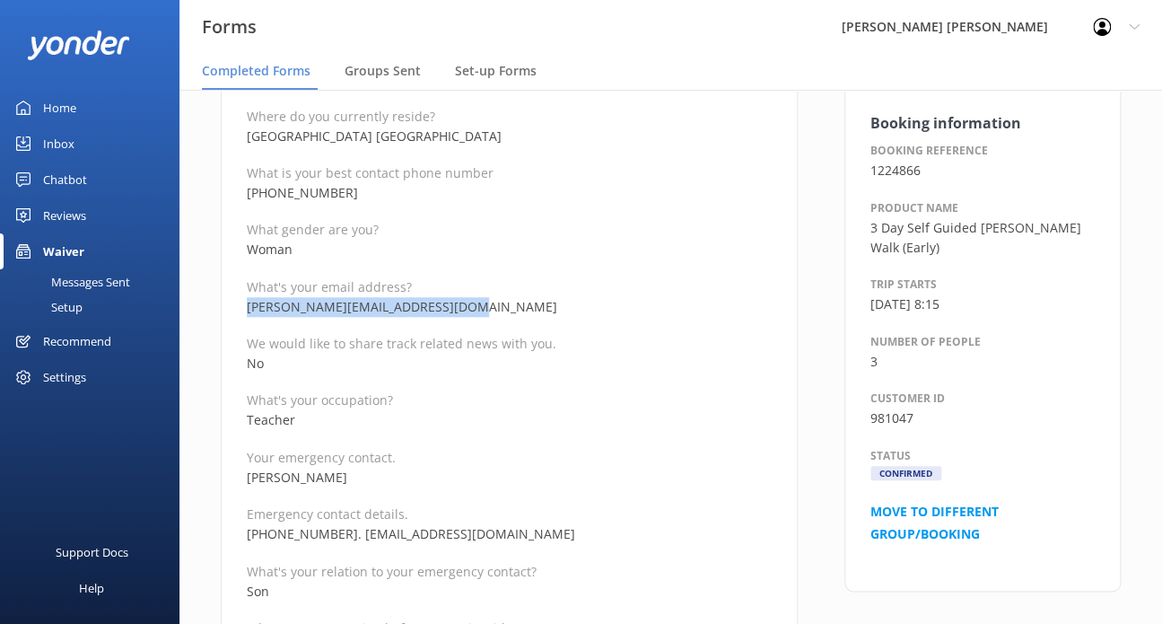
scroll to position [449, 0]
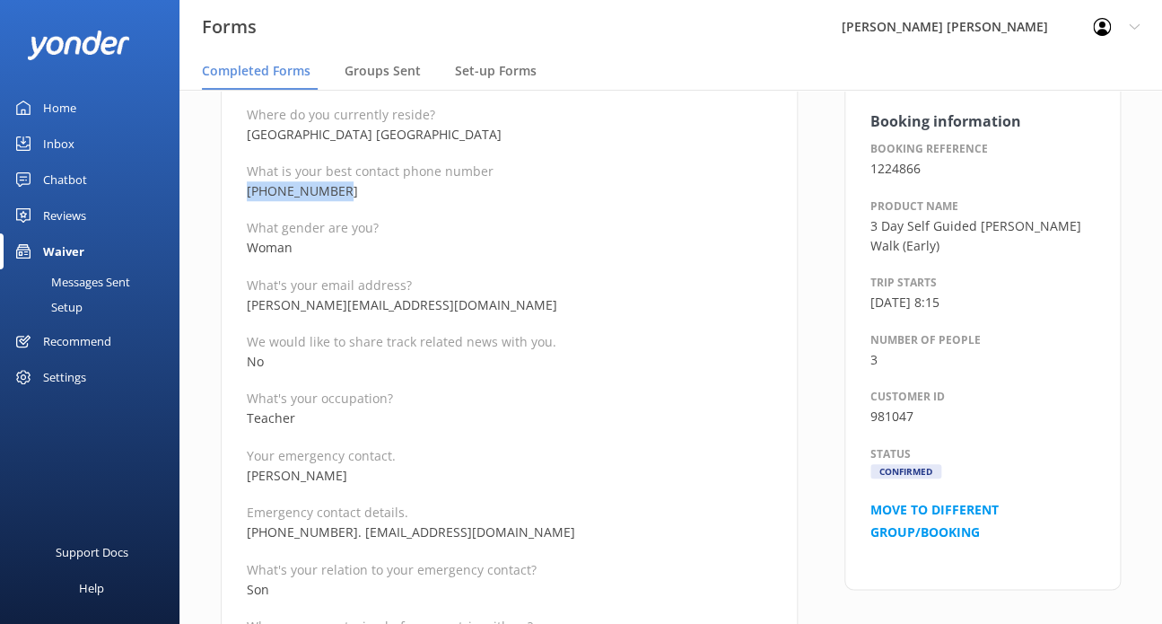
drag, startPoint x: 284, startPoint y: 190, endPoint x: 246, endPoint y: 190, distance: 37.7
click at [247, 190] on p "[PHONE_NUMBER]" at bounding box center [509, 191] width 525 height 20
click at [398, 523] on p "[PHONE_NUMBER]. [EMAIL_ADDRESS][DOMAIN_NAME]" at bounding box center [509, 532] width 525 height 20
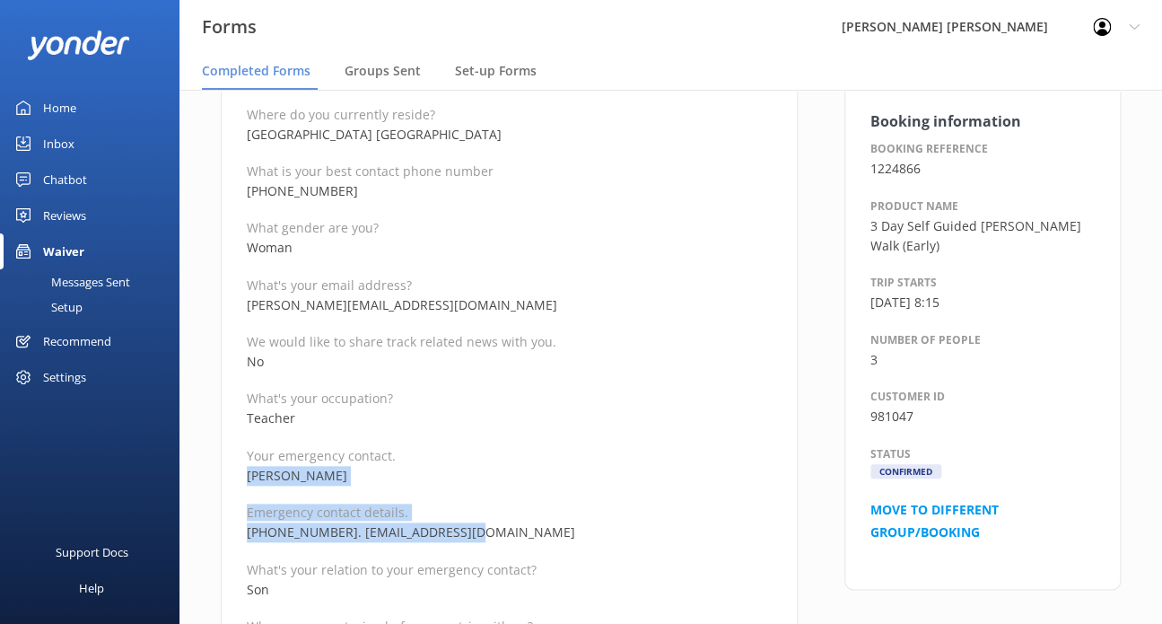
drag, startPoint x: 489, startPoint y: 534, endPoint x: 223, endPoint y: 471, distance: 273.9
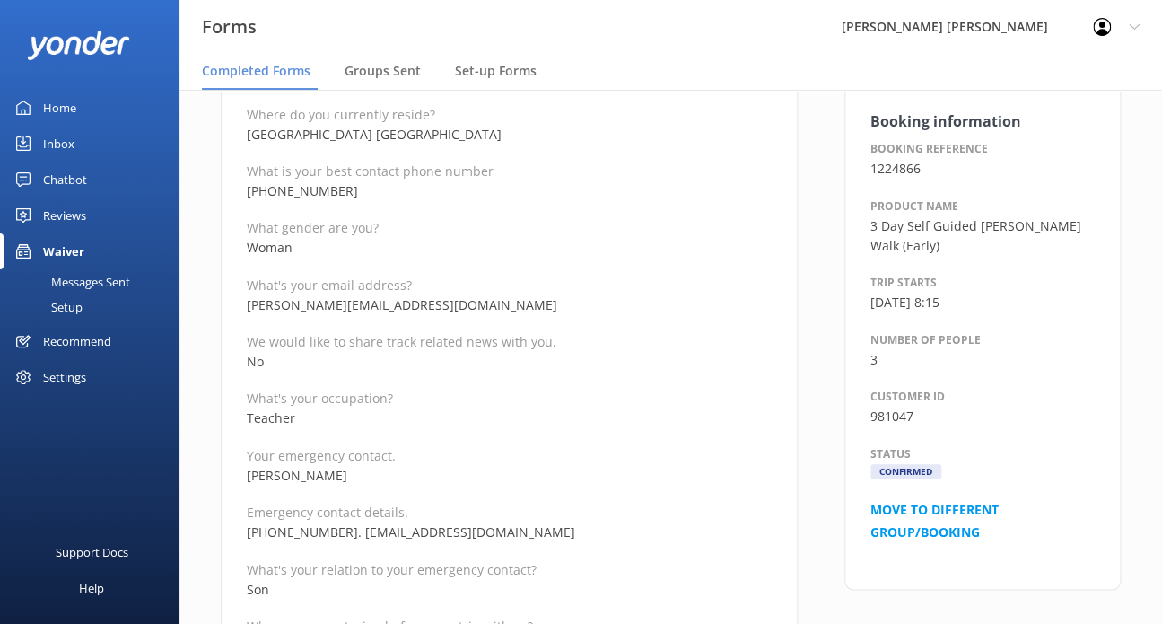
drag, startPoint x: 335, startPoint y: 531, endPoint x: 247, endPoint y: 541, distance: 88.5
click at [247, 541] on p "[PHONE_NUMBER]. [EMAIL_ADDRESS][DOMAIN_NAME]" at bounding box center [509, 532] width 525 height 20
click at [455, 537] on p "[PHONE_NUMBER]. [EMAIL_ADDRESS][DOMAIN_NAME]" at bounding box center [509, 532] width 525 height 20
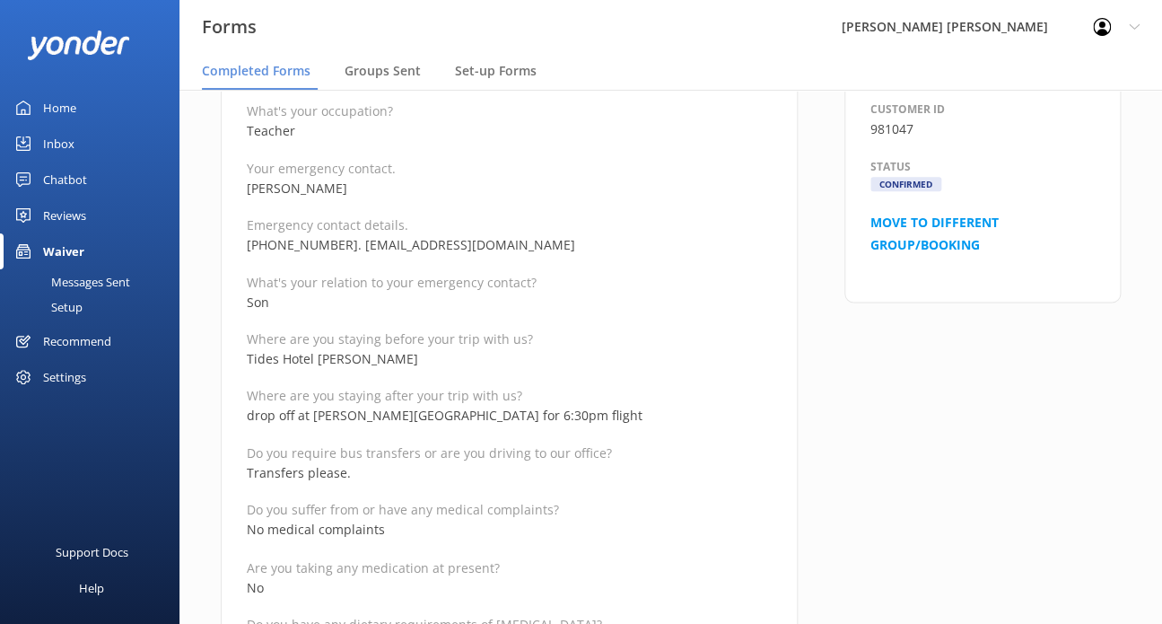
scroll to position [808, 0]
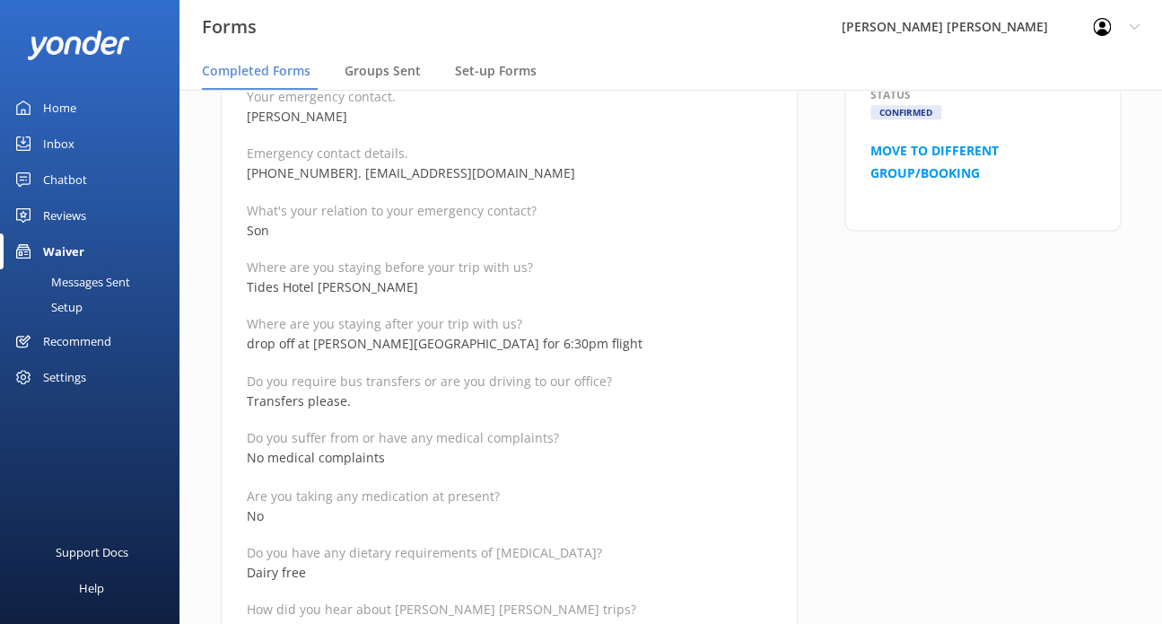
click at [434, 552] on p "Do you have any dietary requirements of [MEDICAL_DATA]?" at bounding box center [509, 551] width 525 height 17
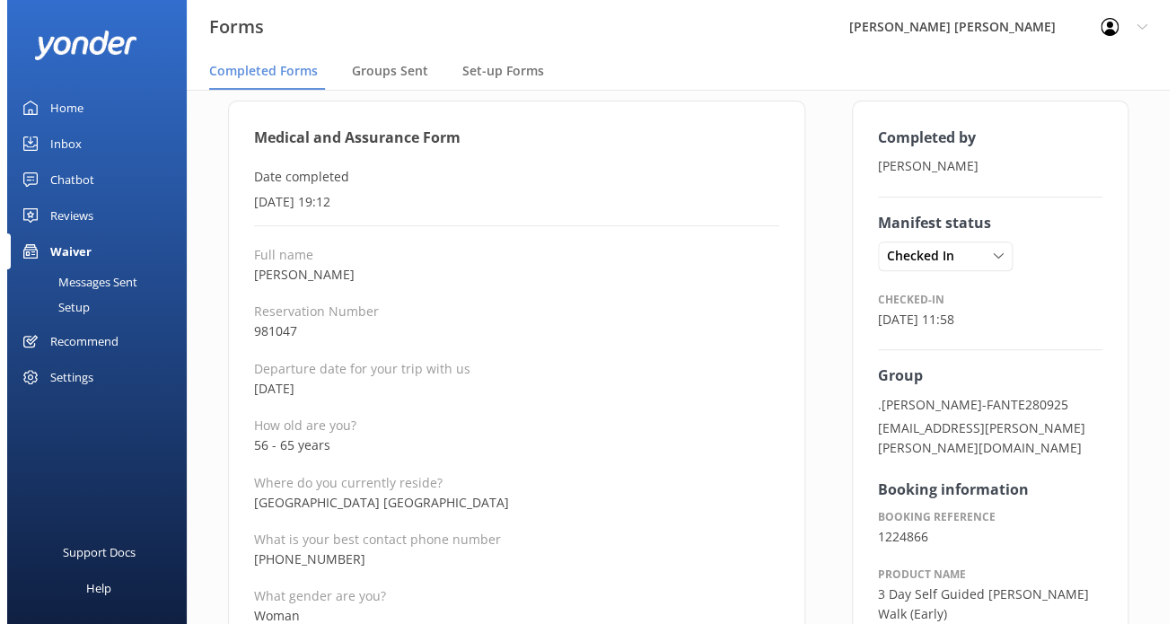
scroll to position [0, 0]
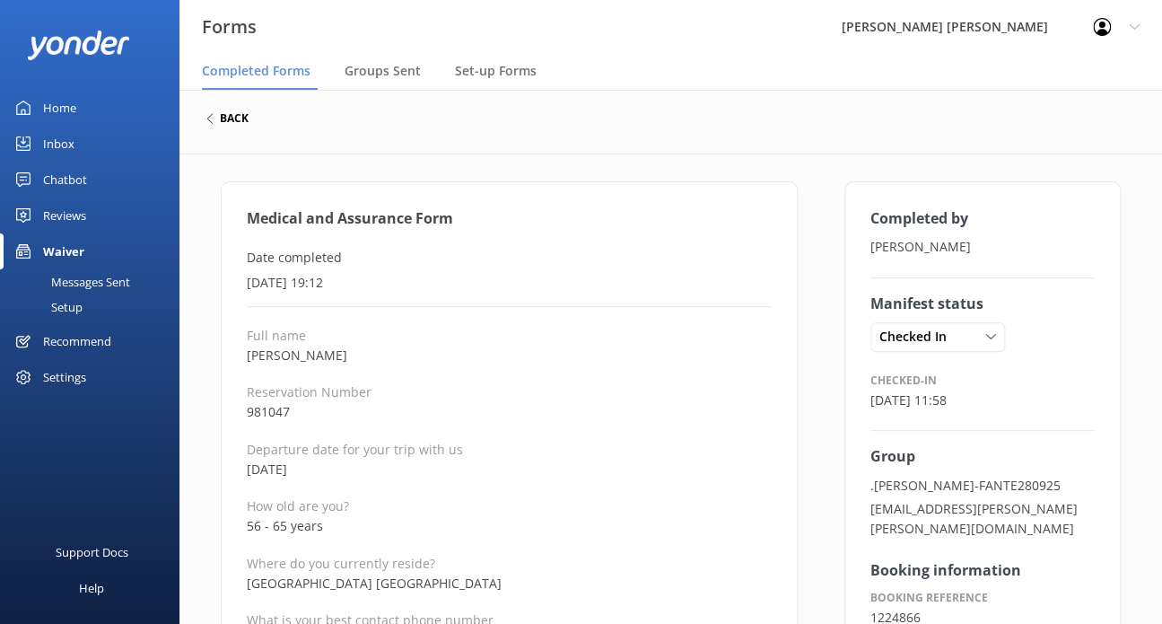
click at [242, 122] on h6 "back" at bounding box center [234, 118] width 29 height 11
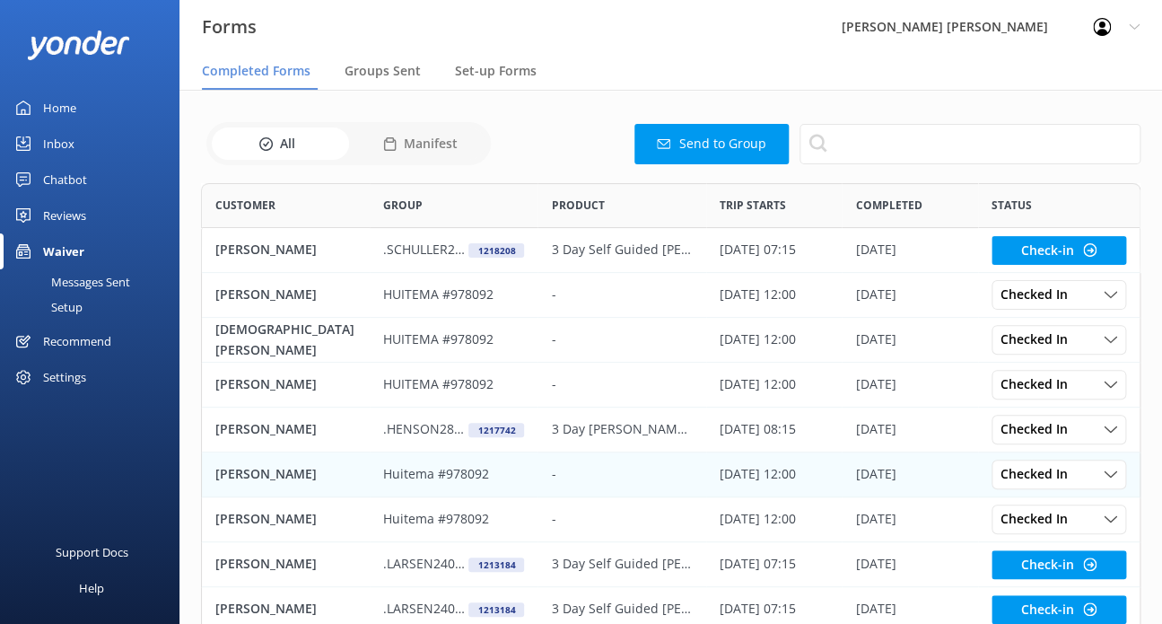
scroll to position [147, 0]
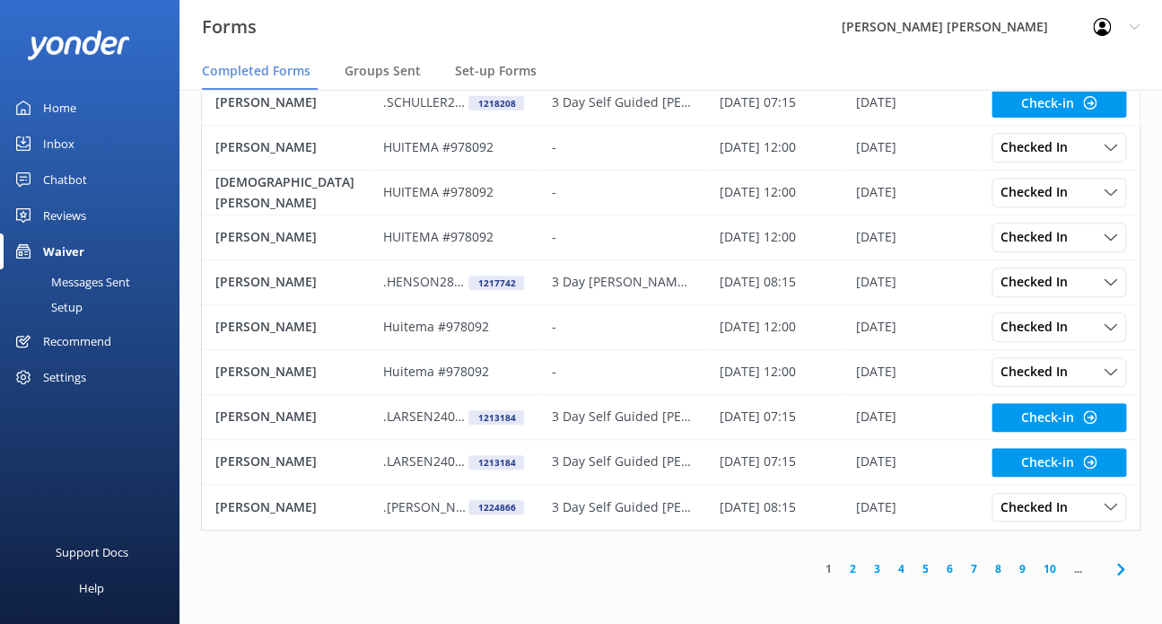
click at [855, 563] on link "2" at bounding box center [853, 568] width 24 height 17
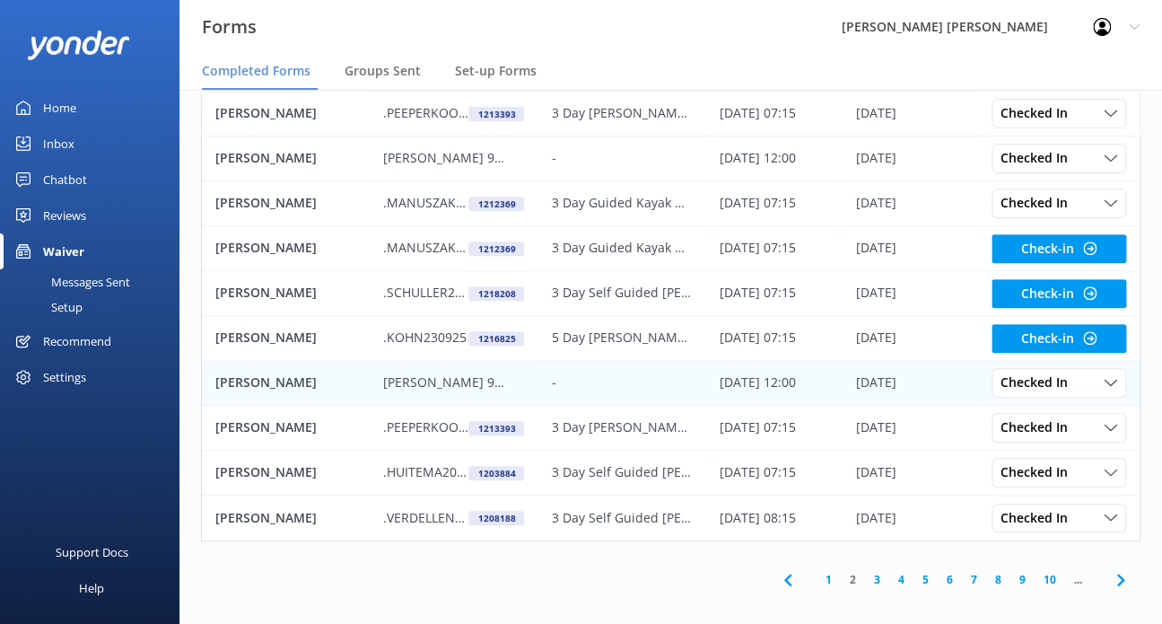
scroll to position [147, 0]
